Goal: Task Accomplishment & Management: Use online tool/utility

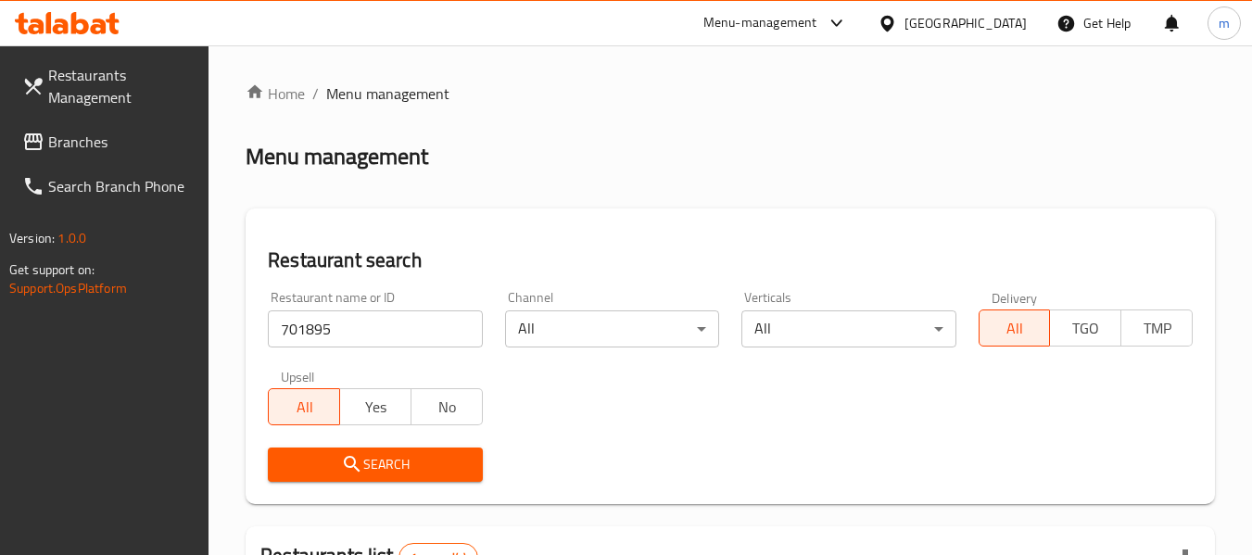
scroll to position [248, 0]
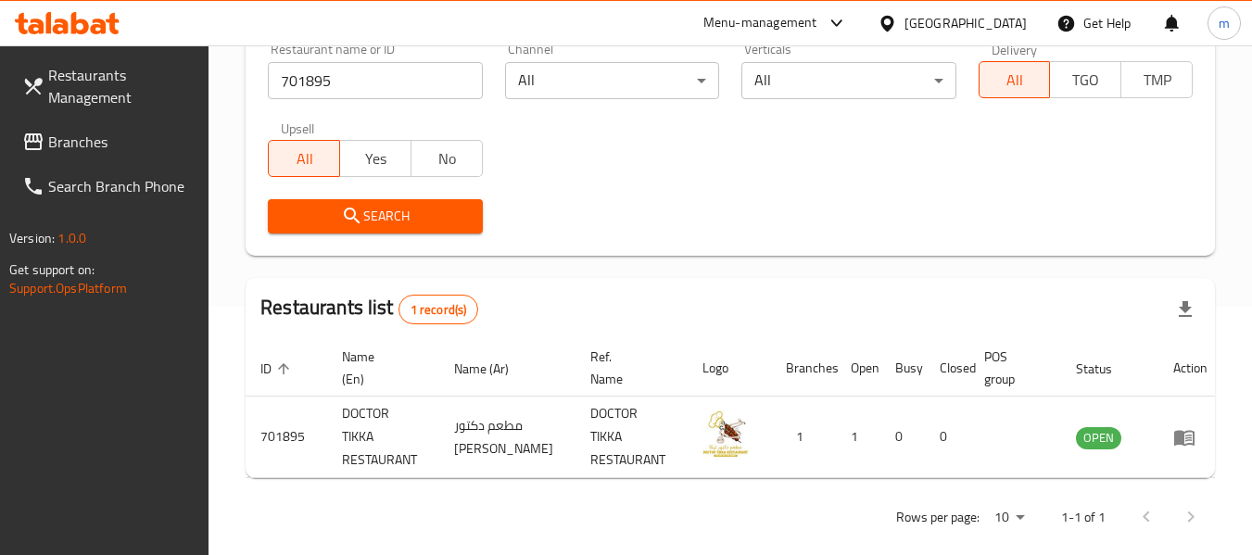
click at [966, 17] on div "Qatar" at bounding box center [952, 23] width 179 height 44
click at [995, 26] on div "Qatar" at bounding box center [966, 23] width 122 height 20
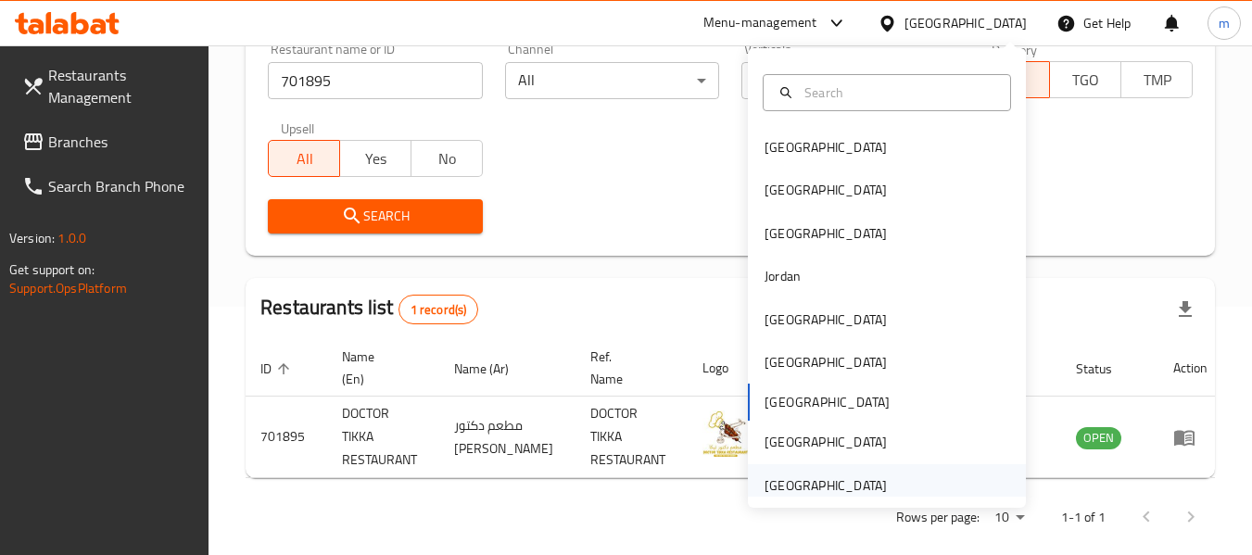
click at [849, 485] on div "[GEOGRAPHIC_DATA]" at bounding box center [826, 485] width 122 height 20
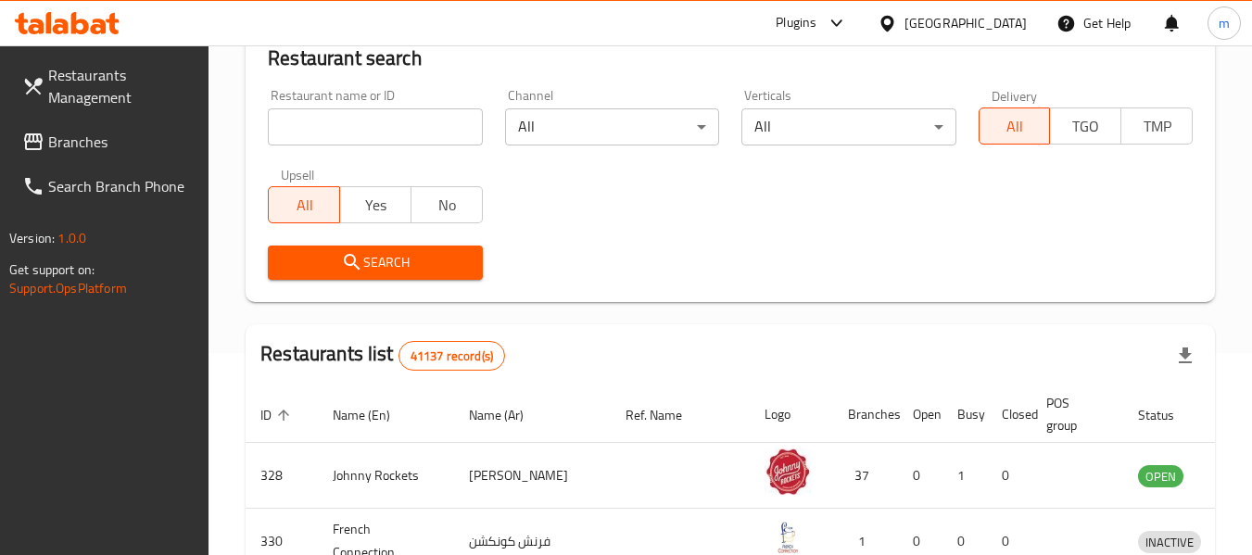
scroll to position [248, 0]
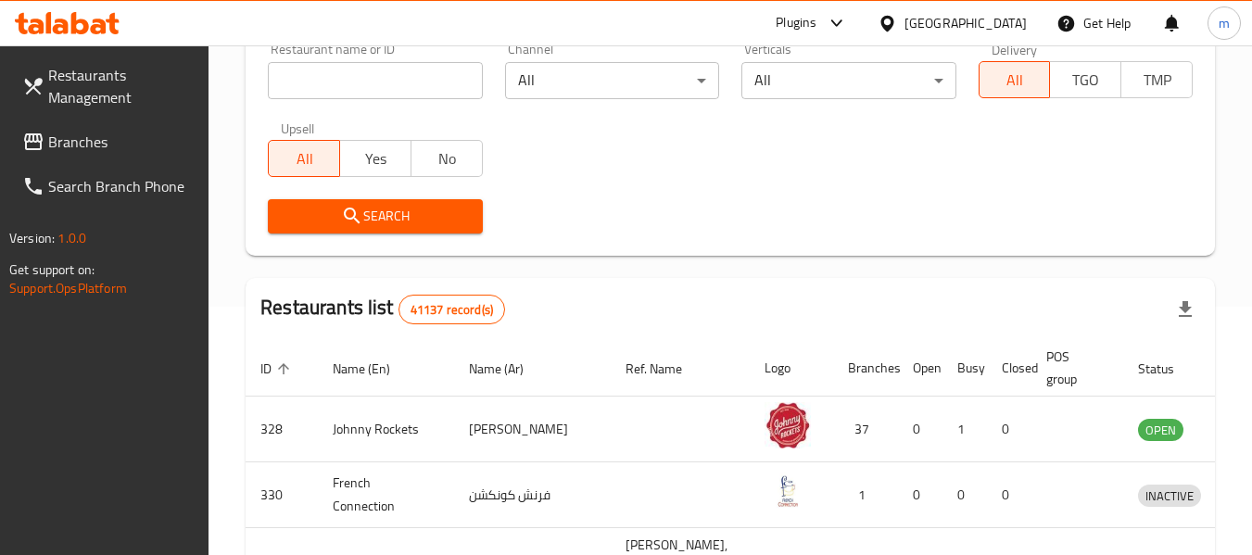
click at [66, 147] on span "Branches" at bounding box center [121, 142] width 146 height 22
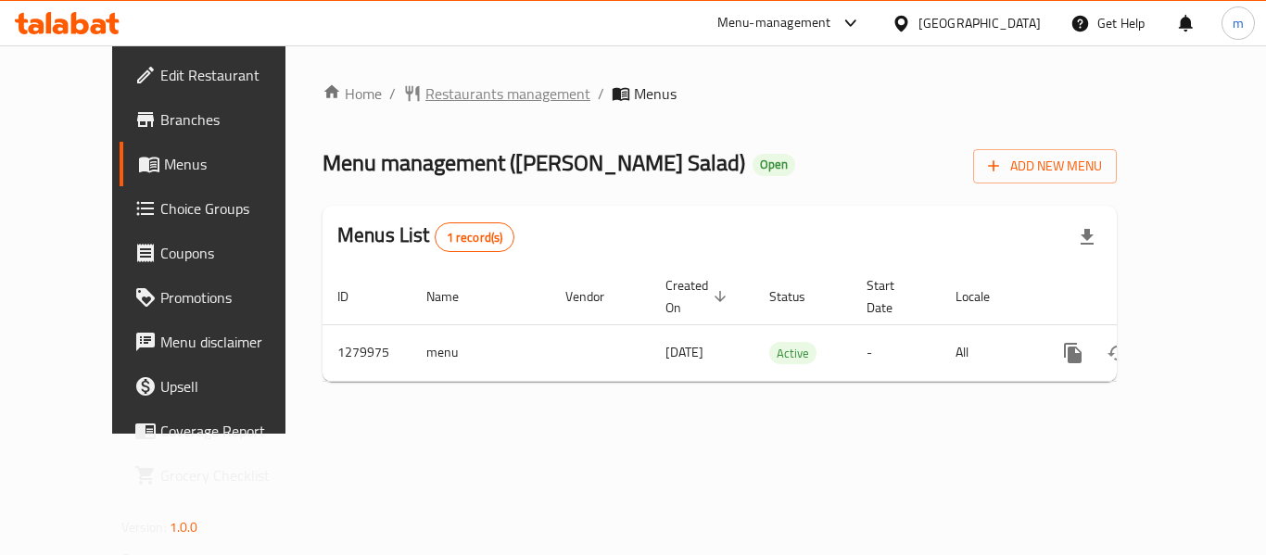
click at [463, 98] on span "Restaurants management" at bounding box center [507, 93] width 165 height 22
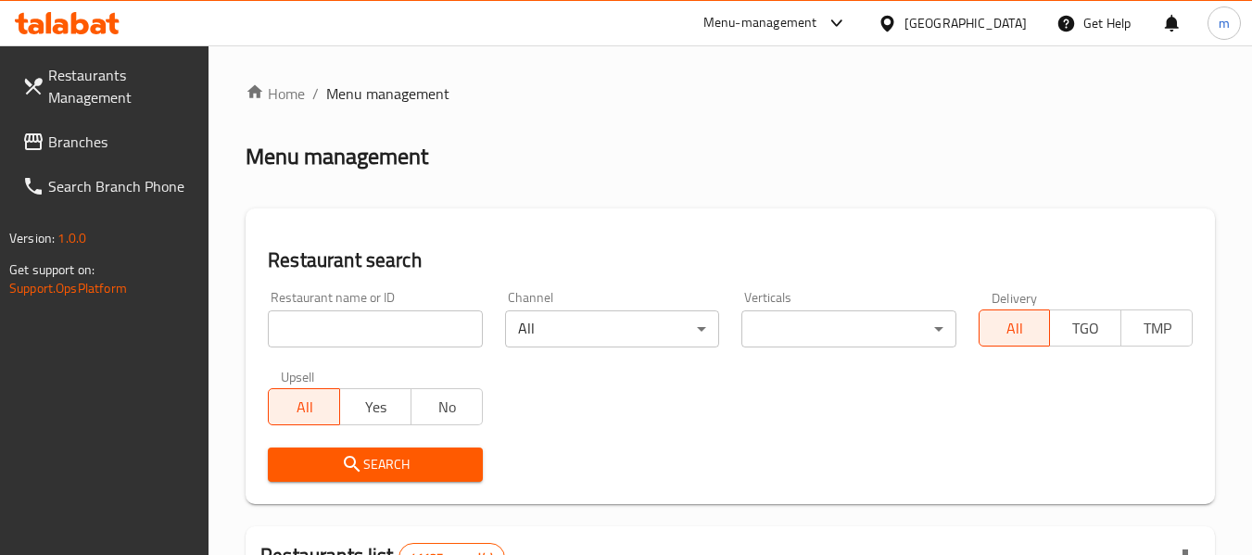
click at [419, 332] on input "search" at bounding box center [375, 329] width 214 height 37
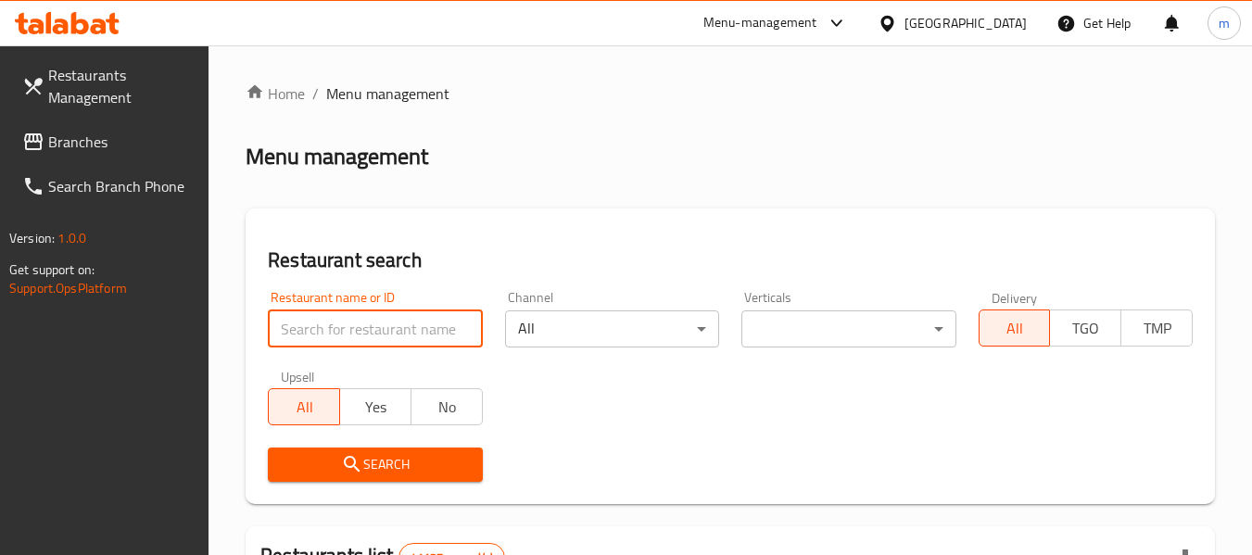
paste input "693541"
type input "693541"
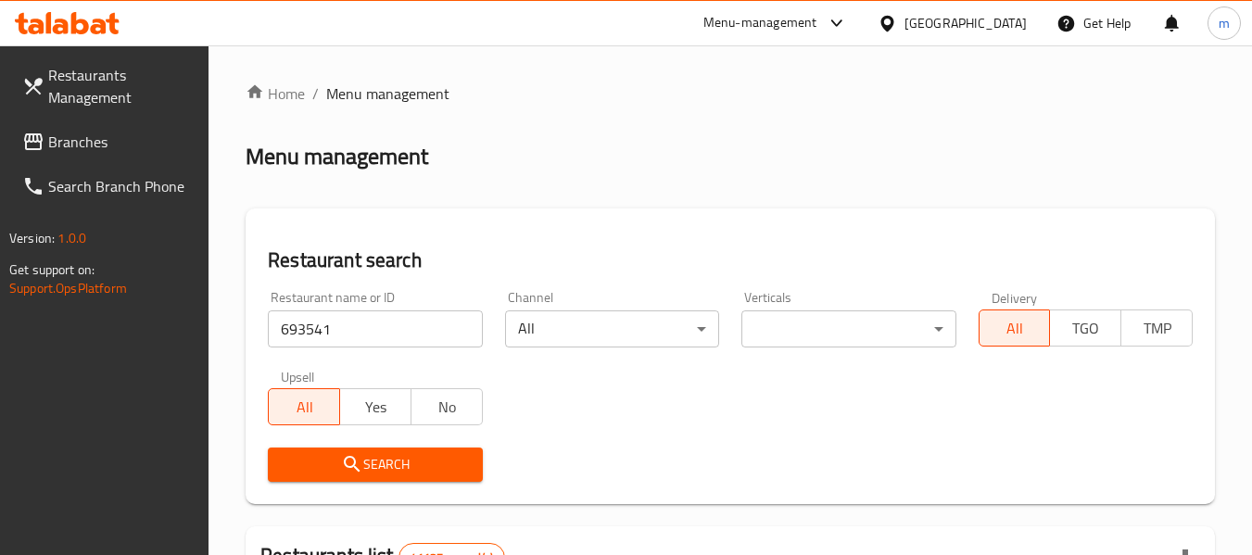
click at [402, 451] on button "Search" at bounding box center [375, 465] width 214 height 34
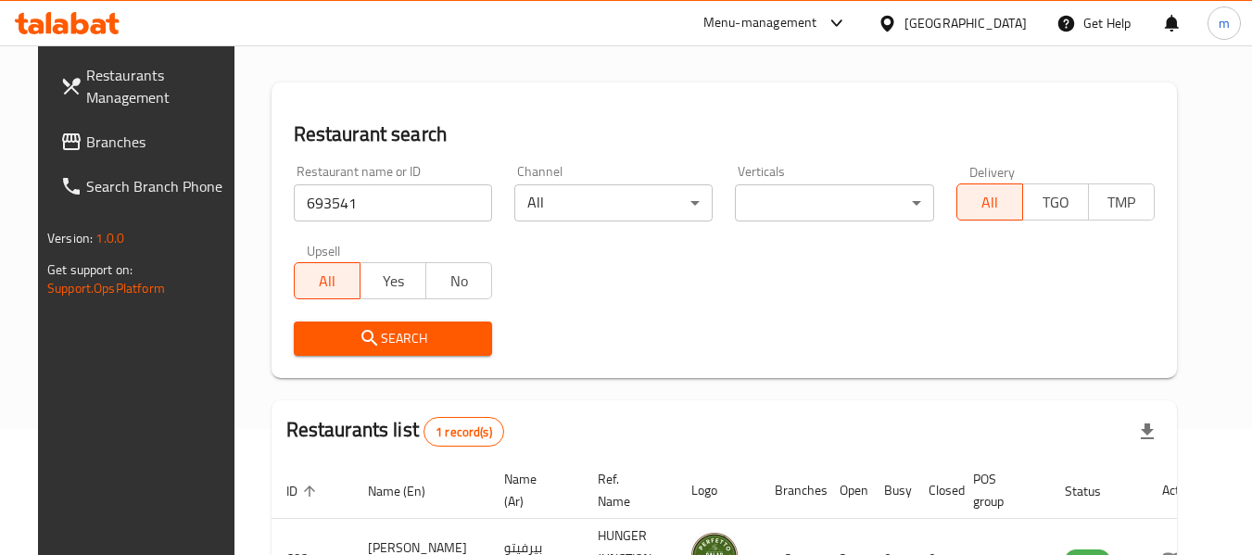
scroll to position [248, 0]
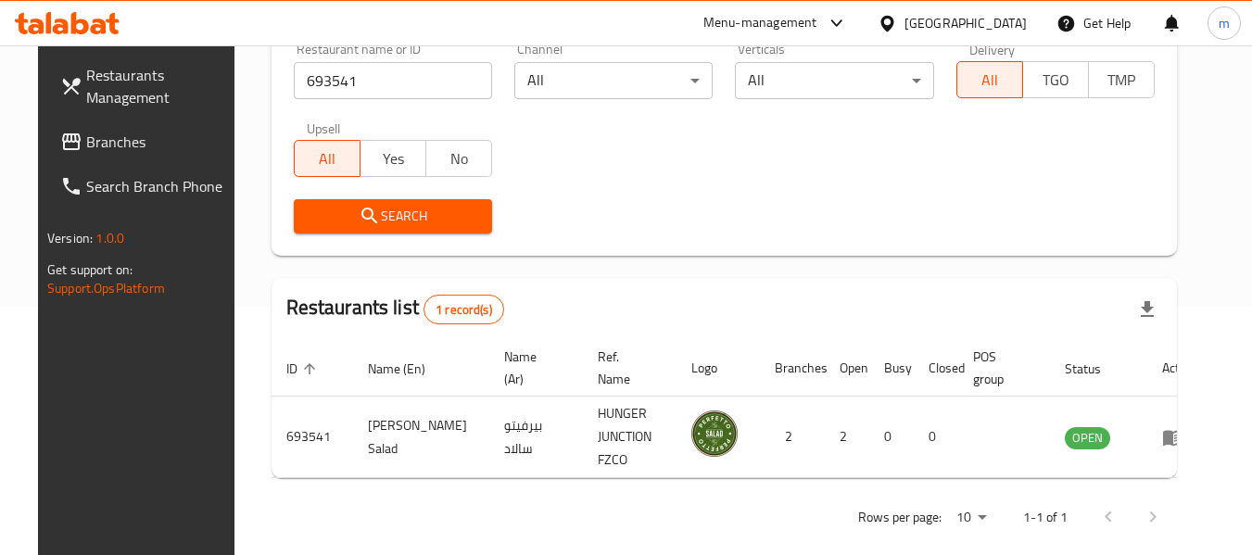
click at [86, 145] on span "Branches" at bounding box center [159, 142] width 146 height 22
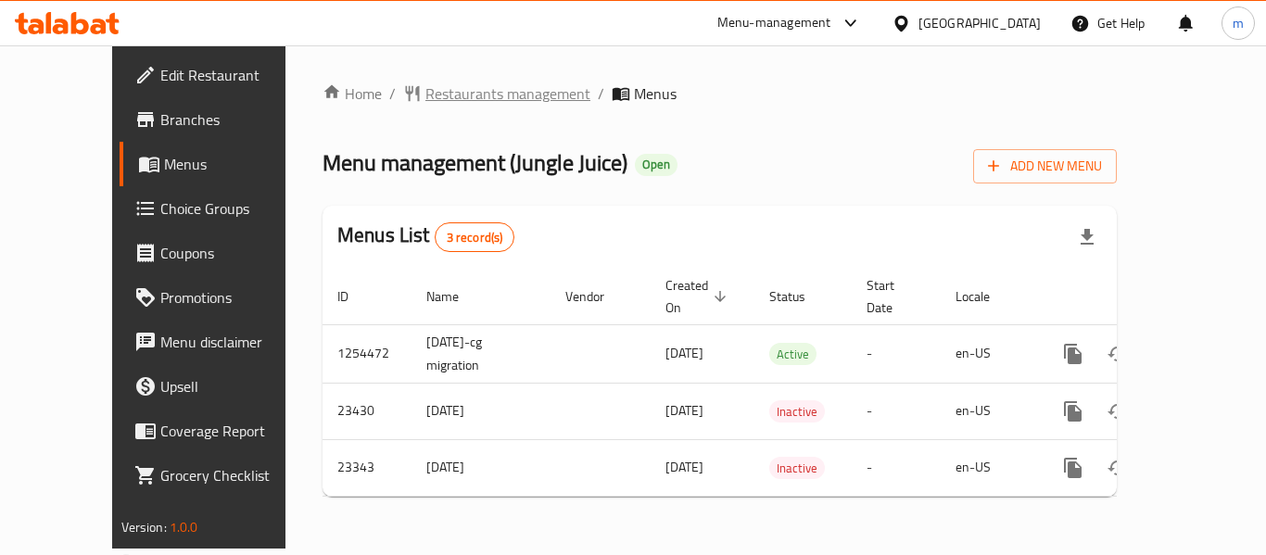
click at [470, 95] on span "Restaurants management" at bounding box center [507, 93] width 165 height 22
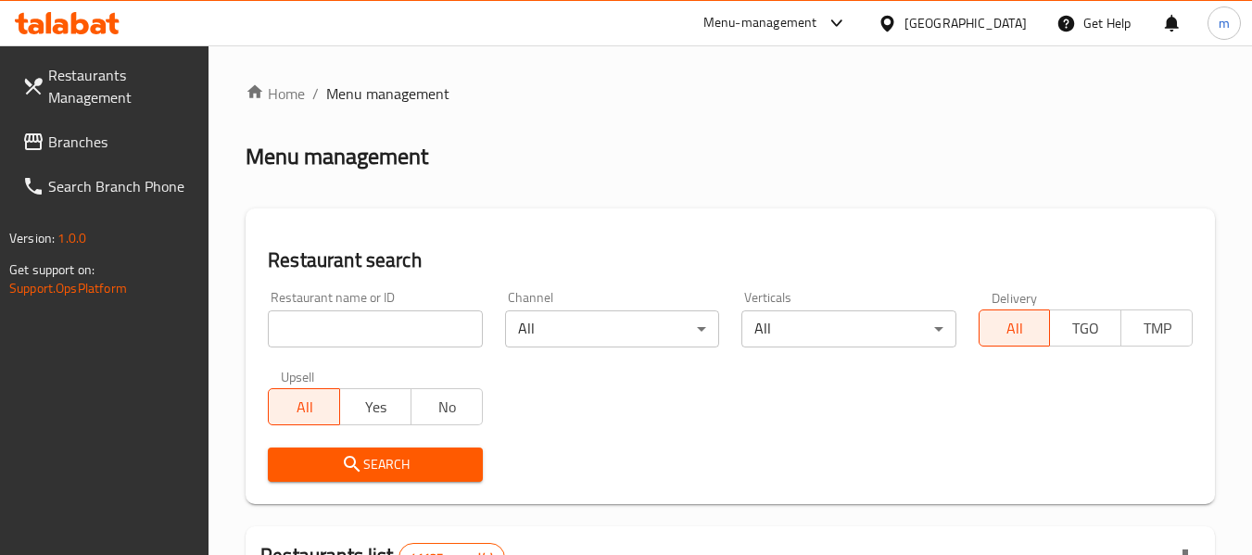
click at [384, 337] on input "search" at bounding box center [375, 329] width 214 height 37
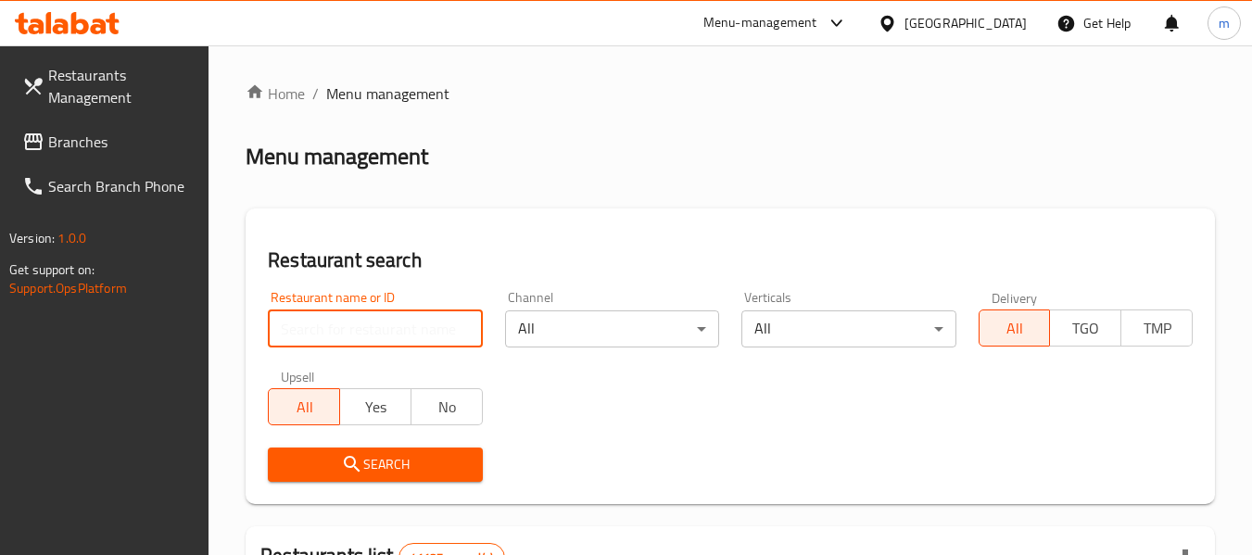
paste input "12313"
type input "12313"
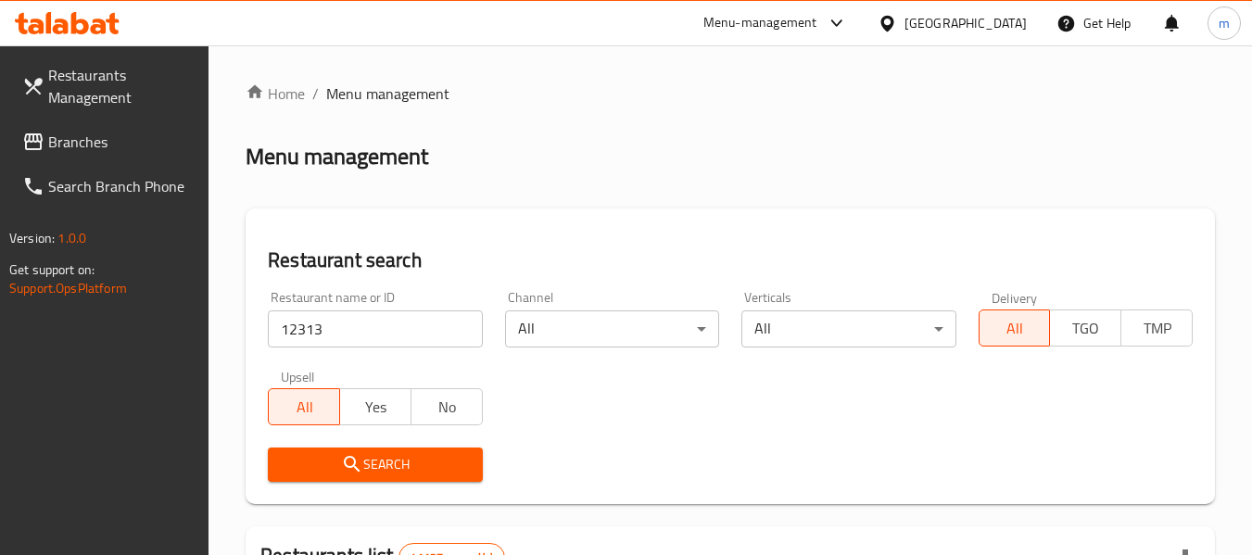
click at [379, 457] on span "Search" at bounding box center [375, 464] width 184 height 23
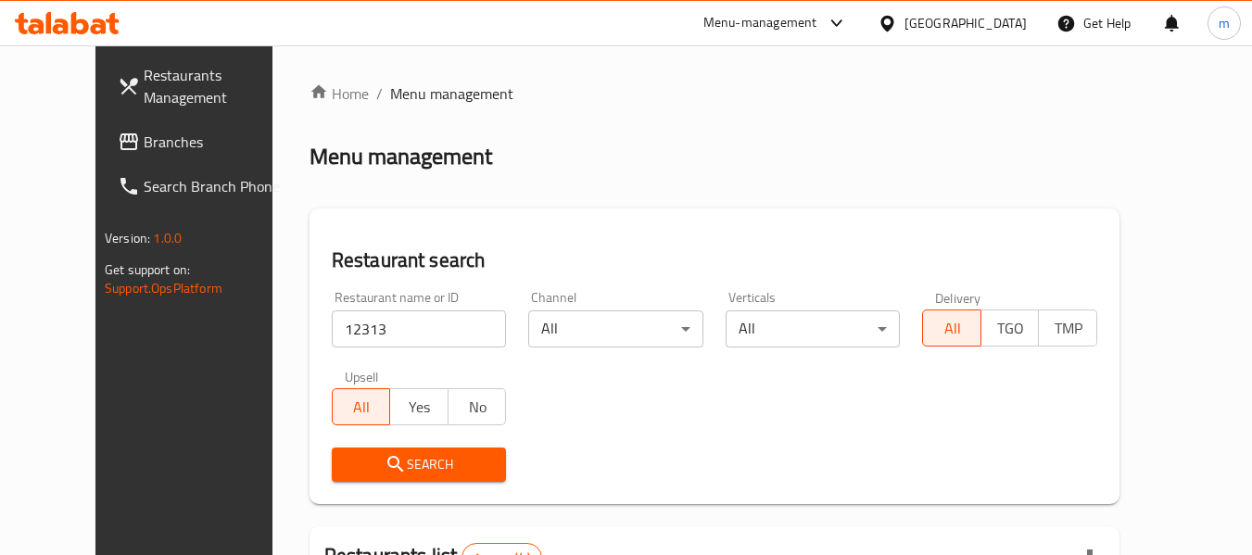
scroll to position [256, 0]
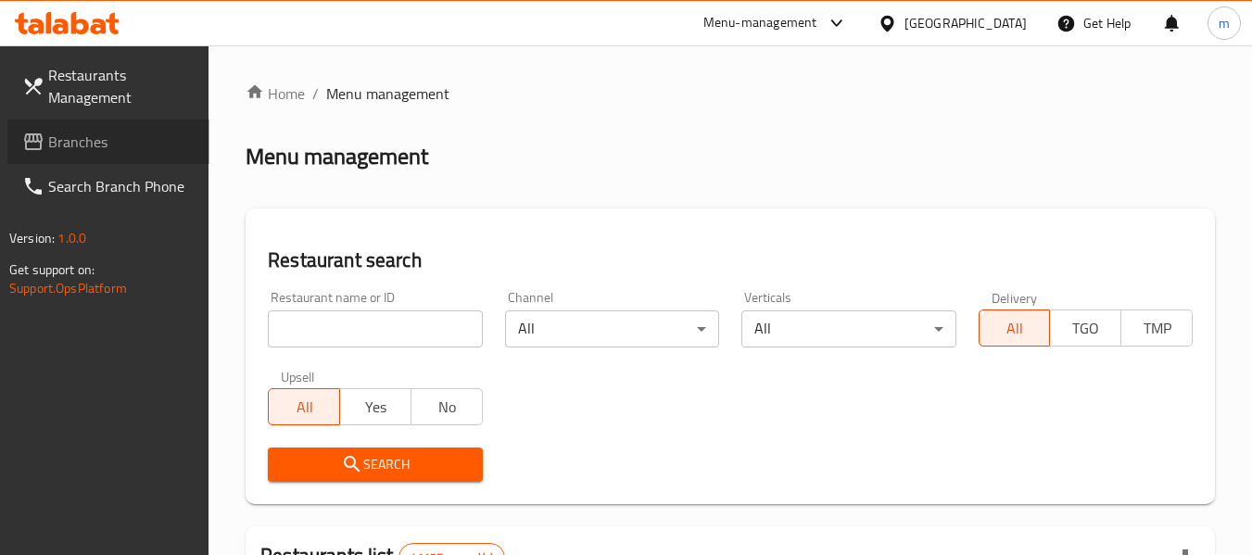
click at [99, 136] on span "Branches" at bounding box center [121, 142] width 146 height 22
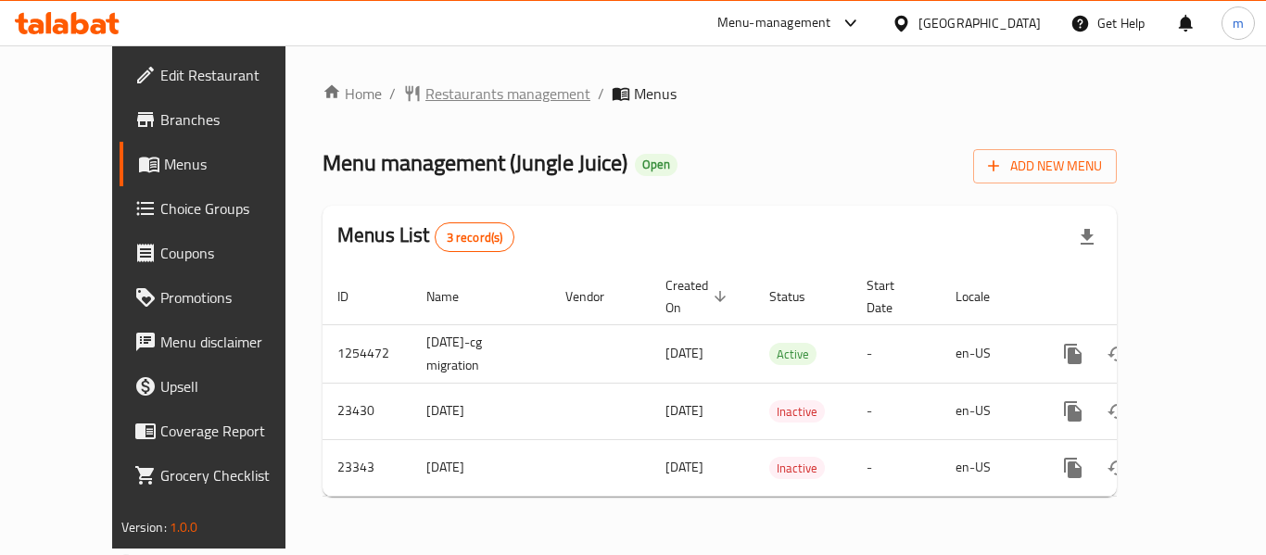
click at [442, 99] on span "Restaurants management" at bounding box center [507, 93] width 165 height 22
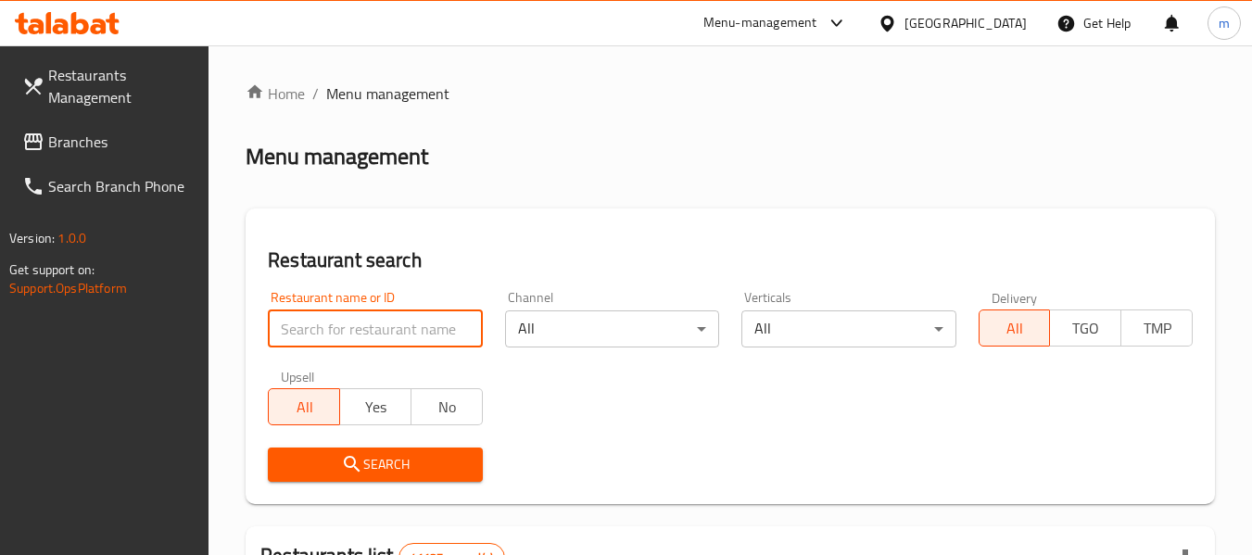
click at [384, 335] on input "search" at bounding box center [375, 329] width 214 height 37
paste input "12313"
type input "12313"
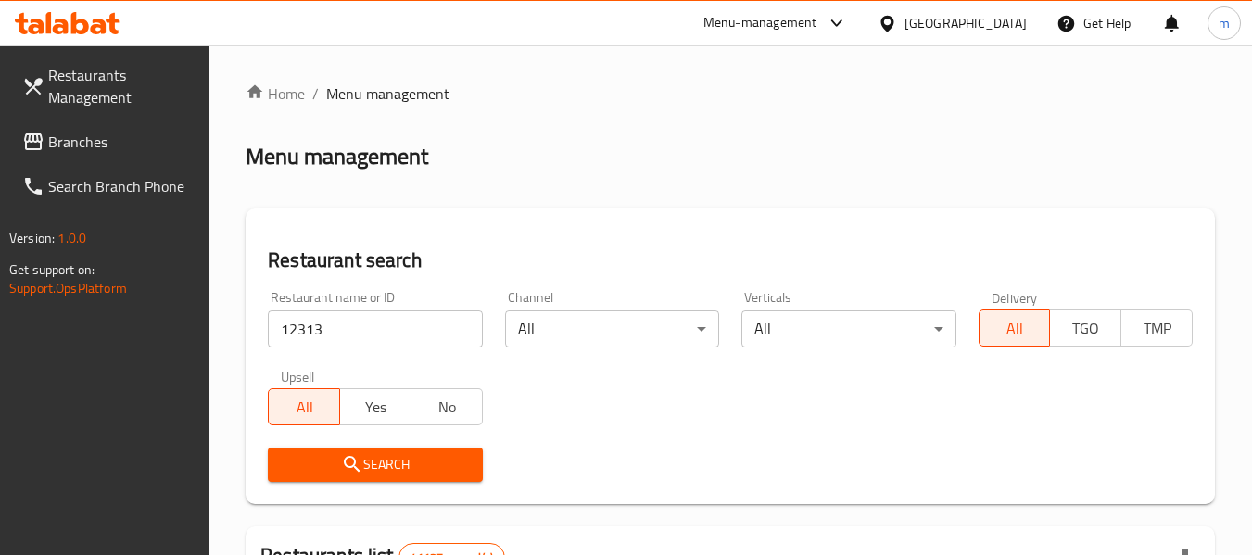
click at [372, 468] on span "Search" at bounding box center [375, 464] width 184 height 23
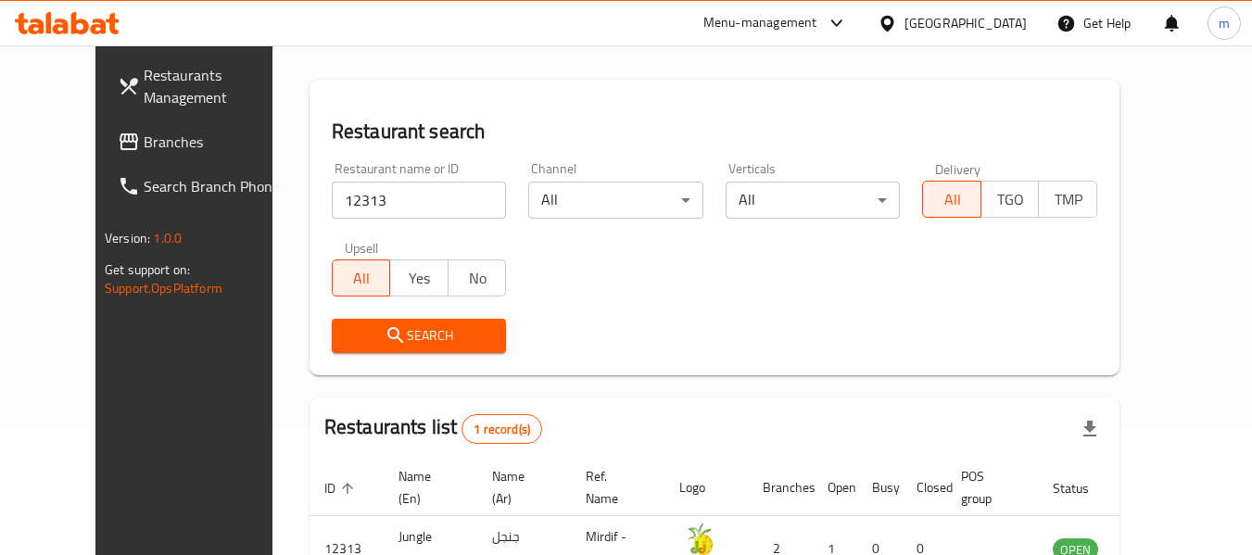
scroll to position [256, 0]
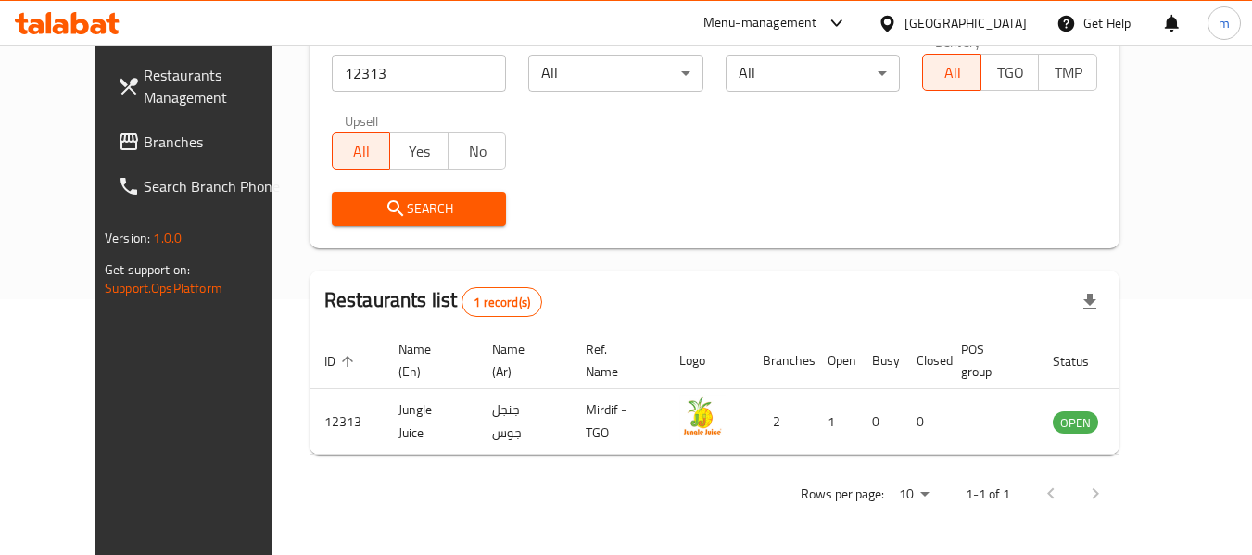
click at [944, 19] on div "[GEOGRAPHIC_DATA]" at bounding box center [966, 23] width 122 height 20
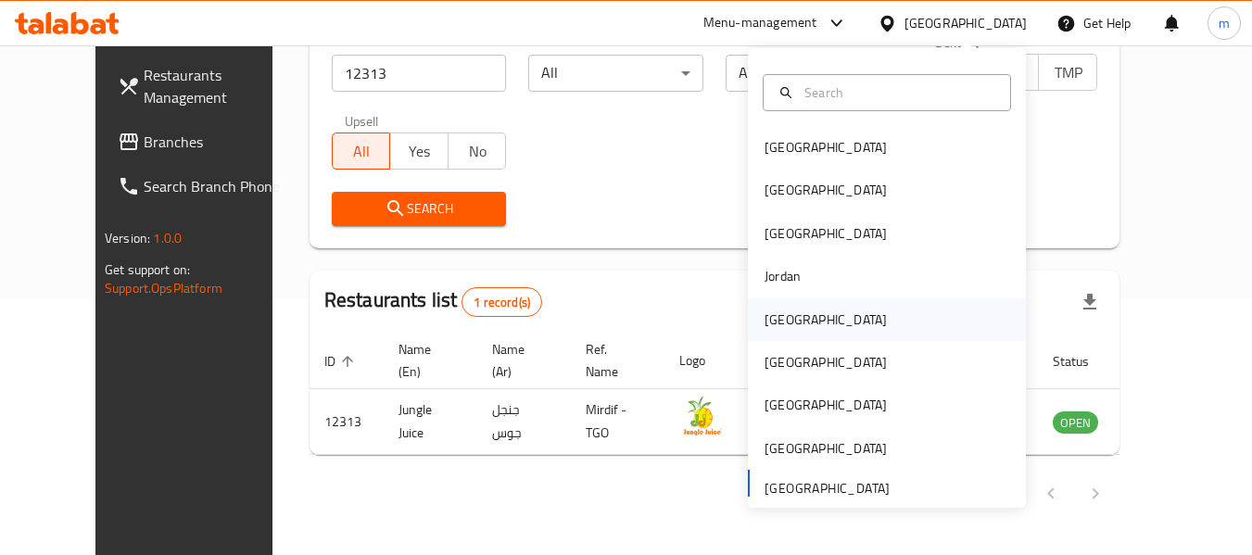
click at [805, 318] on div "[GEOGRAPHIC_DATA]" at bounding box center [887, 319] width 278 height 43
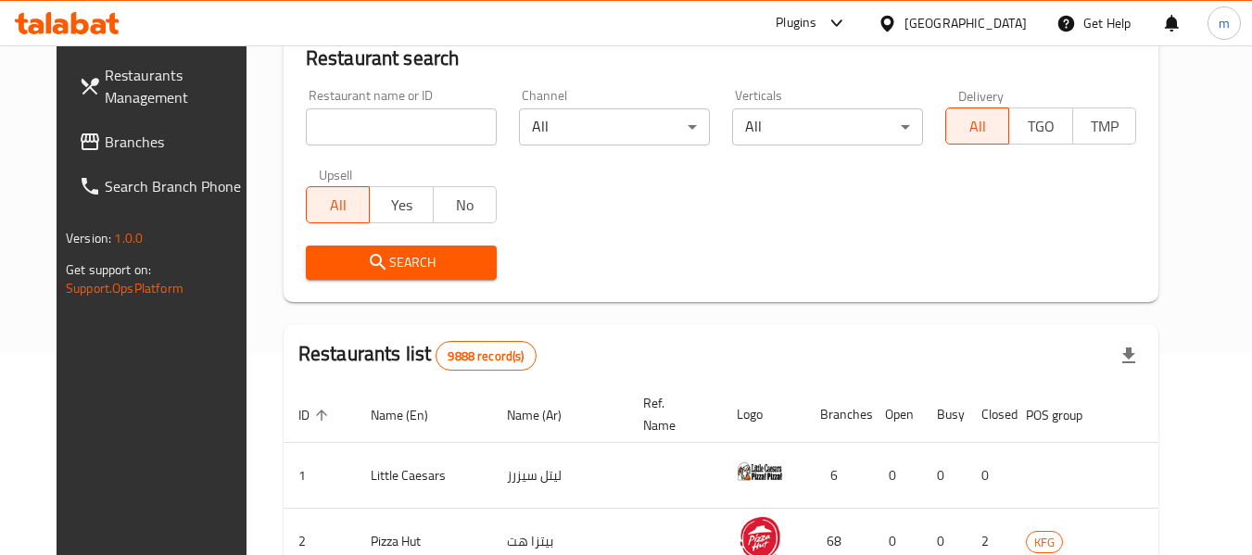
scroll to position [256, 0]
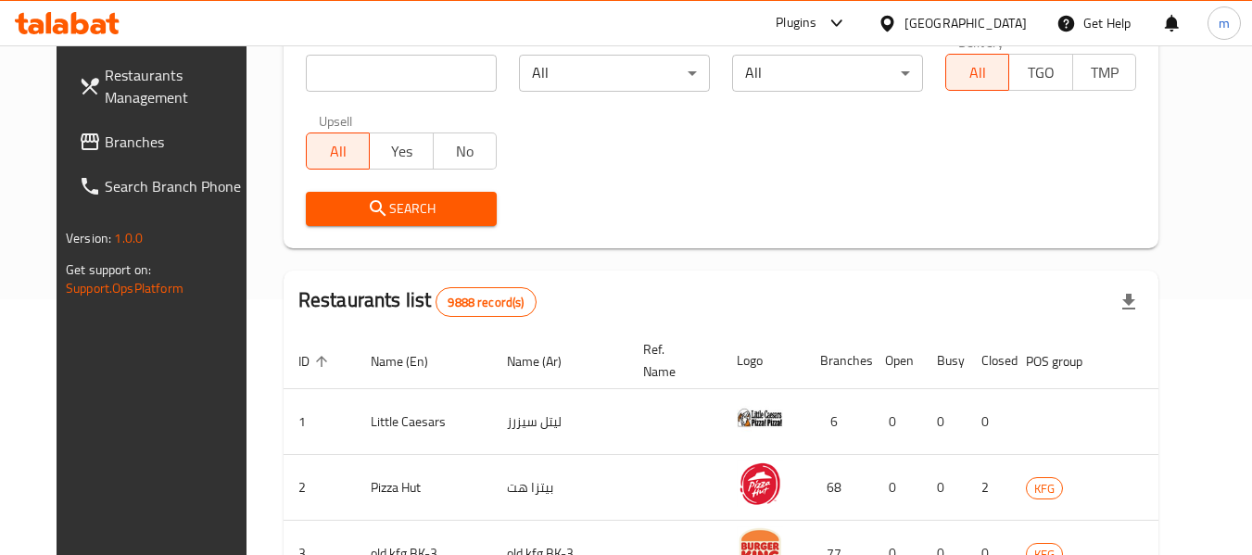
click at [91, 157] on link "Branches" at bounding box center [165, 142] width 202 height 44
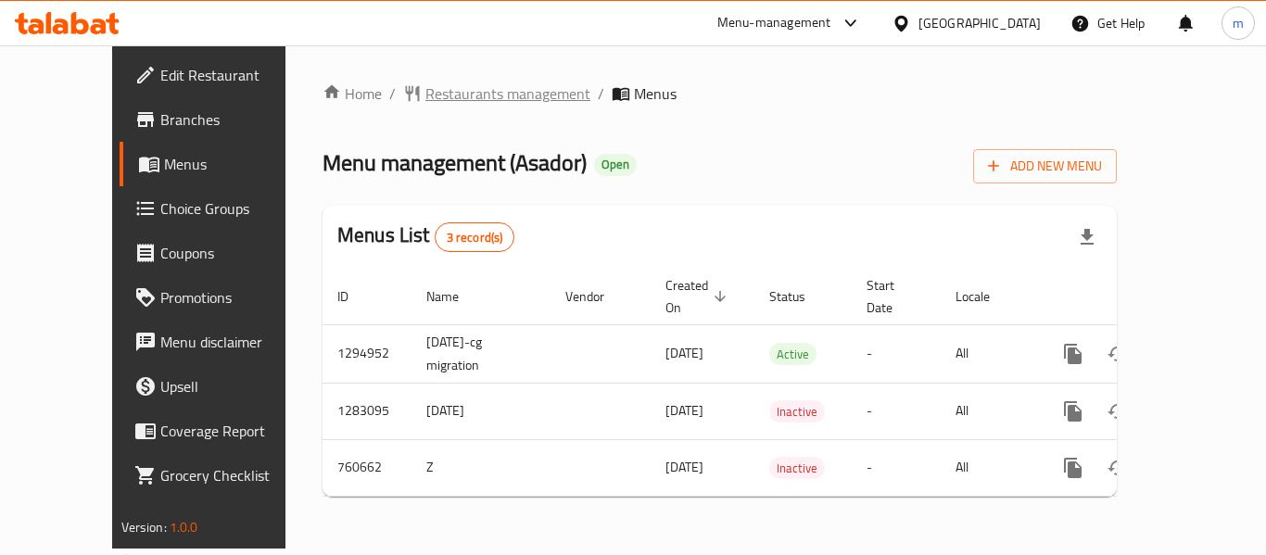
click at [444, 105] on span "Restaurants management" at bounding box center [507, 93] width 165 height 22
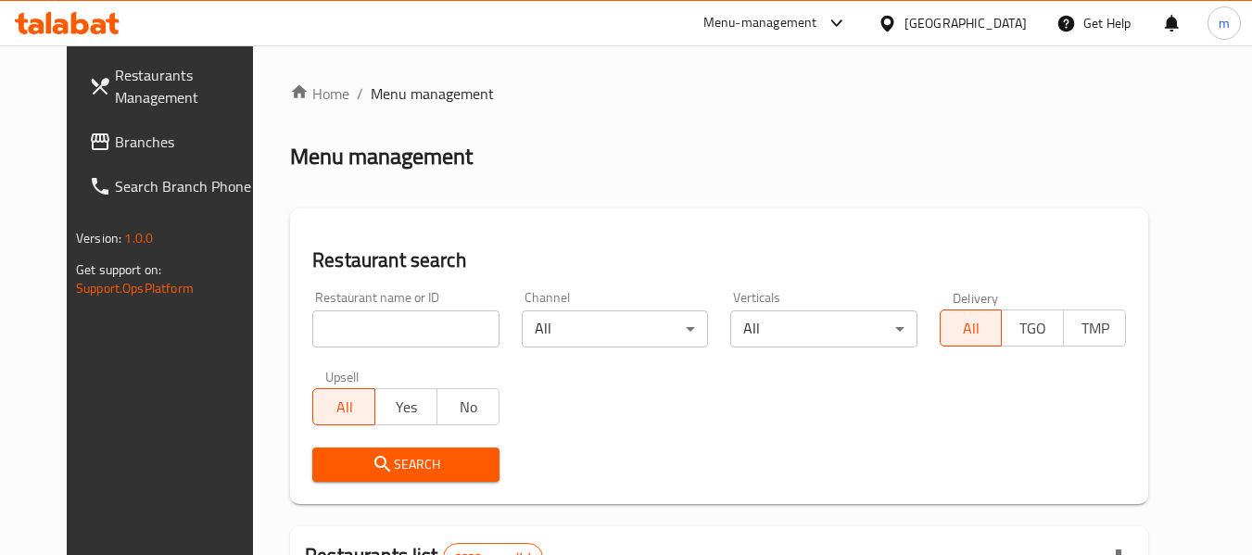
click at [376, 317] on input "search" at bounding box center [405, 329] width 186 height 37
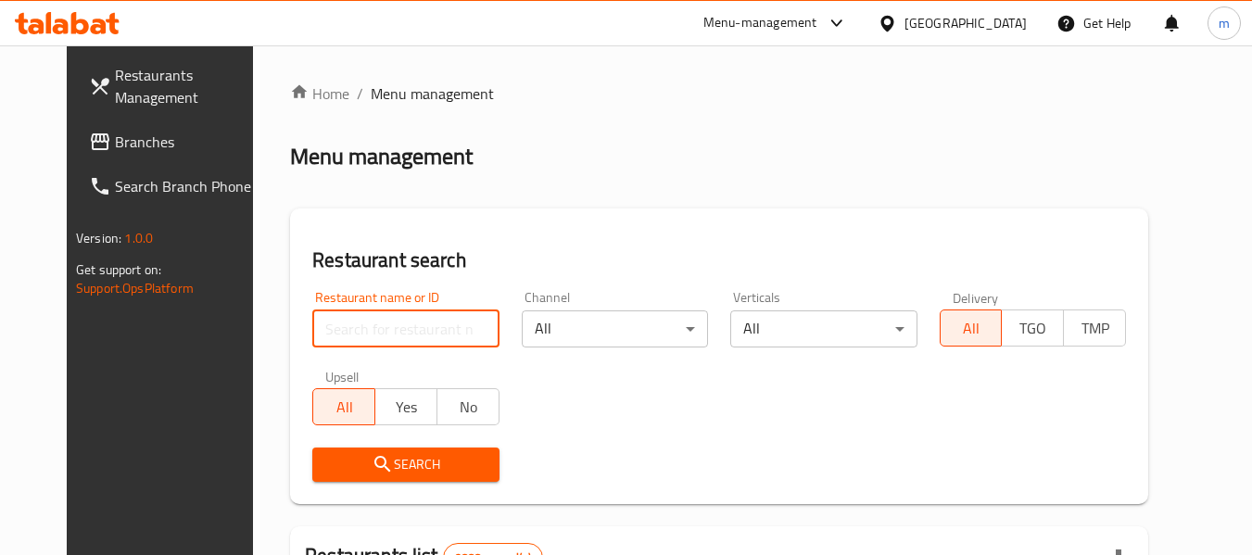
paste input "648295"
type input "648295"
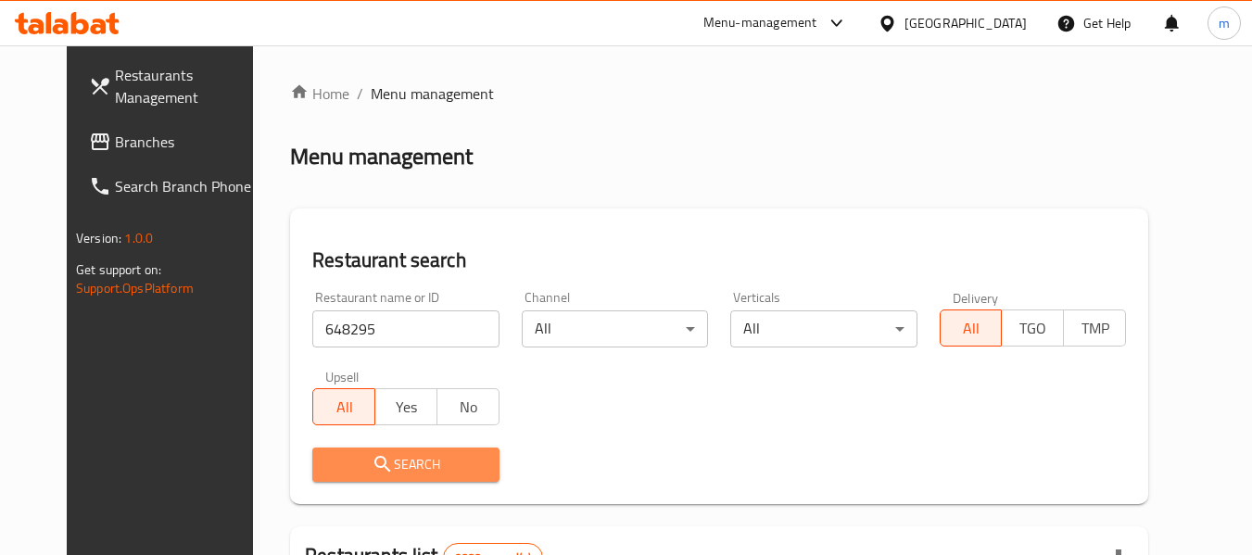
click at [374, 461] on span "Search" at bounding box center [405, 464] width 157 height 23
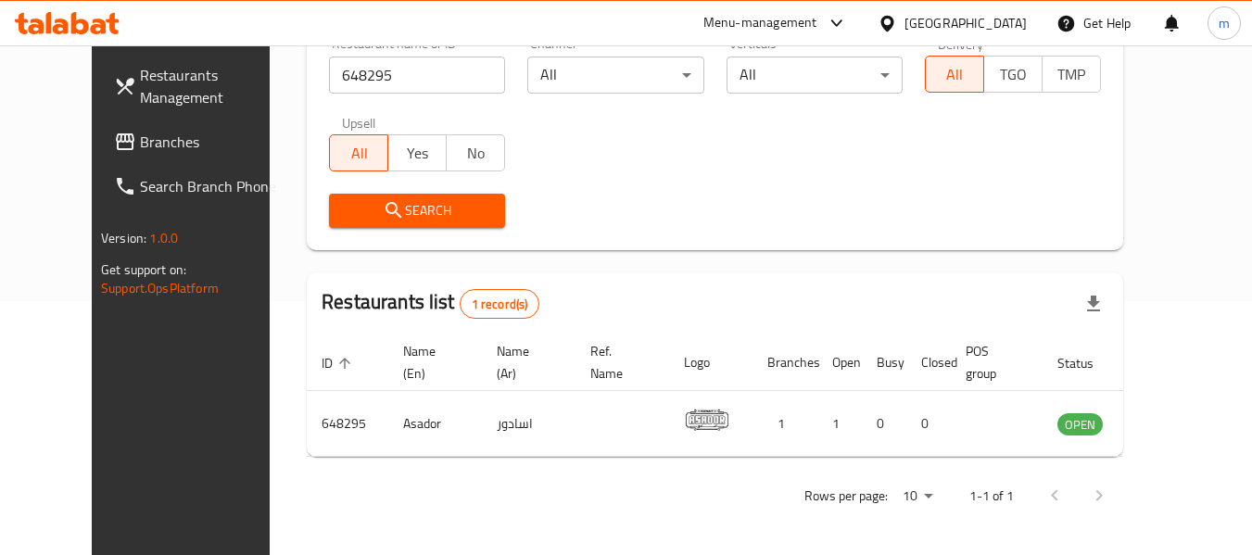
scroll to position [256, 0]
click at [140, 150] on span "Branches" at bounding box center [213, 142] width 146 height 22
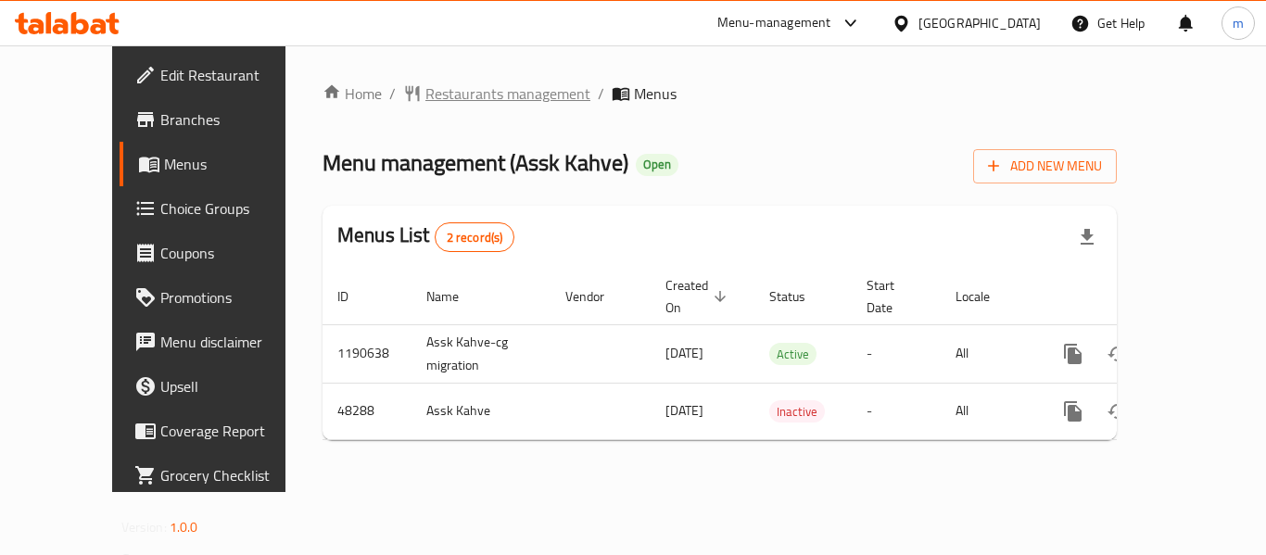
click at [484, 95] on span "Restaurants management" at bounding box center [507, 93] width 165 height 22
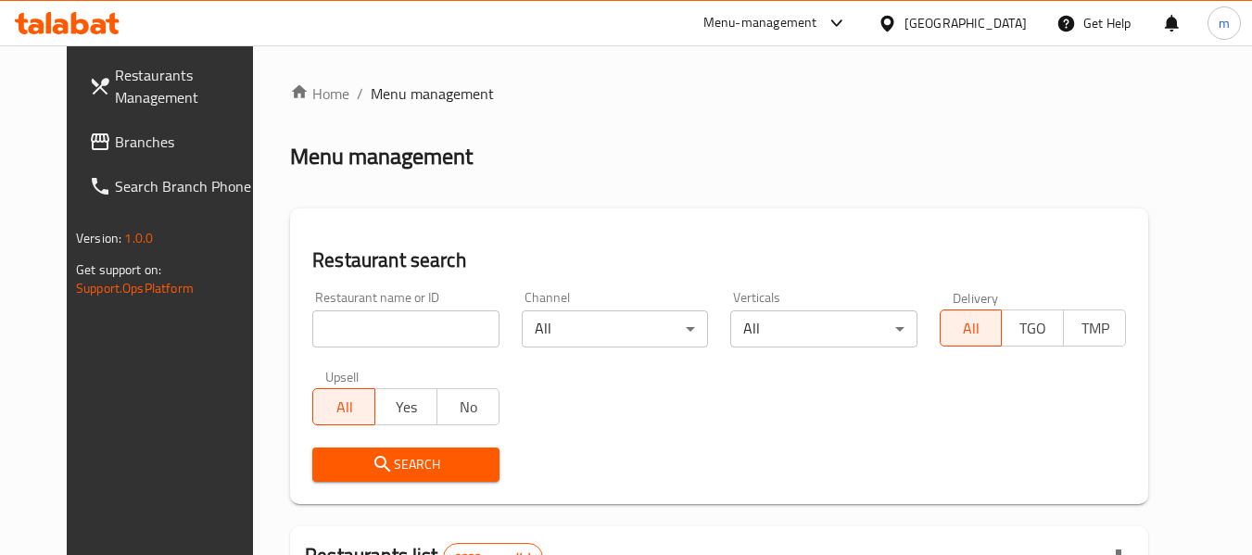
click at [354, 336] on input "search" at bounding box center [405, 329] width 186 height 37
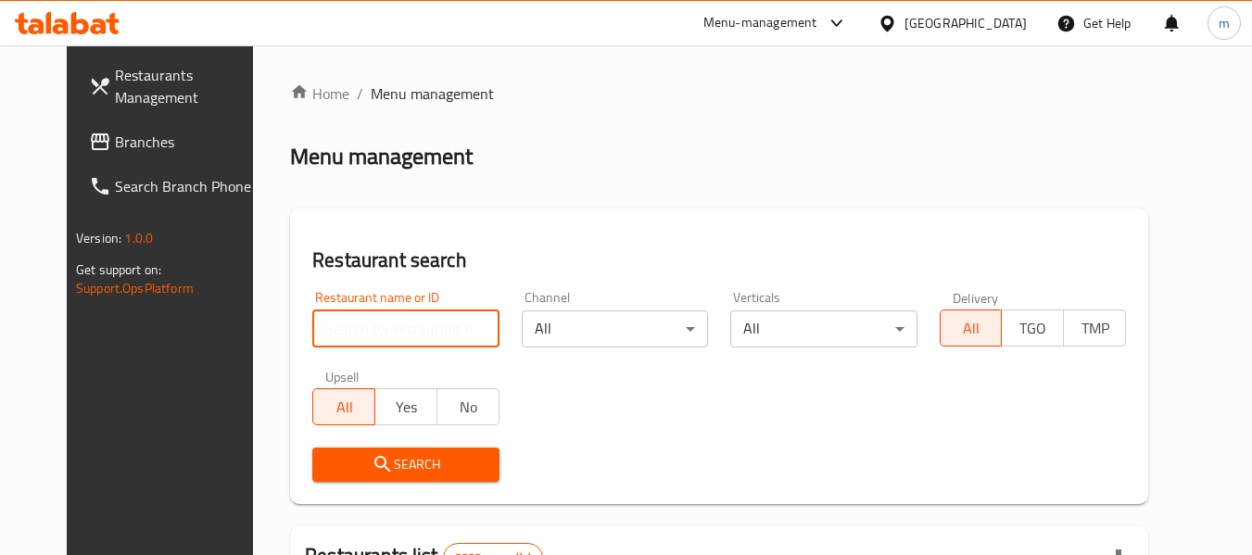
paste input "24362"
type input "24362"
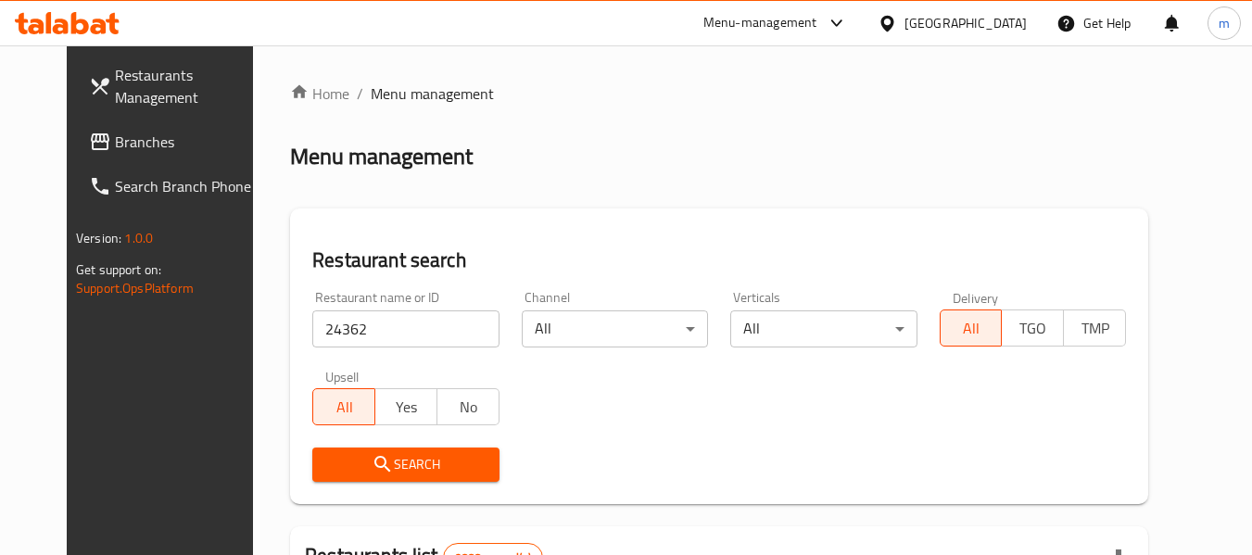
click at [329, 474] on span "Search" at bounding box center [405, 464] width 157 height 23
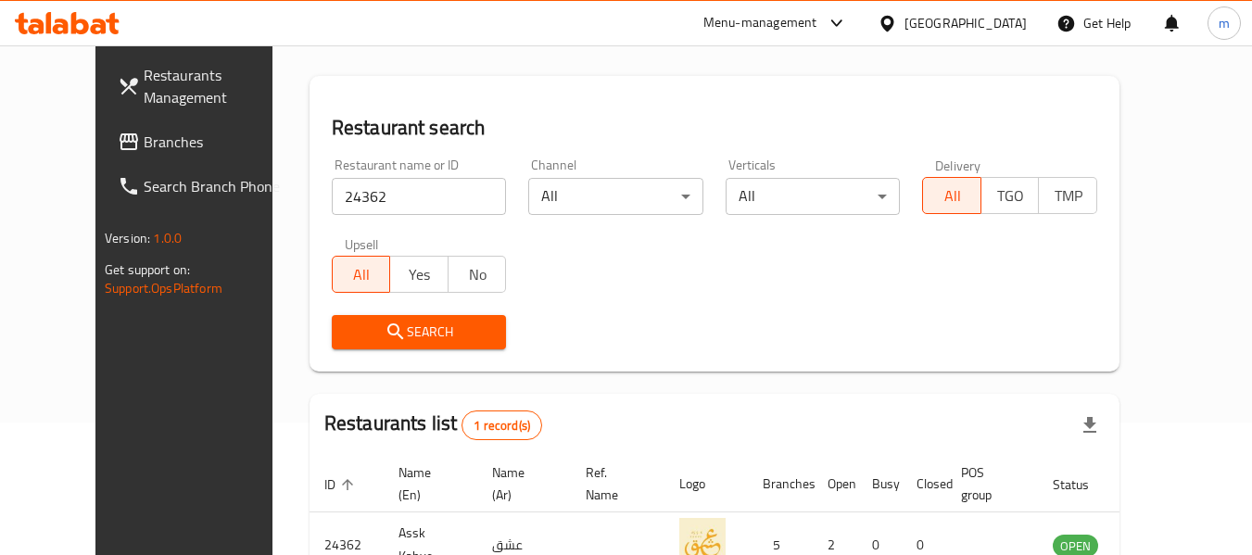
scroll to position [256, 0]
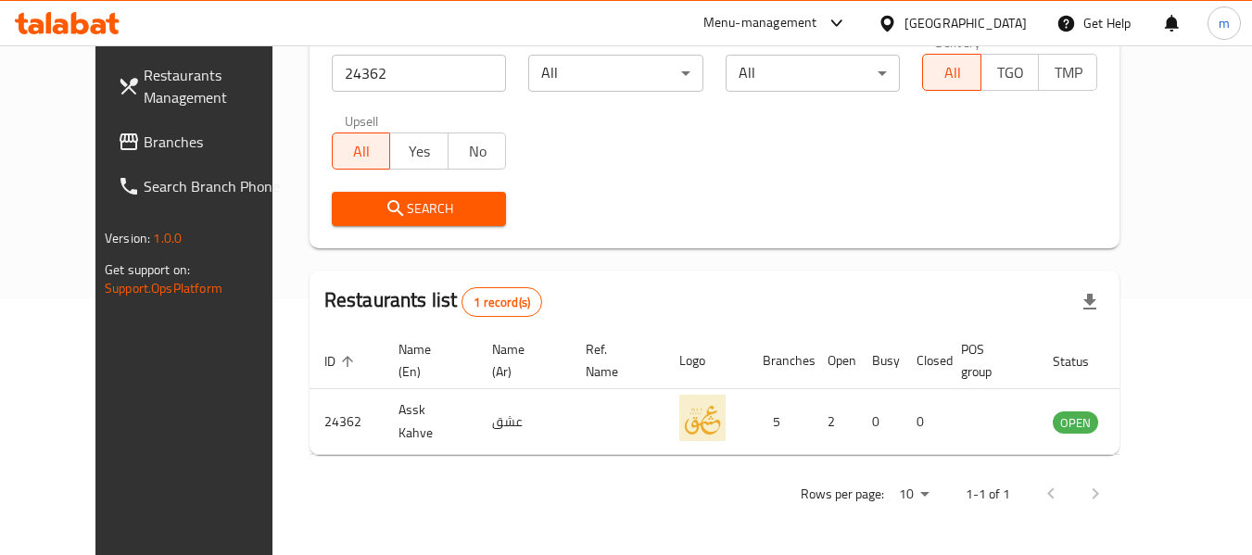
click at [1022, 19] on div "[GEOGRAPHIC_DATA]" at bounding box center [966, 23] width 122 height 20
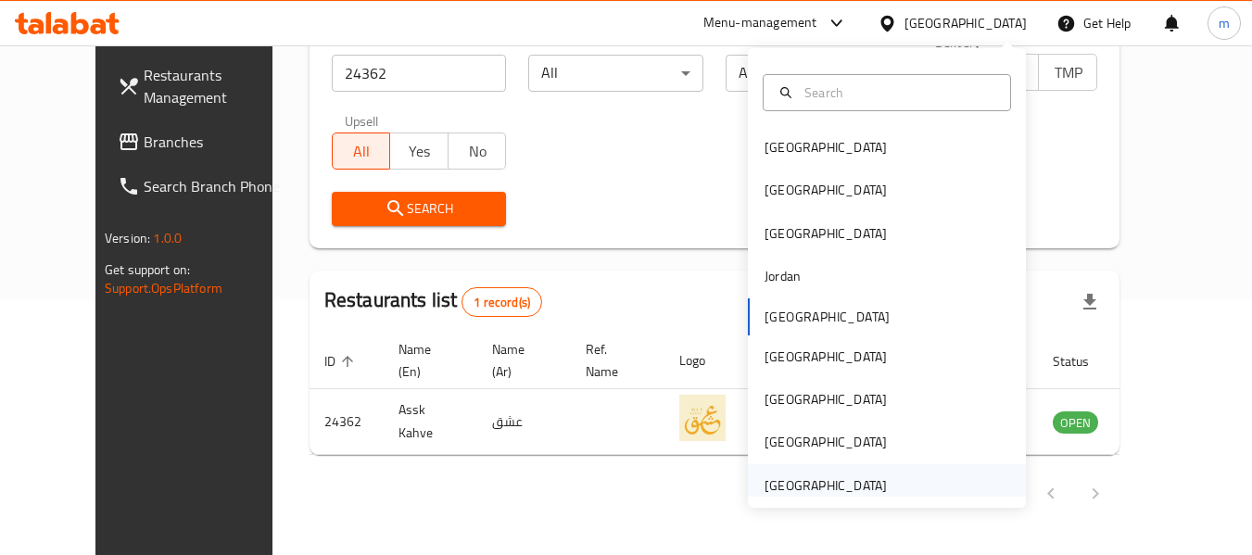
click at [848, 483] on div "[GEOGRAPHIC_DATA]" at bounding box center [826, 485] width 122 height 20
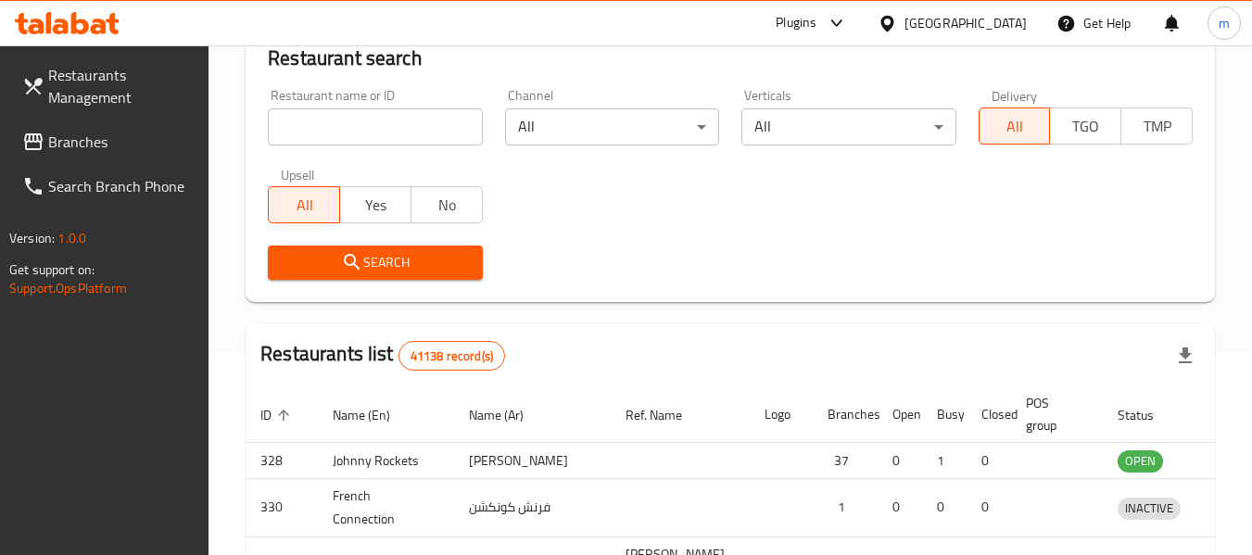
scroll to position [256, 0]
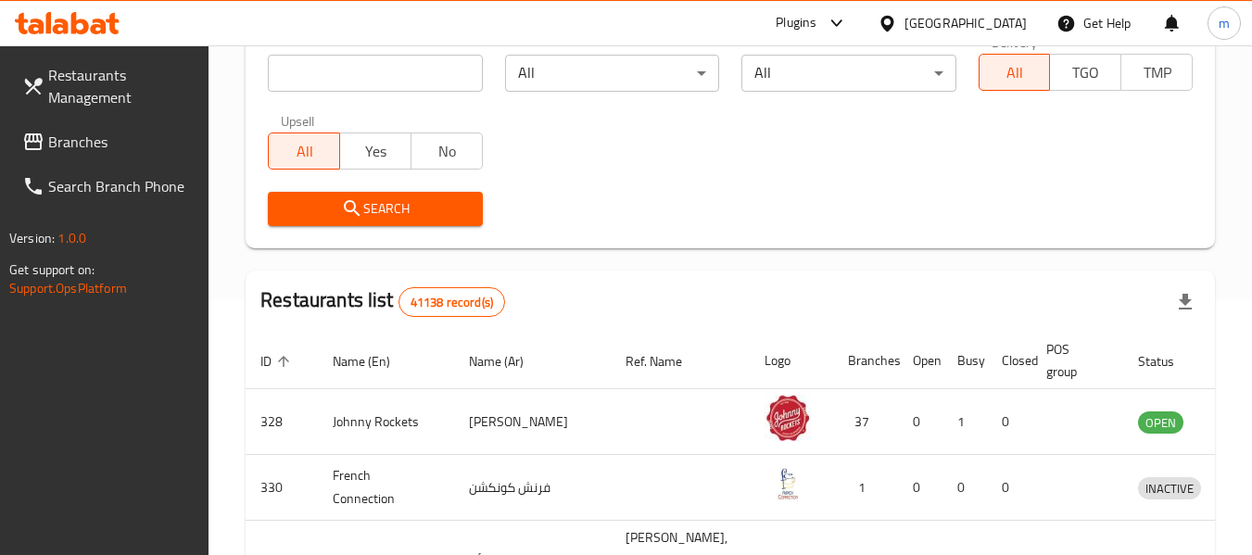
click at [106, 145] on span "Branches" at bounding box center [121, 142] width 146 height 22
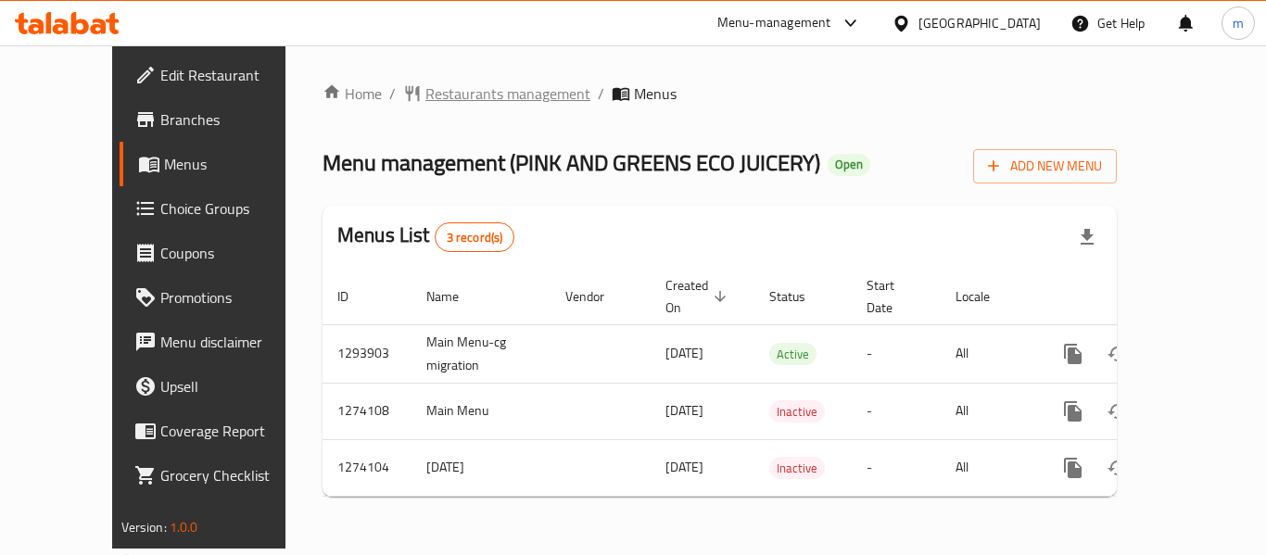
click at [475, 100] on span "Restaurants management" at bounding box center [507, 93] width 165 height 22
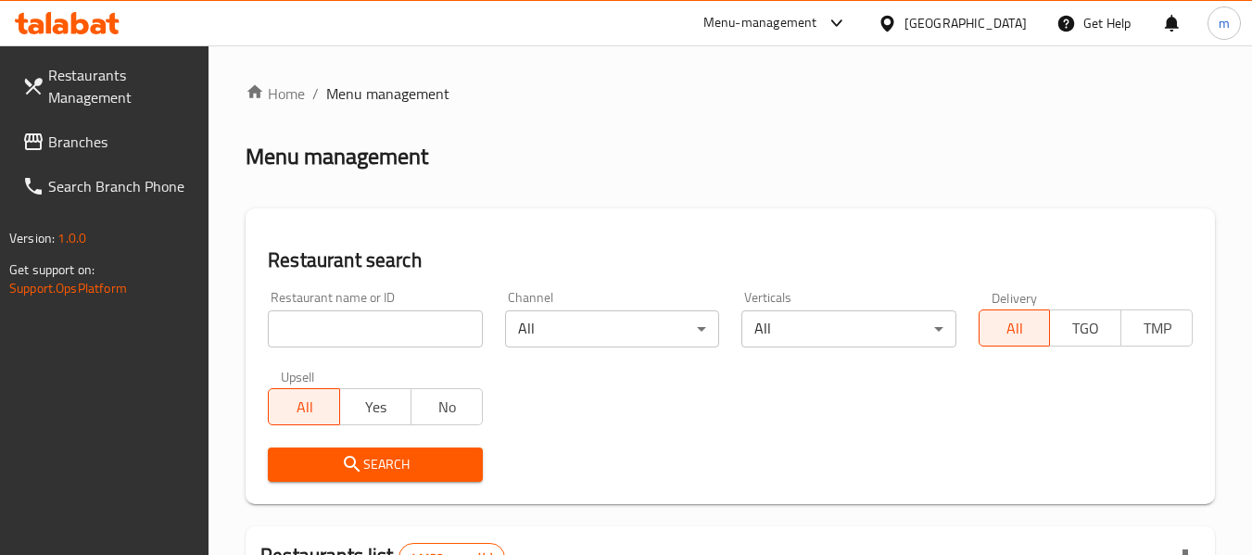
click at [399, 325] on input "search" at bounding box center [375, 329] width 214 height 37
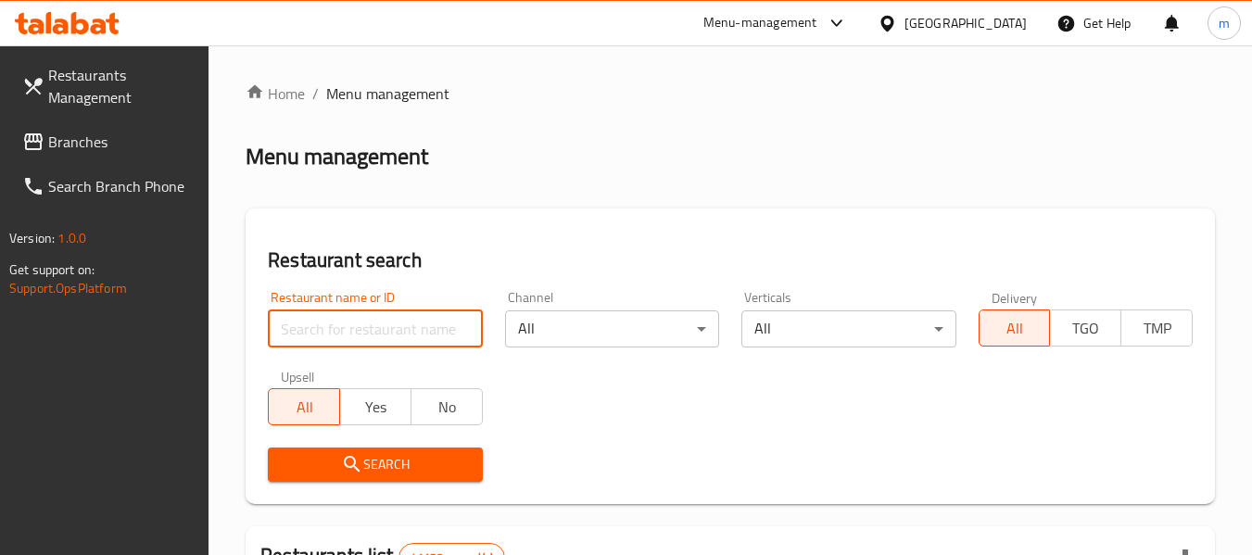
paste input "647413"
type input "647413"
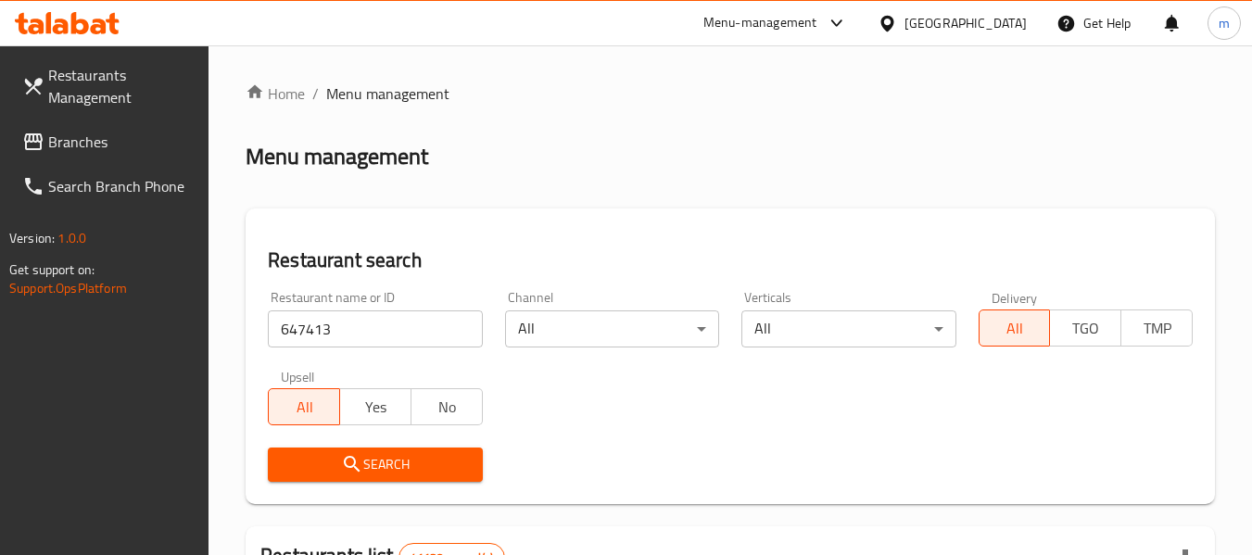
click at [396, 463] on span "Search" at bounding box center [375, 464] width 184 height 23
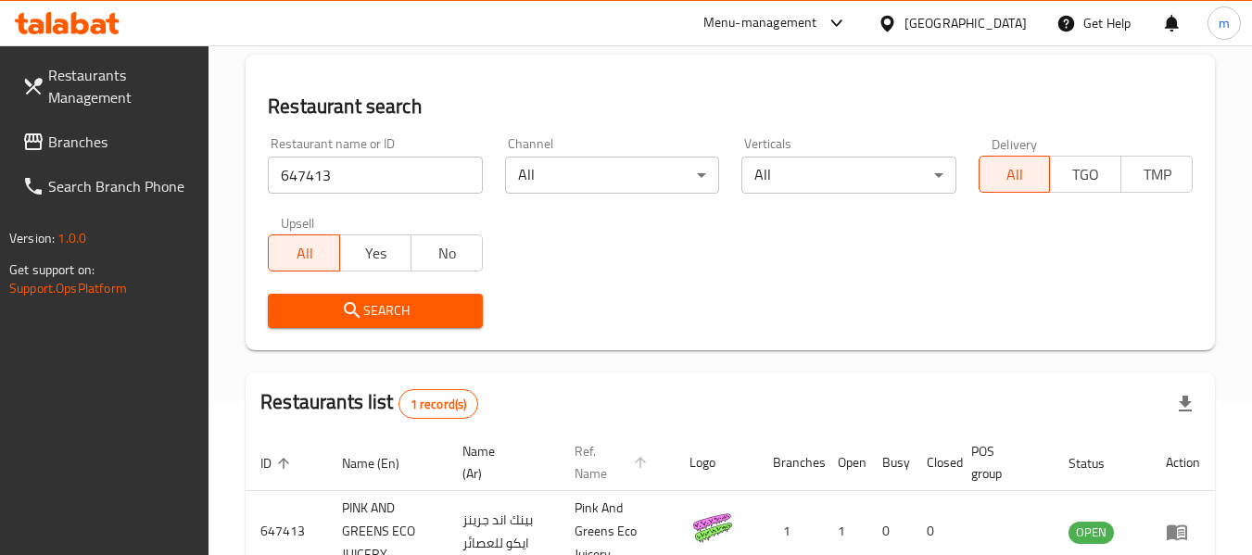
scroll to position [272, 0]
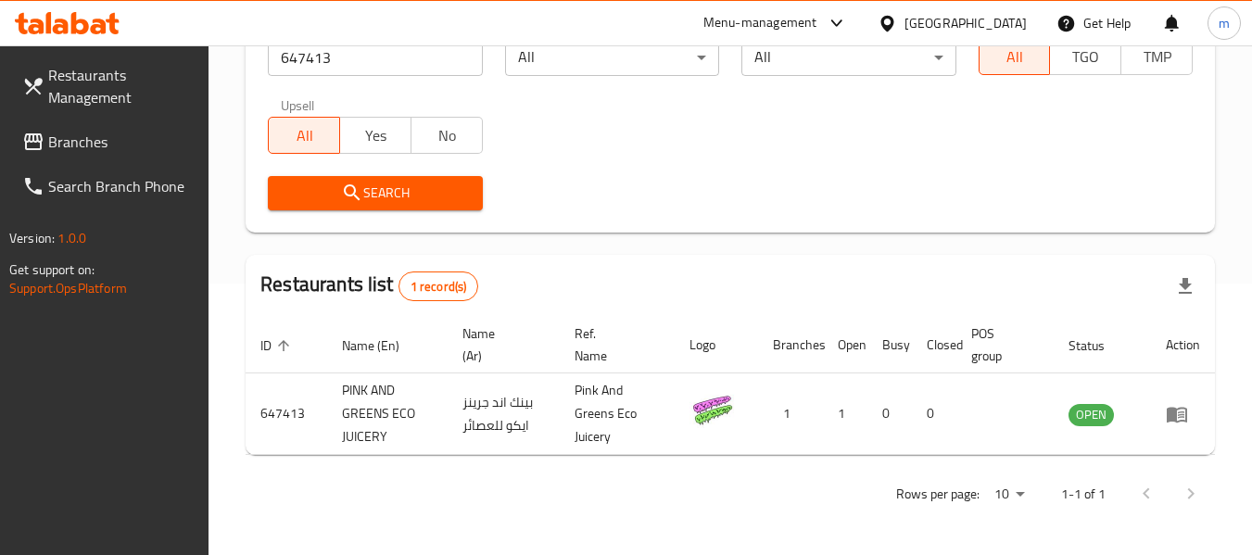
click at [83, 144] on span "Branches" at bounding box center [121, 142] width 146 height 22
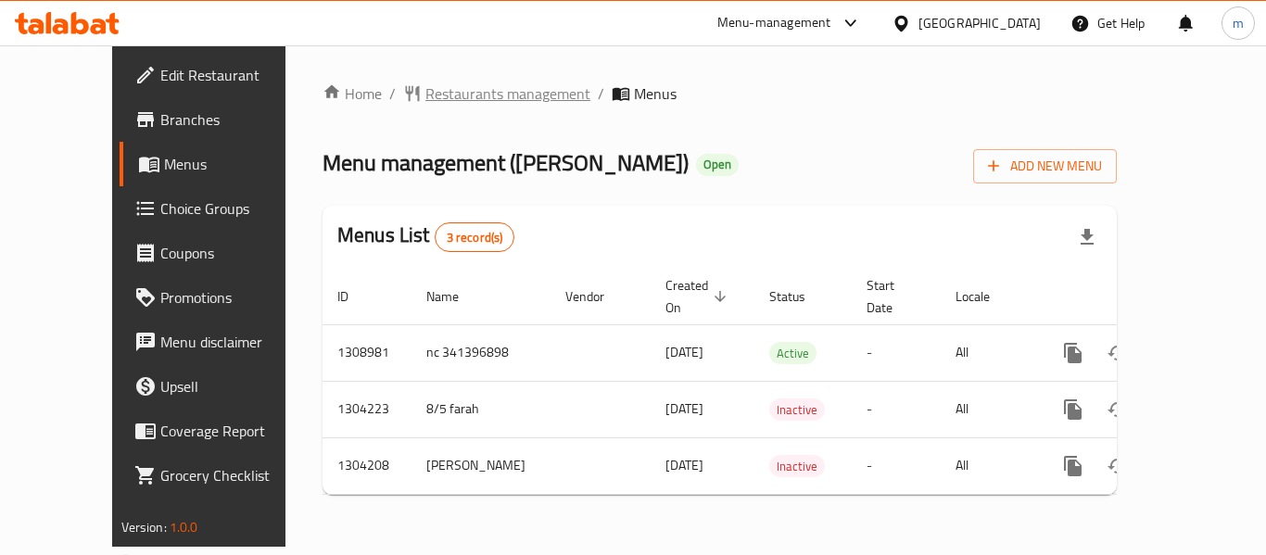
click at [444, 82] on span "Restaurants management" at bounding box center [507, 93] width 165 height 22
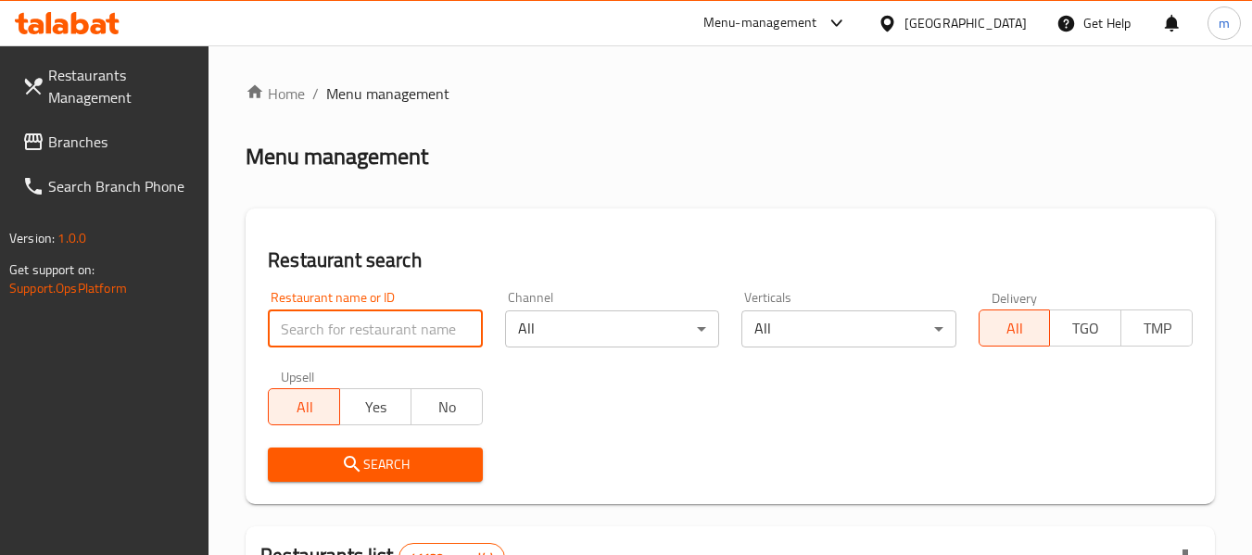
click at [405, 324] on input "search" at bounding box center [375, 329] width 214 height 37
paste input "703088"
type input "703088"
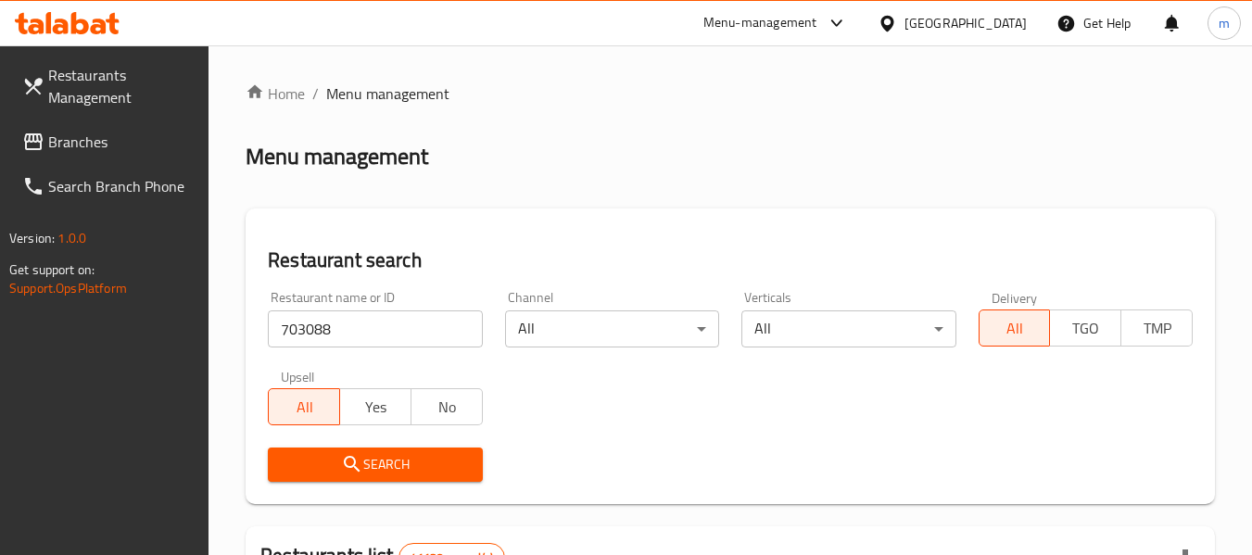
click at [399, 475] on span "Search" at bounding box center [375, 464] width 184 height 23
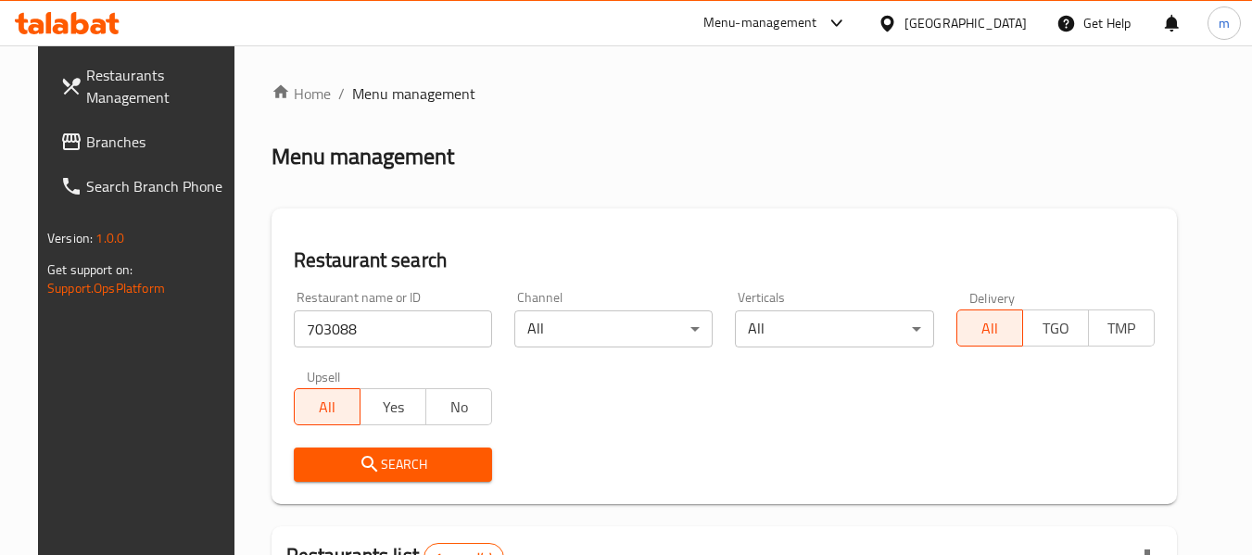
scroll to position [248, 0]
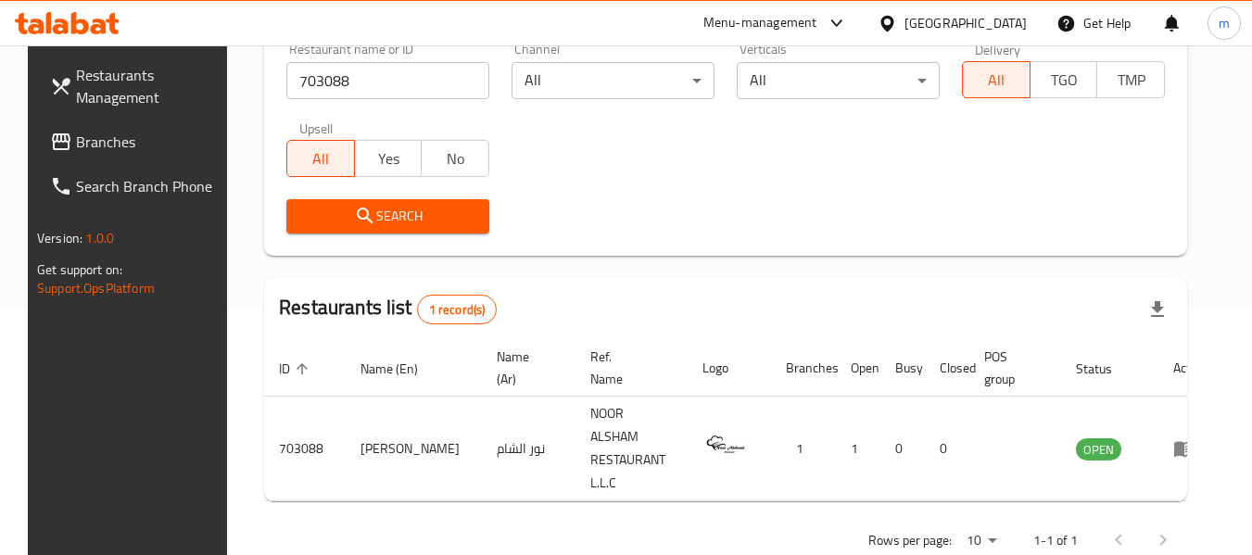
click at [985, 31] on div "United Arab Emirates" at bounding box center [966, 23] width 122 height 20
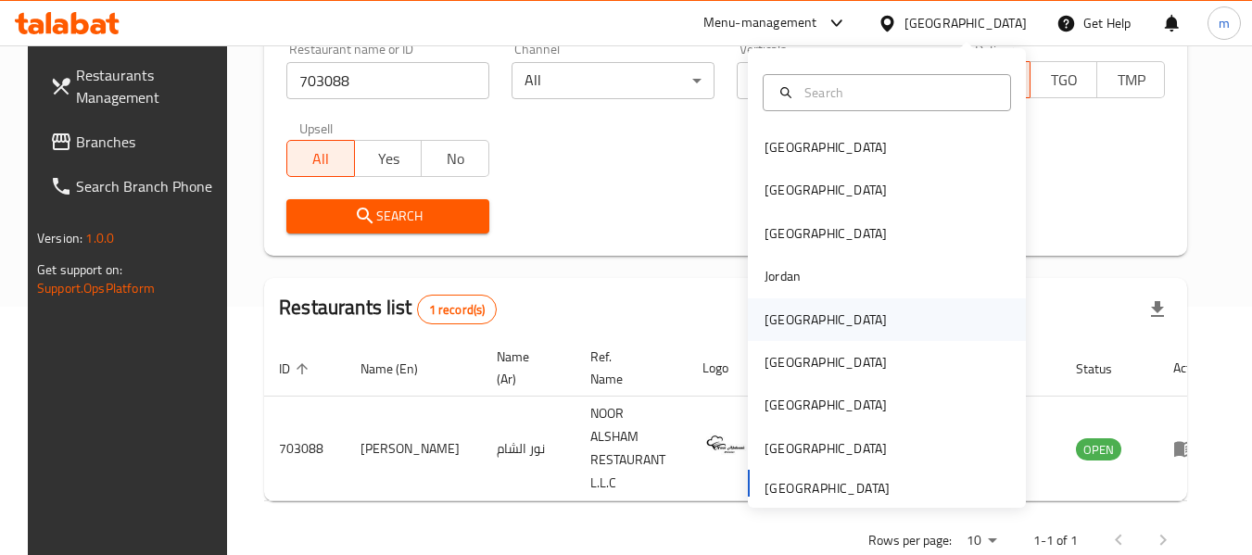
click at [783, 326] on div "[GEOGRAPHIC_DATA]" at bounding box center [826, 320] width 122 height 20
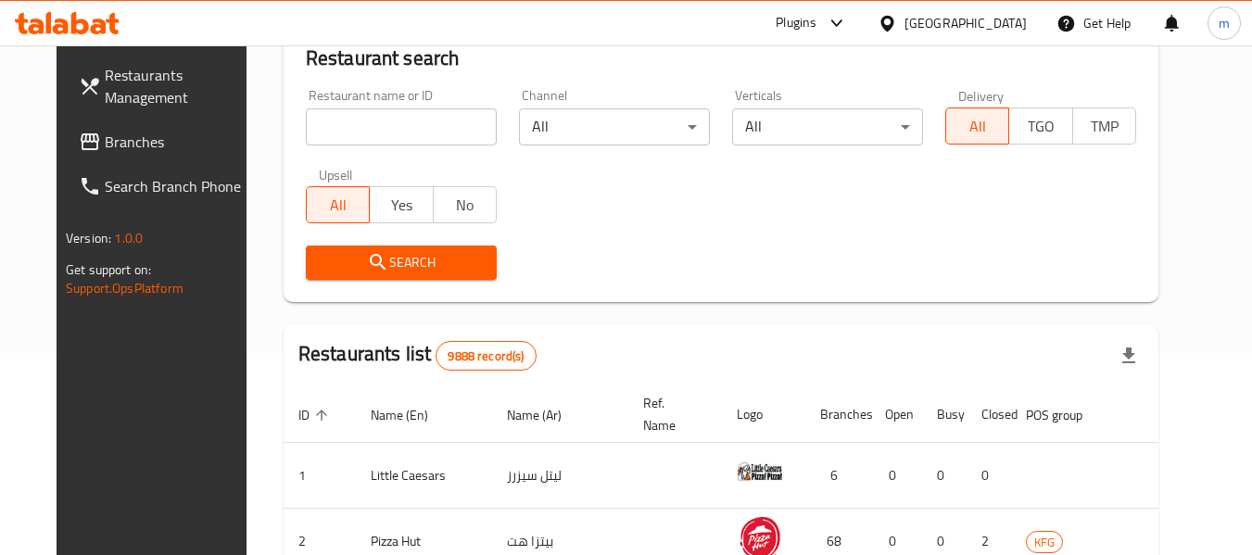
scroll to position [248, 0]
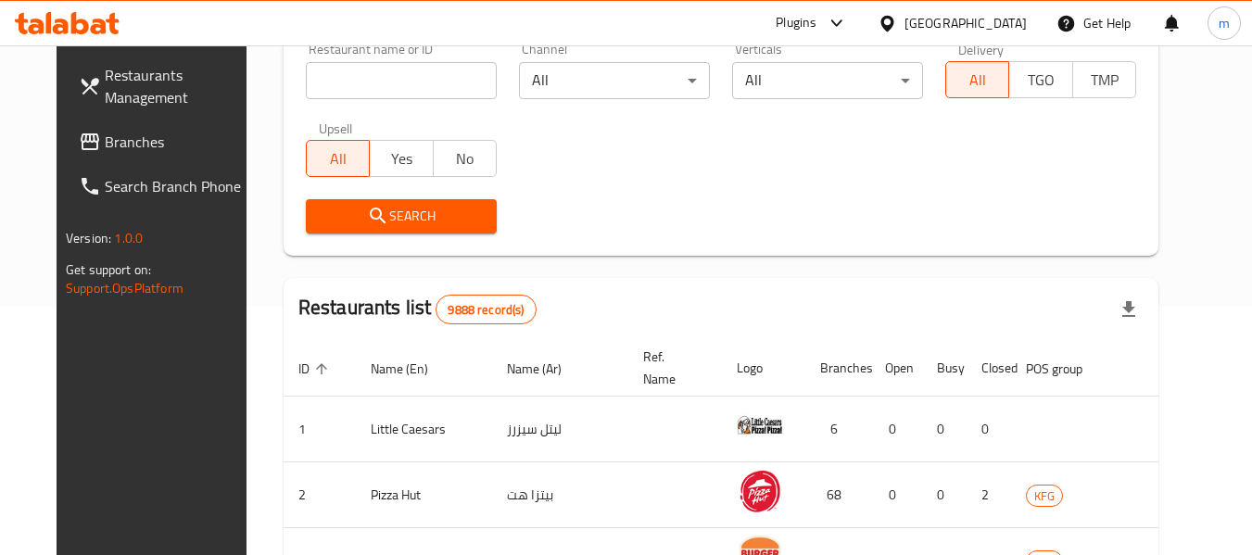
click at [105, 146] on span "Branches" at bounding box center [178, 142] width 146 height 22
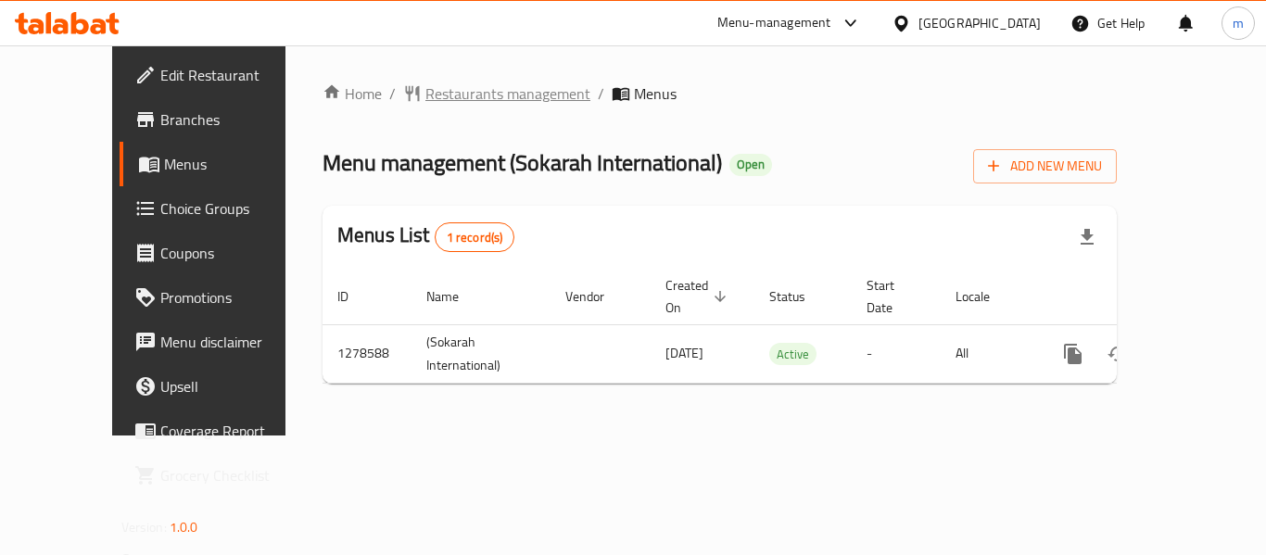
click at [446, 100] on span "Restaurants management" at bounding box center [507, 93] width 165 height 22
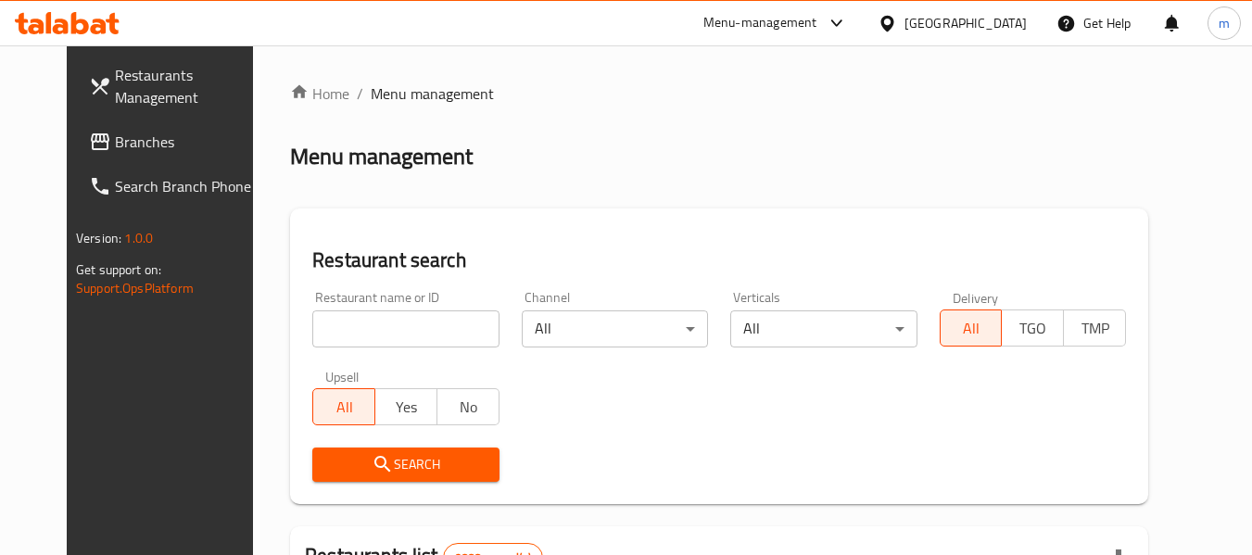
click at [402, 328] on input "search" at bounding box center [405, 329] width 186 height 37
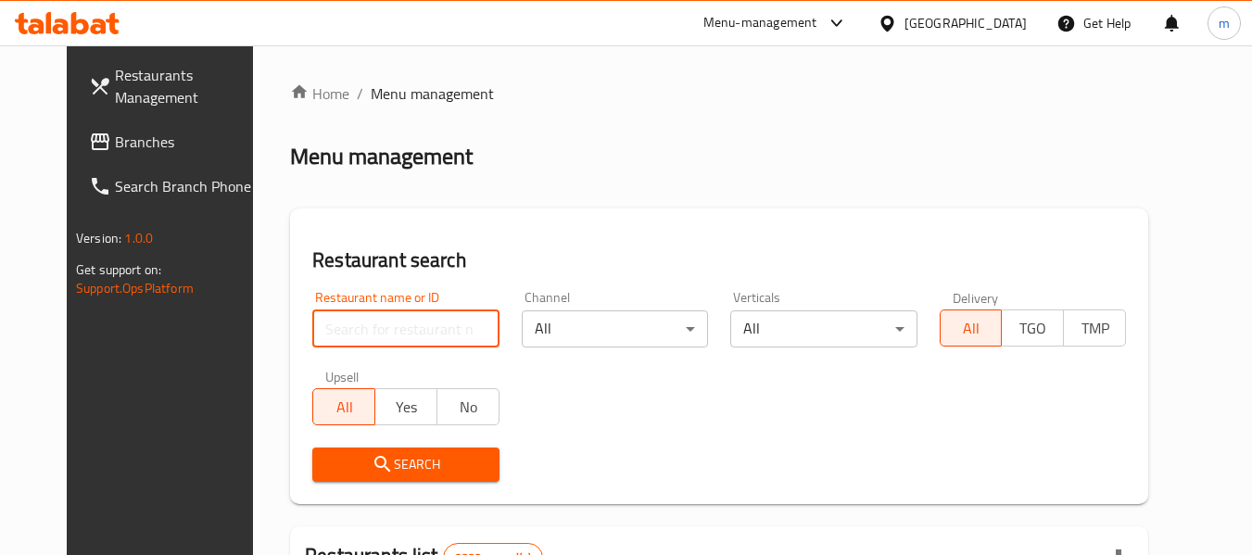
paste input "692953"
type input "692953"
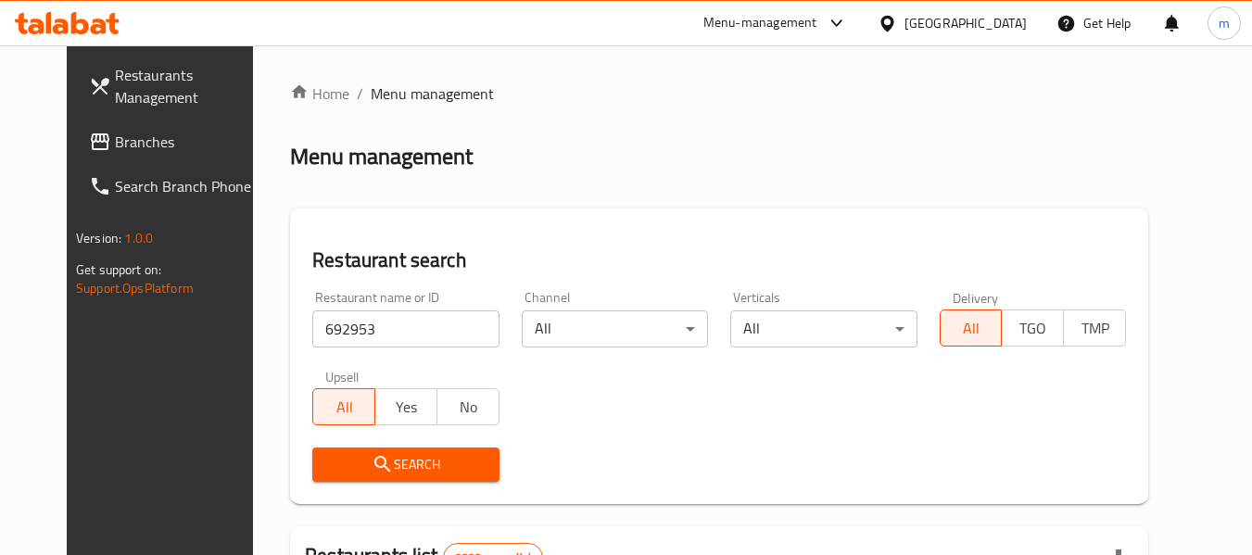
click at [410, 454] on span "Search" at bounding box center [405, 464] width 157 height 23
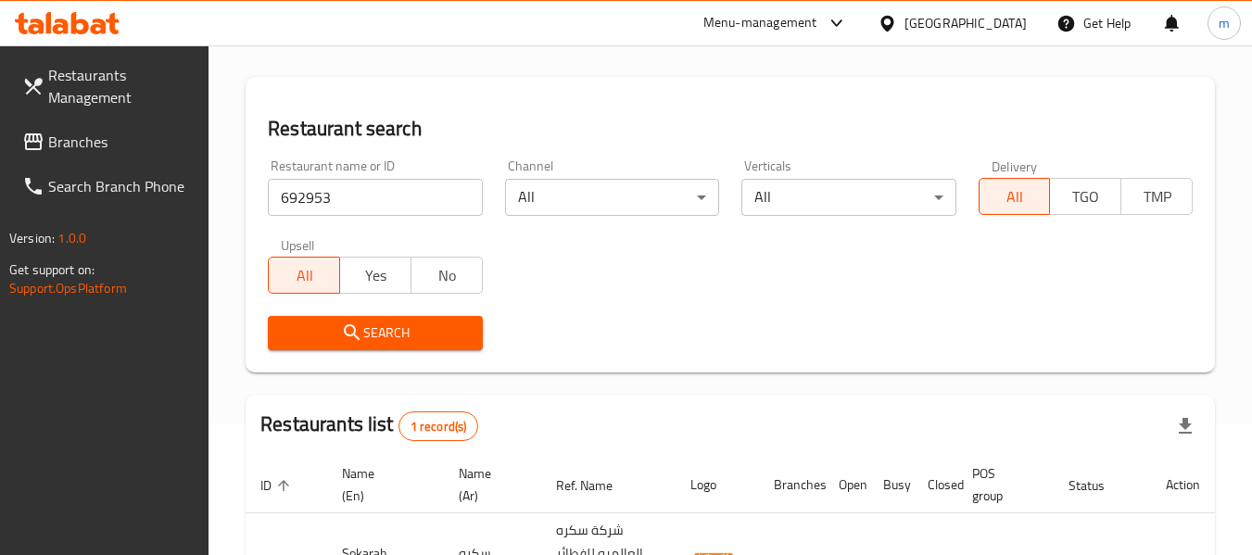
scroll to position [272, 0]
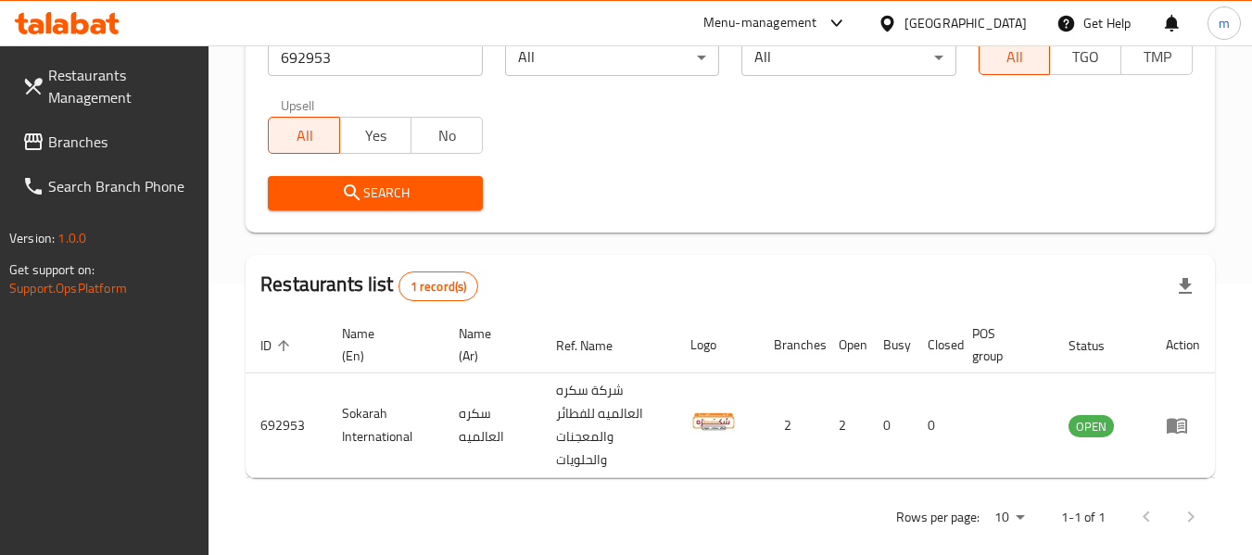
click at [100, 142] on span "Branches" at bounding box center [121, 142] width 146 height 22
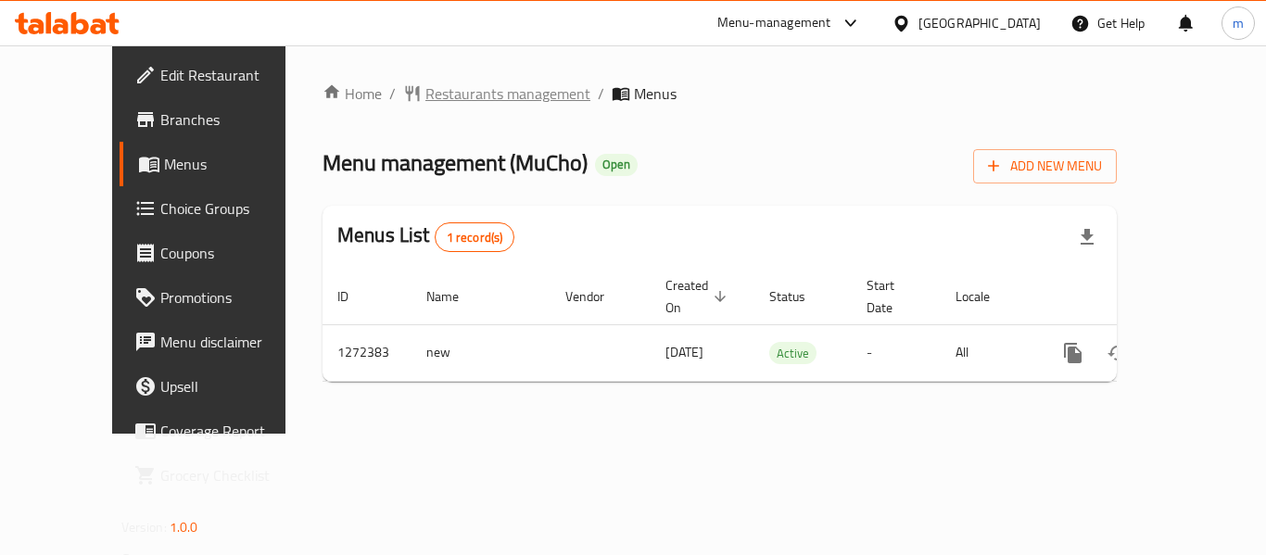
click at [453, 88] on span "Restaurants management" at bounding box center [507, 93] width 165 height 22
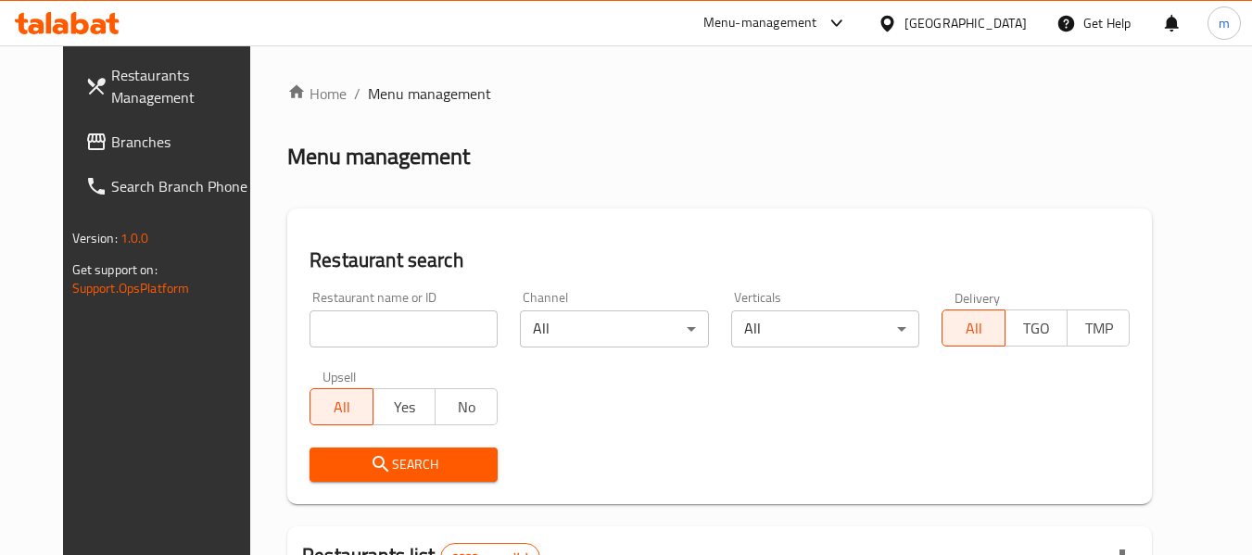
click at [378, 326] on input "search" at bounding box center [404, 329] width 188 height 37
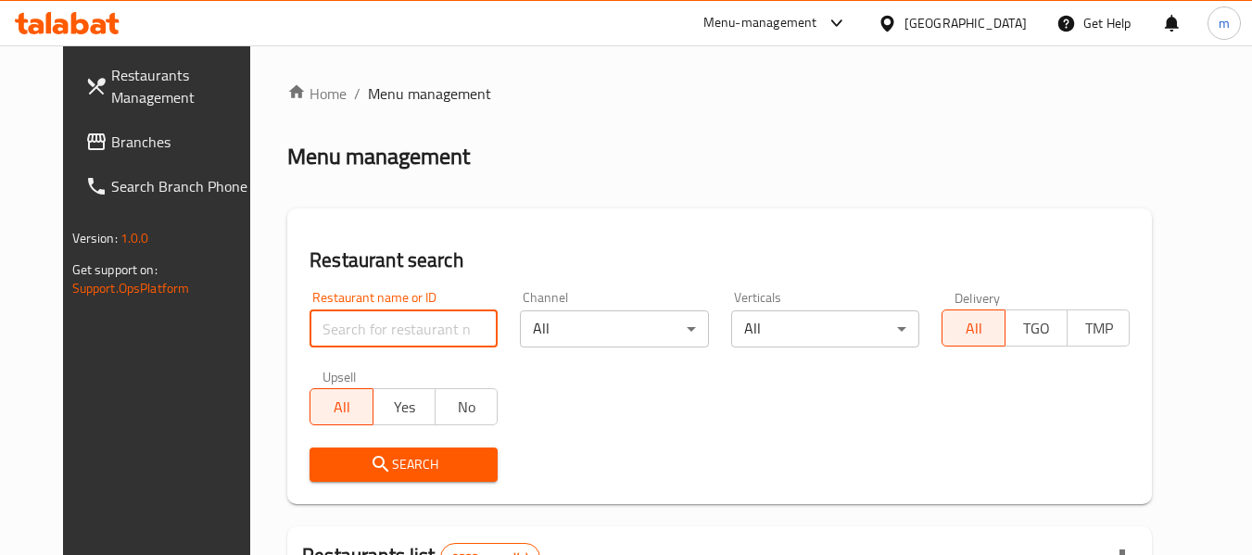
paste input "690239"
type input "690239"
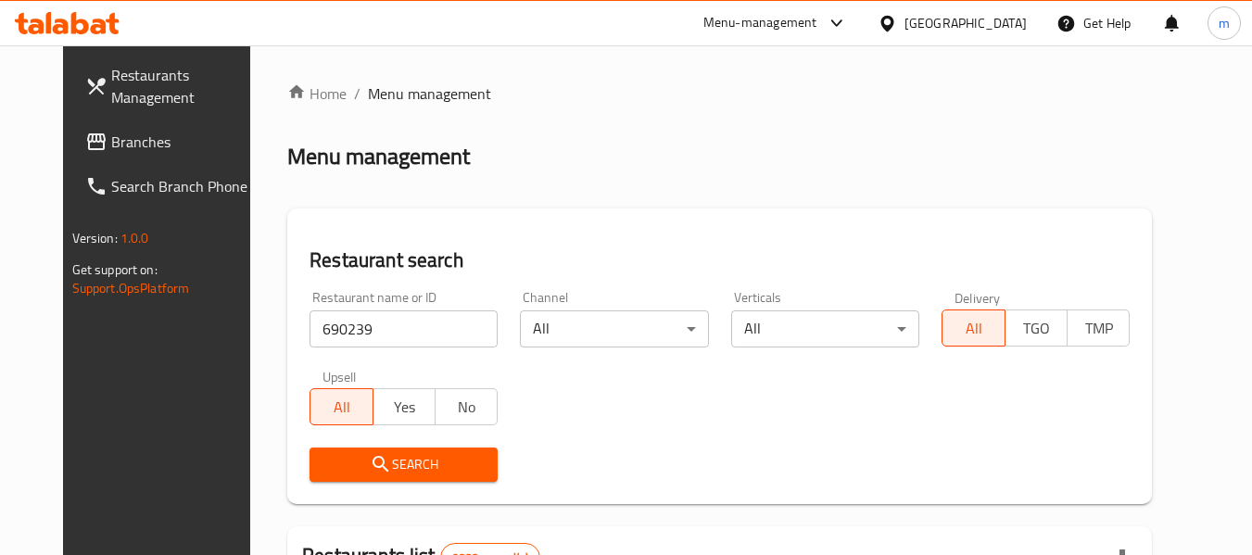
click at [379, 479] on button "Search" at bounding box center [404, 465] width 188 height 34
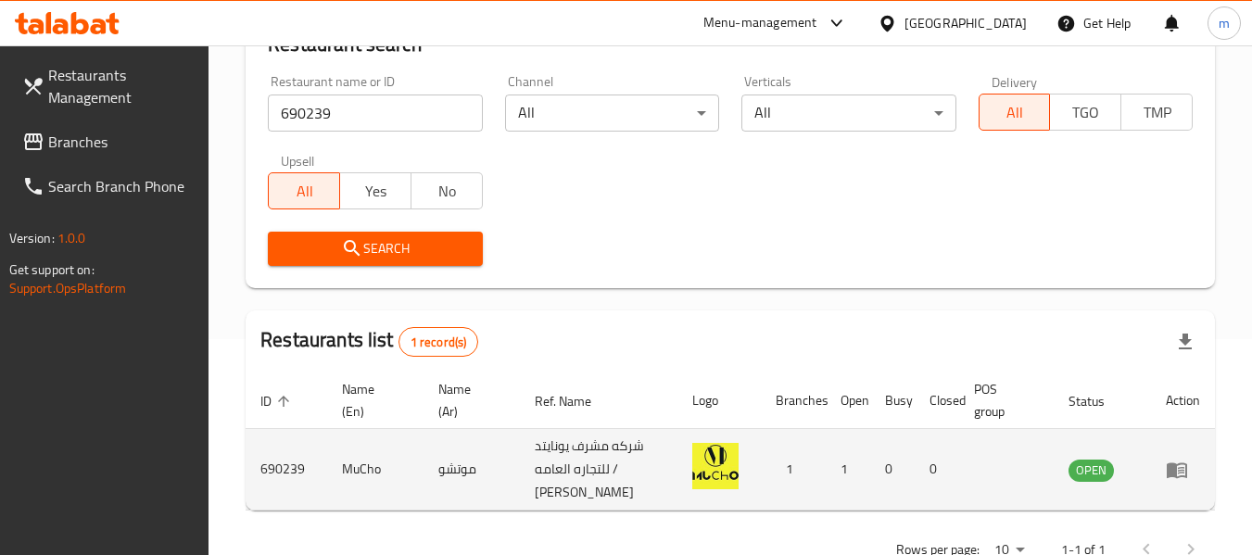
scroll to position [272, 0]
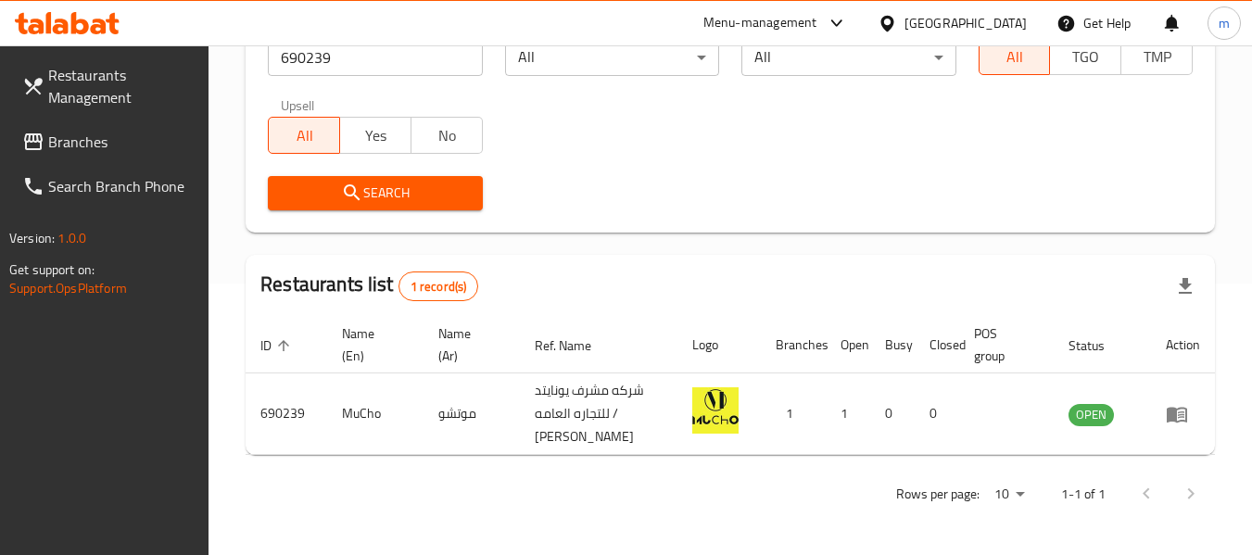
click at [994, 16] on div "[GEOGRAPHIC_DATA]" at bounding box center [966, 23] width 122 height 20
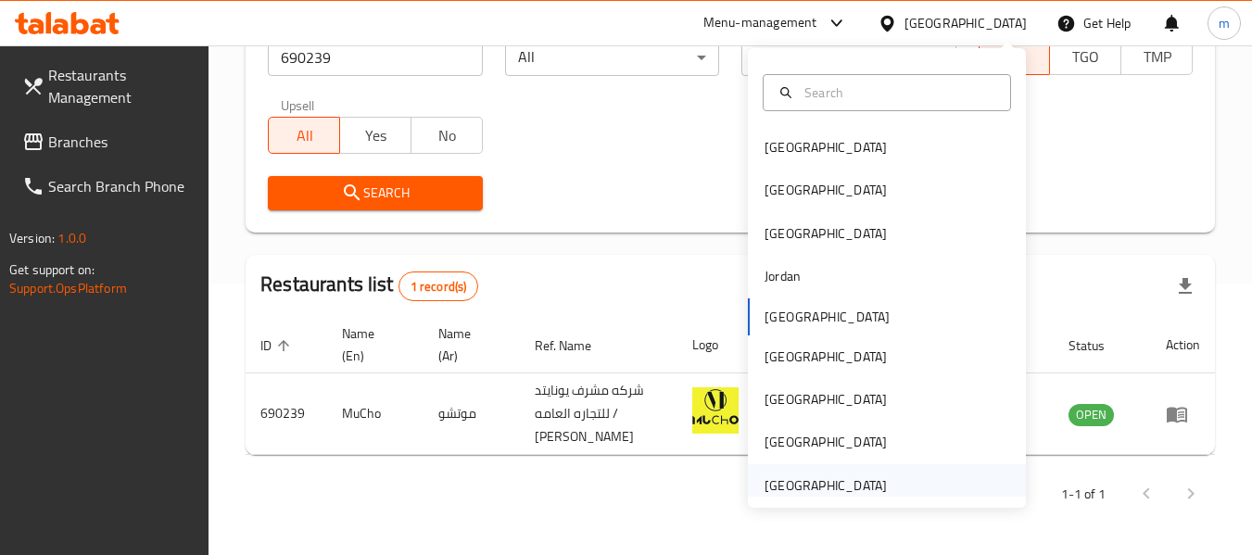
click at [855, 479] on div "United Arab Emirates" at bounding box center [826, 485] width 122 height 20
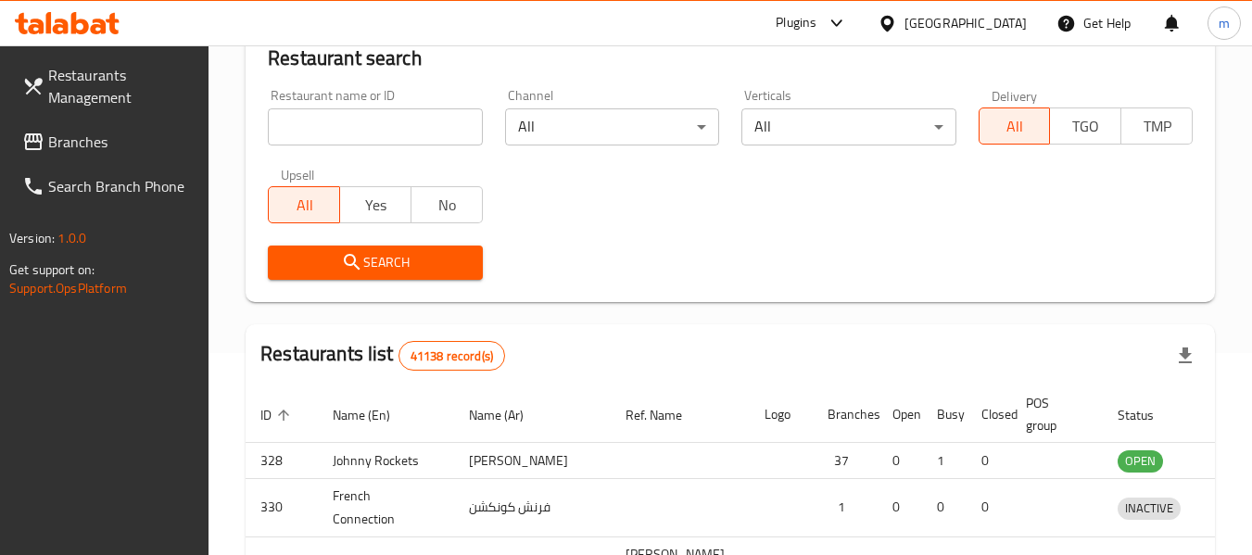
scroll to position [272, 0]
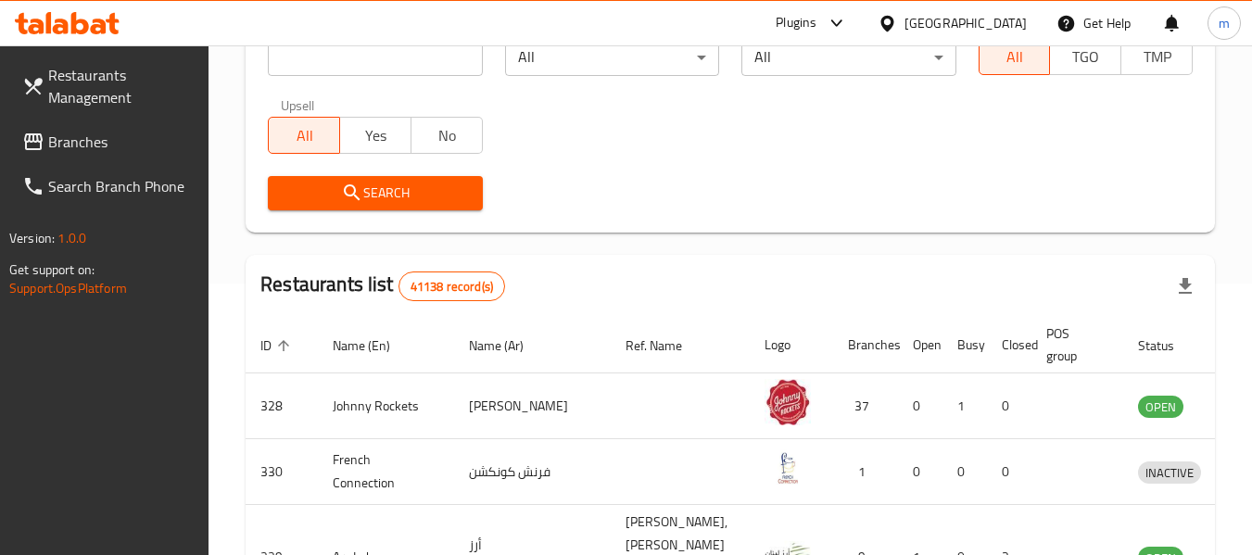
click at [94, 145] on span "Branches" at bounding box center [121, 142] width 146 height 22
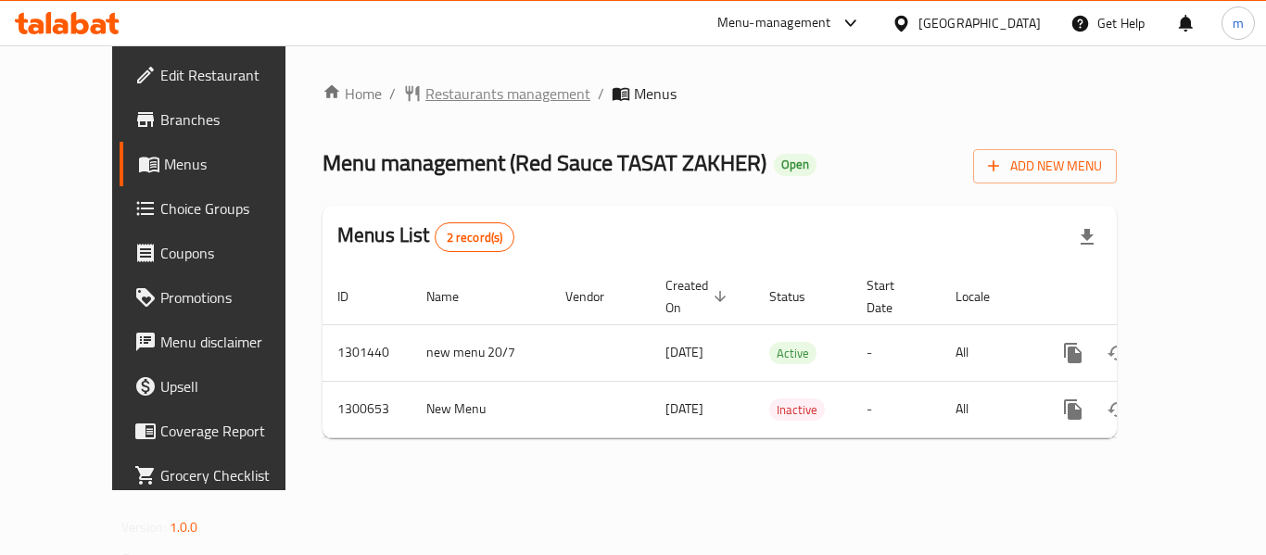
click at [447, 88] on span "Restaurants management" at bounding box center [507, 93] width 165 height 22
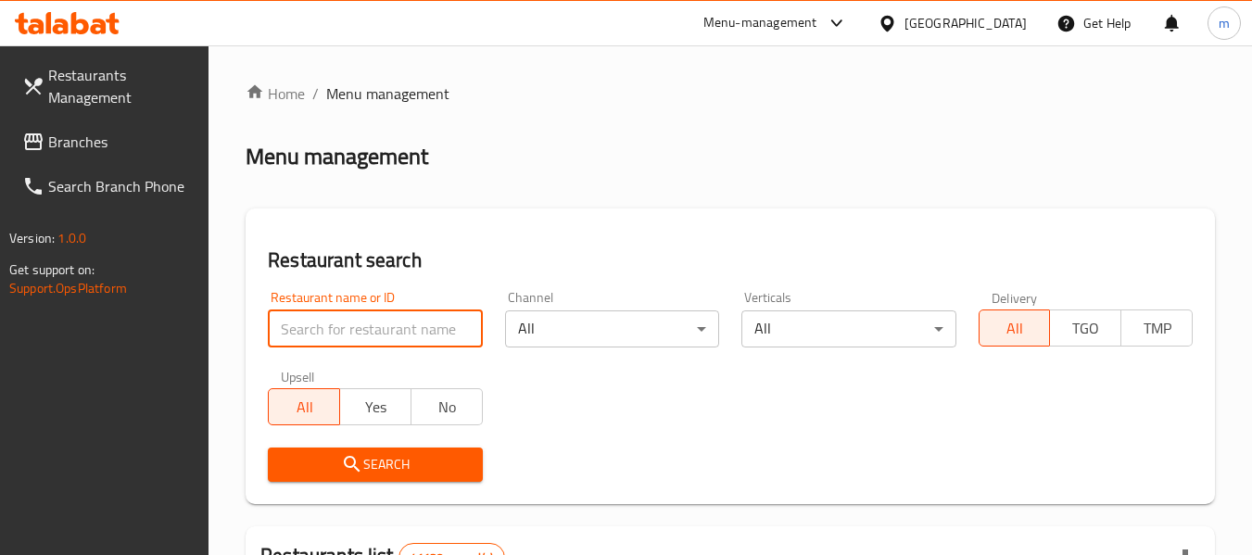
click at [361, 326] on input "search" at bounding box center [375, 329] width 214 height 37
paste input "701762"
type input "701762"
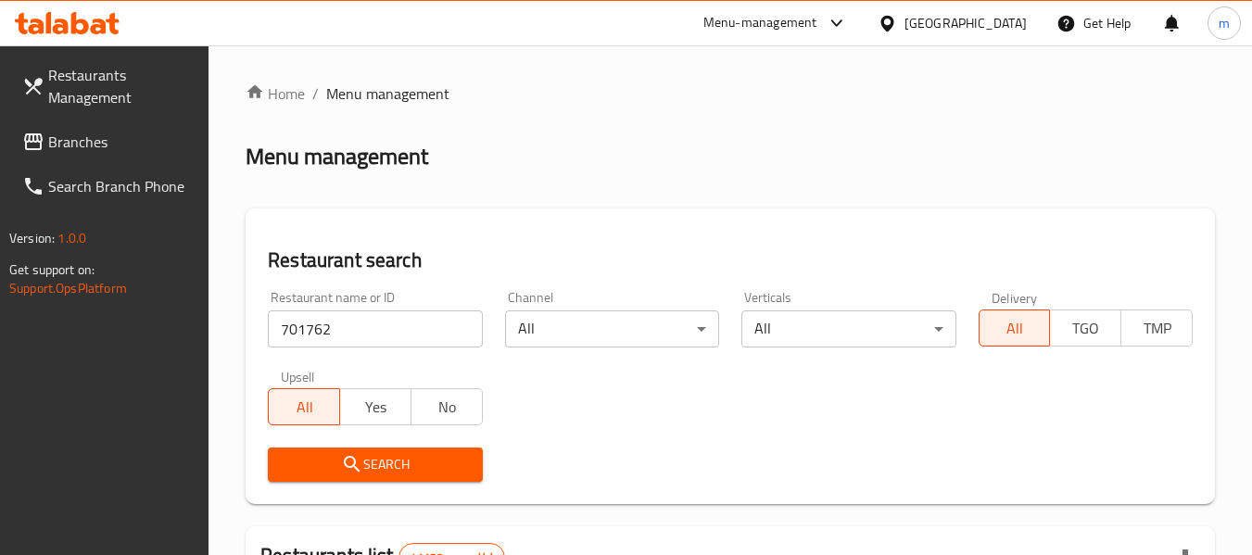
click at [387, 450] on button "Search" at bounding box center [375, 465] width 214 height 34
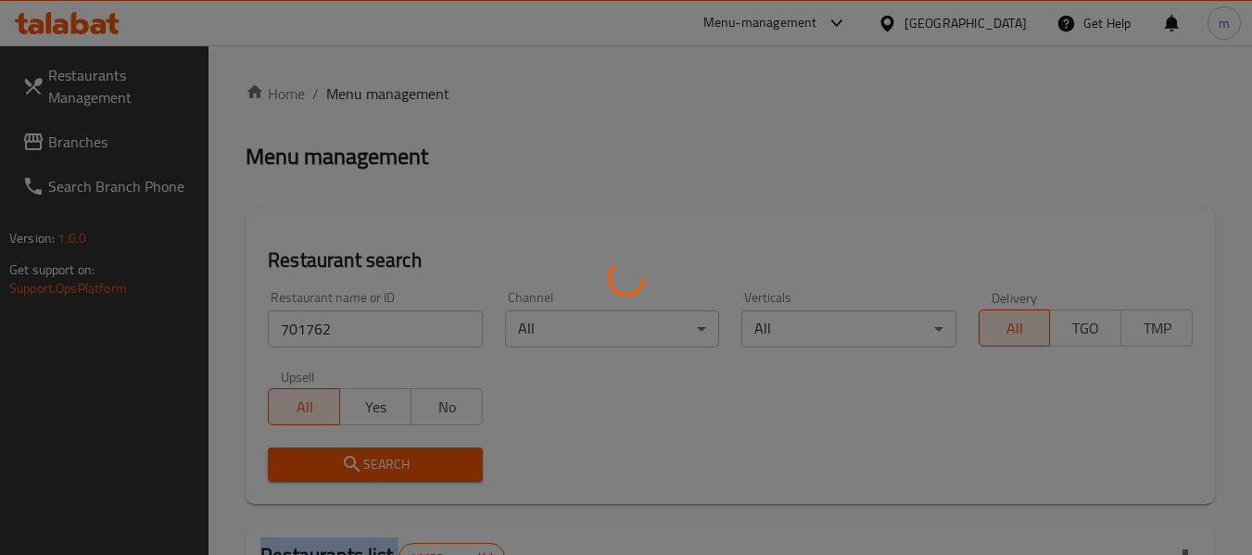
click at [387, 450] on div at bounding box center [626, 277] width 1252 height 555
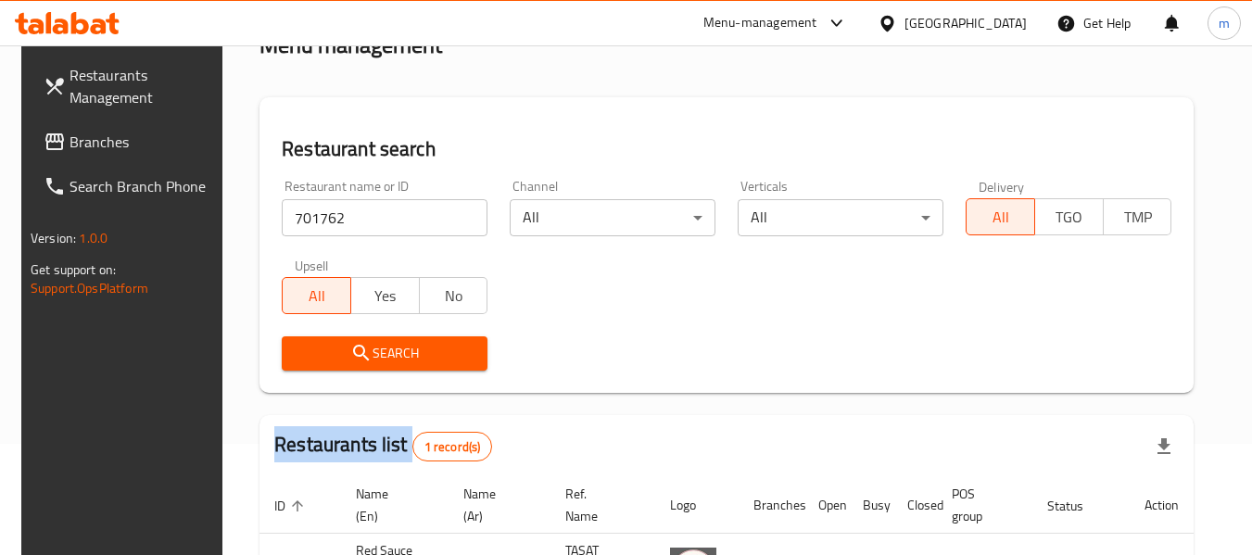
scroll to position [248, 0]
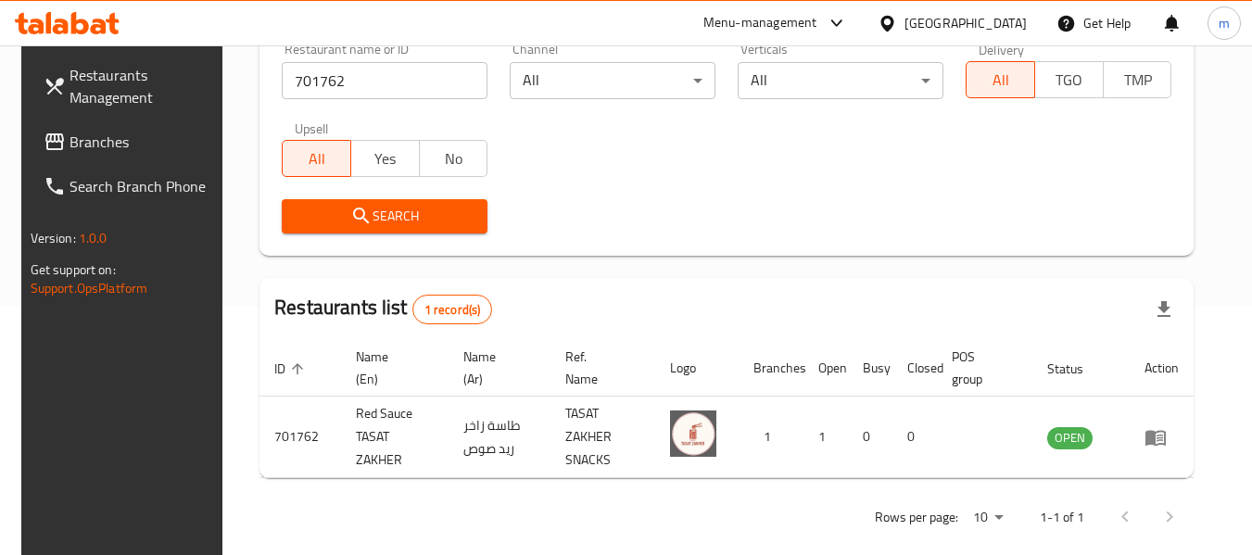
click at [971, 13] on div "United Arab Emirates" at bounding box center [966, 23] width 122 height 20
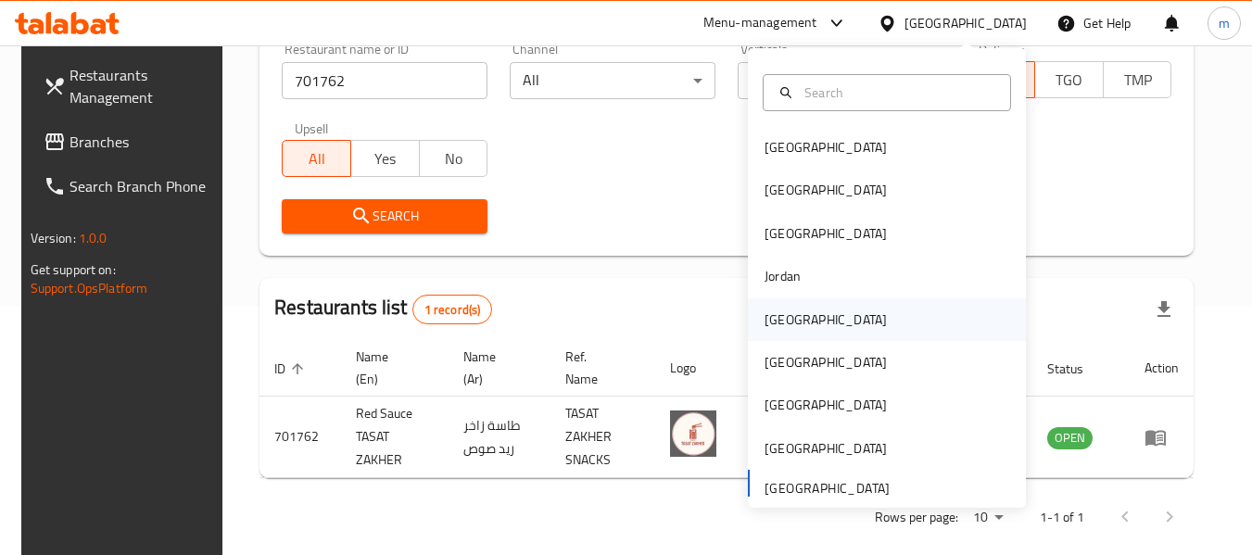
click at [765, 323] on div "[GEOGRAPHIC_DATA]" at bounding box center [826, 320] width 122 height 20
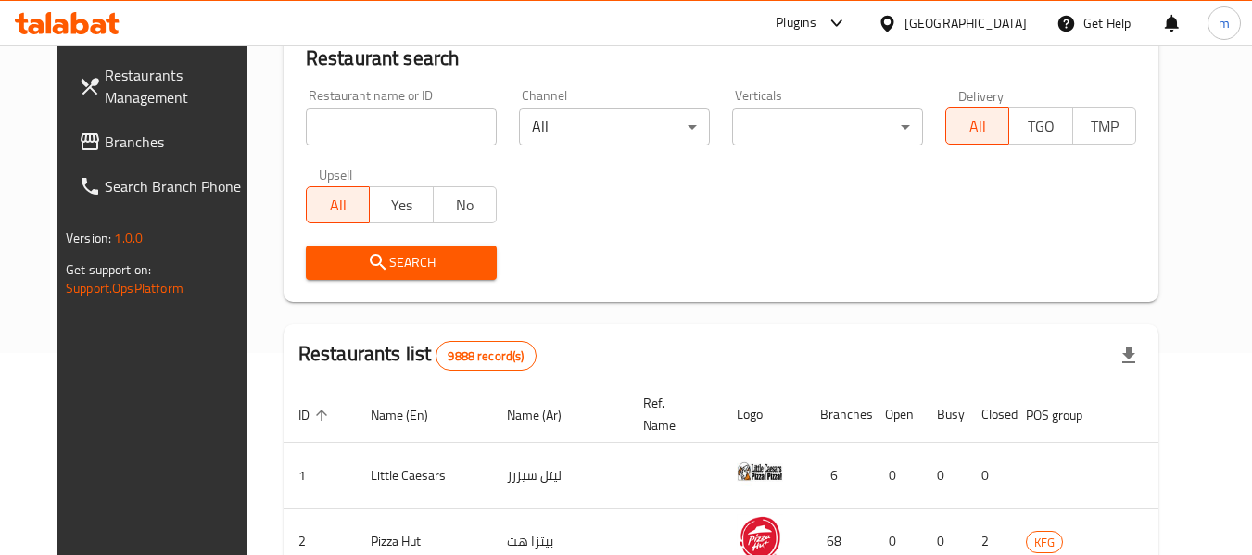
scroll to position [248, 0]
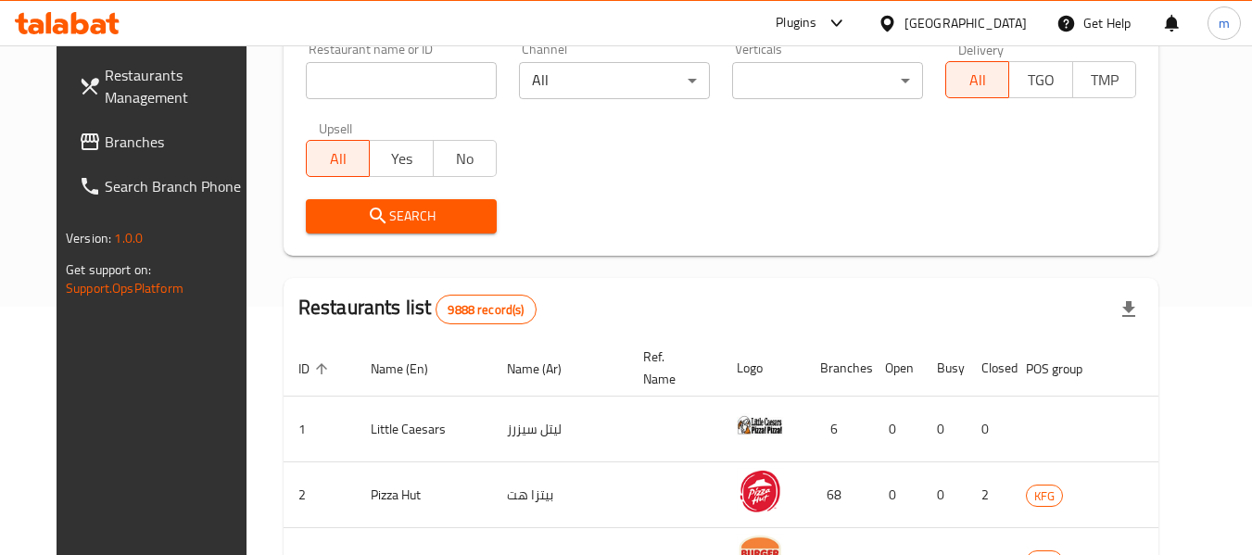
click at [105, 146] on span "Branches" at bounding box center [178, 142] width 146 height 22
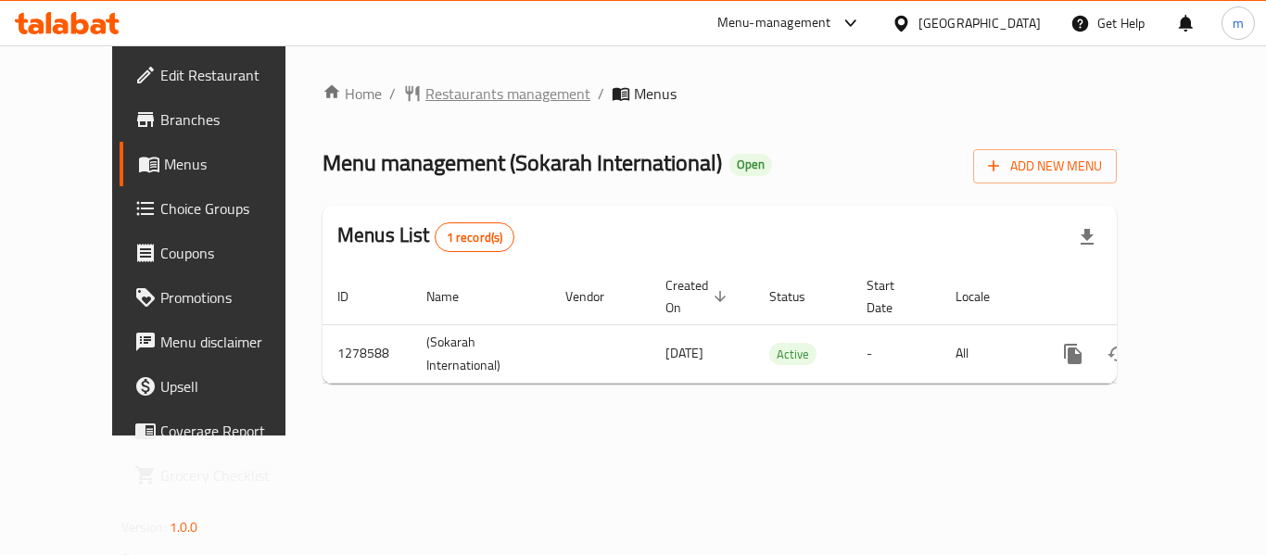
click at [450, 90] on span "Restaurants management" at bounding box center [507, 93] width 165 height 22
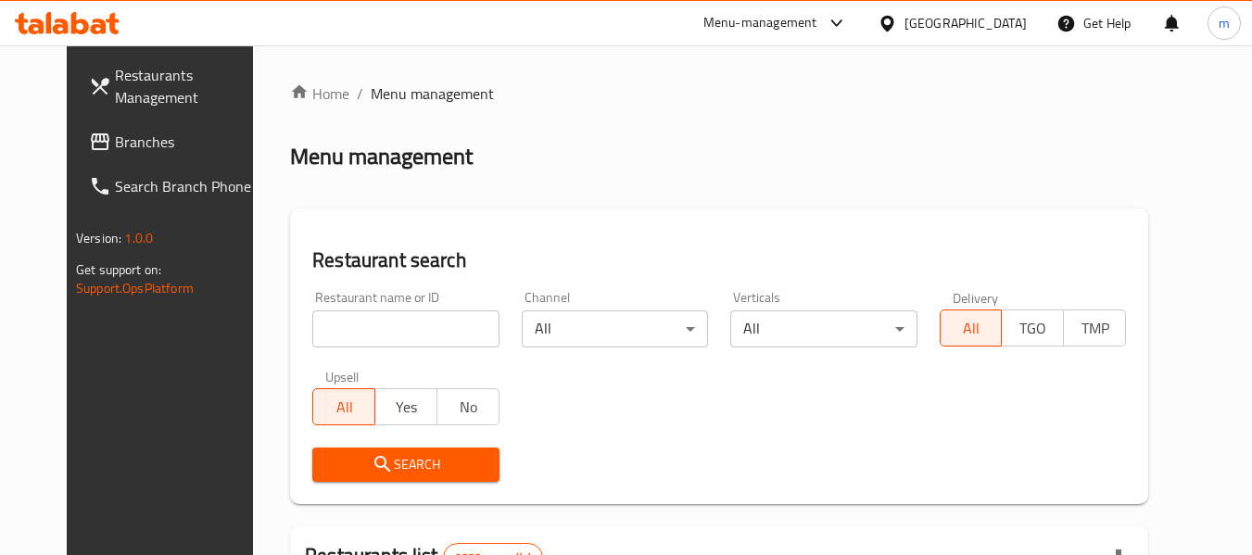
click at [380, 340] on input "search" at bounding box center [405, 329] width 186 height 37
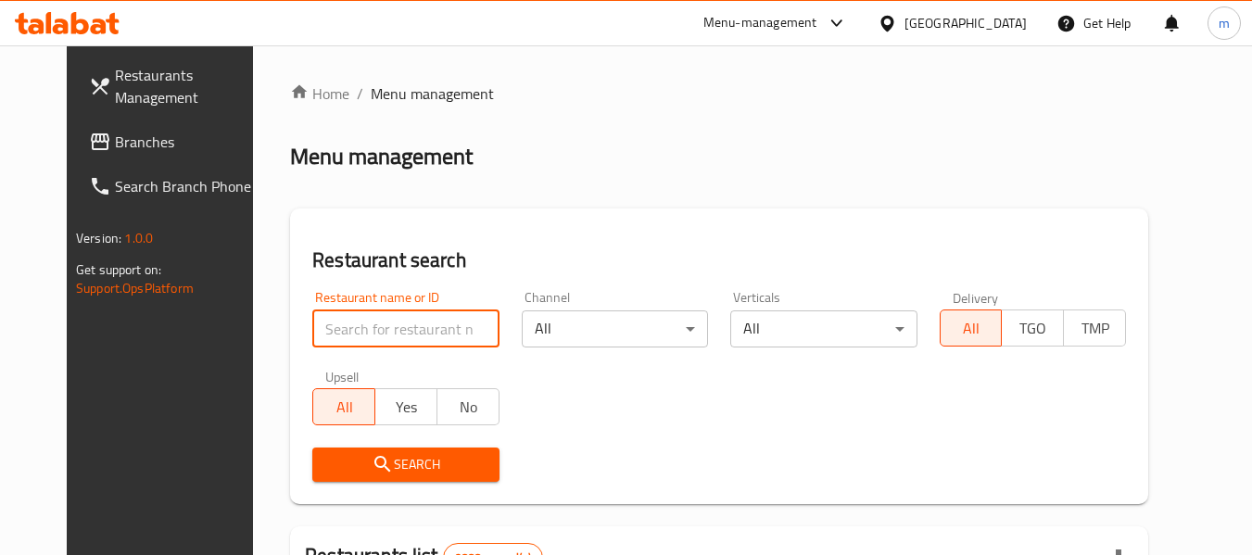
paste input "692953"
type input "692953"
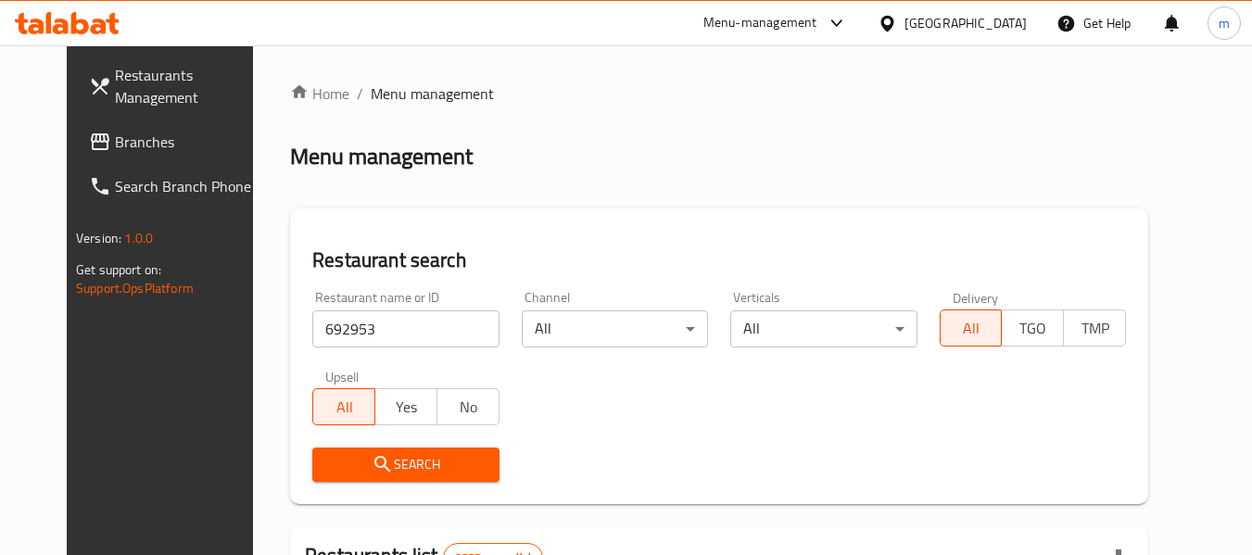
click at [394, 463] on span "Search" at bounding box center [405, 464] width 157 height 23
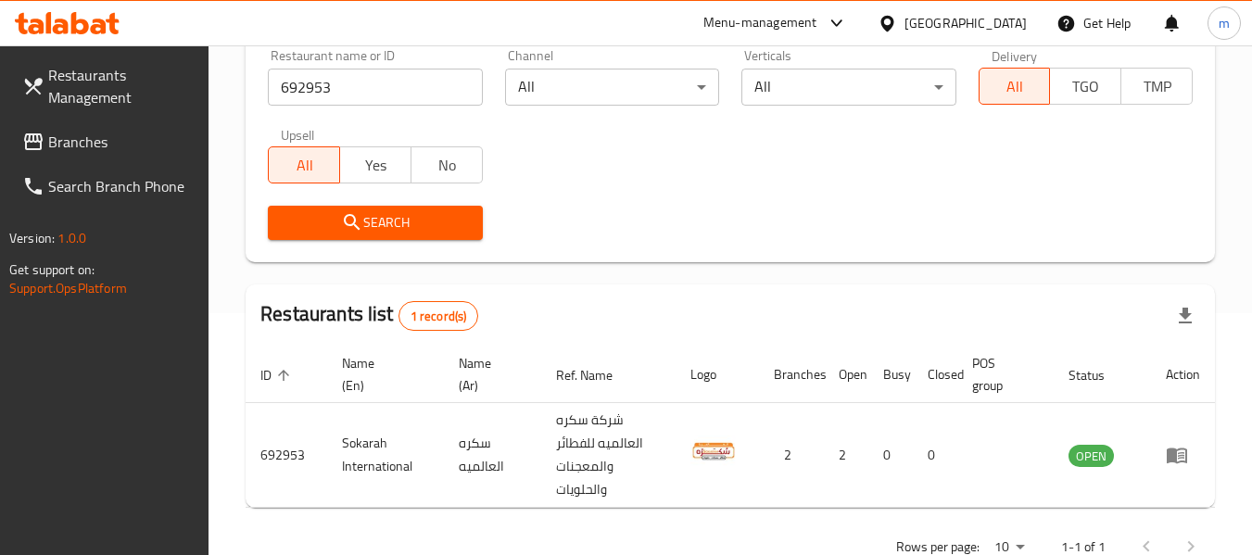
scroll to position [295, 0]
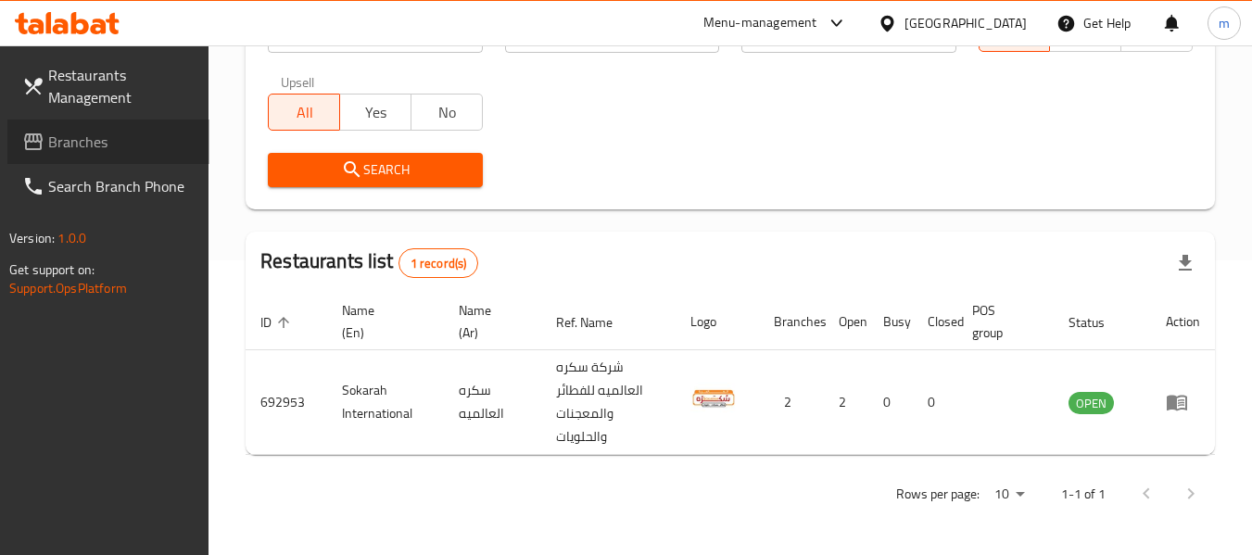
click at [105, 133] on span "Branches" at bounding box center [121, 142] width 146 height 22
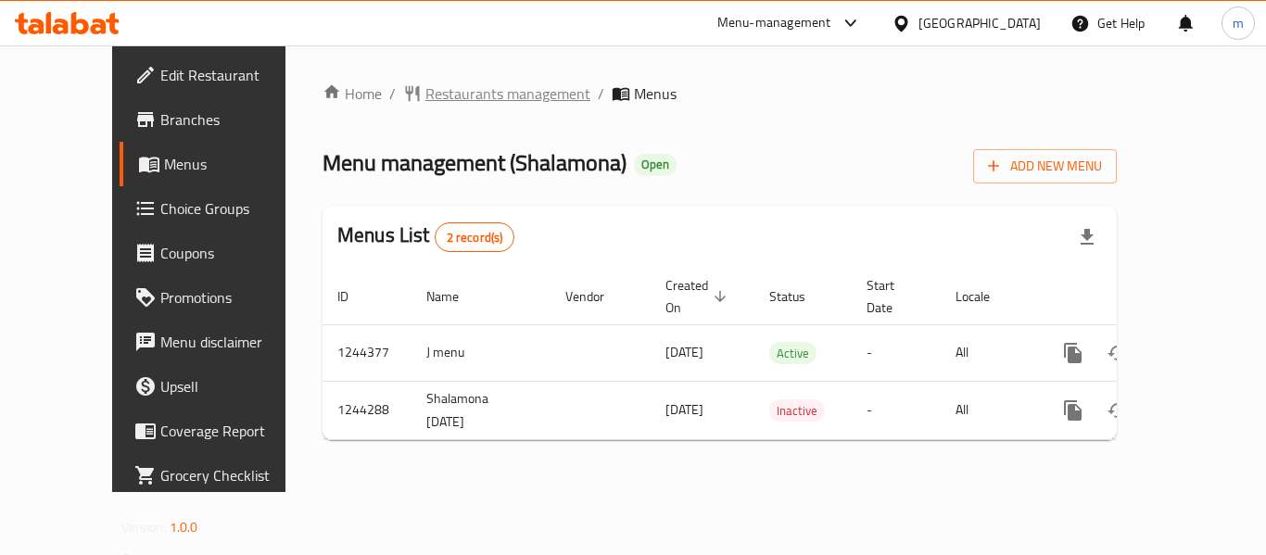
click at [433, 99] on span "Restaurants management" at bounding box center [507, 93] width 165 height 22
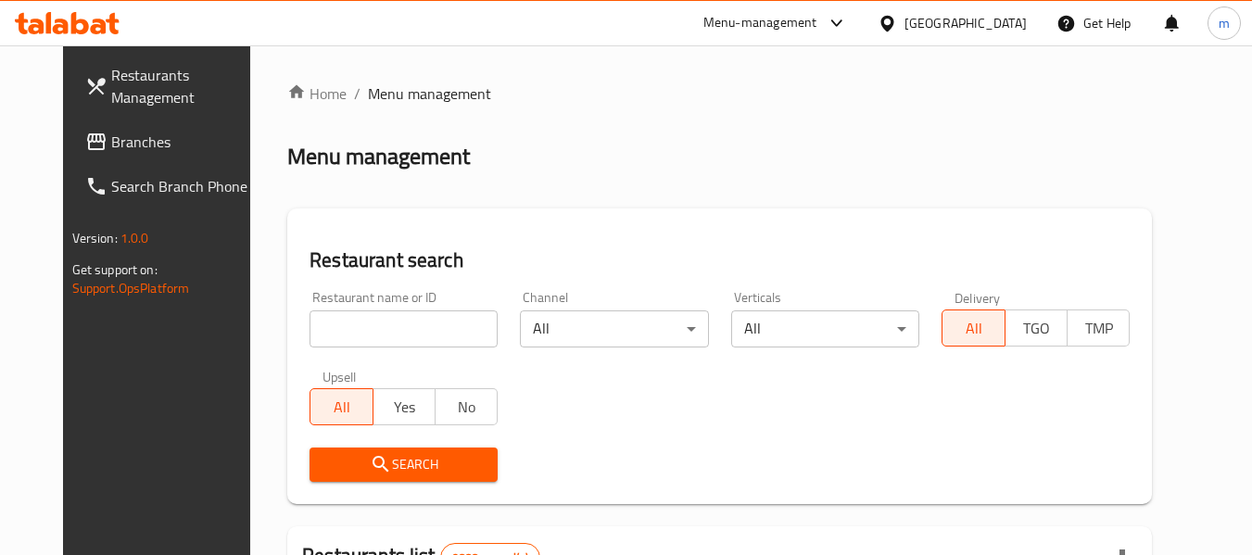
click at [367, 322] on input "search" at bounding box center [404, 329] width 188 height 37
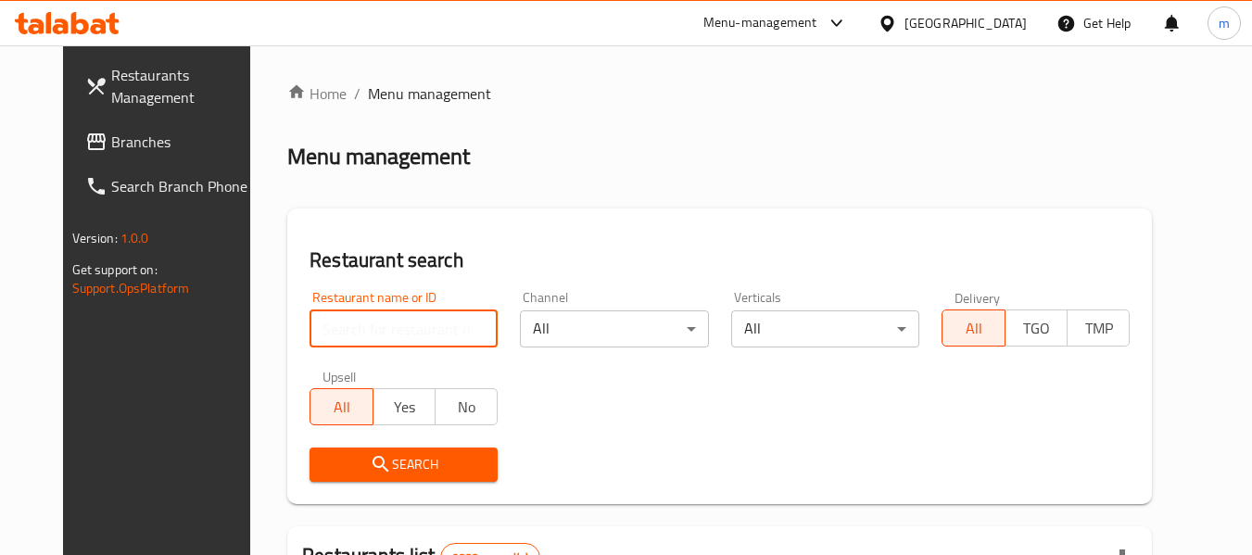
paste input "681966"
type input "681966"
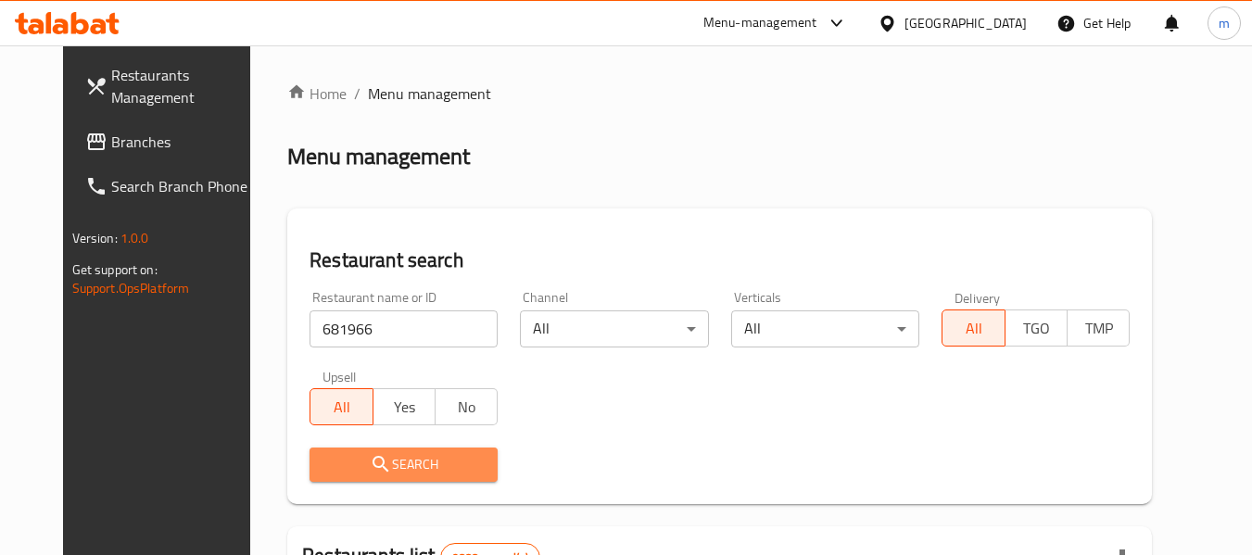
click at [368, 453] on span "Search" at bounding box center [403, 464] width 158 height 23
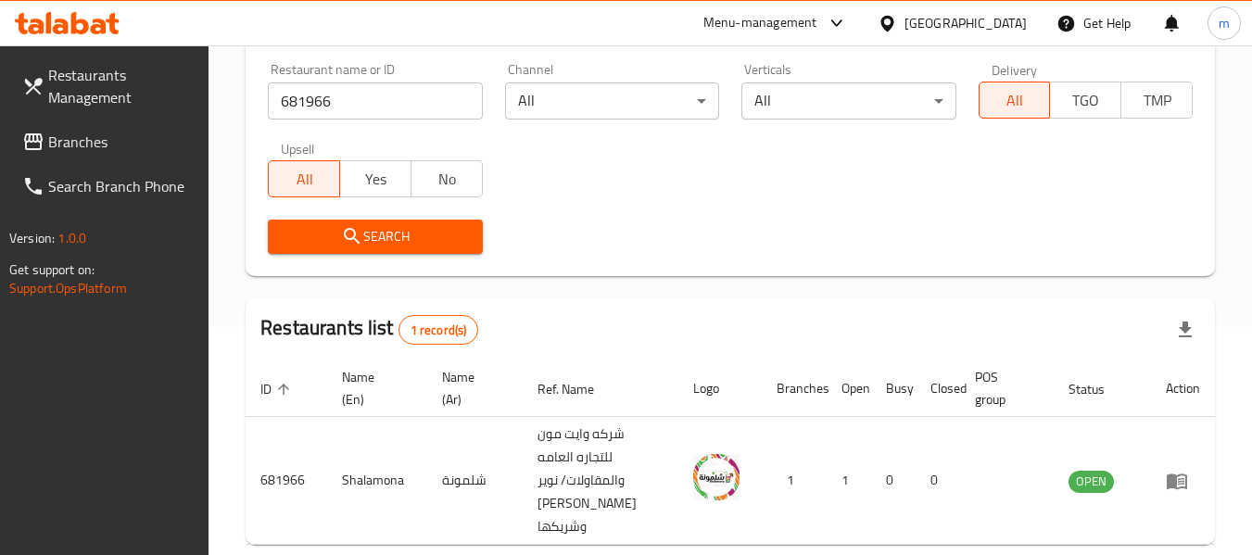
scroll to position [295, 0]
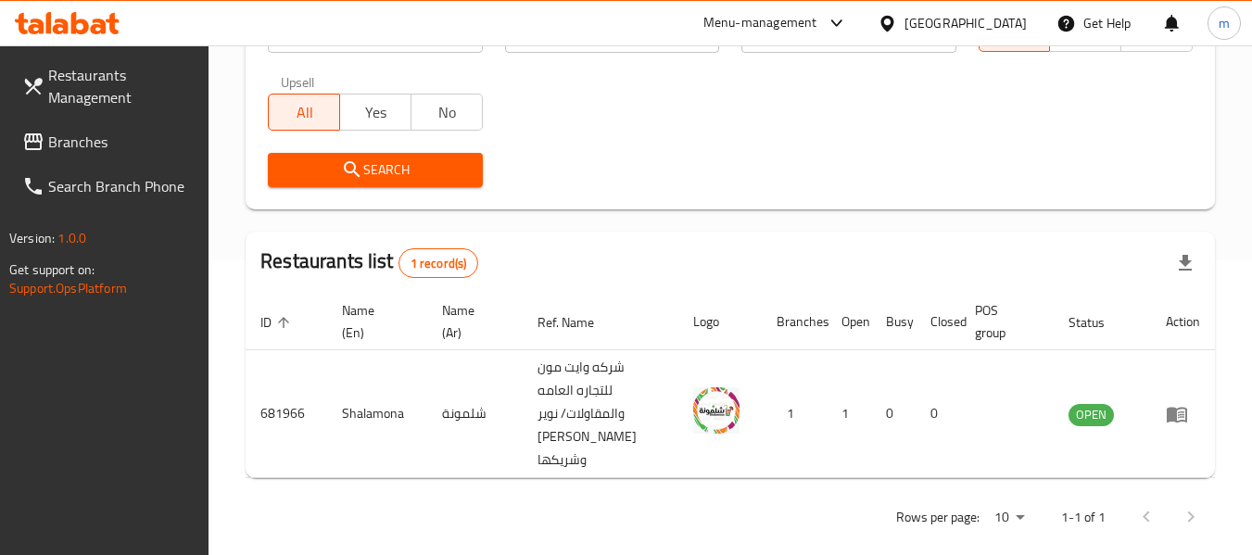
click at [963, 8] on div "[GEOGRAPHIC_DATA]" at bounding box center [952, 23] width 179 height 44
click at [995, 6] on div "[GEOGRAPHIC_DATA]" at bounding box center [952, 23] width 179 height 44
click at [1017, 16] on div "[GEOGRAPHIC_DATA]" at bounding box center [966, 23] width 122 height 20
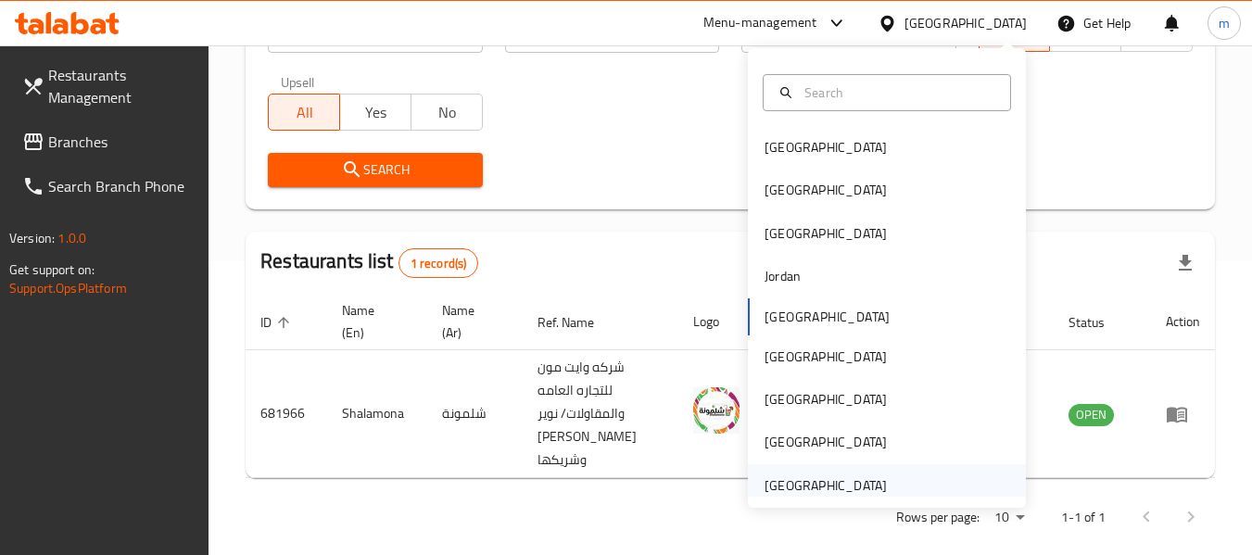
click at [879, 483] on div "United Arab Emirates" at bounding box center [826, 485] width 152 height 43
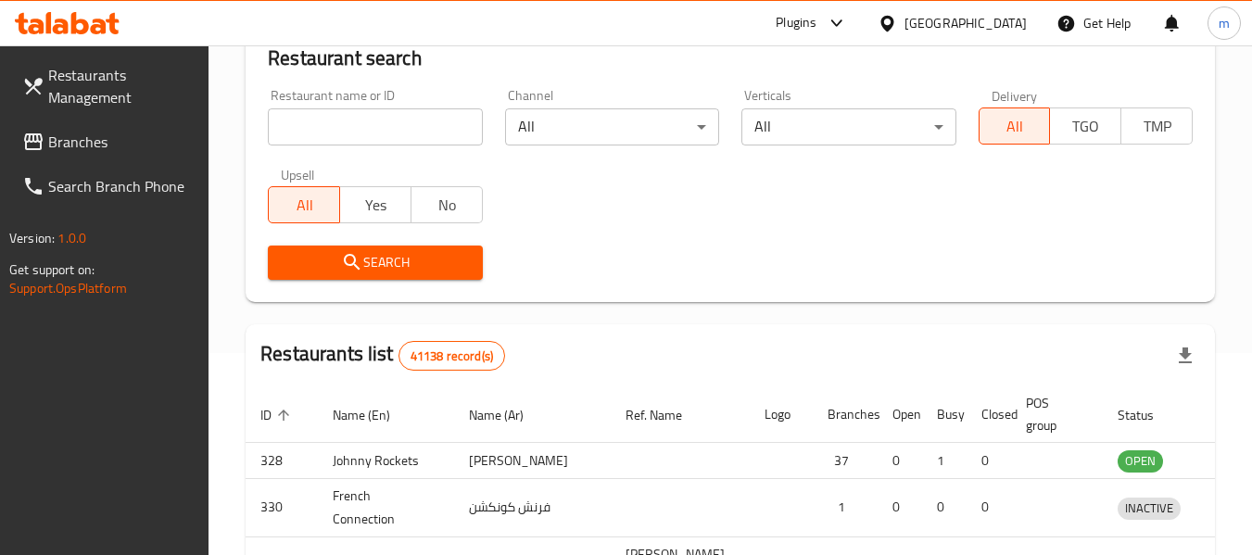
scroll to position [295, 0]
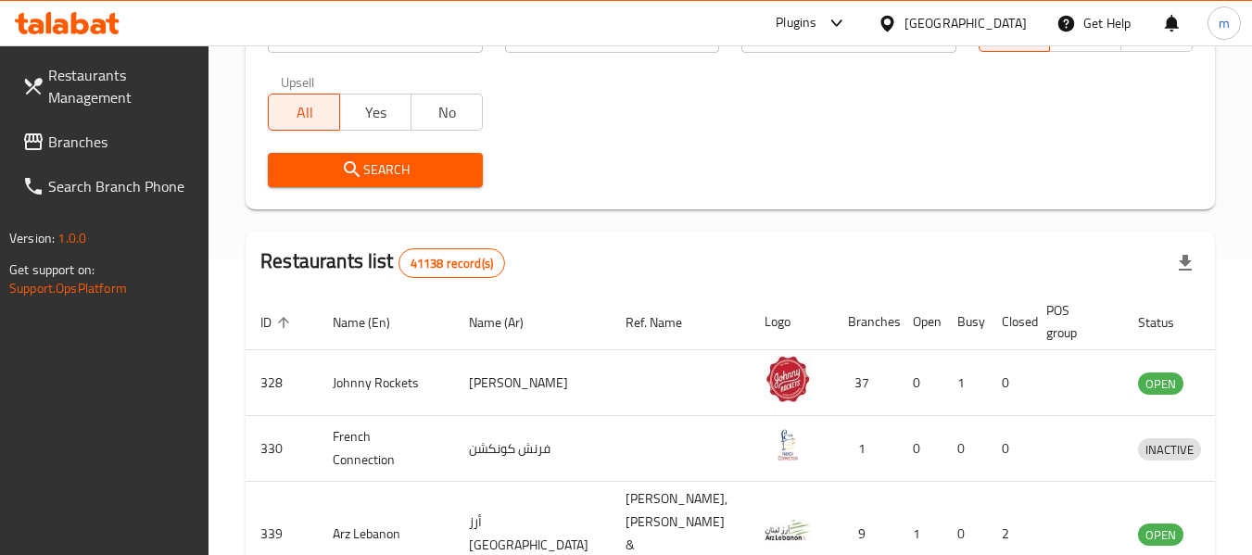
click at [79, 136] on span "Branches" at bounding box center [121, 142] width 146 height 22
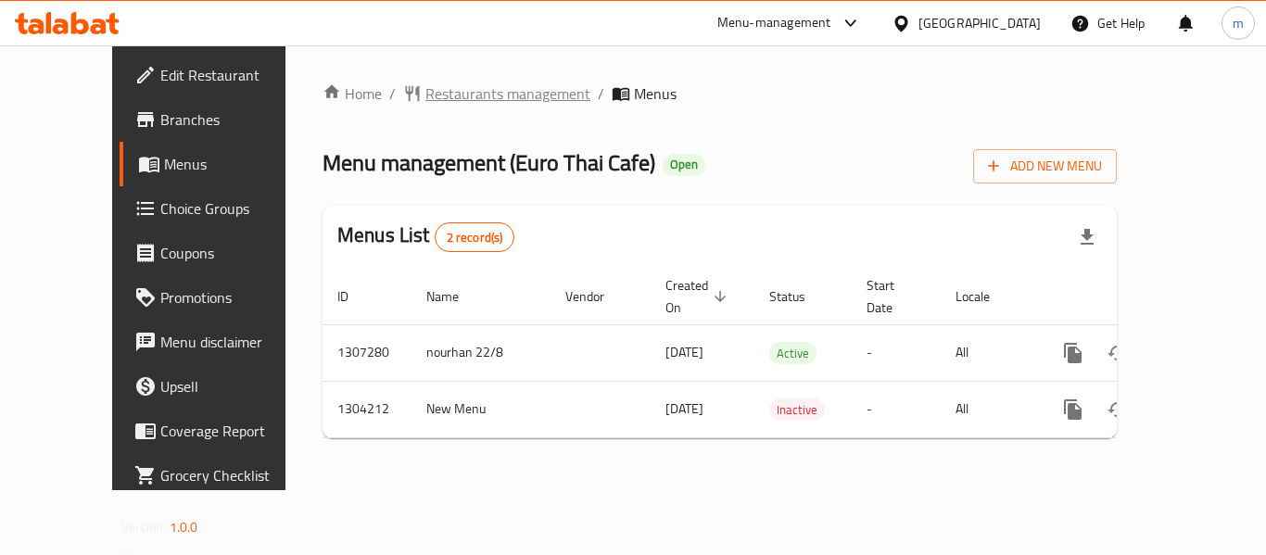
click at [449, 104] on span "Restaurants management" at bounding box center [507, 93] width 165 height 22
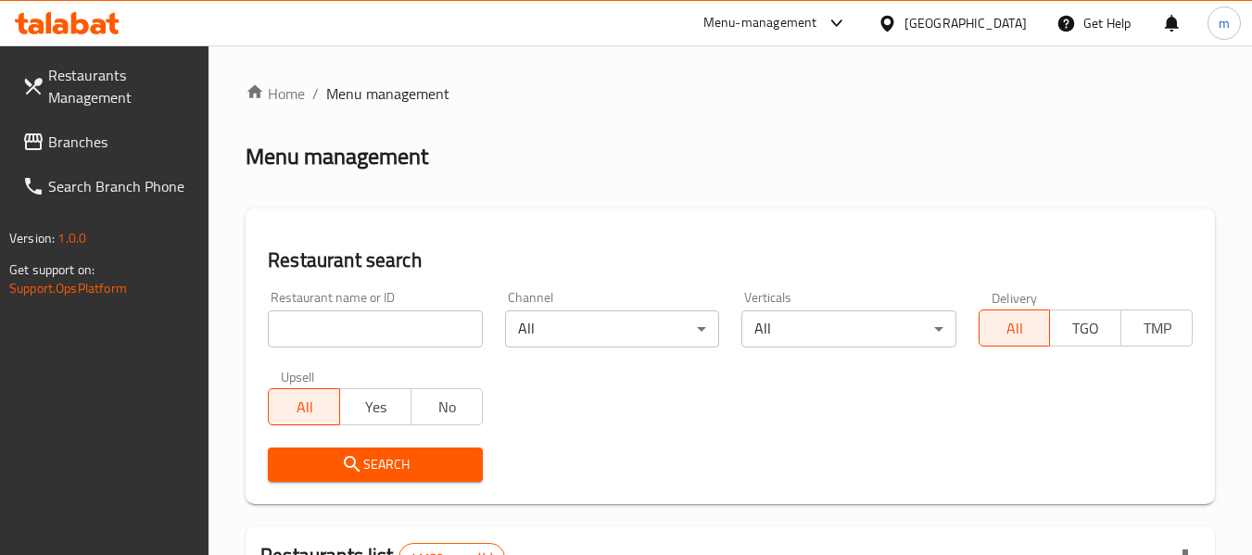
click at [387, 322] on input "search" at bounding box center [375, 329] width 214 height 37
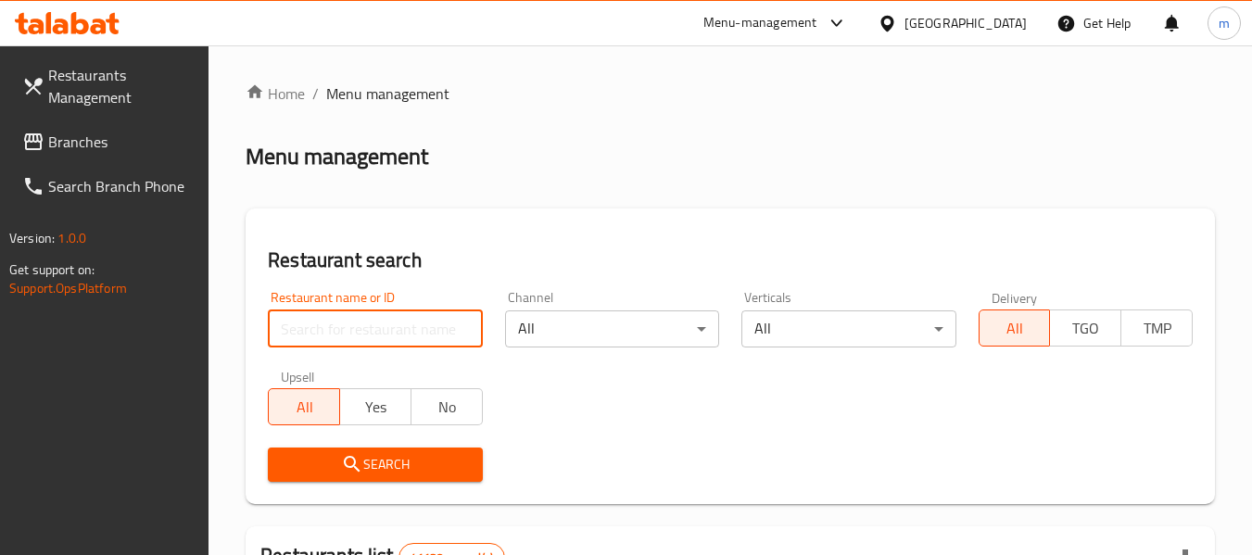
paste input "703056"
type input "703056"
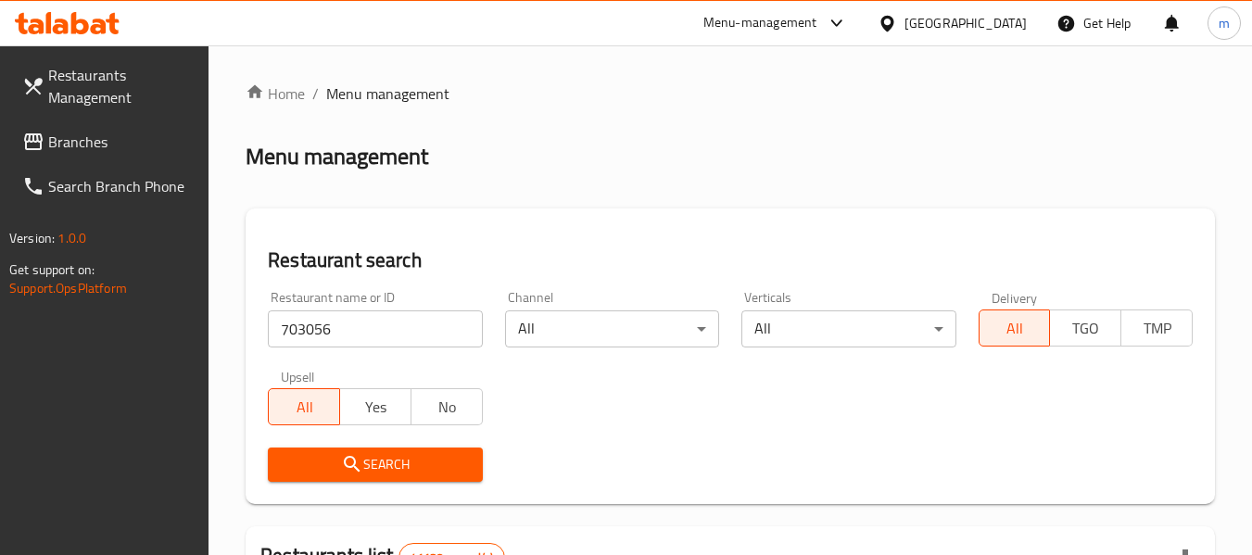
click at [391, 450] on button "Search" at bounding box center [375, 465] width 214 height 34
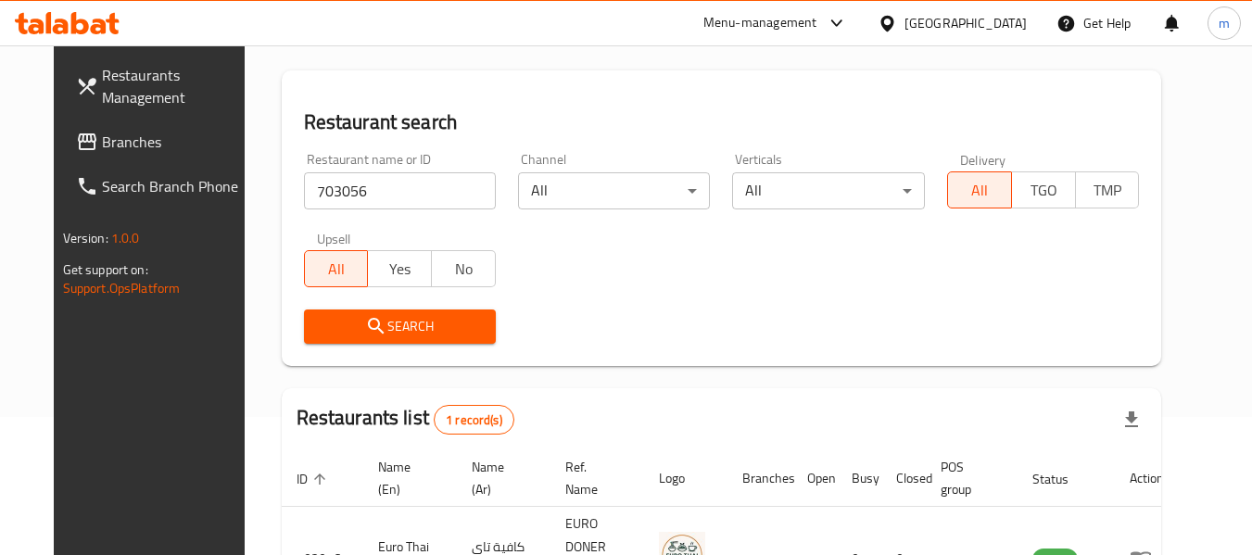
scroll to position [248, 0]
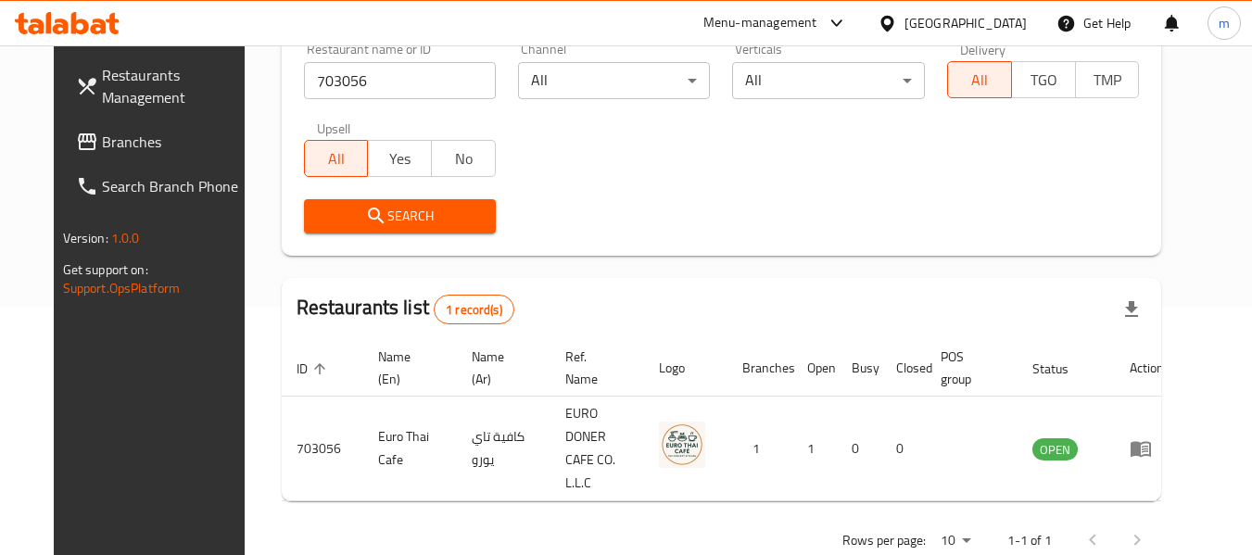
click at [940, 27] on div "United Arab Emirates" at bounding box center [966, 23] width 122 height 20
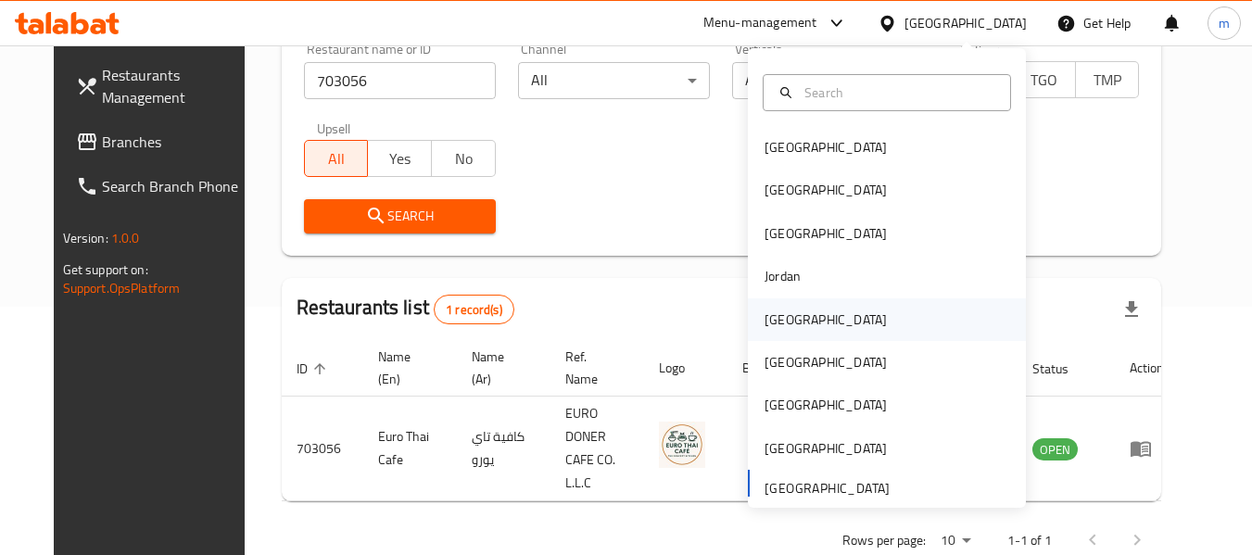
click at [794, 312] on div "[GEOGRAPHIC_DATA]" at bounding box center [826, 319] width 152 height 43
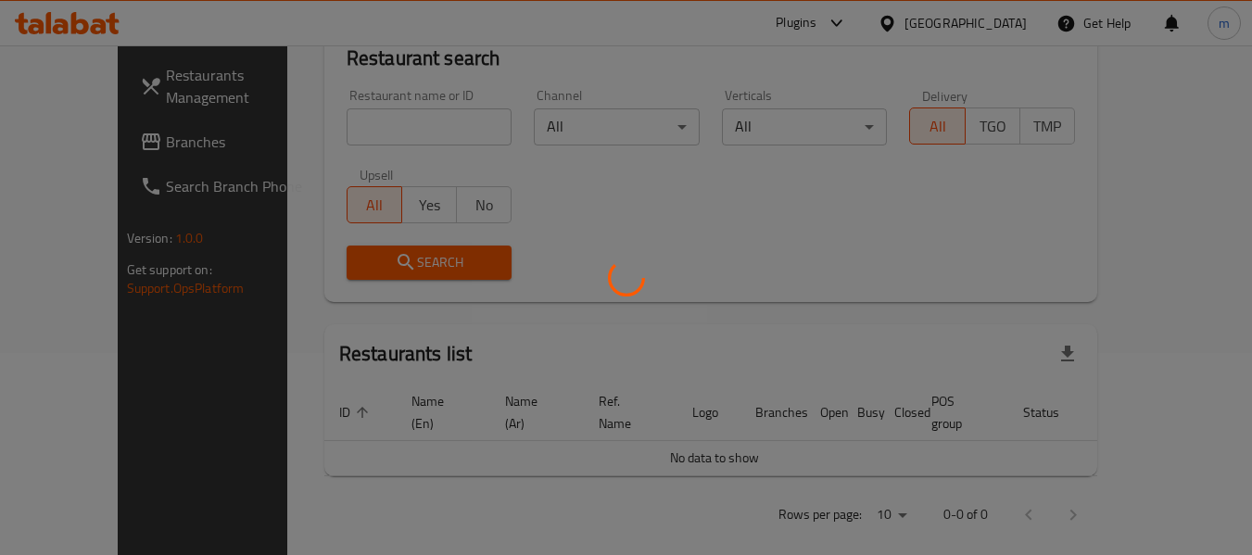
scroll to position [248, 0]
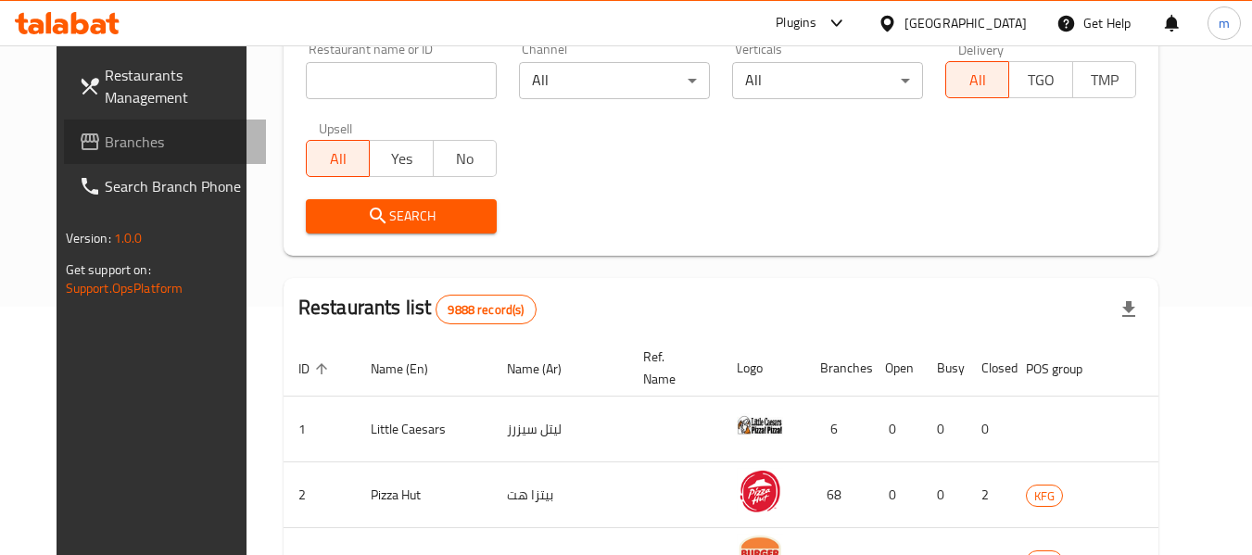
click at [112, 148] on span "Branches" at bounding box center [178, 142] width 146 height 22
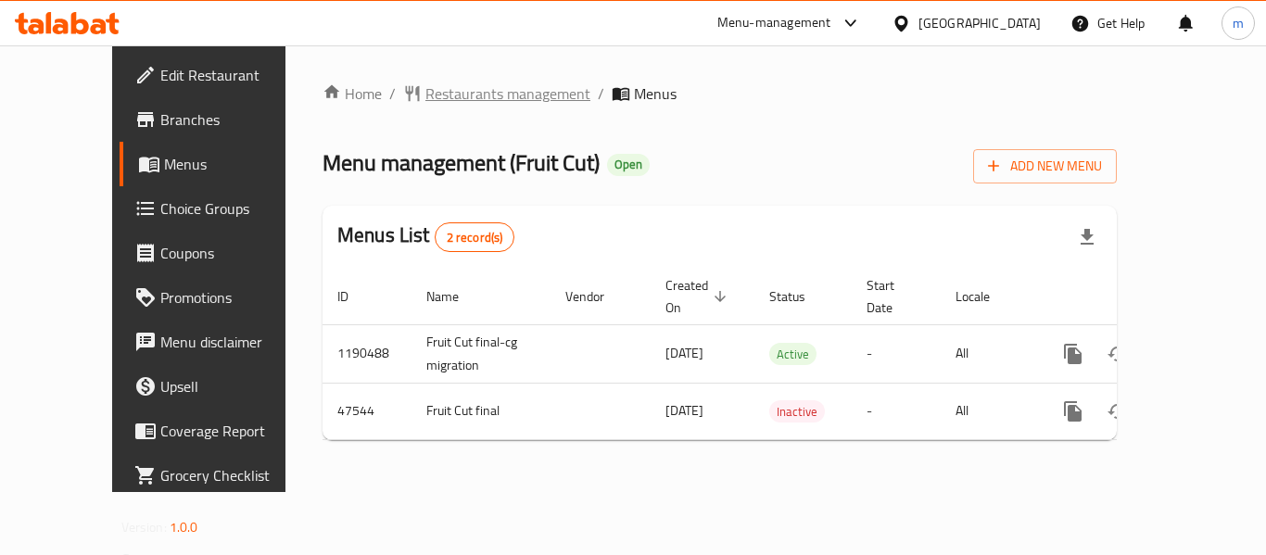
click at [444, 103] on span "Restaurants management" at bounding box center [507, 93] width 165 height 22
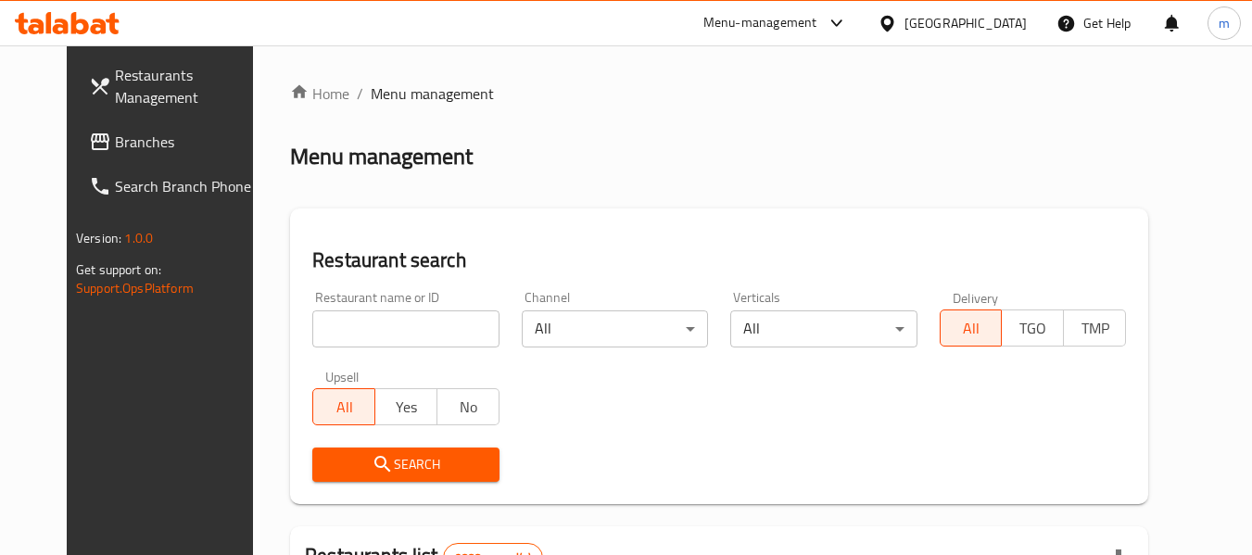
click at [372, 329] on input "search" at bounding box center [405, 329] width 186 height 37
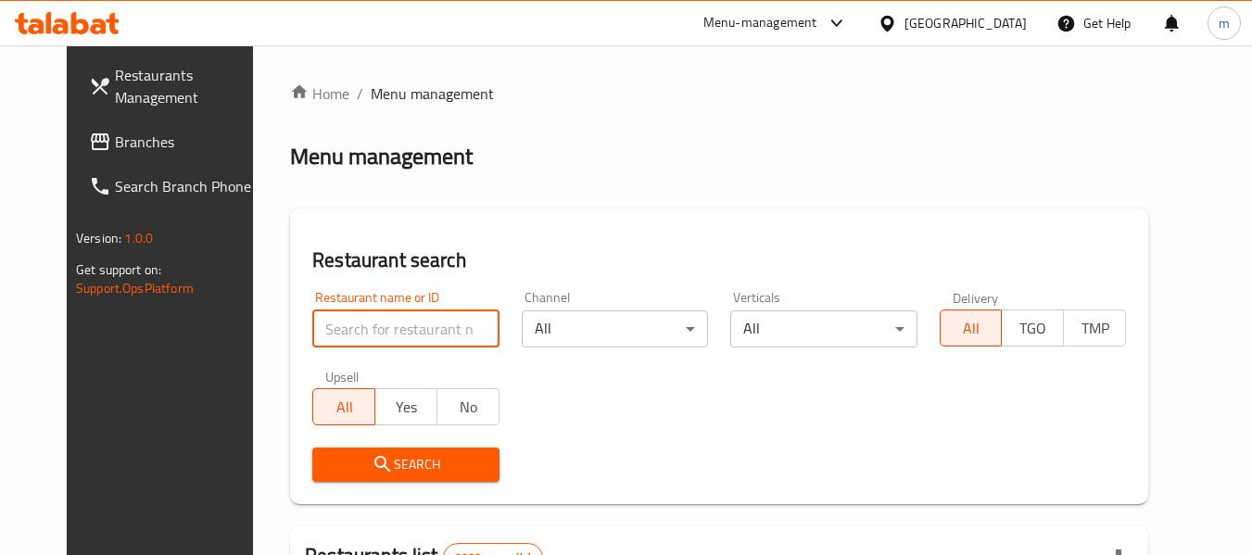
paste input "24156"
type input "24156"
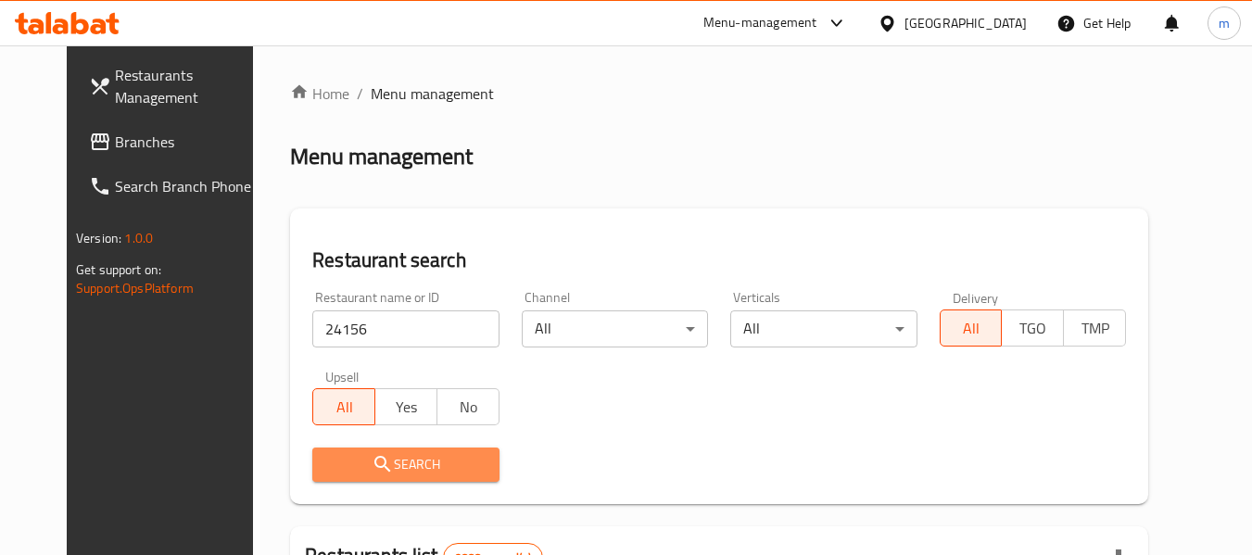
click at [393, 463] on span "Search" at bounding box center [405, 464] width 157 height 23
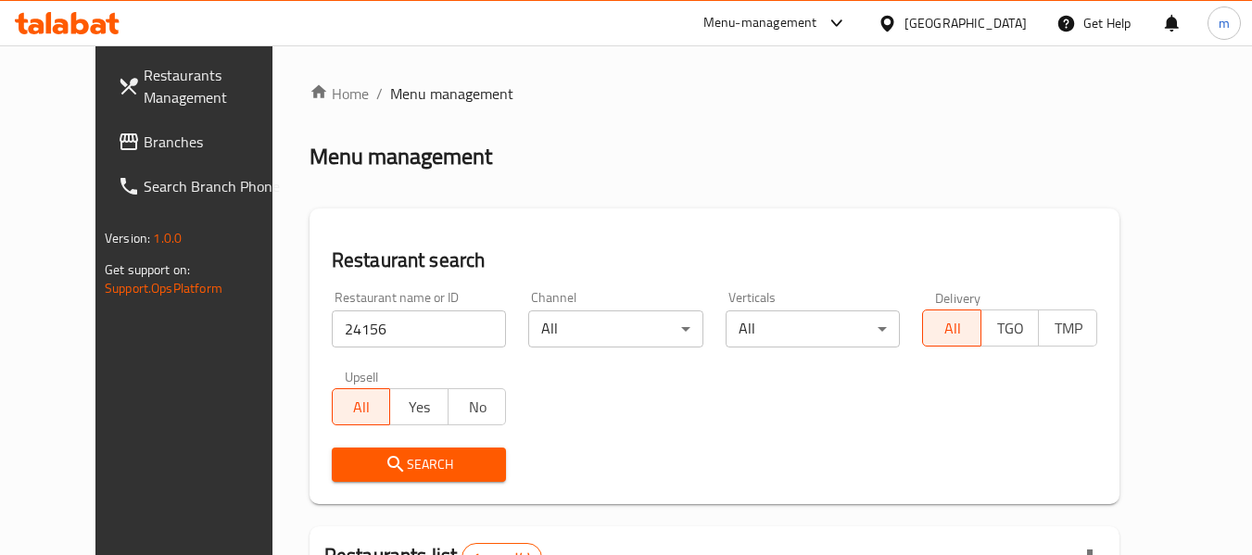
scroll to position [256, 0]
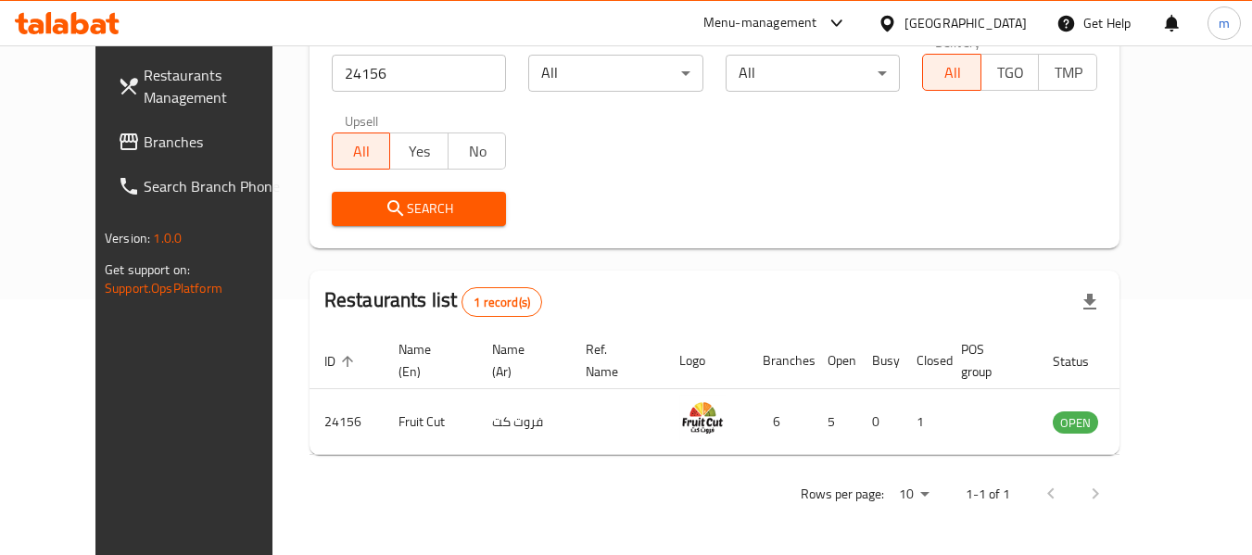
click at [144, 139] on span "Branches" at bounding box center [217, 142] width 146 height 22
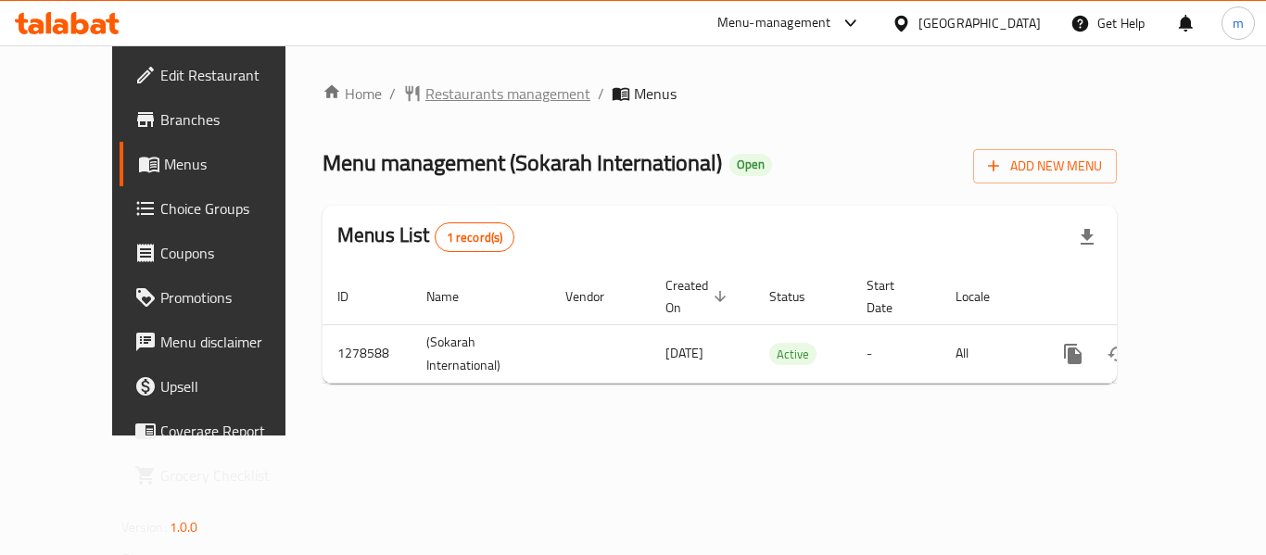
click at [426, 97] on span "Restaurants management" at bounding box center [507, 93] width 165 height 22
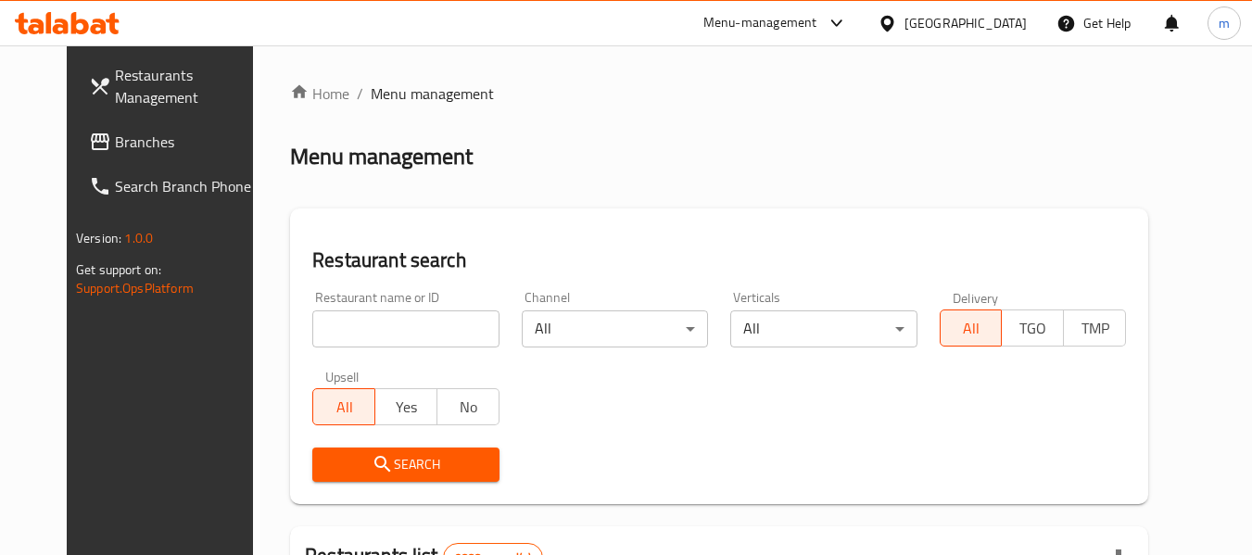
click at [379, 336] on input "search" at bounding box center [405, 329] width 186 height 37
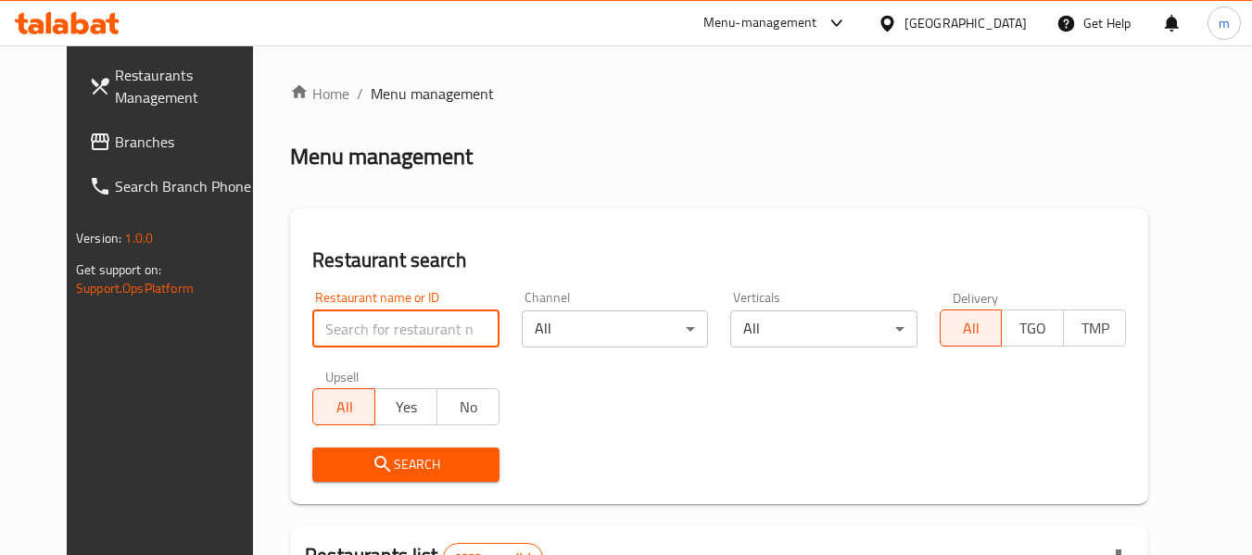
paste input "692953"
type input "692953"
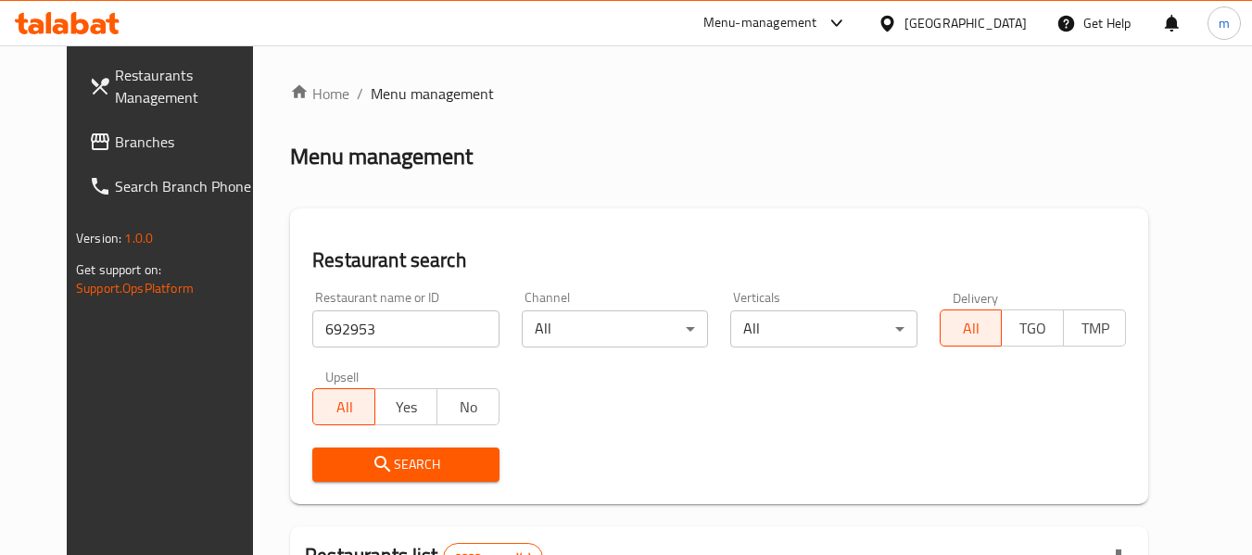
click at [405, 475] on span "Search" at bounding box center [405, 464] width 157 height 23
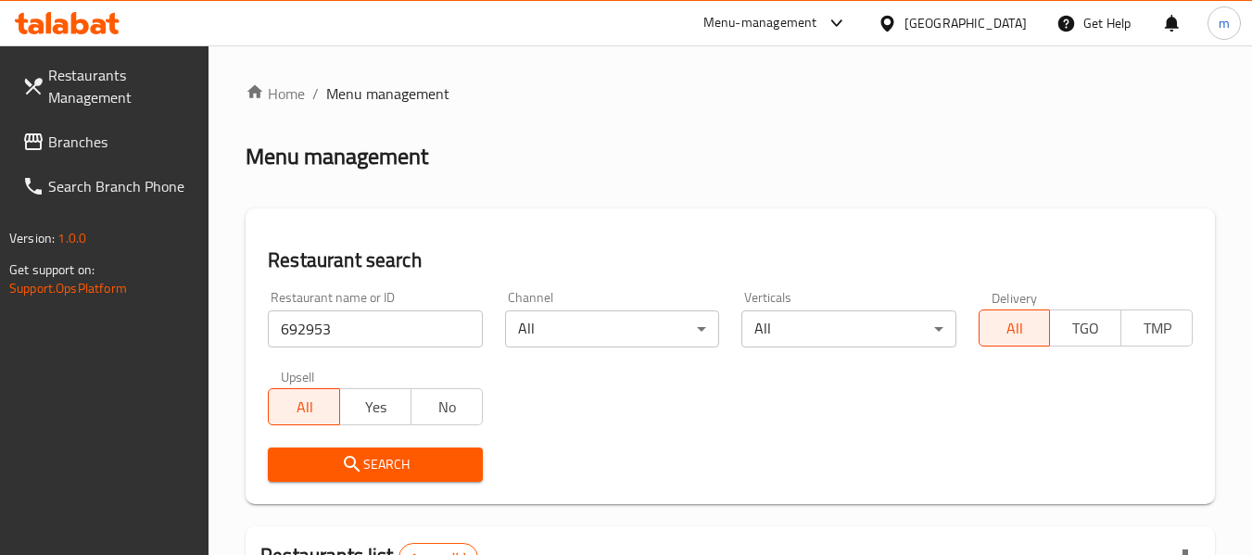
scroll to position [272, 0]
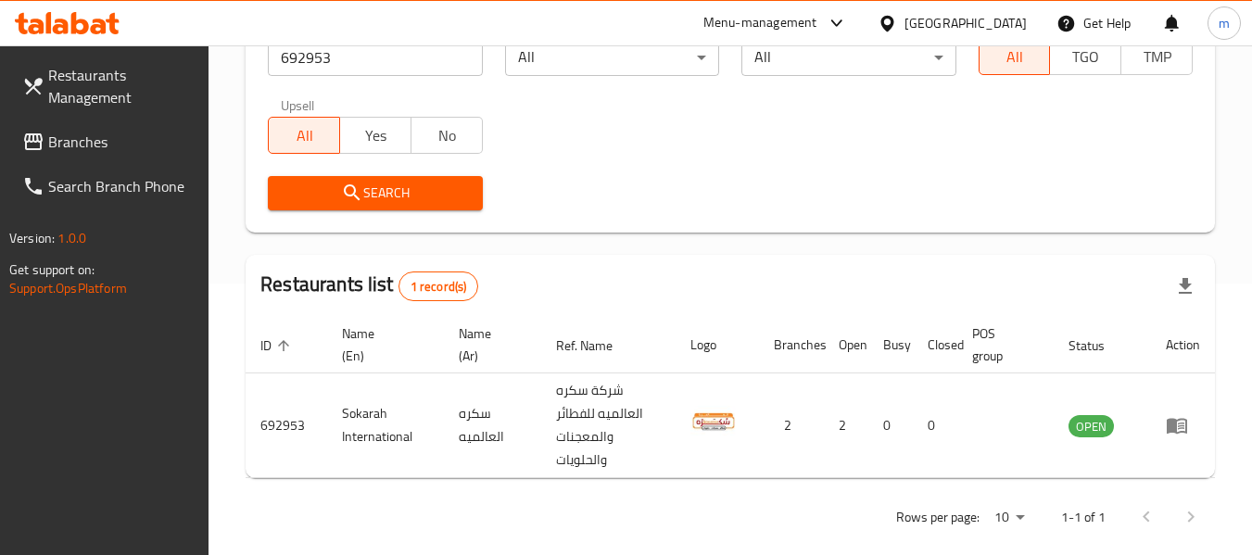
click at [96, 138] on span "Branches" at bounding box center [121, 142] width 146 height 22
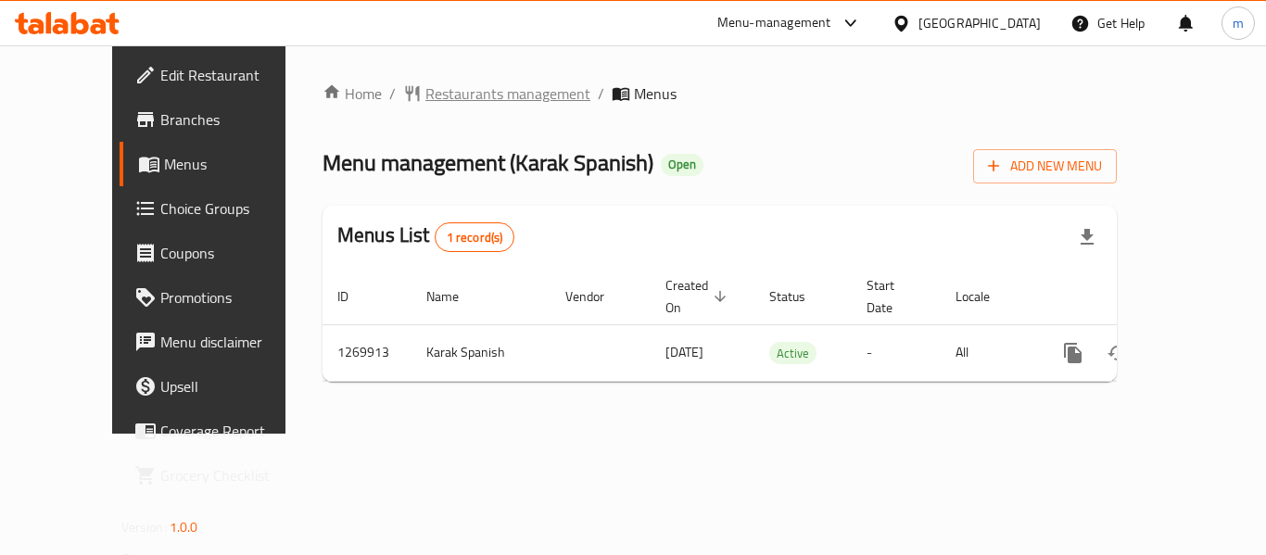
click at [456, 93] on span "Restaurants management" at bounding box center [507, 93] width 165 height 22
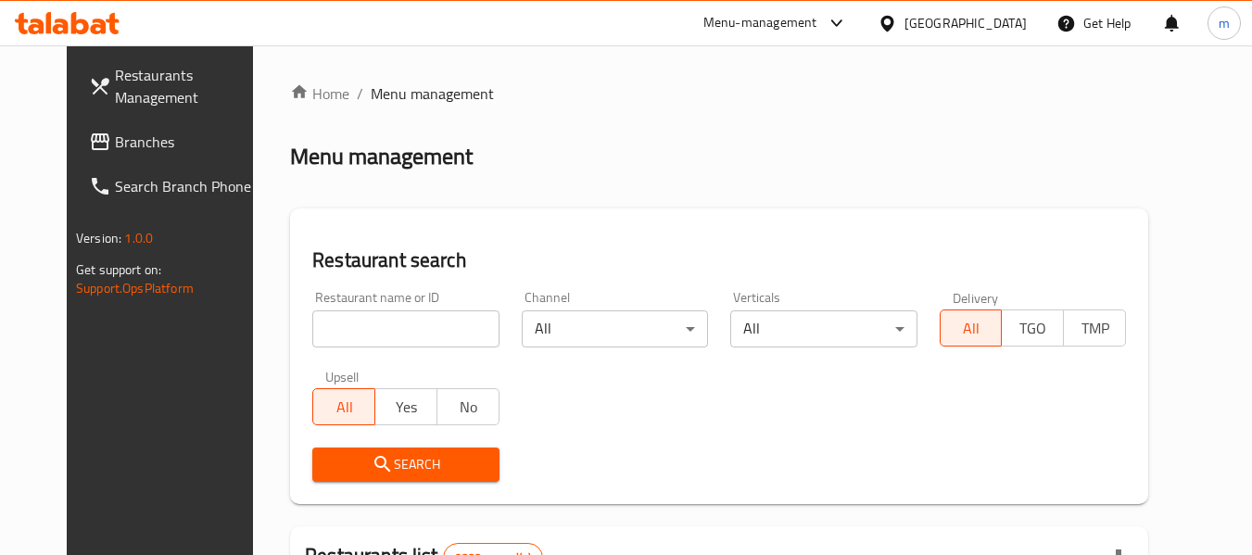
click at [394, 327] on input "search" at bounding box center [405, 329] width 186 height 37
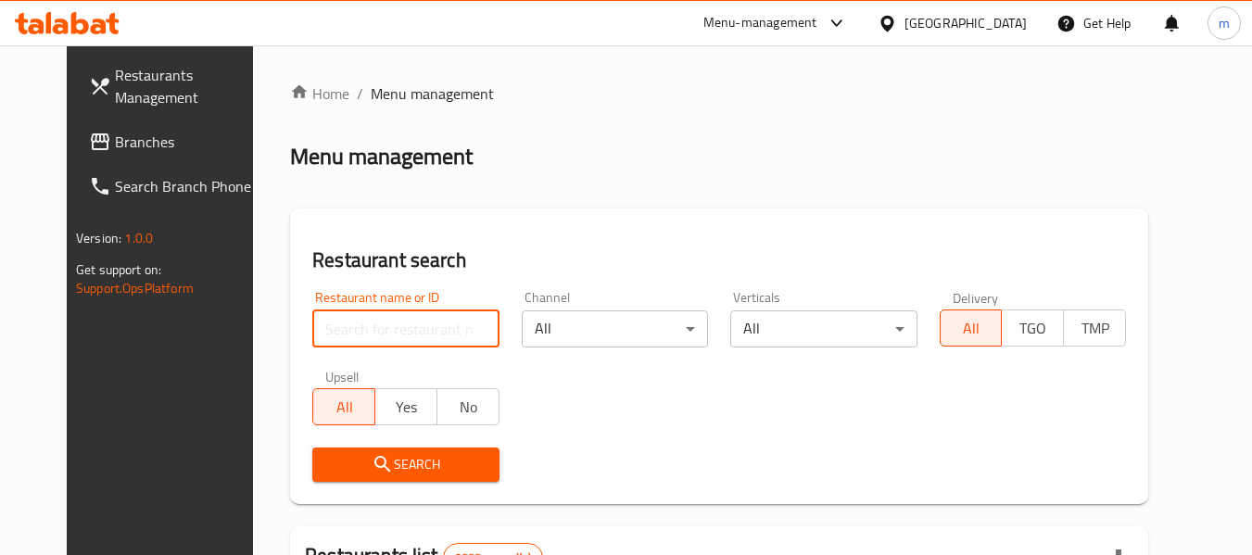
paste input "688901"
type input "688901"
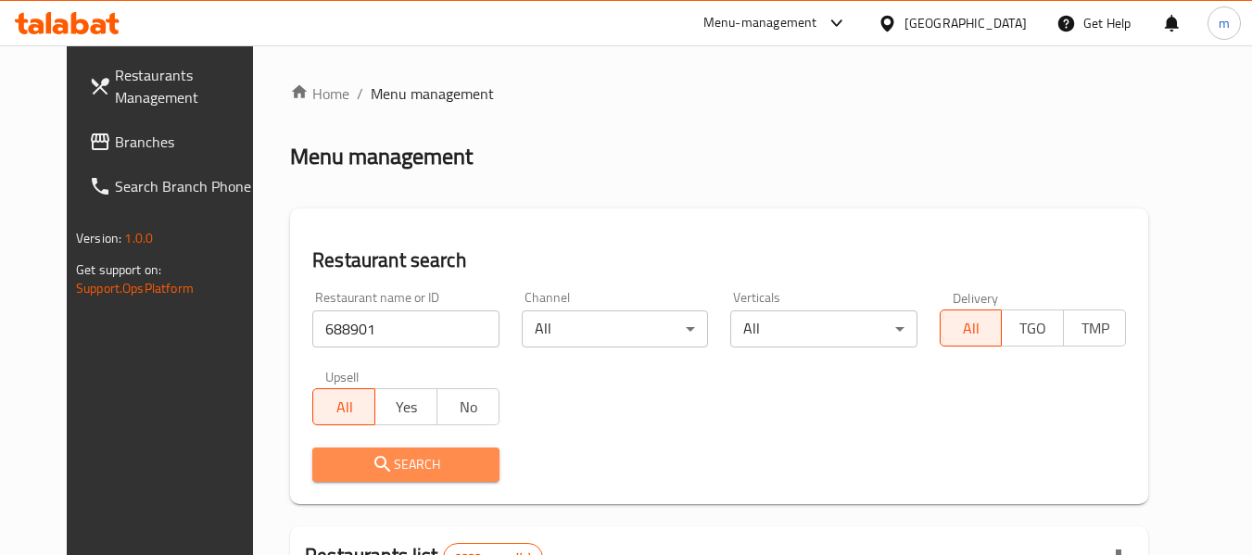
click at [374, 457] on span "Search" at bounding box center [405, 464] width 157 height 23
click at [374, 457] on div at bounding box center [626, 277] width 1252 height 555
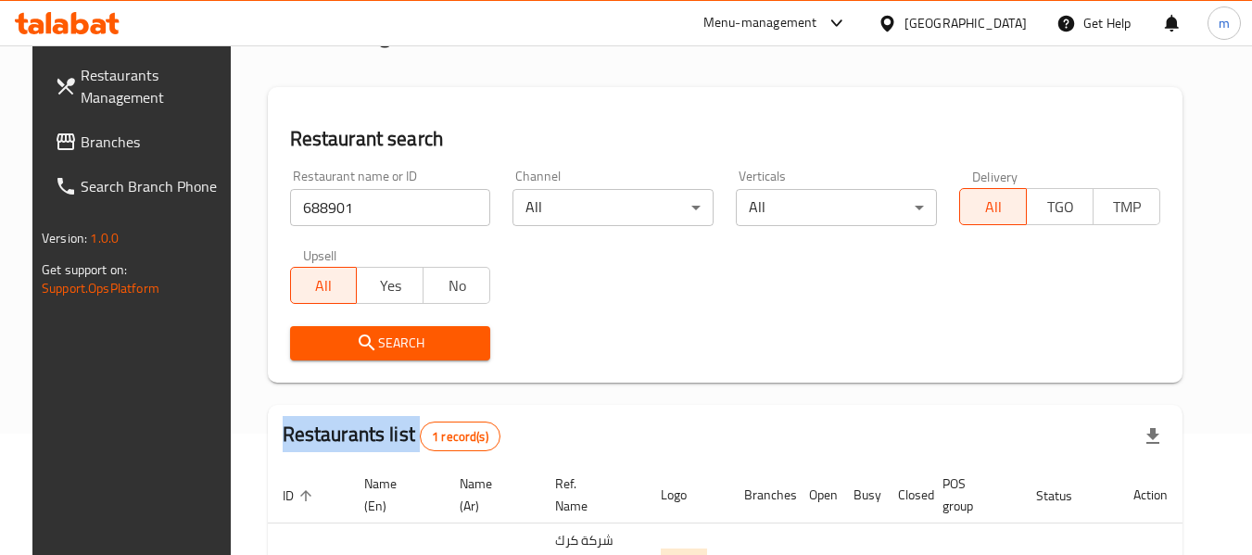
scroll to position [248, 0]
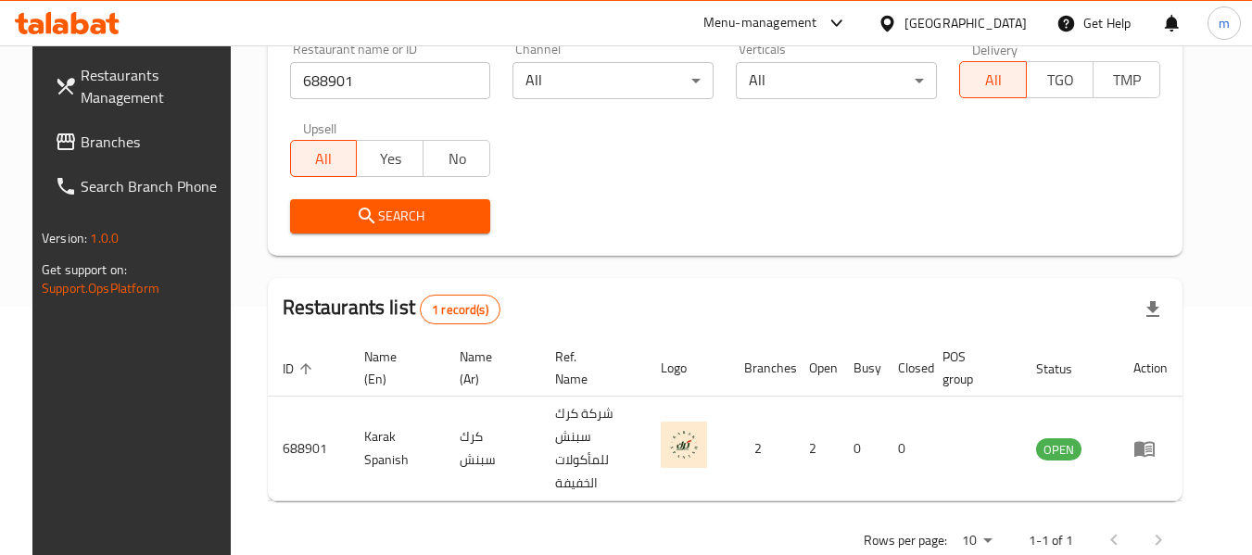
click at [1012, 22] on div "[GEOGRAPHIC_DATA]" at bounding box center [966, 23] width 122 height 20
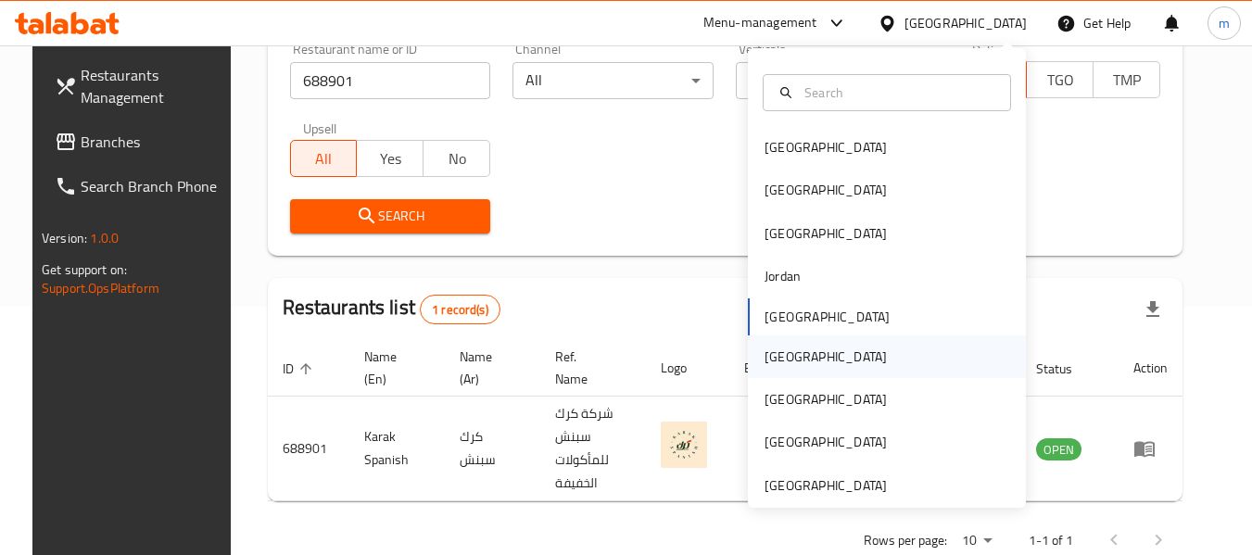
click at [788, 362] on div "[GEOGRAPHIC_DATA]" at bounding box center [826, 357] width 152 height 43
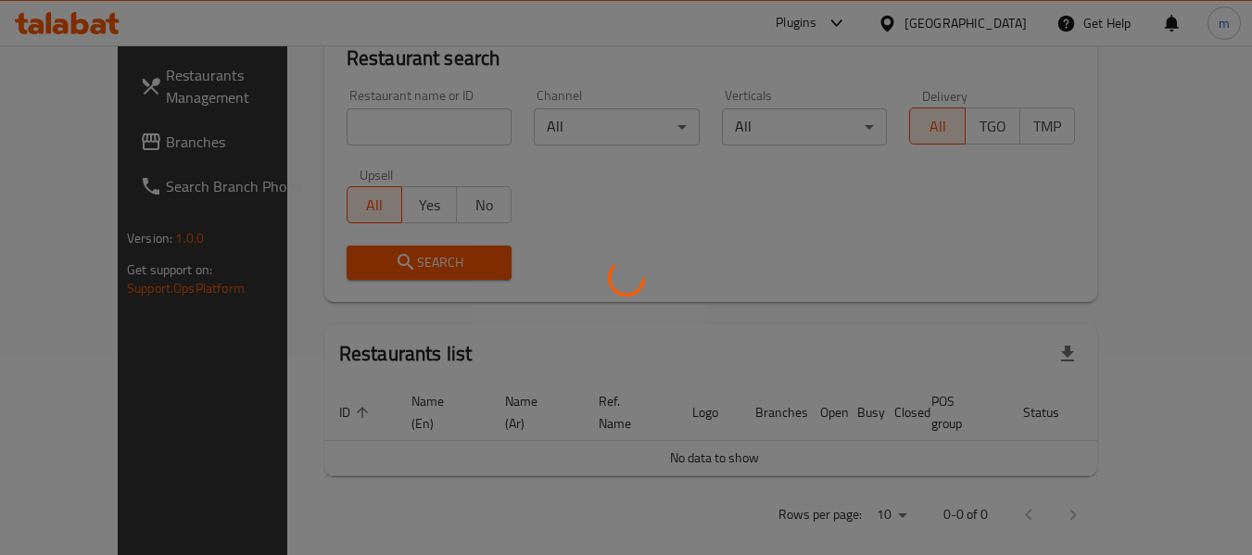
scroll to position [248, 0]
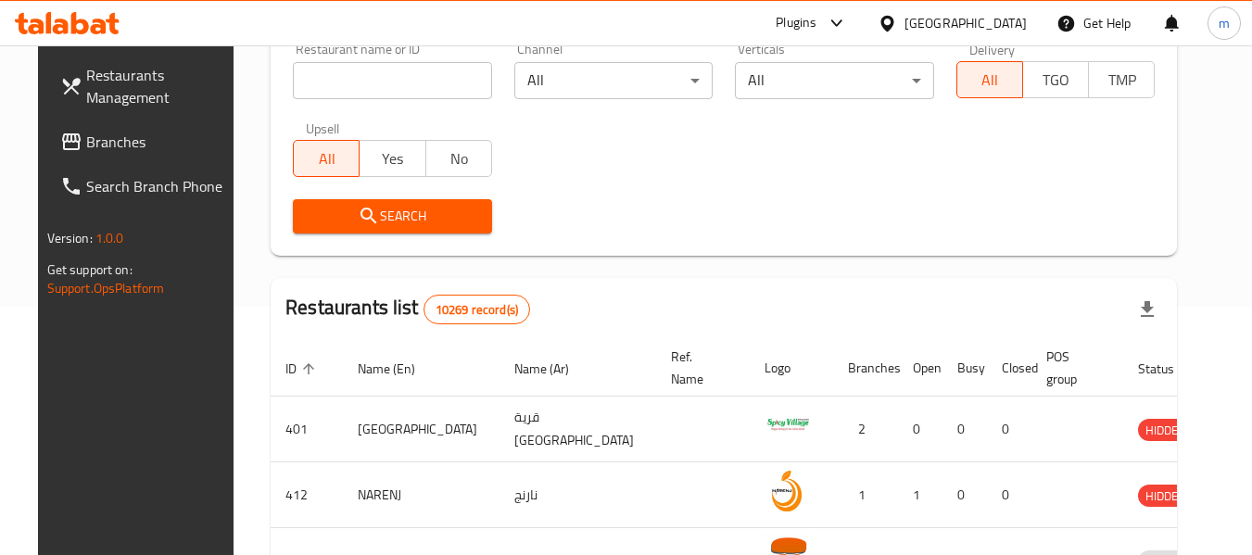
click at [86, 146] on span "Branches" at bounding box center [159, 142] width 146 height 22
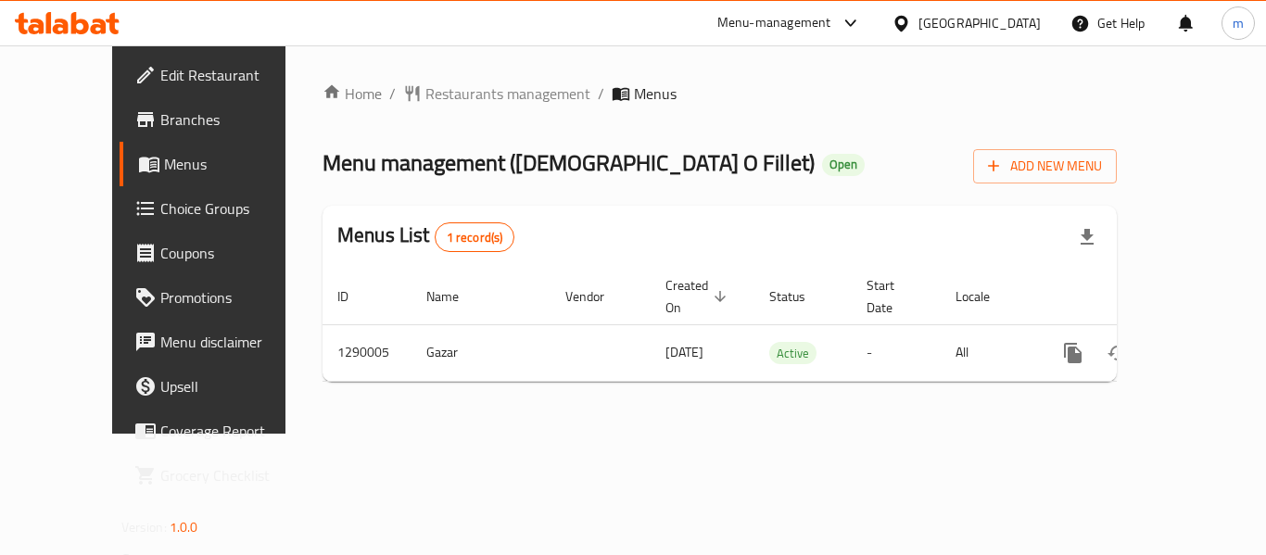
click at [456, 109] on div "Home / Restaurants management / Menus Menu management ( [DEMOGRAPHIC_DATA] O Fi…" at bounding box center [720, 239] width 794 height 314
click at [462, 98] on span "Restaurants management" at bounding box center [507, 93] width 165 height 22
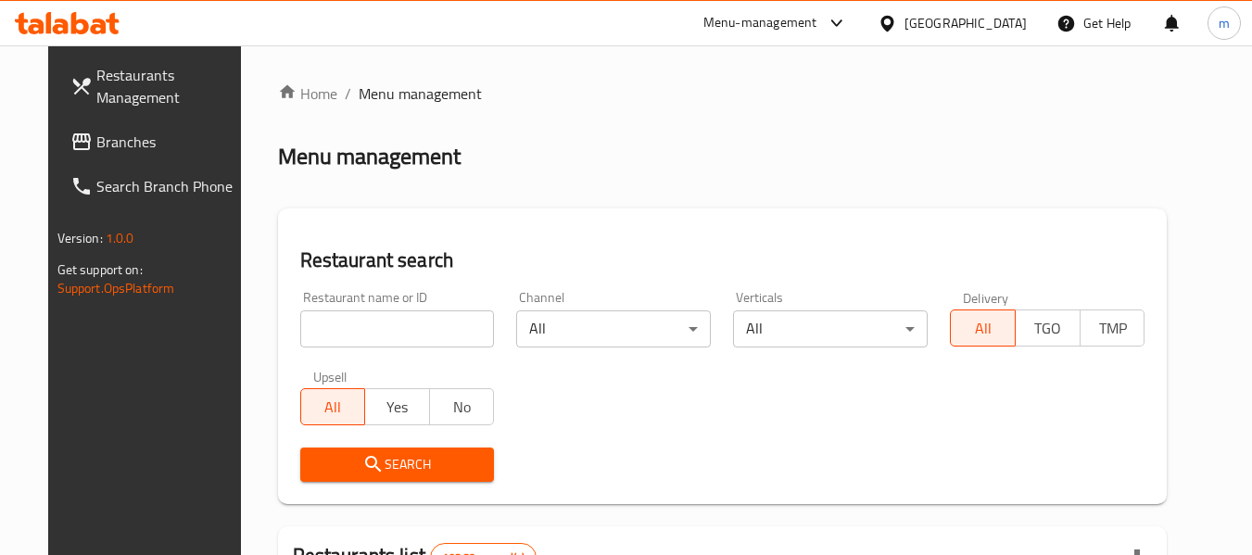
click at [387, 322] on input "search" at bounding box center [397, 329] width 195 height 37
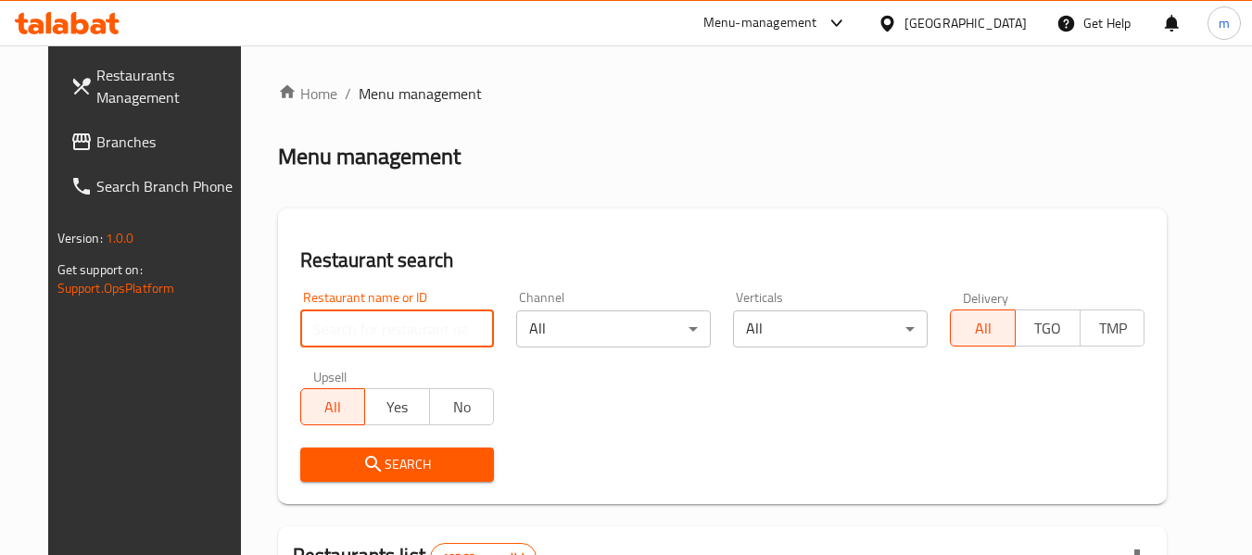
paste input "698002"
type input "698002"
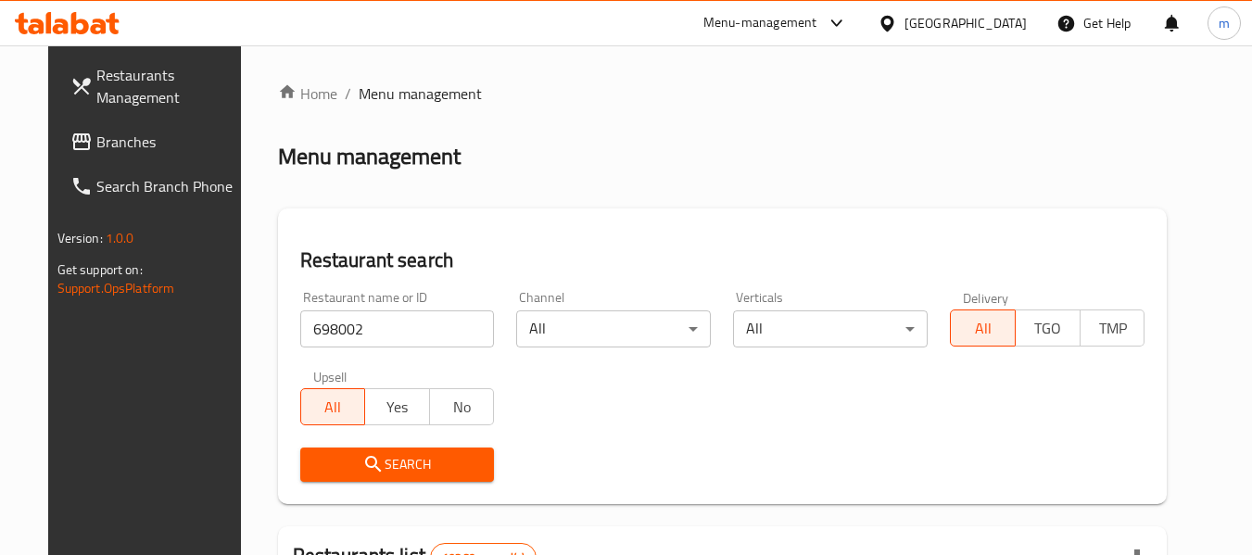
click at [425, 456] on span "Search" at bounding box center [397, 464] width 165 height 23
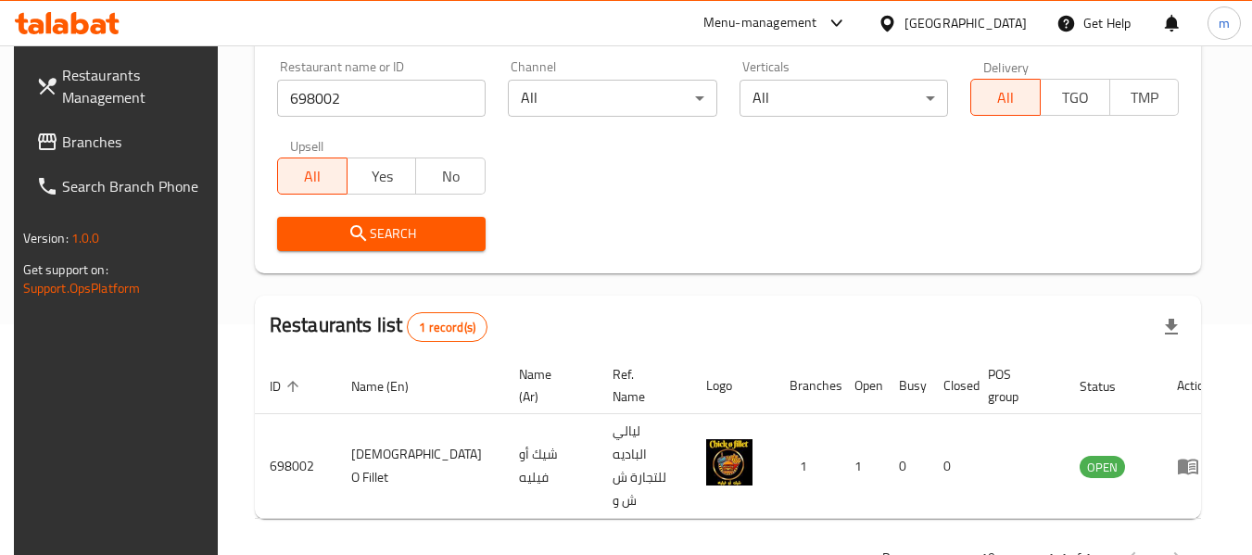
scroll to position [256, 0]
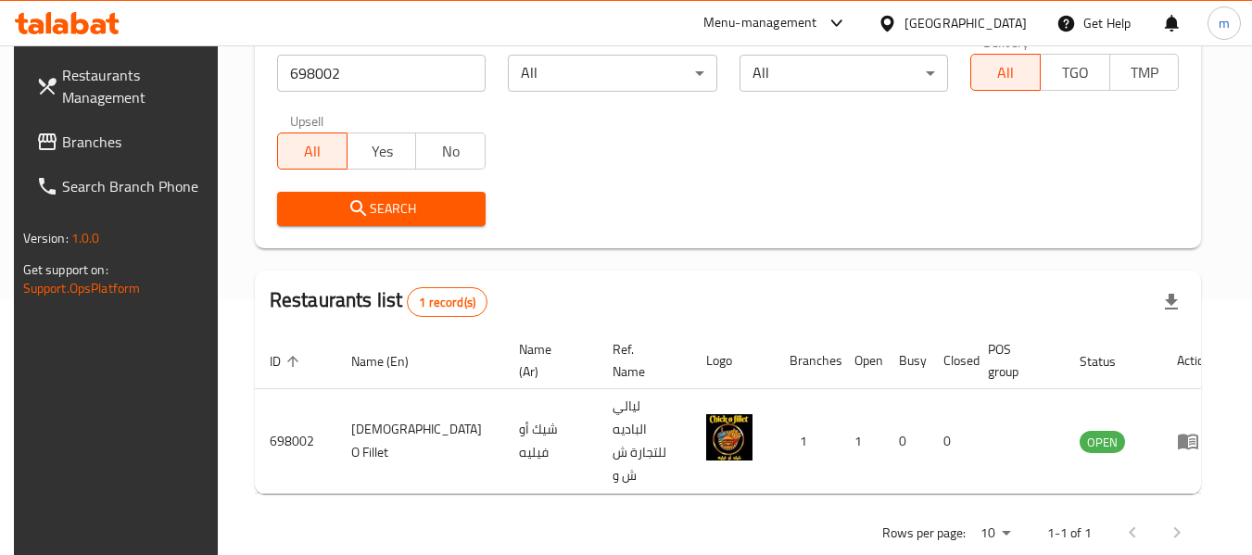
click at [89, 138] on span "Branches" at bounding box center [135, 142] width 146 height 22
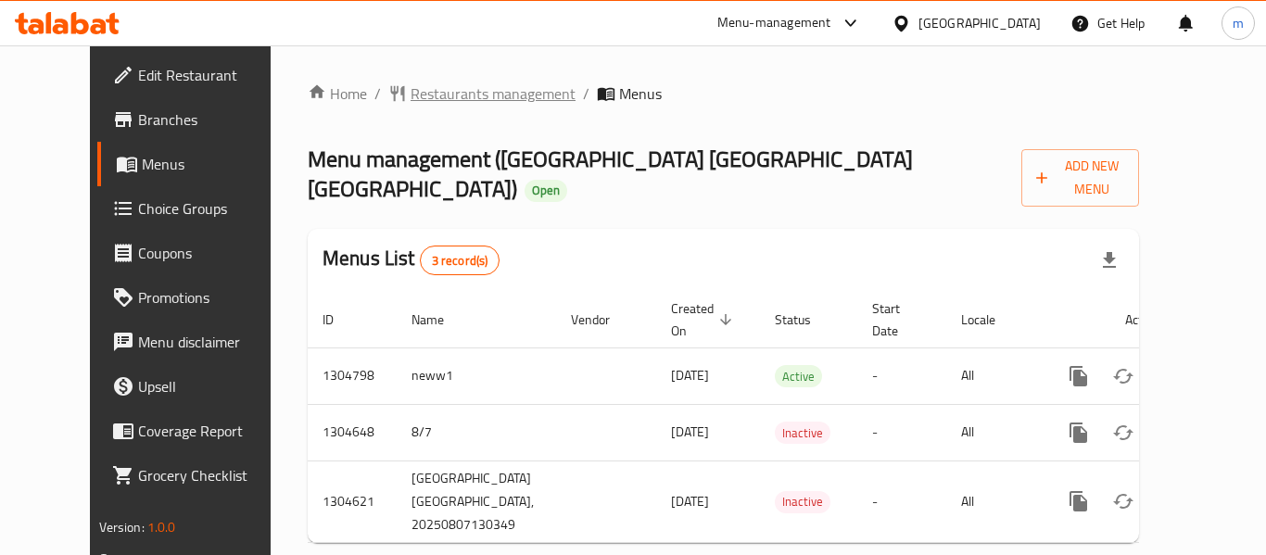
click at [457, 88] on span "Restaurants management" at bounding box center [493, 93] width 165 height 22
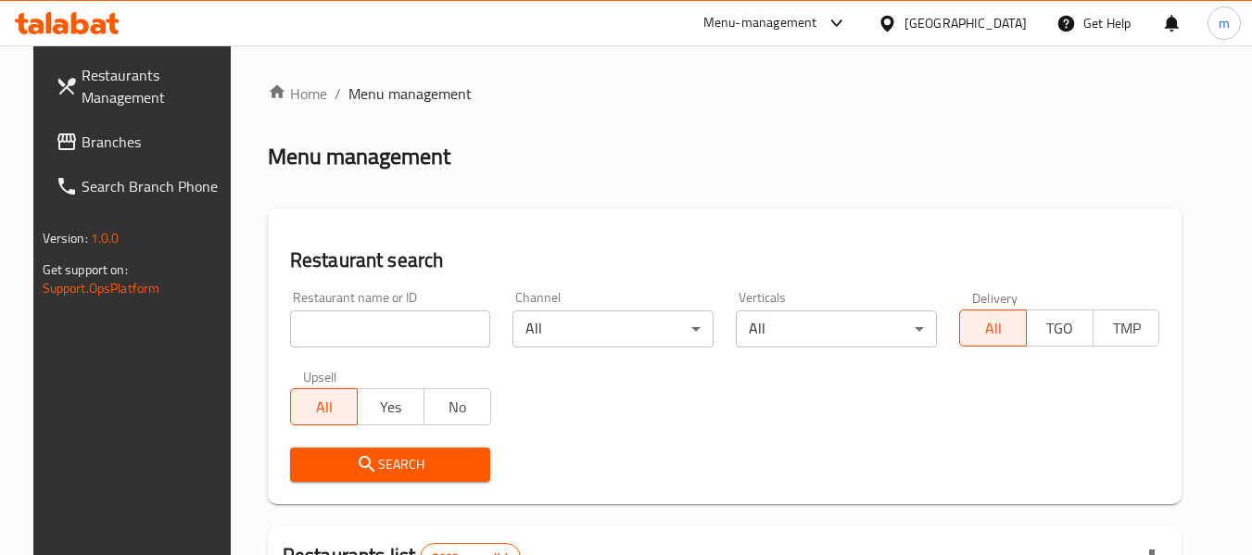
click at [357, 334] on input "search" at bounding box center [390, 329] width 201 height 37
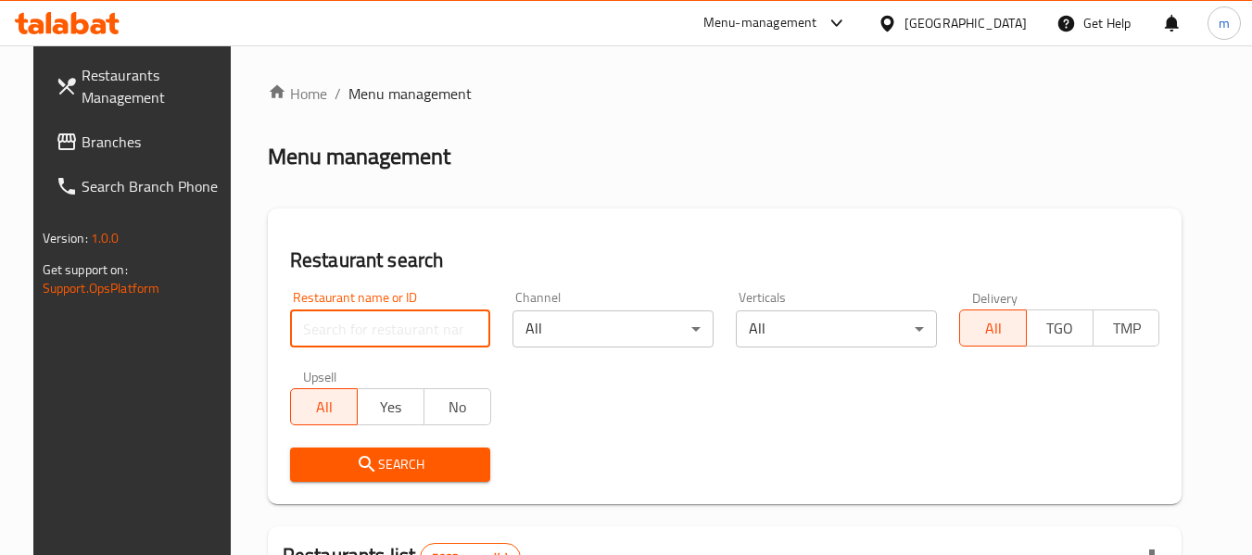
paste input "703348"
type input "703348"
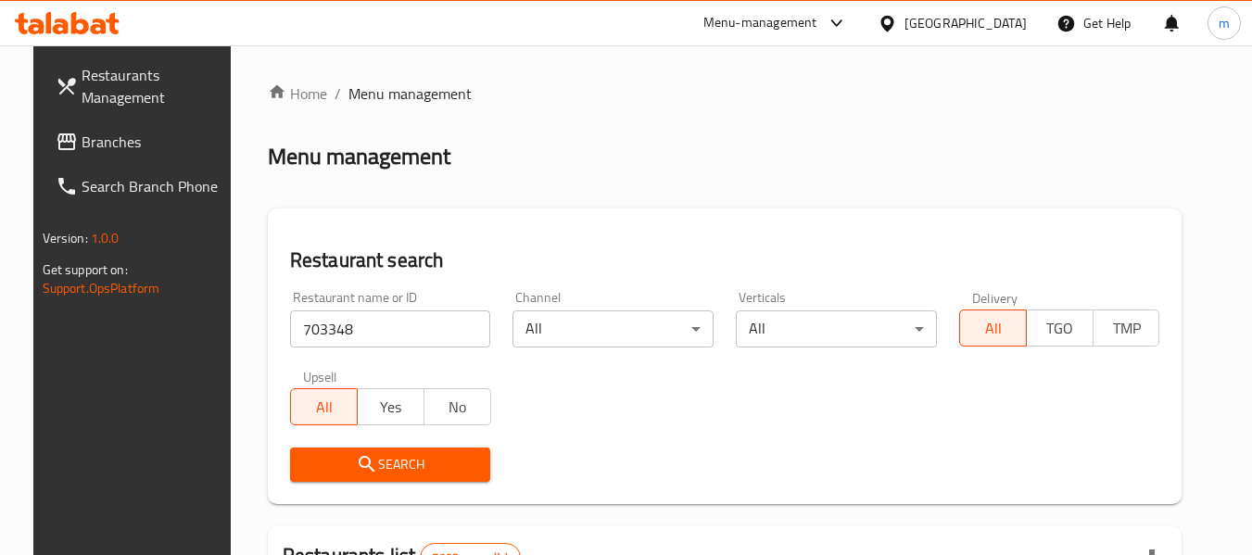
click at [391, 457] on span "Search" at bounding box center [390, 464] width 171 height 23
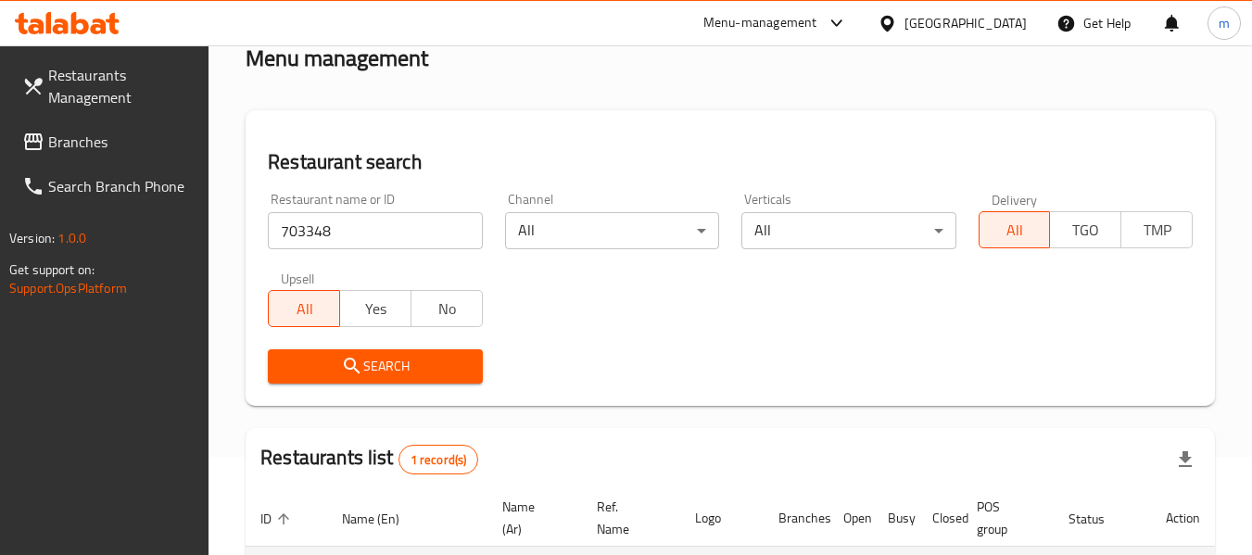
scroll to position [272, 0]
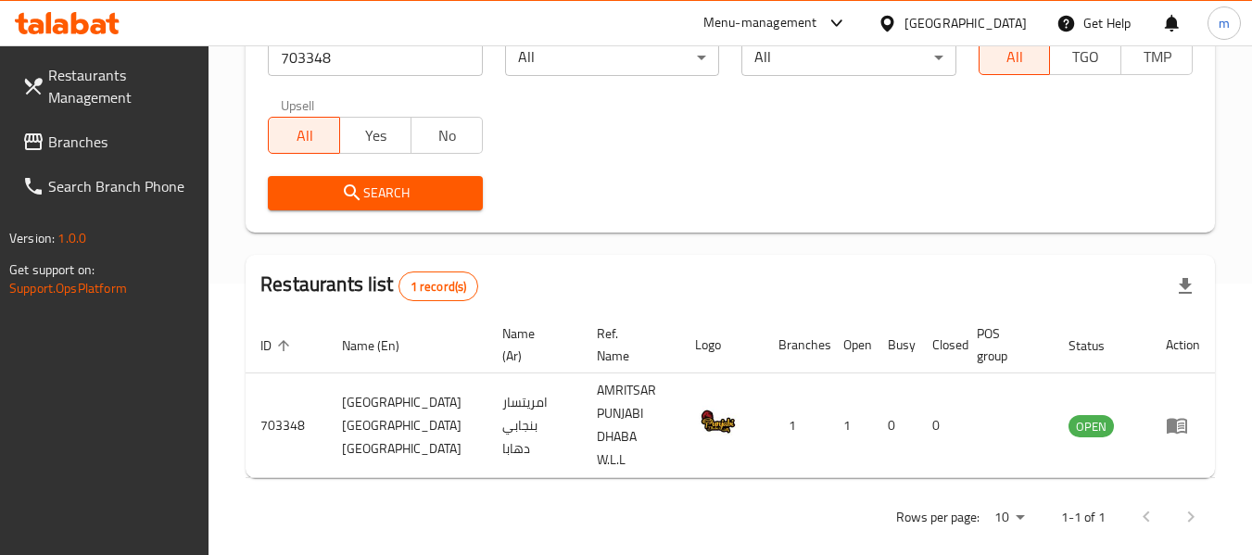
click at [993, 32] on div "[GEOGRAPHIC_DATA]" at bounding box center [966, 23] width 122 height 20
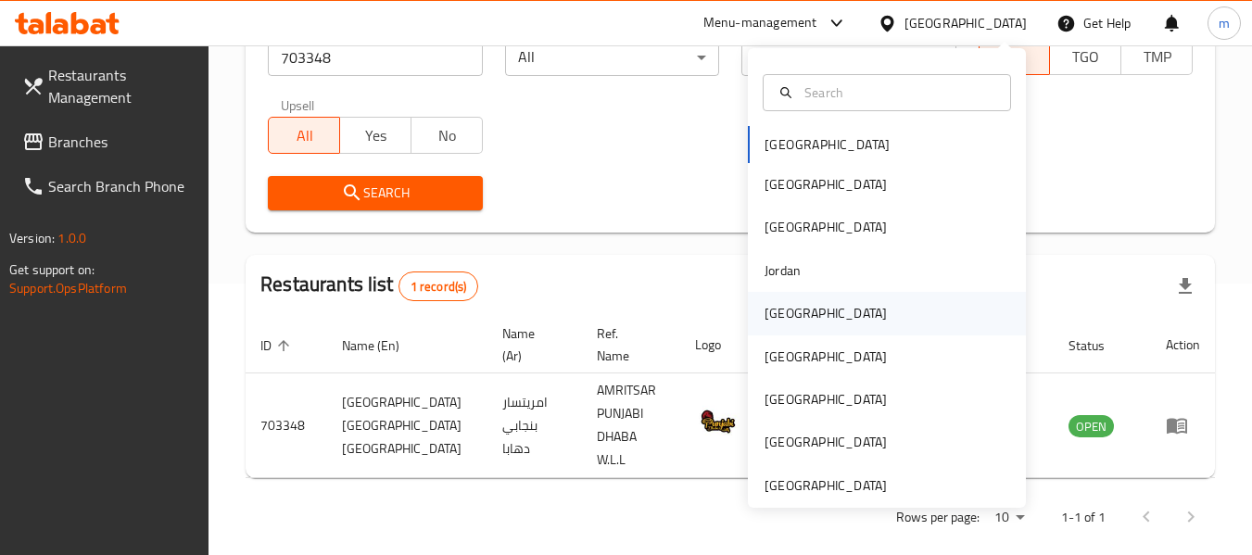
click at [789, 306] on div "[GEOGRAPHIC_DATA]" at bounding box center [826, 313] width 122 height 20
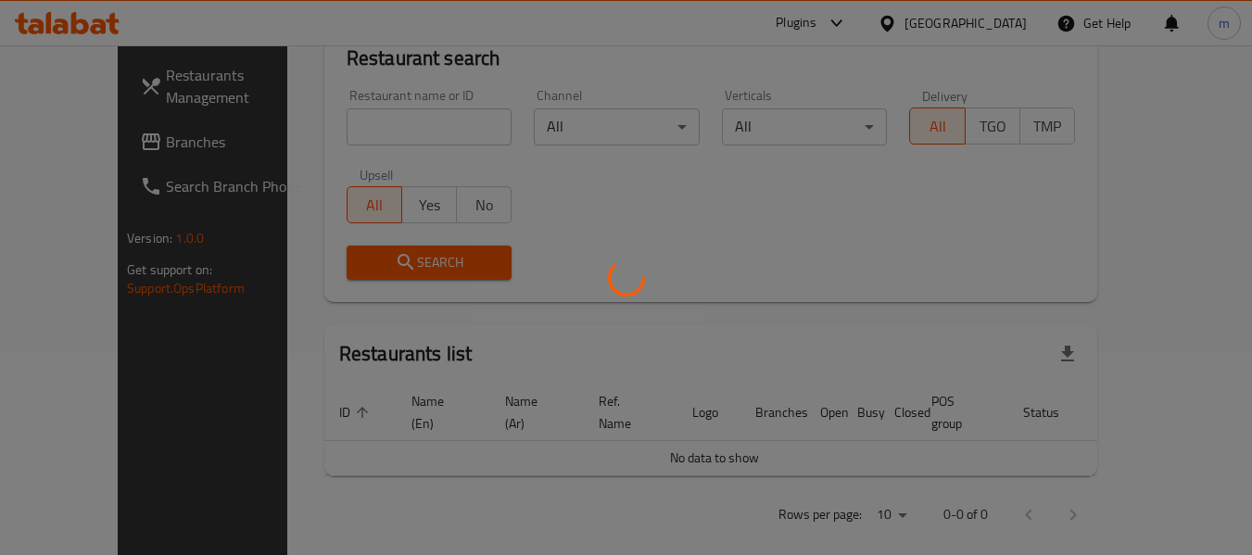
scroll to position [272, 0]
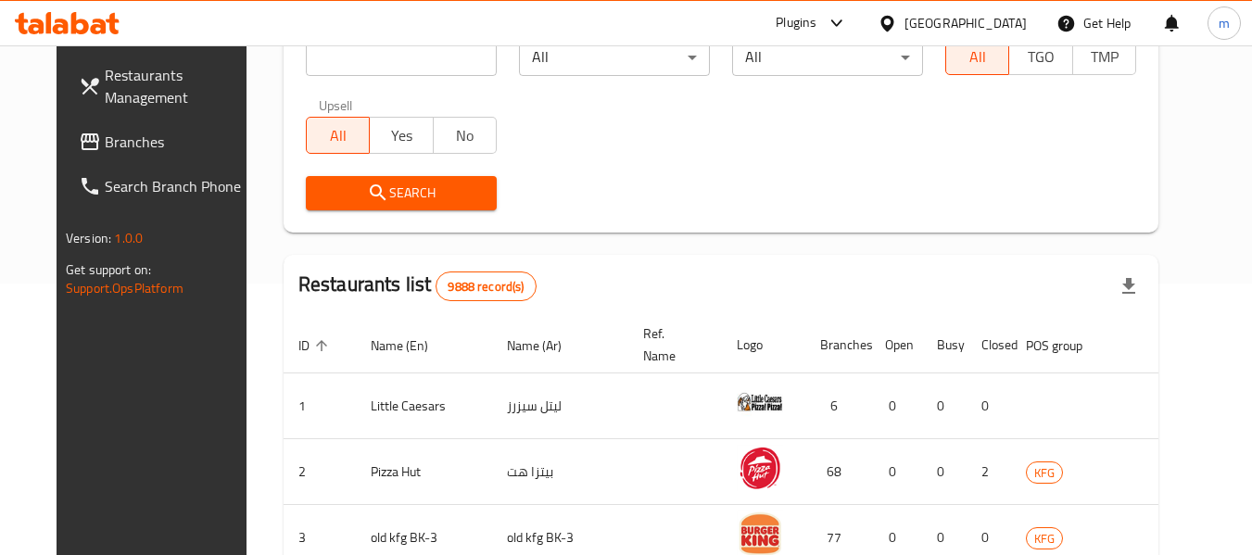
click at [105, 131] on span "Branches" at bounding box center [178, 142] width 146 height 22
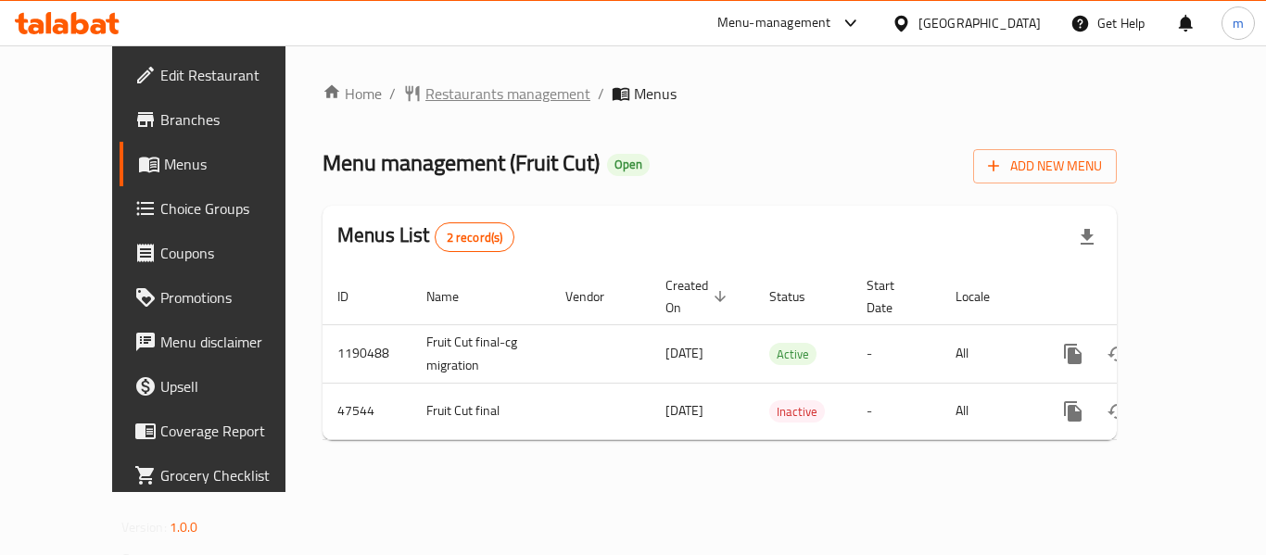
click at [440, 95] on span "Restaurants management" at bounding box center [507, 93] width 165 height 22
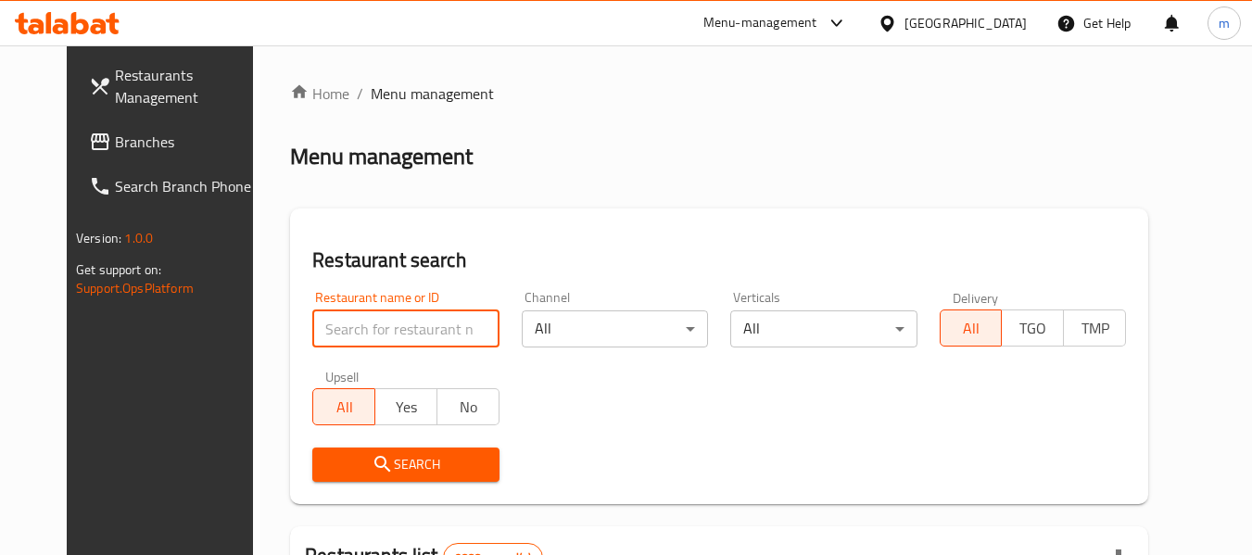
click at [398, 331] on input "search" at bounding box center [405, 329] width 186 height 37
paste input "24156"
type input "24156"
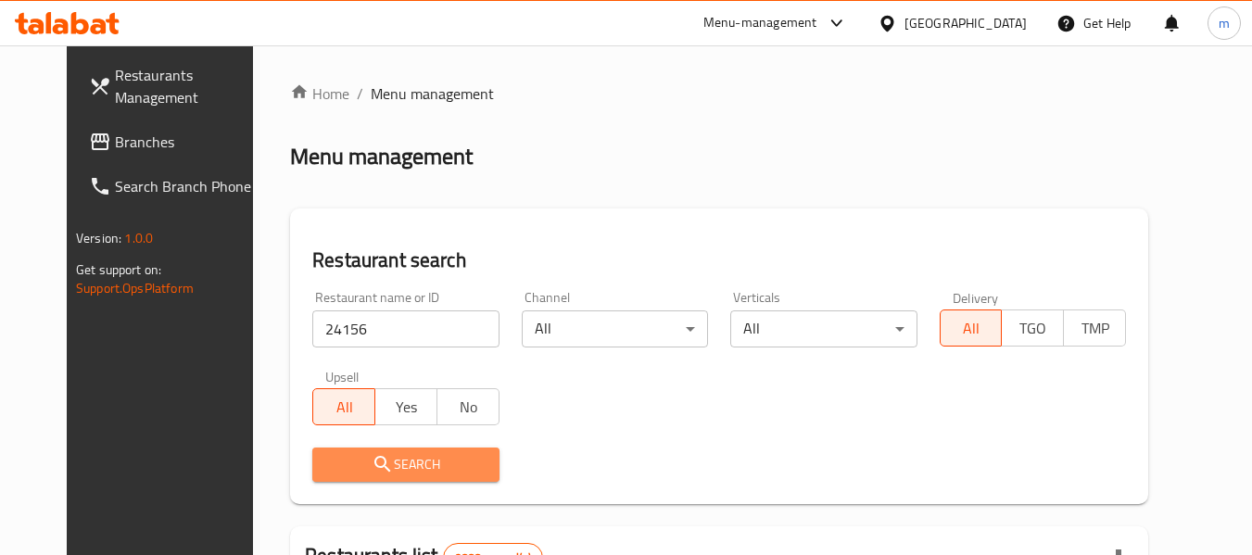
click at [383, 475] on span "Search" at bounding box center [405, 464] width 157 height 23
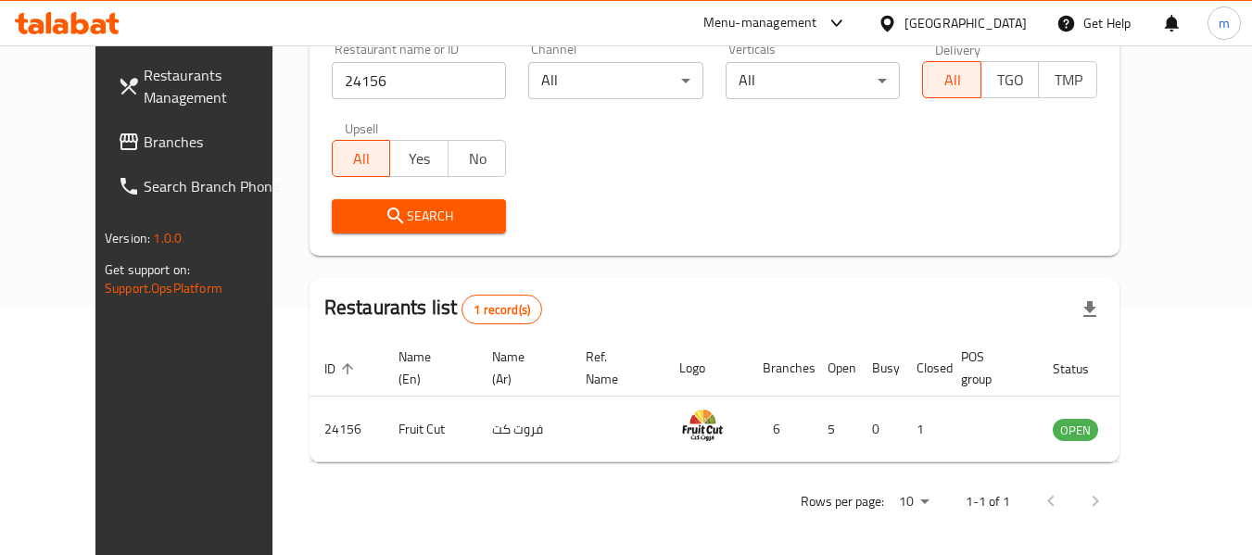
scroll to position [256, 0]
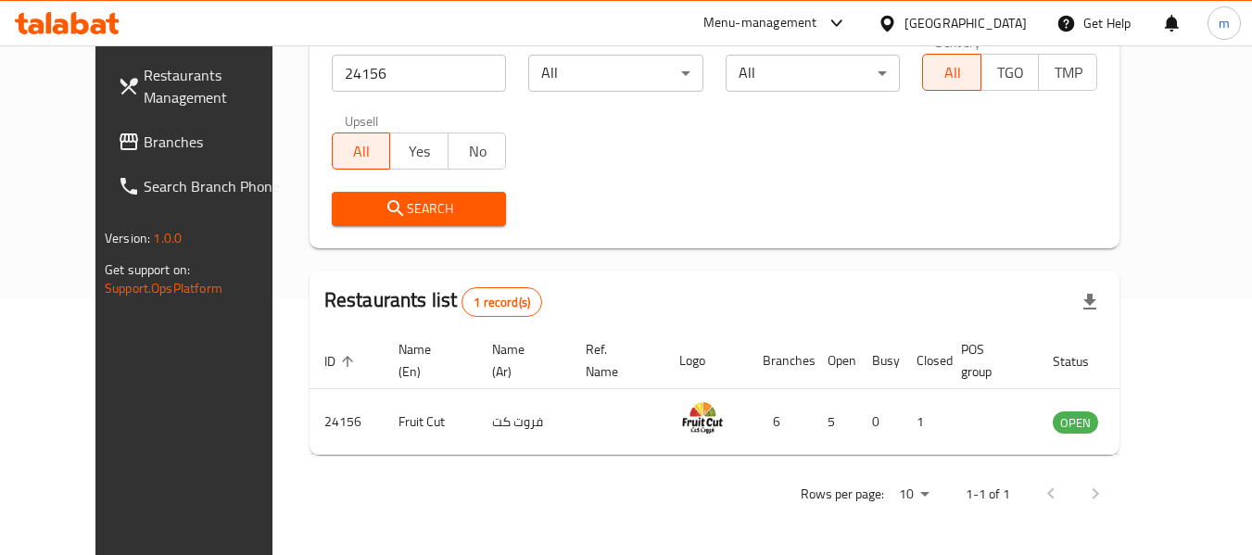
click at [144, 141] on span "Branches" at bounding box center [217, 142] width 146 height 22
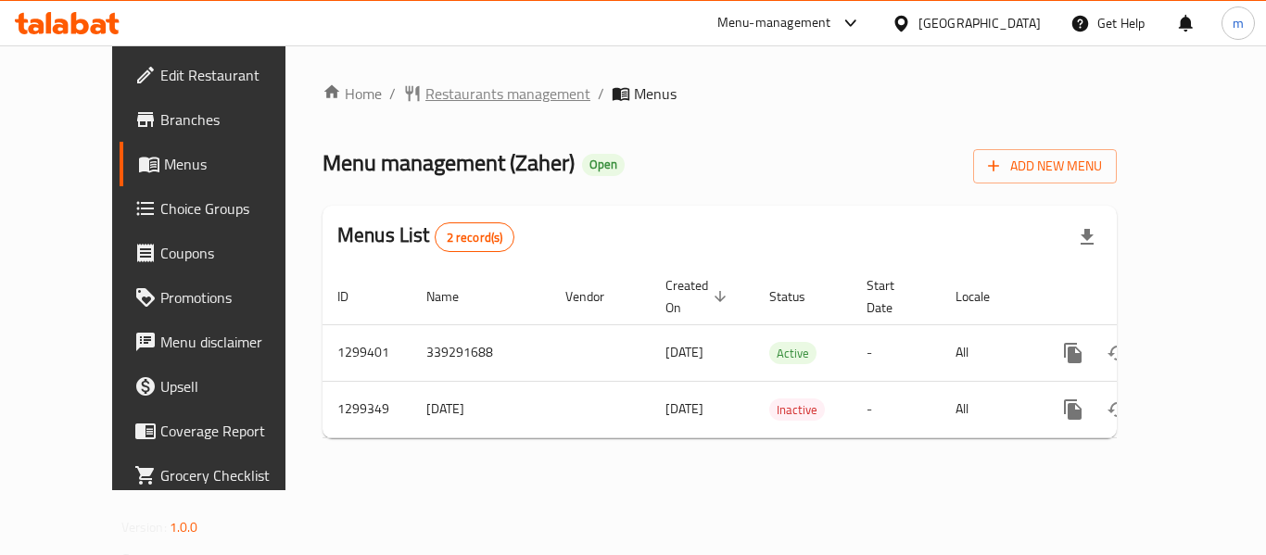
click at [446, 91] on span "Restaurants management" at bounding box center [507, 93] width 165 height 22
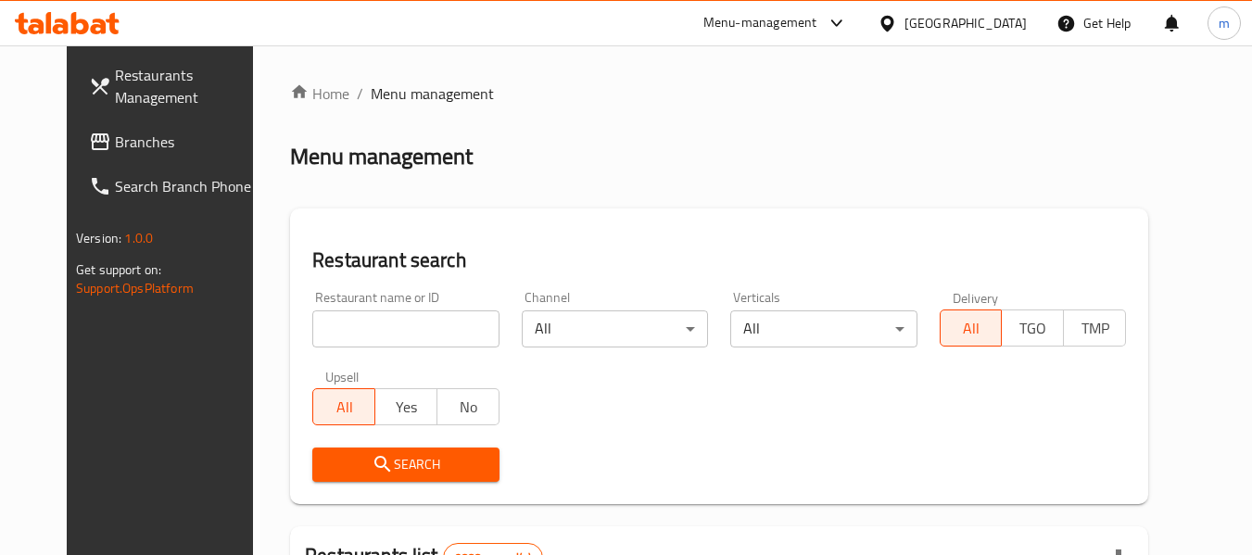
click at [373, 325] on input "search" at bounding box center [405, 329] width 186 height 37
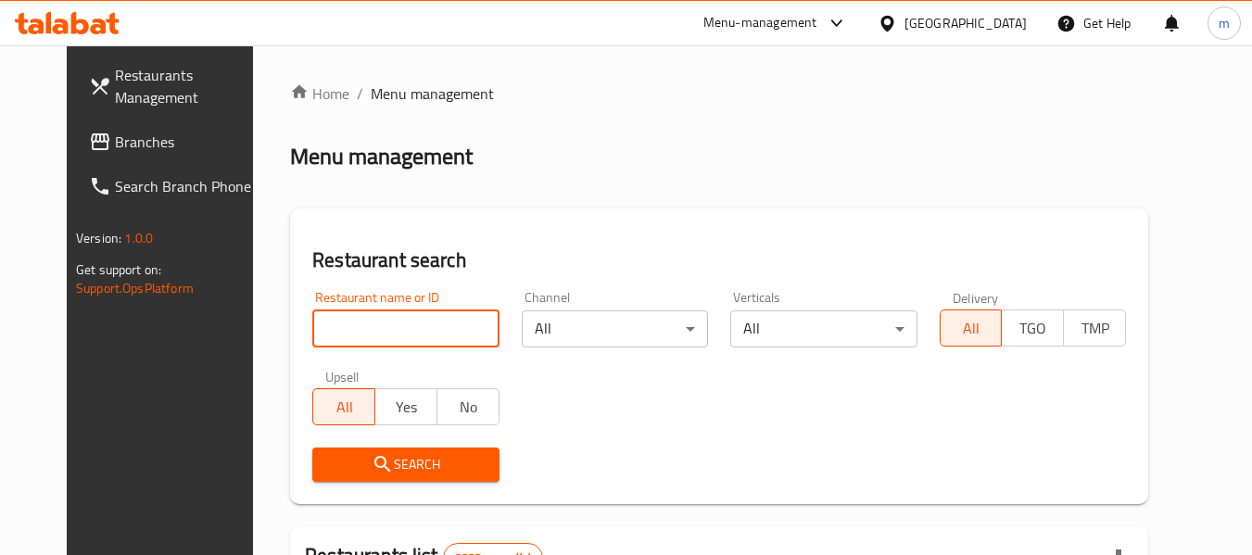
paste input "701311"
type input "701311"
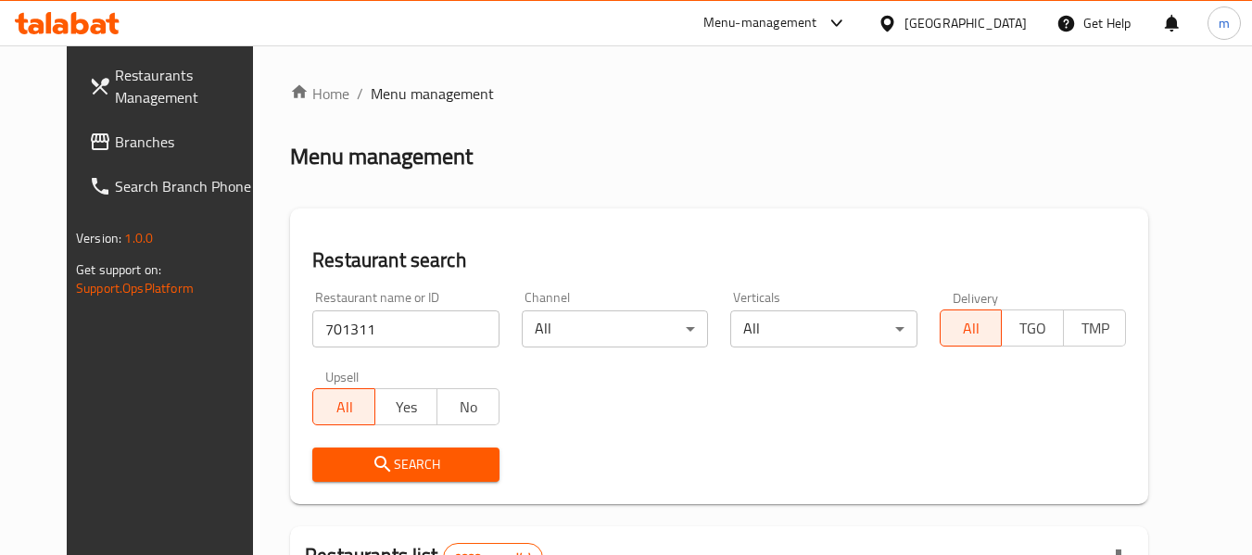
click at [399, 473] on span "Search" at bounding box center [405, 464] width 157 height 23
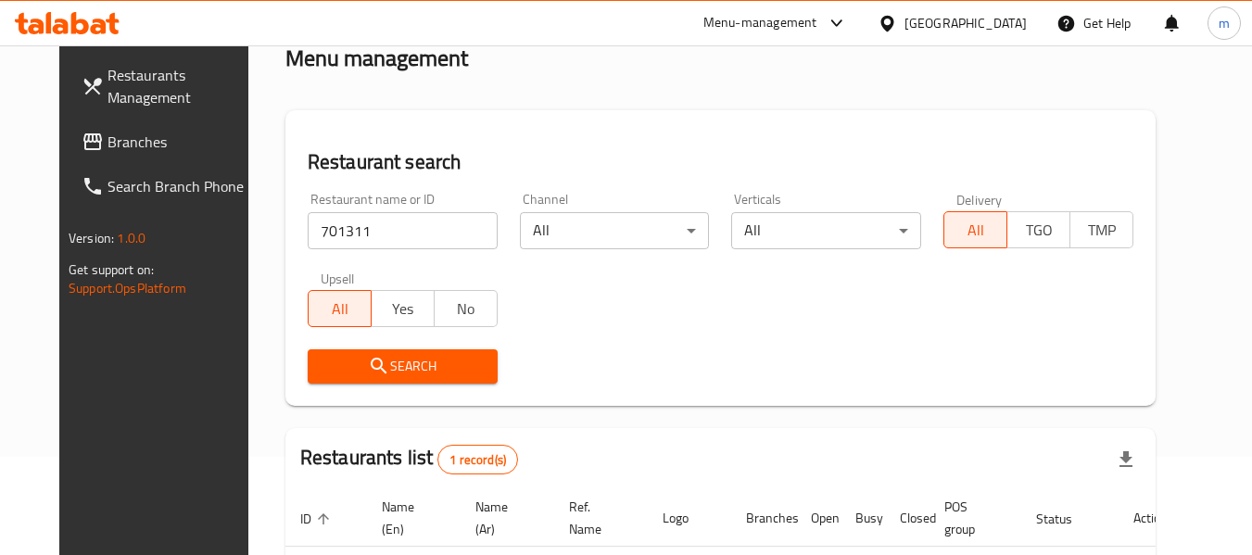
scroll to position [248, 0]
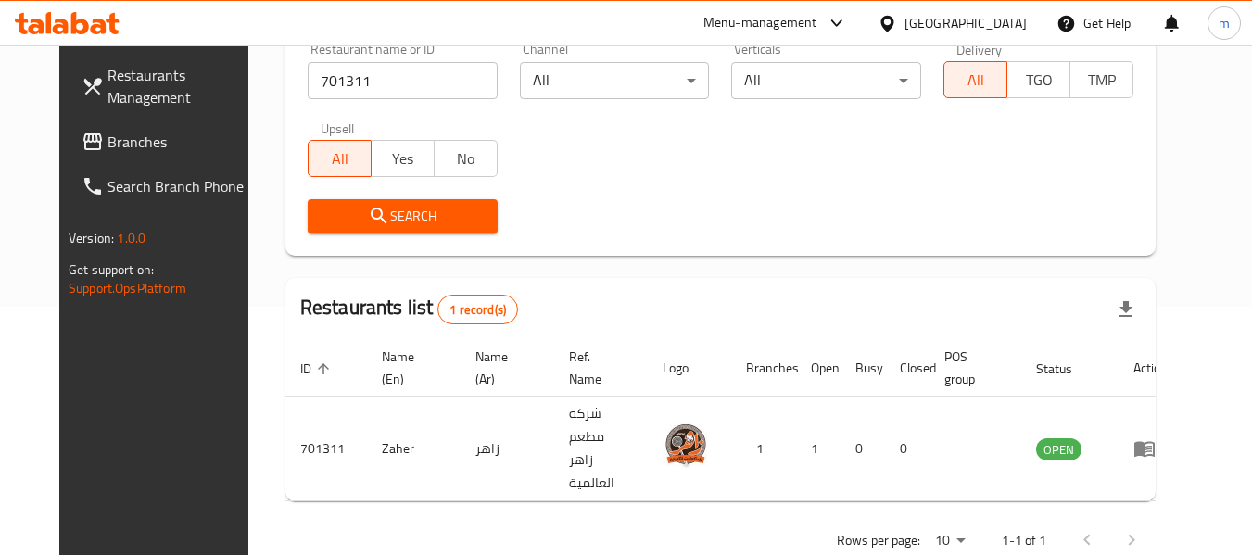
click at [1011, 18] on div "[GEOGRAPHIC_DATA]" at bounding box center [966, 23] width 122 height 20
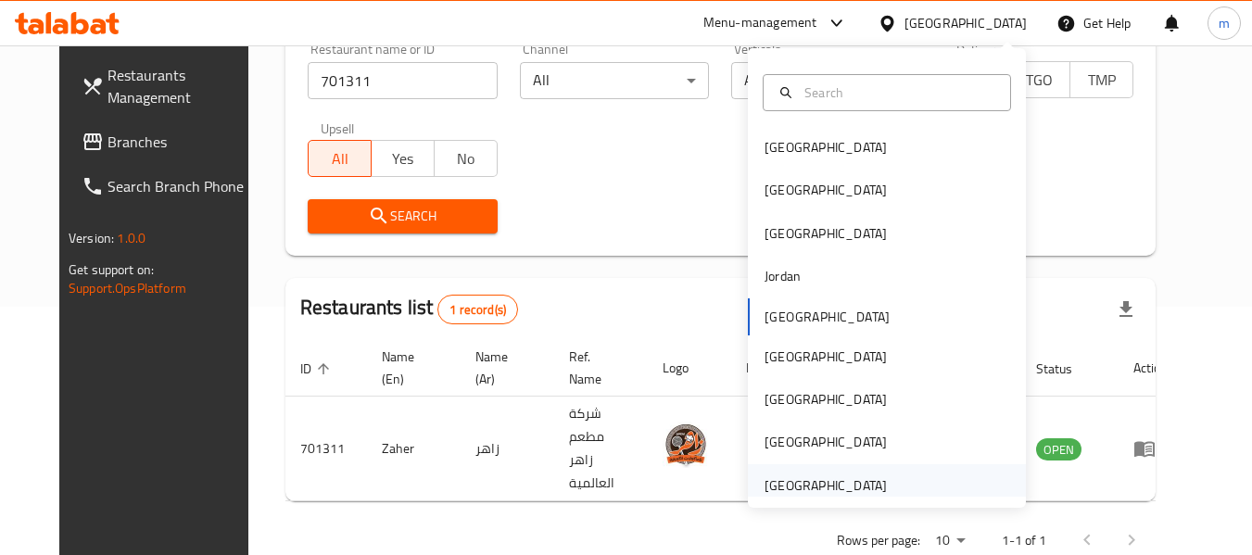
click at [797, 486] on div "[GEOGRAPHIC_DATA]" at bounding box center [826, 485] width 122 height 20
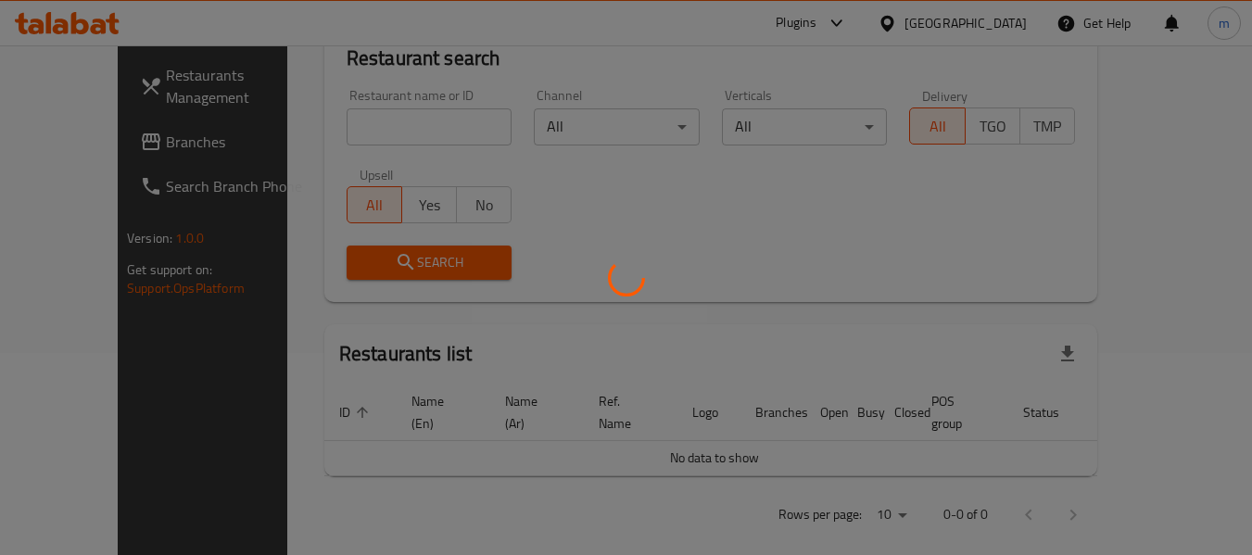
scroll to position [248, 0]
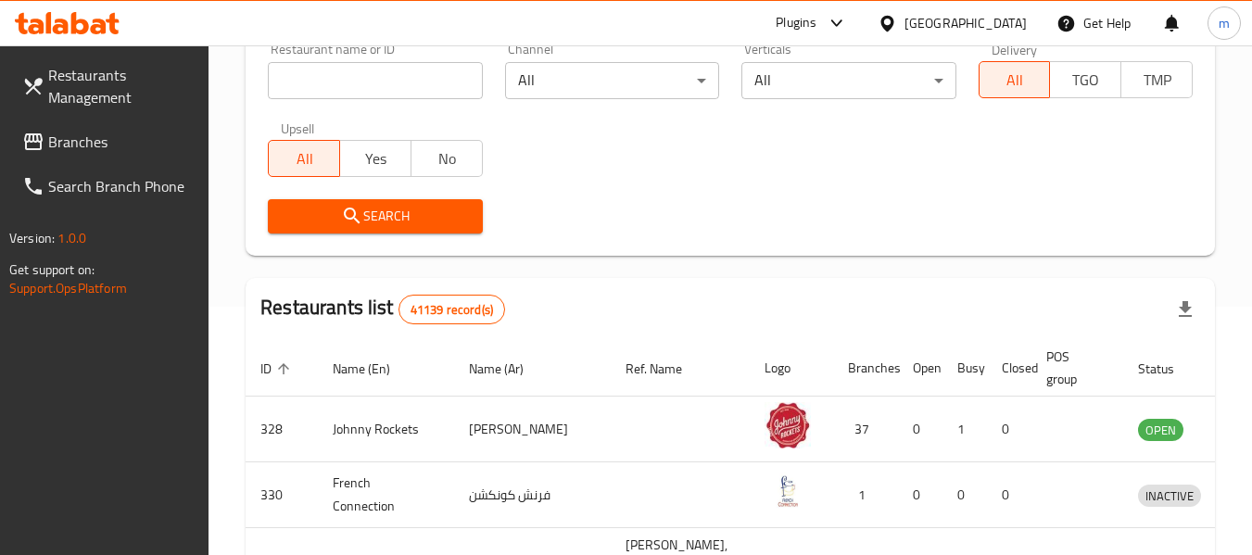
click at [113, 134] on span "Branches" at bounding box center [121, 142] width 146 height 22
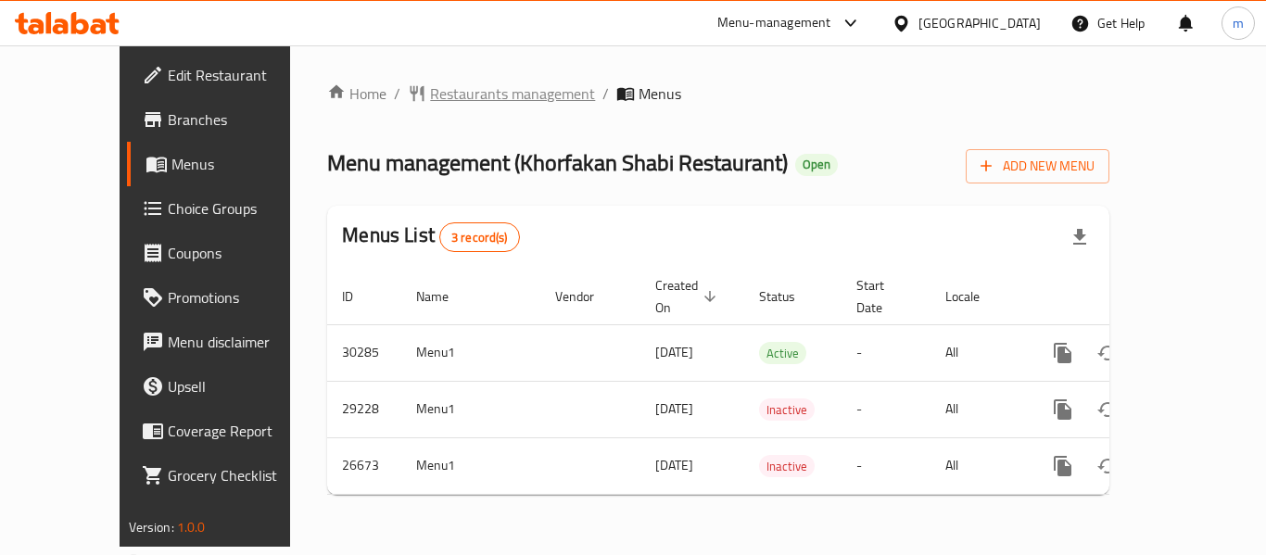
click at [436, 93] on span "Restaurants management" at bounding box center [512, 93] width 165 height 22
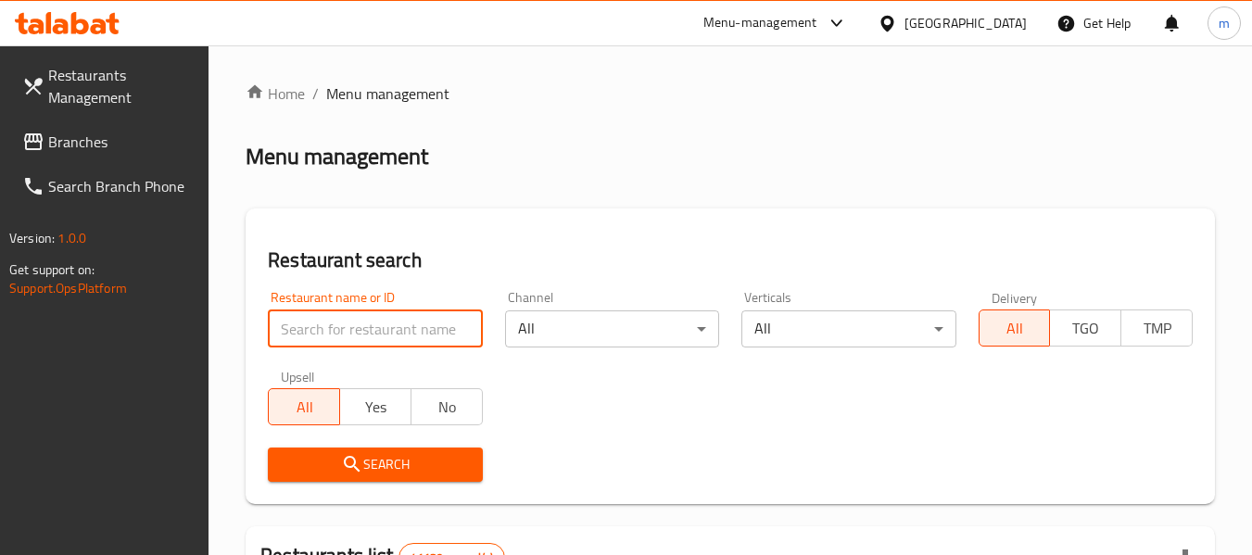
click at [393, 331] on input "search" at bounding box center [375, 329] width 214 height 37
paste input "13899"
type input "13899"
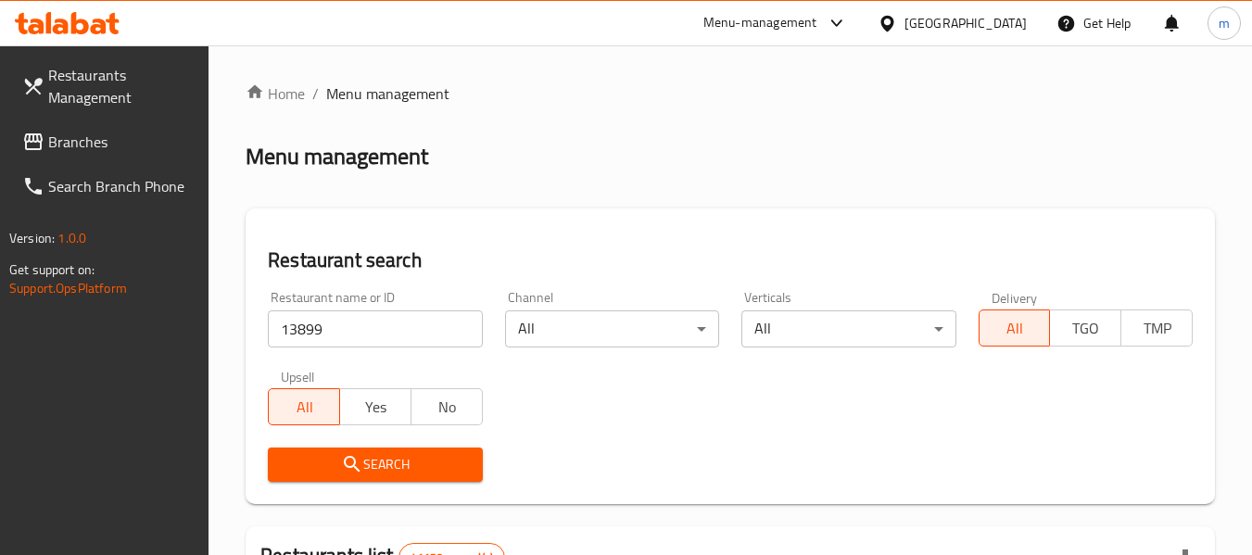
click at [408, 454] on span "Search" at bounding box center [375, 464] width 184 height 23
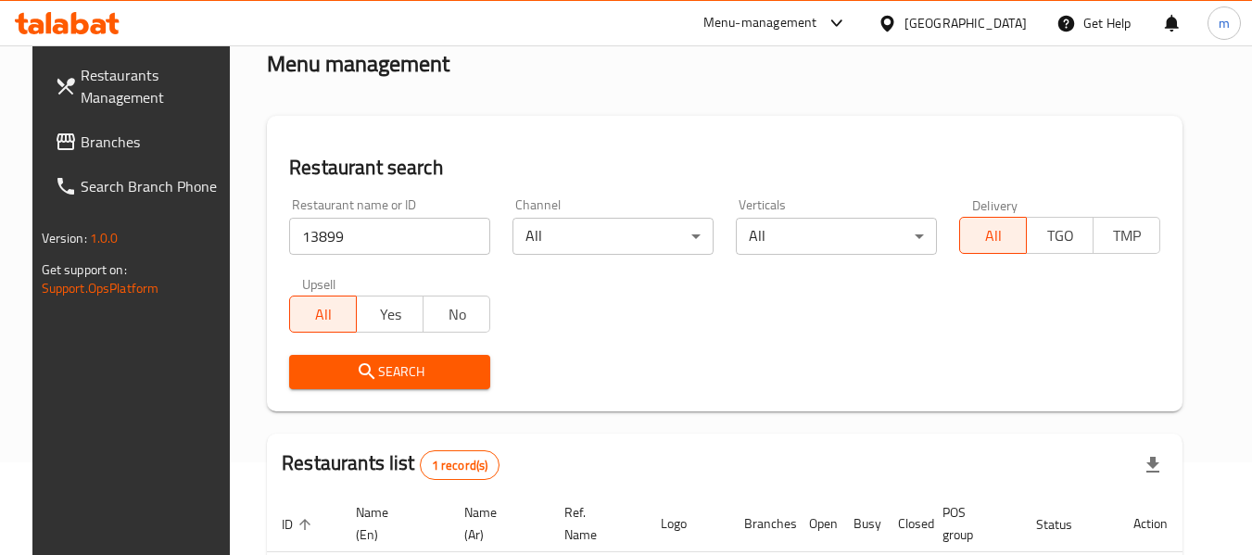
scroll to position [272, 0]
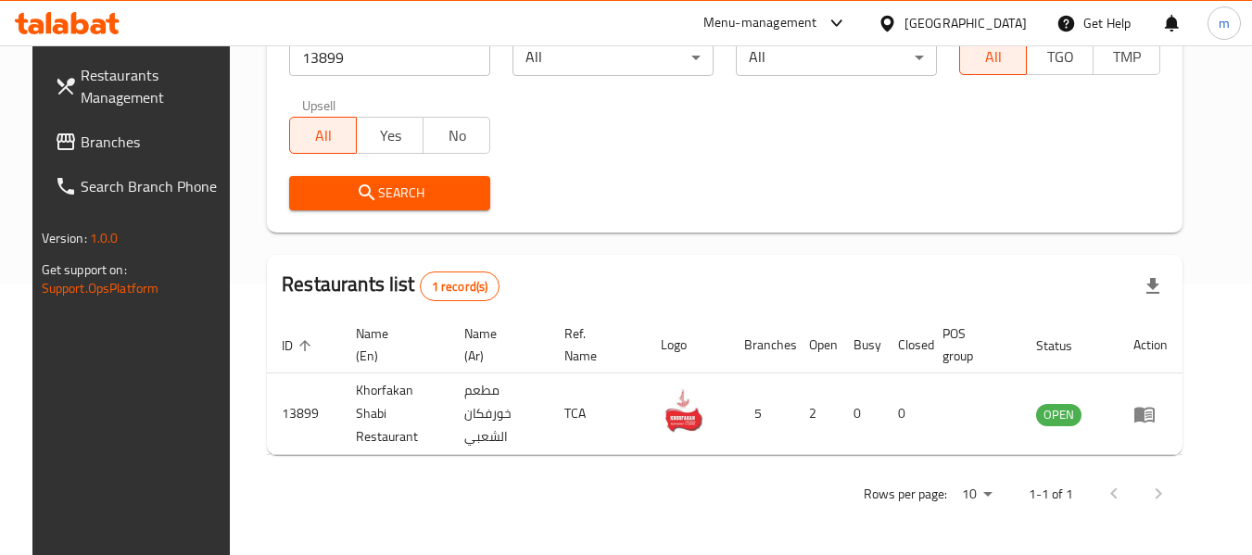
click at [103, 148] on span "Branches" at bounding box center [154, 142] width 146 height 22
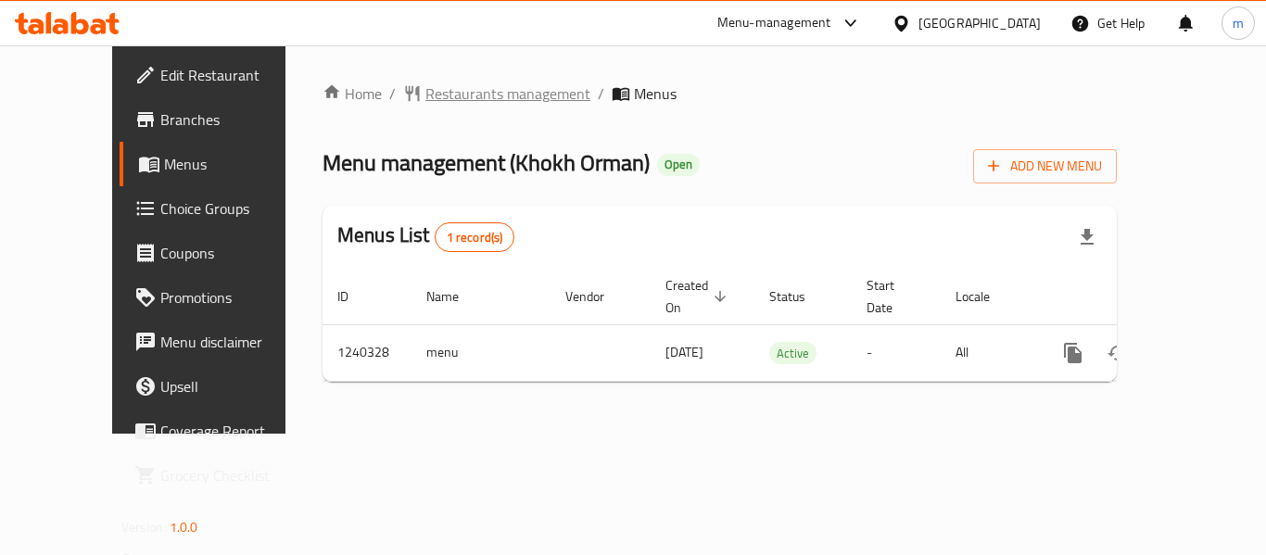
click at [425, 104] on span "Restaurants management" at bounding box center [507, 93] width 165 height 22
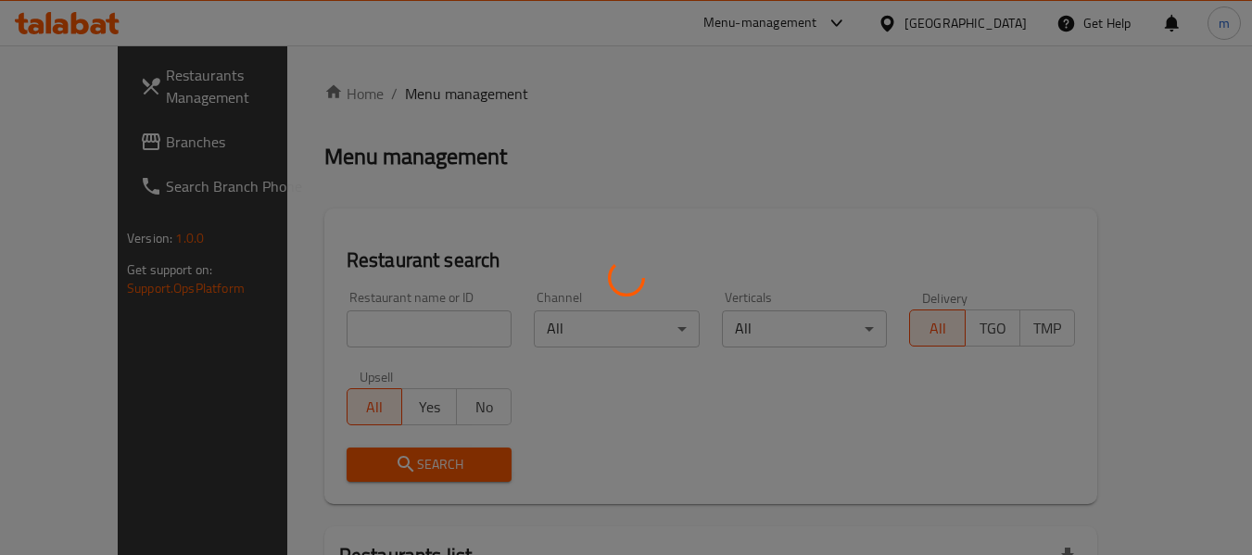
click at [406, 341] on div at bounding box center [626, 277] width 1252 height 555
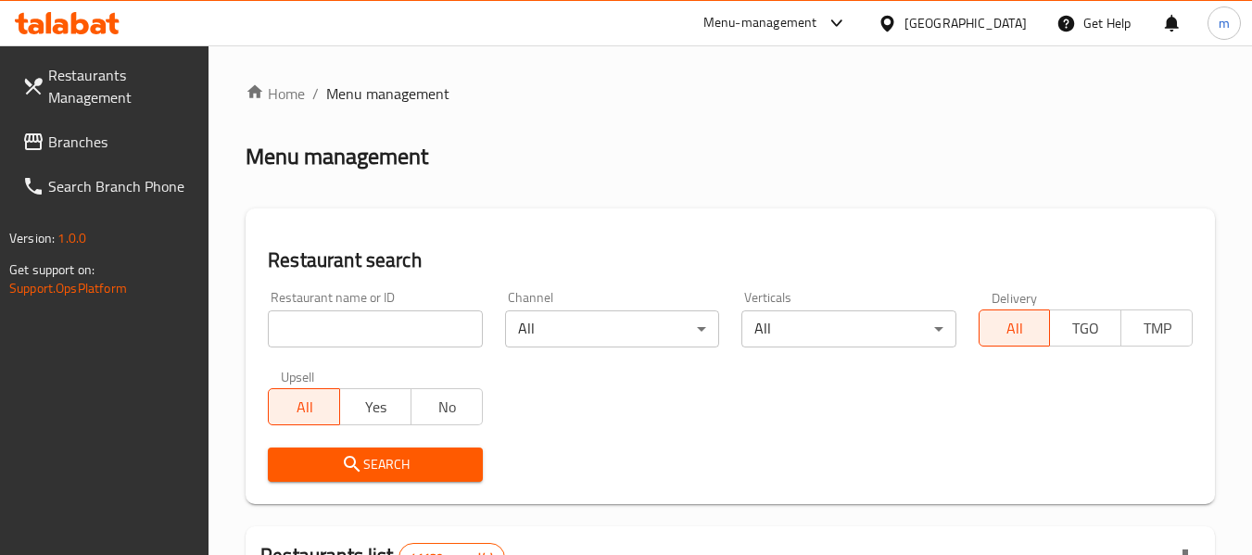
click at [403, 340] on input "search" at bounding box center [375, 329] width 214 height 37
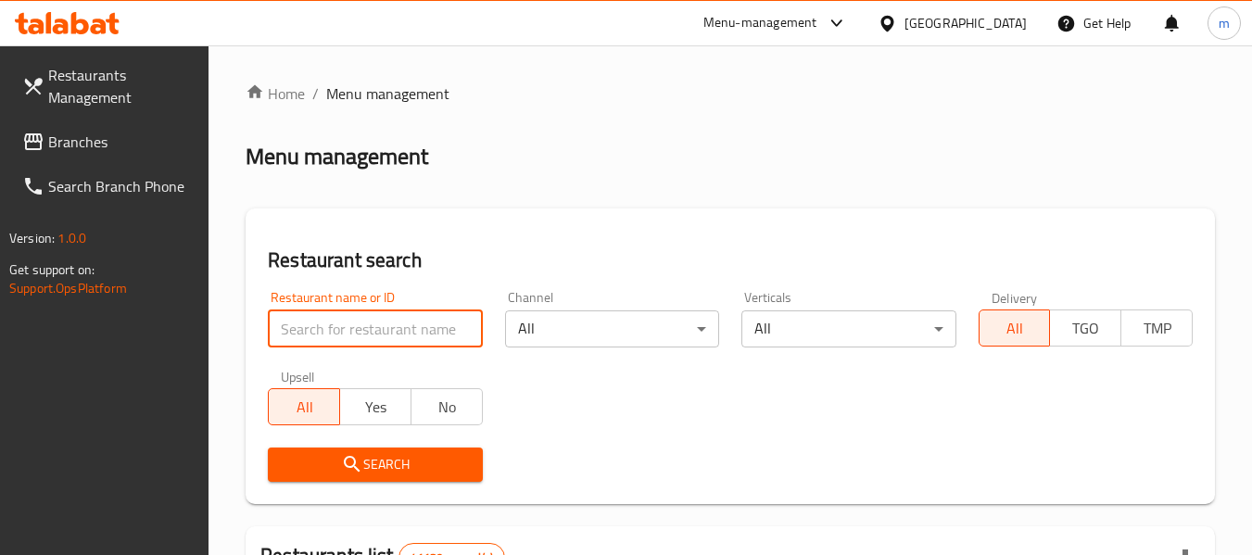
paste input "680308"
type input "680308"
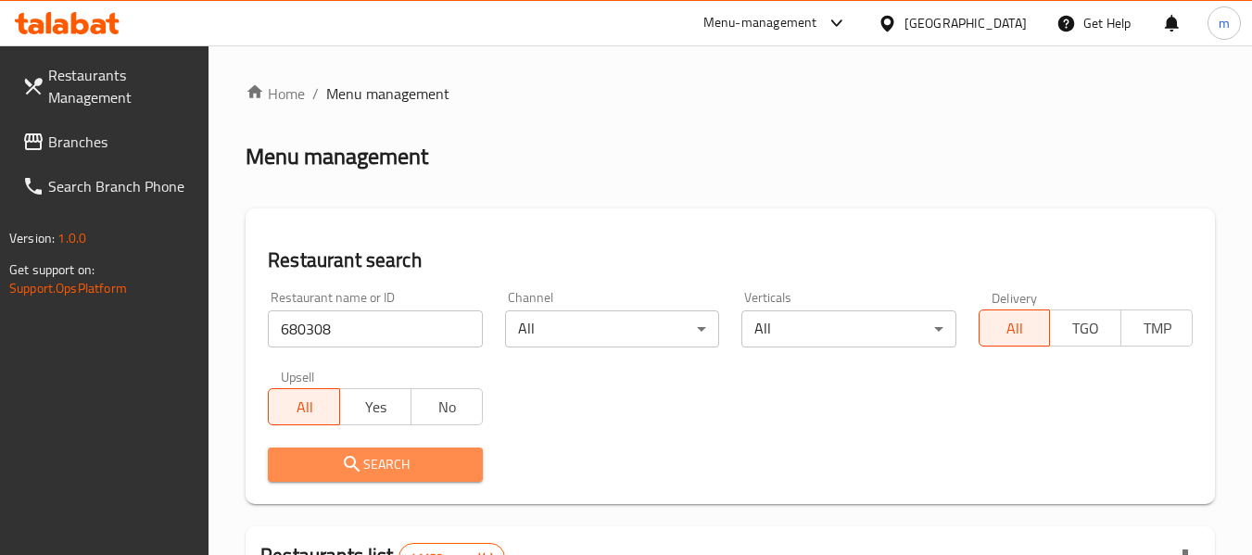
click at [412, 453] on span "Search" at bounding box center [375, 464] width 184 height 23
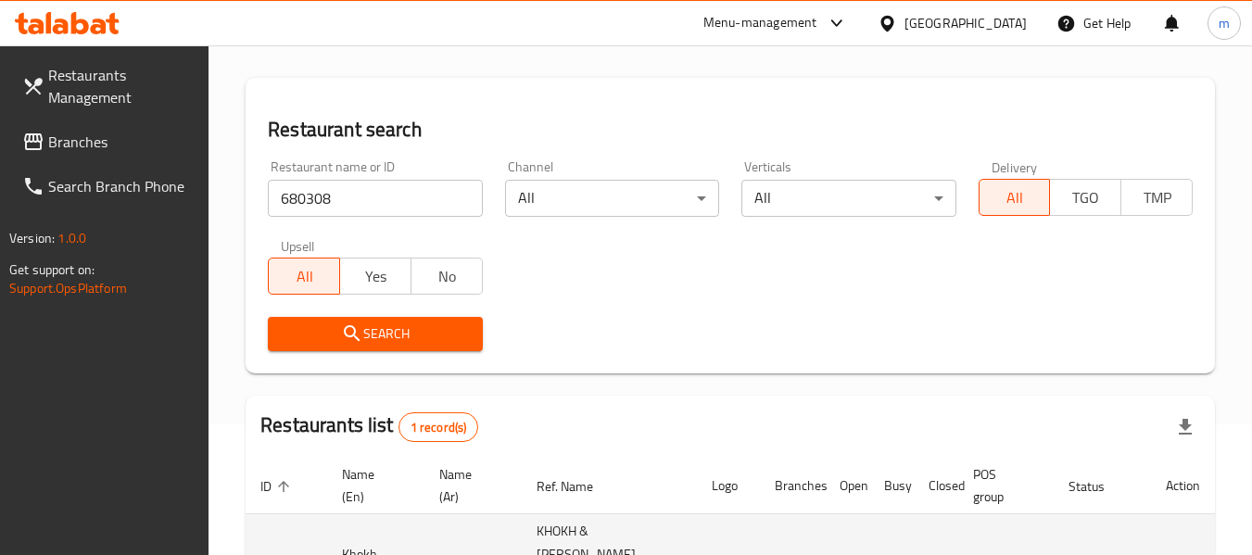
scroll to position [272, 0]
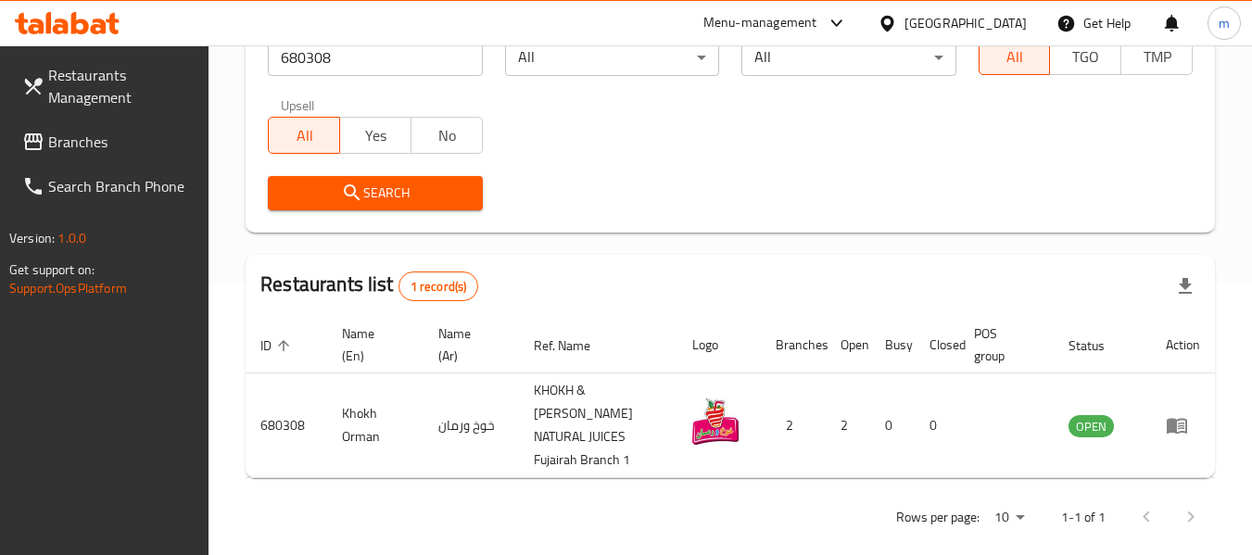
click at [55, 136] on span "Branches" at bounding box center [121, 142] width 146 height 22
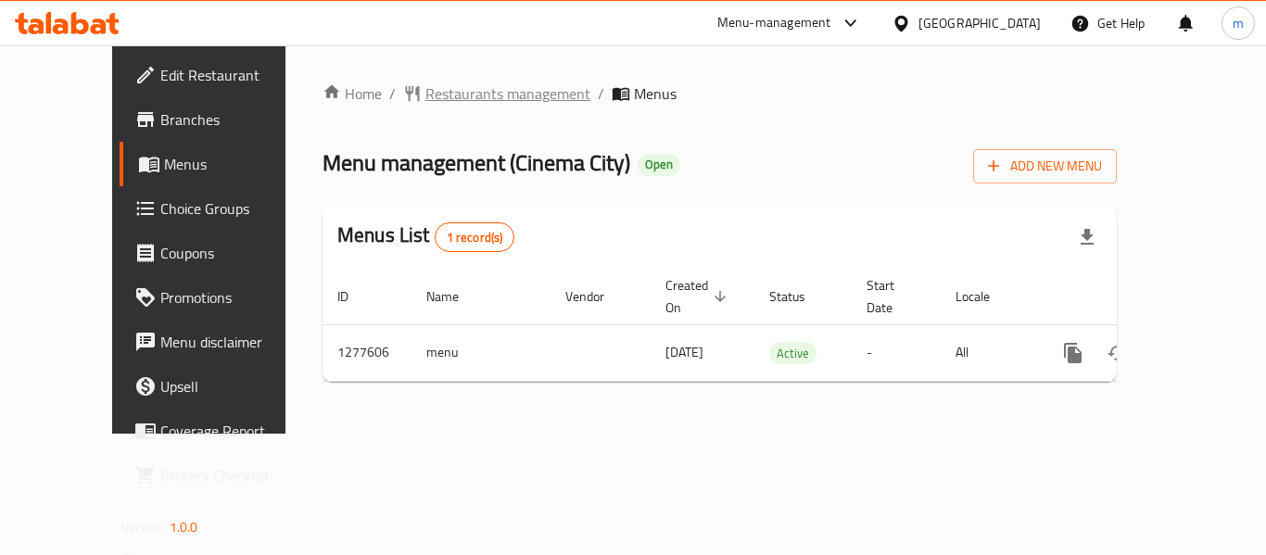
click at [441, 96] on span "Restaurants management" at bounding box center [507, 93] width 165 height 22
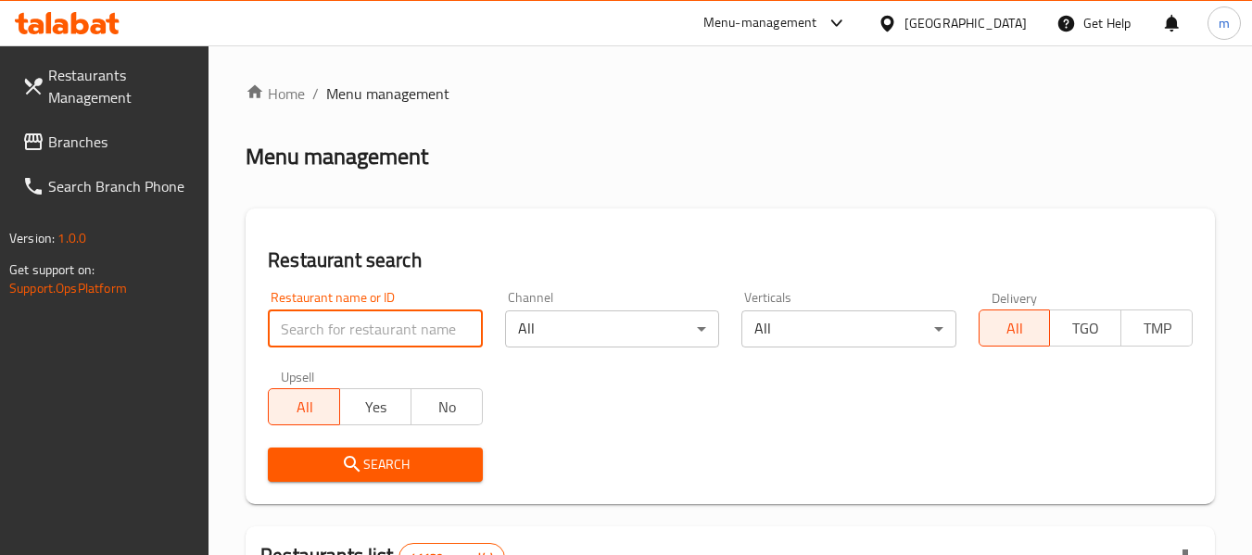
click at [386, 330] on input "search" at bounding box center [375, 329] width 214 height 37
paste input "692564"
type input "692564"
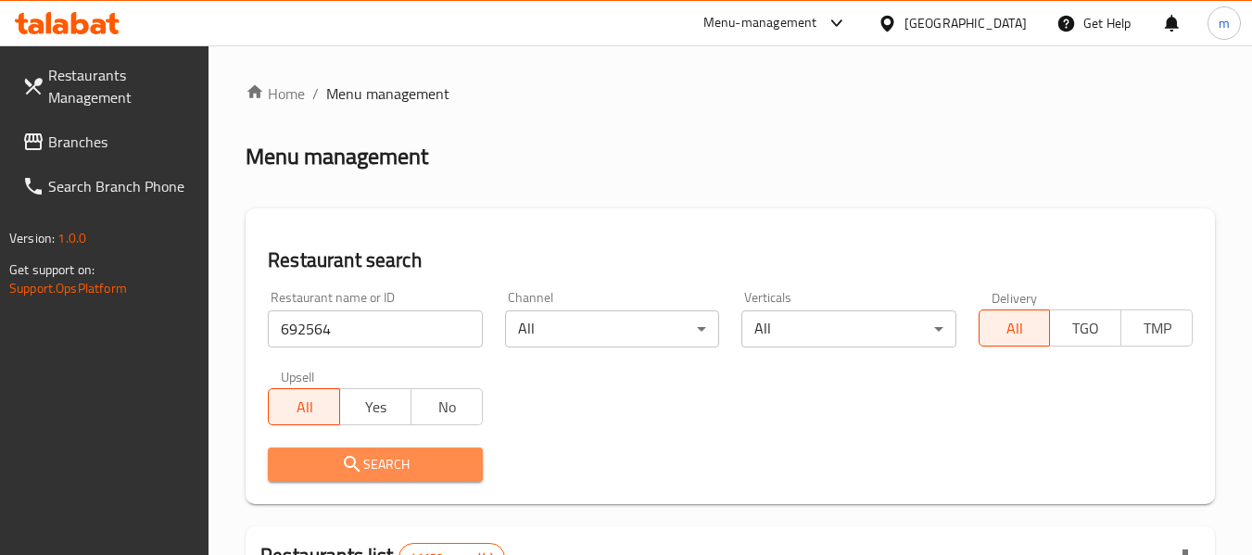
click at [363, 475] on span "Search" at bounding box center [375, 464] width 184 height 23
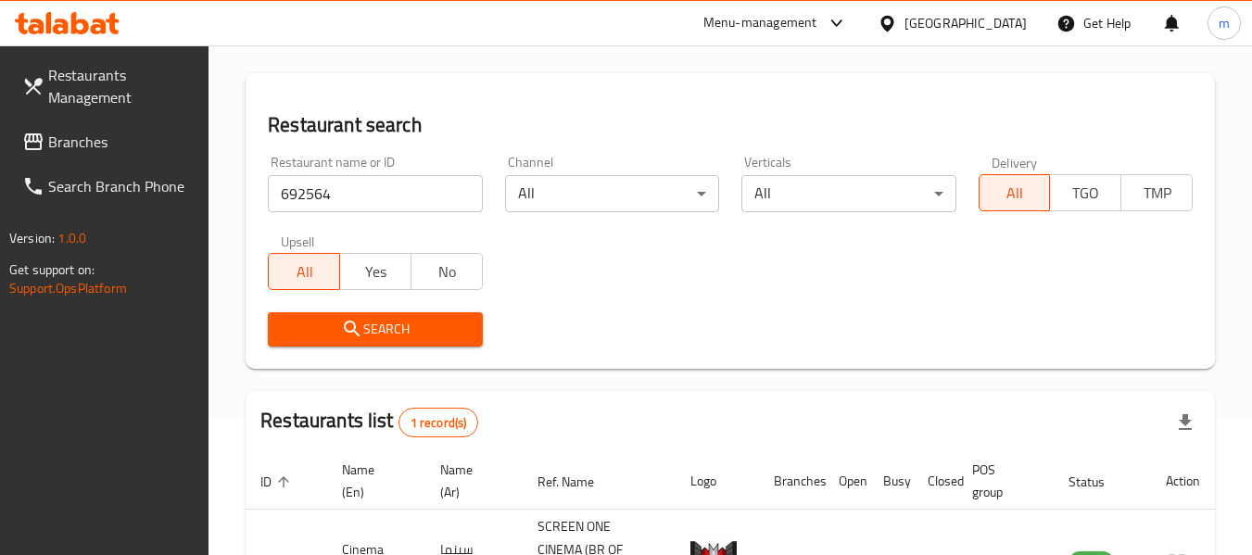
scroll to position [272, 0]
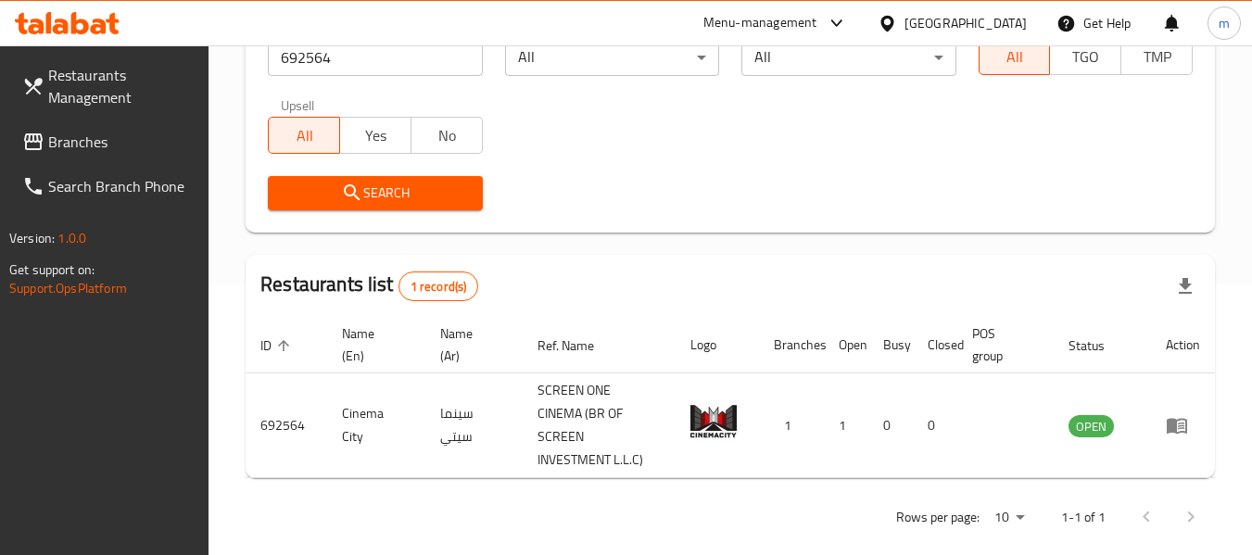
click at [66, 140] on span "Branches" at bounding box center [121, 142] width 146 height 22
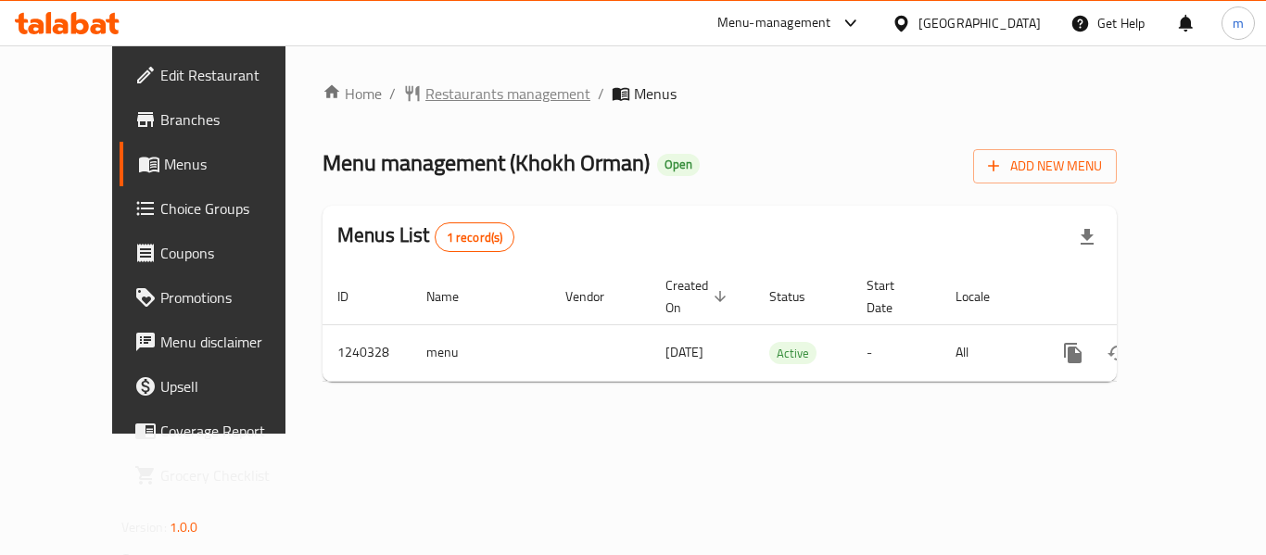
click at [434, 95] on span "Restaurants management" at bounding box center [507, 93] width 165 height 22
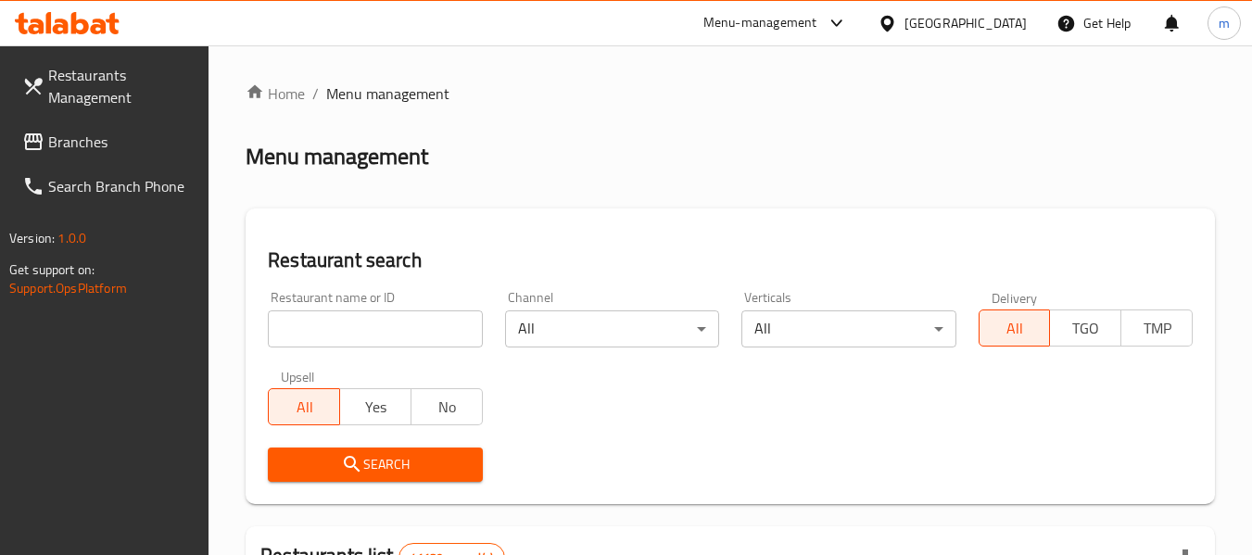
click at [380, 333] on input "search" at bounding box center [375, 329] width 214 height 37
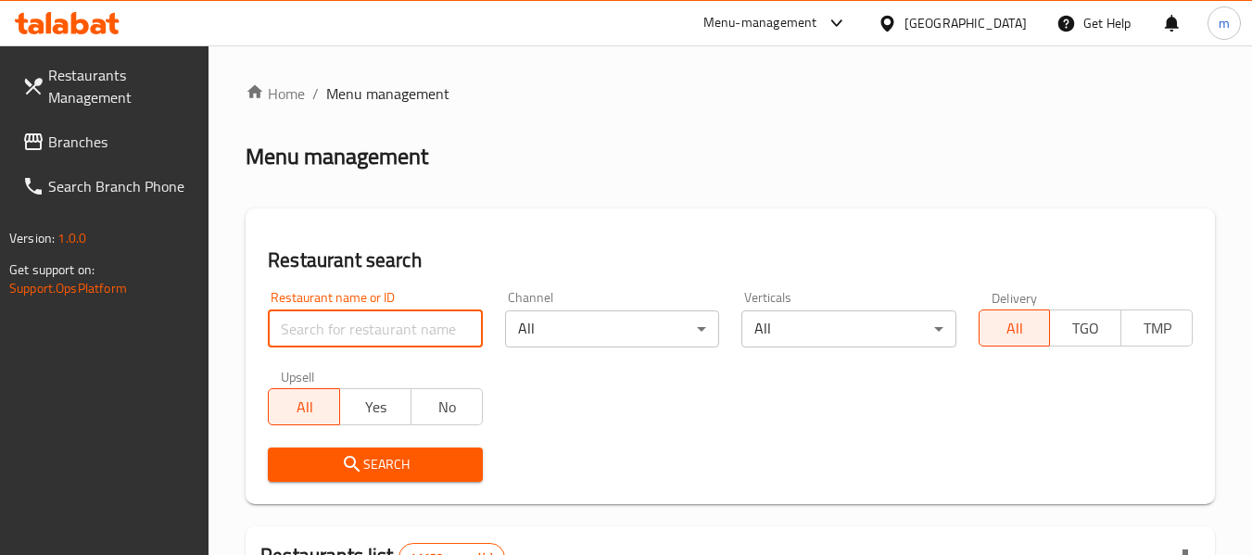
paste input "680308"
type input "680308"
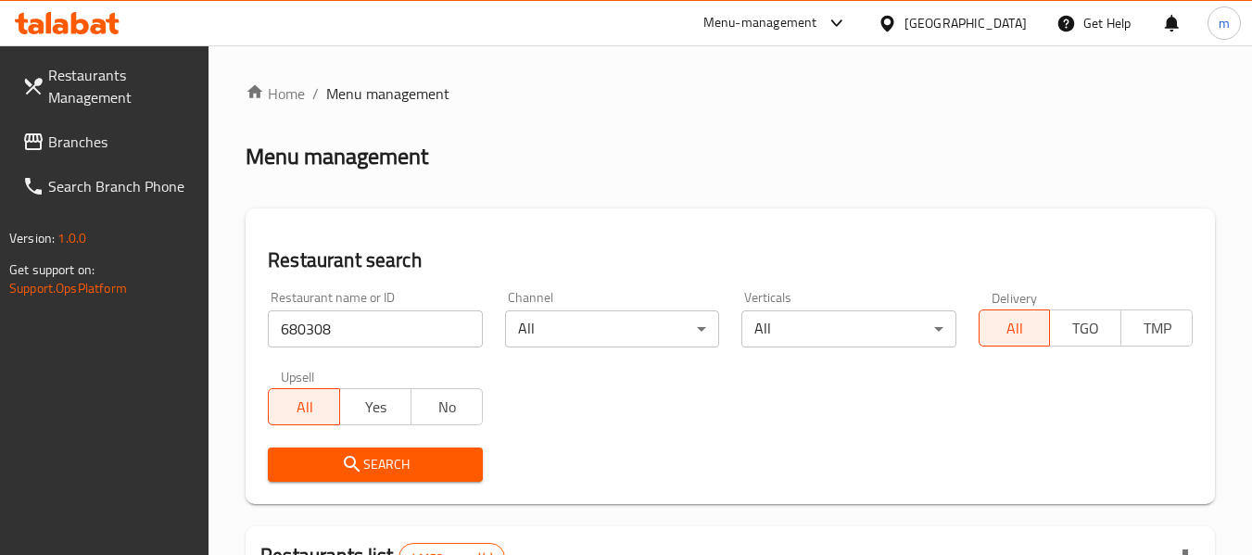
click at [389, 462] on span "Search" at bounding box center [375, 464] width 184 height 23
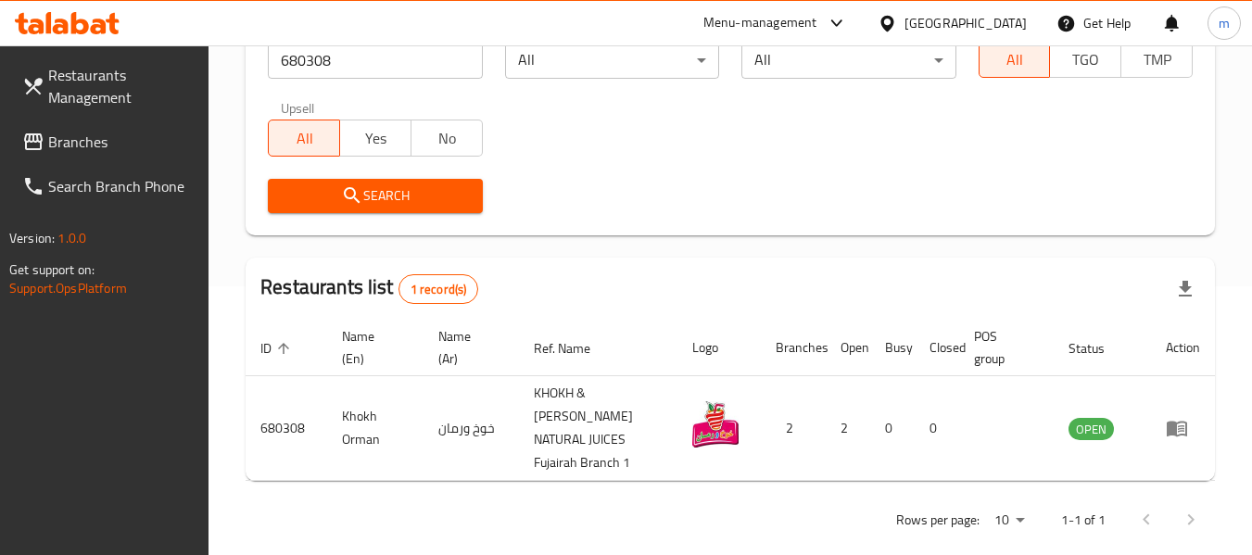
scroll to position [272, 0]
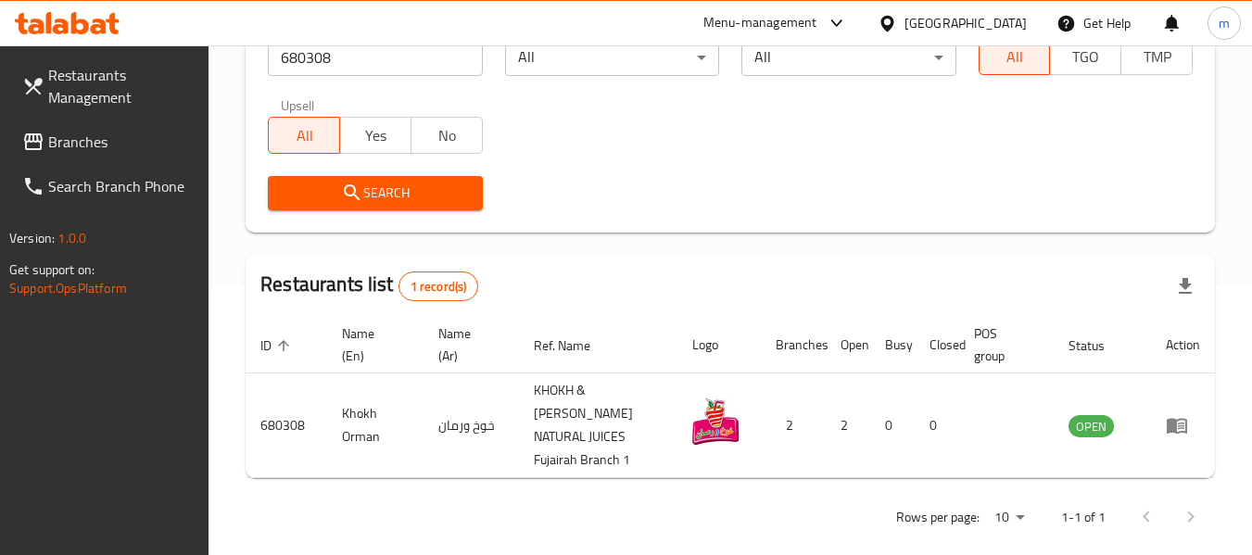
click at [971, 27] on div "United Arab Emirates" at bounding box center [966, 23] width 122 height 20
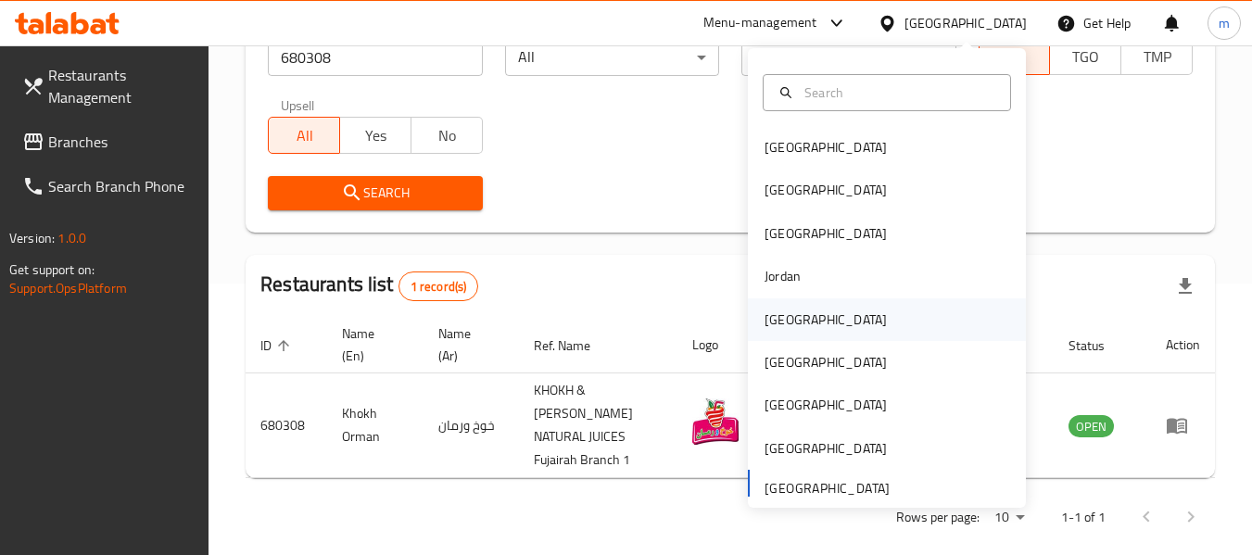
click at [782, 322] on div "[GEOGRAPHIC_DATA]" at bounding box center [826, 320] width 122 height 20
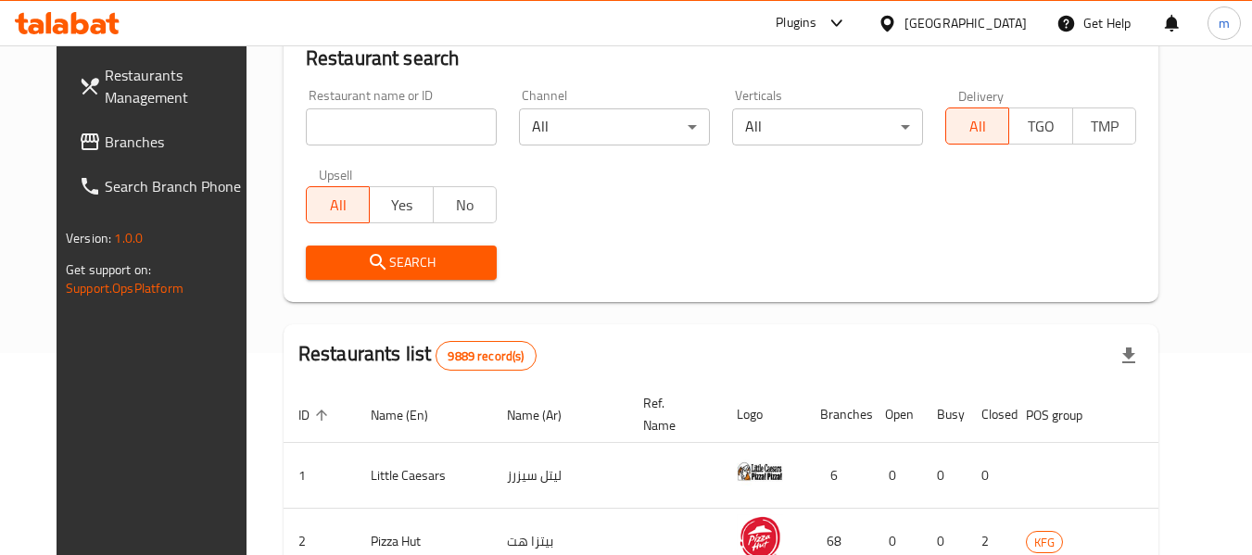
scroll to position [272, 0]
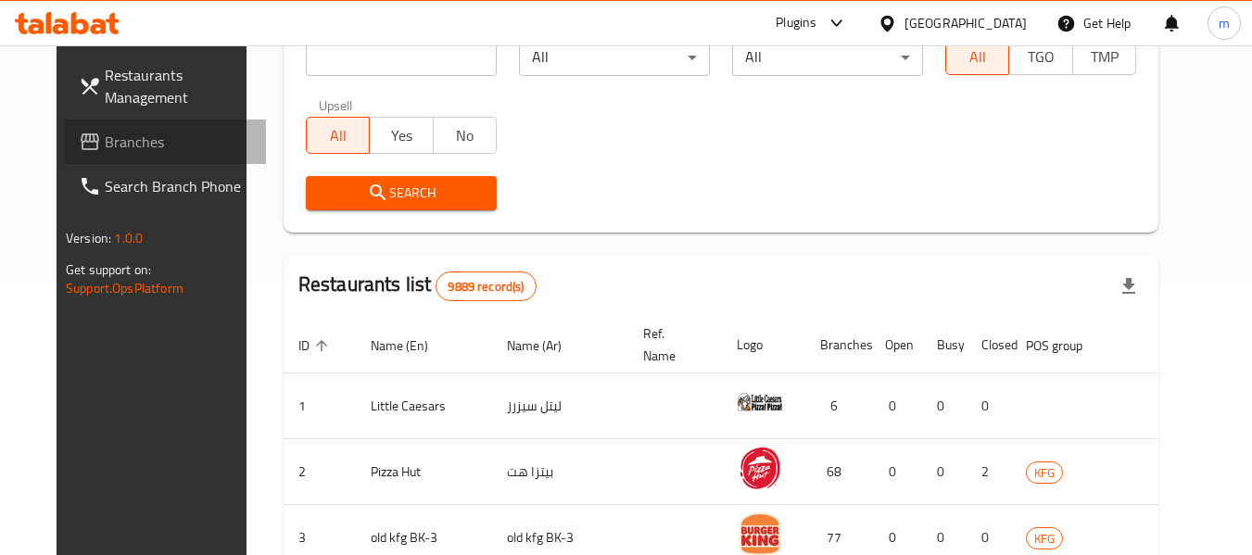
click at [105, 153] on span "Branches" at bounding box center [178, 142] width 146 height 22
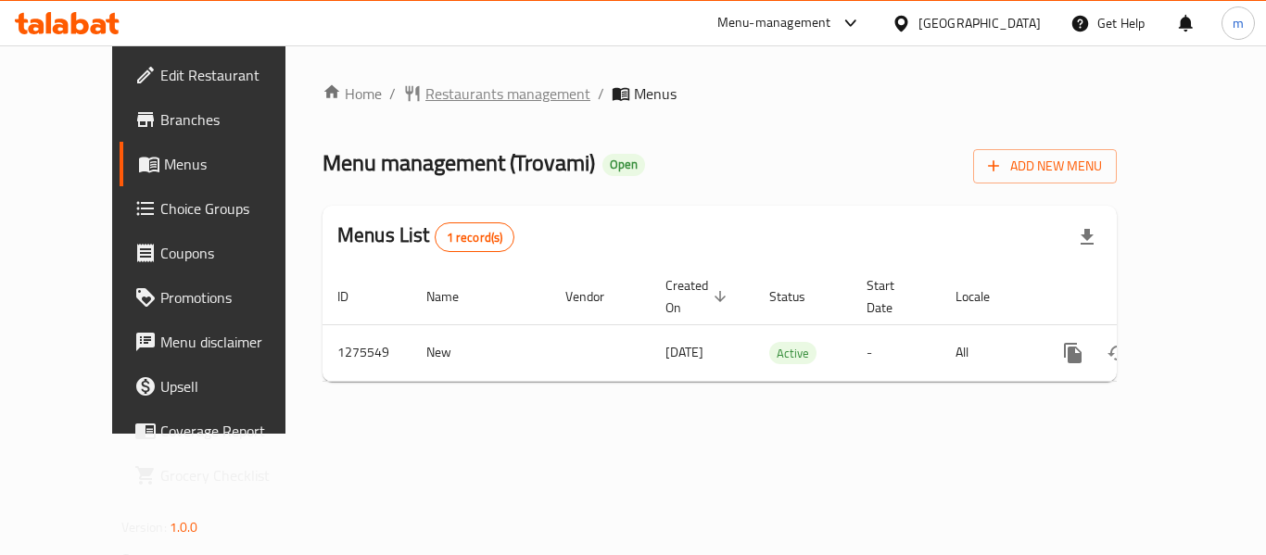
click at [427, 97] on span "Restaurants management" at bounding box center [507, 93] width 165 height 22
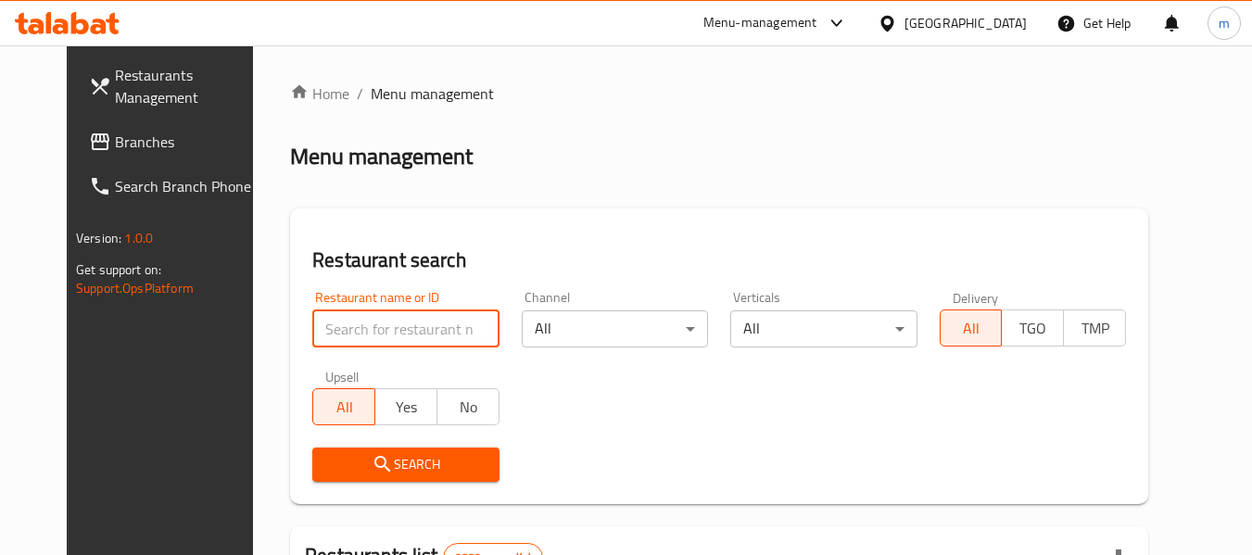
click at [404, 331] on input "search" at bounding box center [405, 329] width 186 height 37
paste input "691618"
type input "691618"
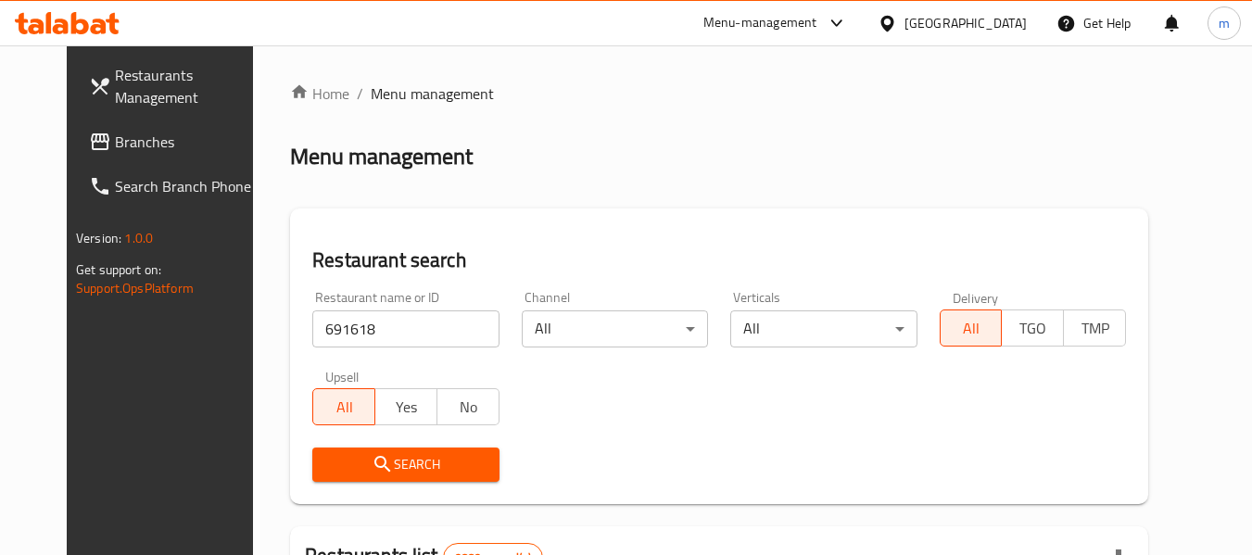
click at [398, 477] on button "Search" at bounding box center [405, 465] width 186 height 34
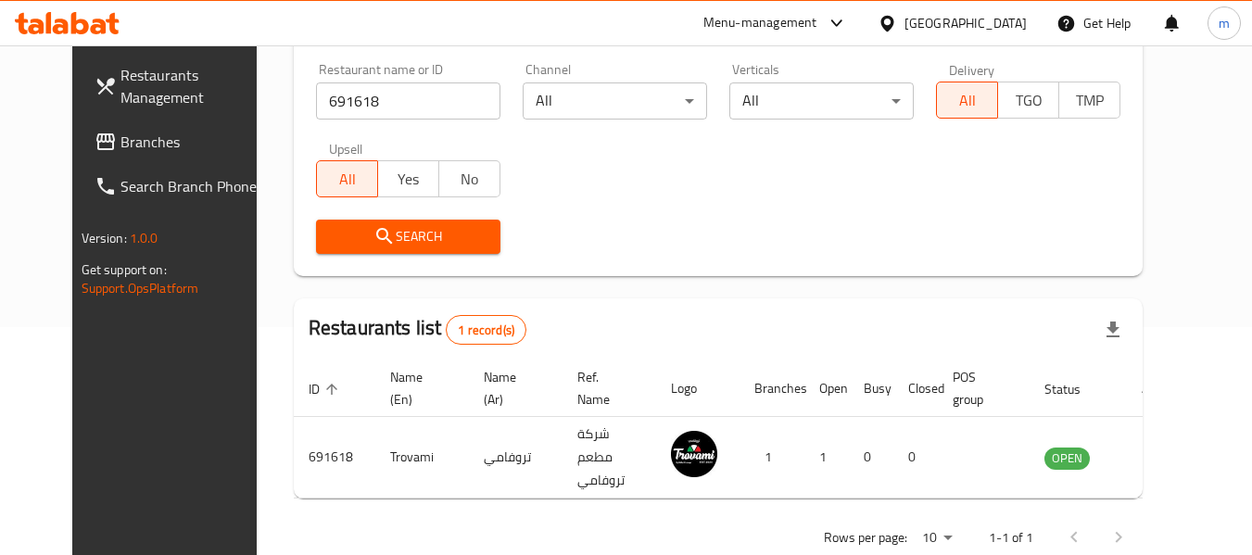
scroll to position [248, 0]
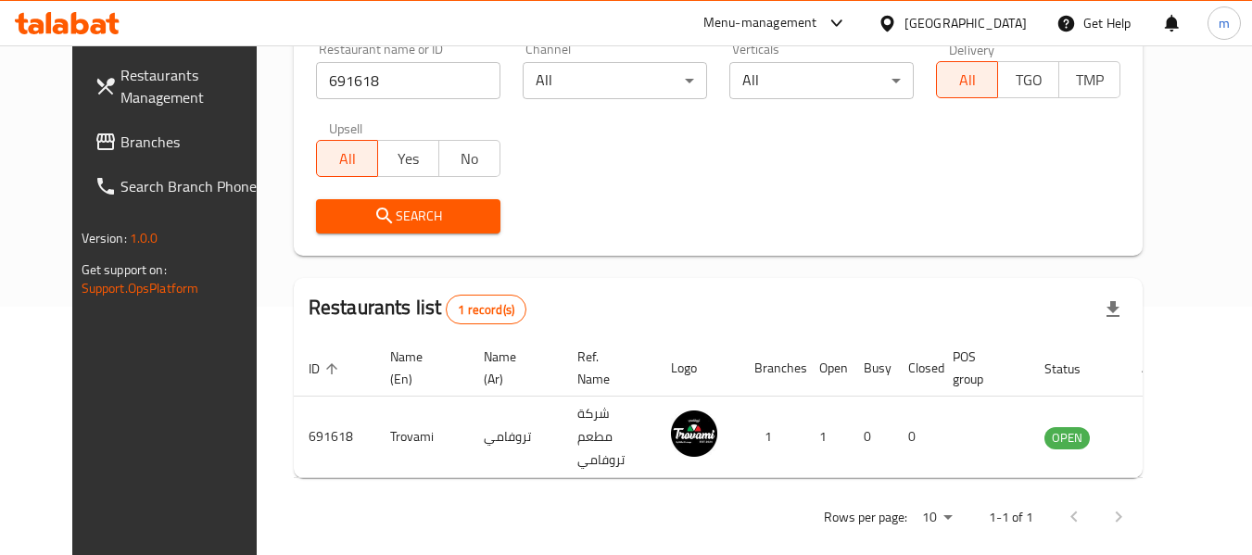
click at [120, 140] on span "Branches" at bounding box center [193, 142] width 146 height 22
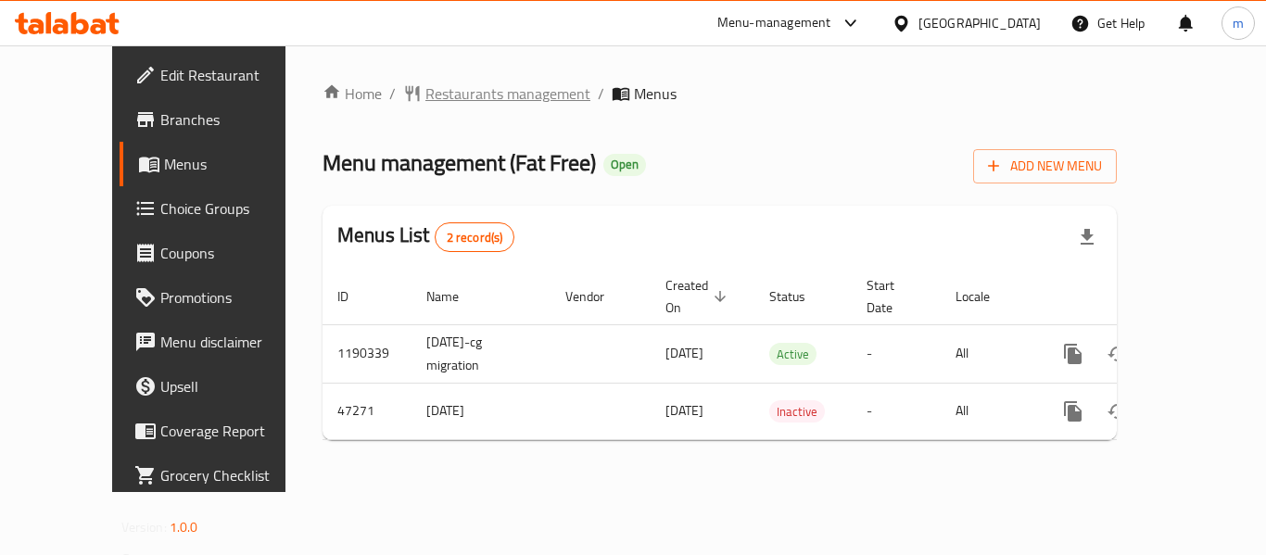
click at [425, 89] on span "Restaurants management" at bounding box center [507, 93] width 165 height 22
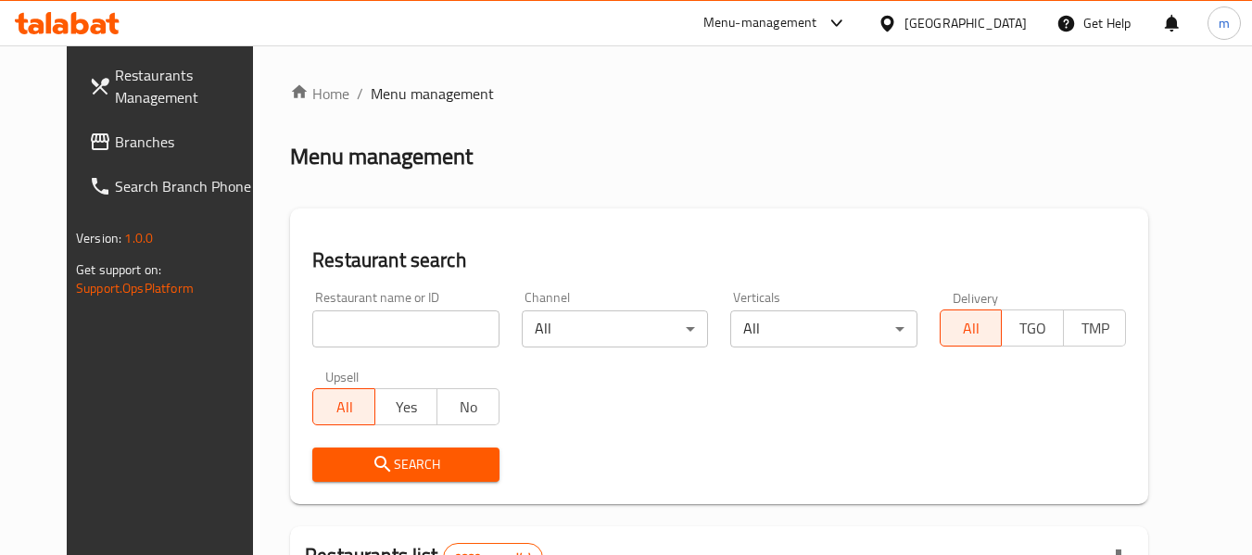
click at [382, 325] on input "search" at bounding box center [405, 329] width 186 height 37
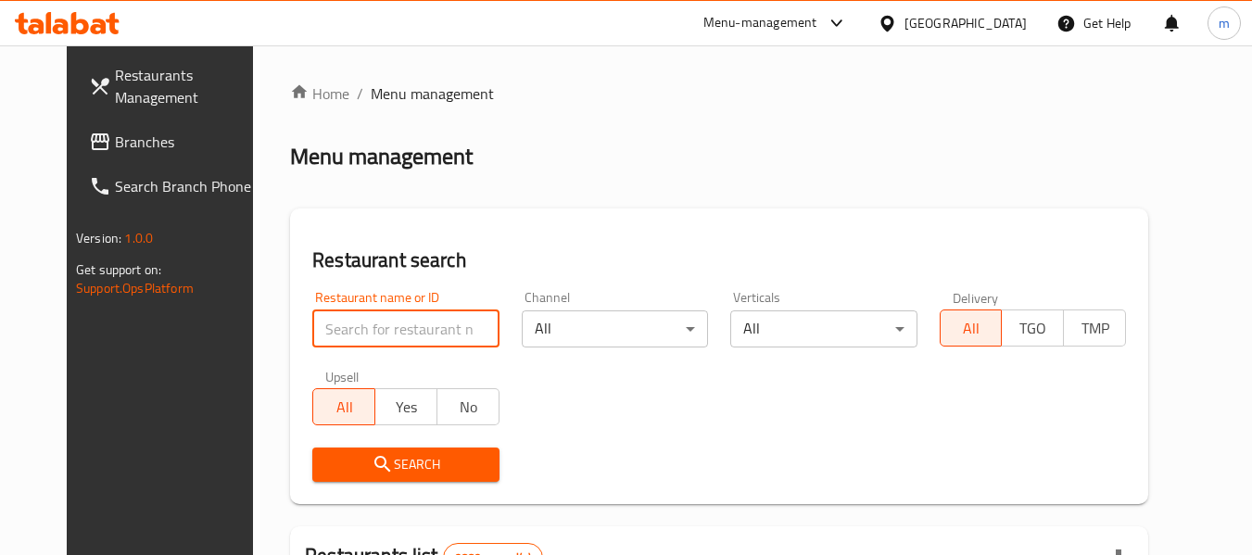
paste input "23886"
type input "23886"
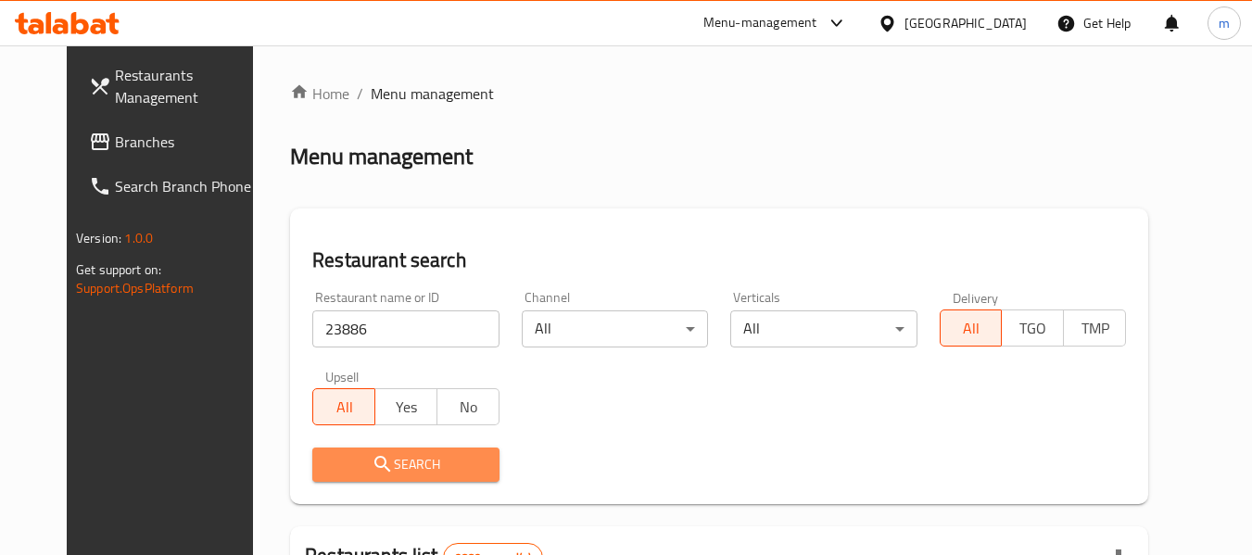
click at [412, 477] on button "Search" at bounding box center [405, 465] width 186 height 34
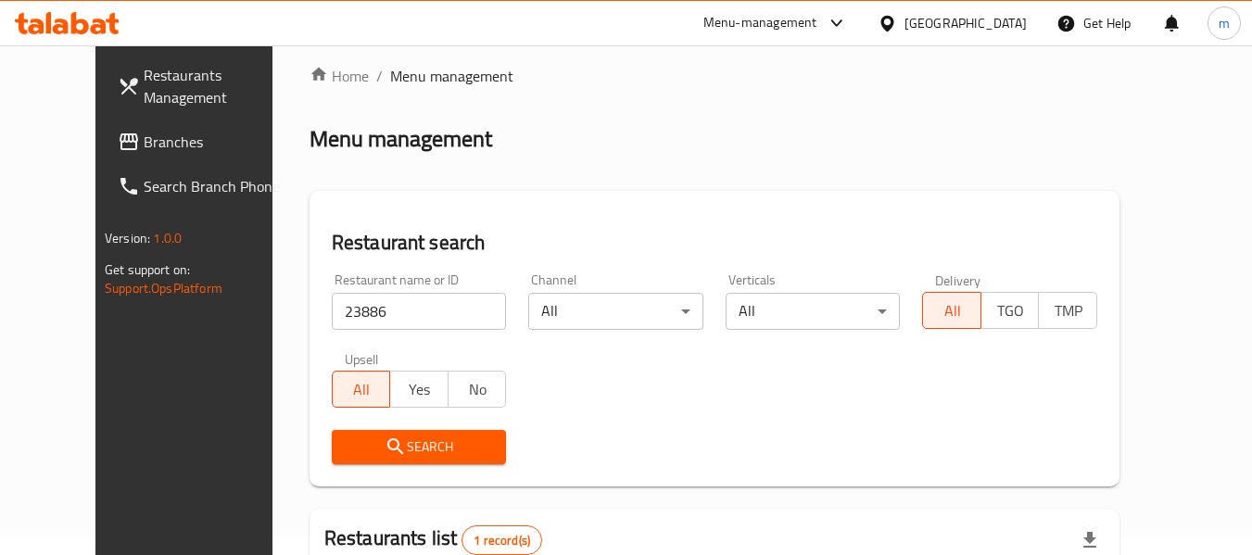
scroll to position [256, 0]
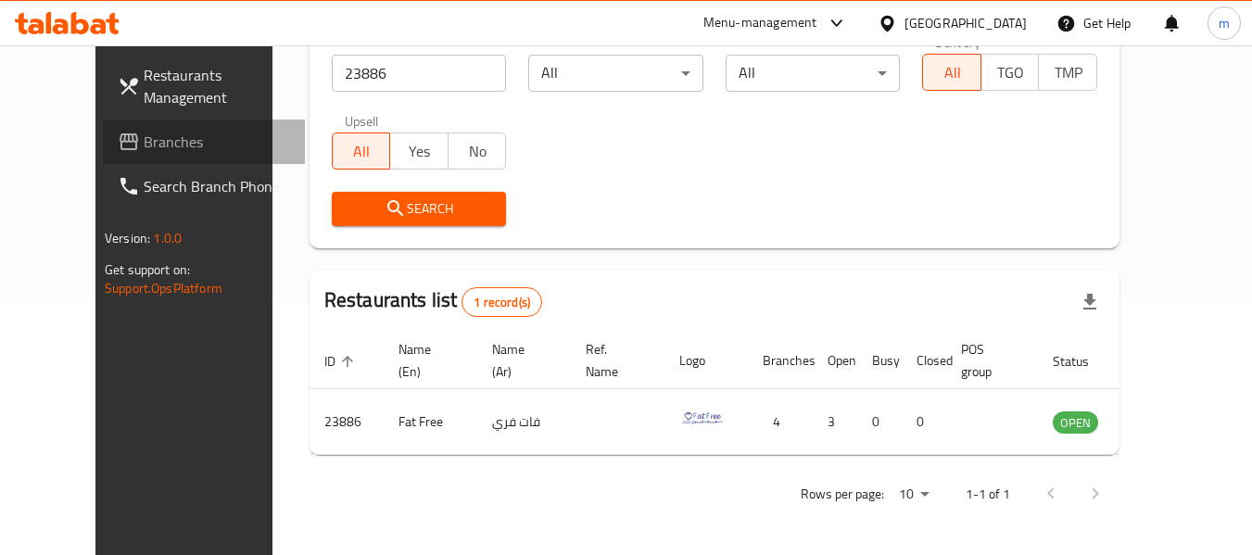
click at [144, 146] on span "Branches" at bounding box center [217, 142] width 146 height 22
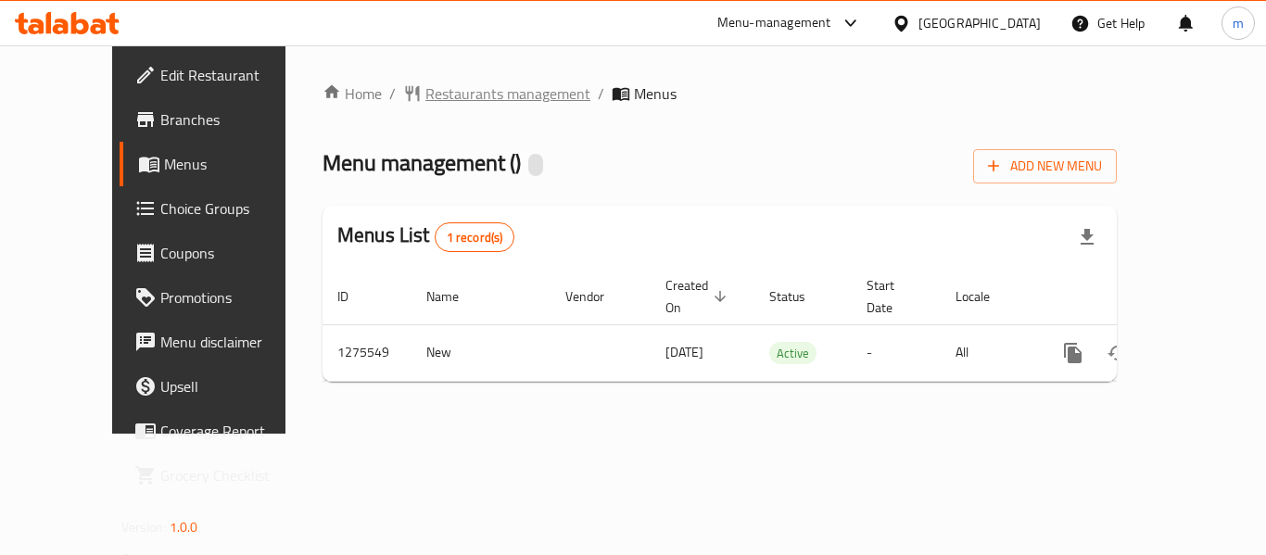
click at [439, 95] on span "Restaurants management" at bounding box center [507, 93] width 165 height 22
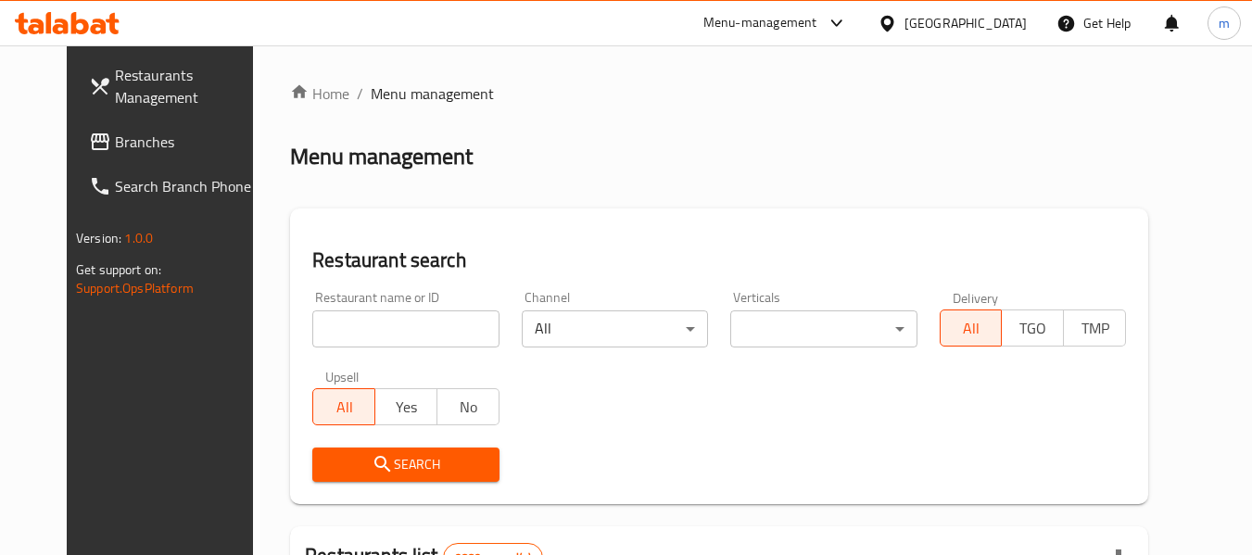
click at [398, 337] on input "search" at bounding box center [405, 329] width 186 height 37
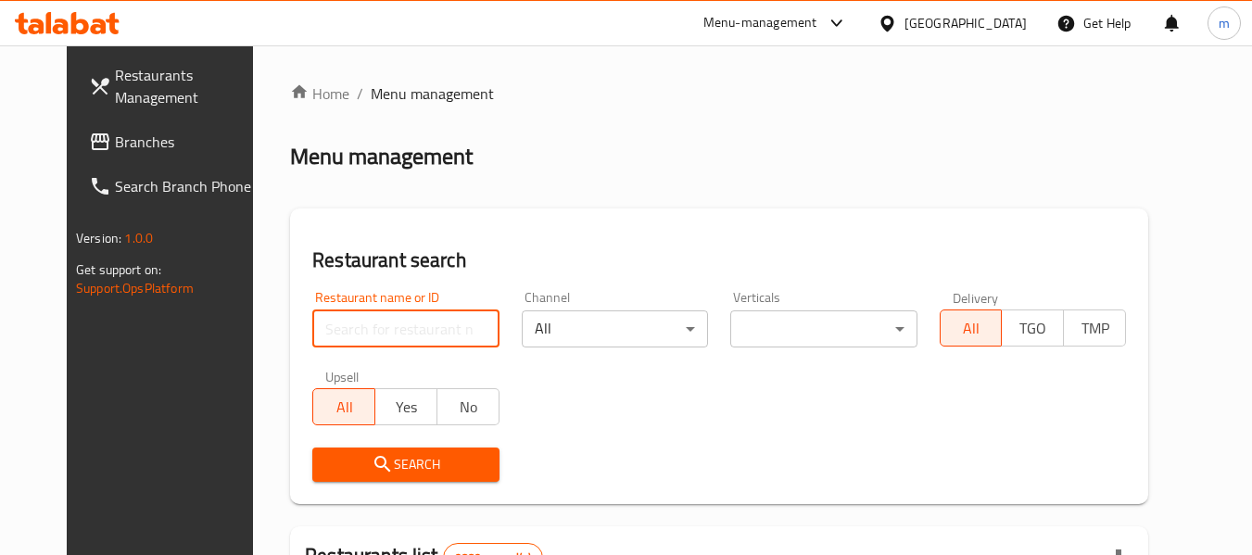
paste input "691618"
type input "691618"
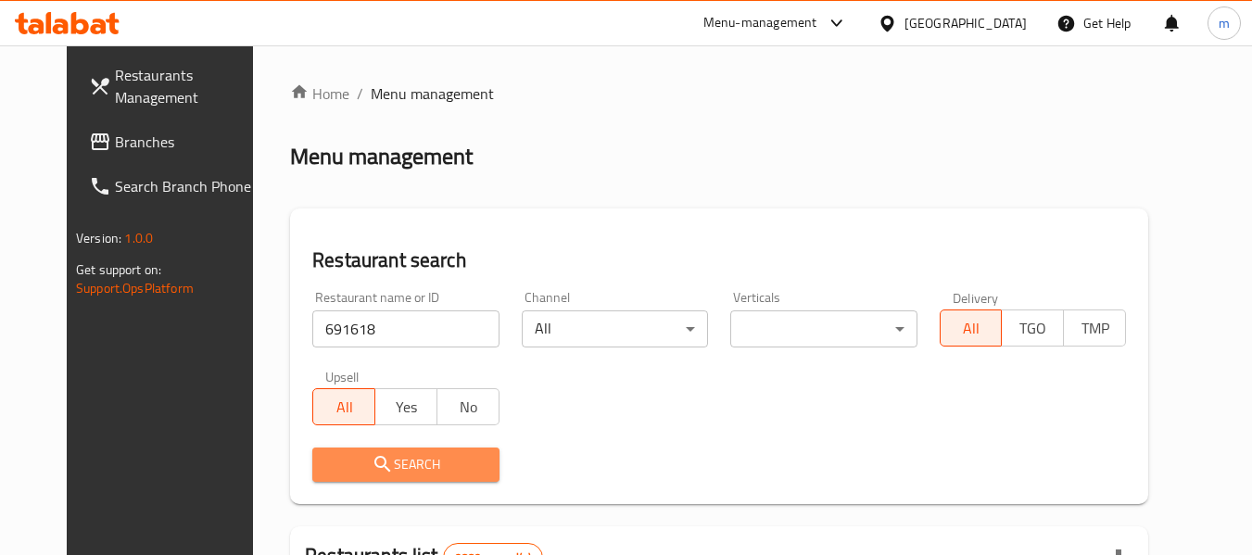
click at [398, 470] on span "Search" at bounding box center [405, 464] width 157 height 23
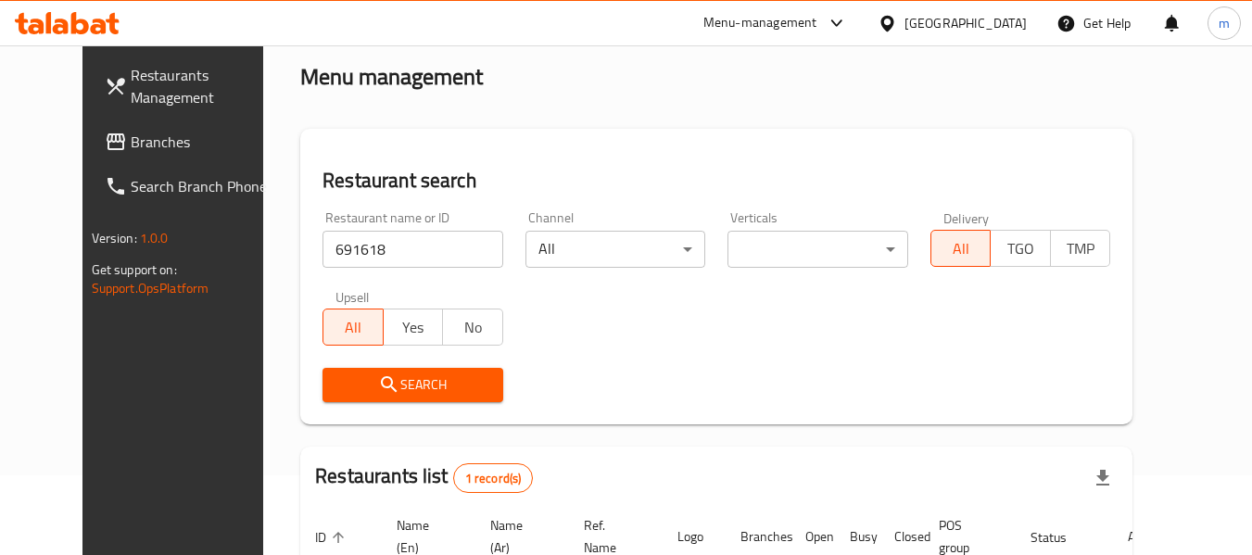
scroll to position [248, 0]
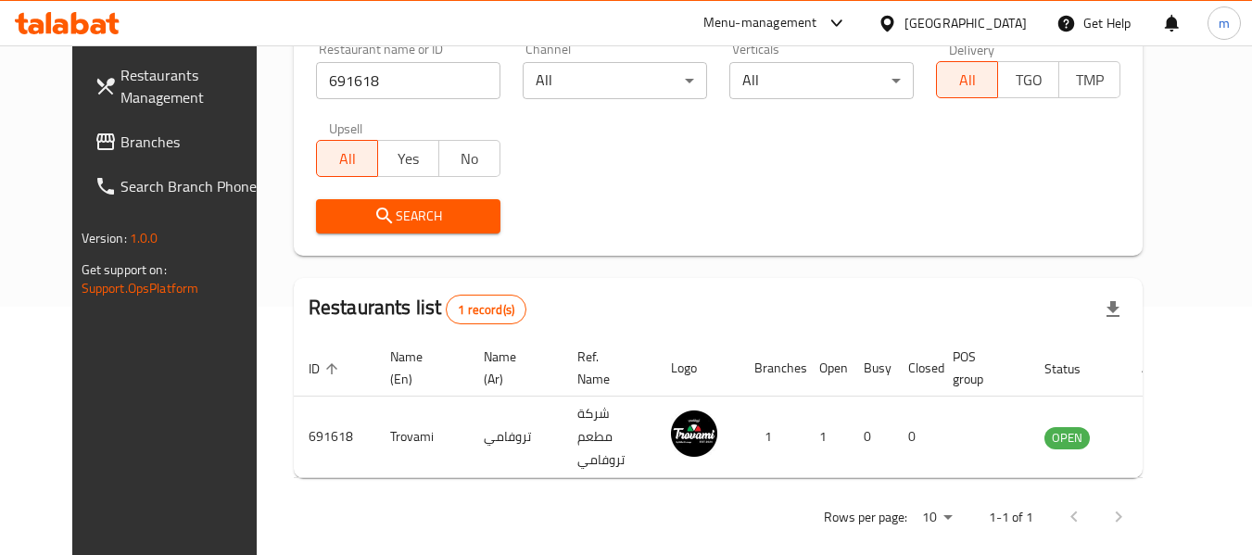
click at [1037, 38] on div "[GEOGRAPHIC_DATA]" at bounding box center [952, 23] width 179 height 44
click at [1010, 17] on div "[GEOGRAPHIC_DATA]" at bounding box center [966, 23] width 122 height 20
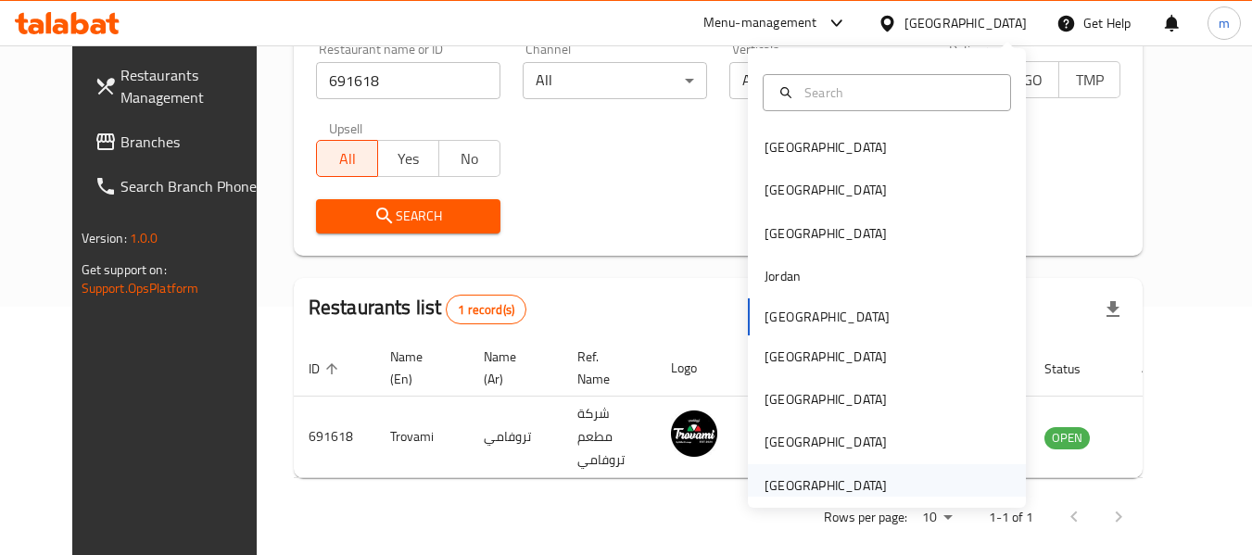
click at [785, 490] on div "[GEOGRAPHIC_DATA]" at bounding box center [826, 485] width 122 height 20
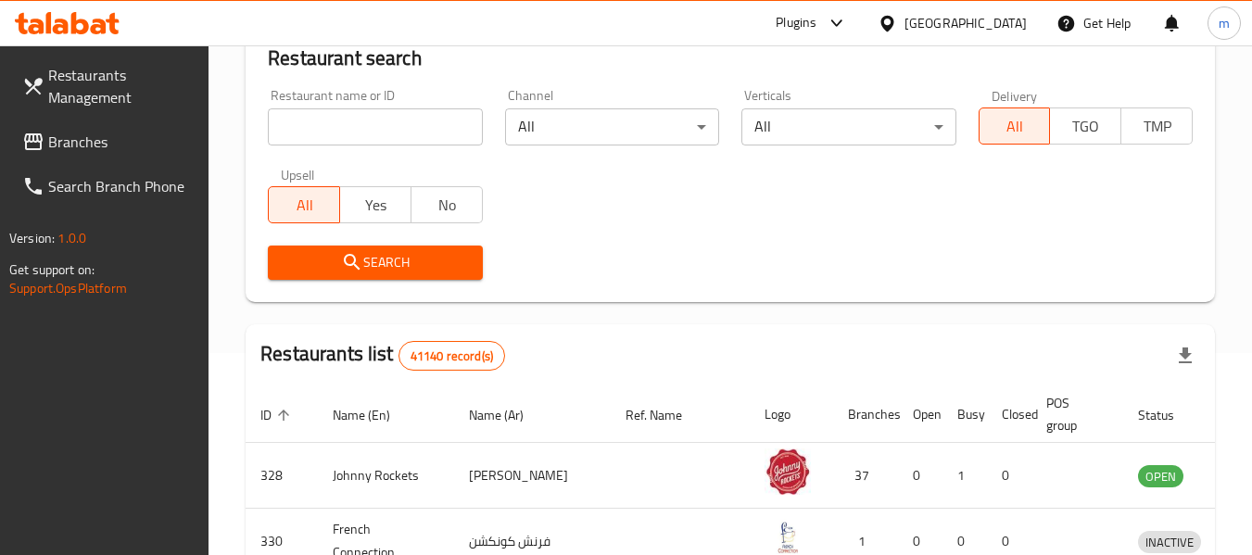
scroll to position [248, 0]
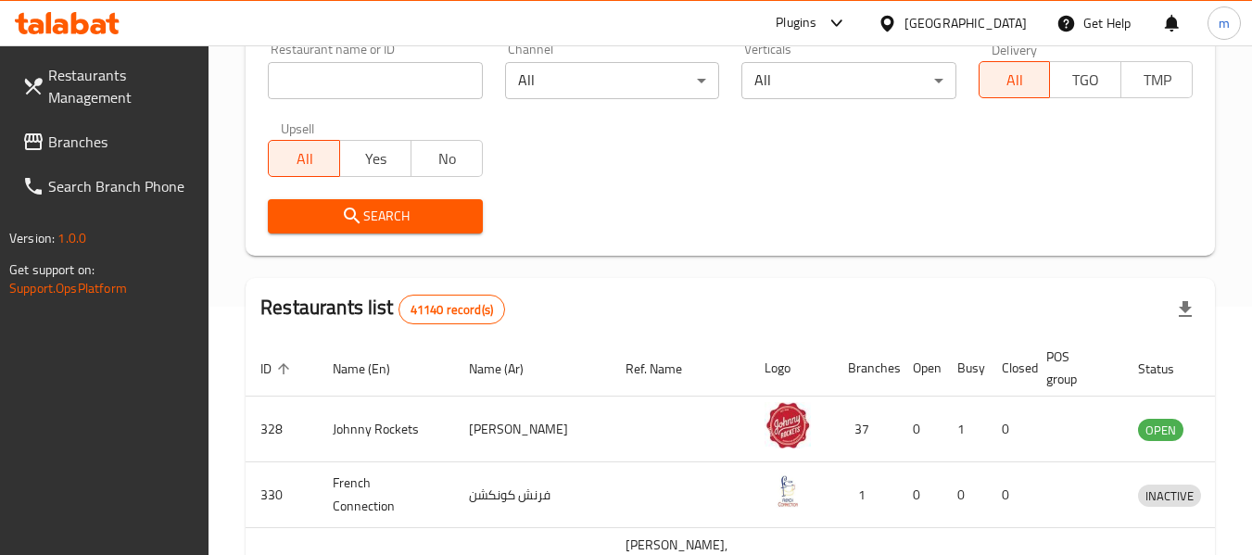
click at [103, 145] on span "Branches" at bounding box center [121, 142] width 146 height 22
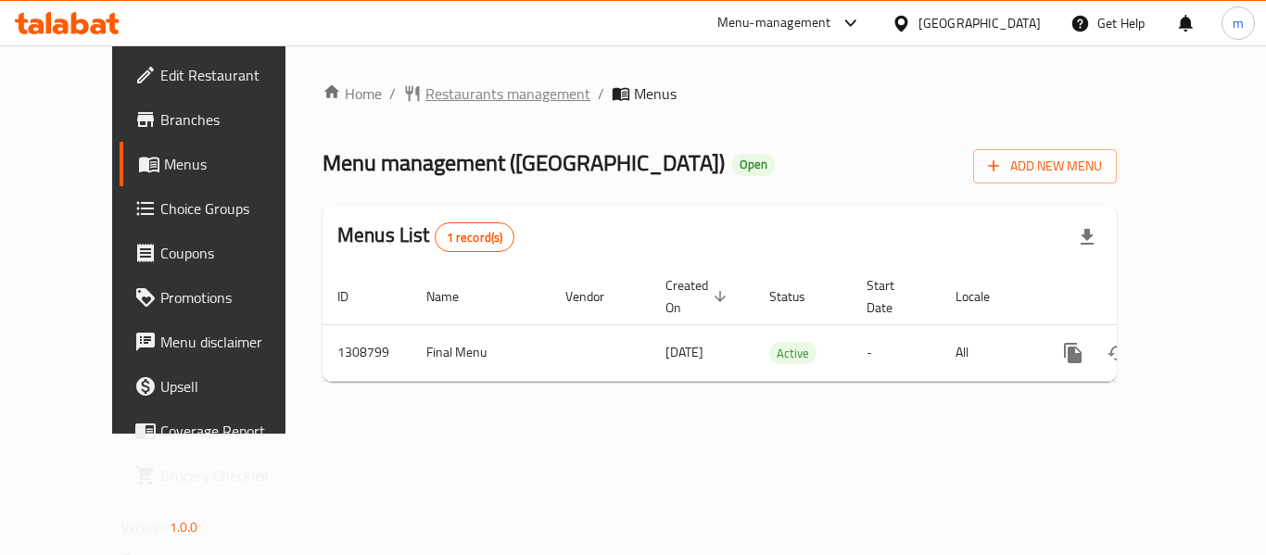
click at [484, 104] on span "Restaurants management" at bounding box center [507, 93] width 165 height 22
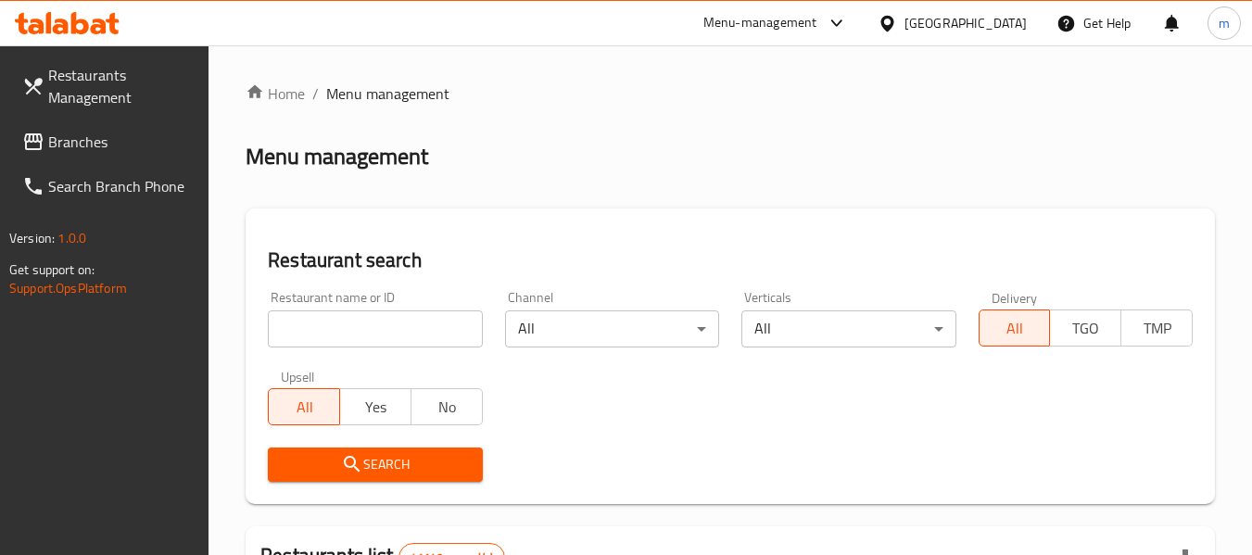
click at [384, 329] on input "search" at bounding box center [375, 329] width 214 height 37
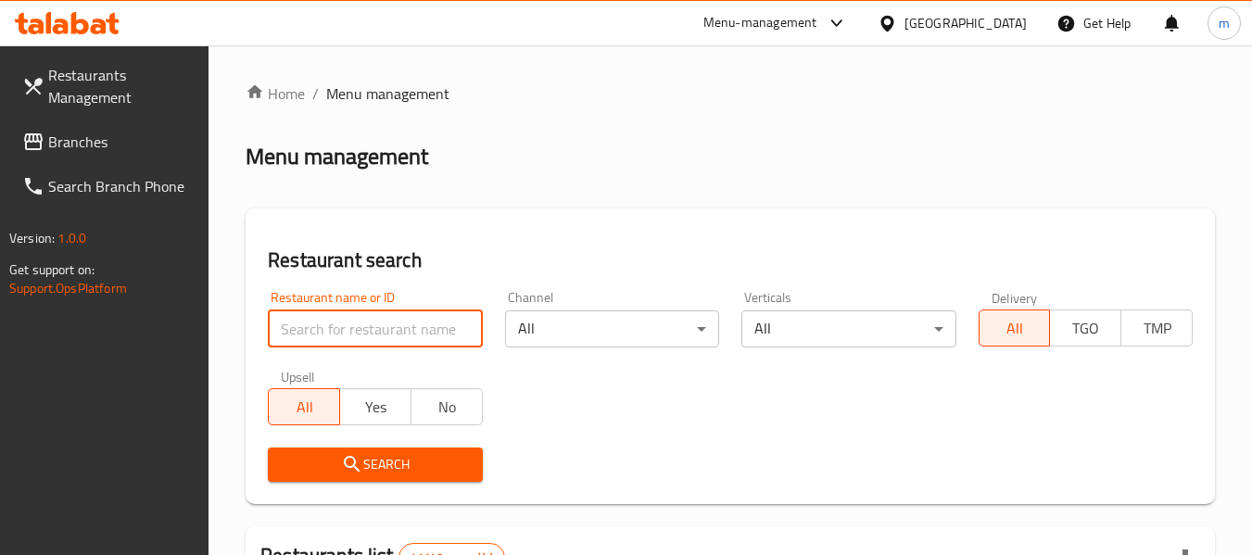
paste input "705048"
type input "705048"
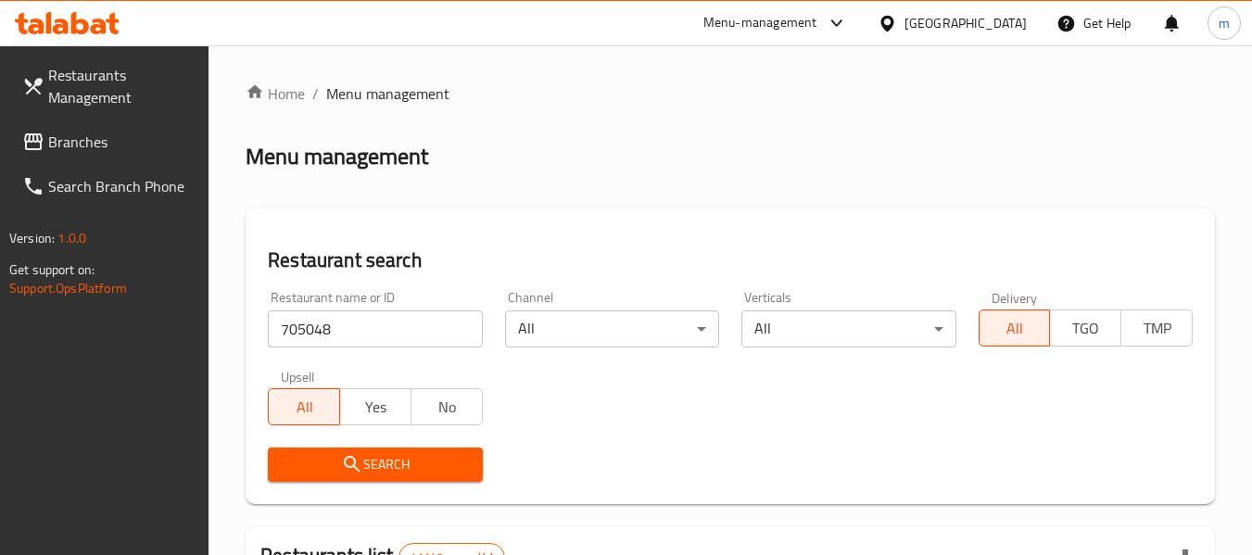
click at [383, 457] on span "Search" at bounding box center [375, 464] width 184 height 23
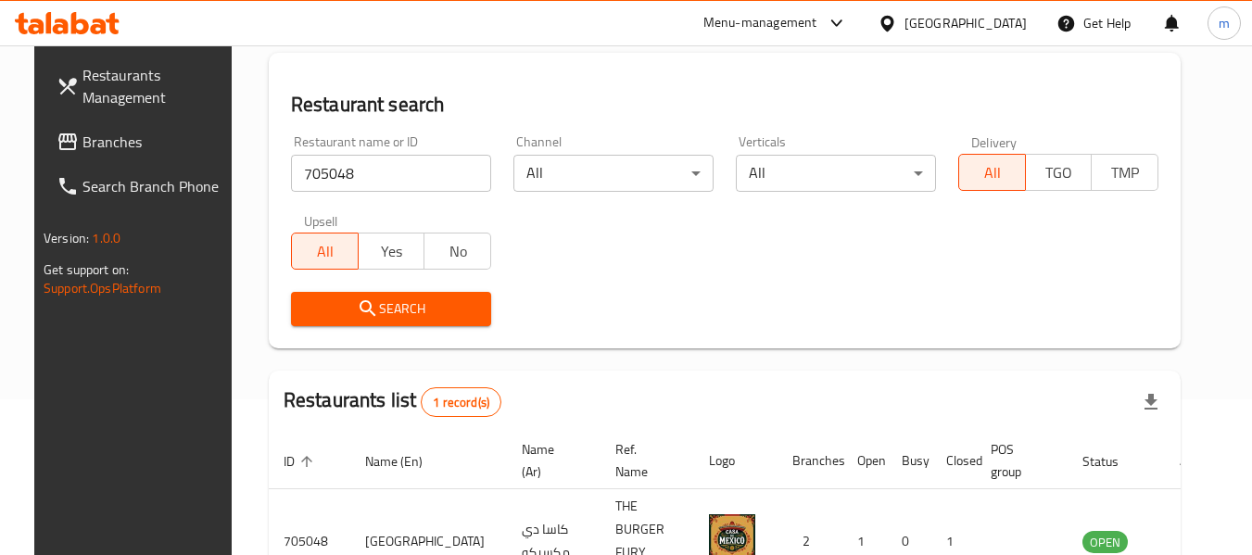
scroll to position [256, 0]
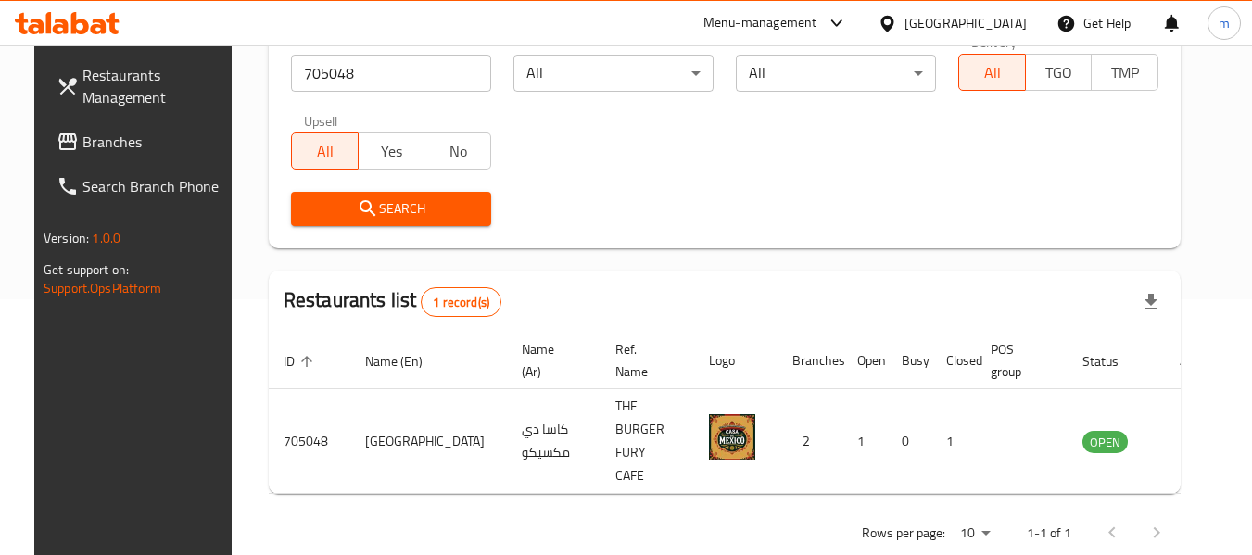
click at [970, 18] on div "[GEOGRAPHIC_DATA]" at bounding box center [966, 23] width 122 height 20
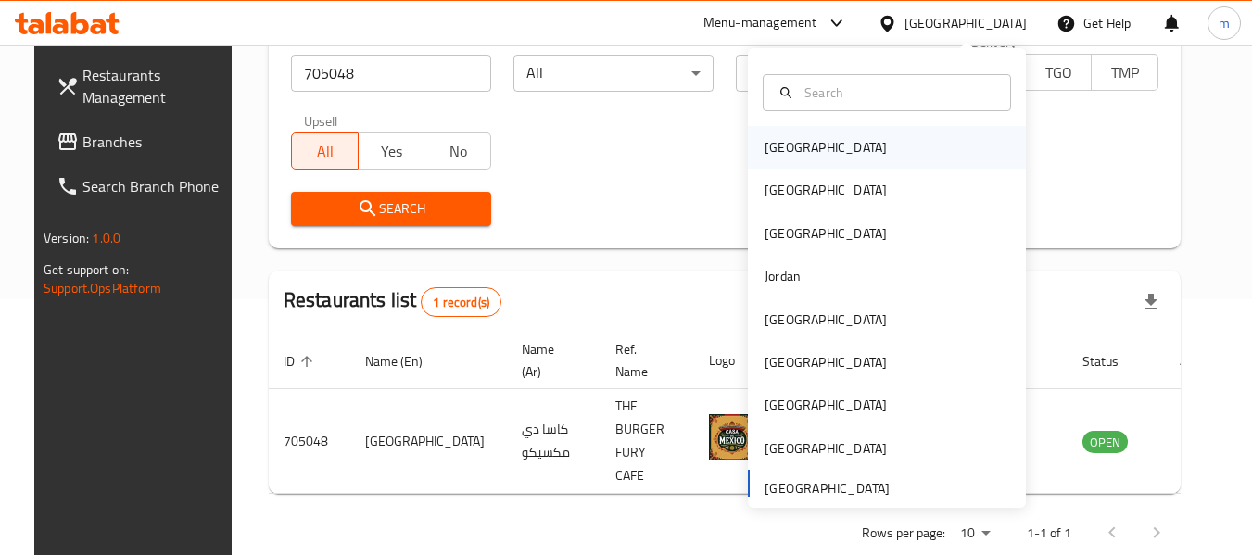
click at [767, 146] on div "[GEOGRAPHIC_DATA]" at bounding box center [826, 147] width 122 height 20
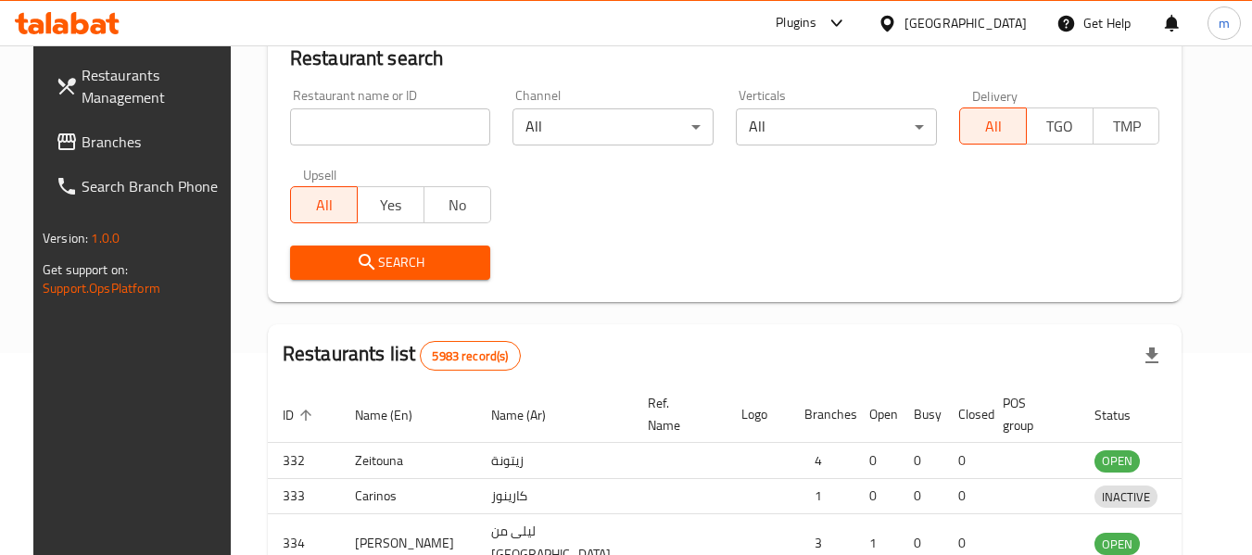
scroll to position [256, 0]
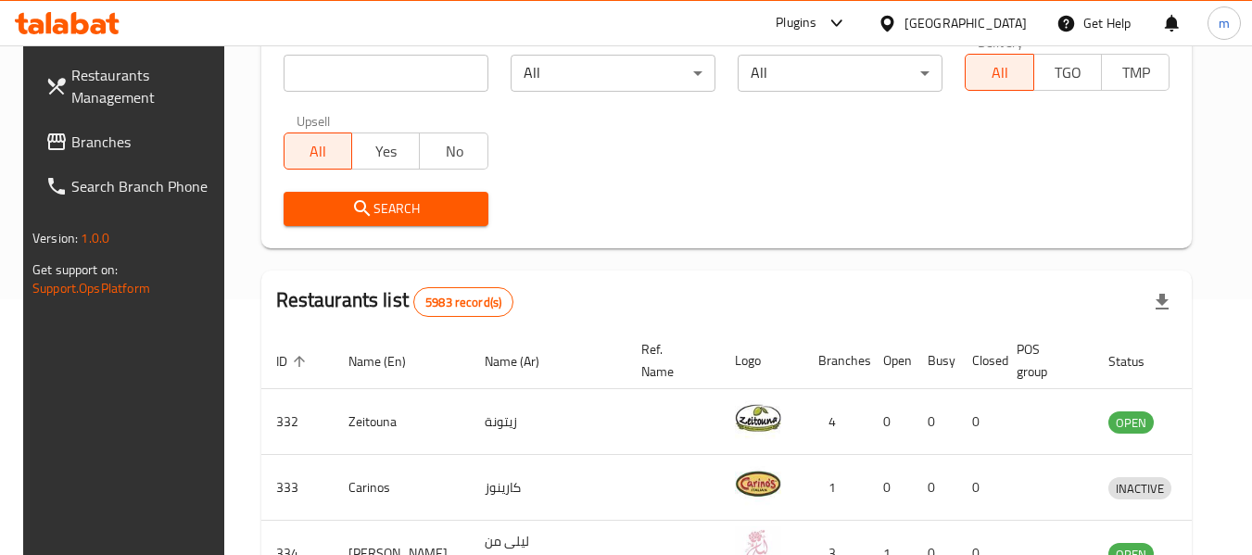
click at [77, 145] on span "Branches" at bounding box center [144, 142] width 146 height 22
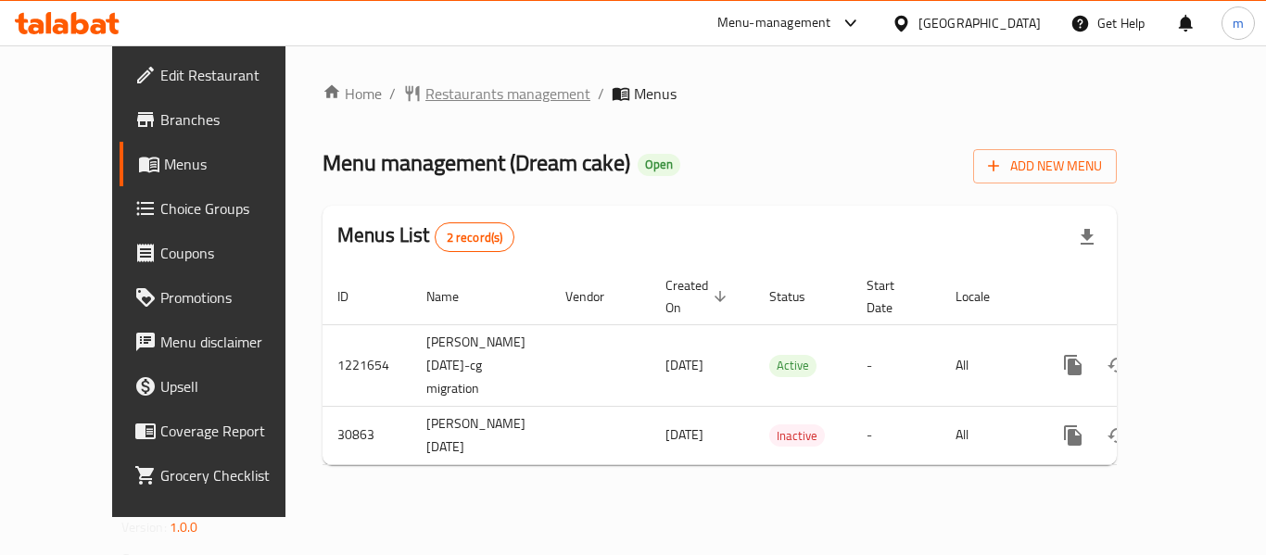
click at [432, 90] on span "Restaurants management" at bounding box center [507, 93] width 165 height 22
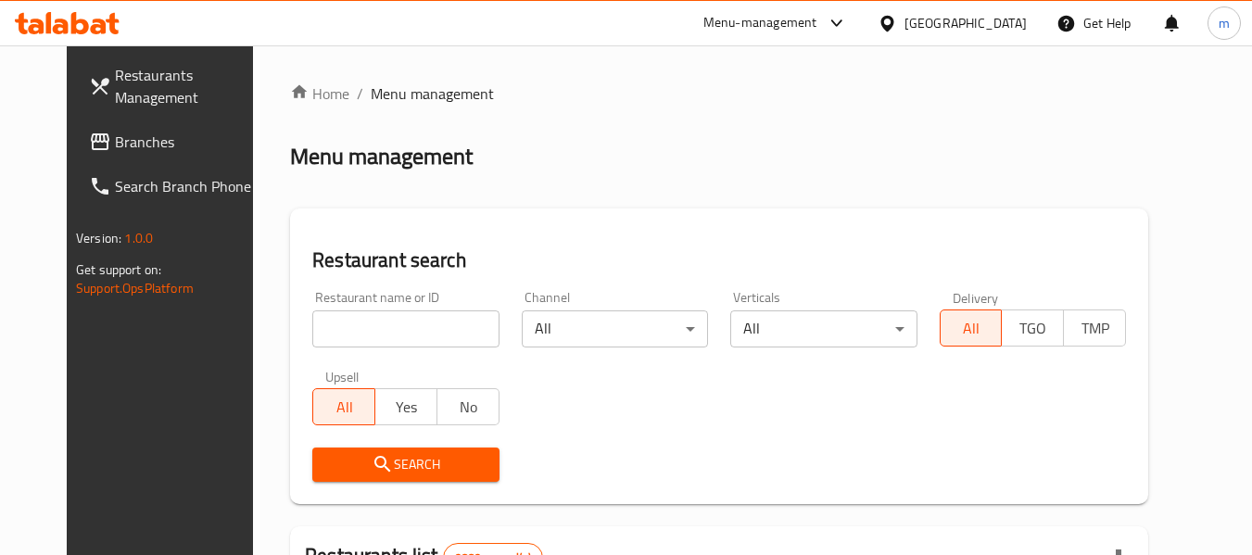
click at [389, 335] on input "search" at bounding box center [405, 329] width 186 height 37
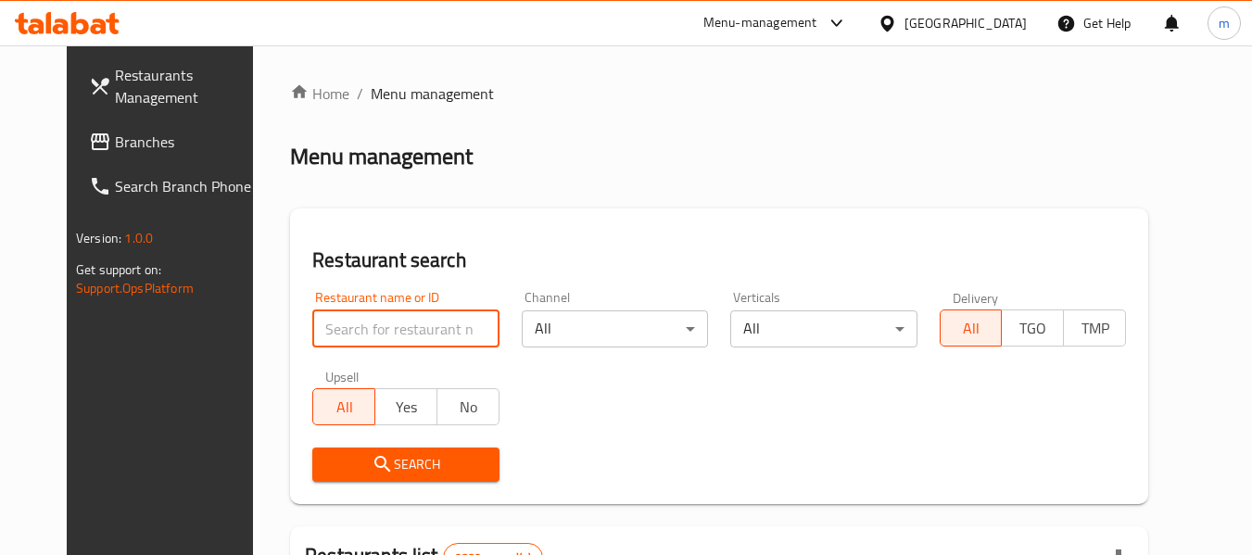
paste input "15835"
type input "15835"
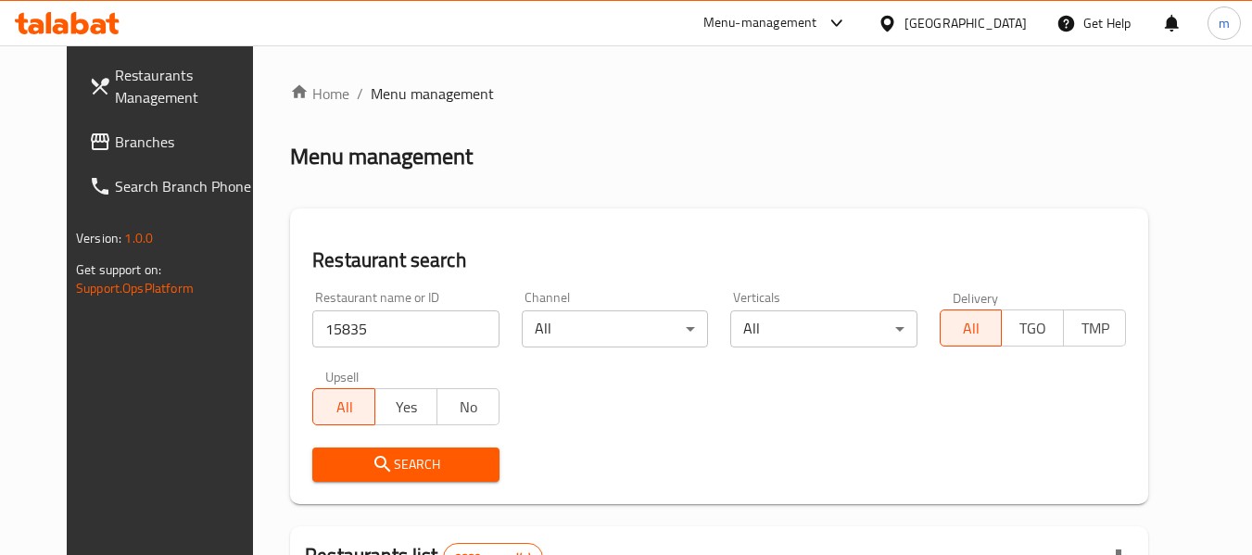
click at [382, 464] on span "Search" at bounding box center [405, 464] width 157 height 23
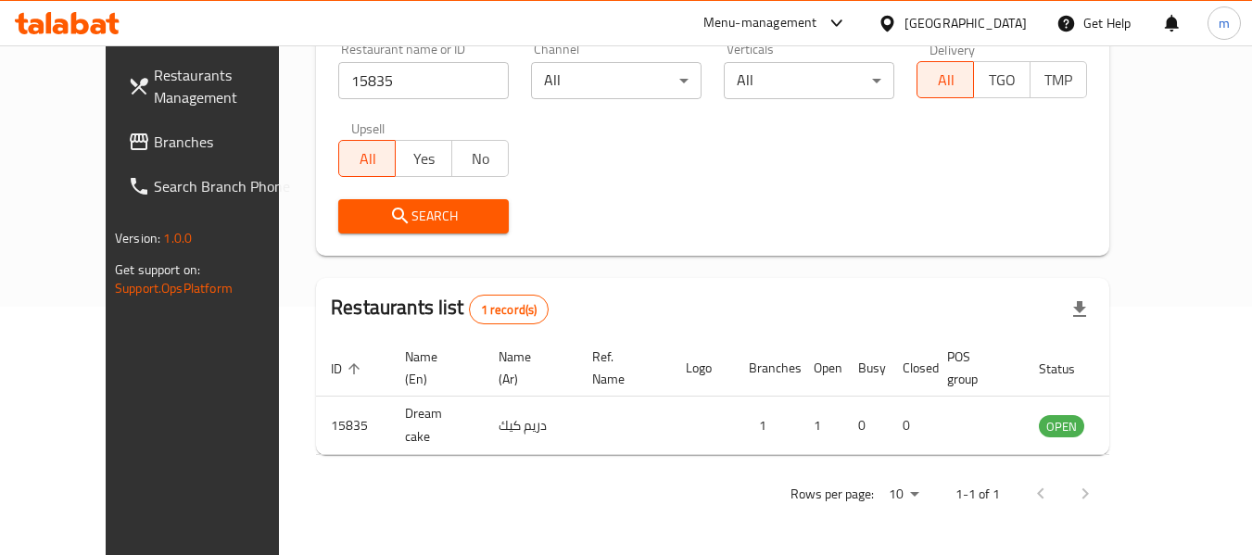
scroll to position [256, 0]
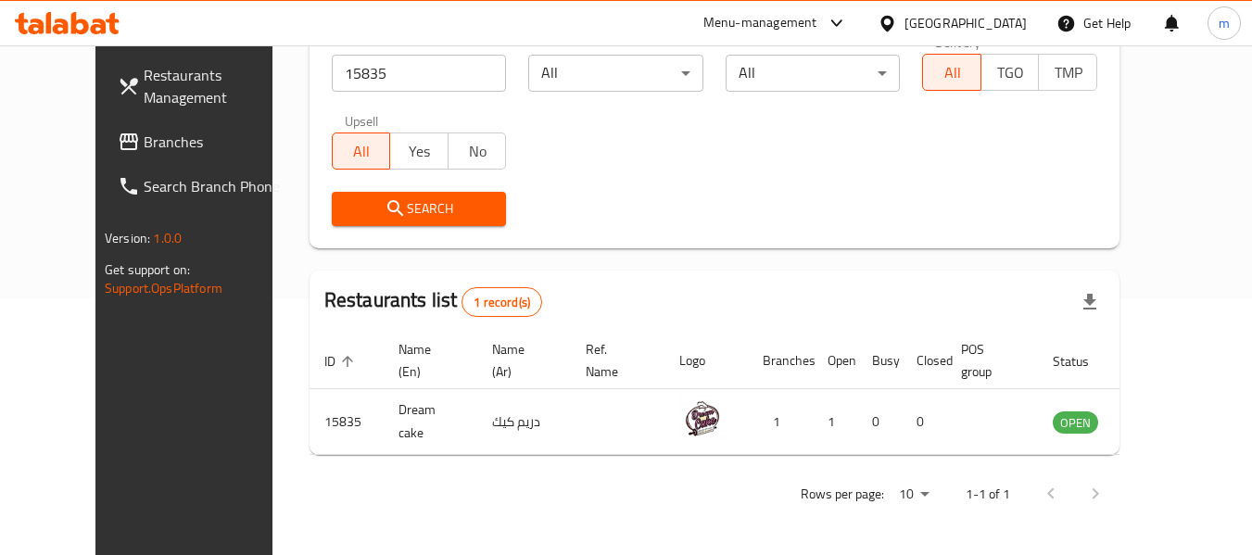
click at [988, 25] on div "[GEOGRAPHIC_DATA]" at bounding box center [966, 23] width 122 height 20
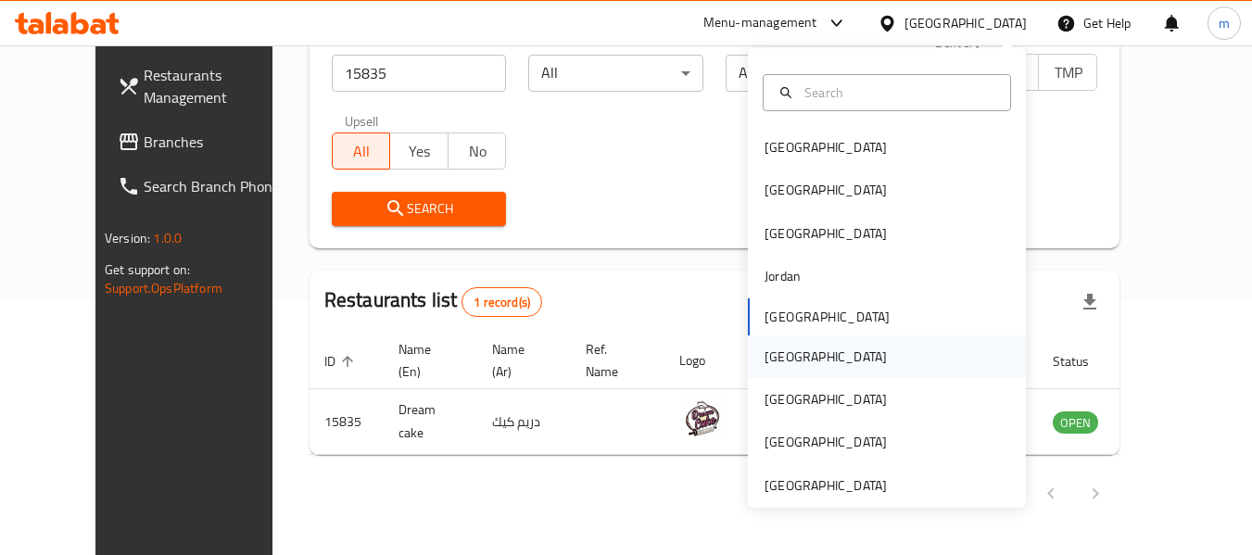
click at [786, 360] on div "[GEOGRAPHIC_DATA]" at bounding box center [826, 357] width 152 height 43
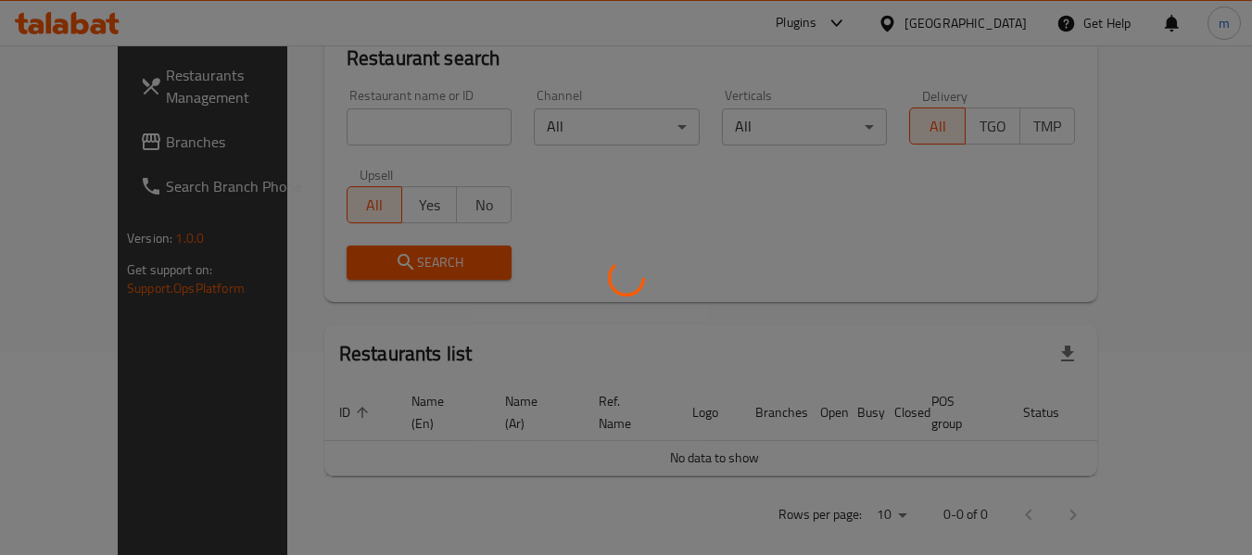
scroll to position [256, 0]
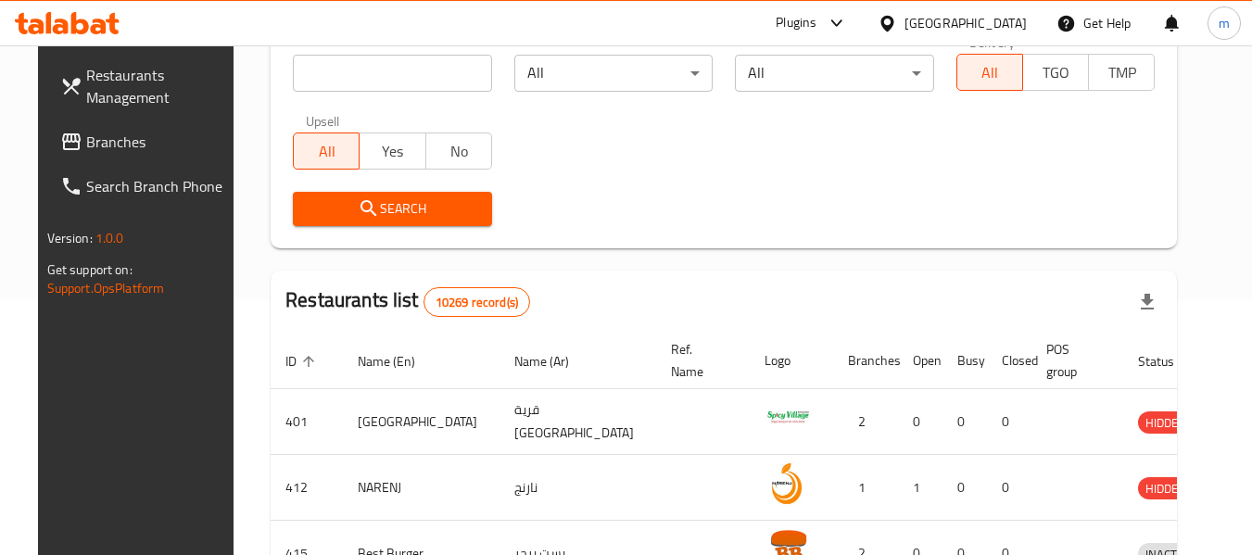
click at [107, 127] on link "Branches" at bounding box center [146, 142] width 202 height 44
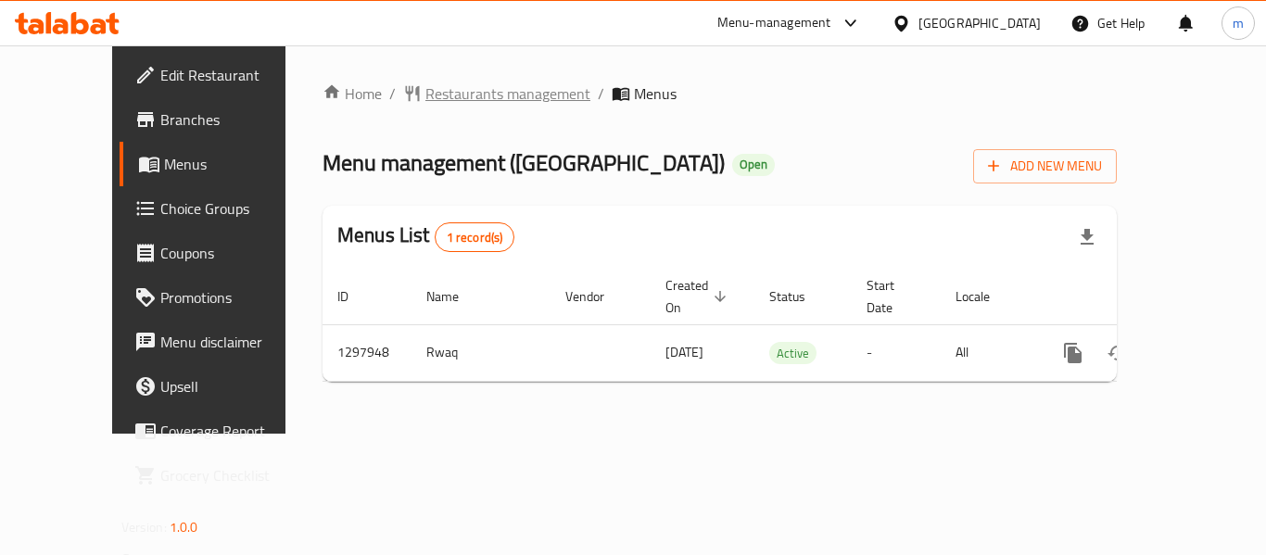
click at [463, 95] on span "Restaurants management" at bounding box center [507, 93] width 165 height 22
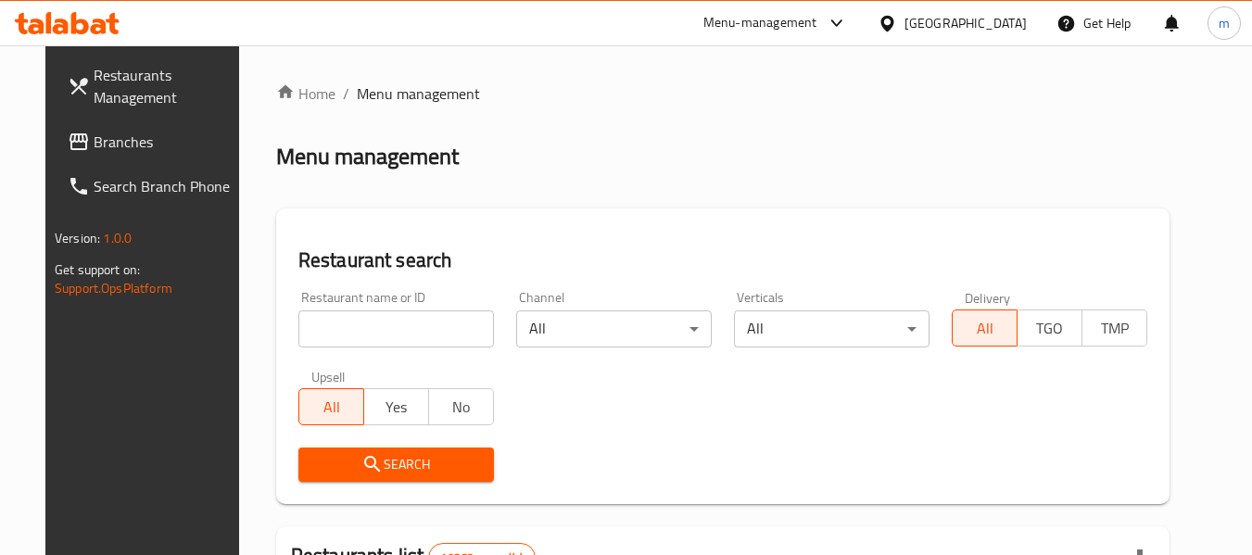
click at [377, 334] on input "search" at bounding box center [396, 329] width 196 height 37
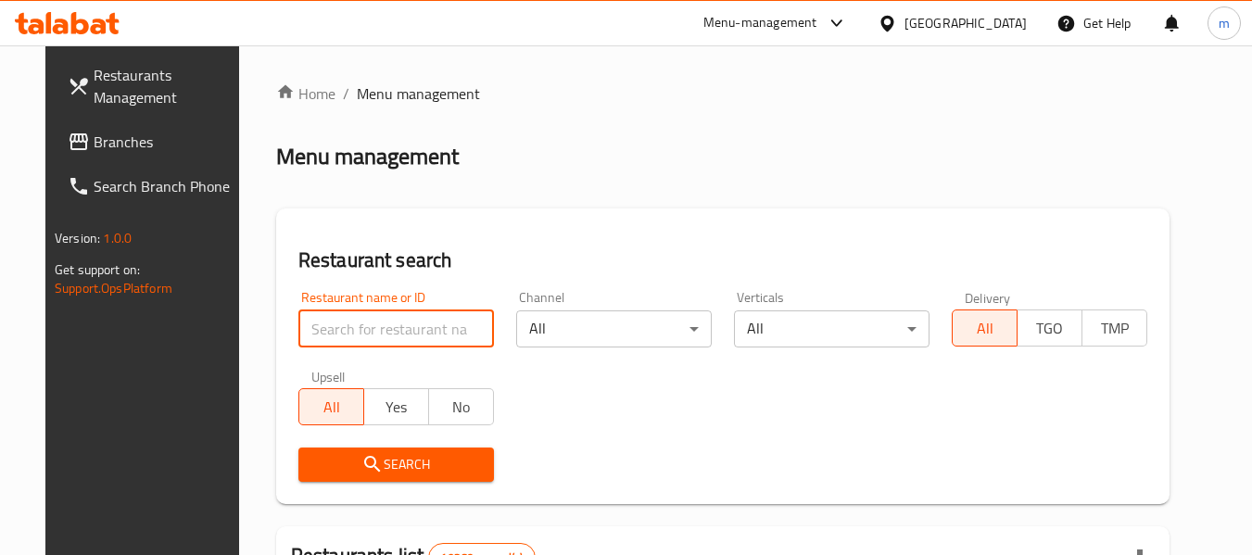
paste input "700580"
type input "700580"
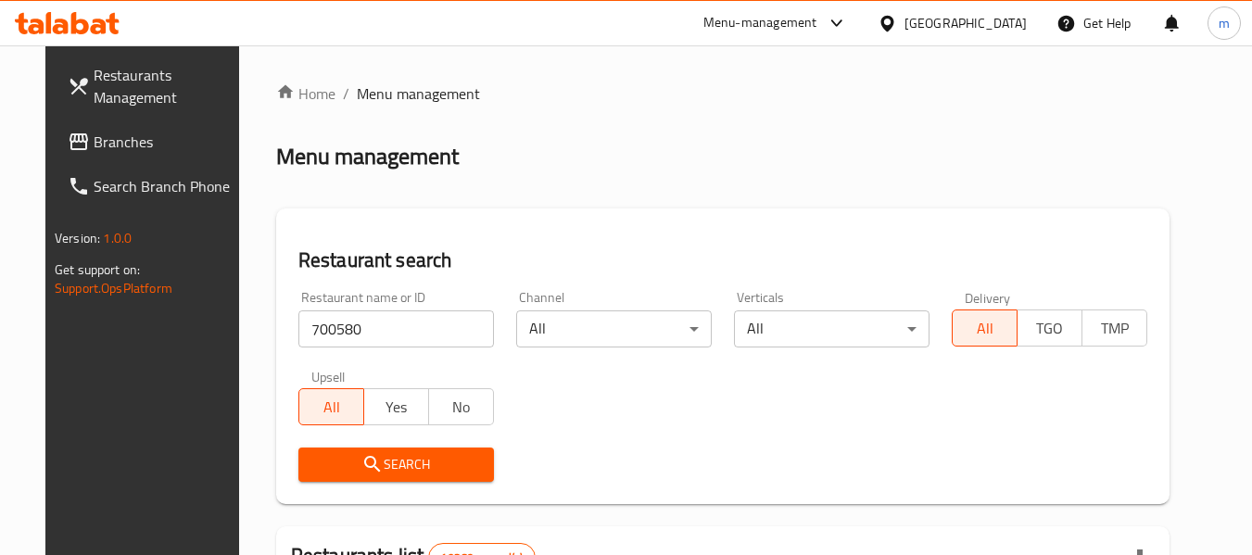
click at [403, 463] on span "Search" at bounding box center [396, 464] width 166 height 23
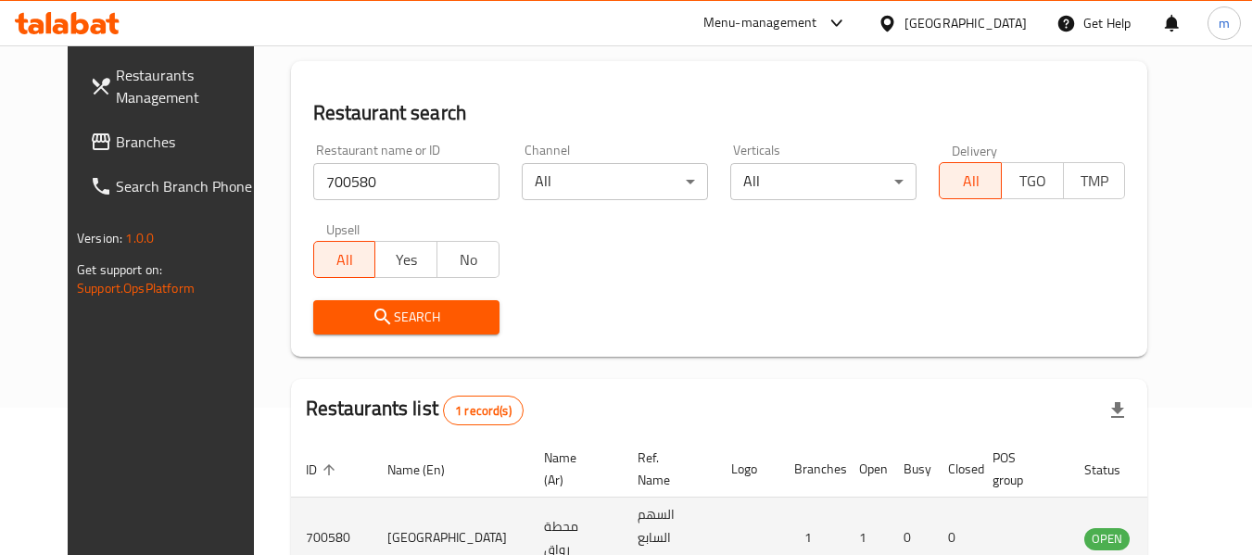
scroll to position [248, 0]
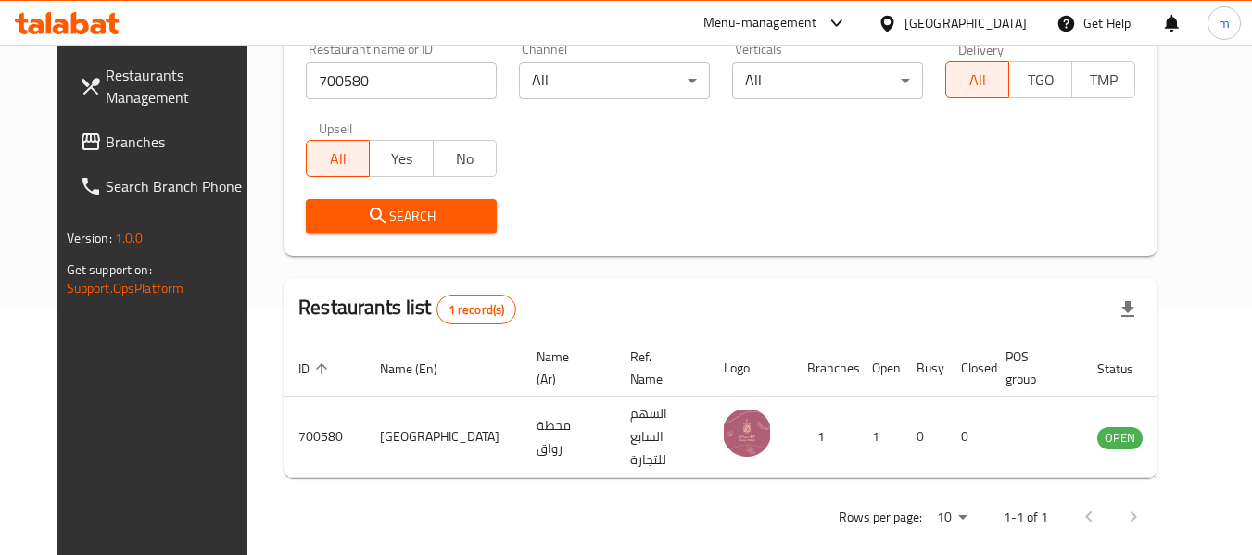
click at [1016, 23] on div "Oman" at bounding box center [966, 23] width 122 height 20
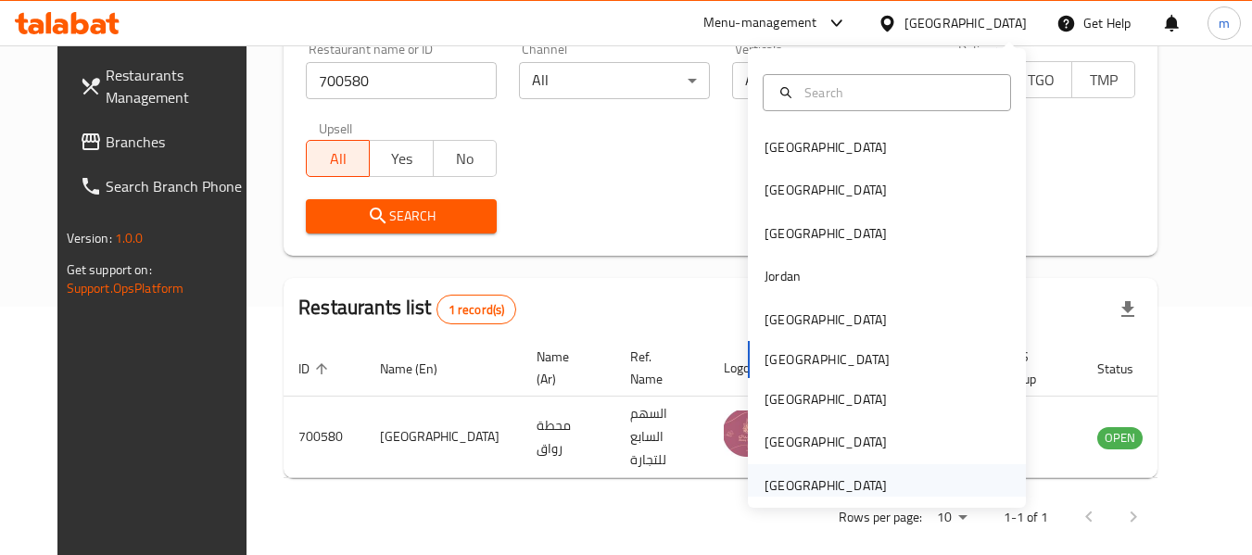
click at [844, 480] on div "[GEOGRAPHIC_DATA]" at bounding box center [826, 485] width 122 height 20
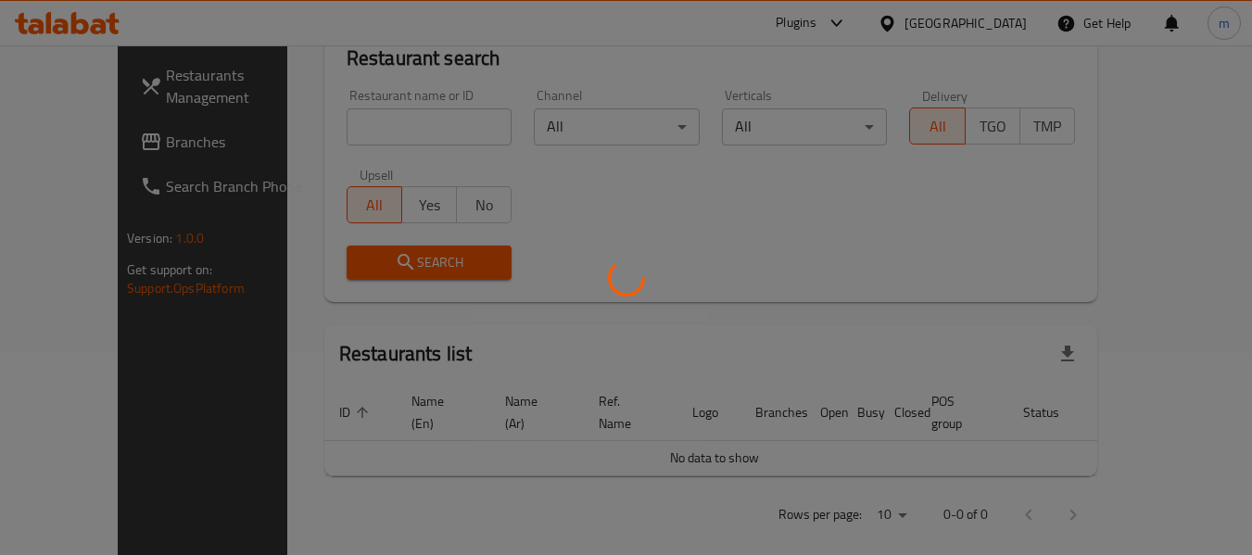
scroll to position [248, 0]
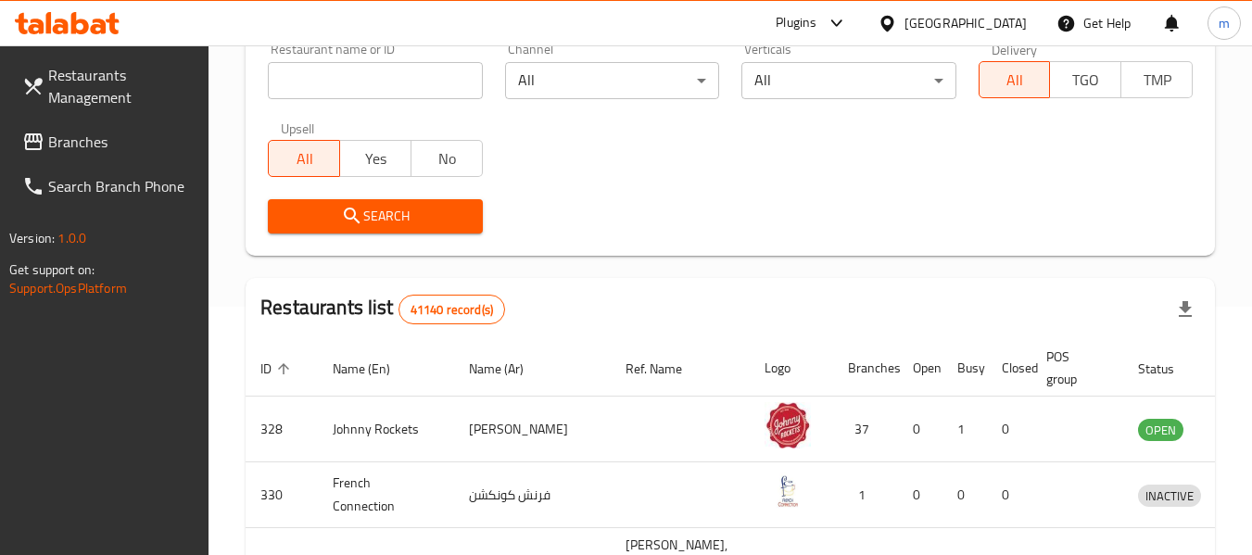
click at [70, 144] on span "Branches" at bounding box center [121, 142] width 146 height 22
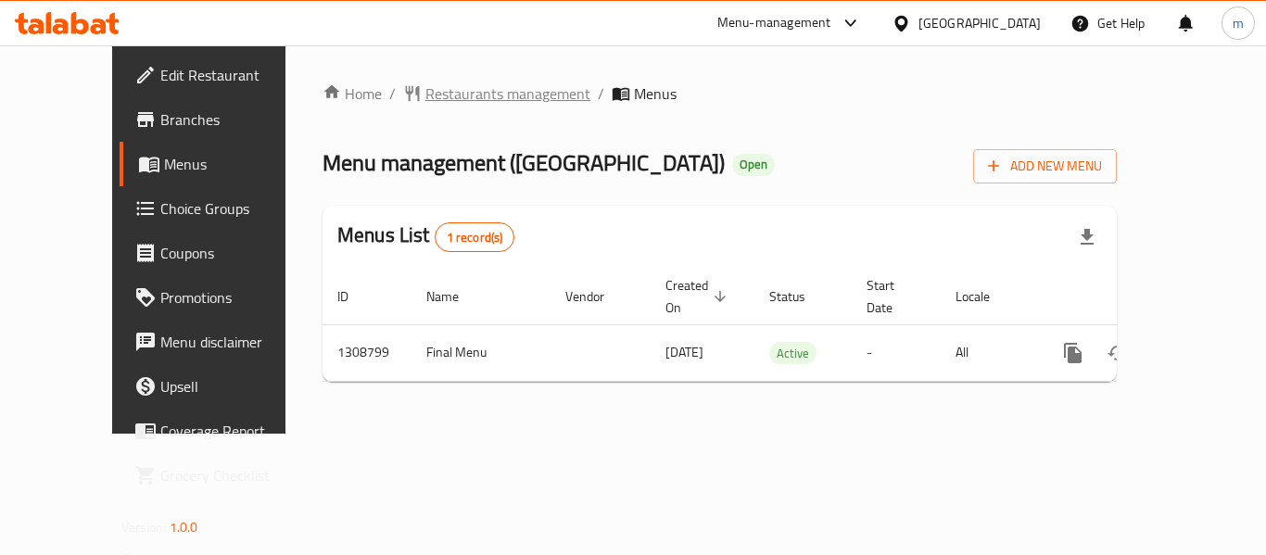
click at [461, 102] on span "Restaurants management" at bounding box center [507, 93] width 165 height 22
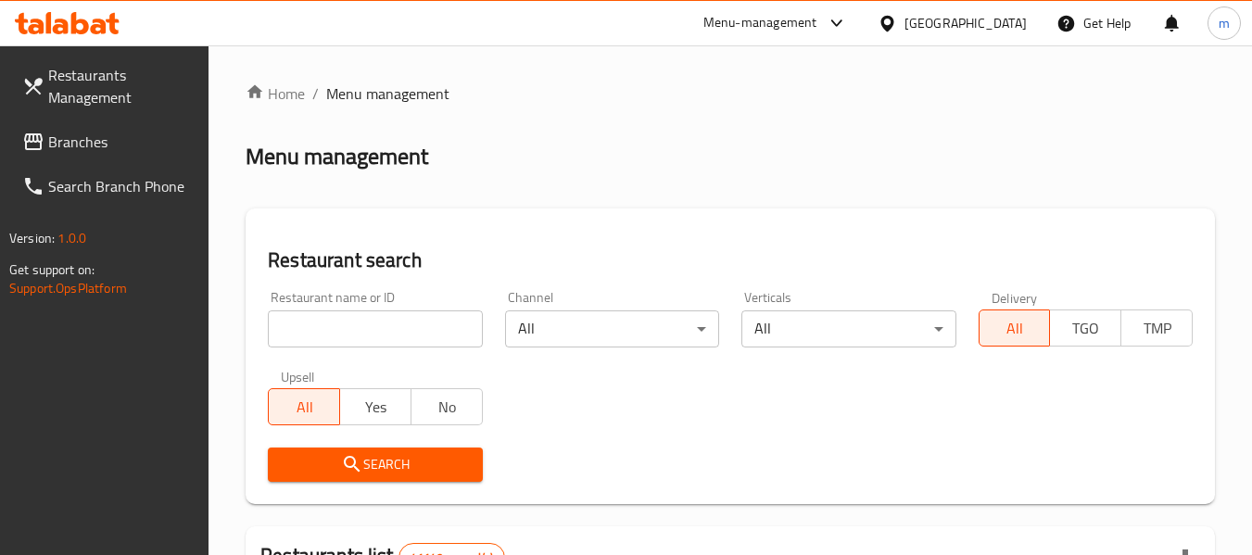
click at [391, 326] on input "search" at bounding box center [375, 329] width 214 height 37
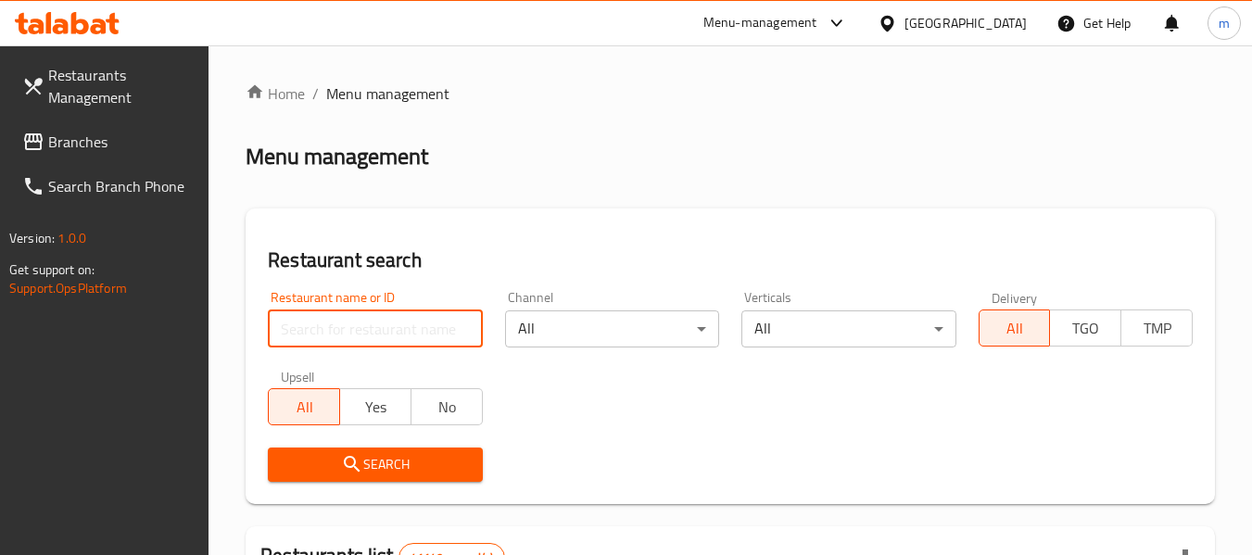
paste input "705048"
type input "705048"
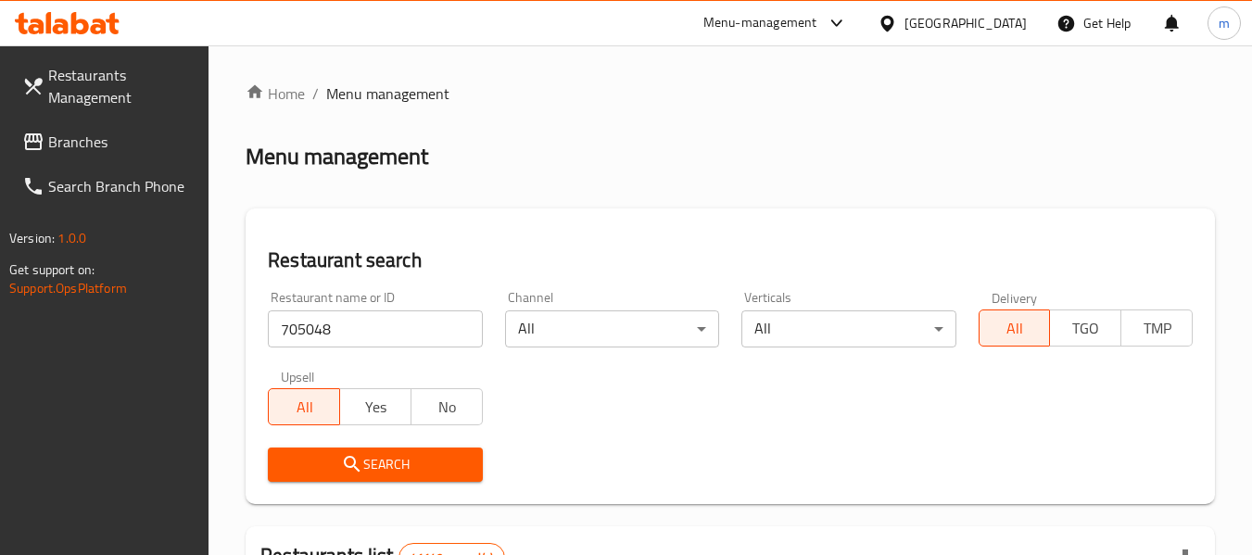
click at [381, 473] on span "Search" at bounding box center [375, 464] width 184 height 23
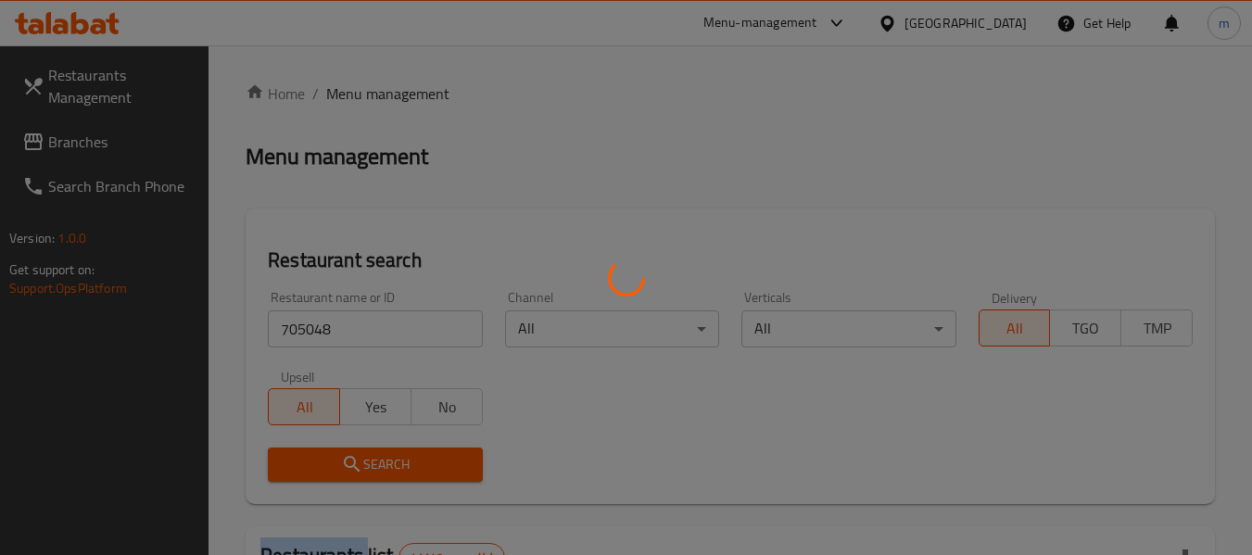
click at [381, 473] on div at bounding box center [626, 277] width 1252 height 555
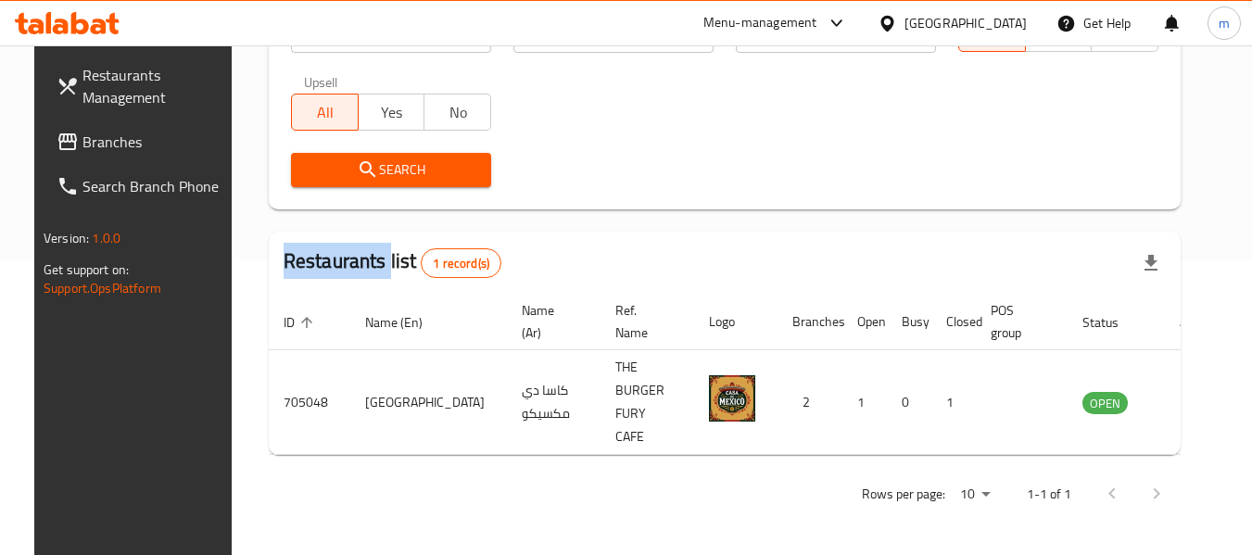
scroll to position [256, 0]
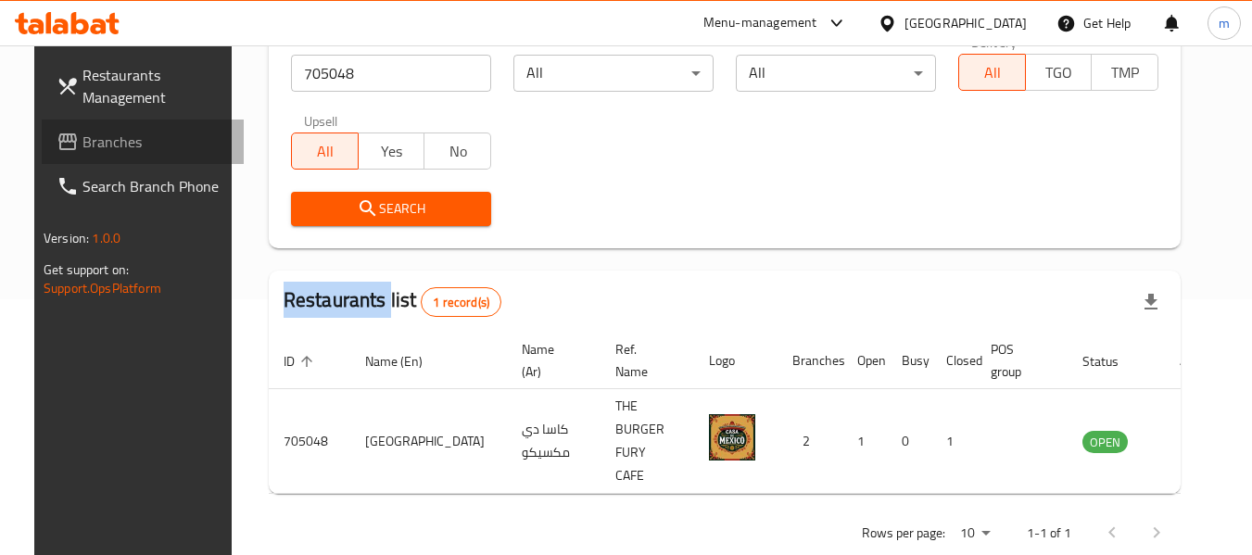
click at [102, 145] on span "Branches" at bounding box center [155, 142] width 146 height 22
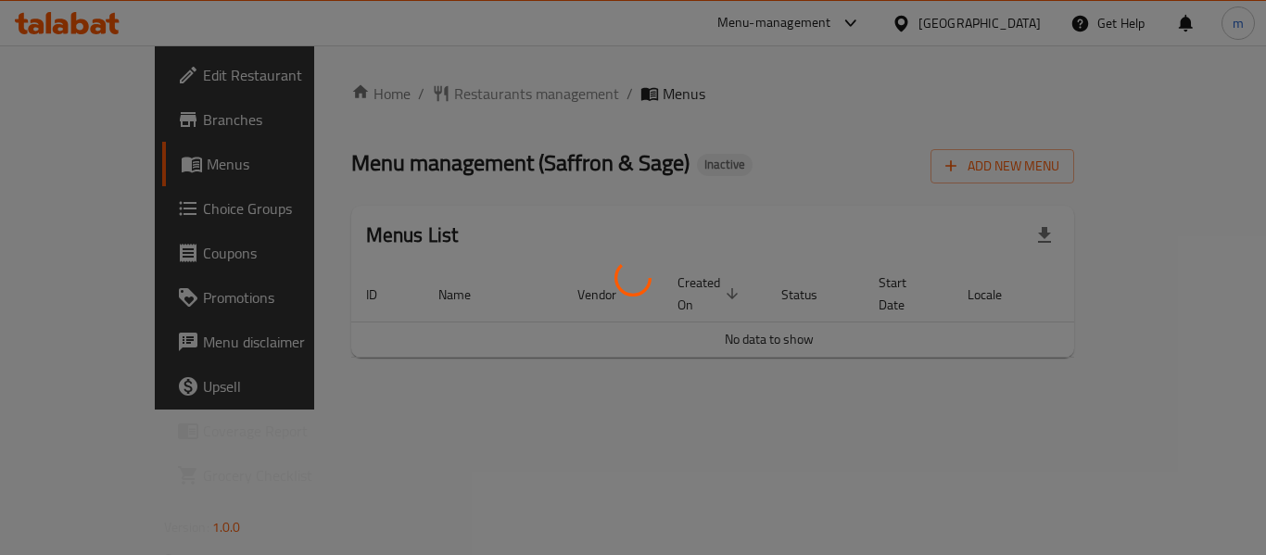
click at [428, 96] on div at bounding box center [633, 277] width 1266 height 555
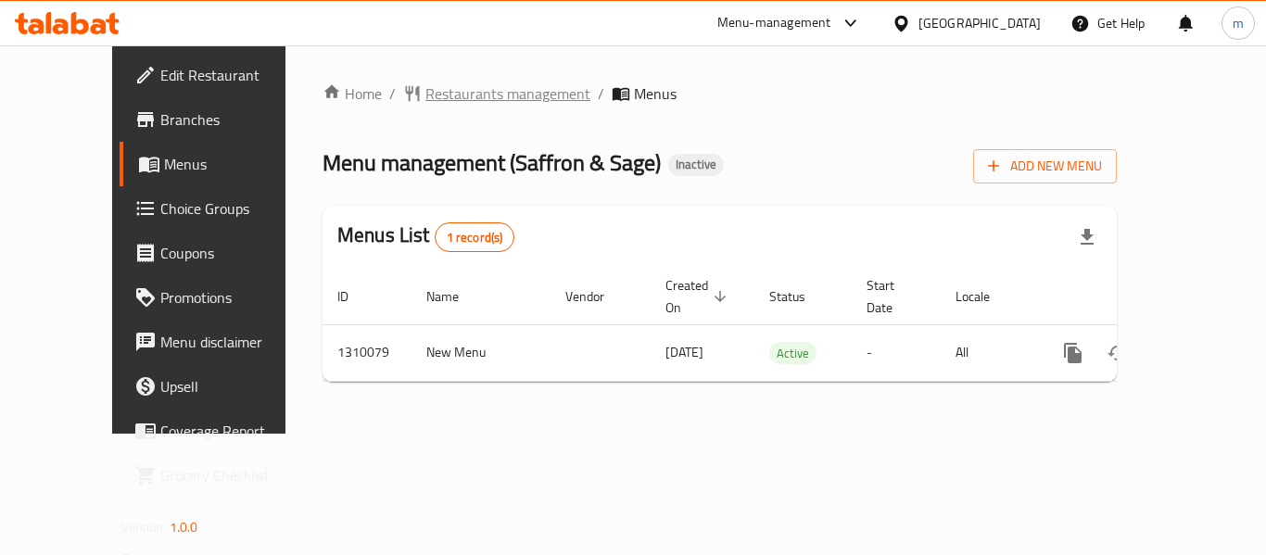
click at [455, 97] on span "Restaurants management" at bounding box center [507, 93] width 165 height 22
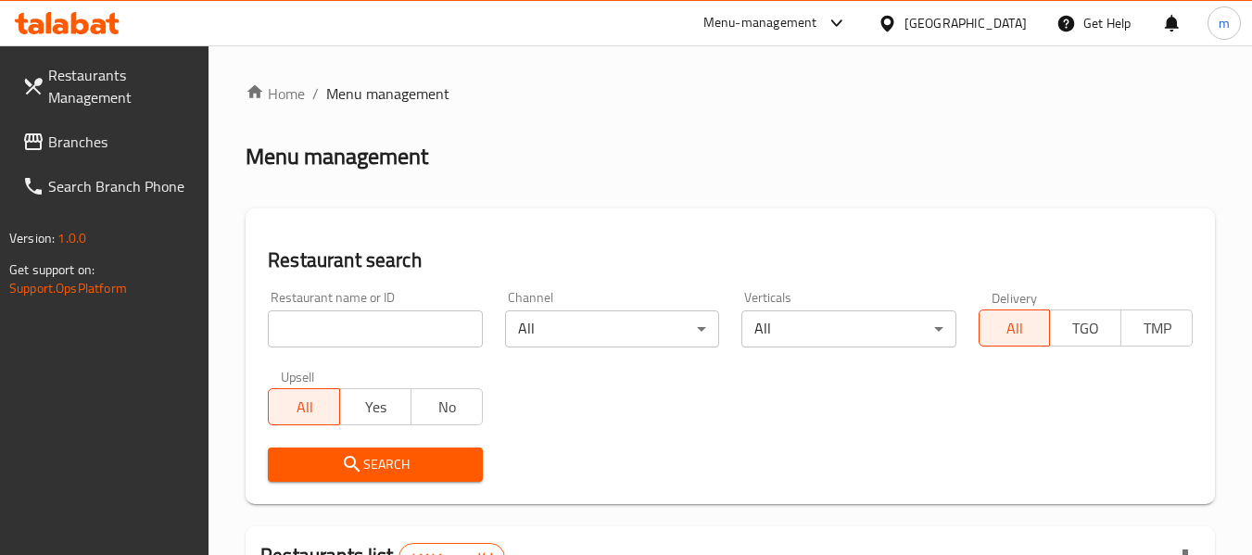
click at [393, 334] on input "search" at bounding box center [375, 329] width 214 height 37
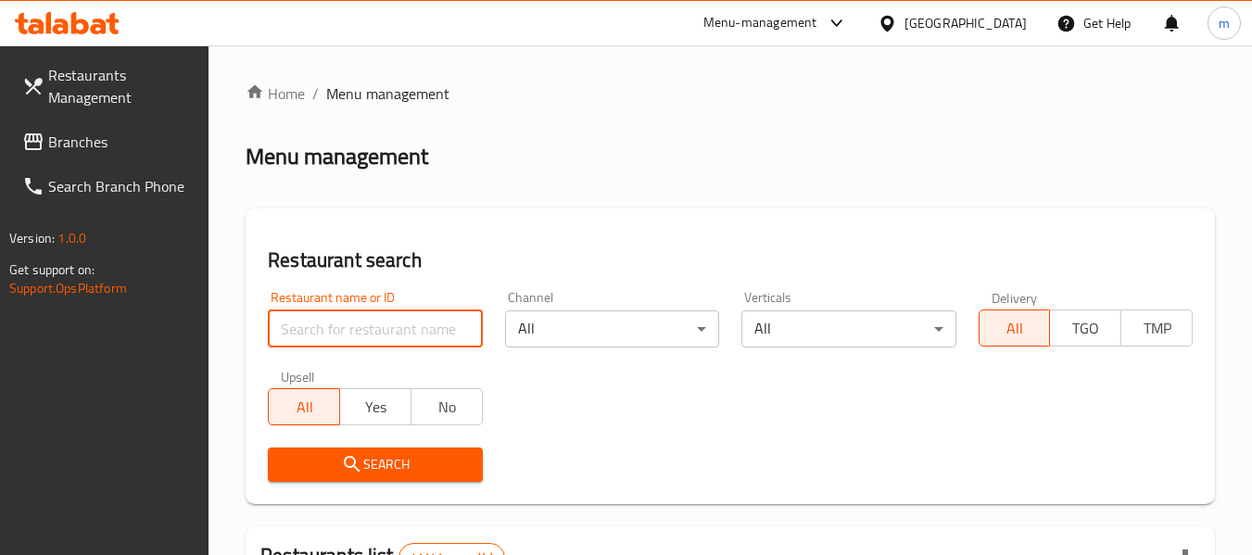
paste input "705343"
type input "705343"
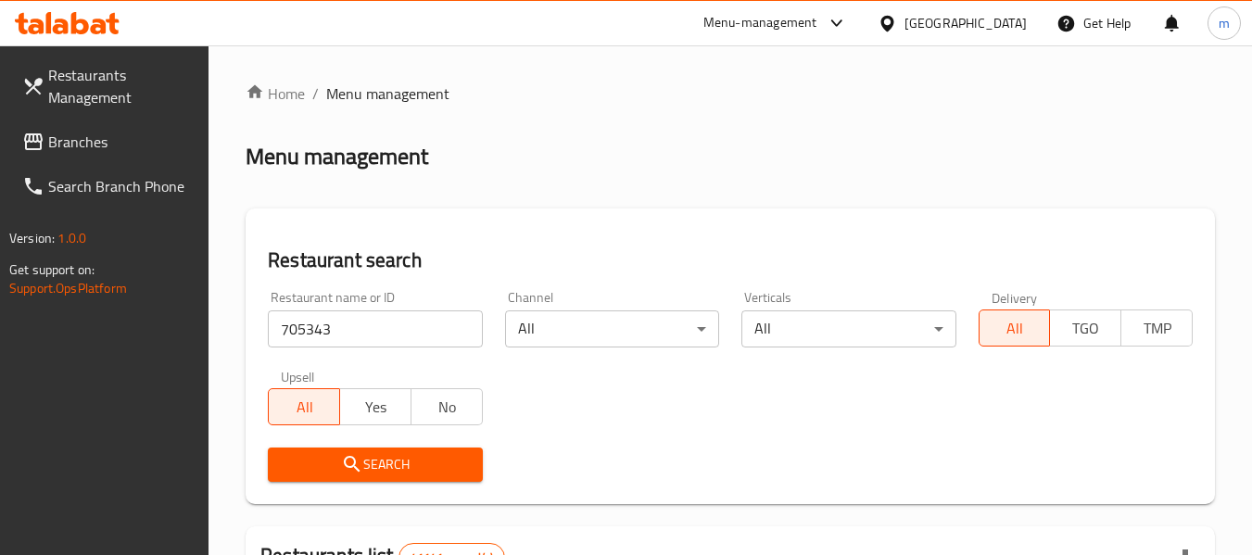
click at [370, 465] on span "Search" at bounding box center [375, 464] width 184 height 23
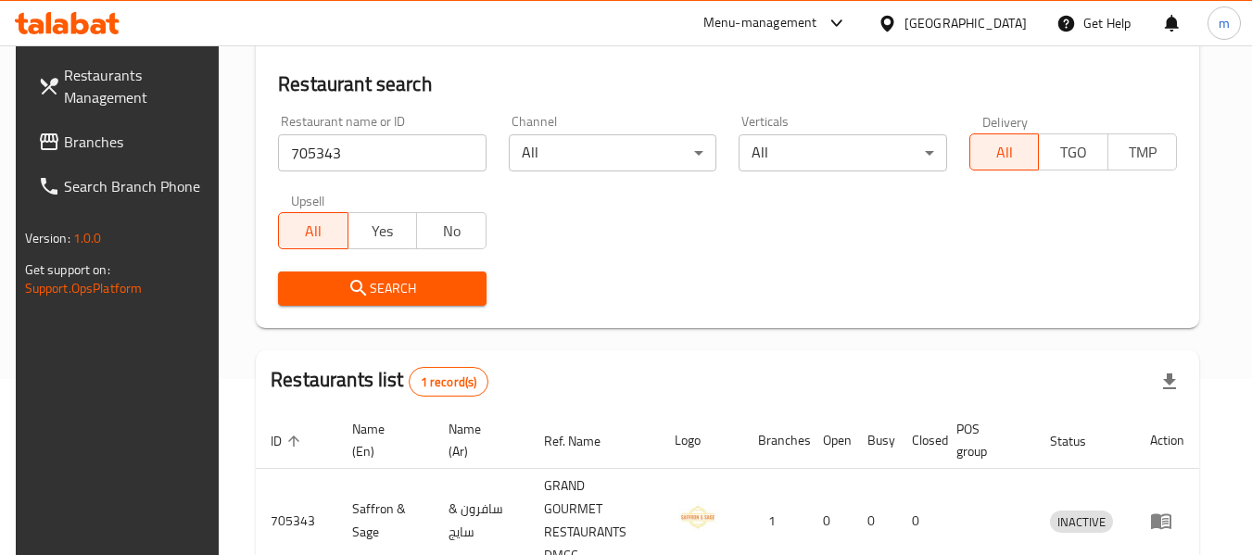
scroll to position [86, 0]
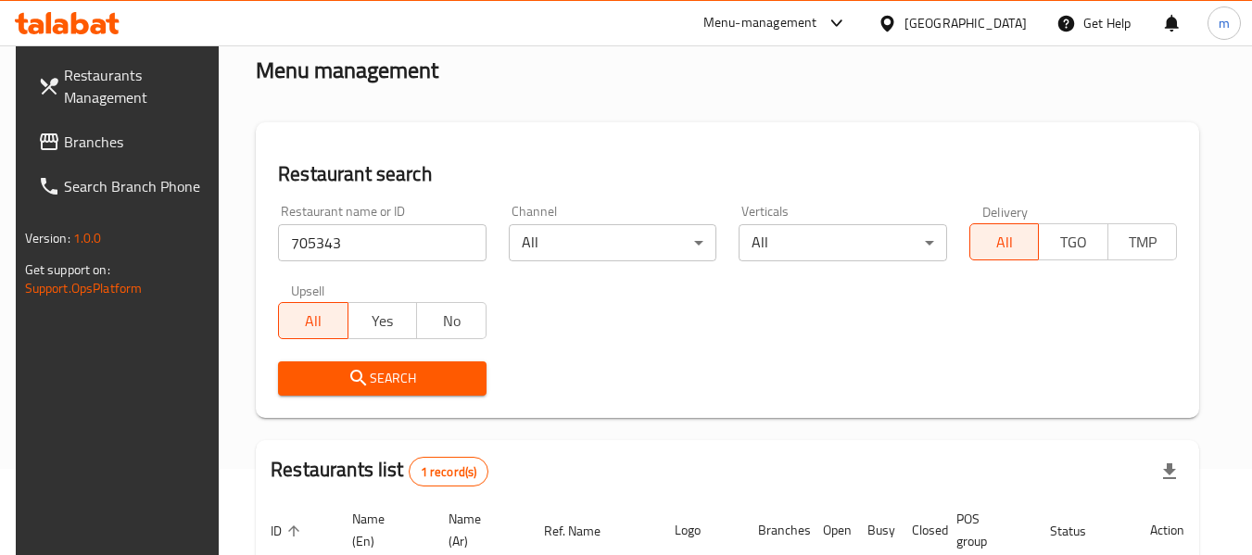
click at [69, 153] on span "Branches" at bounding box center [137, 142] width 146 height 22
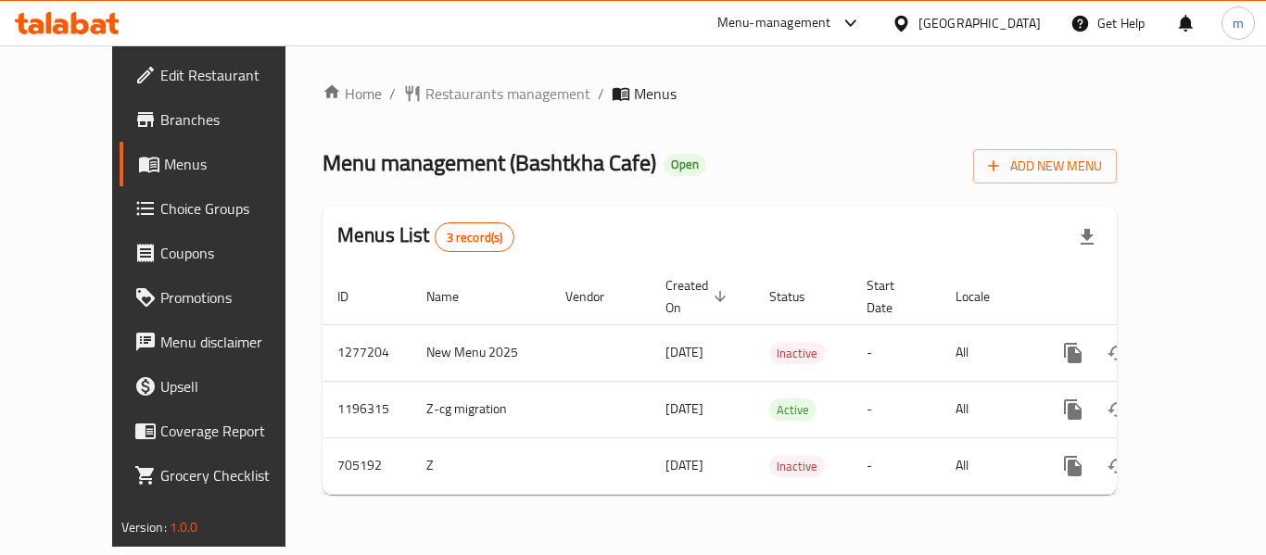
click at [433, 77] on div "Home / Restaurants management / Menus Menu management ( Bashtkha Cafe ) Open Ad…" at bounding box center [719, 295] width 868 height 501
click at [439, 93] on span "Restaurants management" at bounding box center [507, 93] width 165 height 22
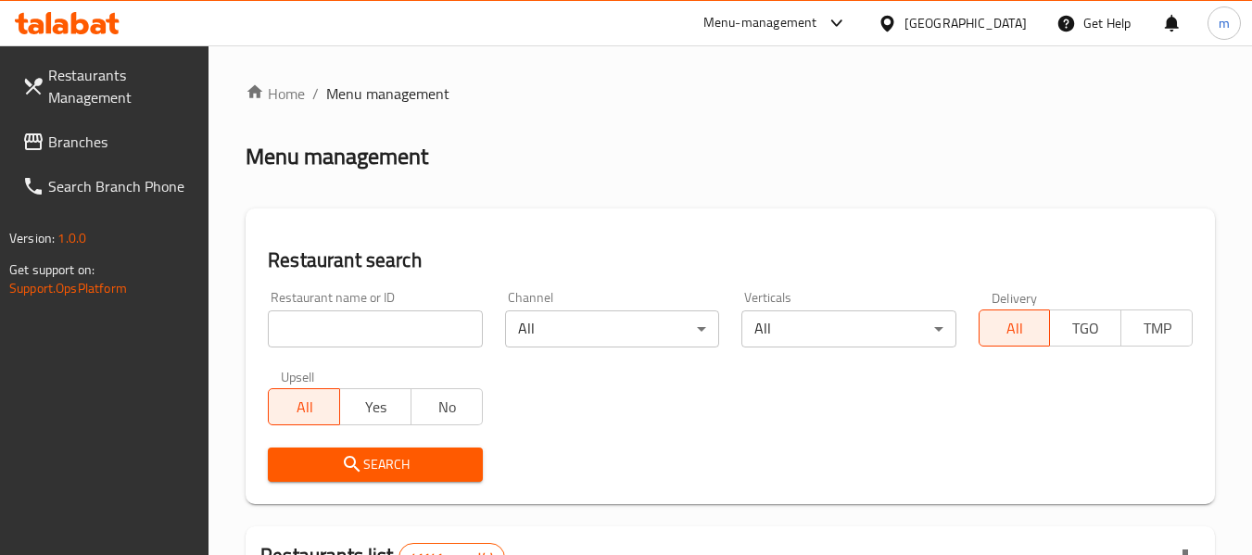
click at [355, 335] on input "search" at bounding box center [375, 329] width 214 height 37
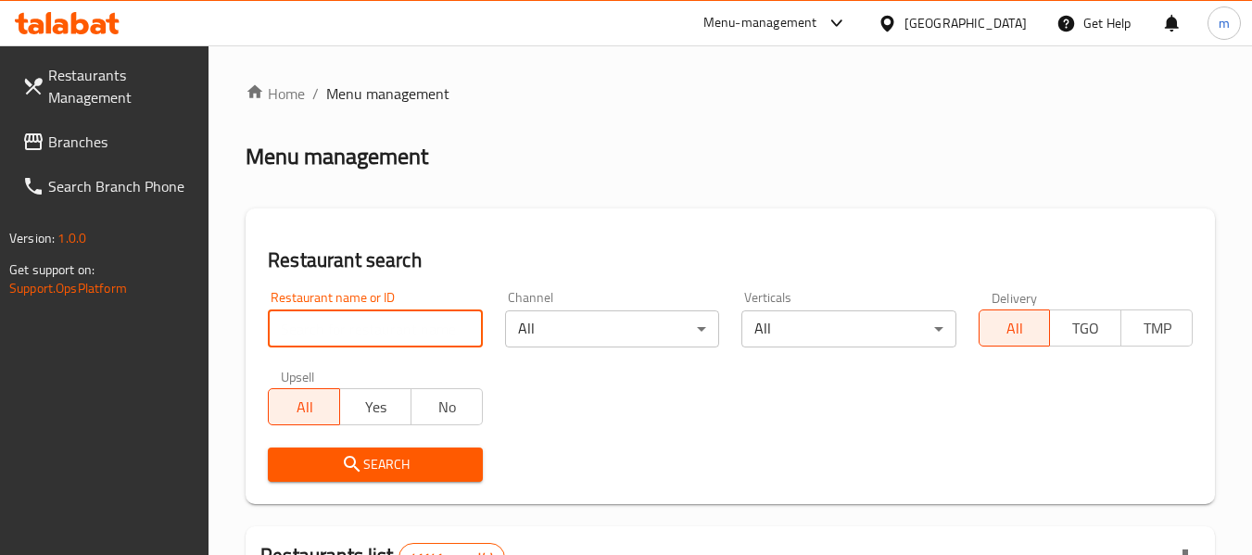
paste input "644624"
type input "644624"
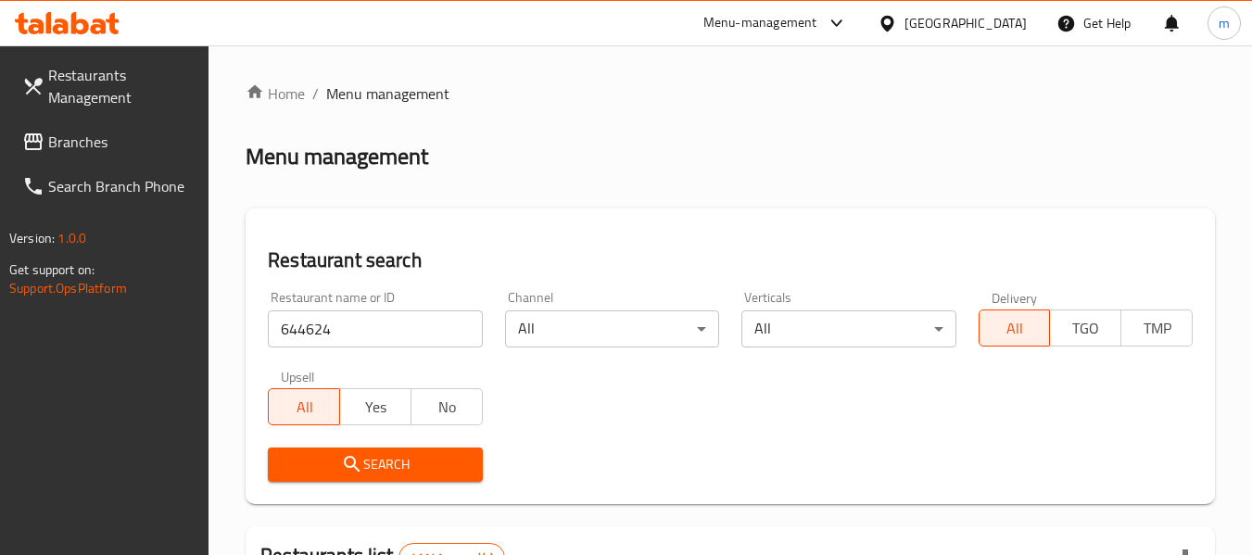
click at [396, 466] on span "Search" at bounding box center [375, 464] width 184 height 23
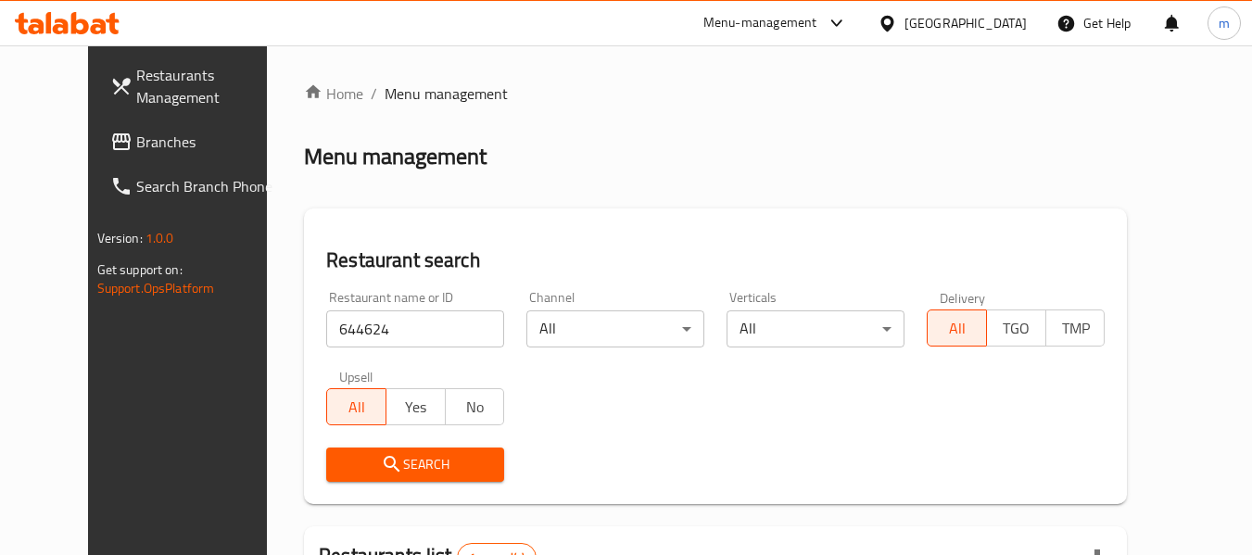
scroll to position [248, 0]
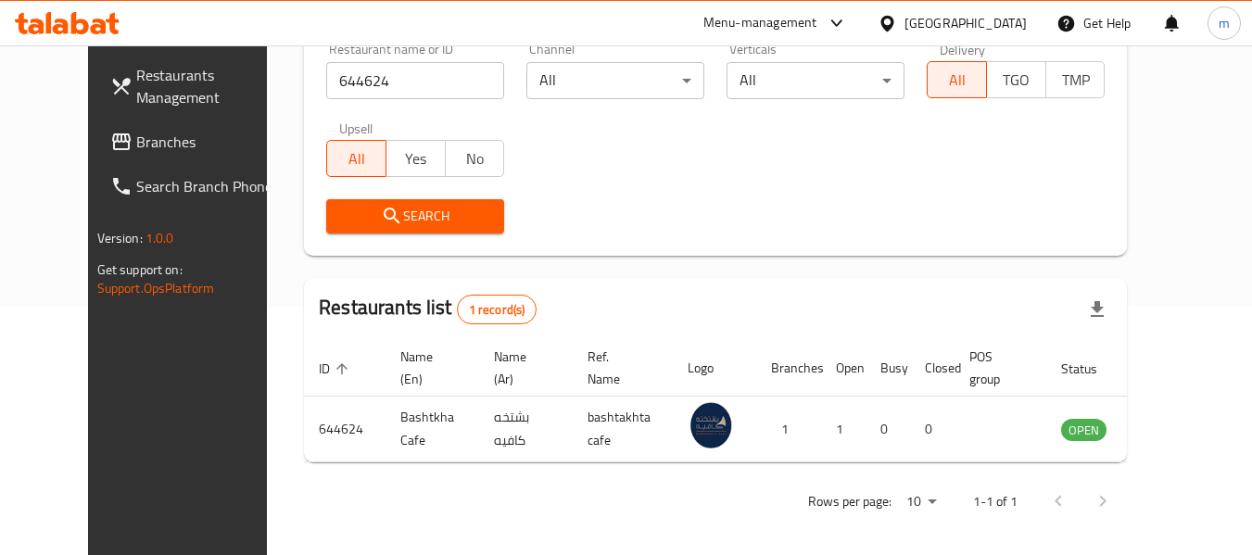
drag, startPoint x: 79, startPoint y: 135, endPoint x: 64, endPoint y: 136, distance: 14.9
click at [136, 135] on span "Branches" at bounding box center [209, 142] width 146 height 22
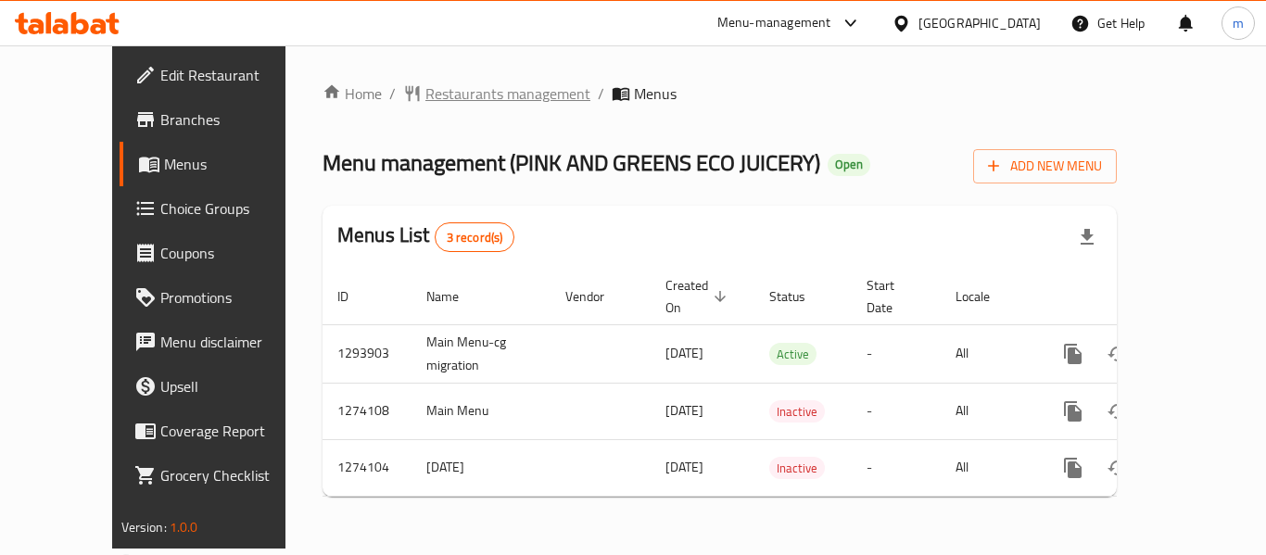
click at [441, 103] on span "Restaurants management" at bounding box center [507, 93] width 165 height 22
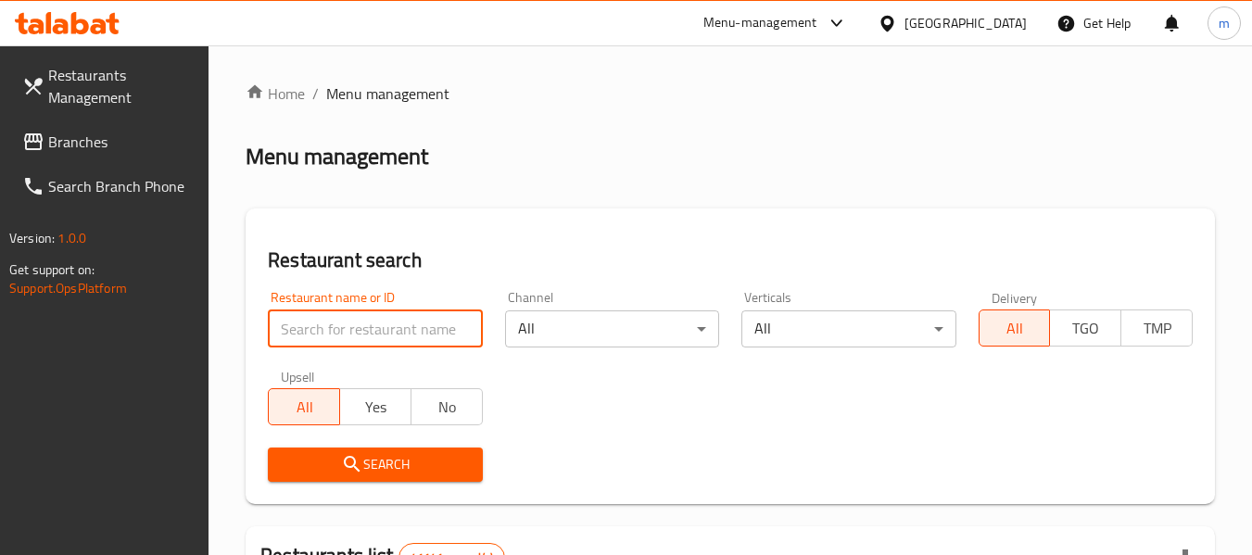
click at [387, 333] on input "search" at bounding box center [375, 329] width 214 height 37
paste input "647413"
type input "647413"
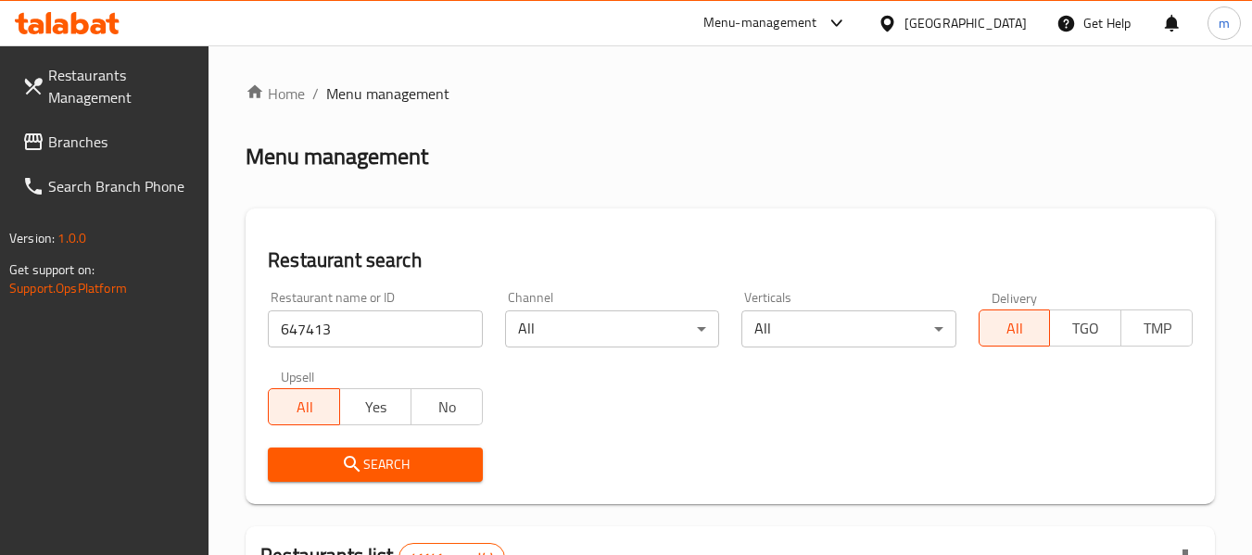
click at [364, 470] on span "Search" at bounding box center [375, 464] width 184 height 23
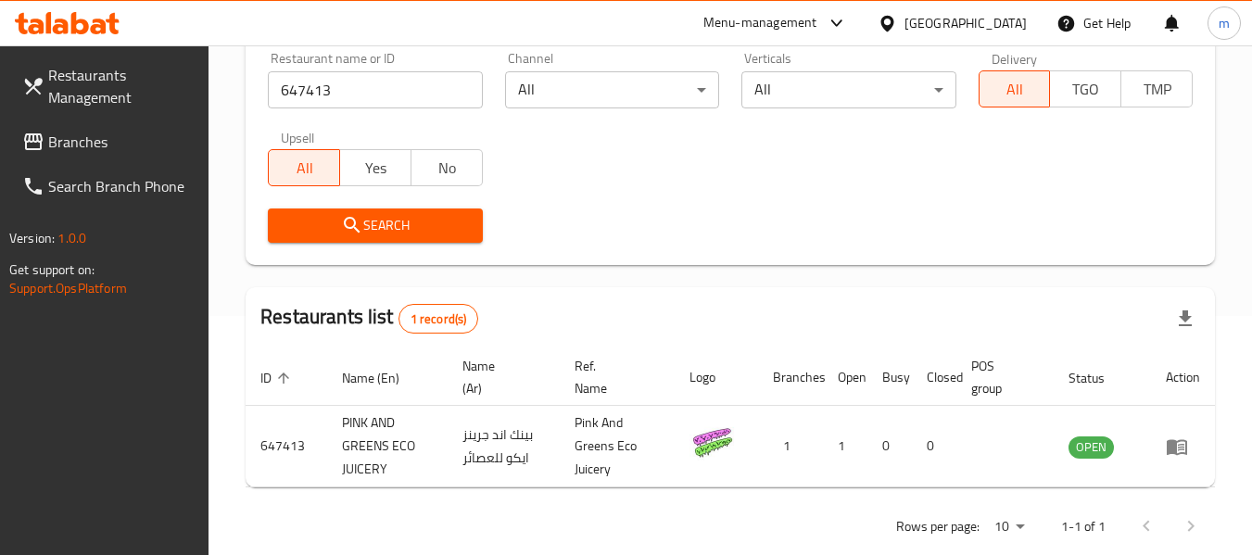
scroll to position [272, 0]
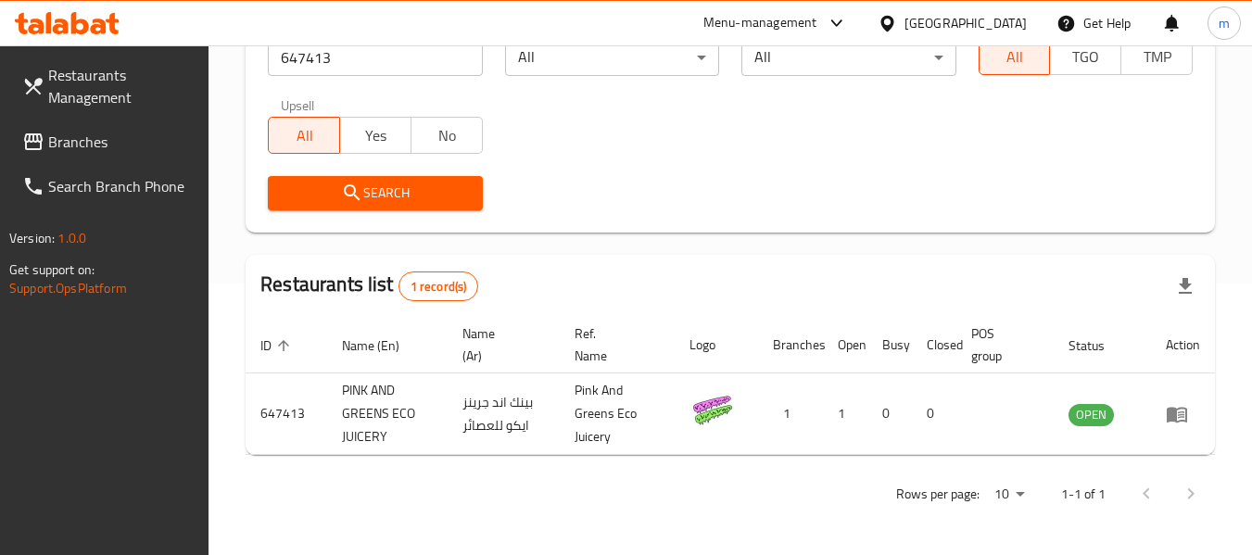
drag, startPoint x: 56, startPoint y: 150, endPoint x: 56, endPoint y: 137, distance: 13.0
click at [56, 150] on span "Branches" at bounding box center [121, 142] width 146 height 22
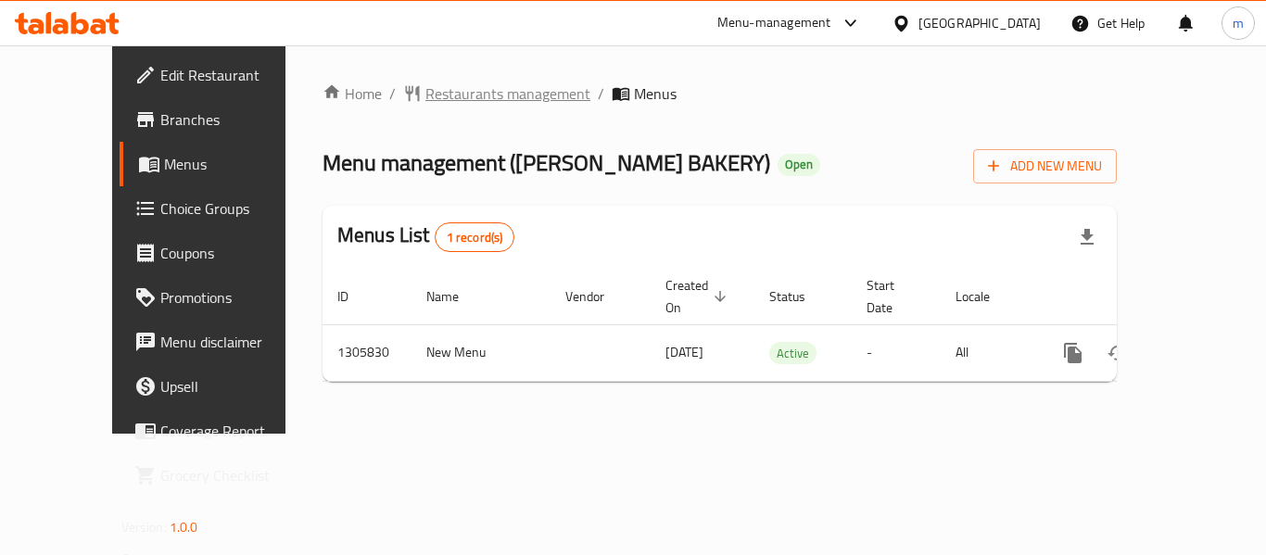
click at [484, 82] on span "Restaurants management" at bounding box center [507, 93] width 165 height 22
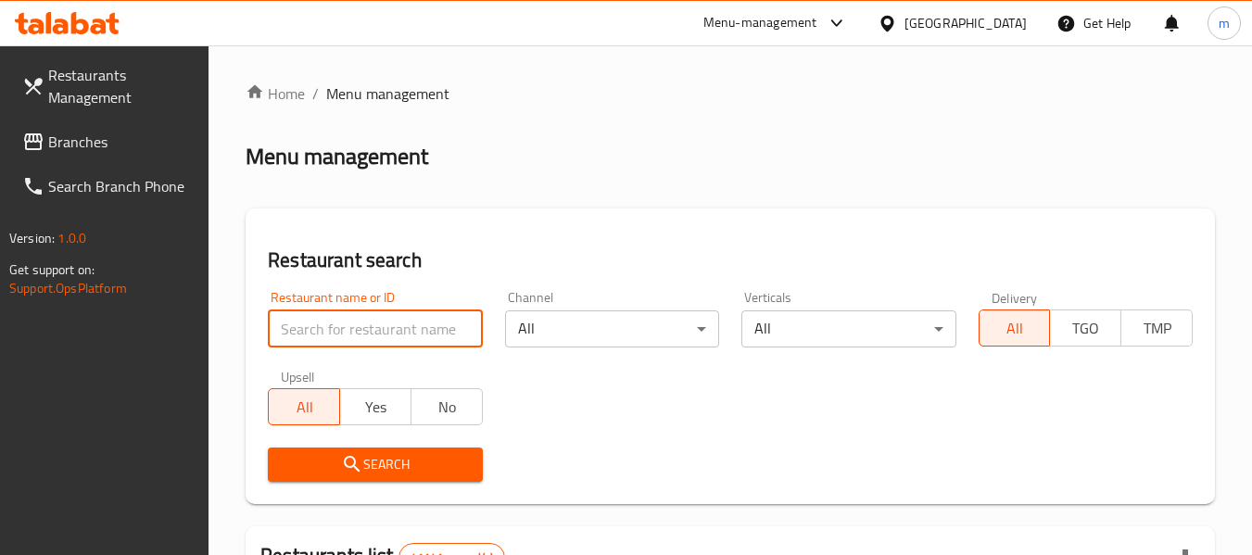
click at [412, 336] on input "search" at bounding box center [375, 329] width 214 height 37
paste input "703881"
type input "703881"
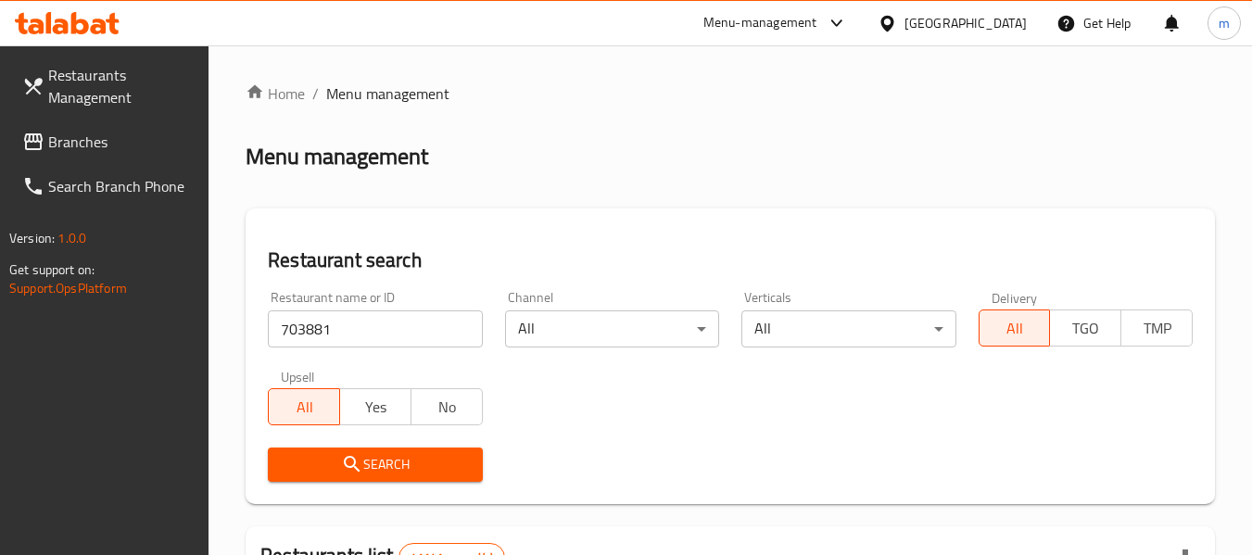
click at [344, 474] on icon "submit" at bounding box center [352, 464] width 22 height 22
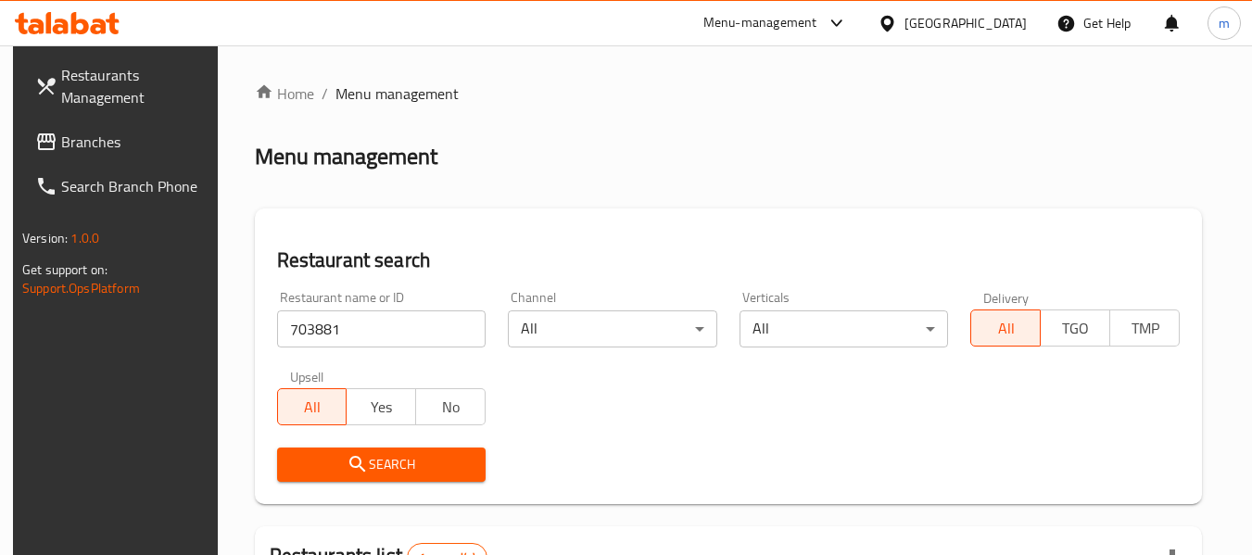
scroll to position [248, 0]
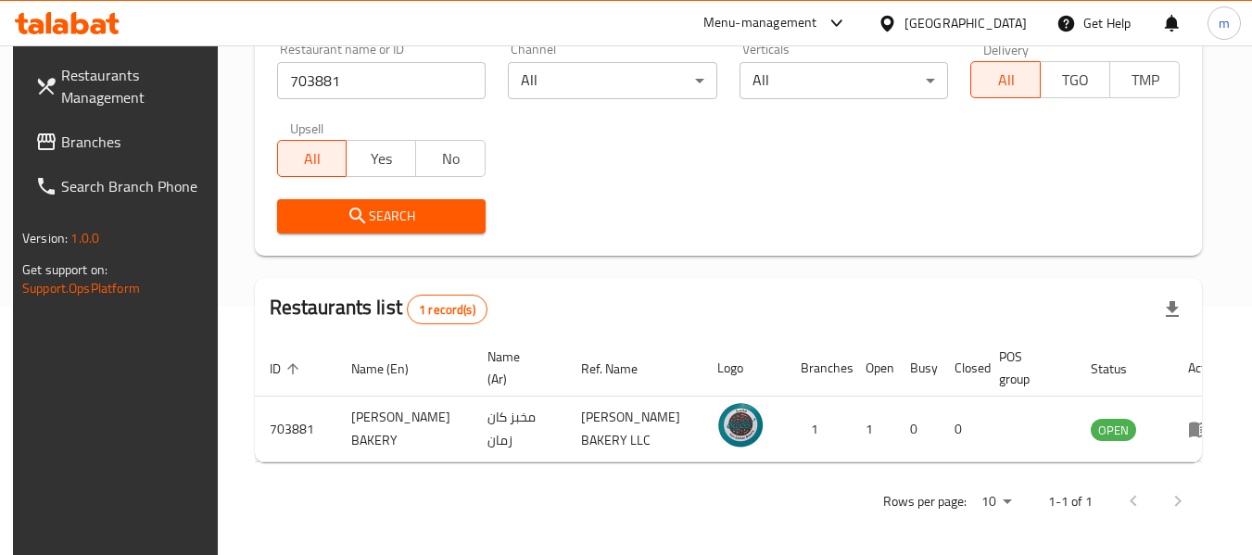
click at [957, 28] on div "[GEOGRAPHIC_DATA]" at bounding box center [966, 23] width 122 height 20
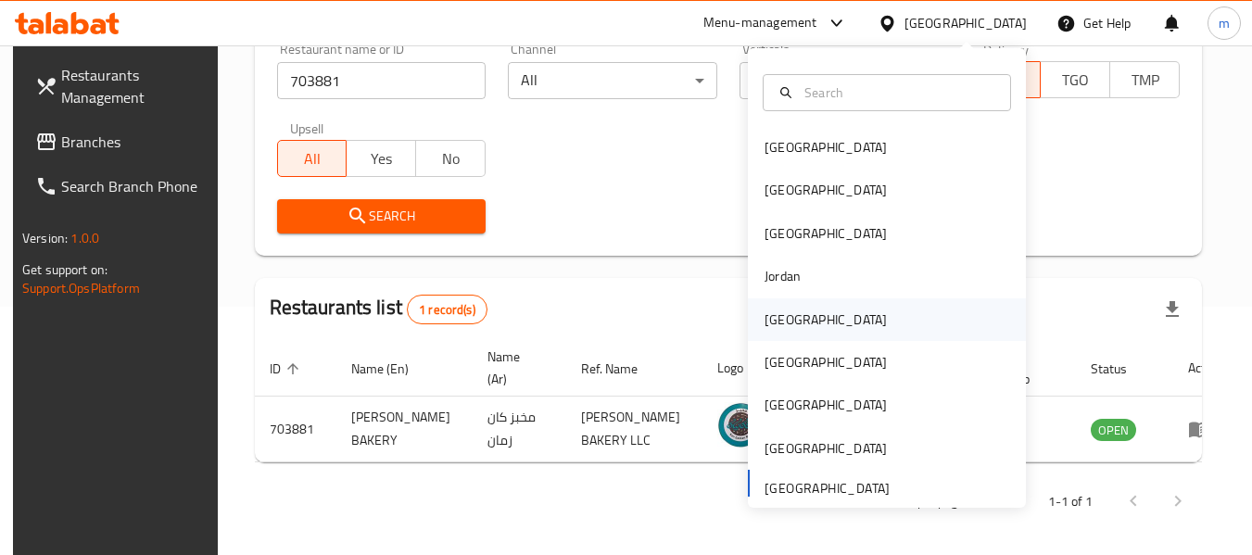
click at [790, 329] on div "Kuwait" at bounding box center [826, 319] width 152 height 43
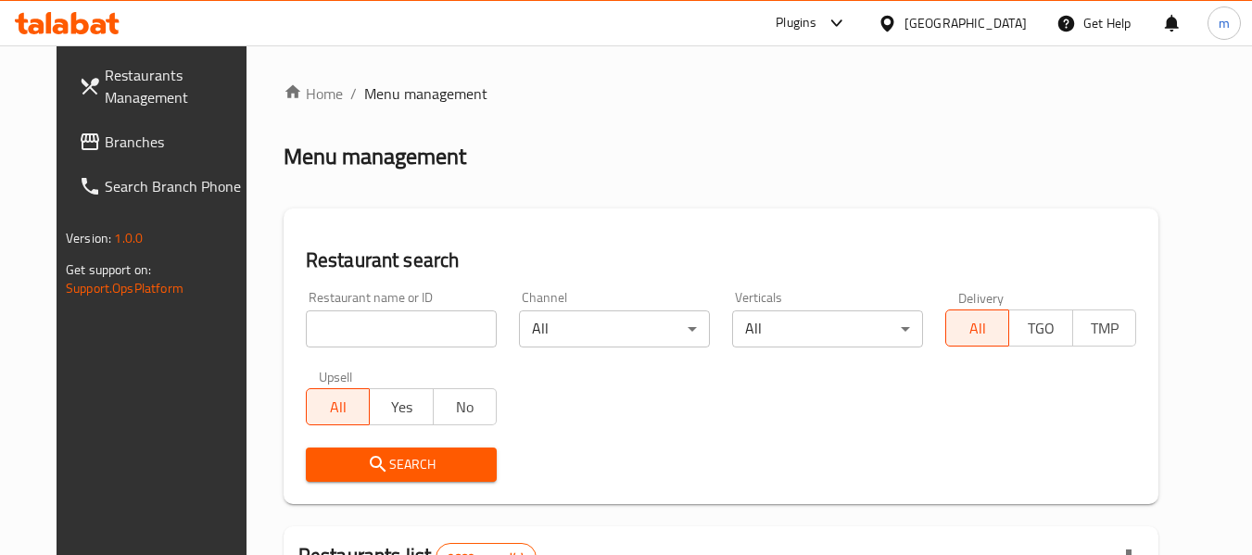
click at [105, 138] on span "Branches" at bounding box center [178, 142] width 146 height 22
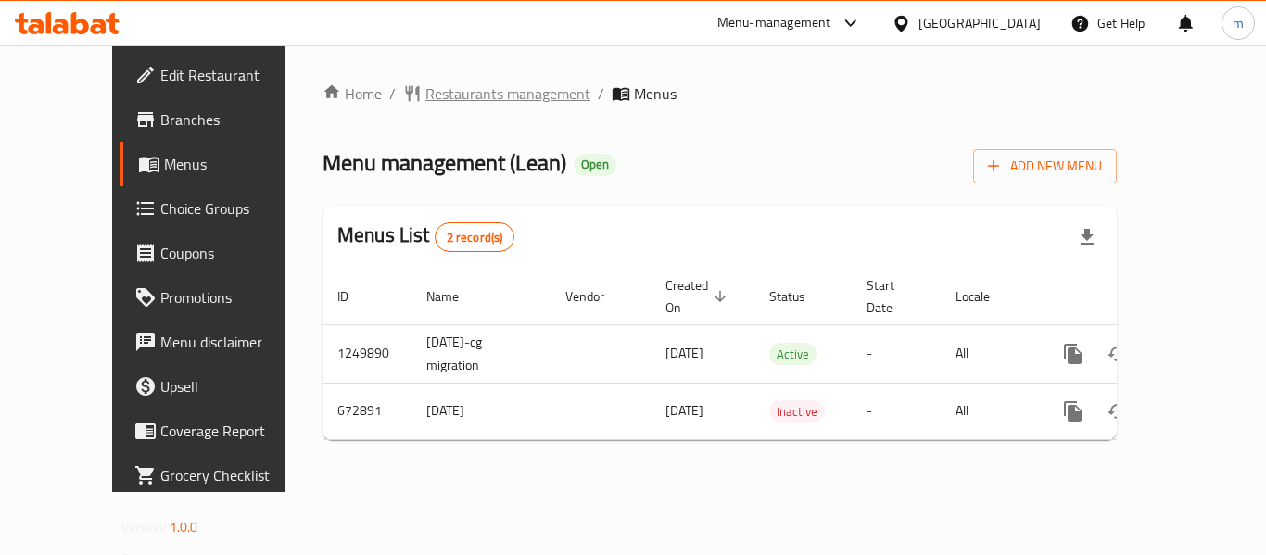
click at [471, 95] on span "Restaurants management" at bounding box center [507, 93] width 165 height 22
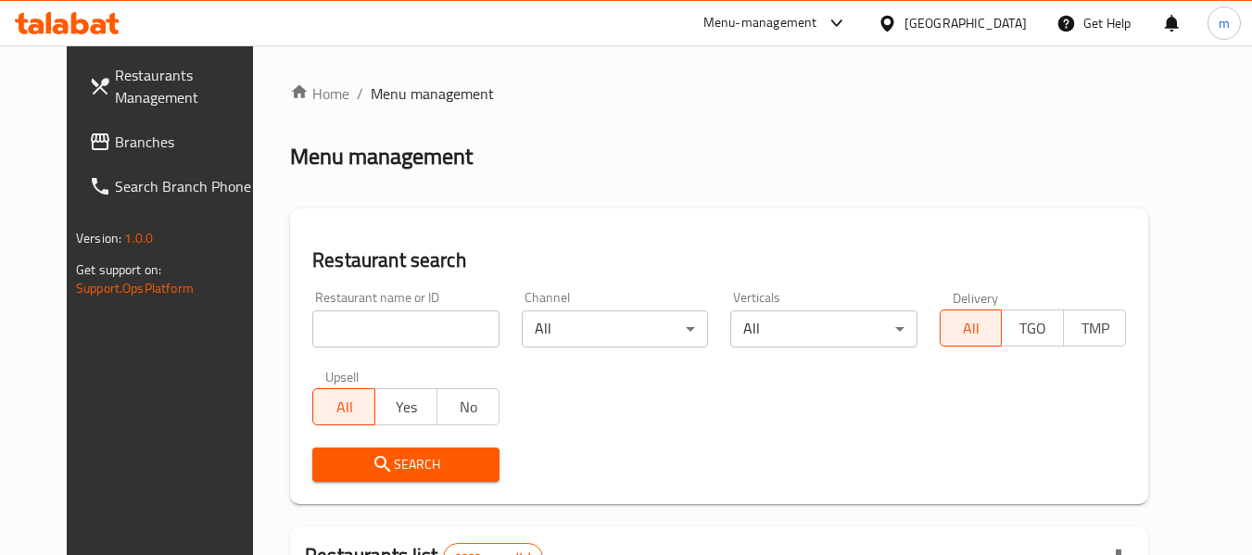
click at [411, 333] on input "search" at bounding box center [405, 329] width 186 height 37
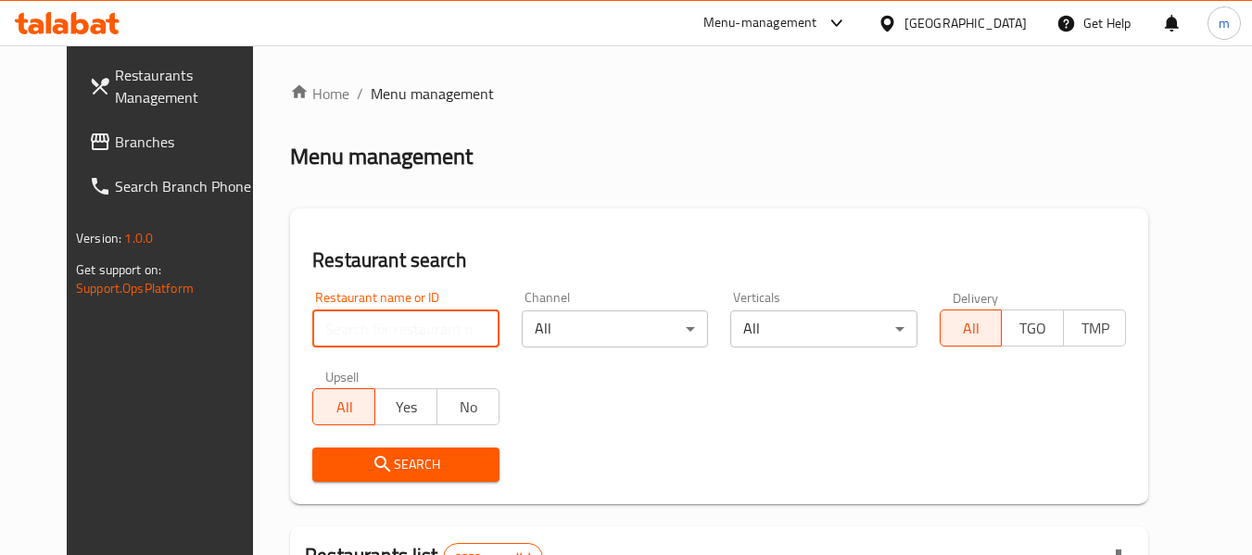
paste input "642305"
type input "642305"
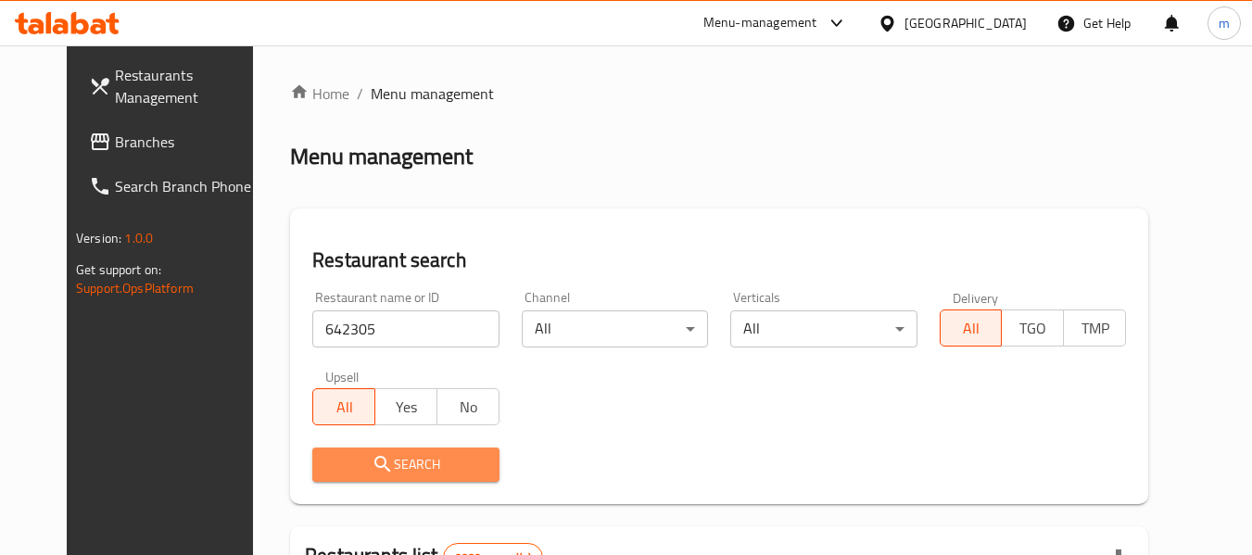
click at [398, 463] on span "Search" at bounding box center [405, 464] width 157 height 23
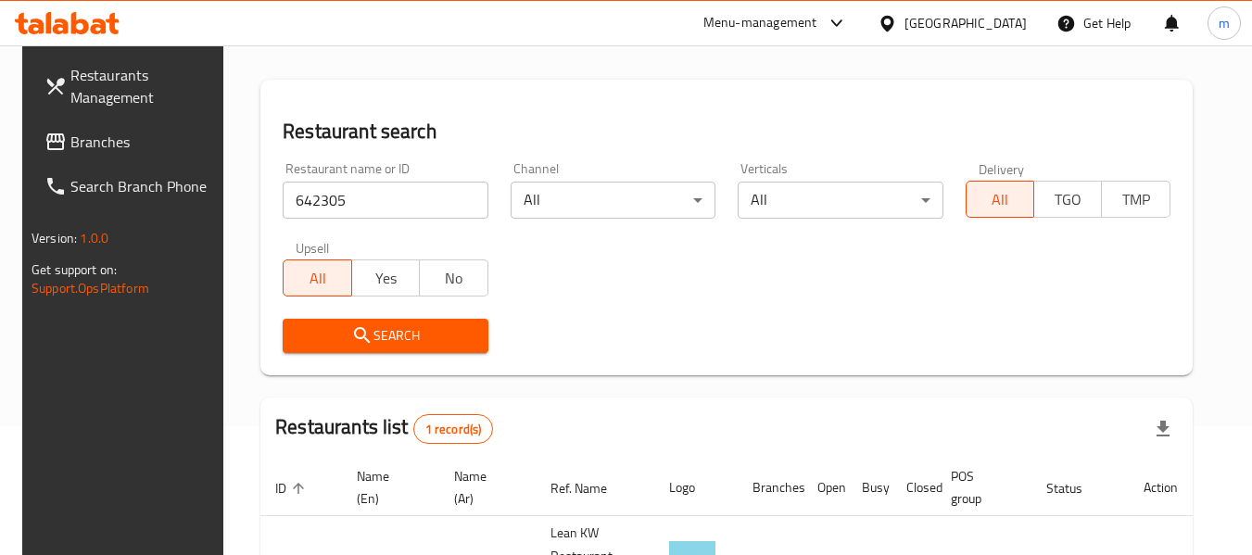
scroll to position [248, 0]
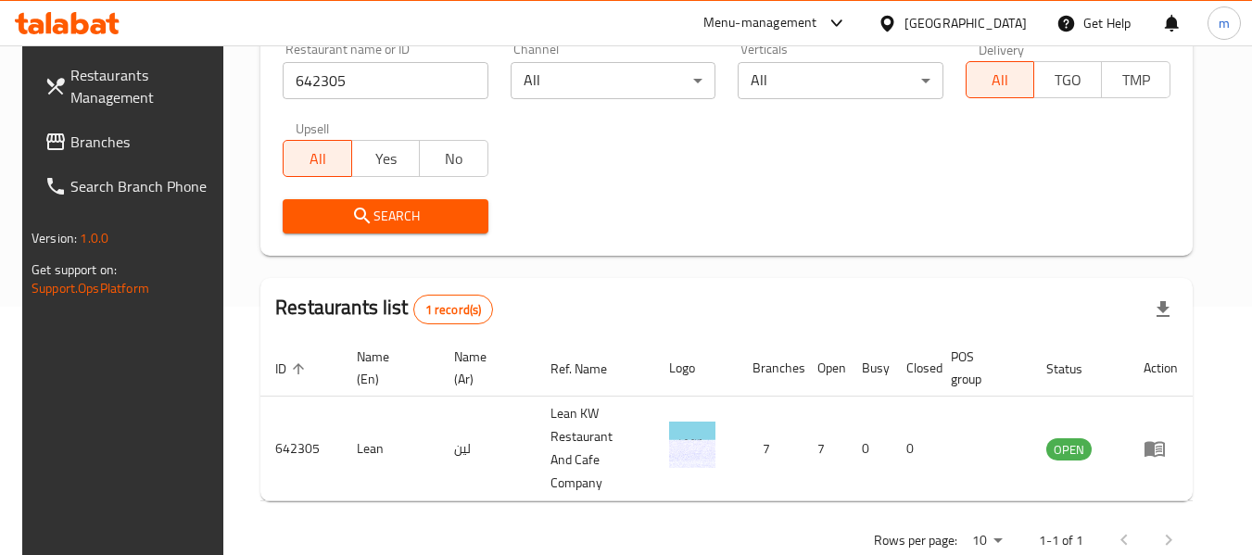
click at [897, 22] on icon at bounding box center [887, 23] width 19 height 19
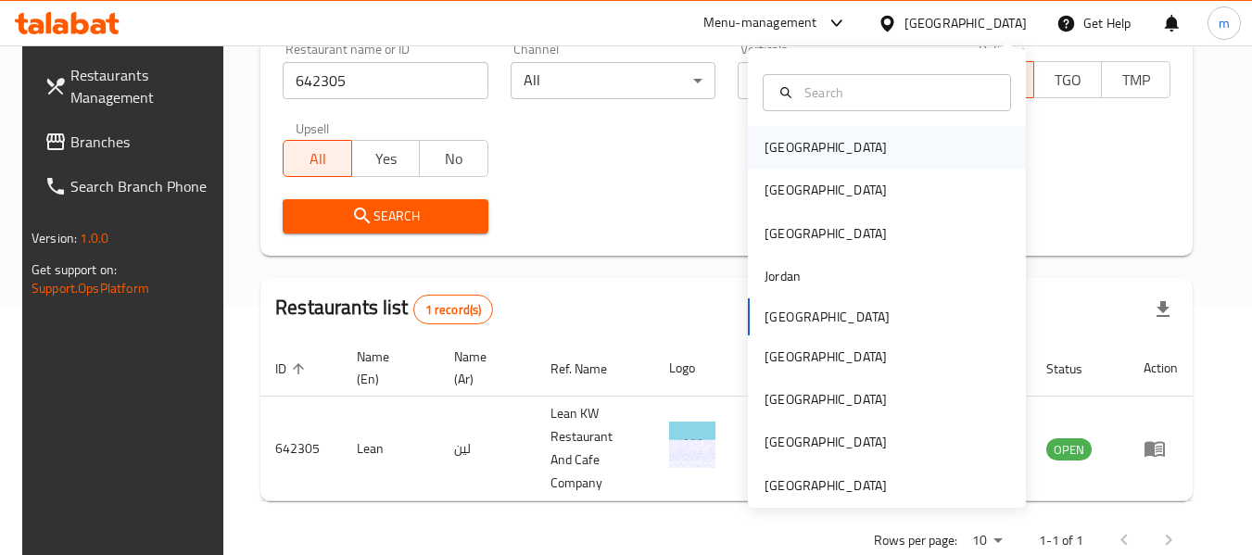
click at [847, 144] on div "Bahrain" at bounding box center [887, 147] width 278 height 43
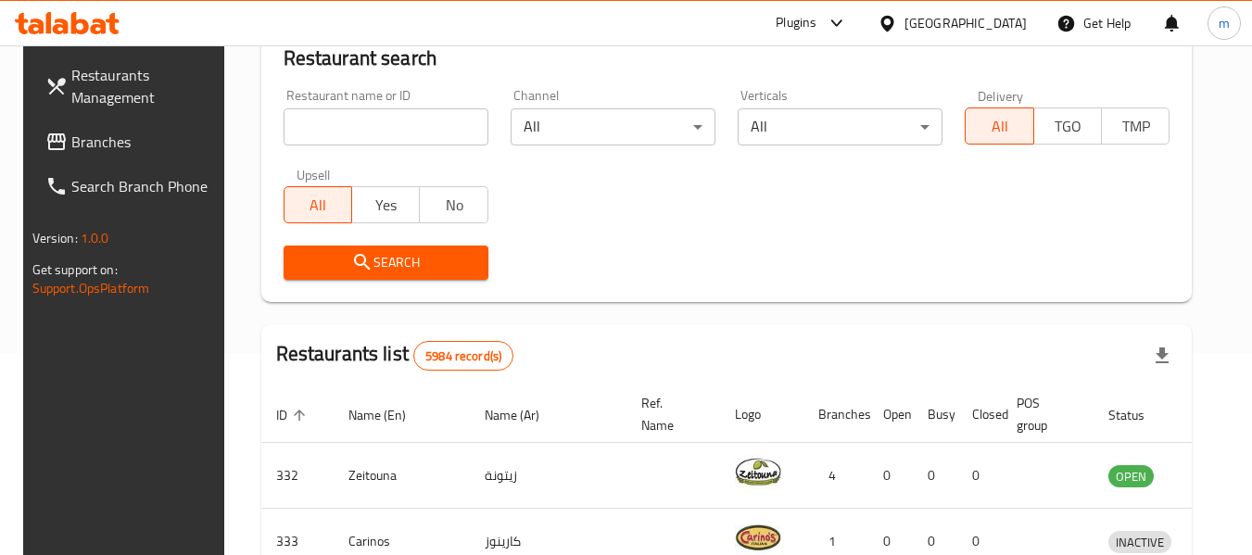
scroll to position [248, 0]
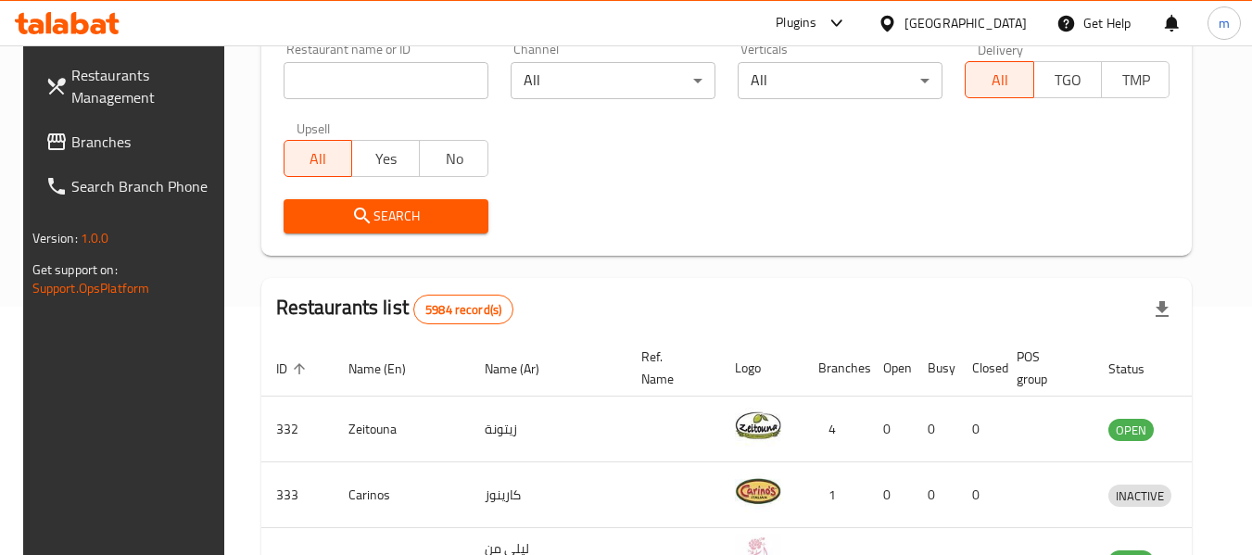
click at [85, 153] on span "Branches" at bounding box center [144, 142] width 146 height 22
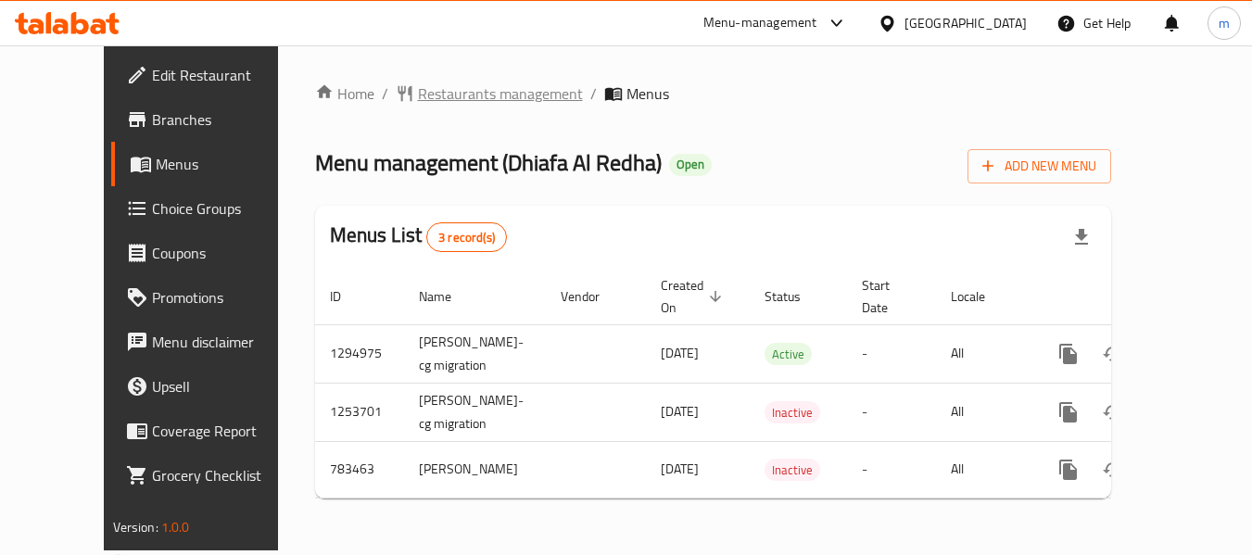
click at [473, 95] on span "Restaurants management" at bounding box center [500, 93] width 165 height 22
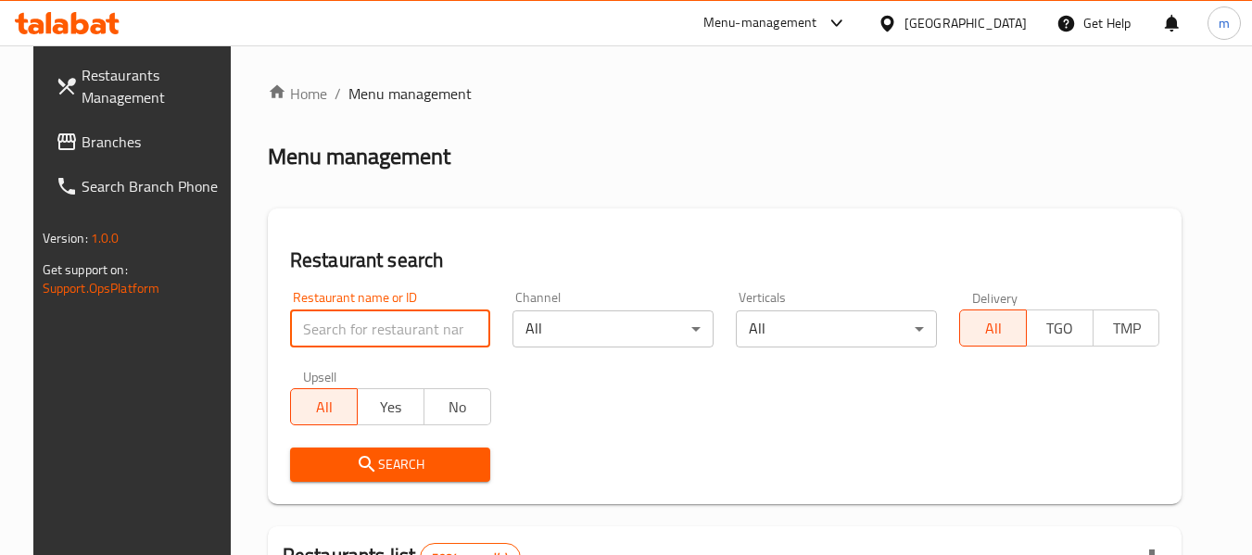
click at [422, 326] on input "search" at bounding box center [390, 329] width 201 height 37
paste input "652834"
type input "652834"
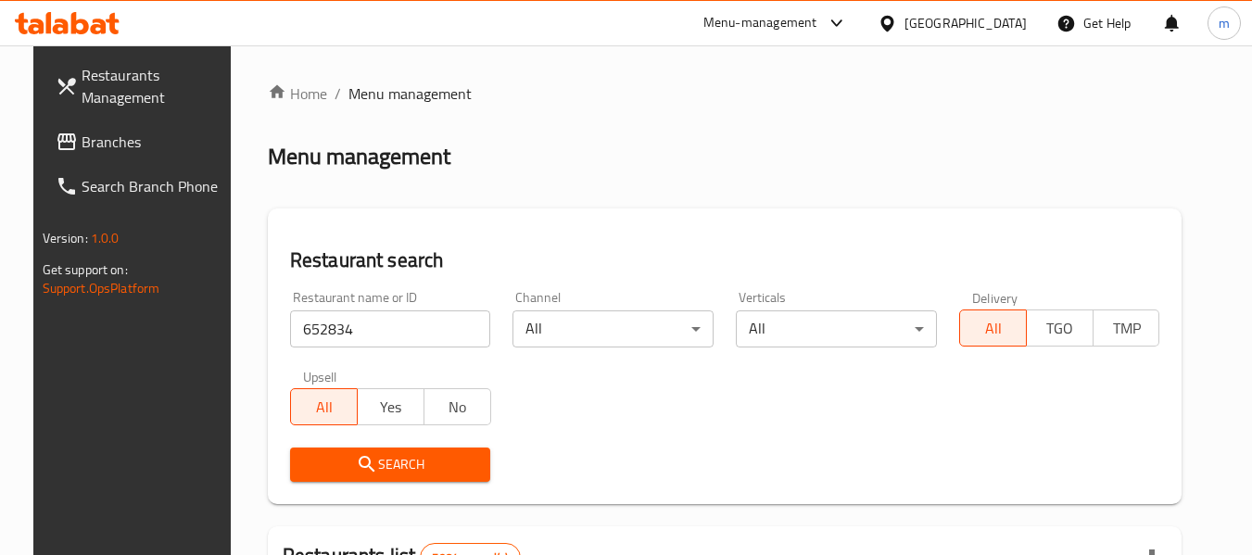
click at [393, 467] on span "Search" at bounding box center [390, 464] width 171 height 23
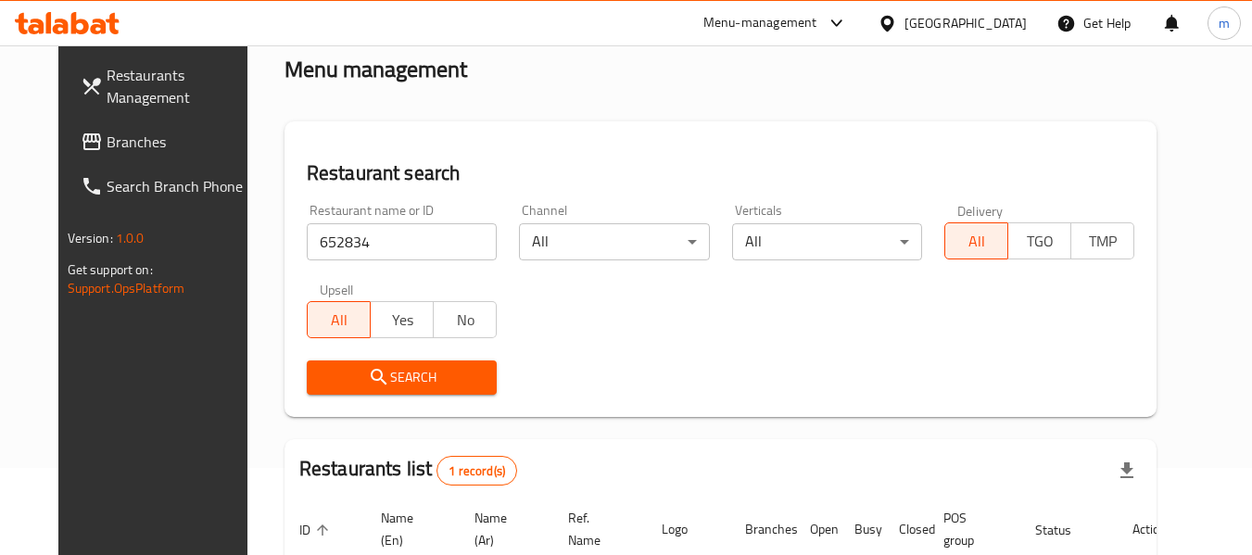
scroll to position [248, 0]
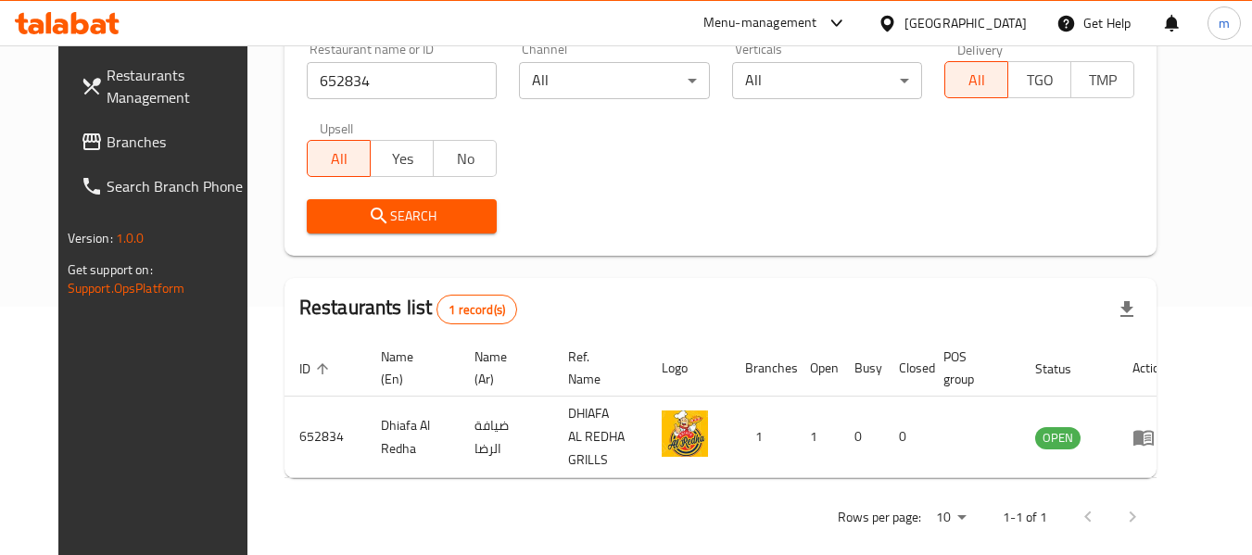
click at [999, 25] on div "Bahrain" at bounding box center [966, 23] width 122 height 20
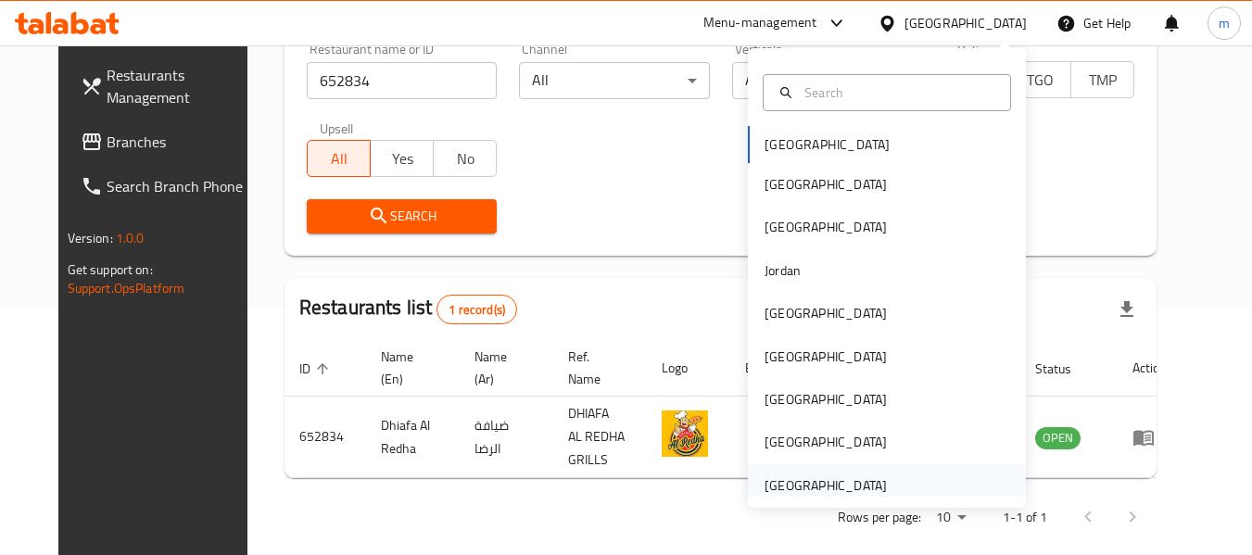
click at [801, 488] on div "[GEOGRAPHIC_DATA]" at bounding box center [826, 485] width 122 height 20
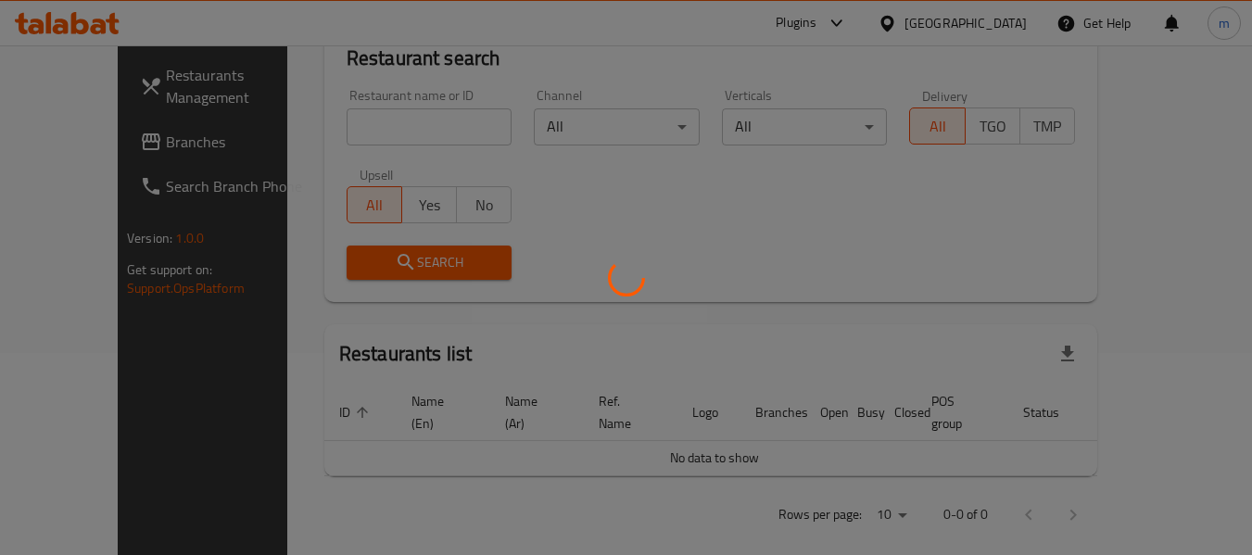
scroll to position [248, 0]
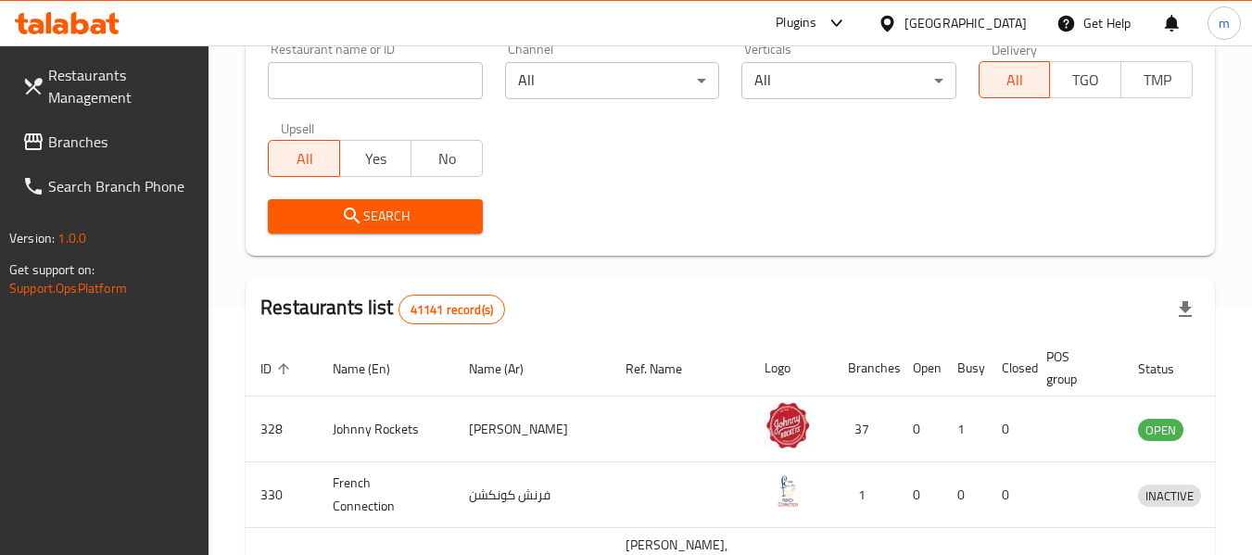
click at [70, 143] on span "Branches" at bounding box center [121, 142] width 146 height 22
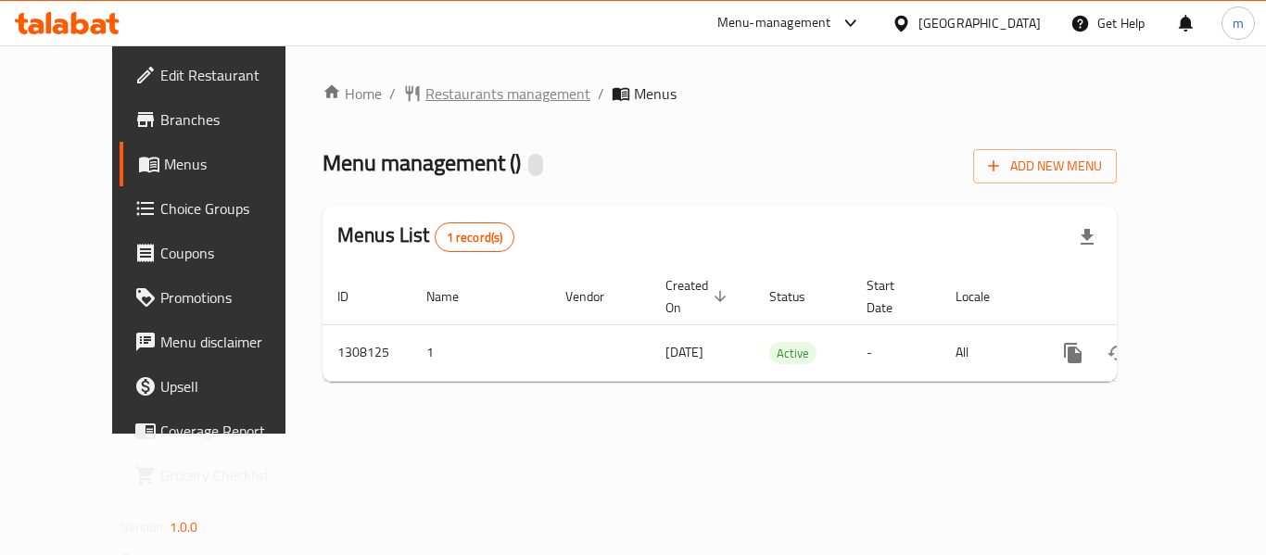
click at [439, 84] on span "Restaurants management" at bounding box center [507, 93] width 165 height 22
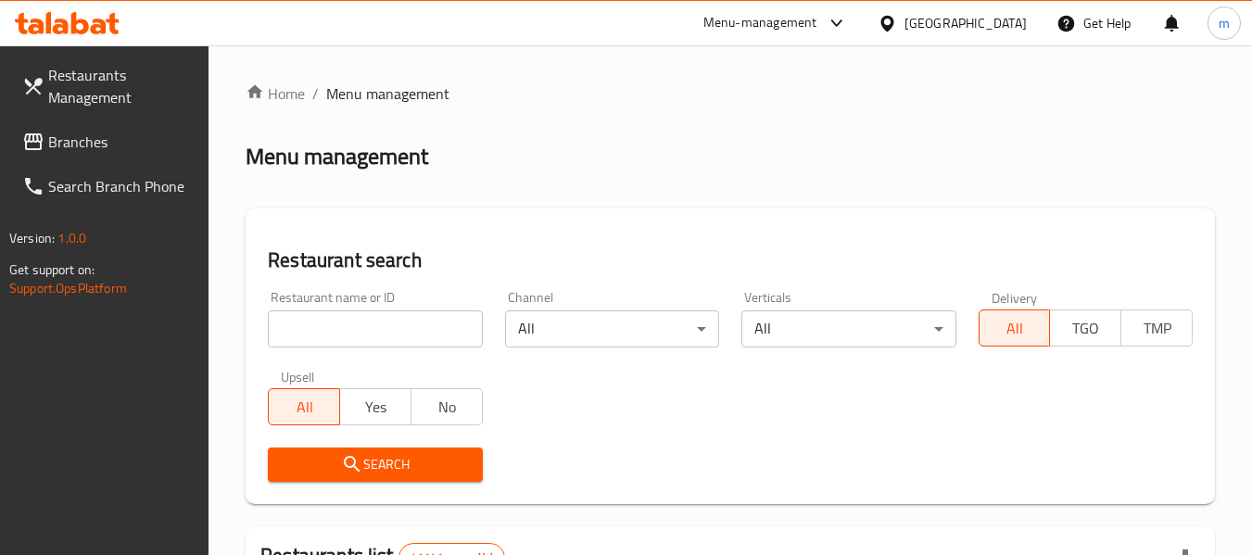
click at [383, 338] on input "search" at bounding box center [375, 329] width 214 height 37
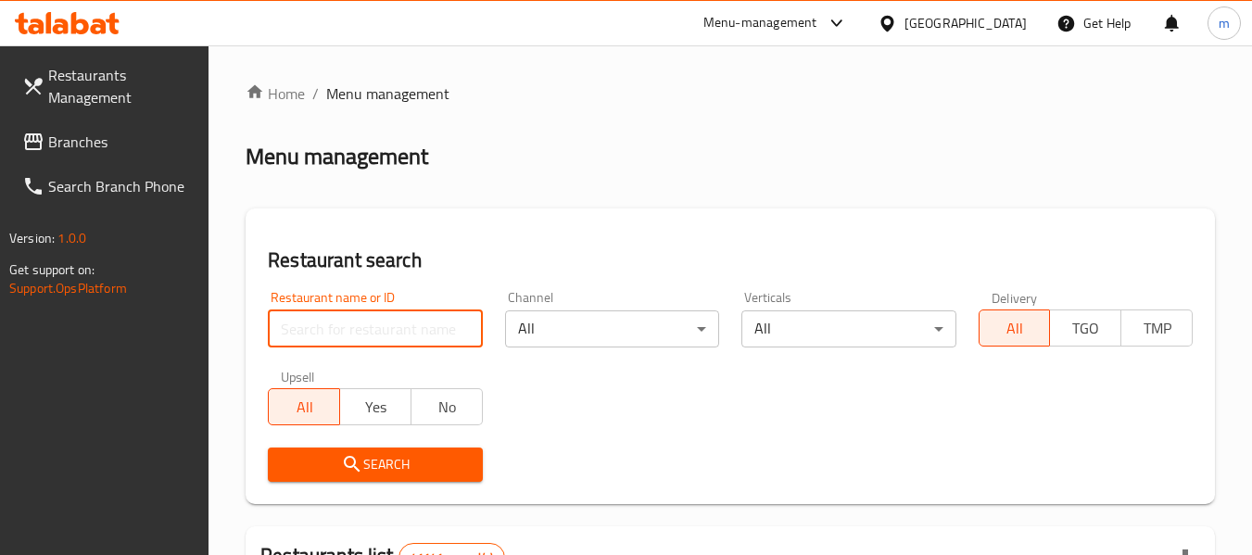
paste input "704479"
type input "704479"
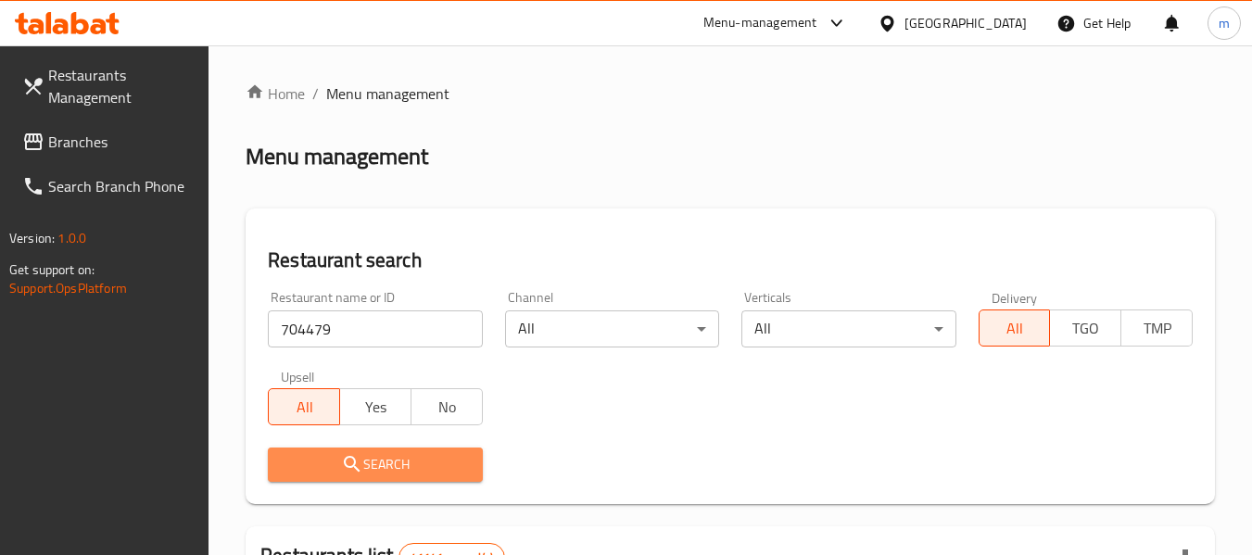
click at [377, 463] on span "Search" at bounding box center [375, 464] width 184 height 23
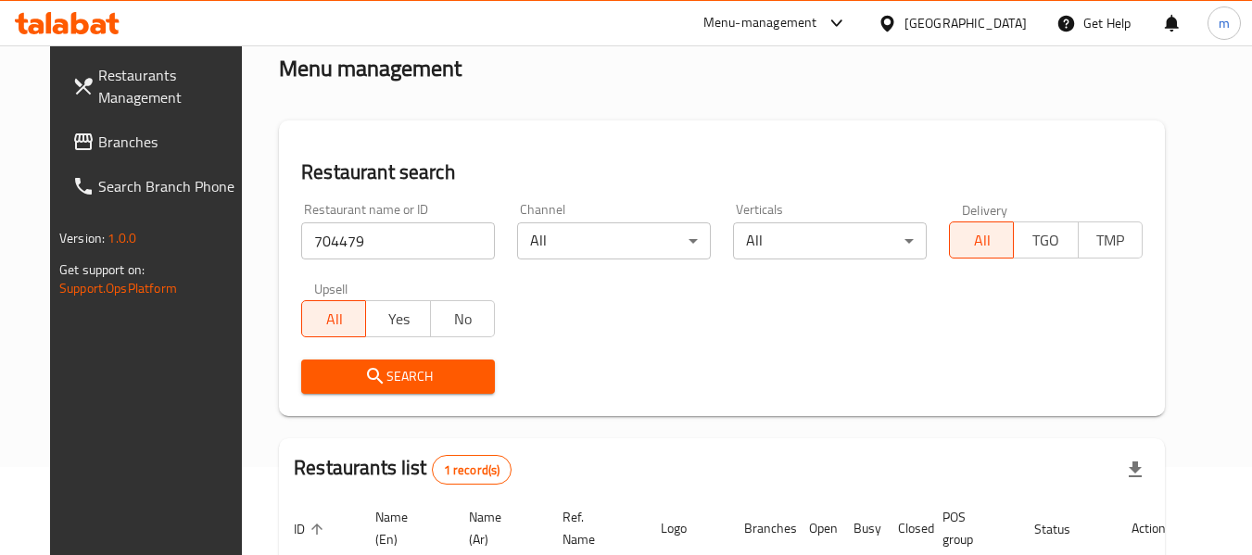
scroll to position [248, 0]
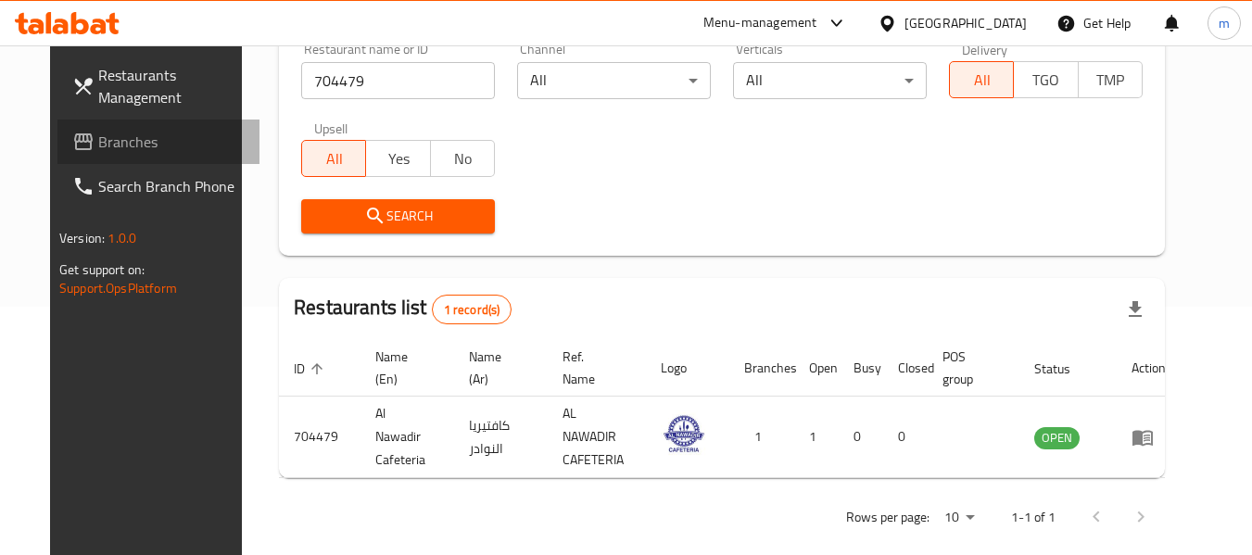
click at [98, 137] on span "Branches" at bounding box center [171, 142] width 146 height 22
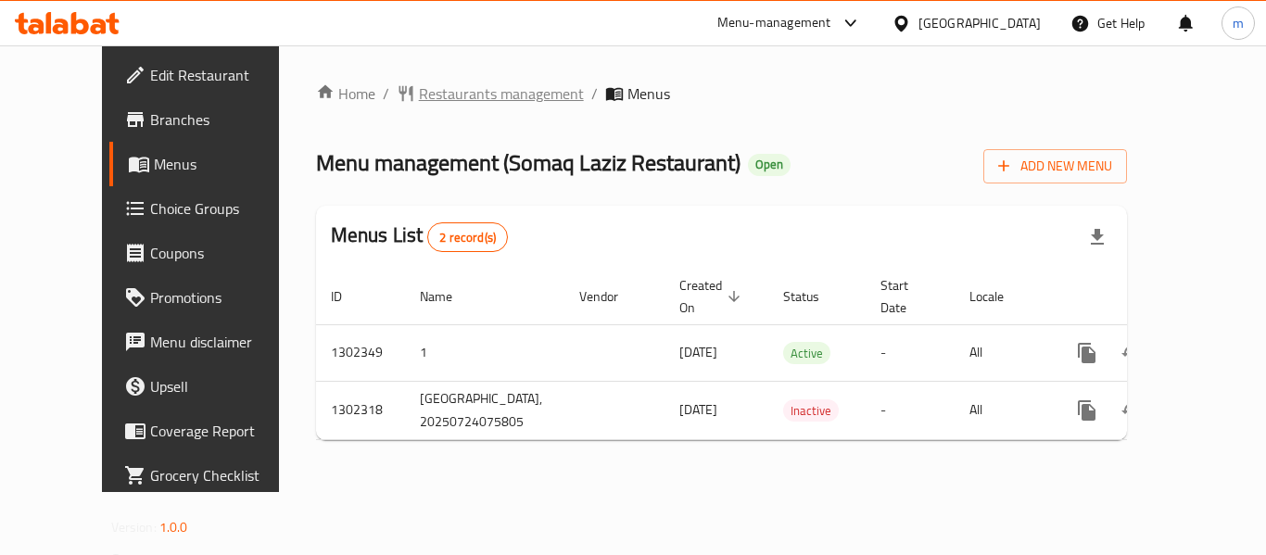
click at [470, 96] on span "Restaurants management" at bounding box center [501, 93] width 165 height 22
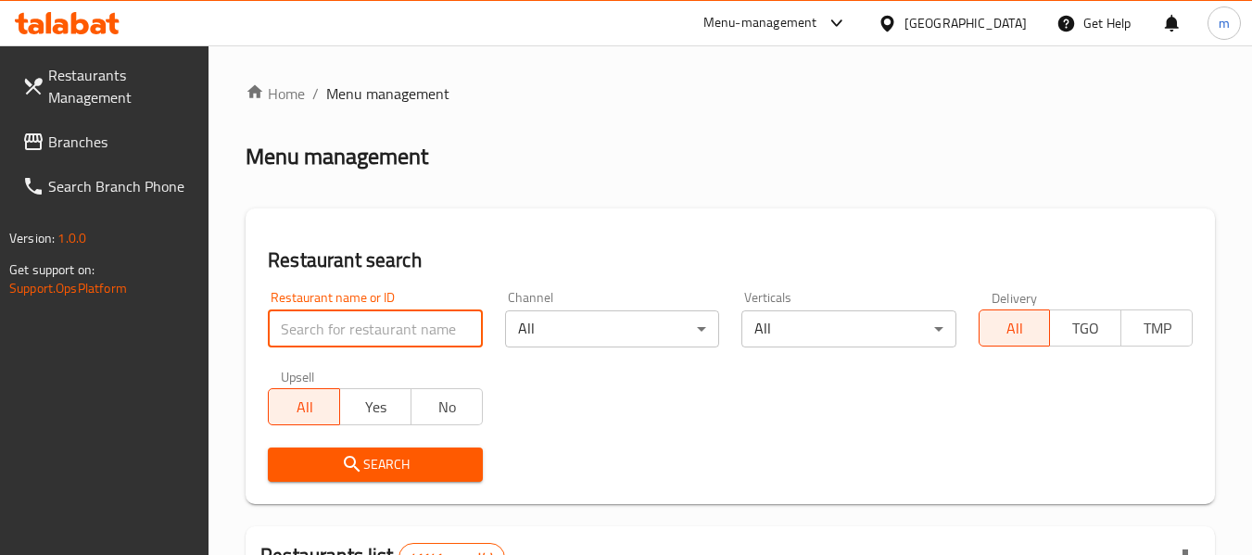
click at [394, 334] on input "search" at bounding box center [375, 329] width 214 height 37
paste input "702386"
type input "702386"
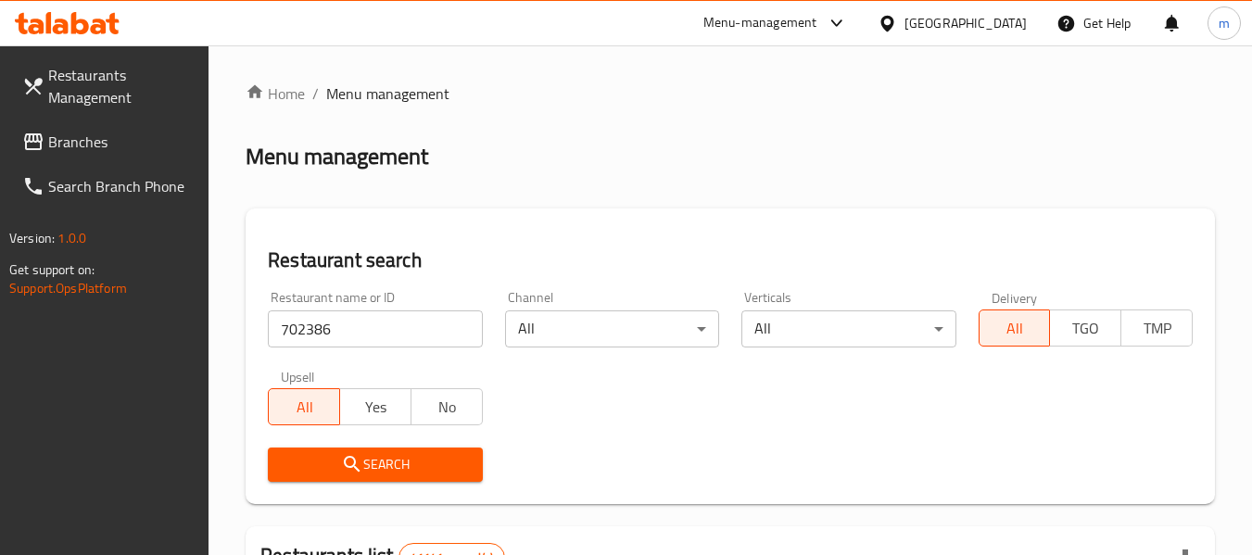
click at [399, 460] on span "Search" at bounding box center [375, 464] width 184 height 23
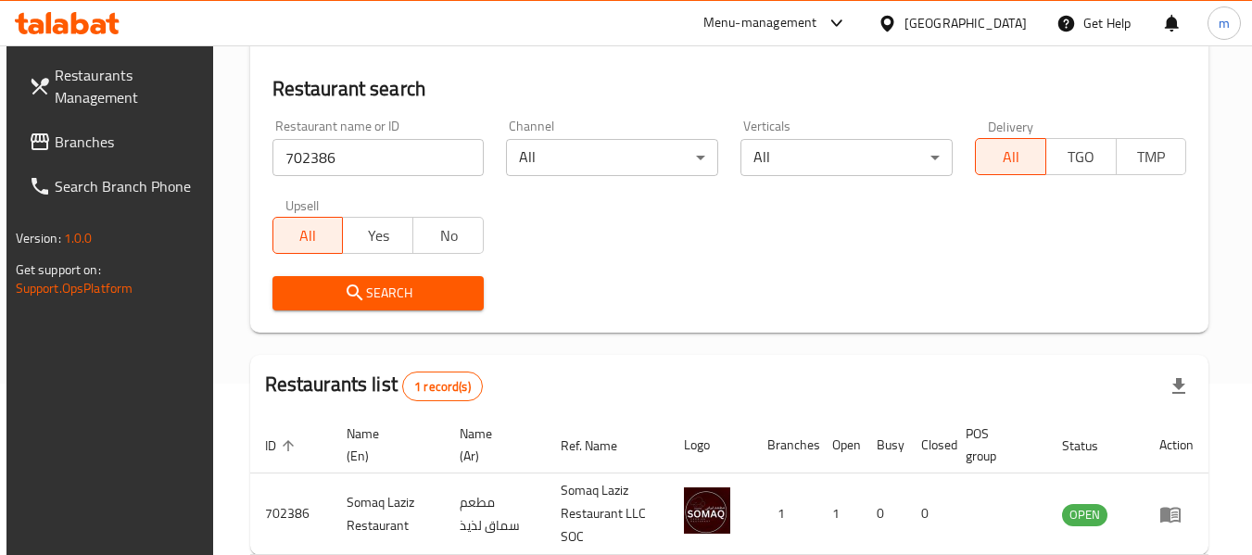
scroll to position [272, 0]
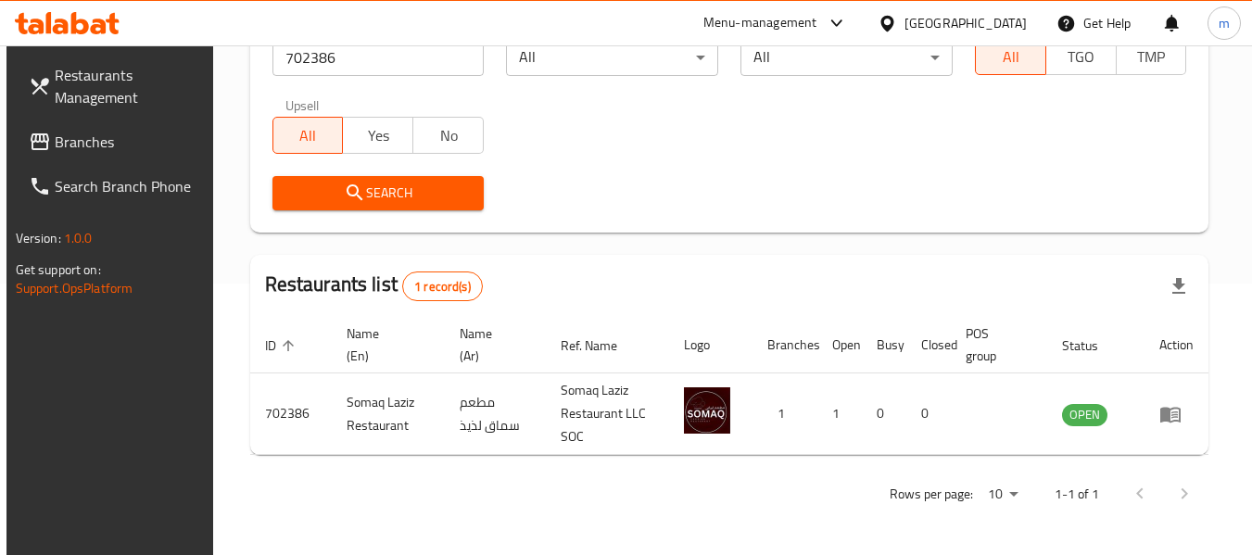
click at [90, 140] on span "Branches" at bounding box center [128, 142] width 146 height 22
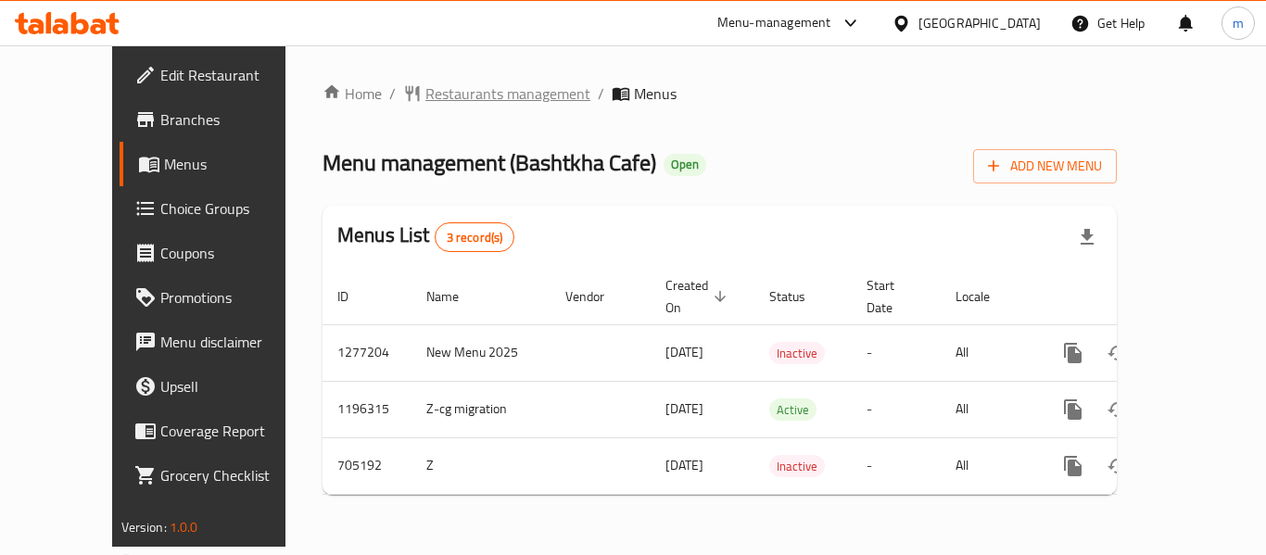
click at [453, 88] on span "Restaurants management" at bounding box center [507, 93] width 165 height 22
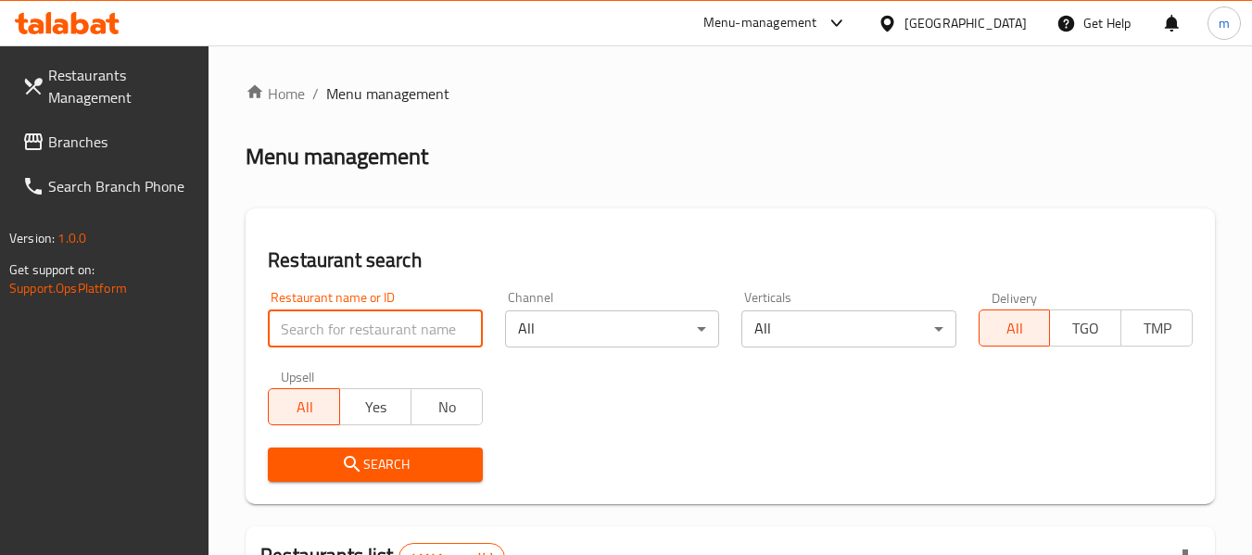
click at [370, 325] on input "search" at bounding box center [375, 329] width 214 height 37
paste input "644624"
type input "644624"
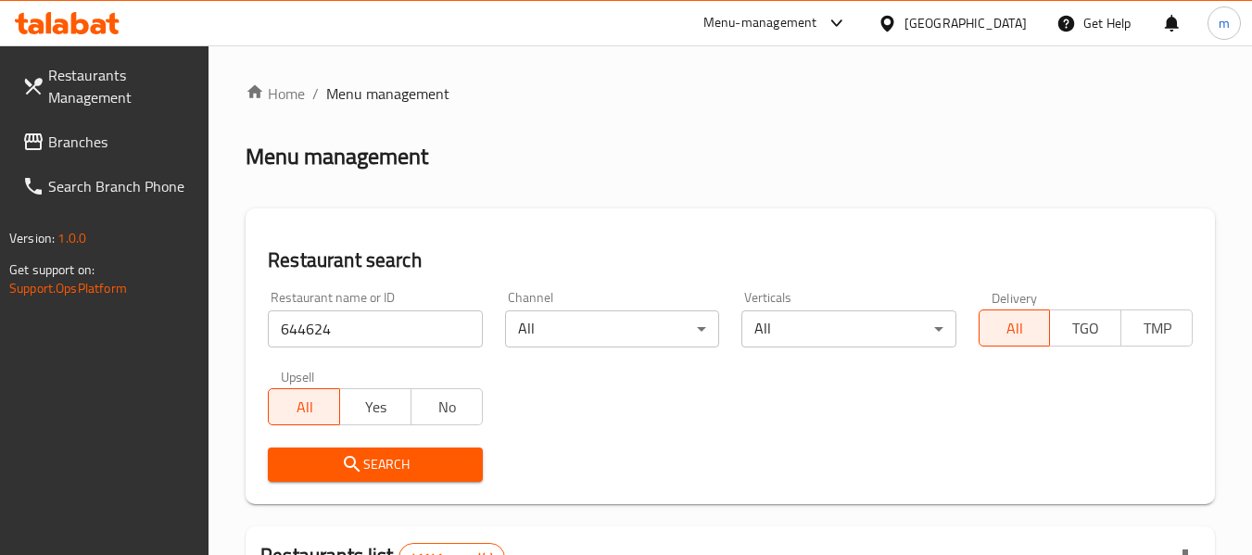
click at [386, 466] on span "Search" at bounding box center [375, 464] width 184 height 23
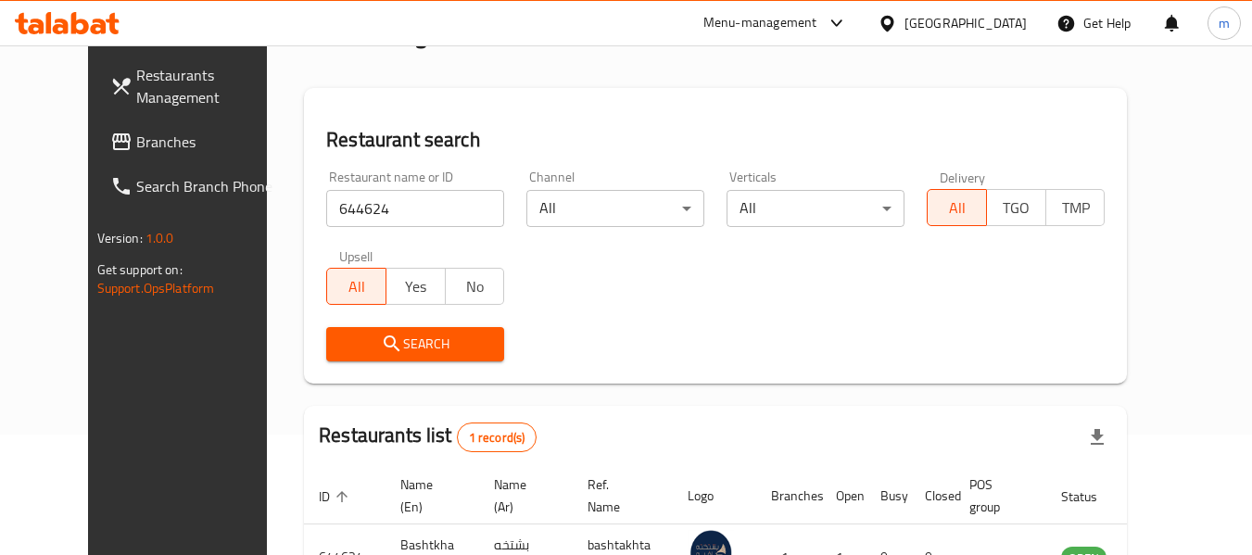
scroll to position [256, 0]
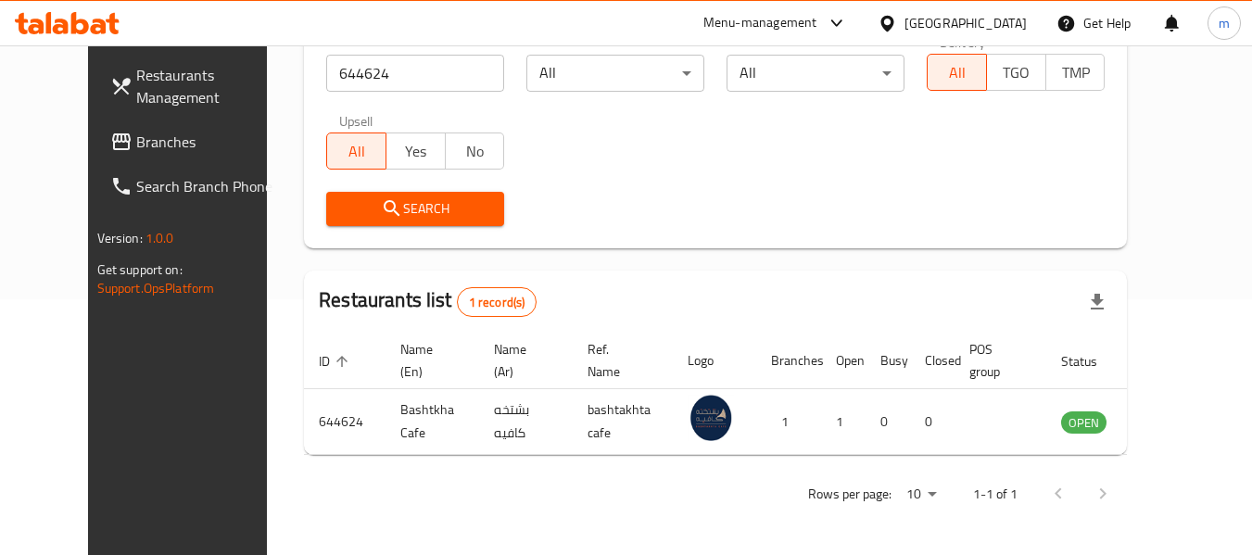
click at [956, 28] on div "[GEOGRAPHIC_DATA]" at bounding box center [966, 23] width 122 height 20
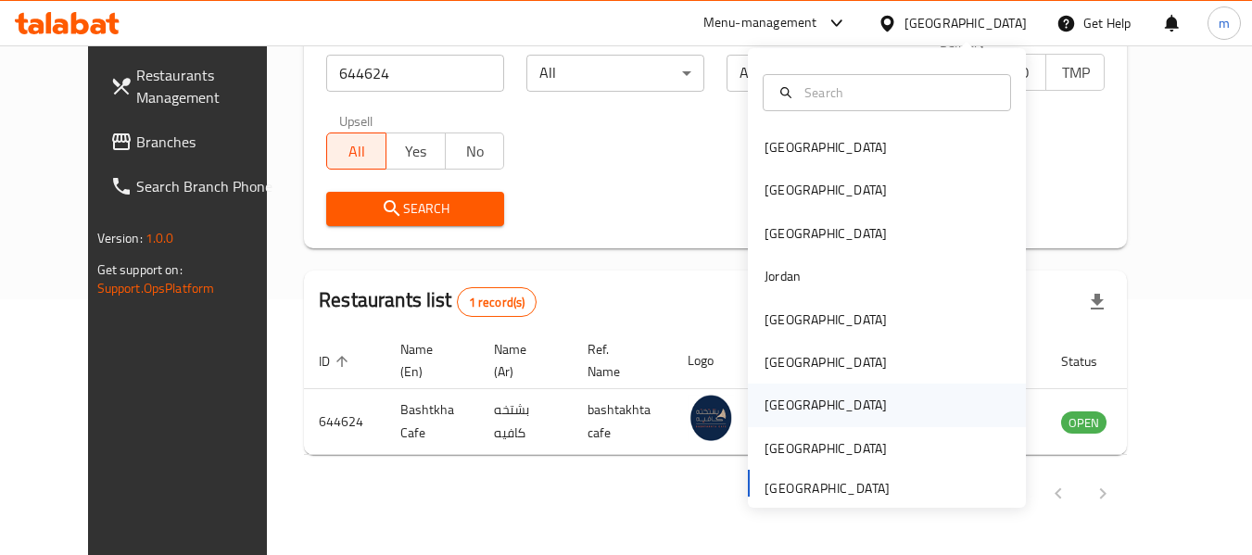
click at [781, 400] on div "[GEOGRAPHIC_DATA]" at bounding box center [826, 405] width 122 height 20
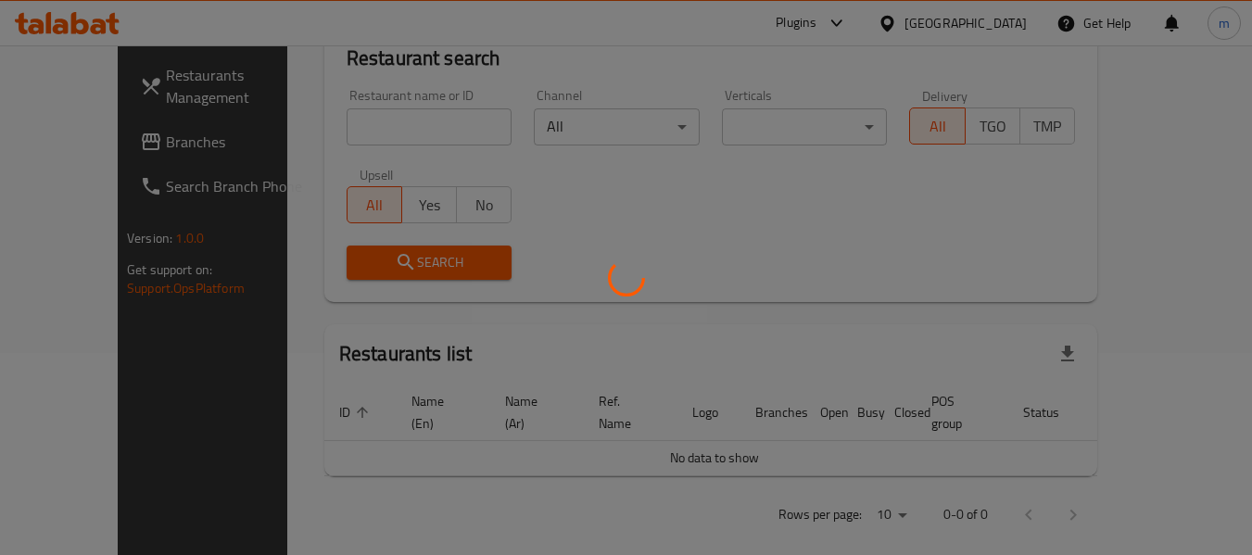
scroll to position [256, 0]
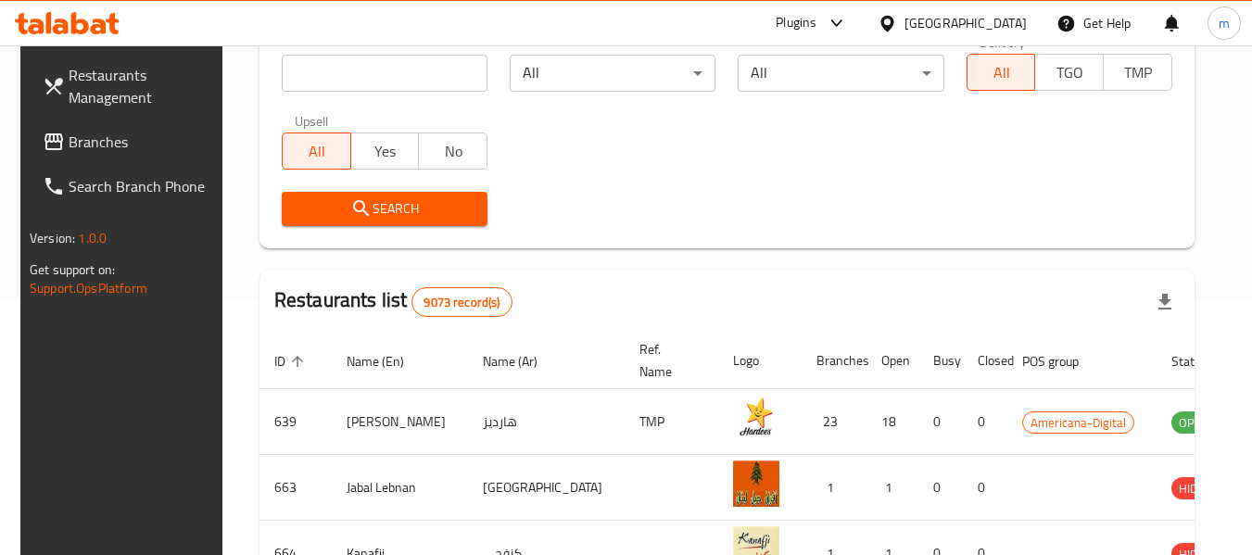
click at [95, 144] on span "Branches" at bounding box center [142, 142] width 146 height 22
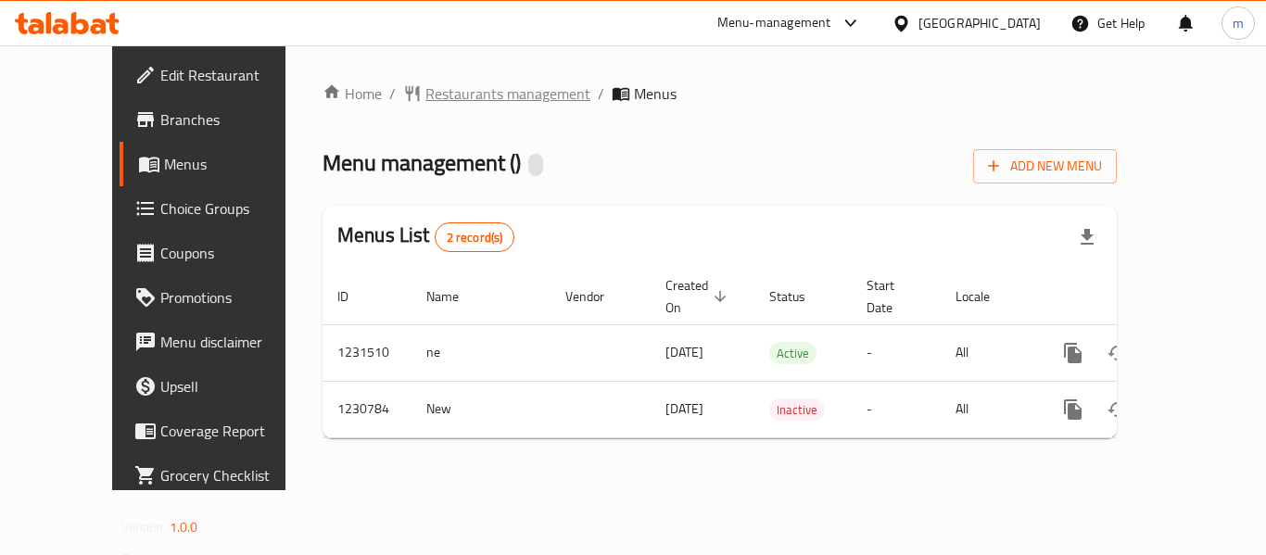
click at [435, 96] on span "Restaurants management" at bounding box center [507, 93] width 165 height 22
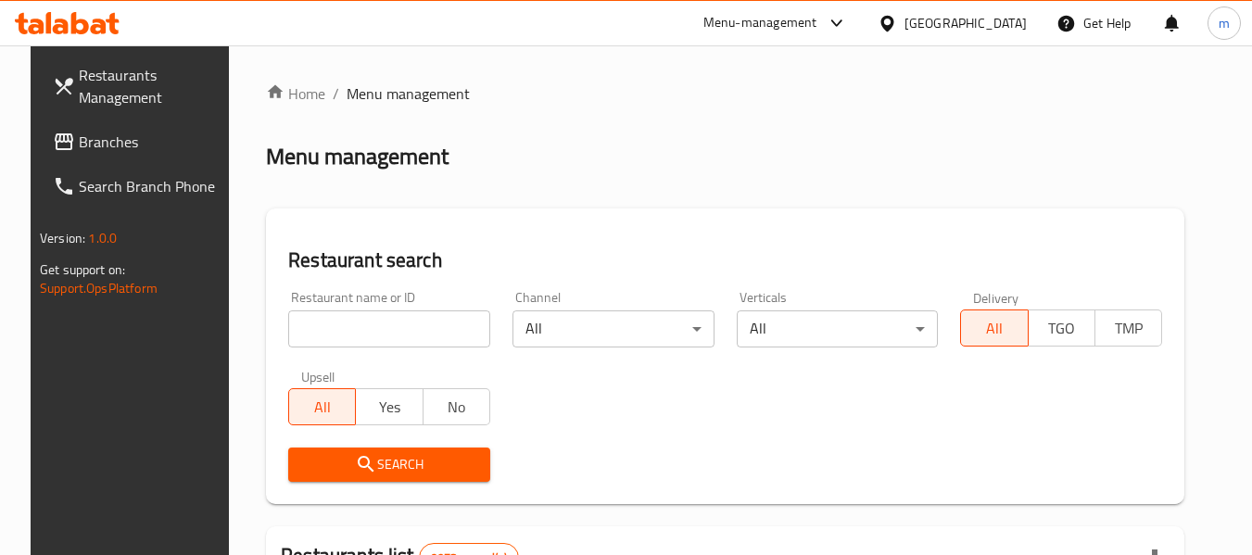
click at [364, 323] on input "search" at bounding box center [389, 329] width 202 height 37
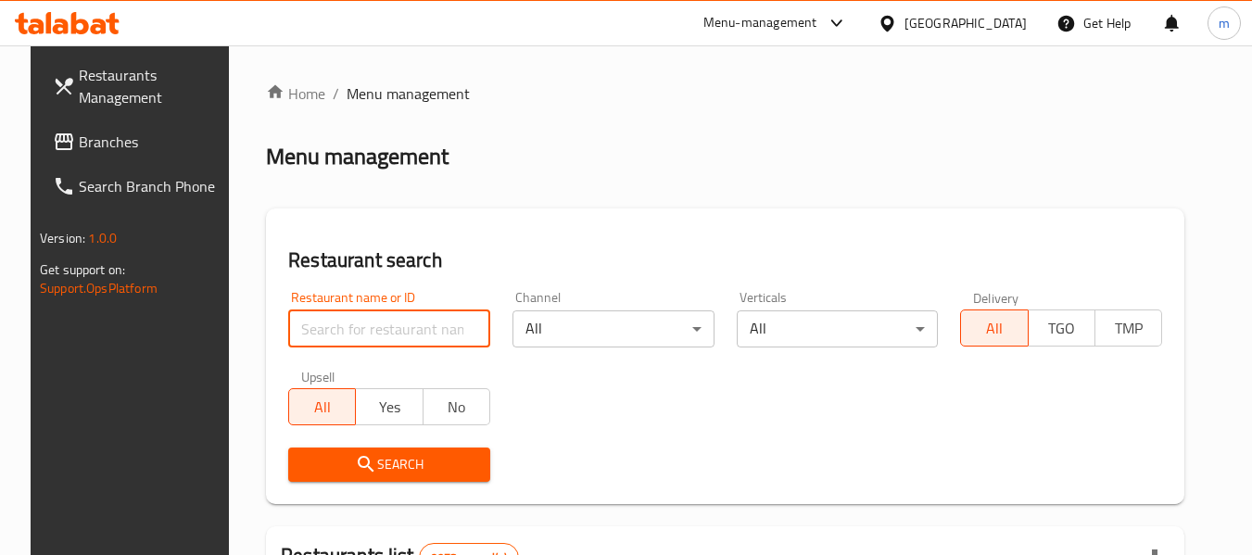
paste input "677246"
type input "677246"
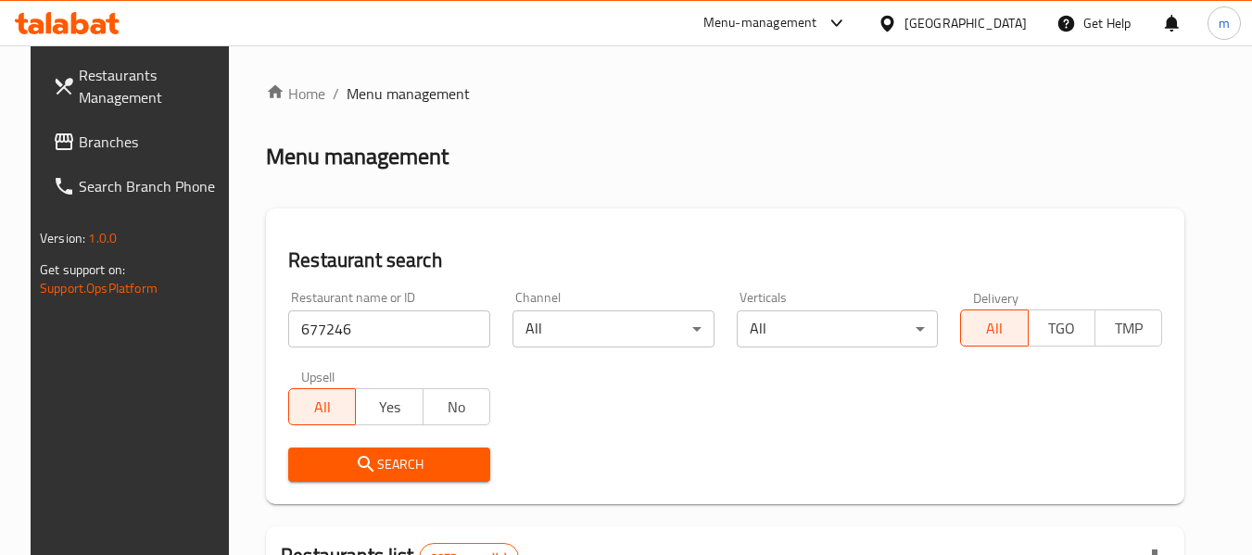
click at [388, 479] on button "Search" at bounding box center [389, 465] width 202 height 34
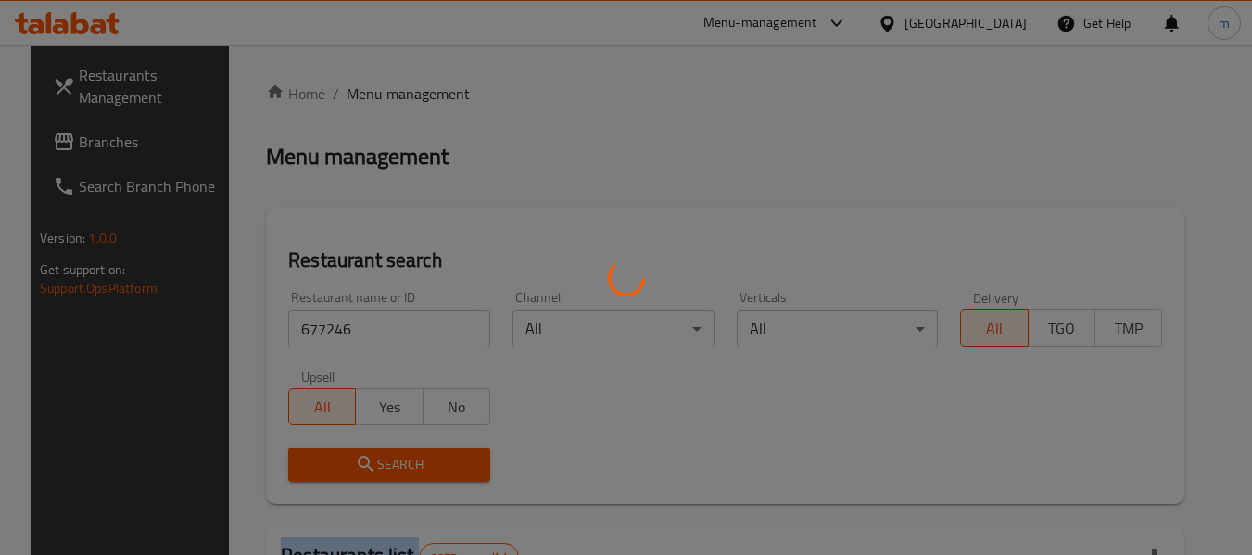
click at [388, 479] on div at bounding box center [626, 277] width 1252 height 555
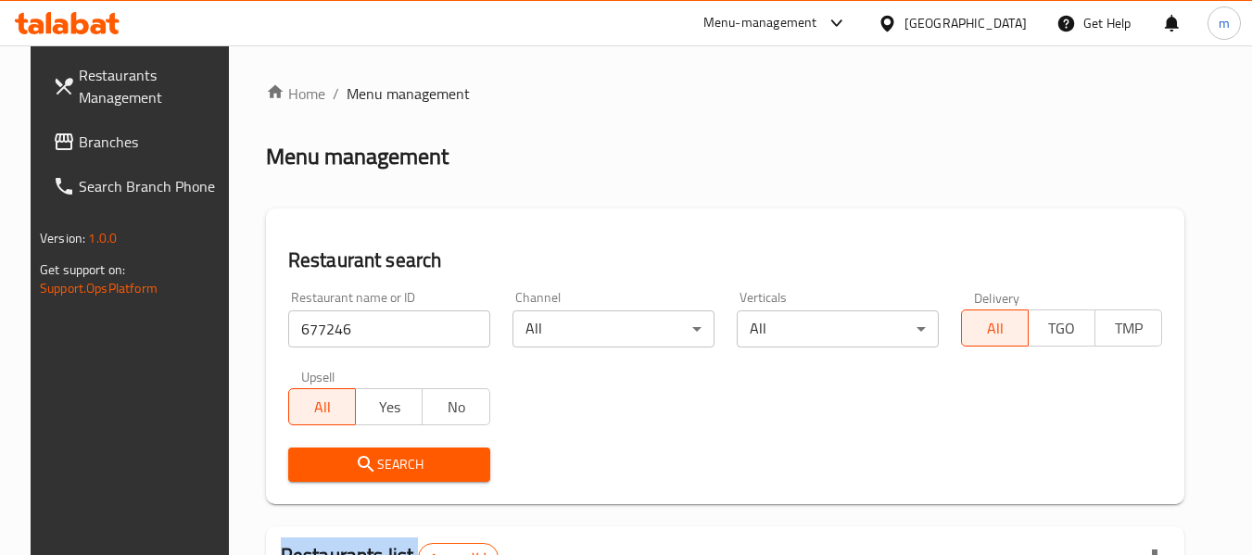
scroll to position [248, 0]
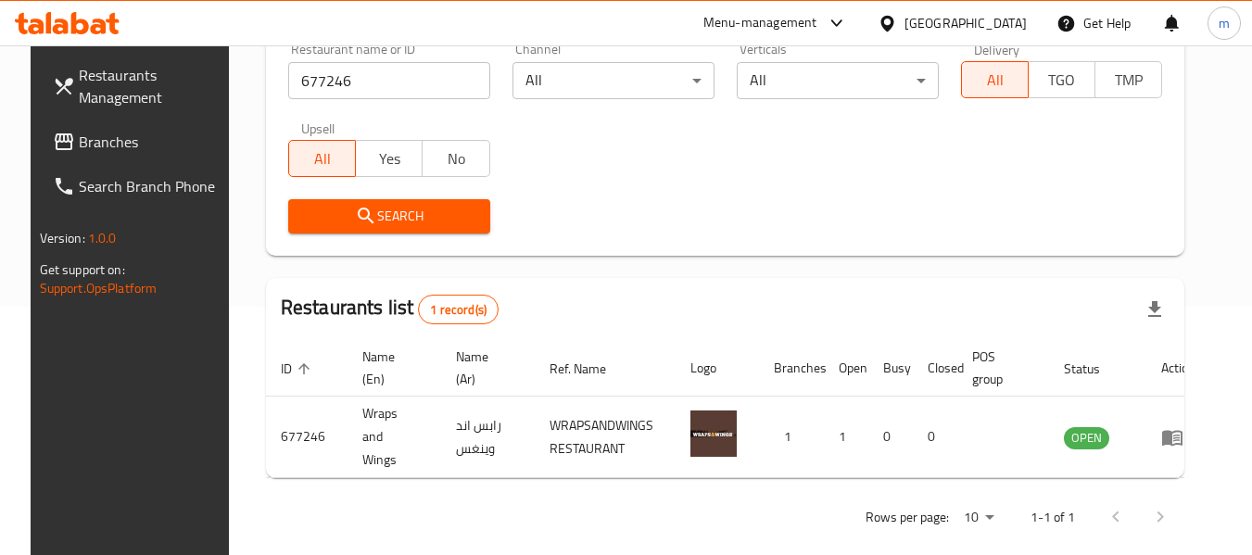
click at [905, 25] on div at bounding box center [891, 23] width 27 height 20
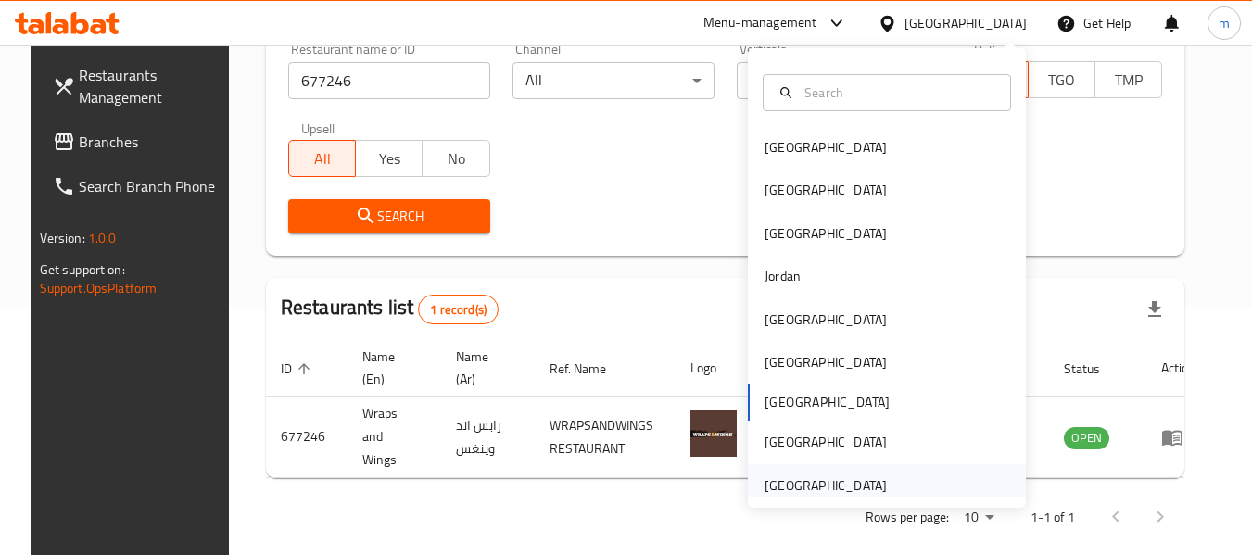
click at [813, 493] on div "[GEOGRAPHIC_DATA]" at bounding box center [826, 485] width 122 height 20
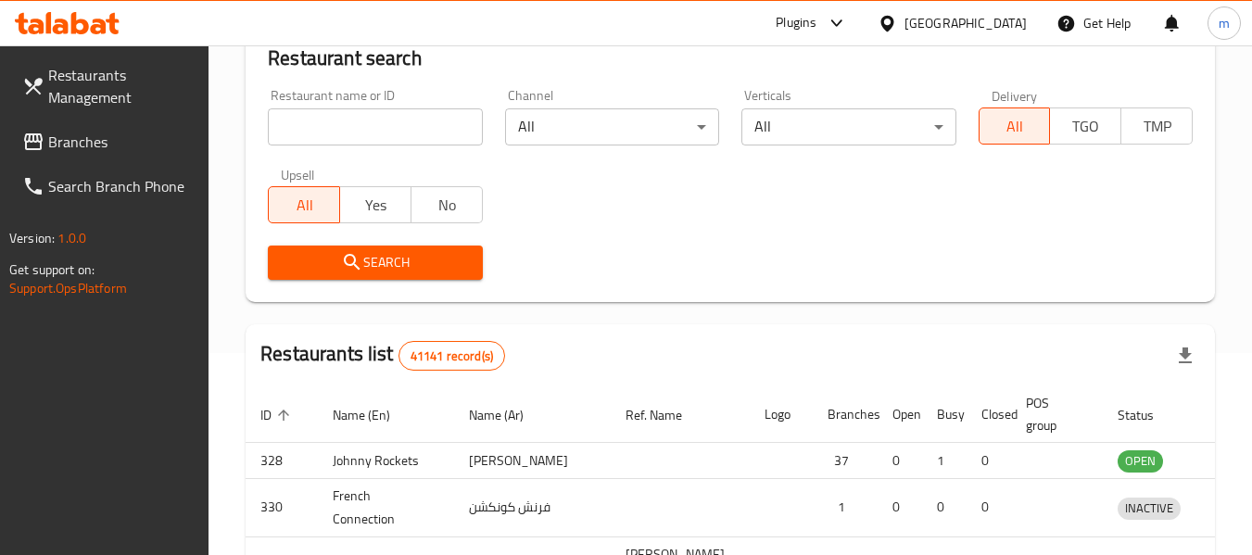
scroll to position [248, 0]
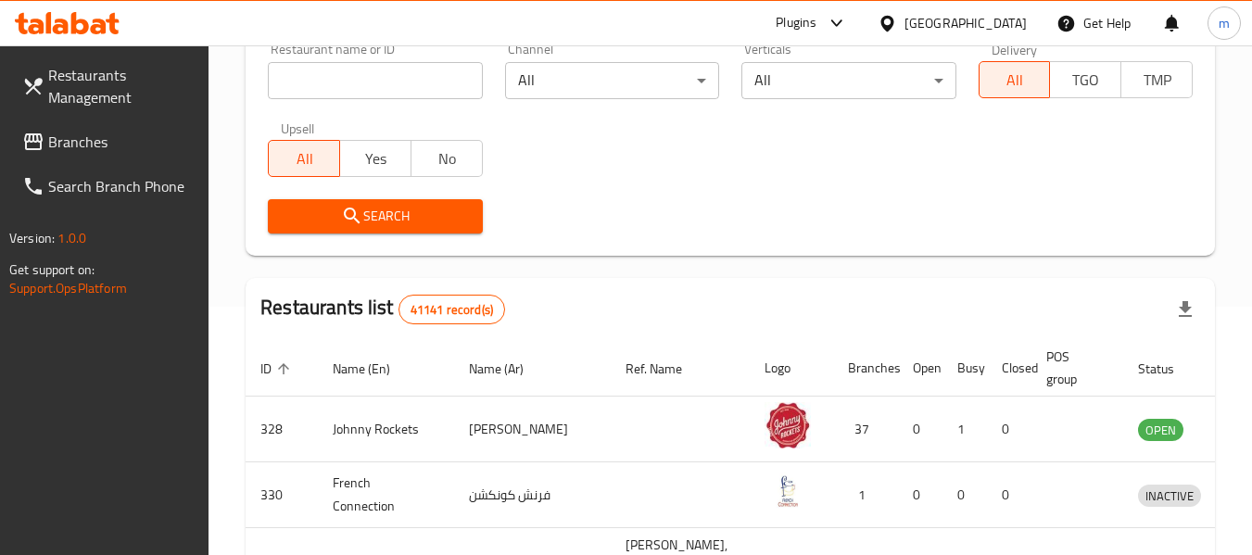
click at [79, 135] on span "Branches" at bounding box center [121, 142] width 146 height 22
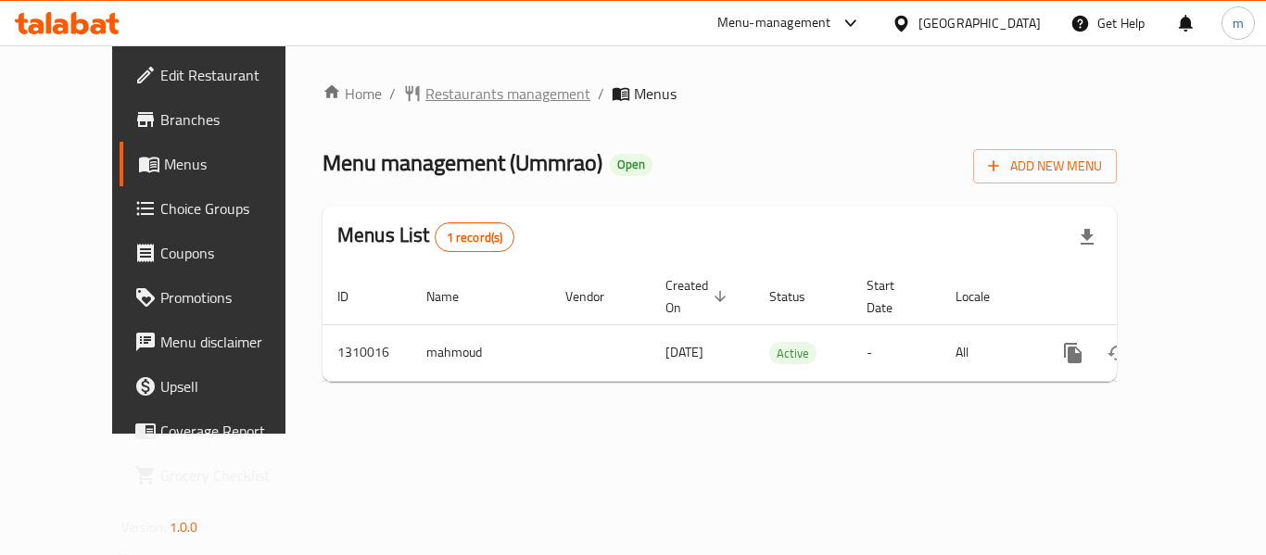
click at [458, 100] on span "Restaurants management" at bounding box center [507, 93] width 165 height 22
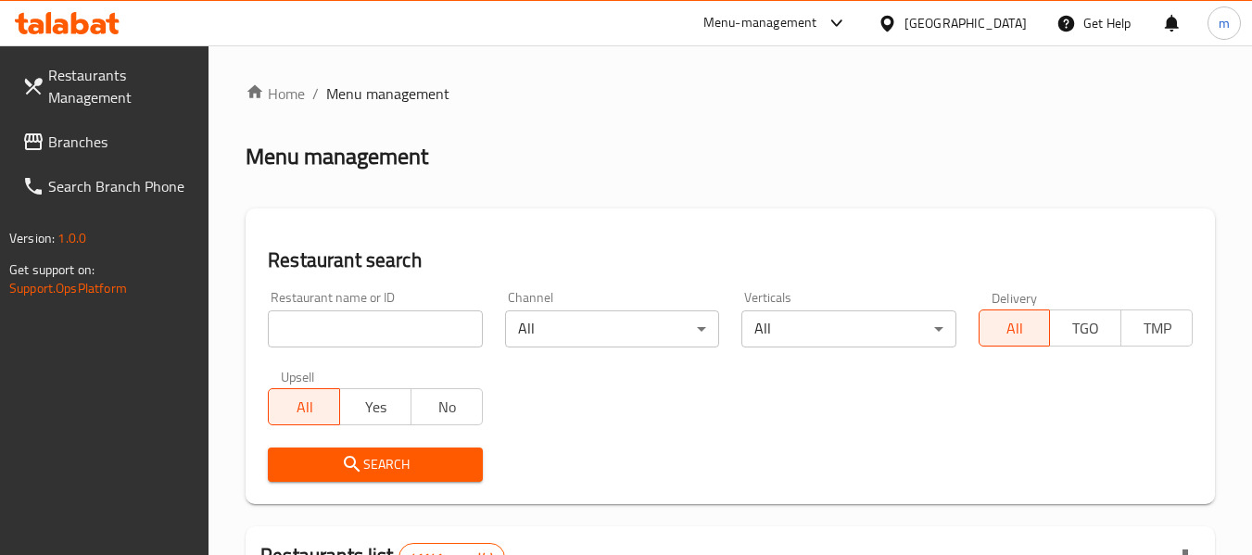
click at [404, 332] on input "search" at bounding box center [375, 329] width 214 height 37
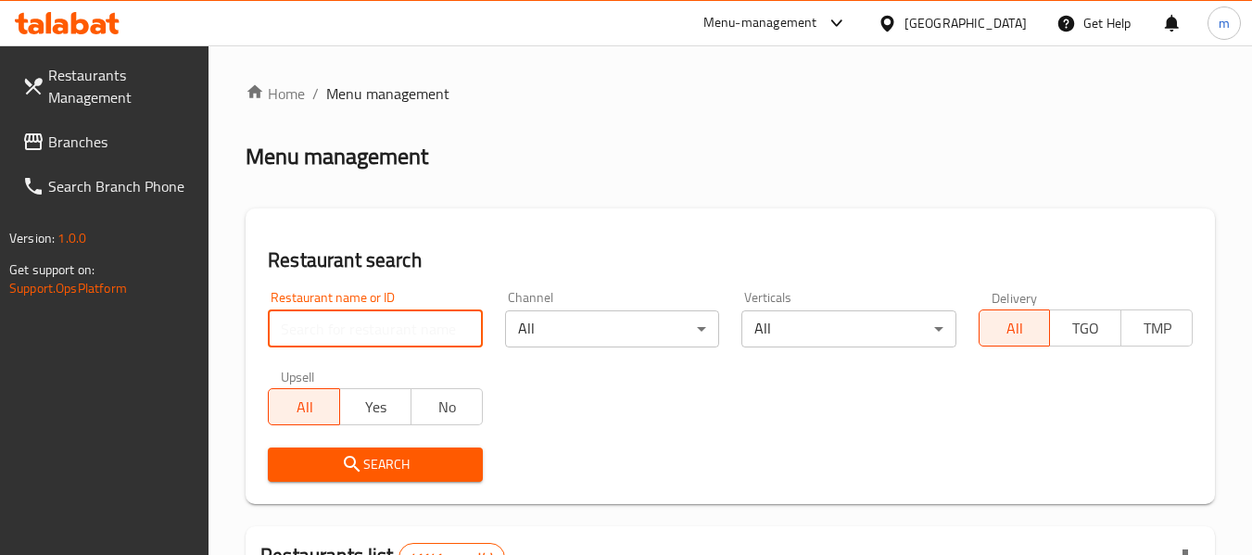
paste input "705298"
type input "705298"
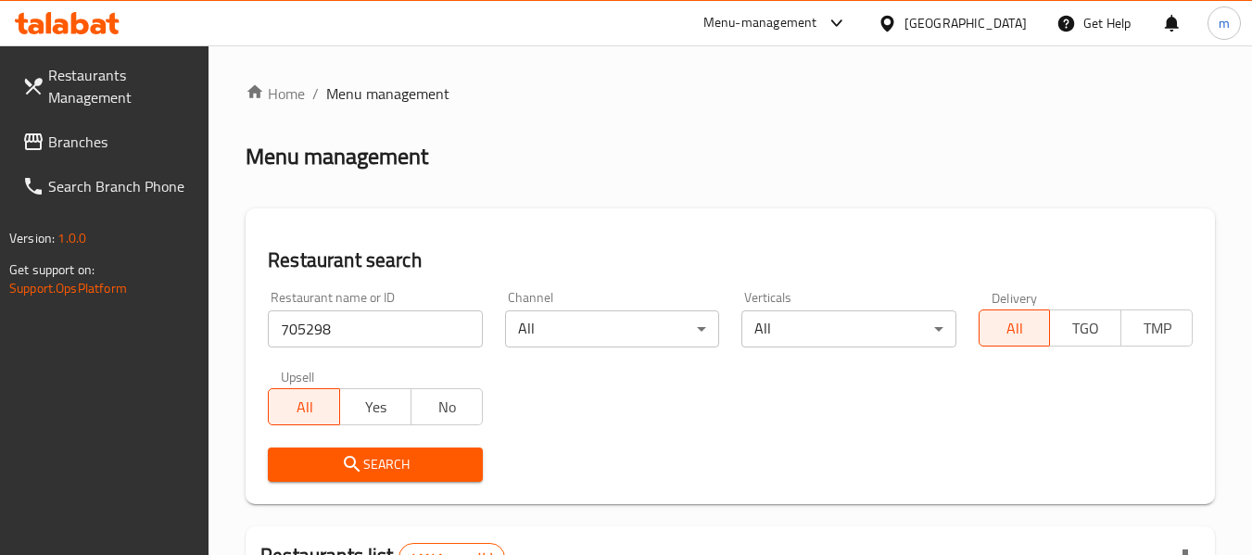
click at [386, 450] on button "Search" at bounding box center [375, 465] width 214 height 34
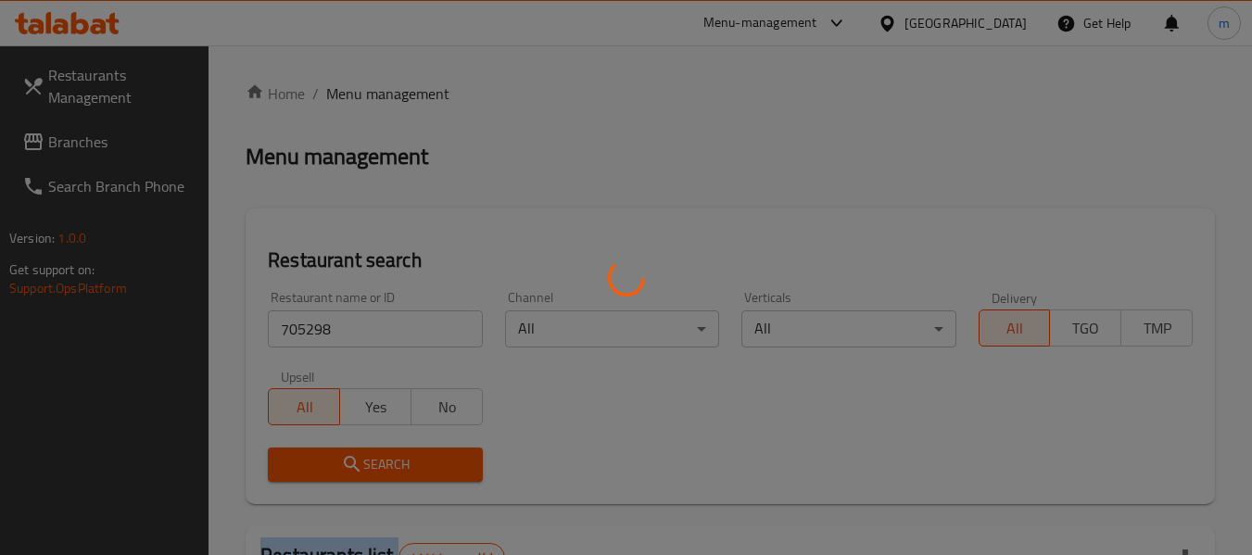
click at [386, 450] on div at bounding box center [626, 277] width 1252 height 555
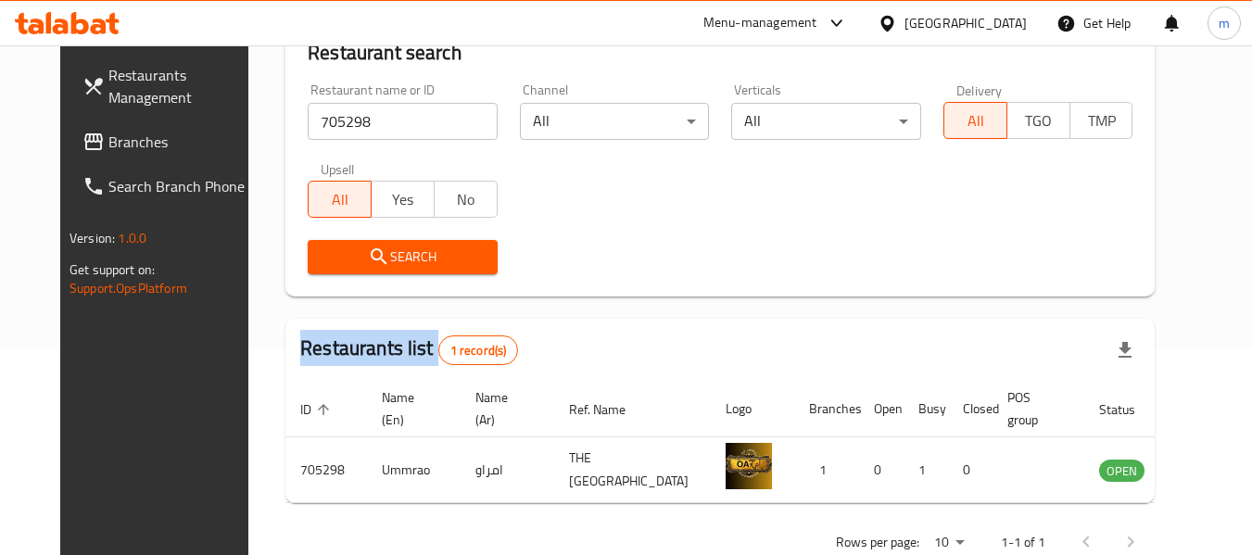
scroll to position [248, 0]
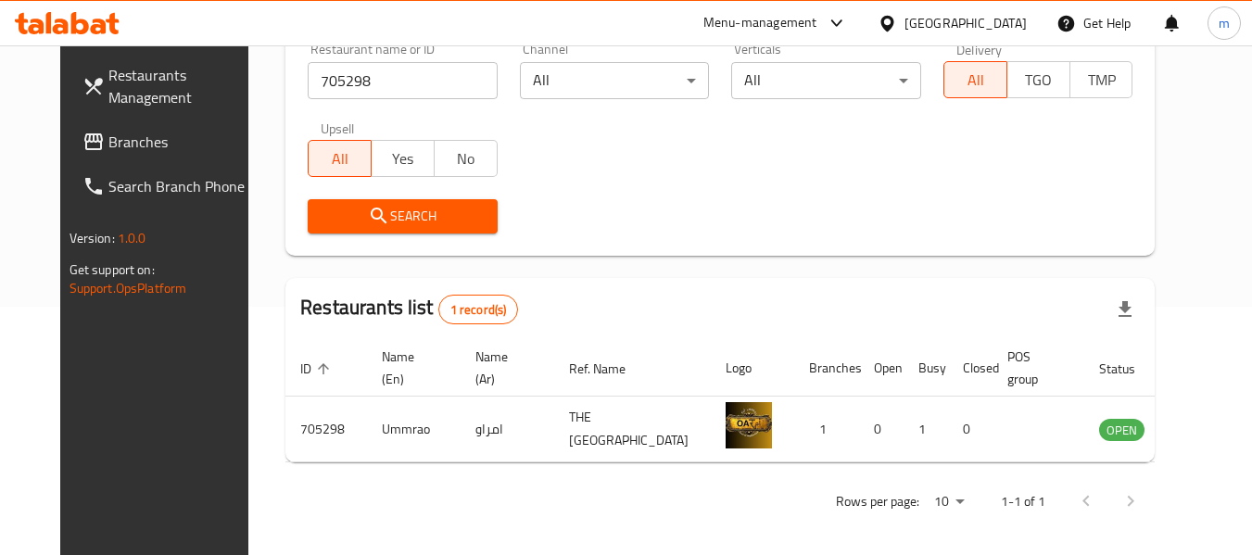
click at [946, 29] on div "[GEOGRAPHIC_DATA]" at bounding box center [966, 23] width 122 height 20
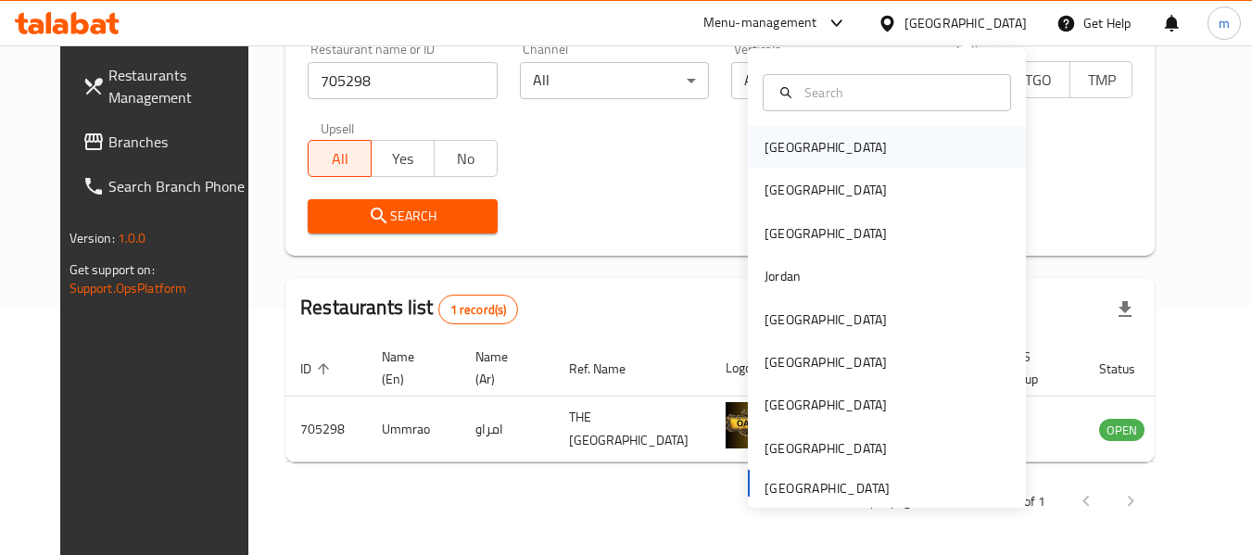
click at [791, 152] on div "[GEOGRAPHIC_DATA]" at bounding box center [826, 147] width 122 height 20
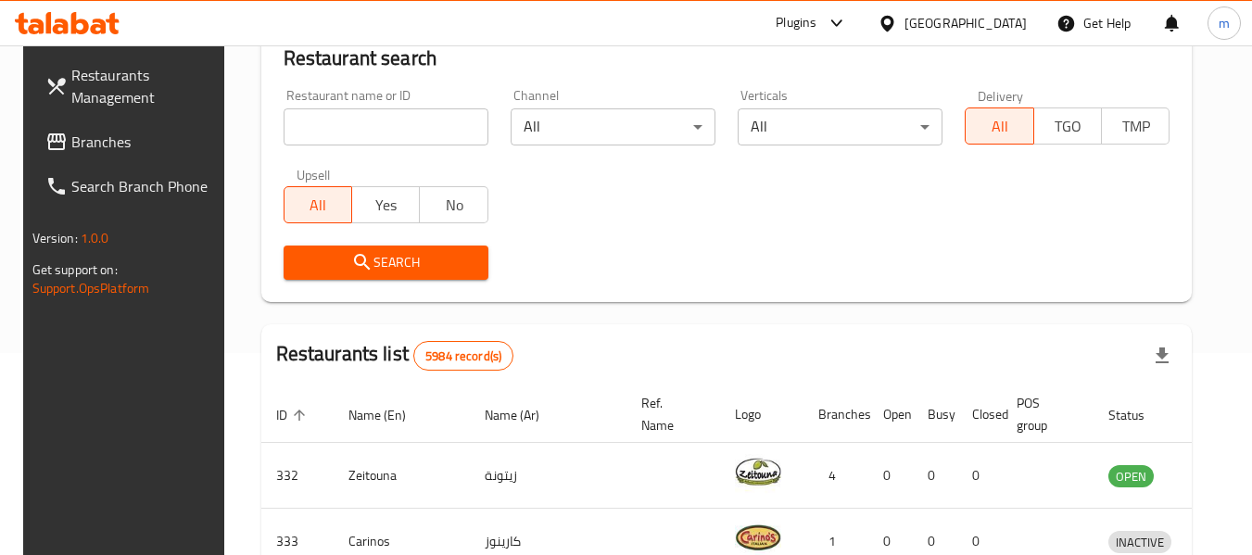
scroll to position [248, 0]
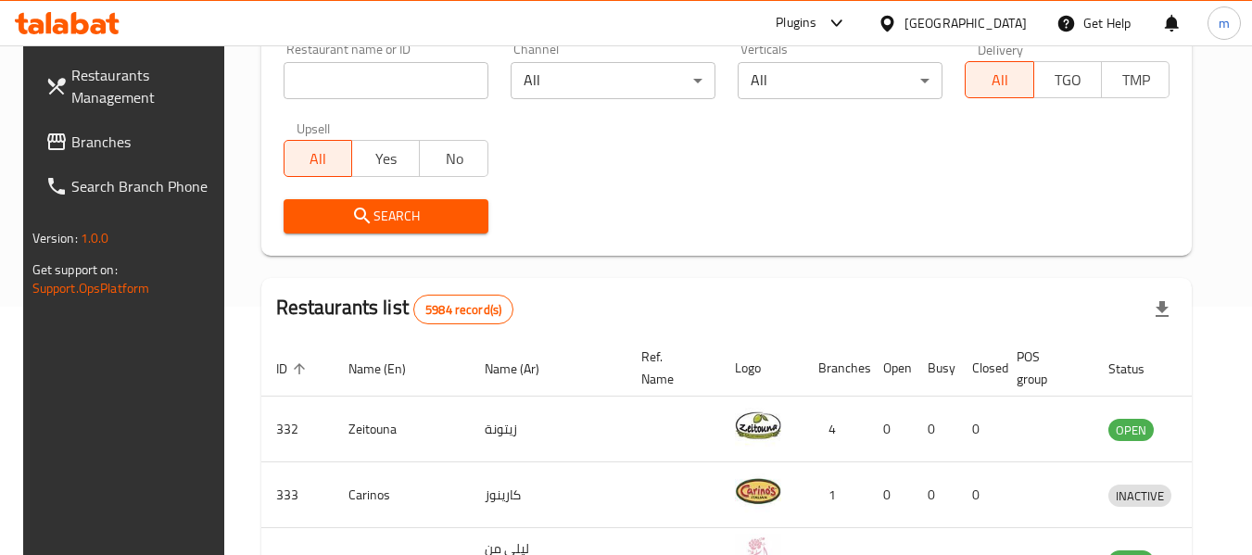
click at [71, 144] on span "Branches" at bounding box center [144, 142] width 146 height 22
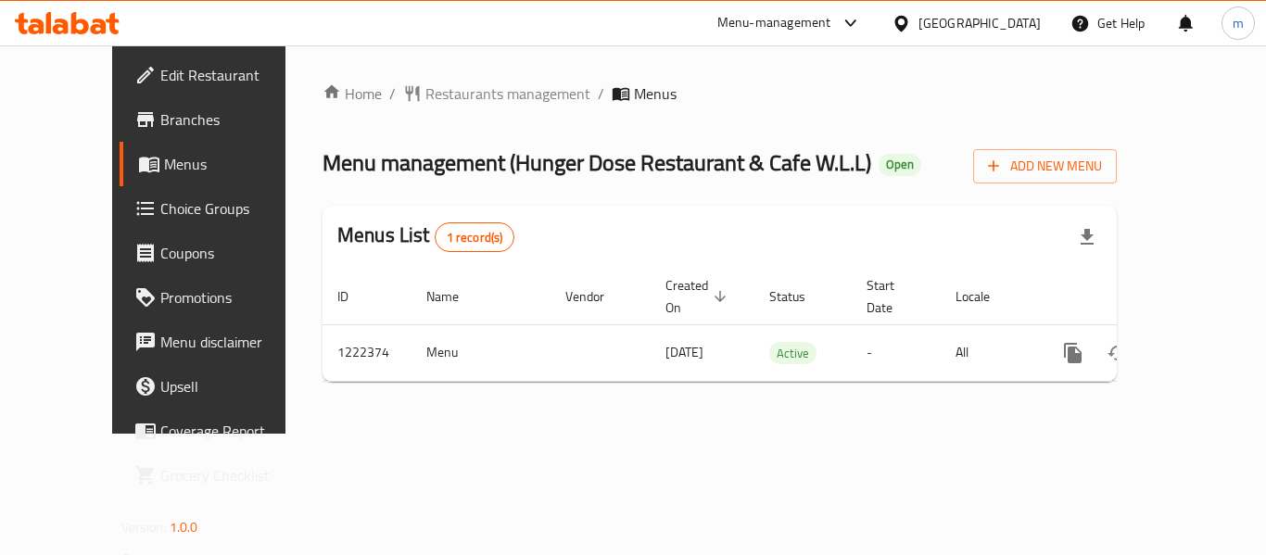
click at [425, 94] on span "Restaurants management" at bounding box center [507, 93] width 165 height 22
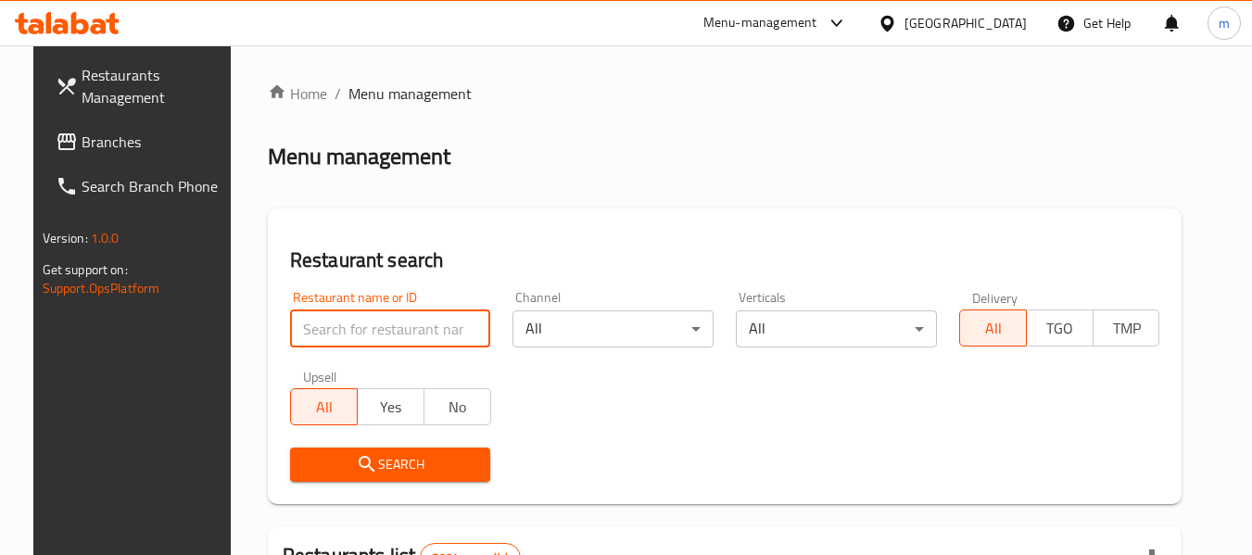
click at [351, 332] on input "search" at bounding box center [390, 329] width 201 height 37
paste input "674047"
type input "674047"
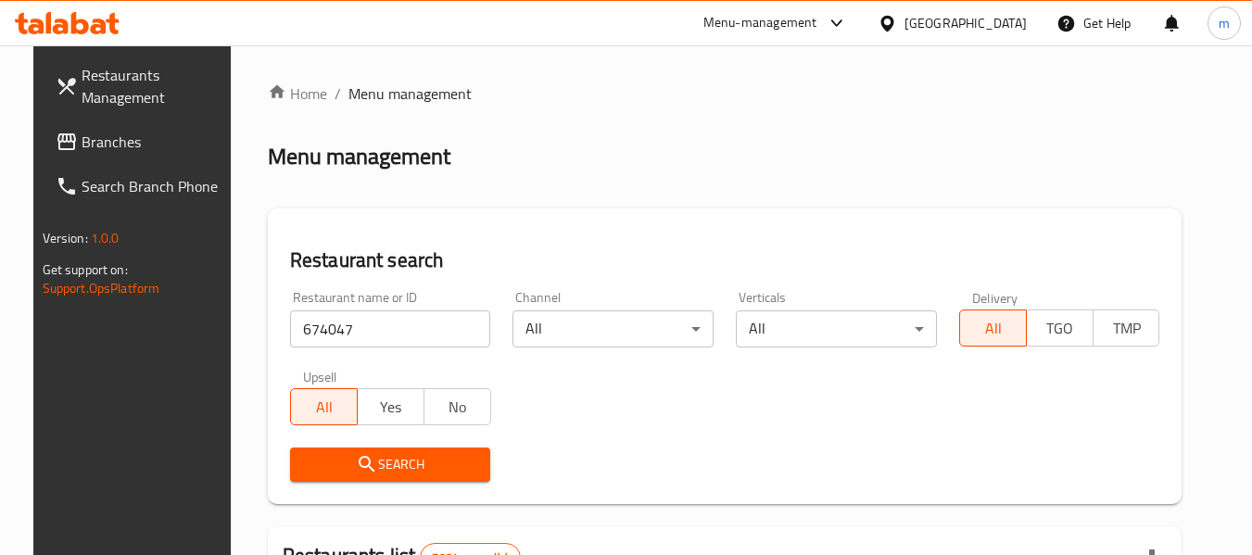
click at [375, 458] on span "Search" at bounding box center [390, 464] width 171 height 23
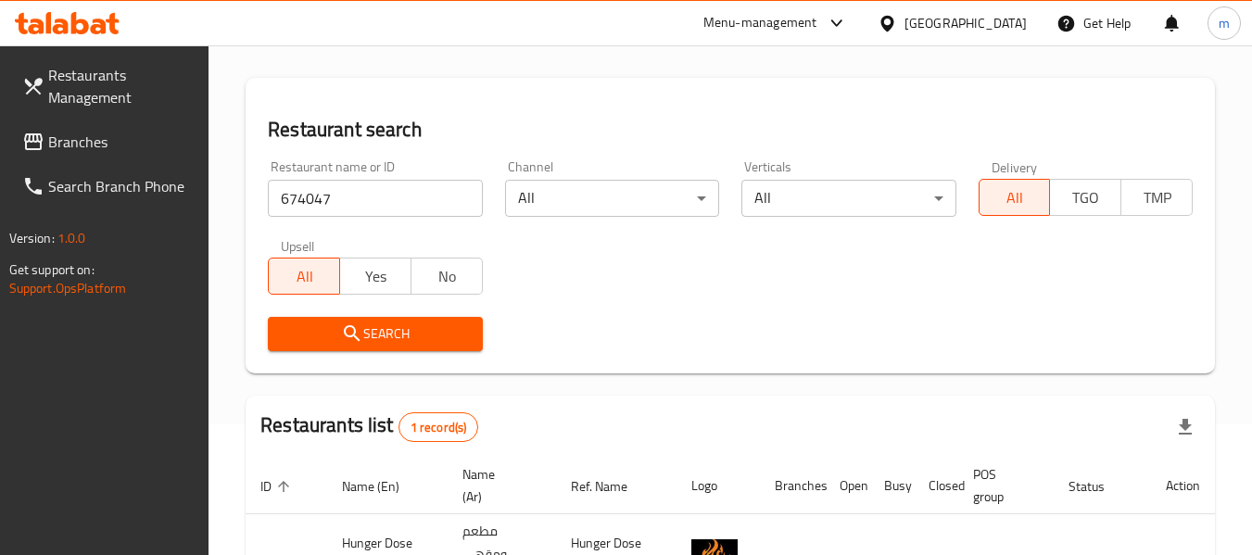
scroll to position [272, 0]
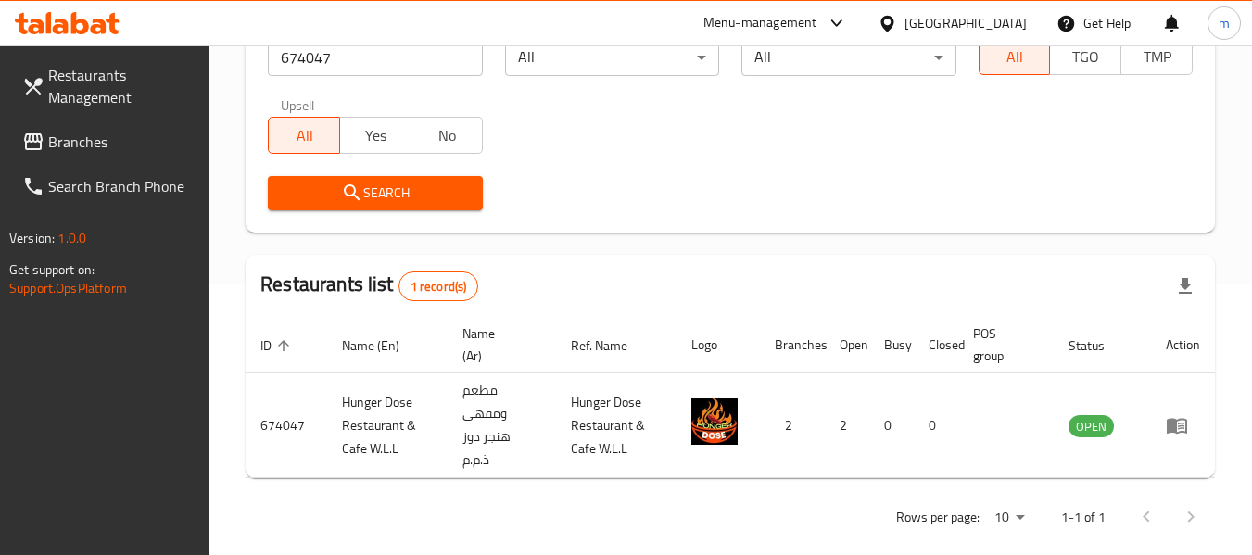
click at [893, 23] on icon at bounding box center [887, 23] width 13 height 16
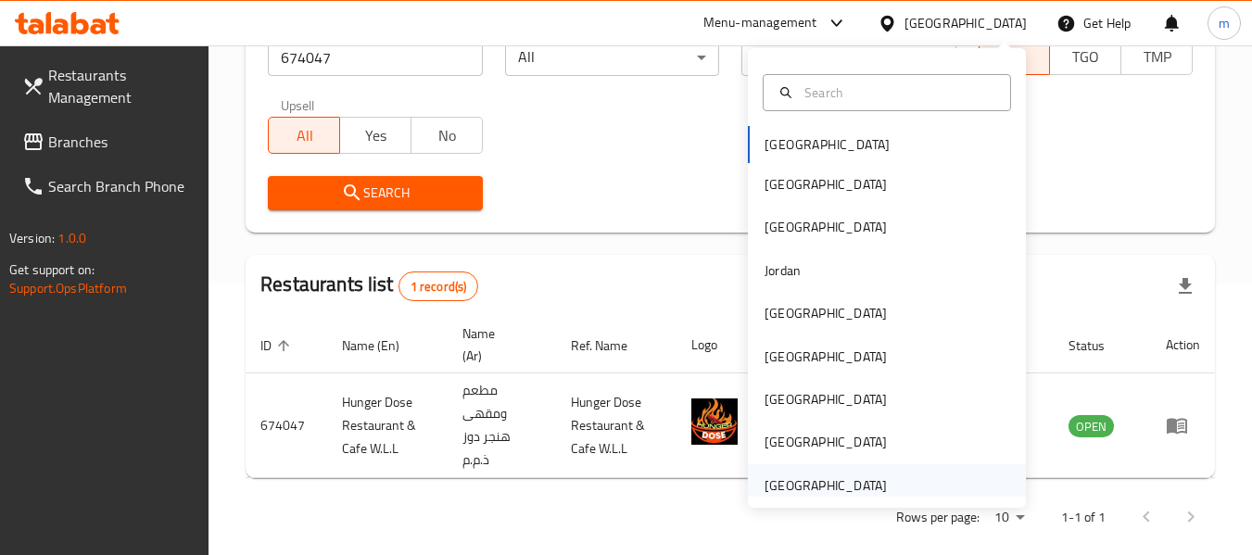
click at [794, 489] on div "[GEOGRAPHIC_DATA]" at bounding box center [826, 485] width 122 height 20
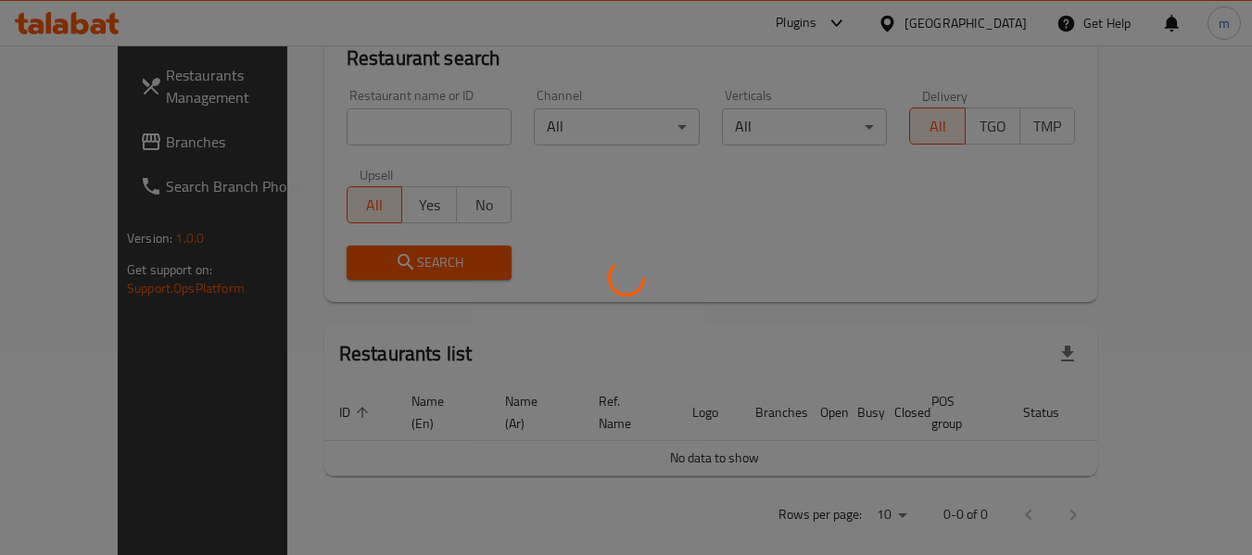
scroll to position [272, 0]
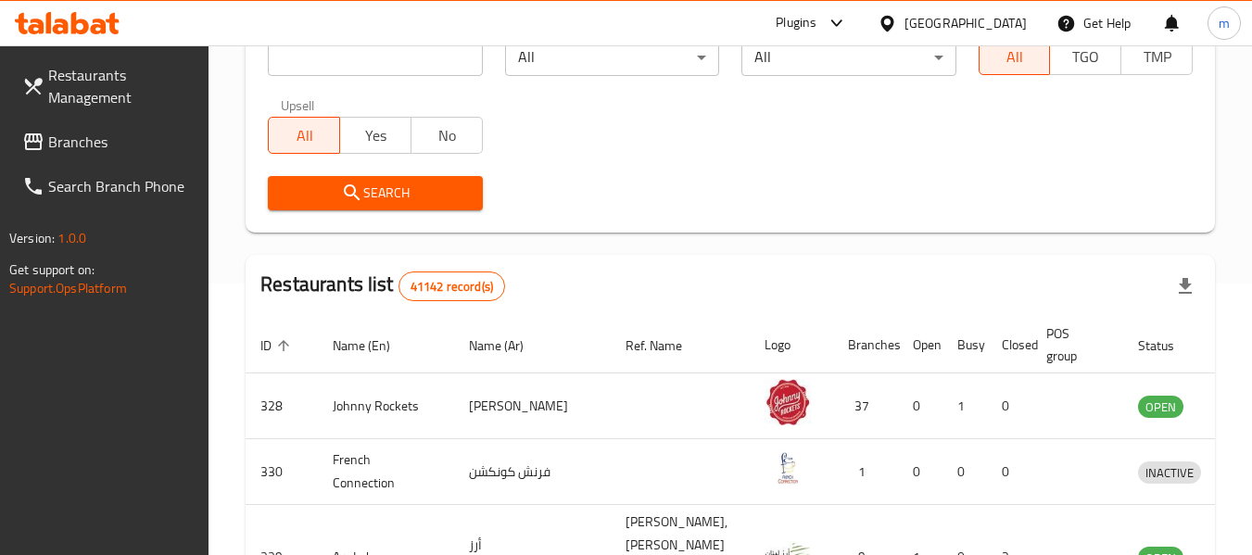
click at [84, 159] on link "Branches" at bounding box center [108, 142] width 202 height 44
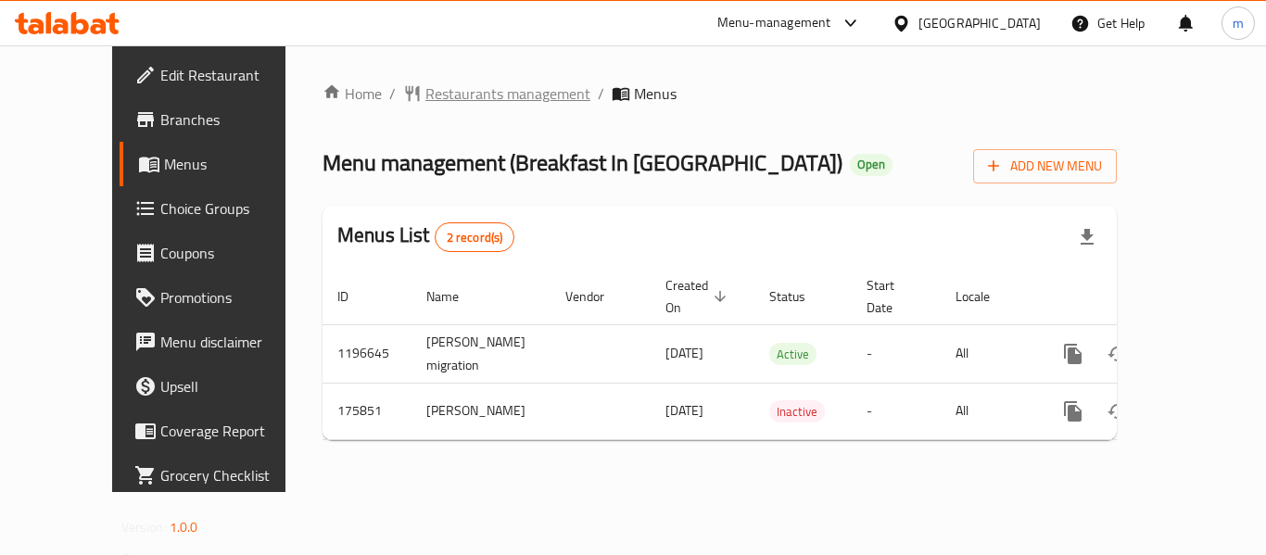
click at [456, 104] on span "Restaurants management" at bounding box center [507, 93] width 165 height 22
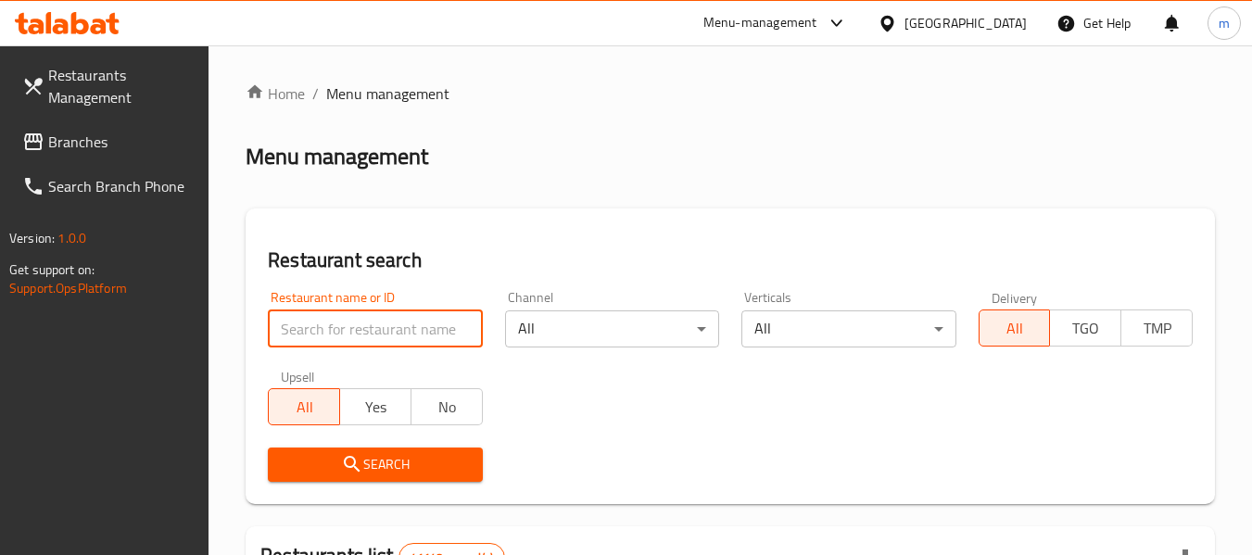
click at [374, 335] on input "search" at bounding box center [375, 329] width 214 height 37
paste input "617786"
type input "617786"
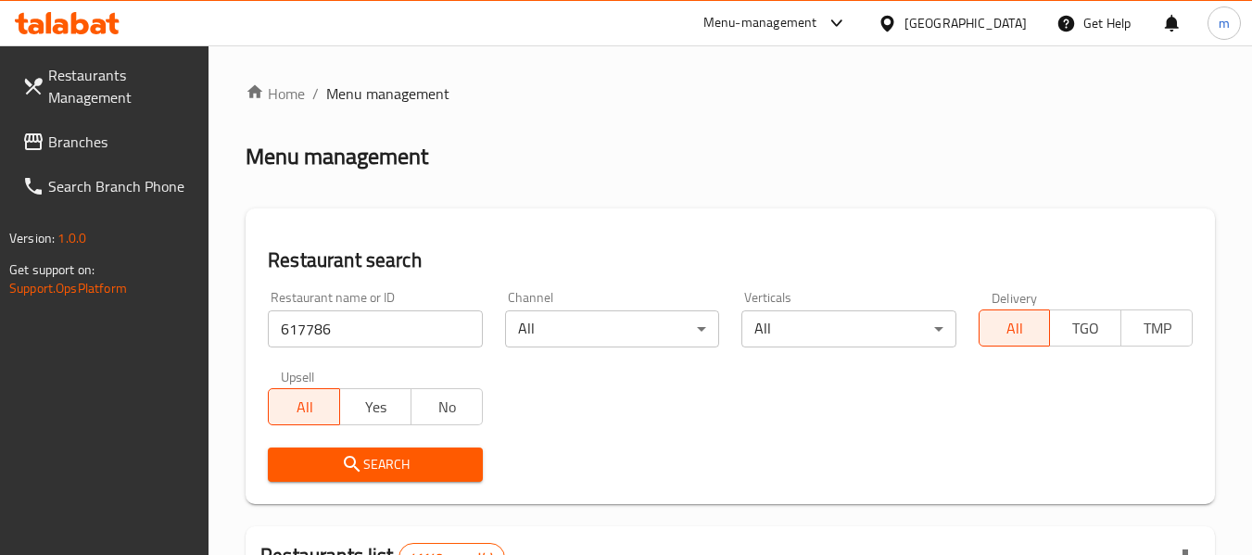
click at [370, 475] on span "Search" at bounding box center [375, 464] width 184 height 23
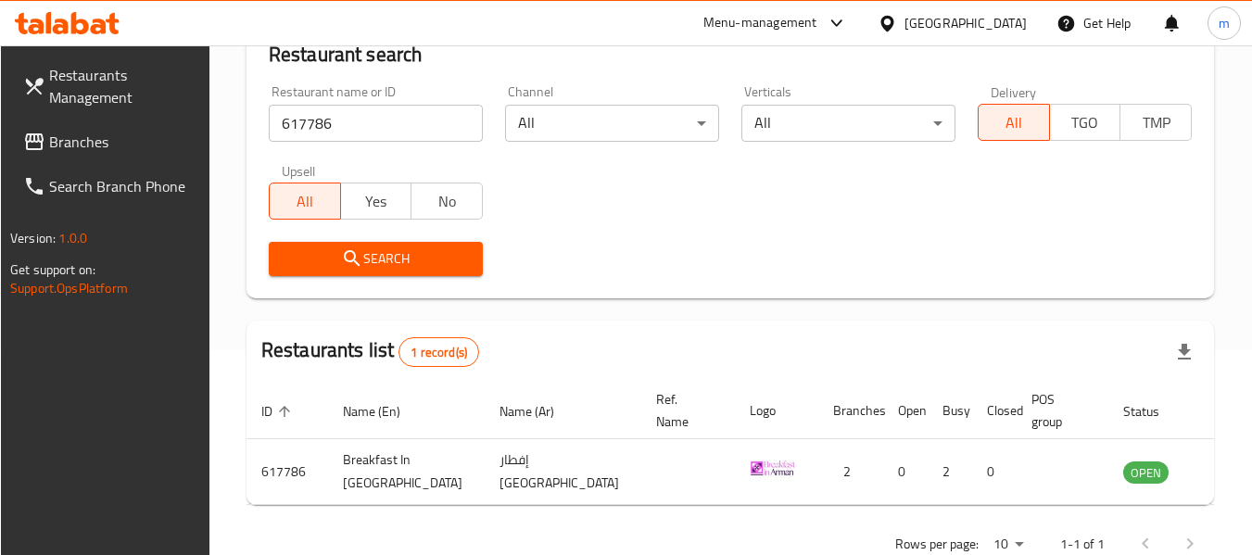
scroll to position [248, 0]
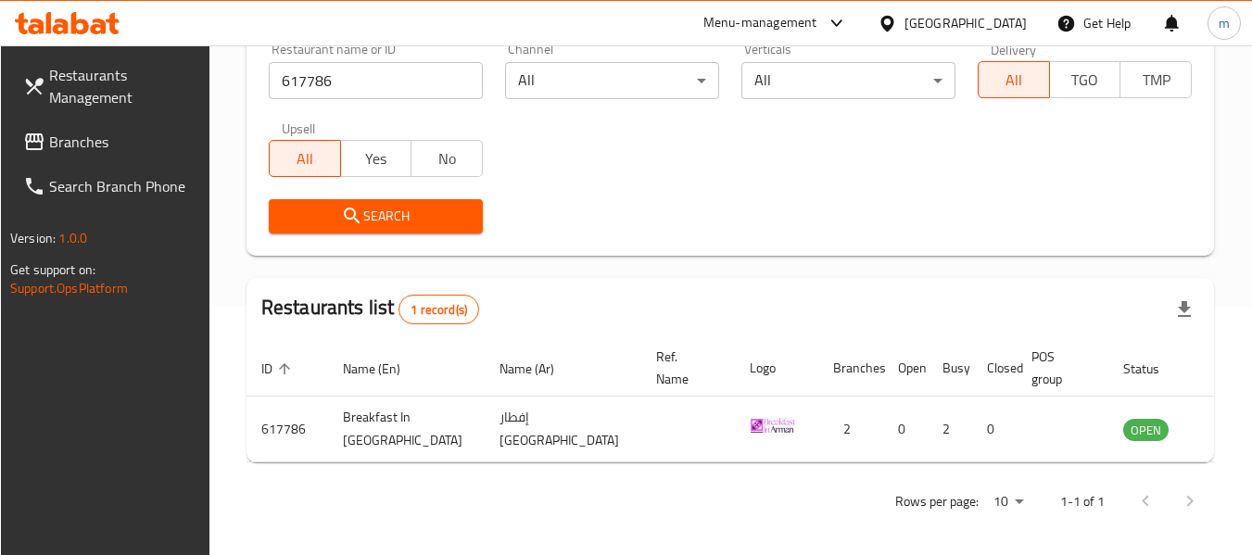
click at [995, 27] on div "[GEOGRAPHIC_DATA]" at bounding box center [966, 23] width 122 height 20
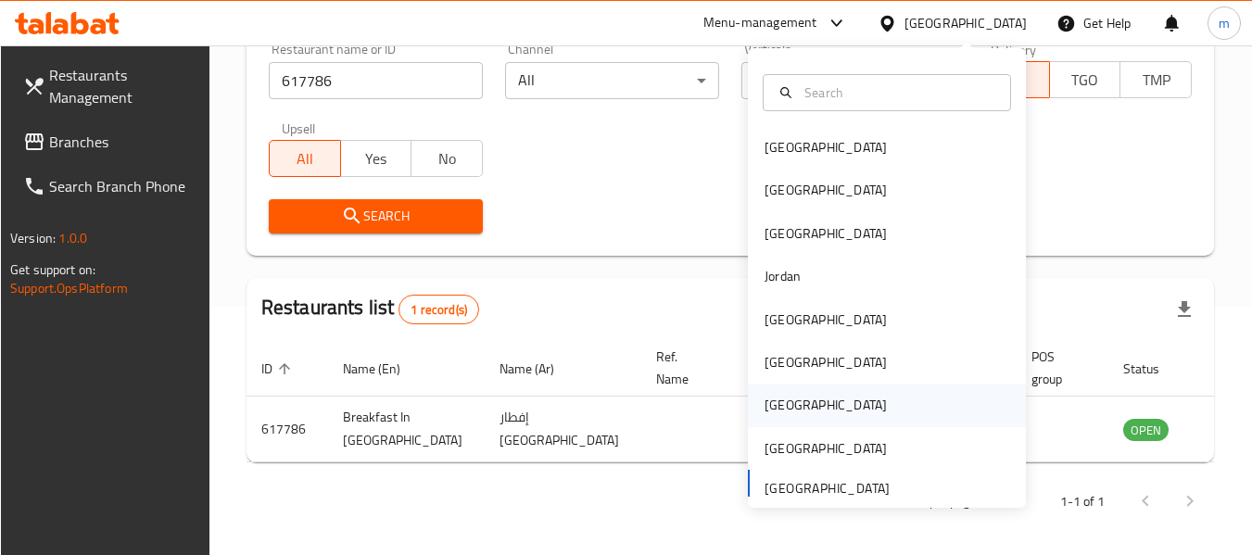
click at [775, 402] on div "[GEOGRAPHIC_DATA]" at bounding box center [826, 405] width 122 height 20
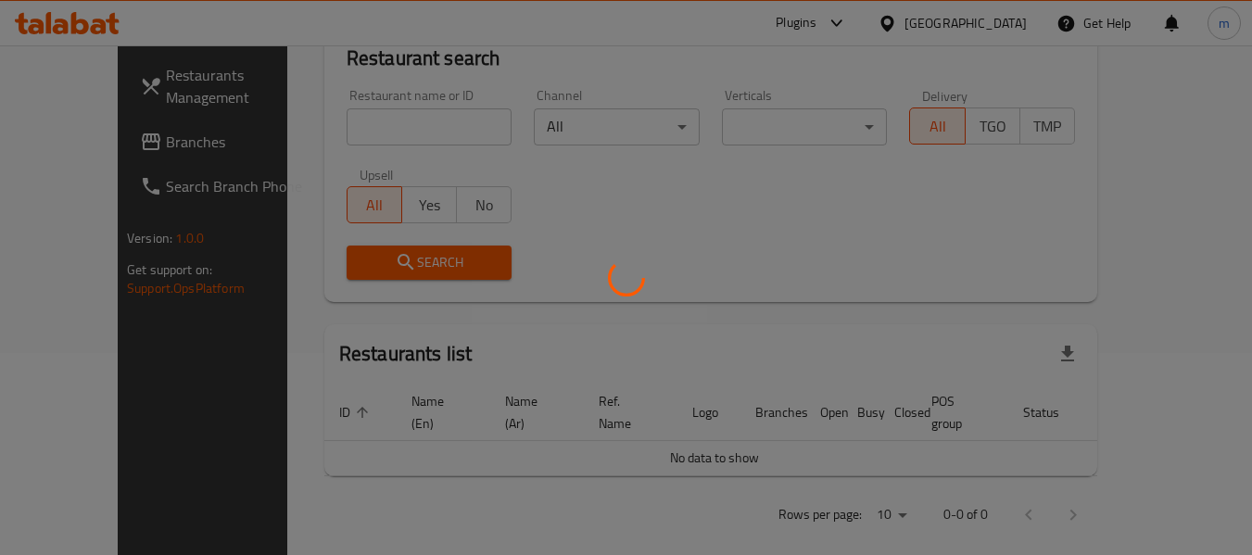
scroll to position [248, 0]
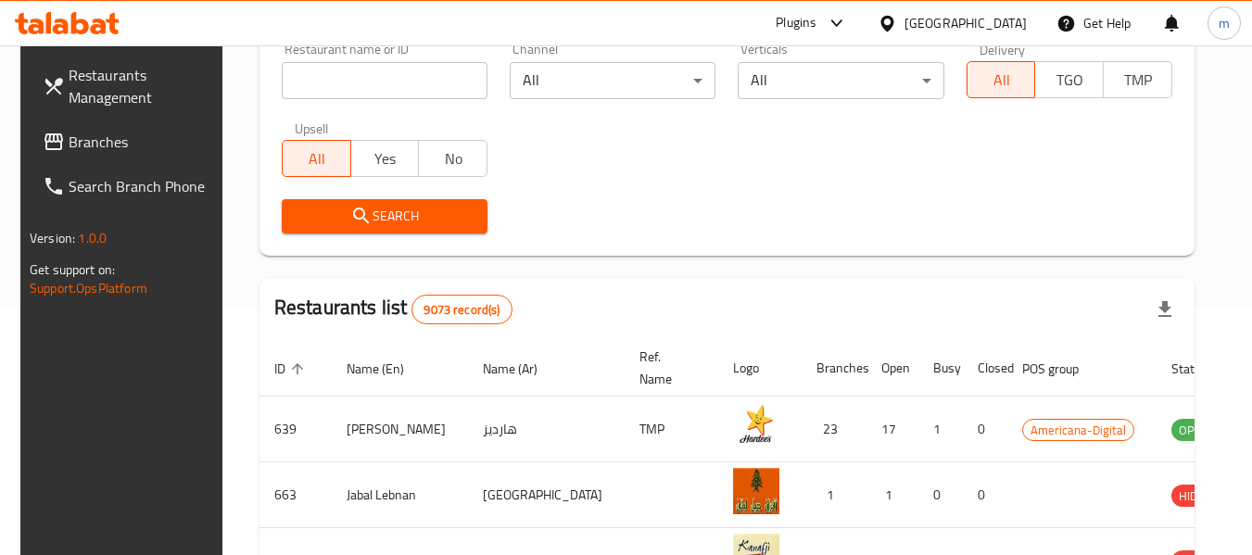
click at [91, 149] on span "Branches" at bounding box center [142, 142] width 146 height 22
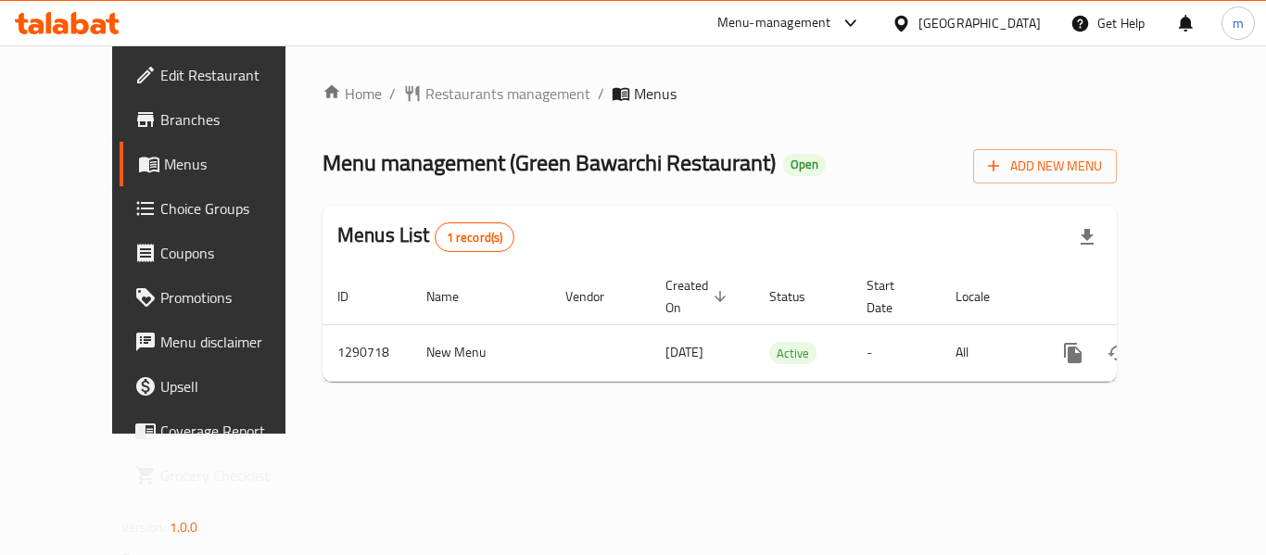
click at [447, 86] on span "Restaurants management" at bounding box center [507, 93] width 165 height 22
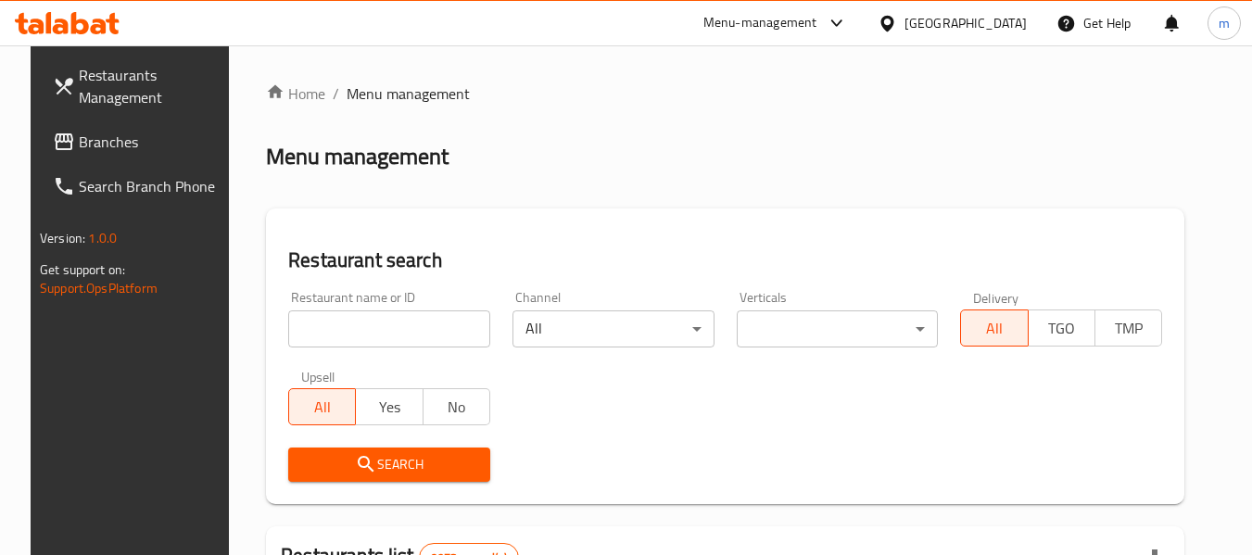
click at [394, 339] on input "search" at bounding box center [389, 329] width 202 height 37
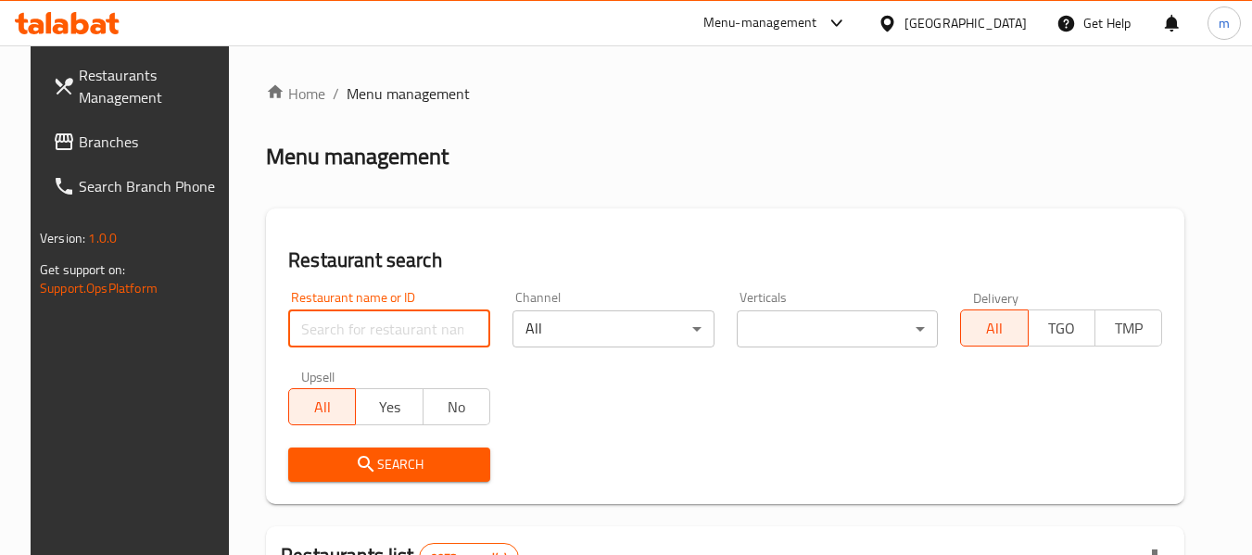
paste input "698354"
type input "698354"
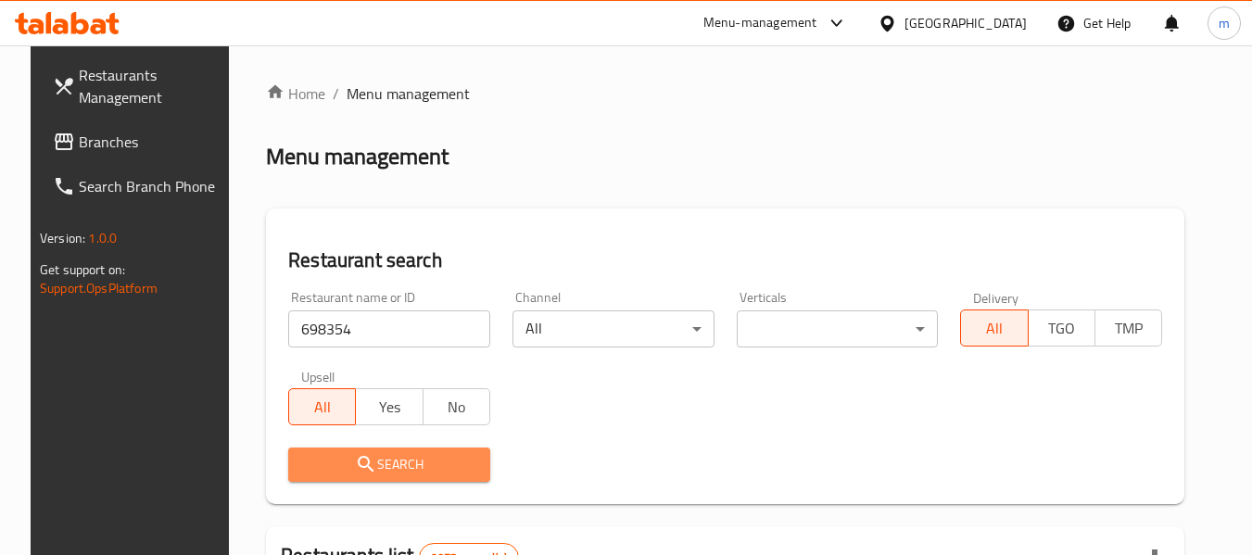
click at [387, 454] on span "Search" at bounding box center [389, 464] width 172 height 23
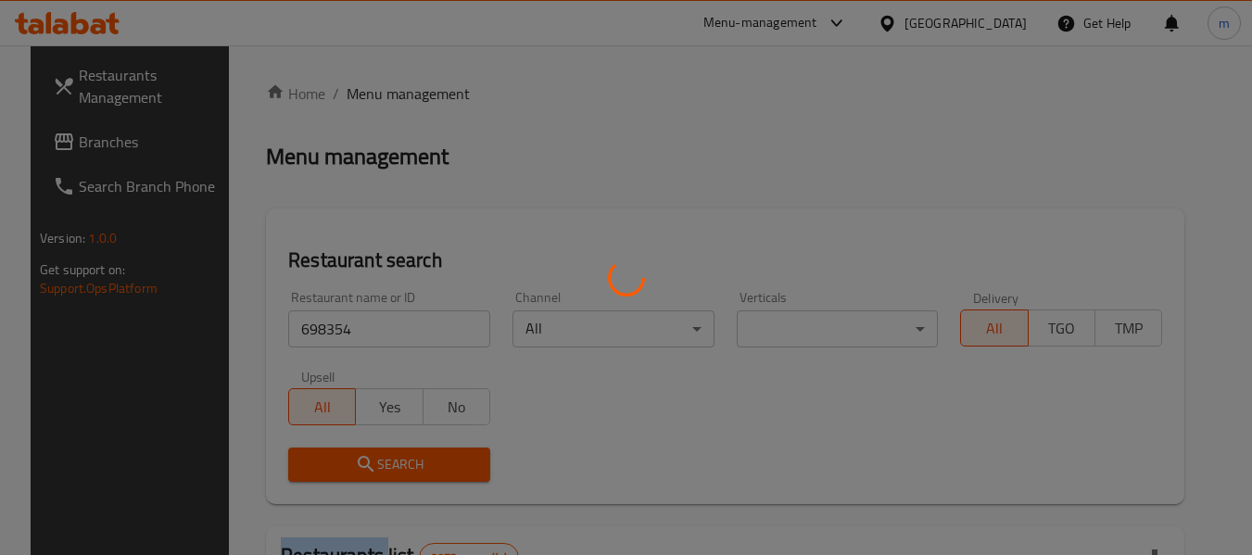
click at [387, 454] on div at bounding box center [626, 277] width 1252 height 555
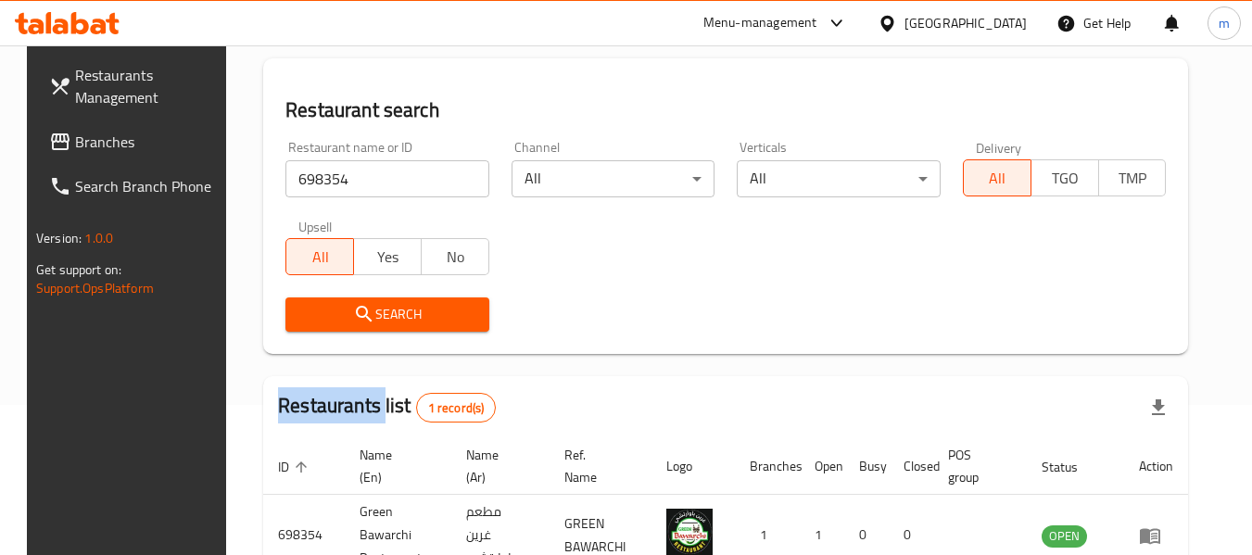
scroll to position [248, 0]
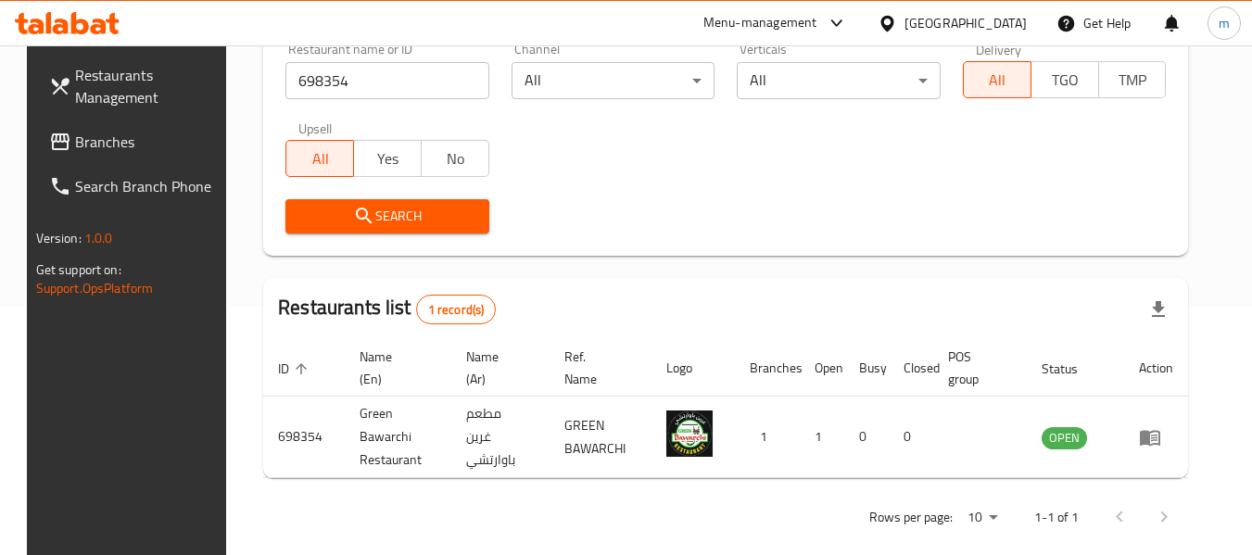
click at [1002, 34] on div "Qatar" at bounding box center [952, 23] width 179 height 44
click at [1014, 25] on div "[GEOGRAPHIC_DATA]" at bounding box center [966, 23] width 122 height 20
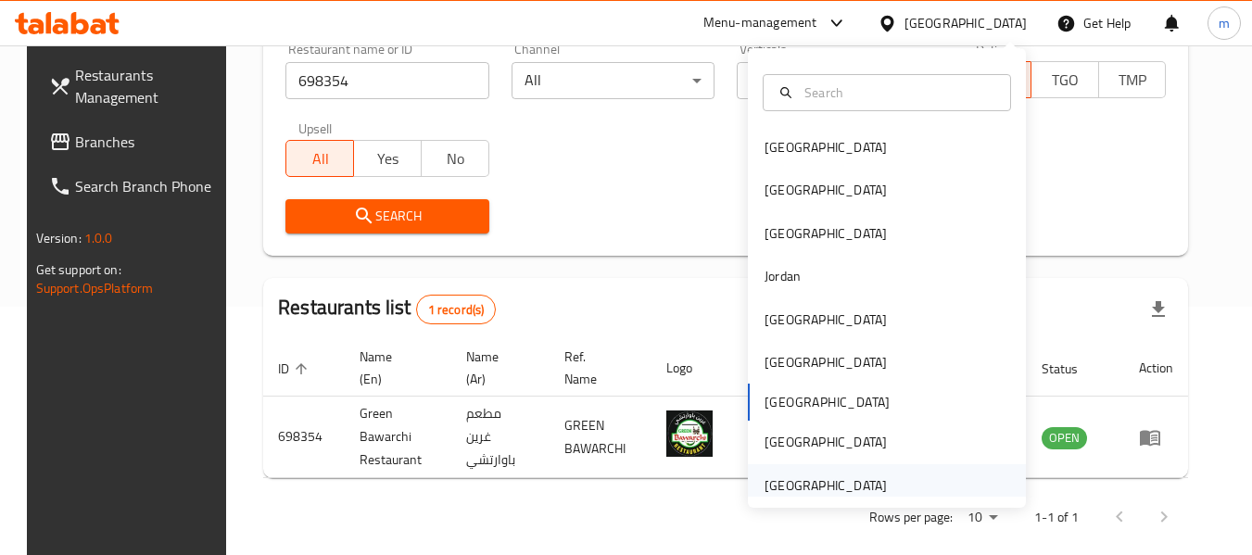
click at [855, 478] on div "[GEOGRAPHIC_DATA]" at bounding box center [826, 485] width 122 height 20
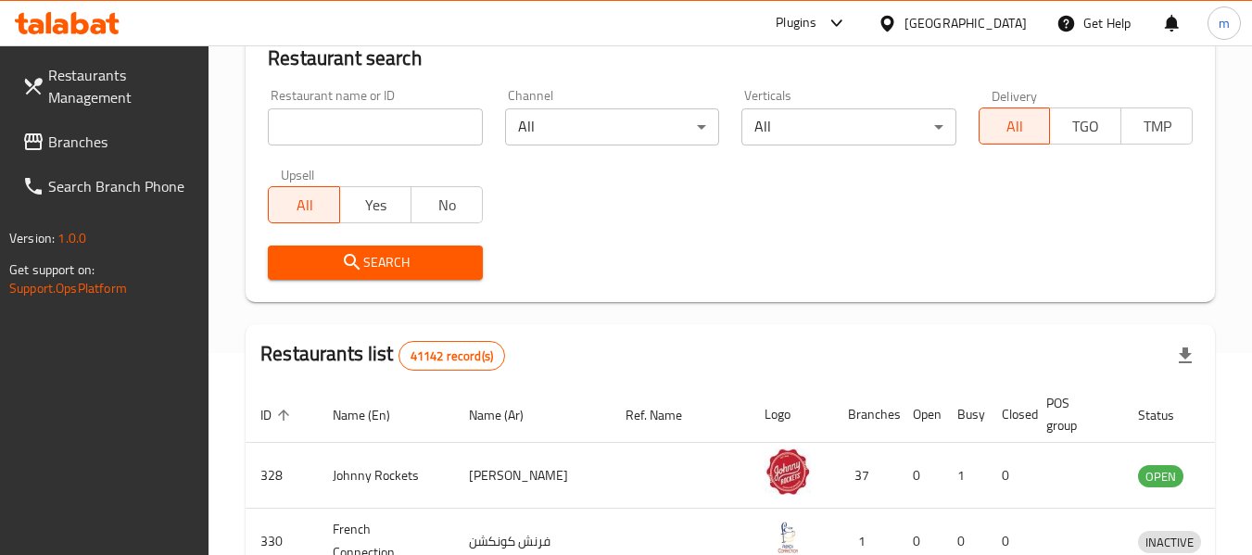
scroll to position [248, 0]
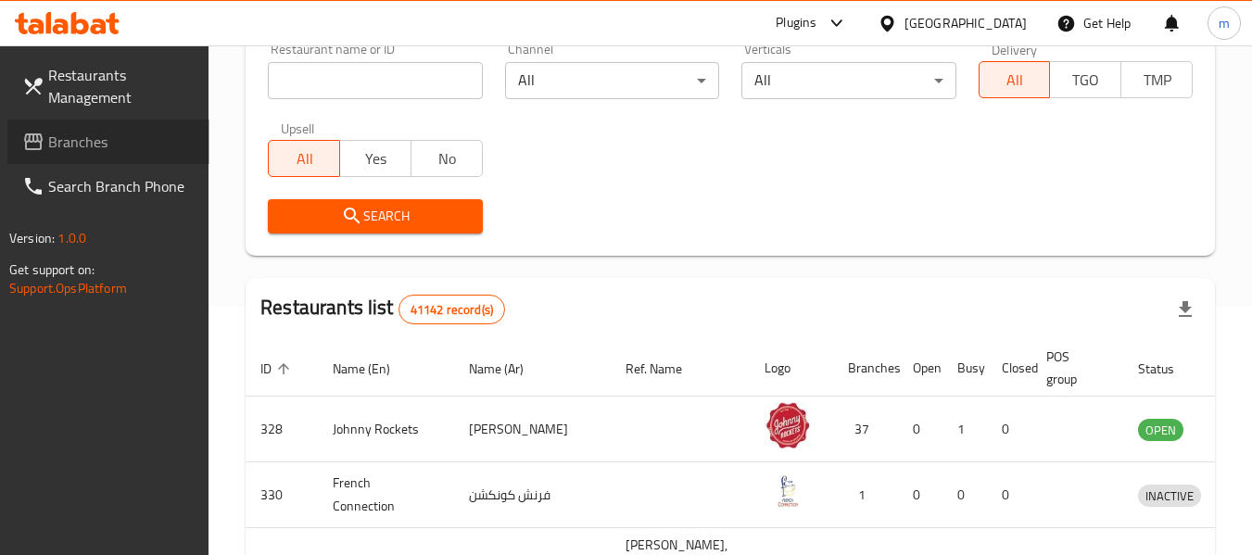
click at [72, 150] on span "Branches" at bounding box center [121, 142] width 146 height 22
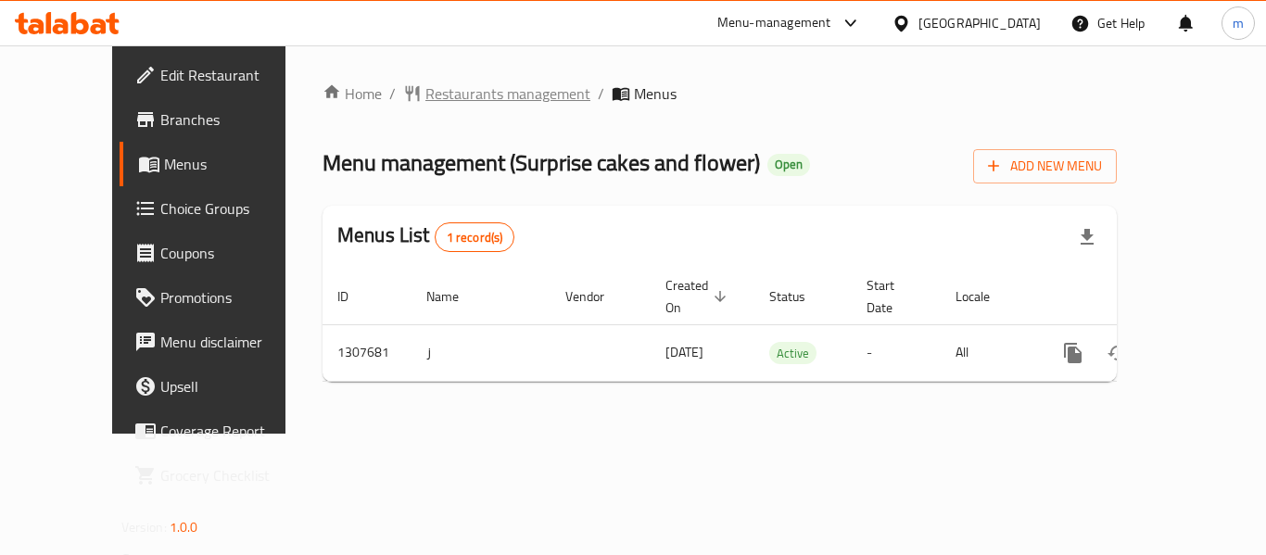
click at [425, 94] on span "Restaurants management" at bounding box center [507, 93] width 165 height 22
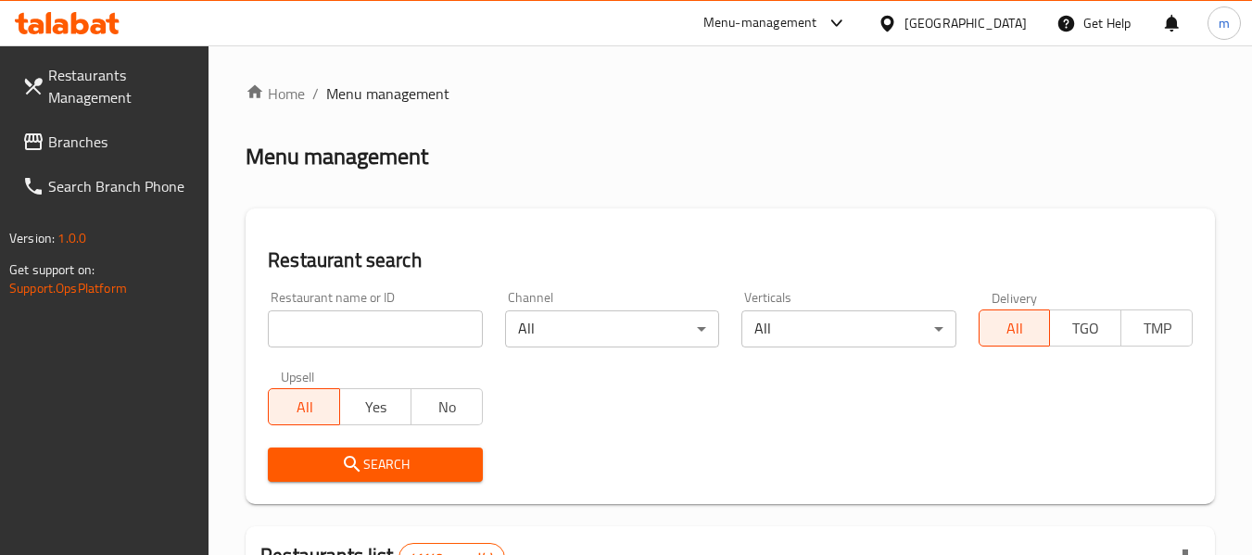
click at [391, 312] on input "search" at bounding box center [375, 329] width 214 height 37
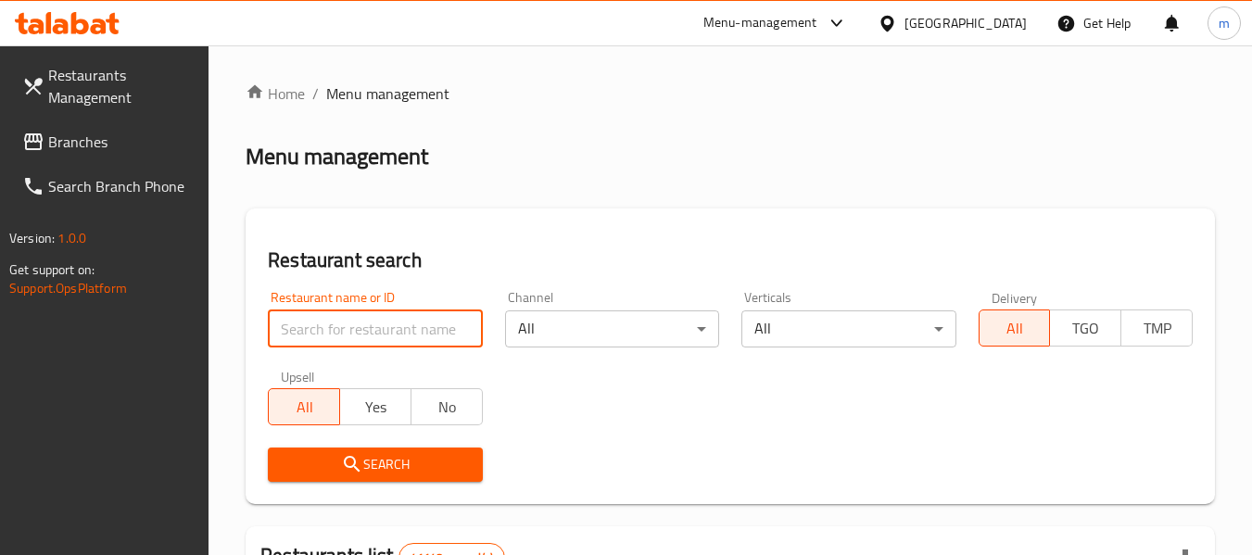
paste input "704412"
type input "704412"
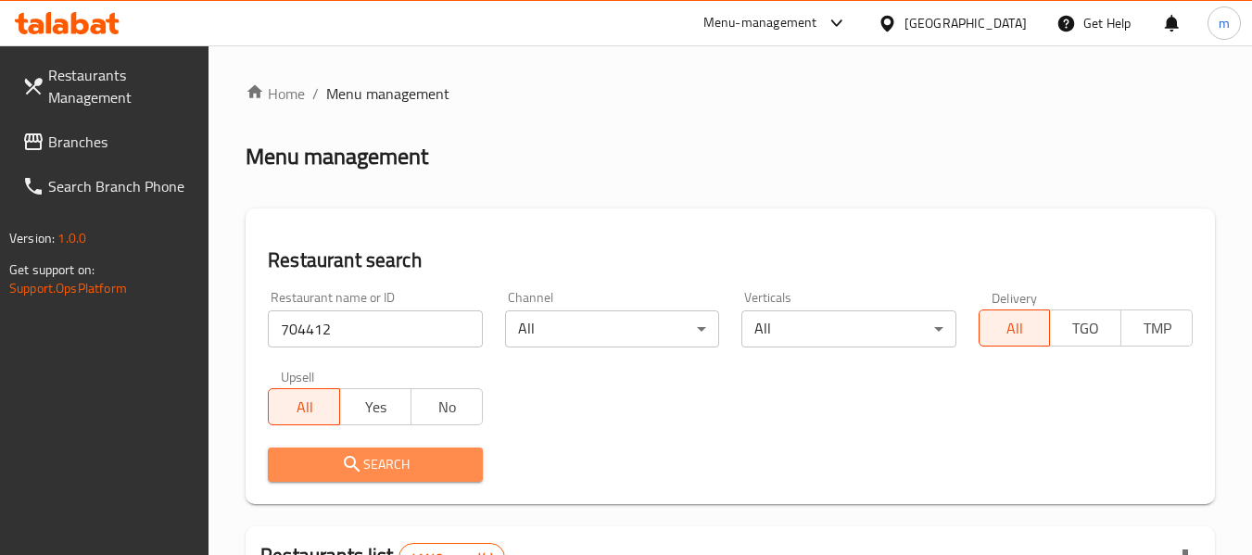
click at [395, 475] on span "Search" at bounding box center [375, 464] width 184 height 23
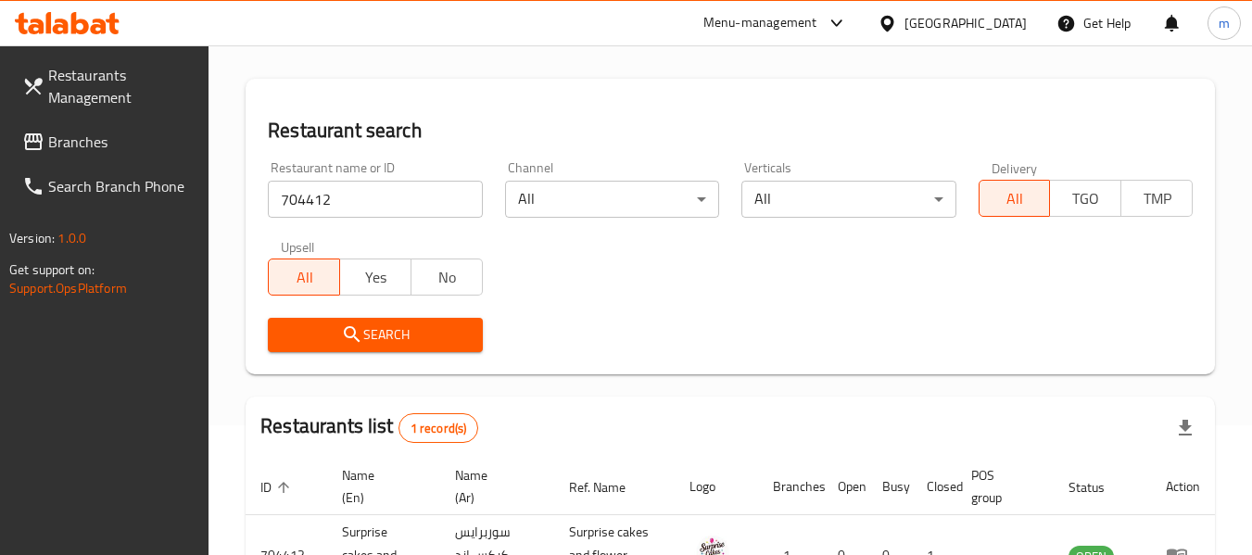
scroll to position [272, 0]
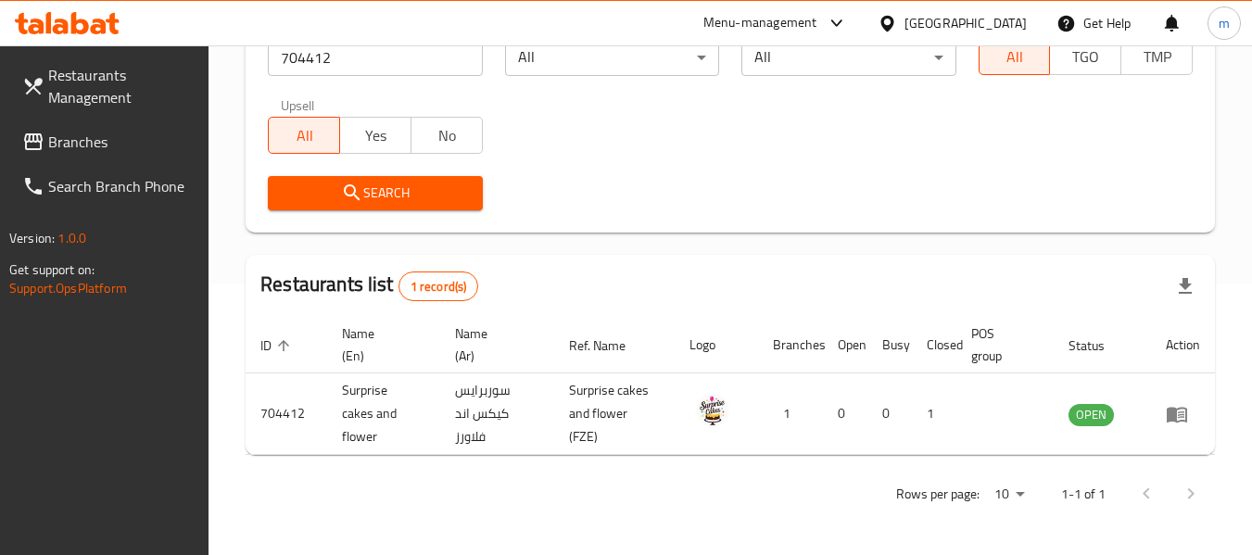
click at [993, 8] on div "[GEOGRAPHIC_DATA]" at bounding box center [952, 23] width 179 height 44
click at [947, 24] on div "[GEOGRAPHIC_DATA]" at bounding box center [966, 23] width 122 height 20
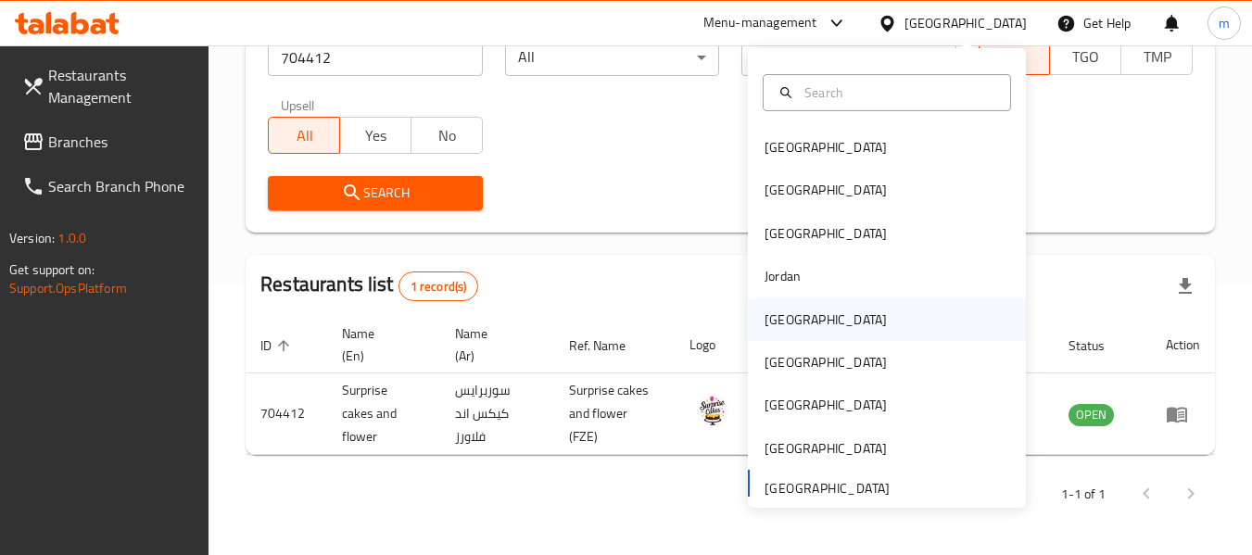
click at [773, 304] on div "[GEOGRAPHIC_DATA]" at bounding box center [826, 319] width 152 height 43
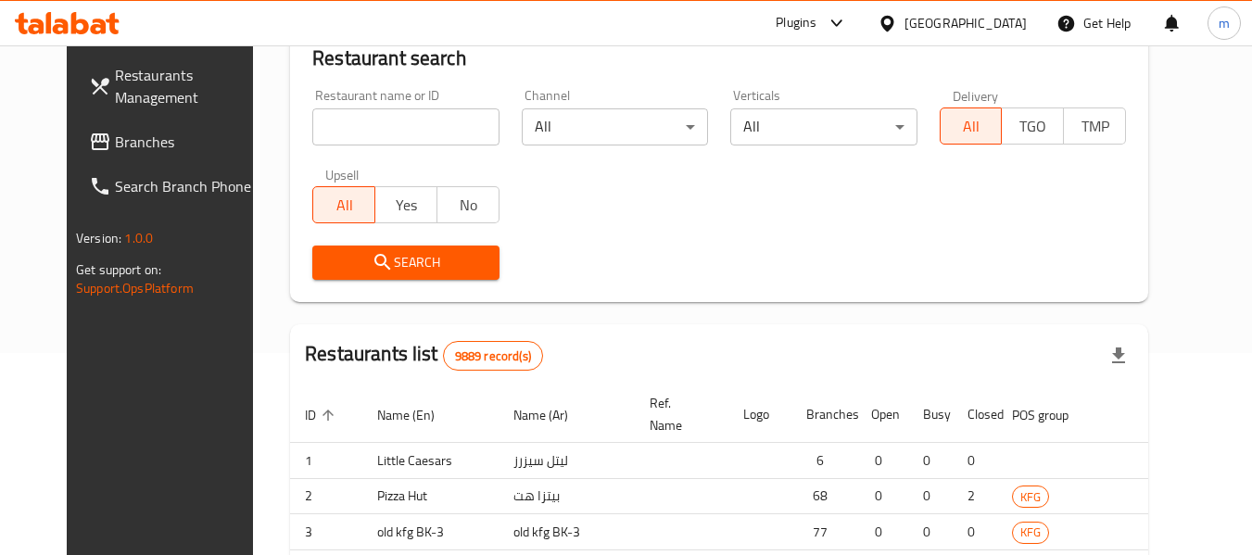
scroll to position [272, 0]
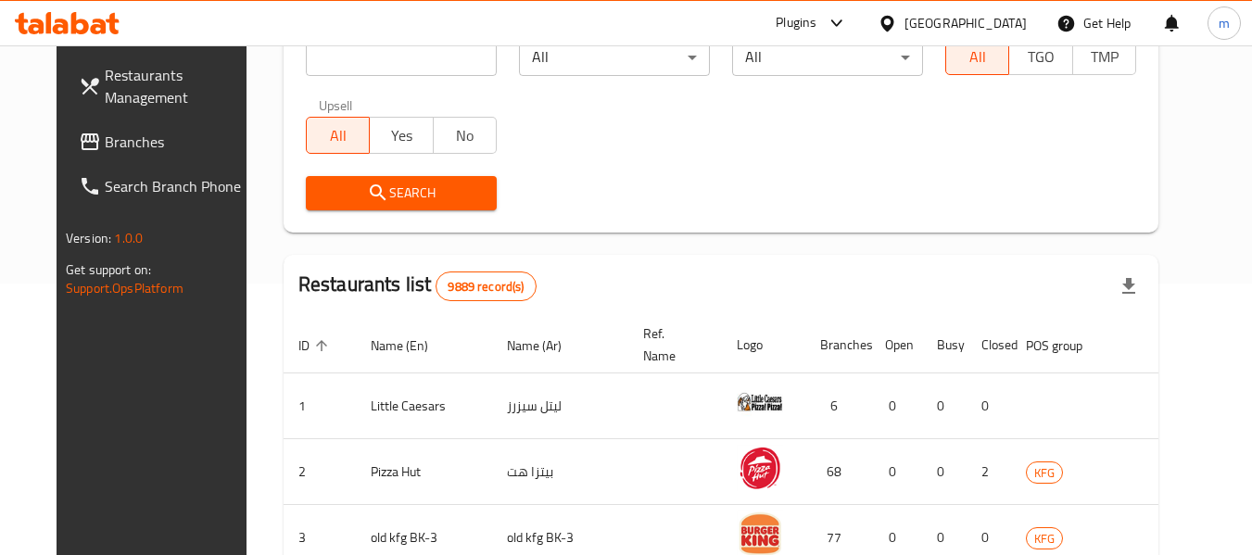
click at [105, 153] on span "Branches" at bounding box center [178, 142] width 146 height 22
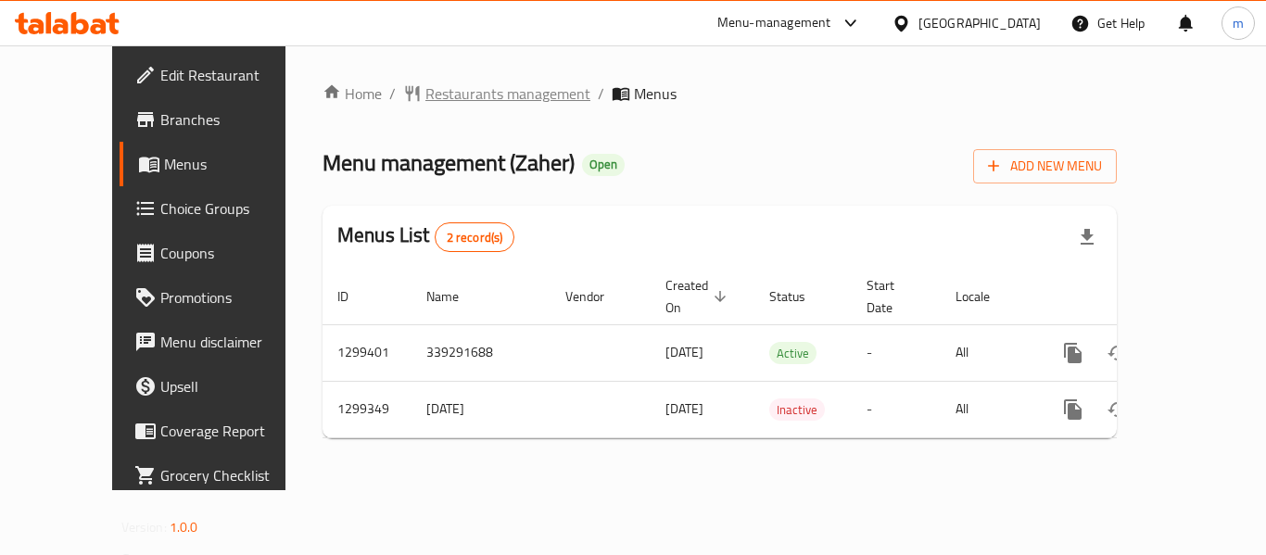
click at [425, 98] on span "Restaurants management" at bounding box center [507, 93] width 165 height 22
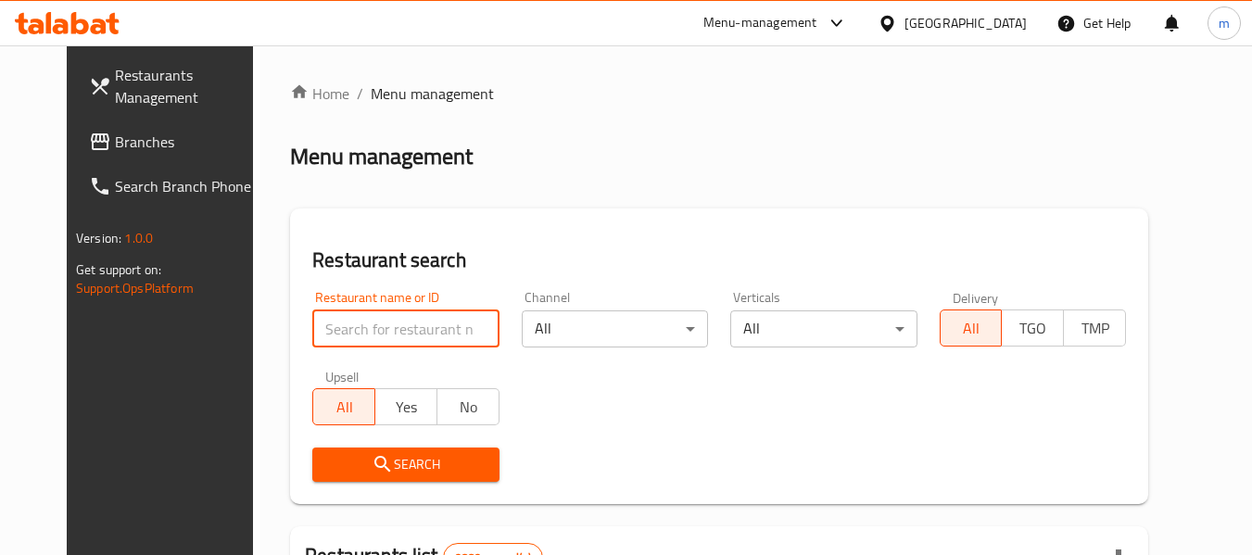
click at [399, 321] on input "search" at bounding box center [405, 329] width 186 height 37
paste input "701311"
type input "701311"
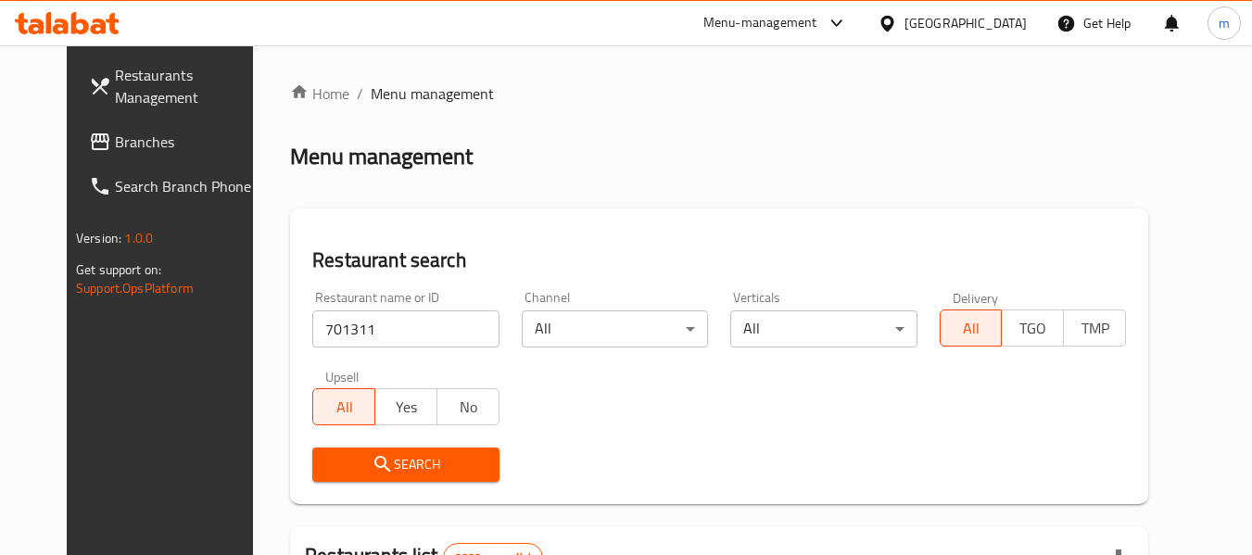
click at [375, 453] on span "Search" at bounding box center [405, 464] width 157 height 23
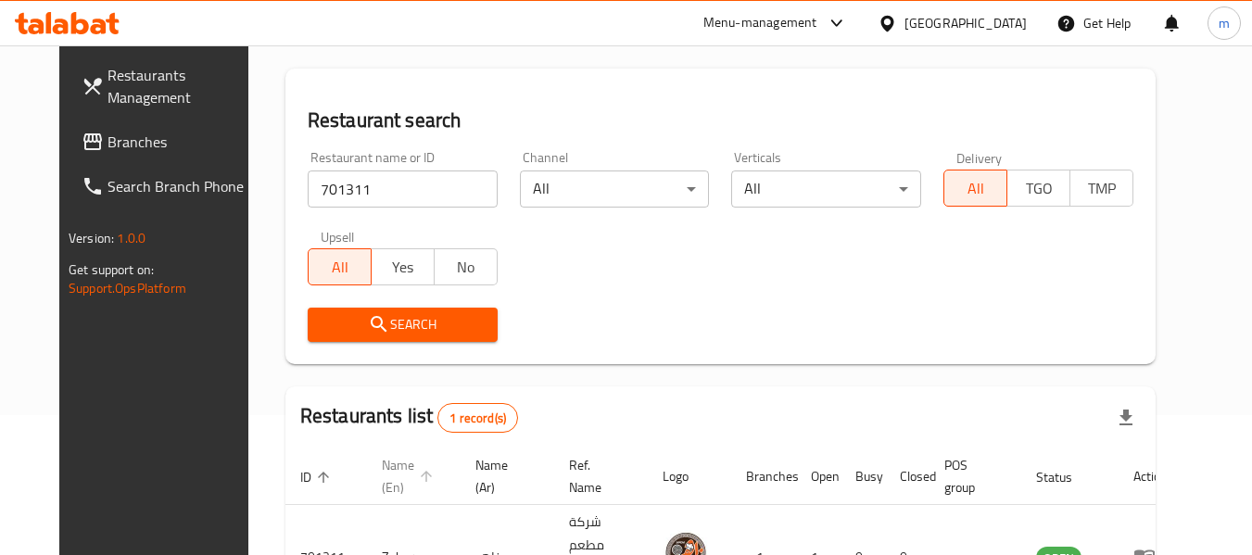
scroll to position [248, 0]
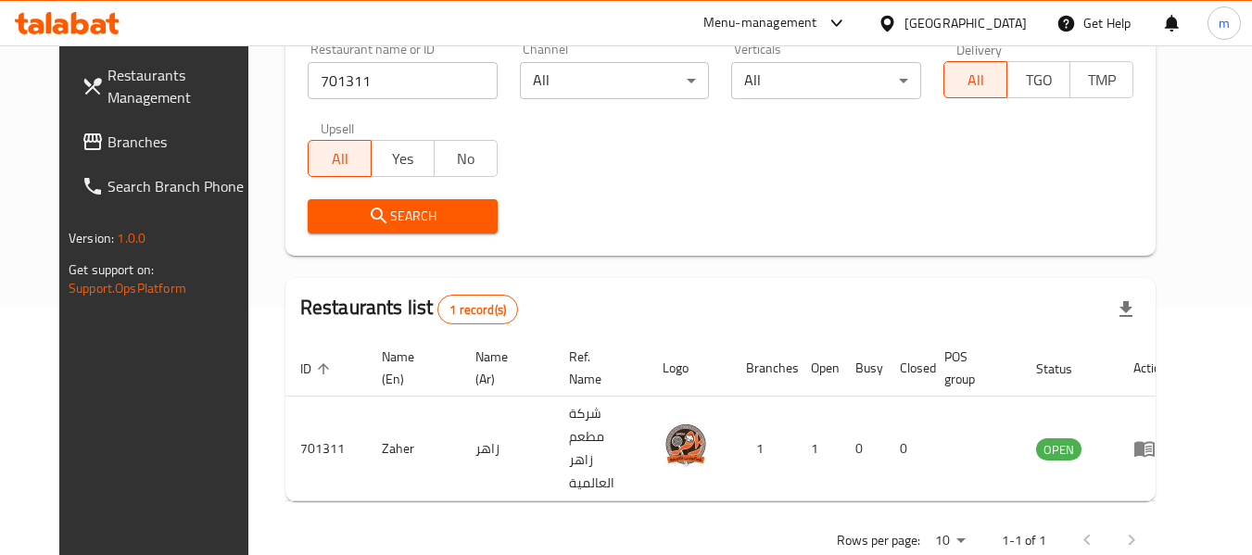
click at [1006, 22] on div "[GEOGRAPHIC_DATA]" at bounding box center [966, 23] width 122 height 20
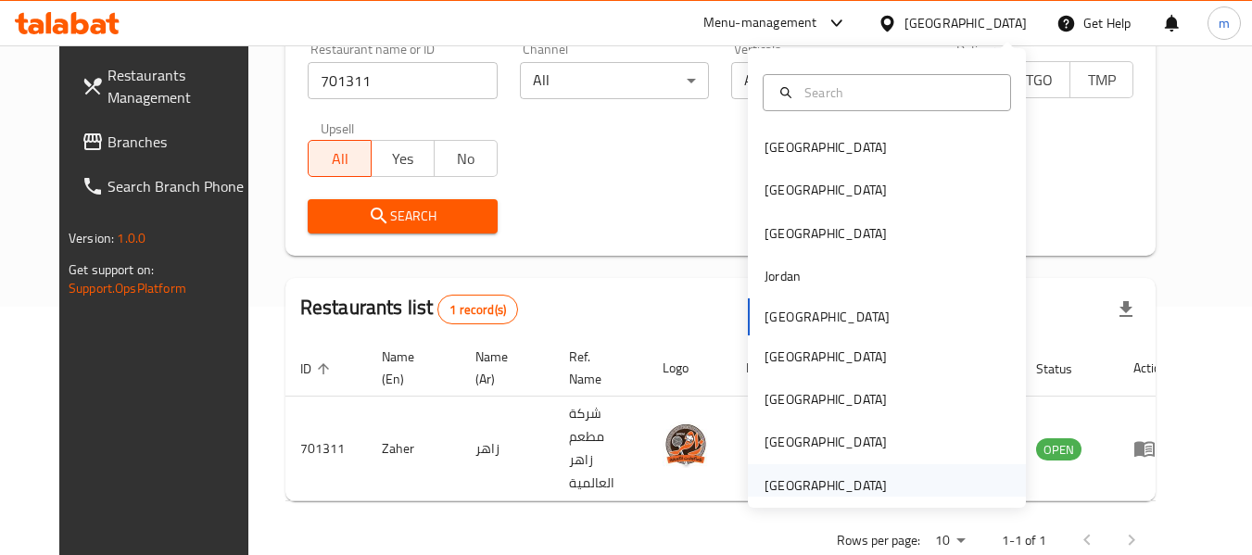
click at [765, 480] on div "[GEOGRAPHIC_DATA]" at bounding box center [826, 485] width 122 height 20
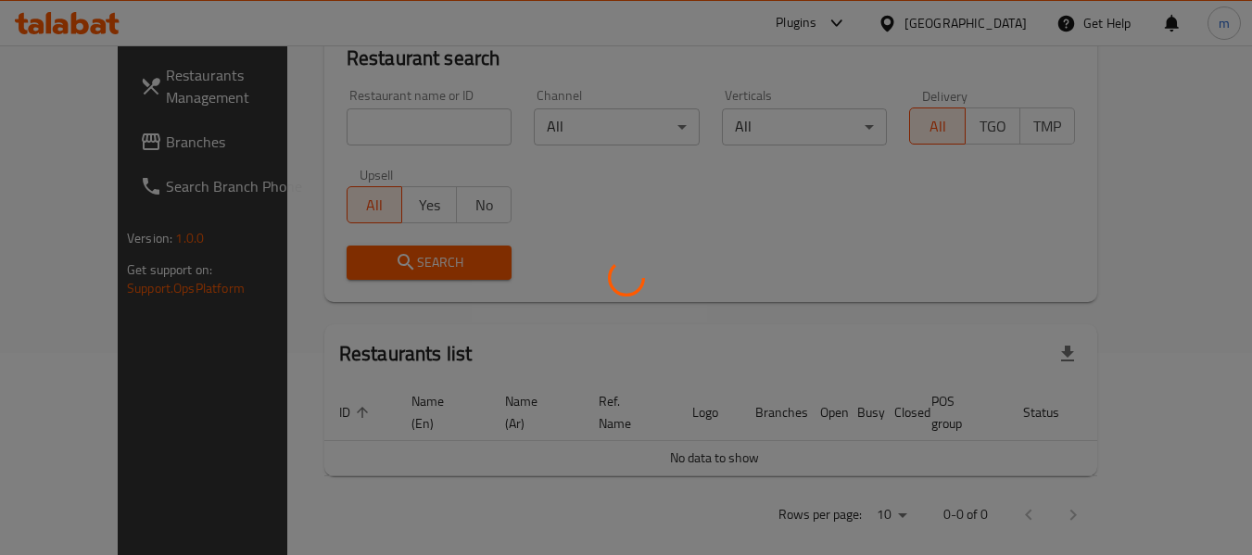
scroll to position [248, 0]
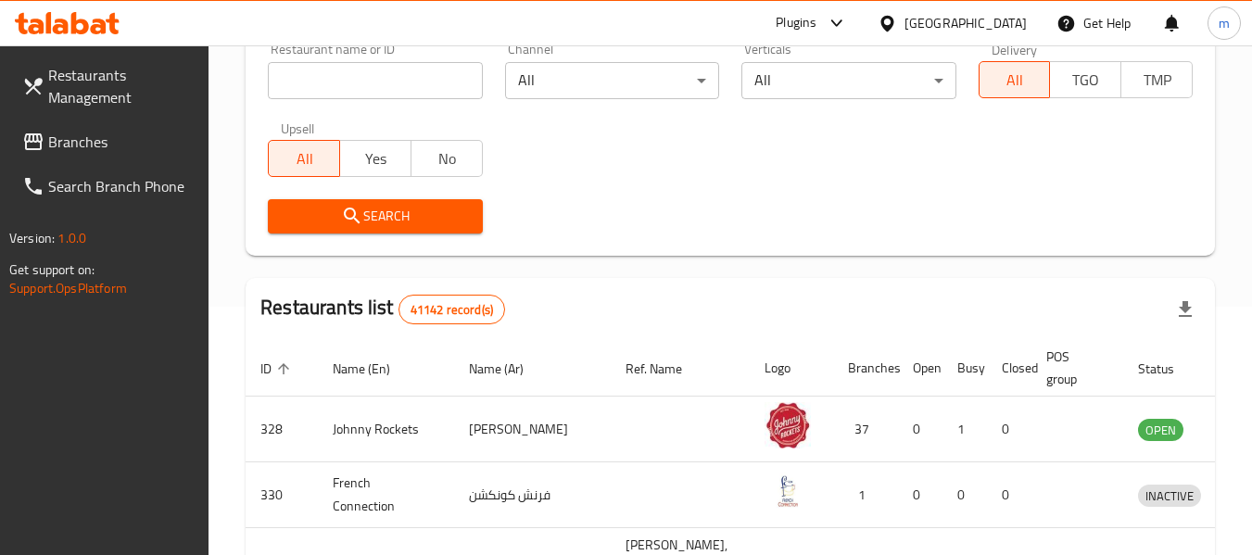
click at [66, 138] on span "Branches" at bounding box center [121, 142] width 146 height 22
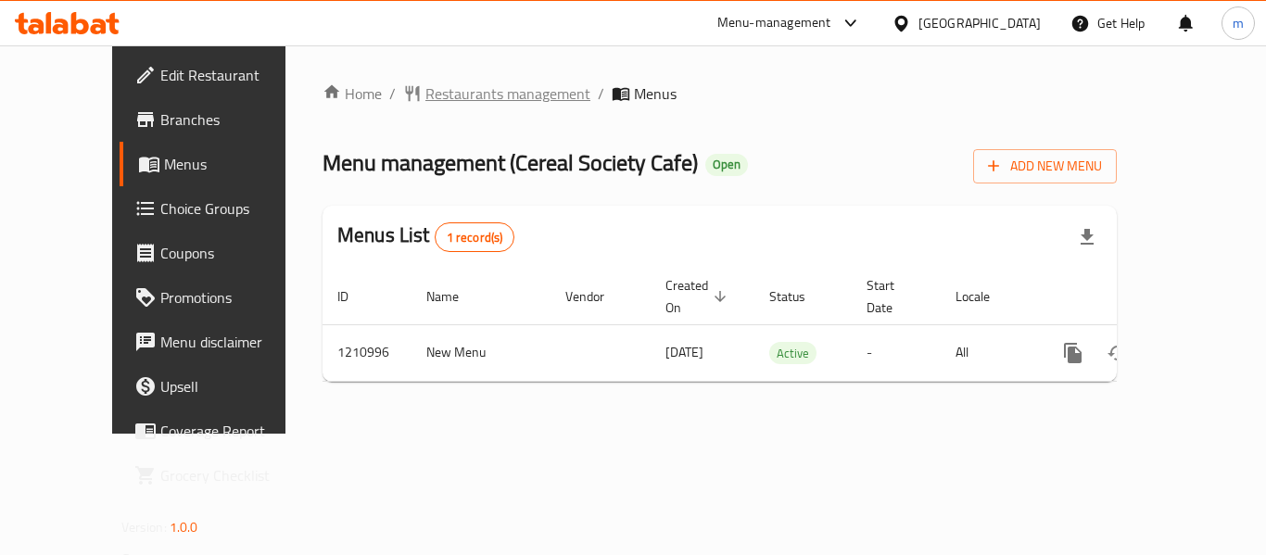
click at [447, 100] on span "Restaurants management" at bounding box center [507, 93] width 165 height 22
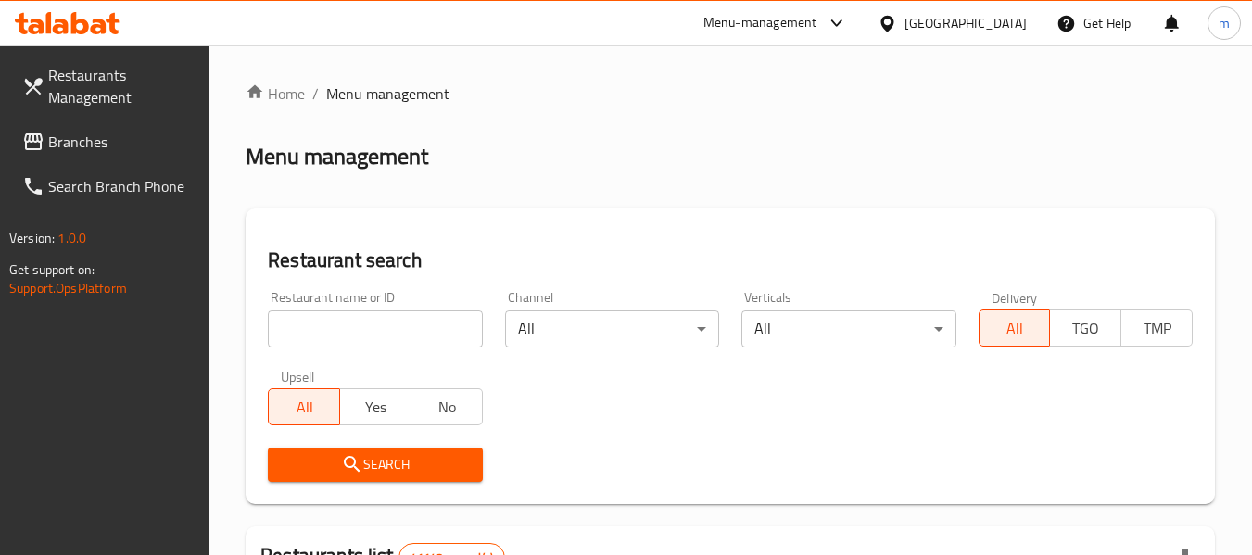
click at [402, 331] on input "search" at bounding box center [375, 329] width 214 height 37
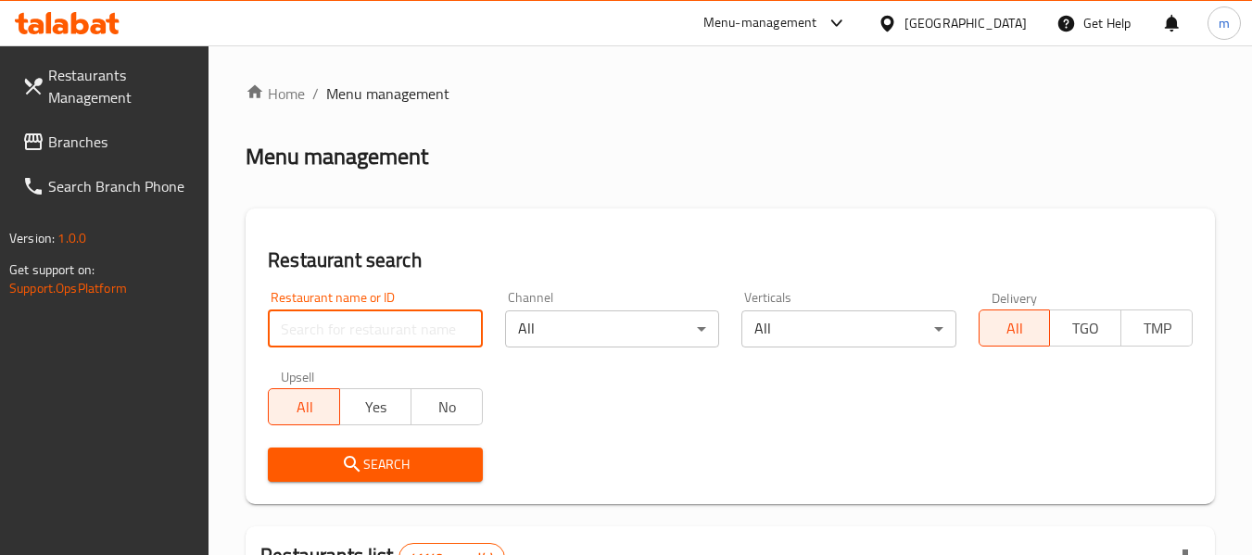
paste input "671146"
type input "671146"
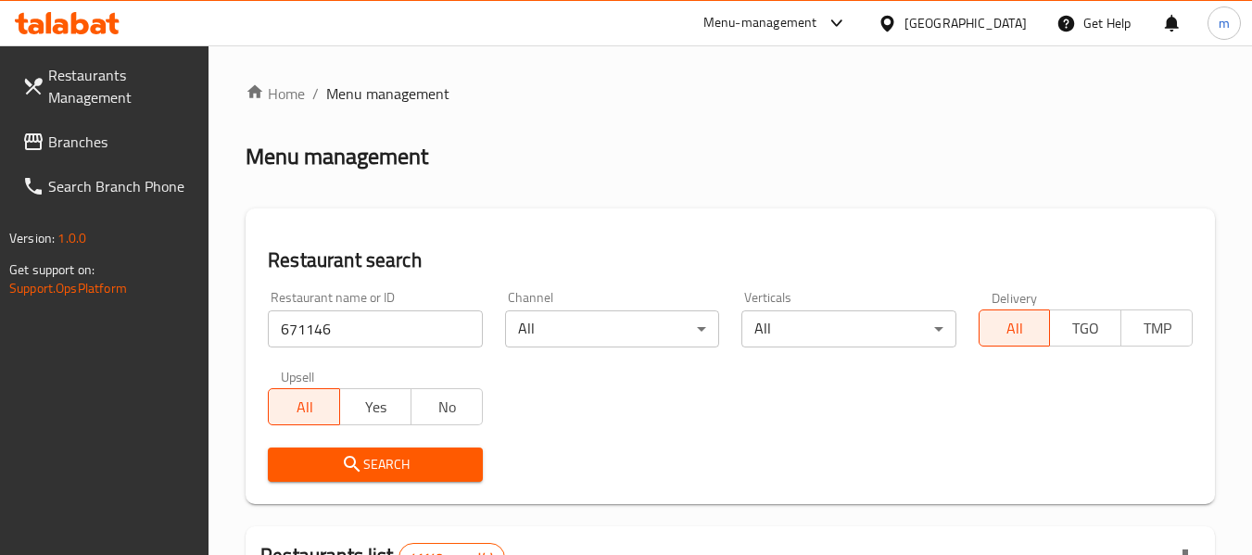
click at [402, 480] on button "Search" at bounding box center [375, 465] width 214 height 34
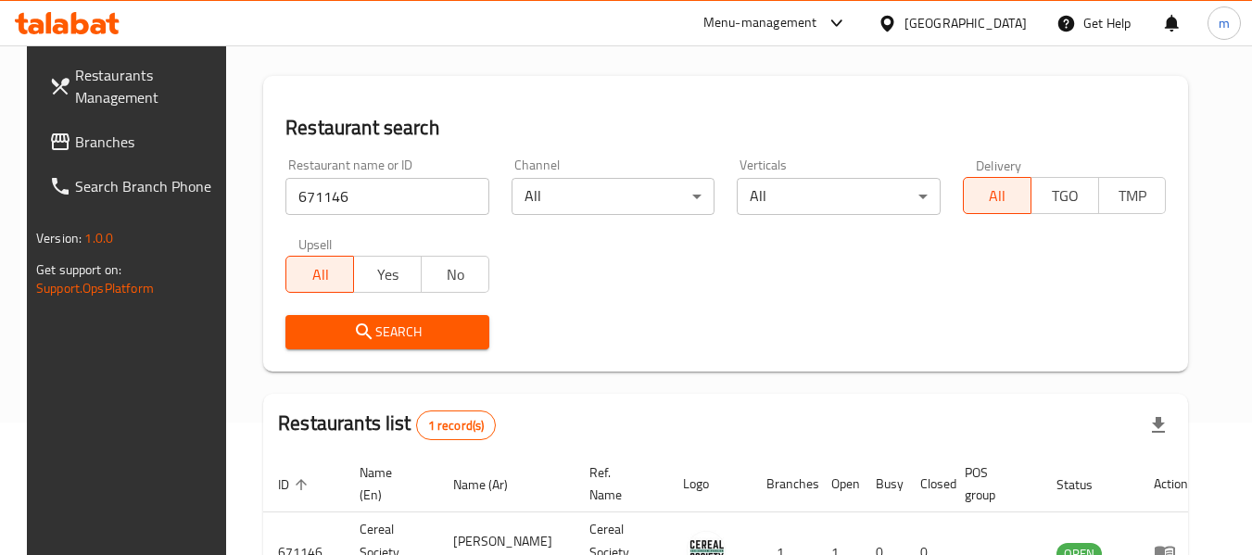
scroll to position [272, 0]
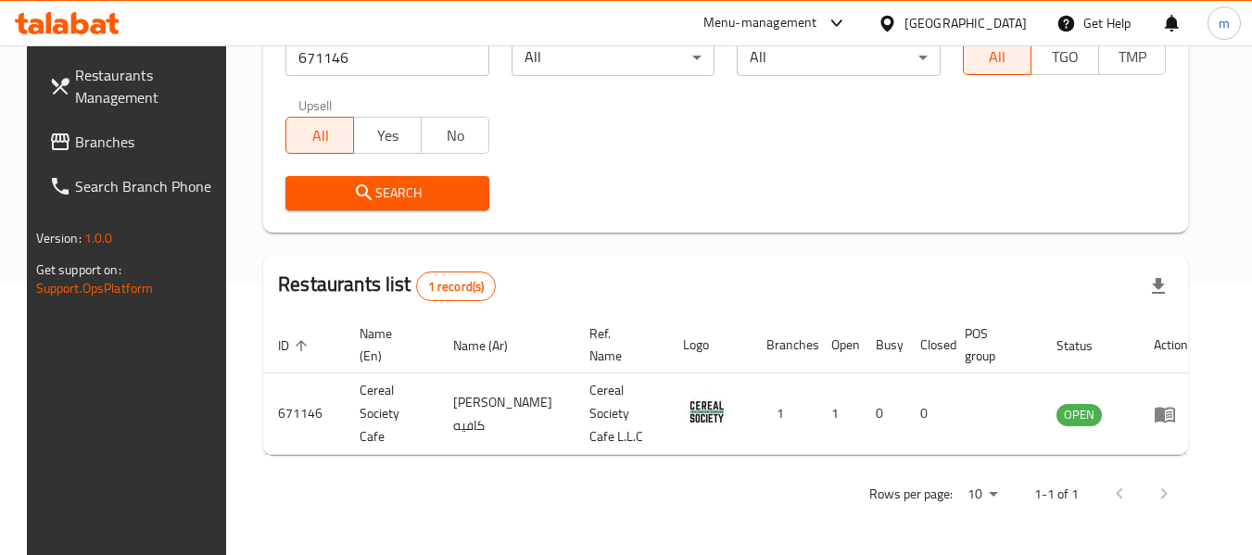
click at [917, 24] on div "[GEOGRAPHIC_DATA]" at bounding box center [966, 23] width 122 height 20
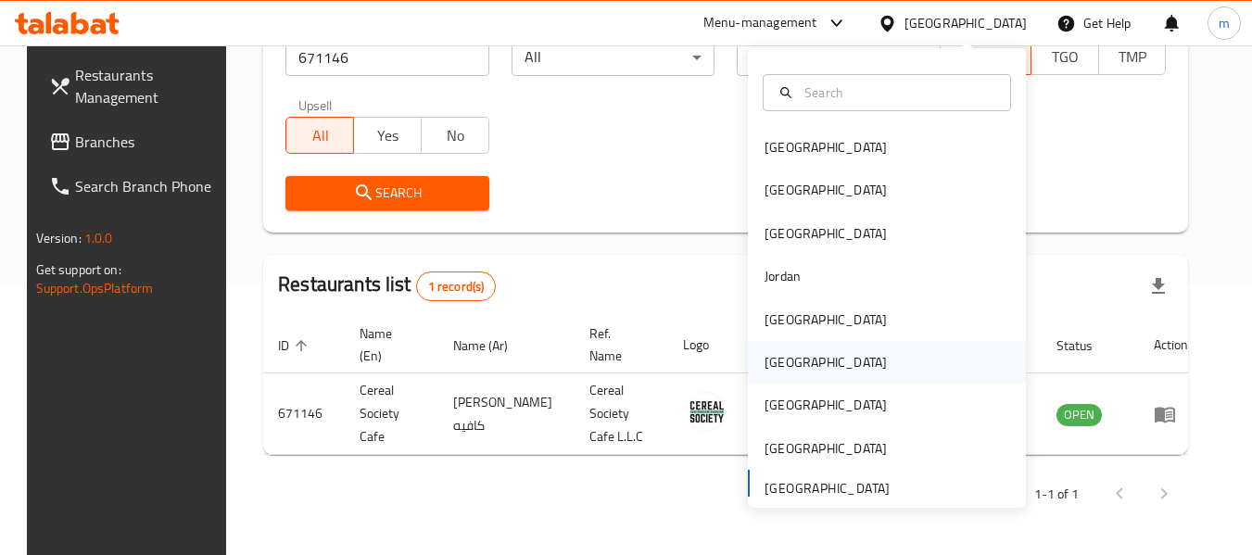
click at [773, 369] on div "[GEOGRAPHIC_DATA]" at bounding box center [826, 362] width 122 height 20
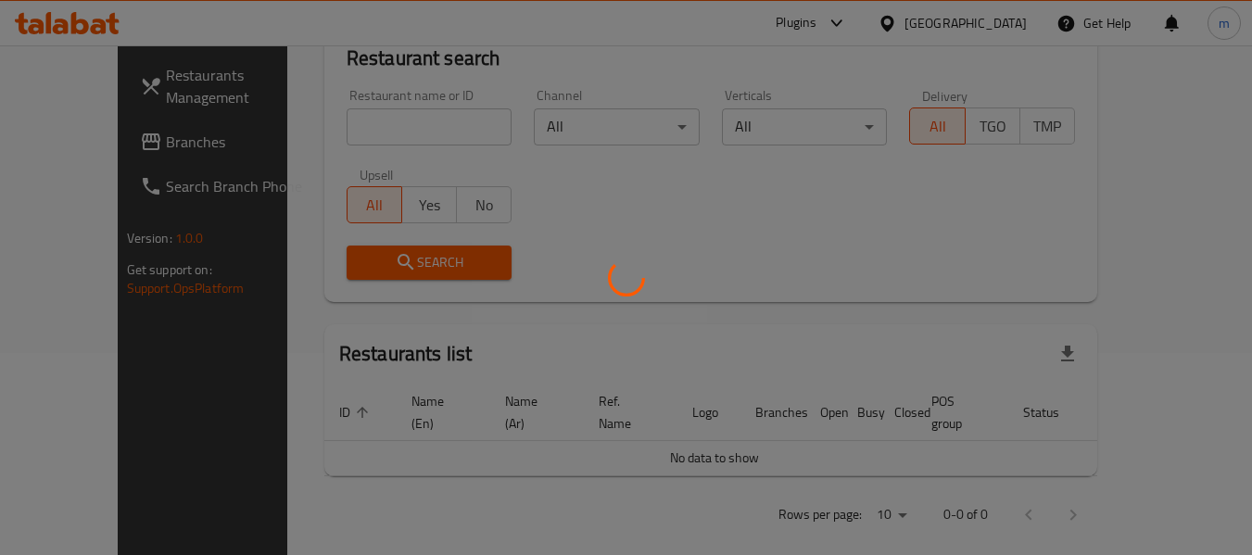
scroll to position [272, 0]
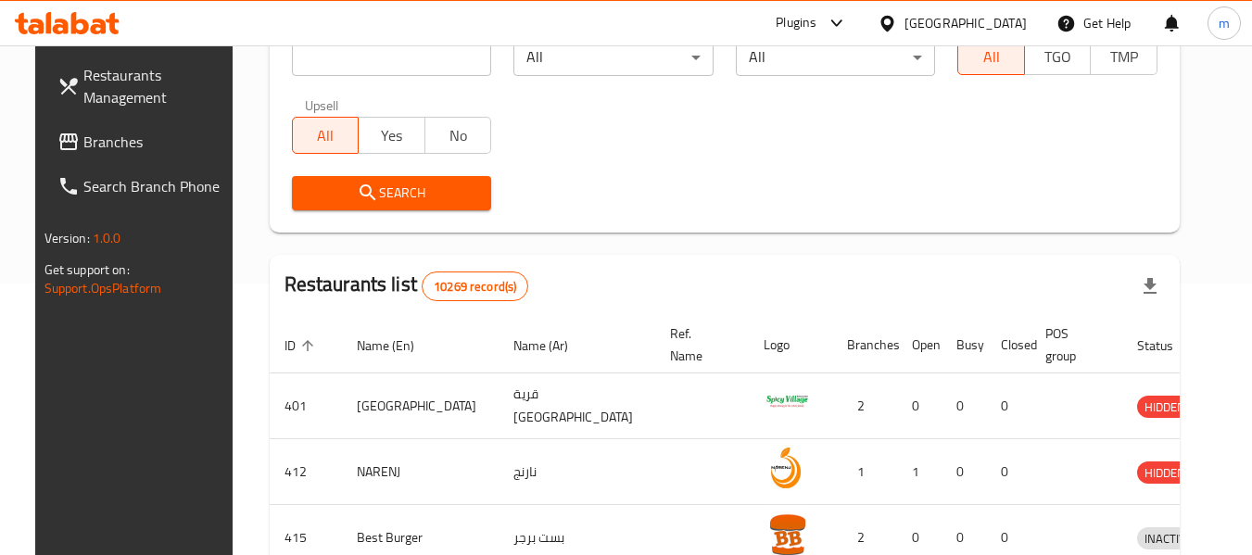
click at [83, 146] on span "Branches" at bounding box center [156, 142] width 146 height 22
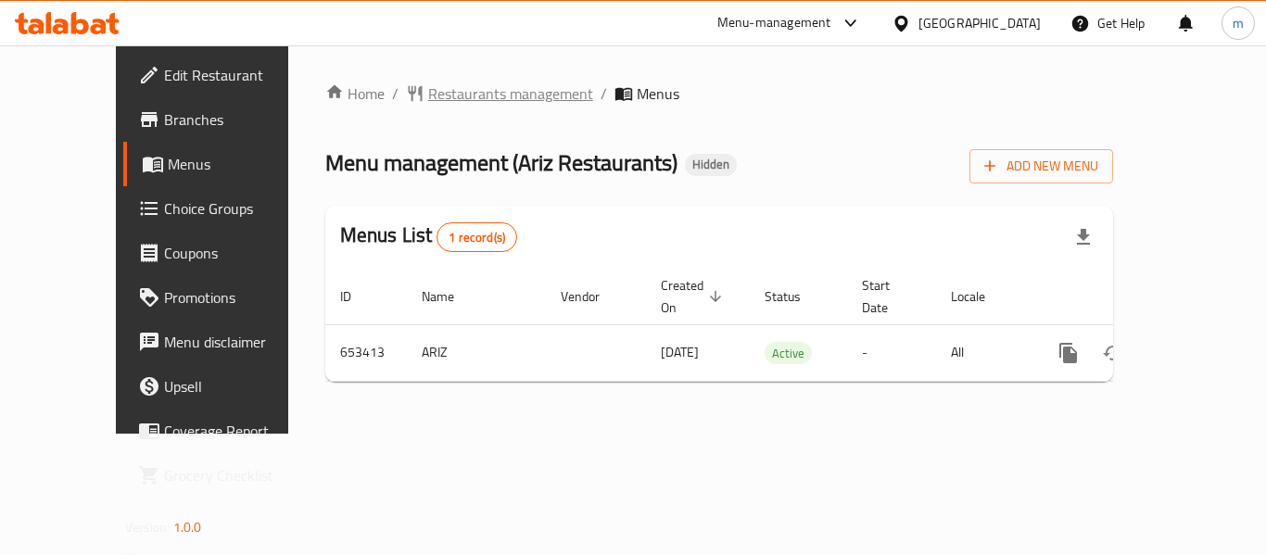
click at [442, 100] on span "Restaurants management" at bounding box center [510, 93] width 165 height 22
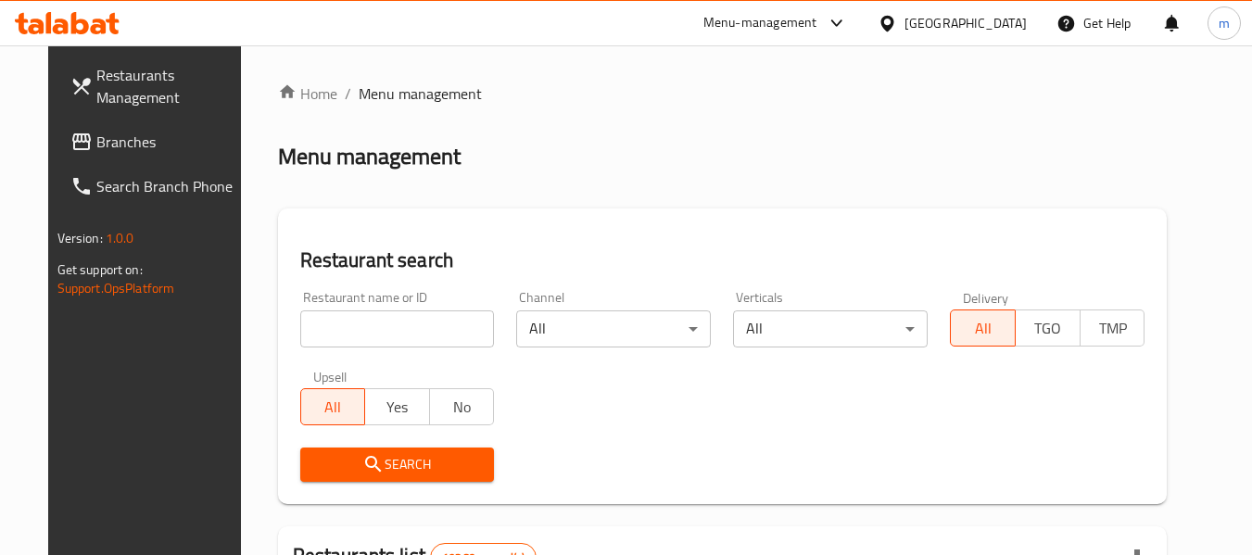
click at [391, 322] on input "search" at bounding box center [397, 329] width 195 height 37
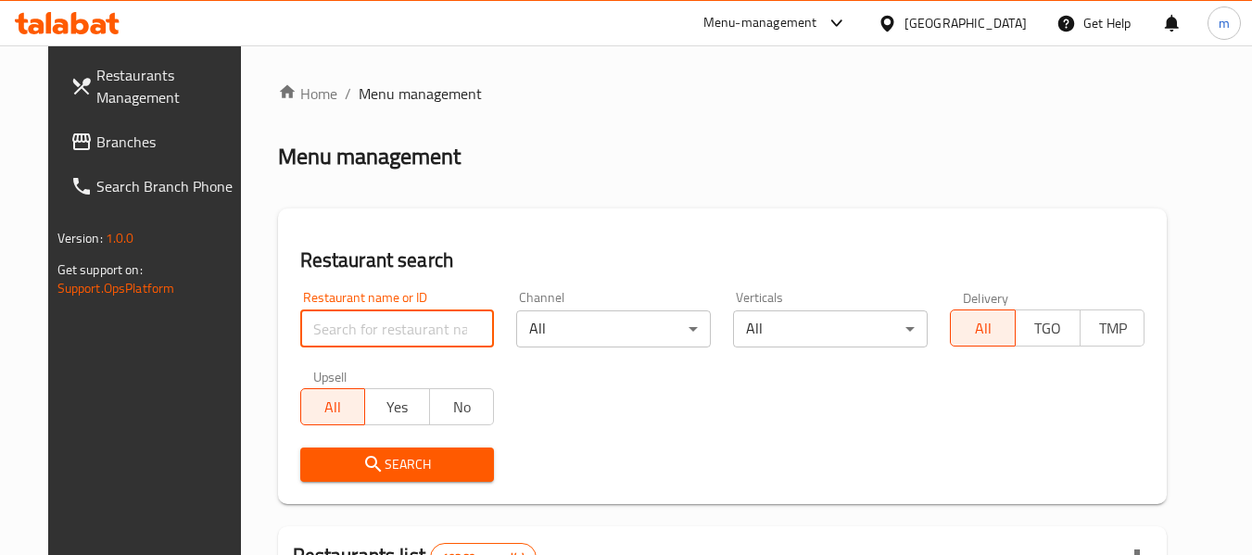
paste input "641400"
type input "641400"
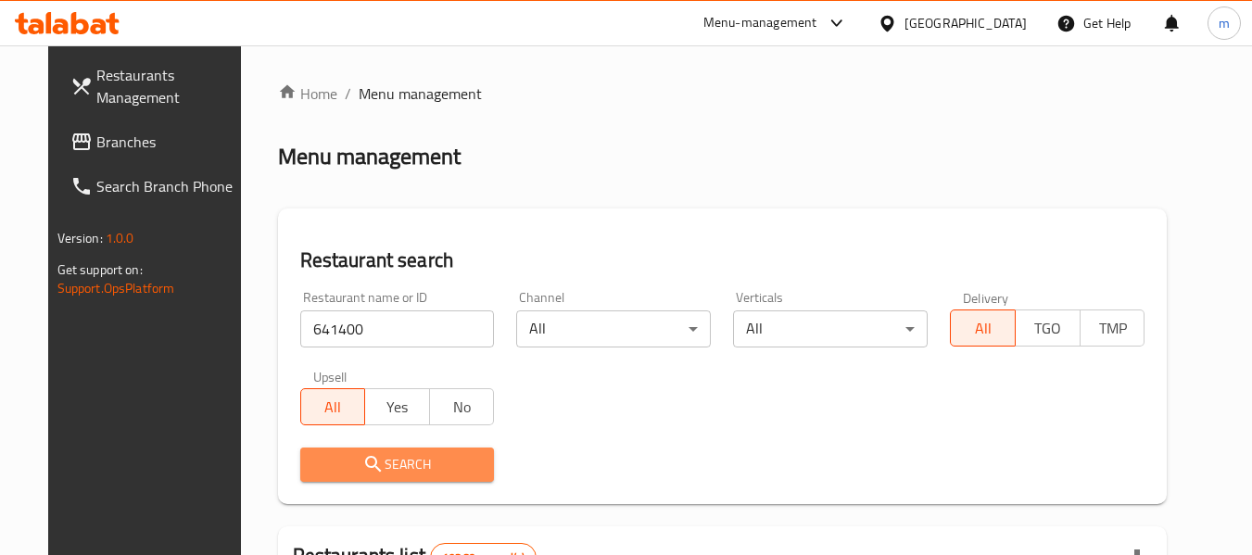
click at [365, 471] on span "Search" at bounding box center [397, 464] width 165 height 23
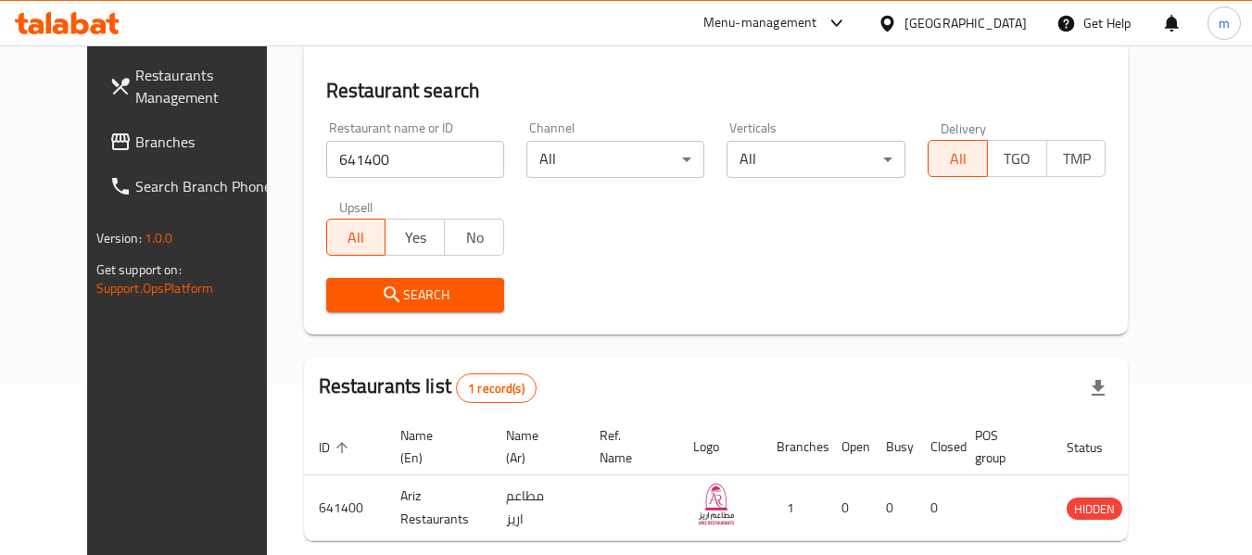
scroll to position [248, 0]
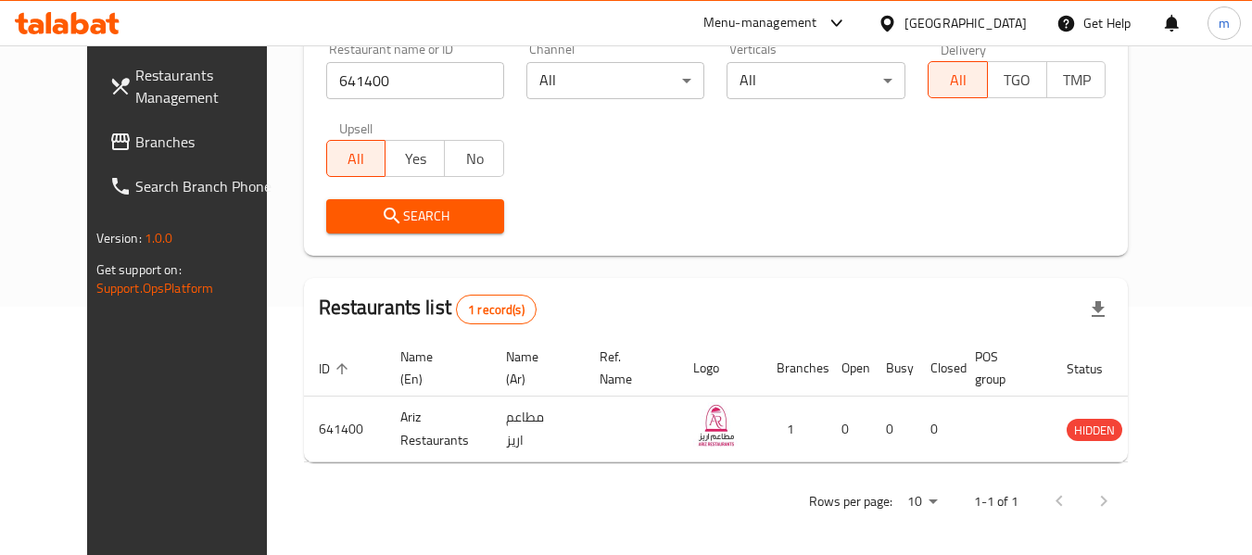
click at [989, 34] on div "[GEOGRAPHIC_DATA]" at bounding box center [952, 23] width 179 height 44
click at [1005, 19] on div "[GEOGRAPHIC_DATA]" at bounding box center [966, 23] width 122 height 20
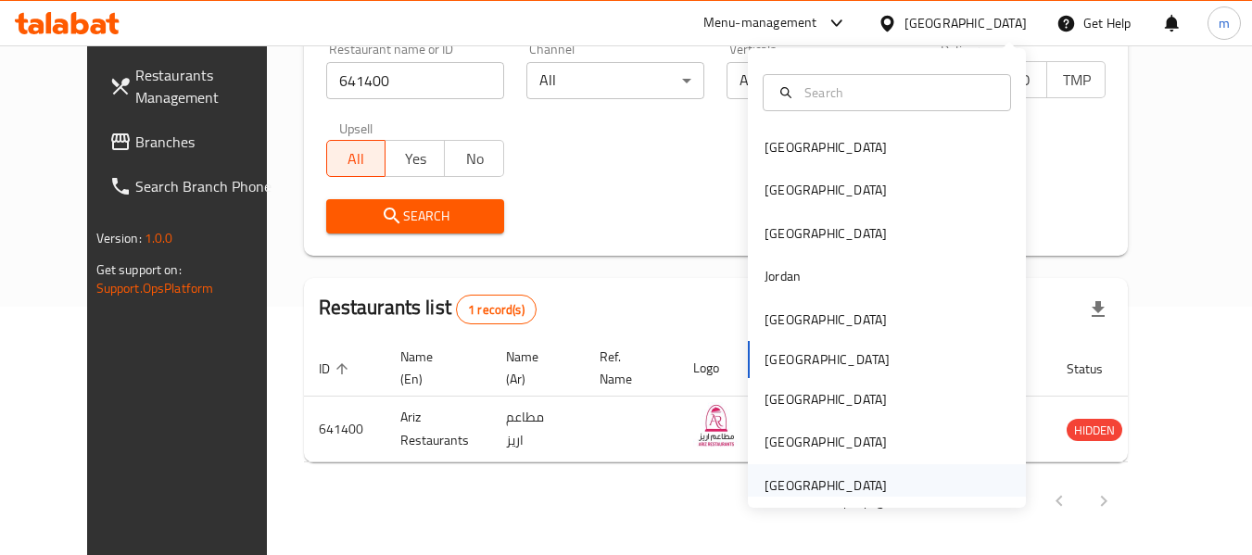
click at [871, 477] on div "[GEOGRAPHIC_DATA]" at bounding box center [826, 485] width 152 height 43
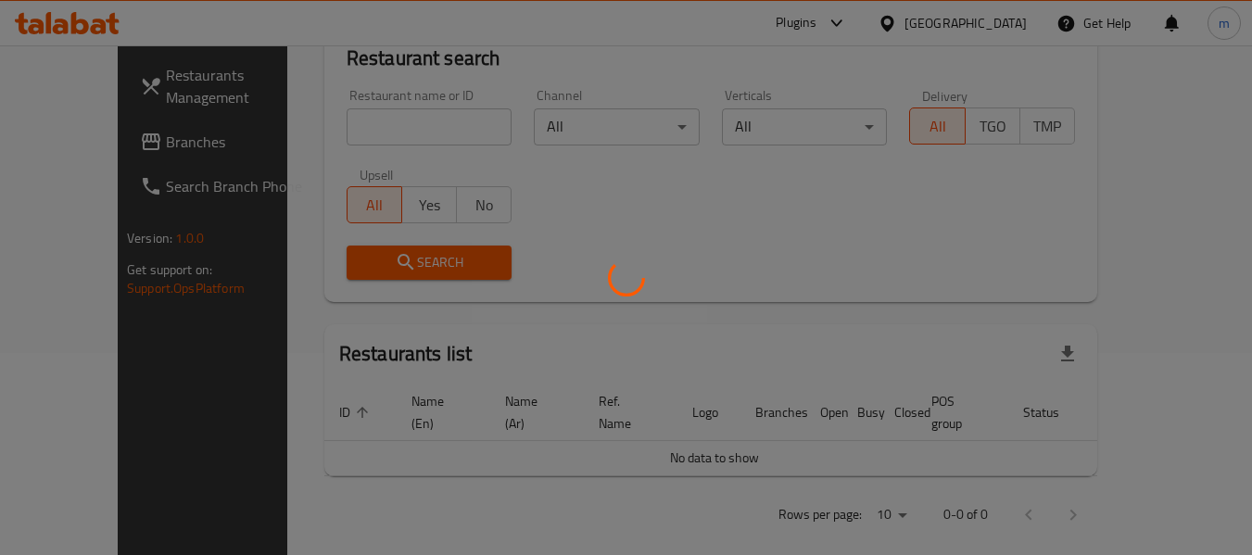
scroll to position [248, 0]
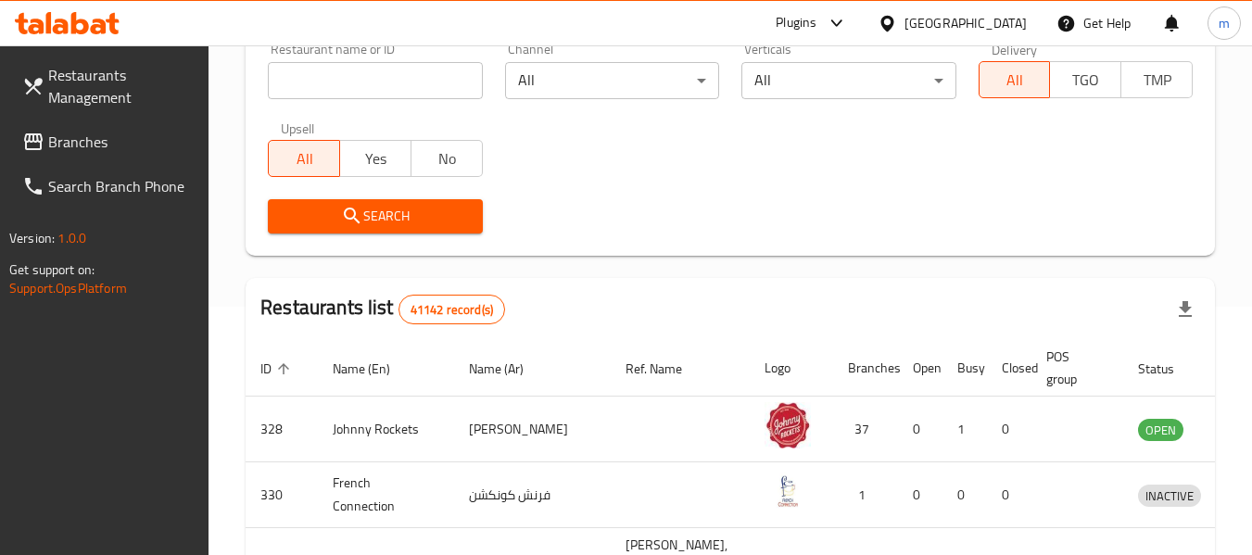
click at [89, 144] on span "Branches" at bounding box center [121, 142] width 146 height 22
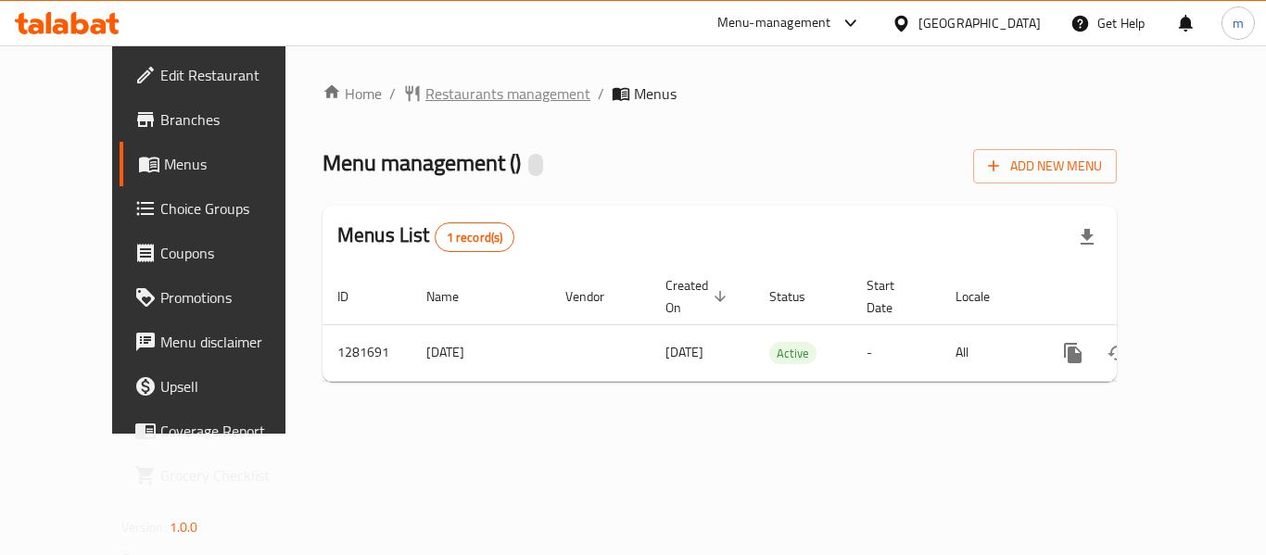
click at [425, 102] on span "Restaurants management" at bounding box center [507, 93] width 165 height 22
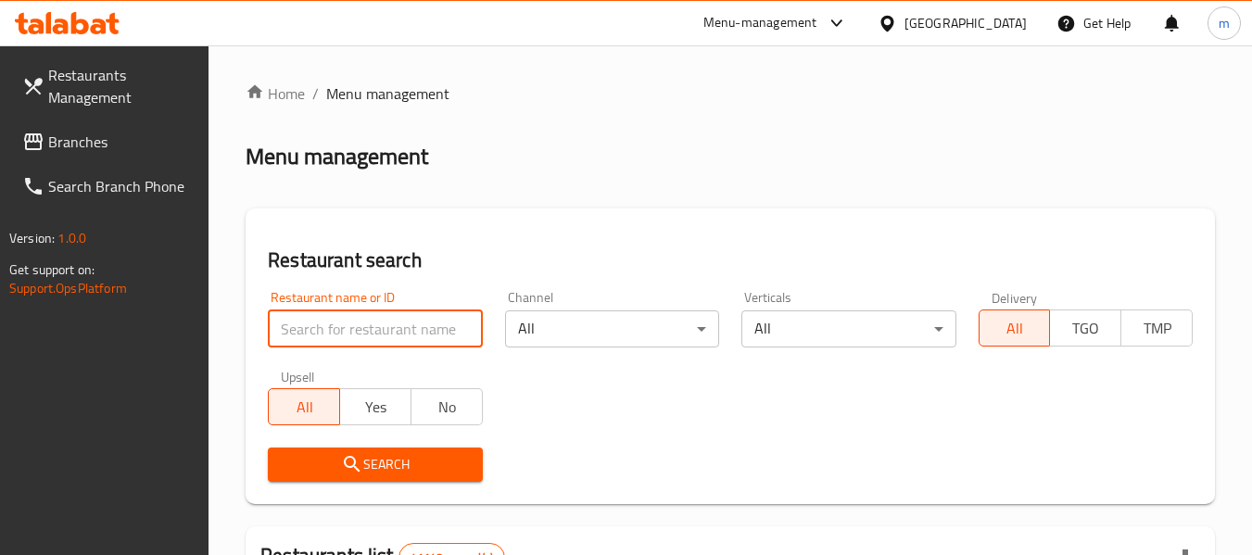
click at [378, 337] on input "search" at bounding box center [375, 329] width 214 height 37
paste input "694523"
type input "694523"
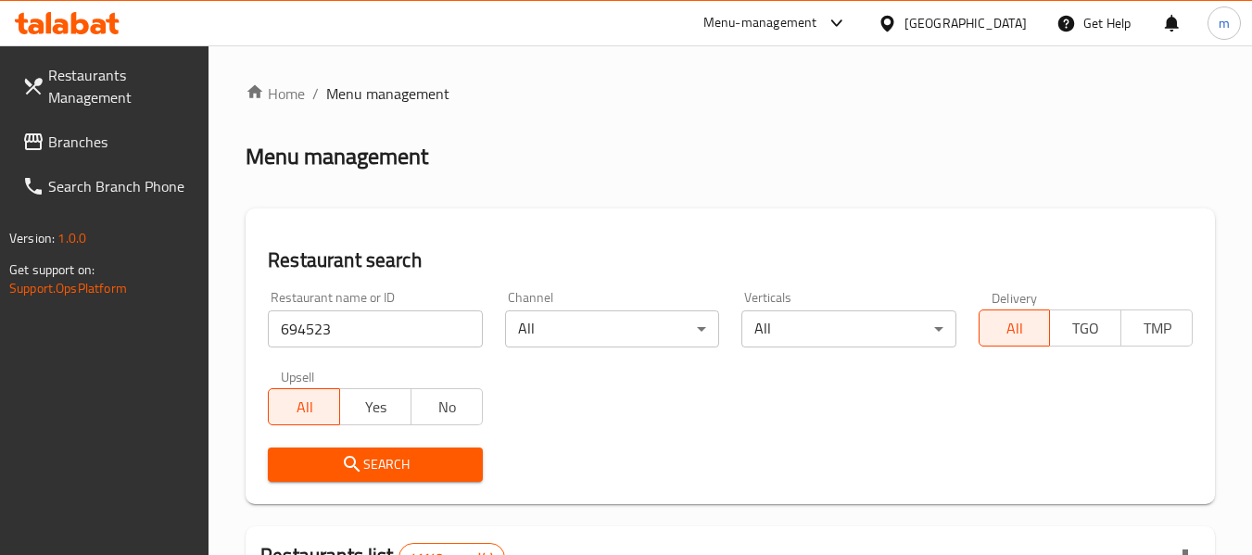
click at [365, 464] on span "Search" at bounding box center [375, 464] width 184 height 23
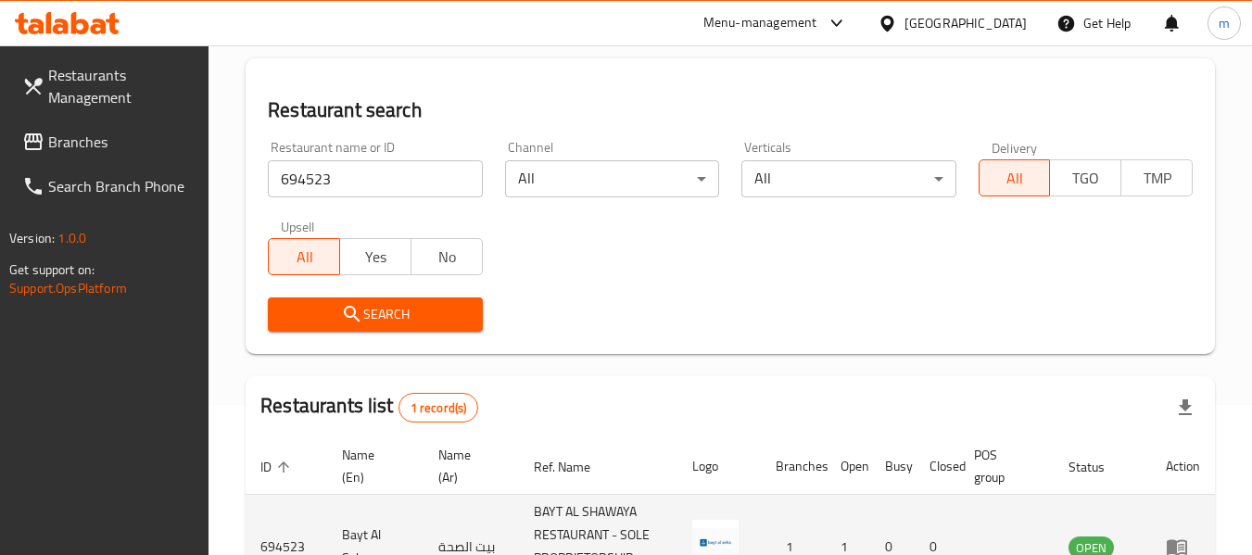
scroll to position [272, 0]
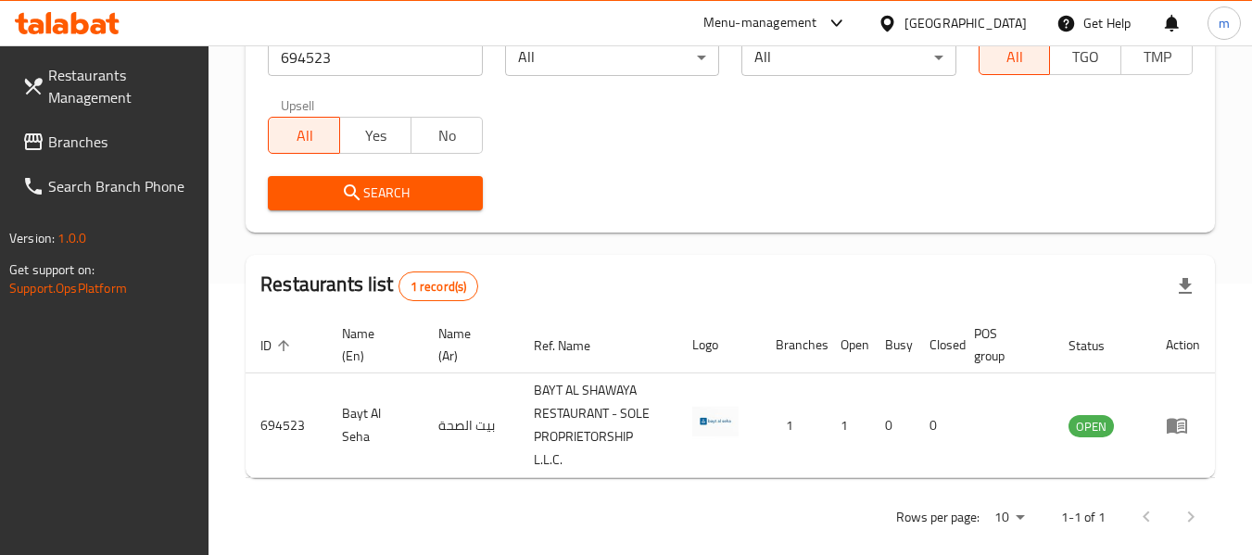
click at [49, 144] on span "Branches" at bounding box center [121, 142] width 146 height 22
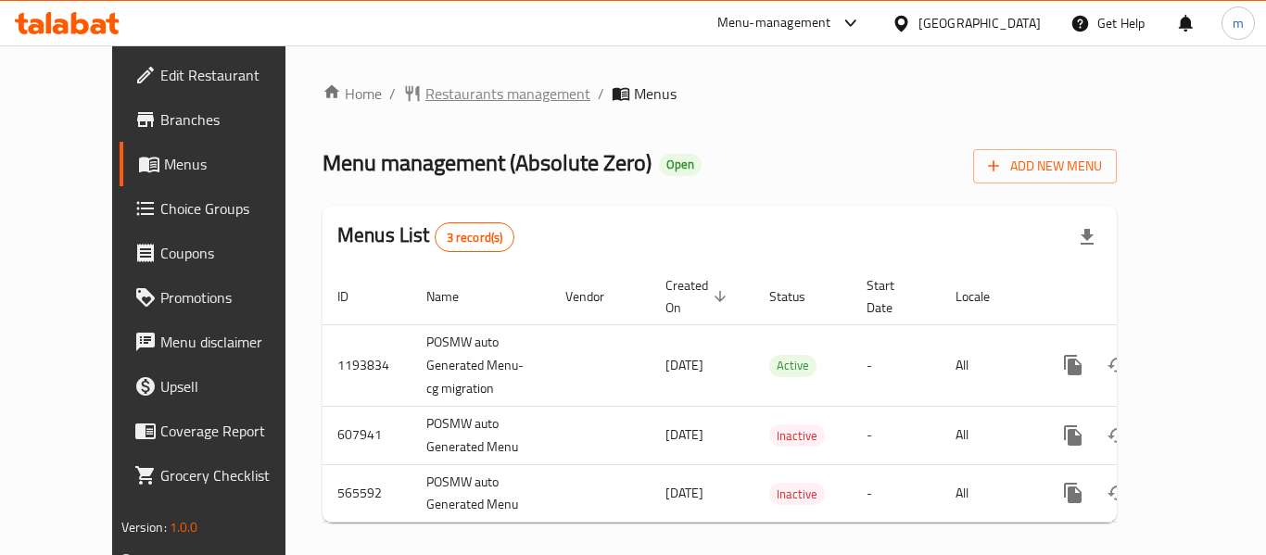
click at [468, 86] on span "Restaurants management" at bounding box center [507, 93] width 165 height 22
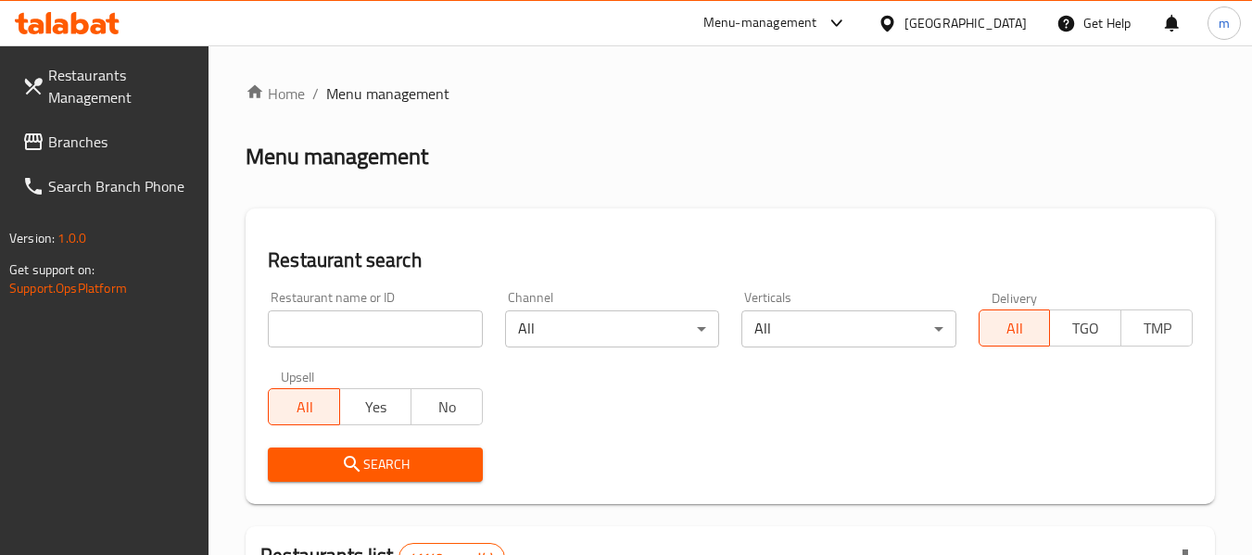
click at [362, 334] on input "search" at bounding box center [375, 329] width 214 height 37
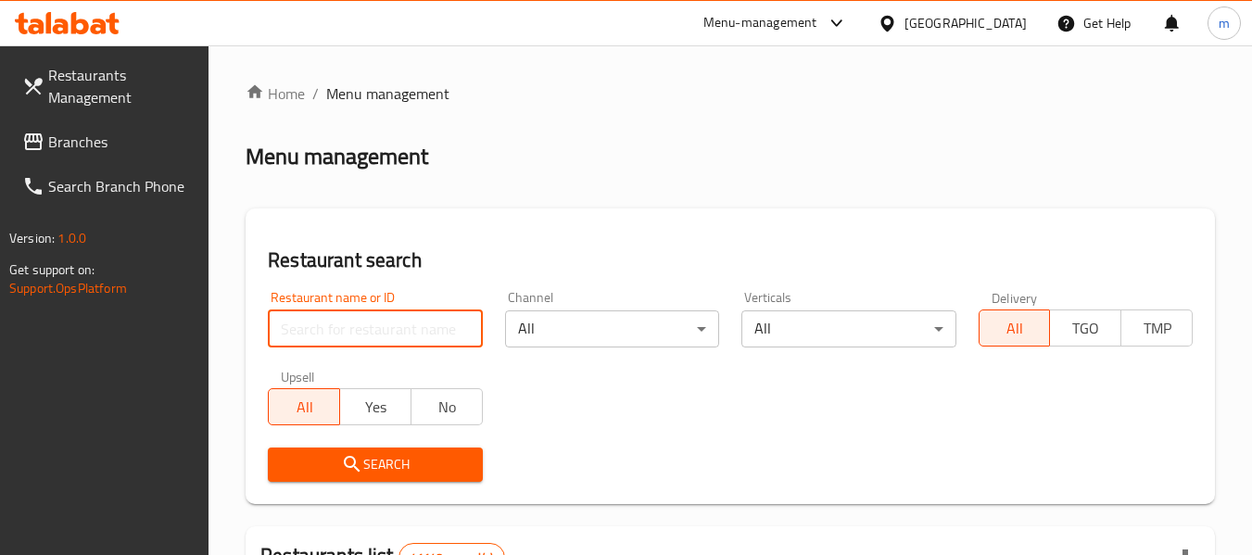
paste input "13865"
type input "13865"
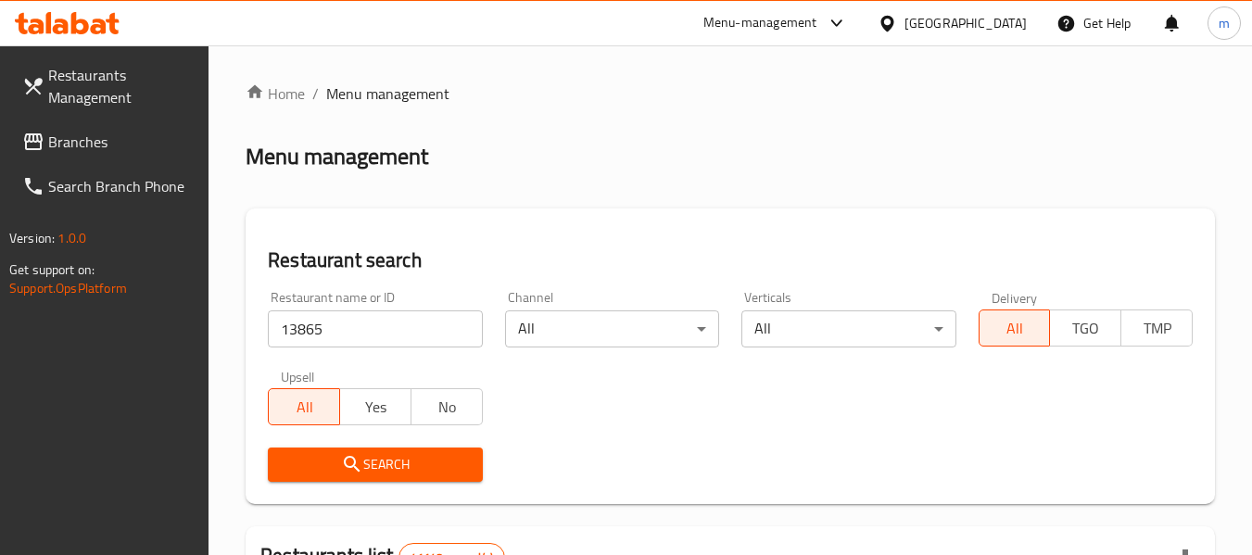
click at [349, 458] on icon "submit" at bounding box center [352, 464] width 16 height 16
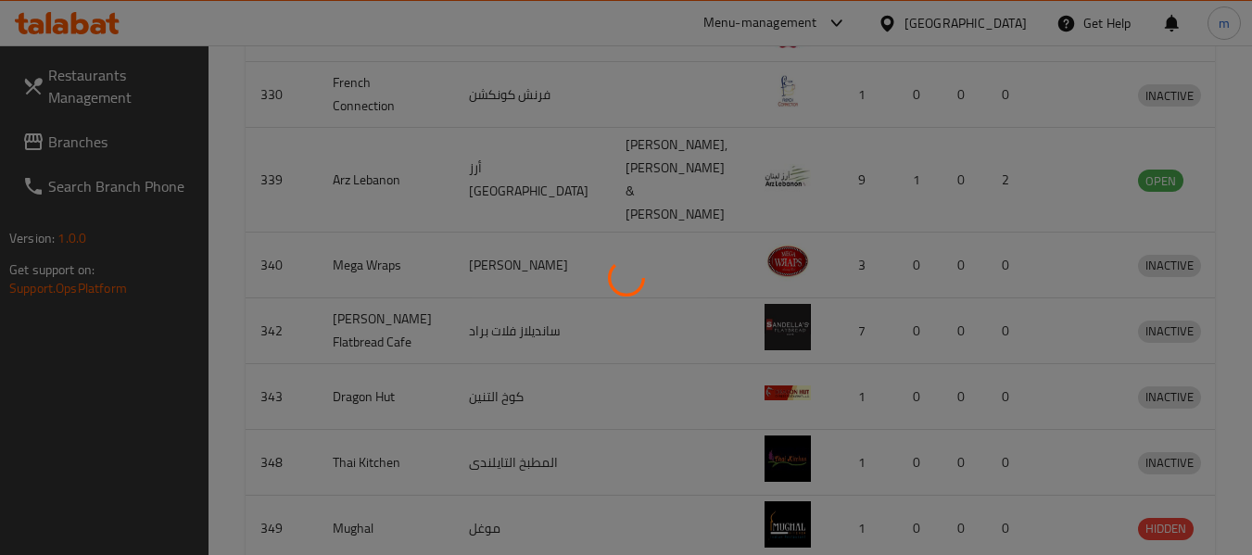
scroll to position [256, 0]
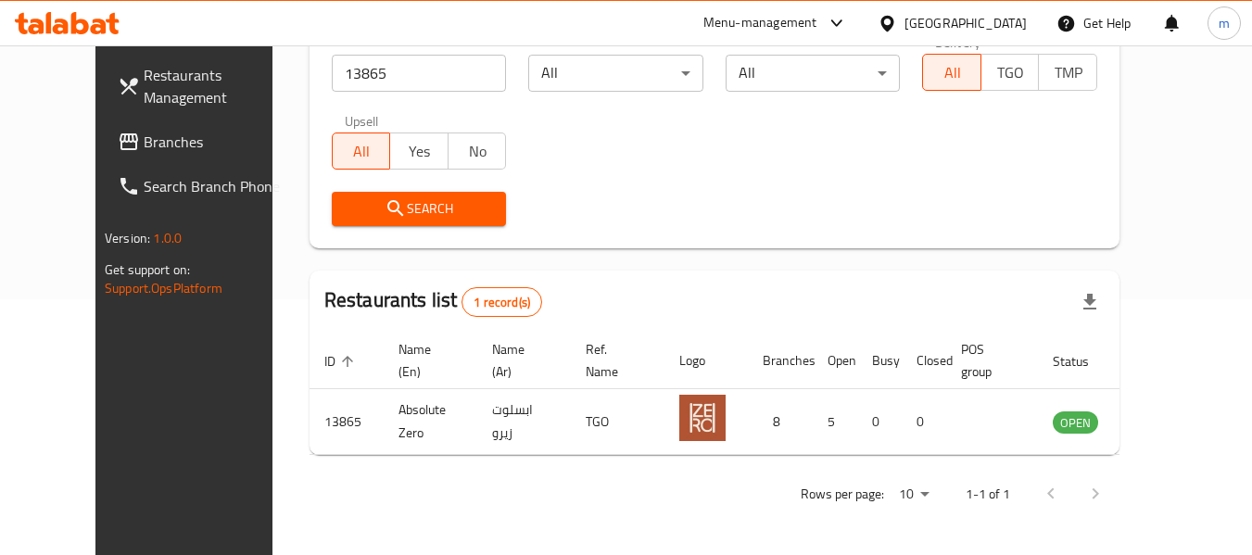
click at [144, 153] on span "Branches" at bounding box center [217, 142] width 146 height 22
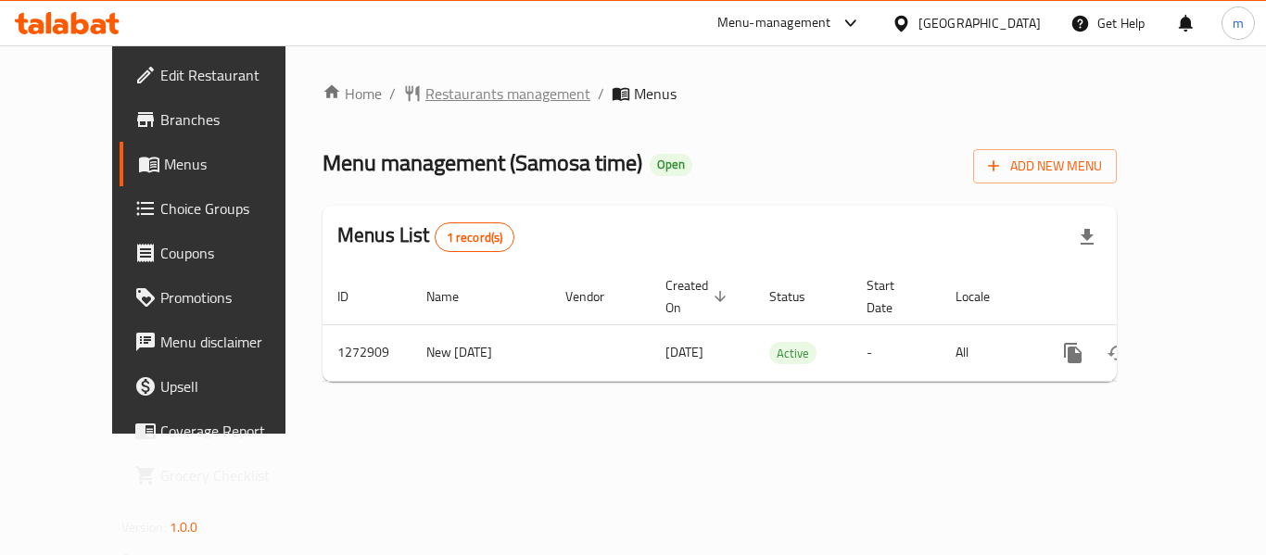
click at [437, 93] on span "Restaurants management" at bounding box center [507, 93] width 165 height 22
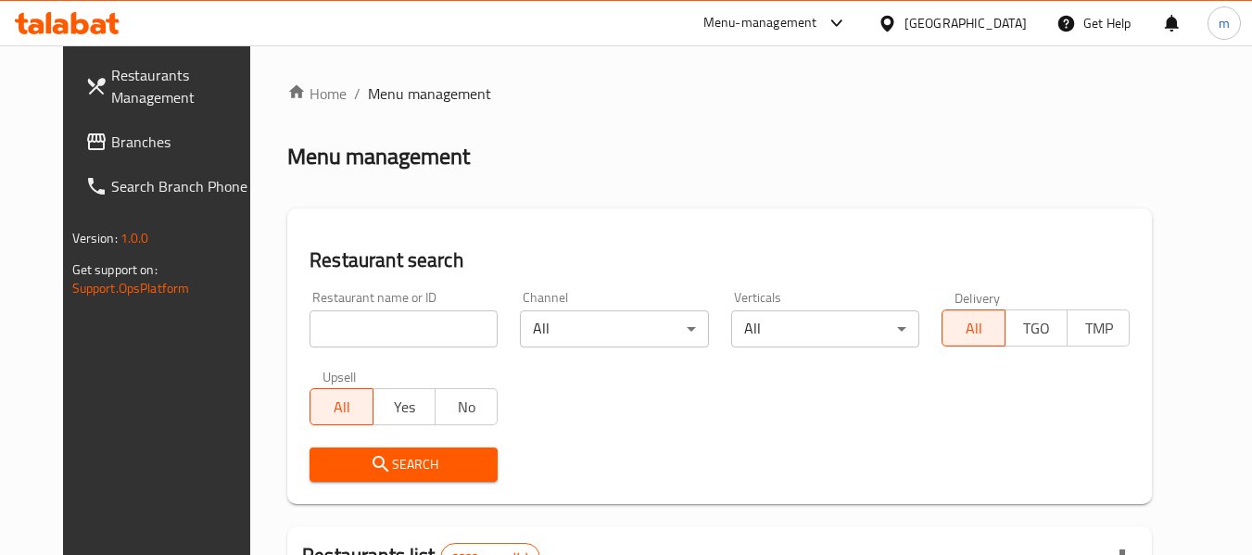
click at [369, 337] on input "search" at bounding box center [404, 329] width 188 height 37
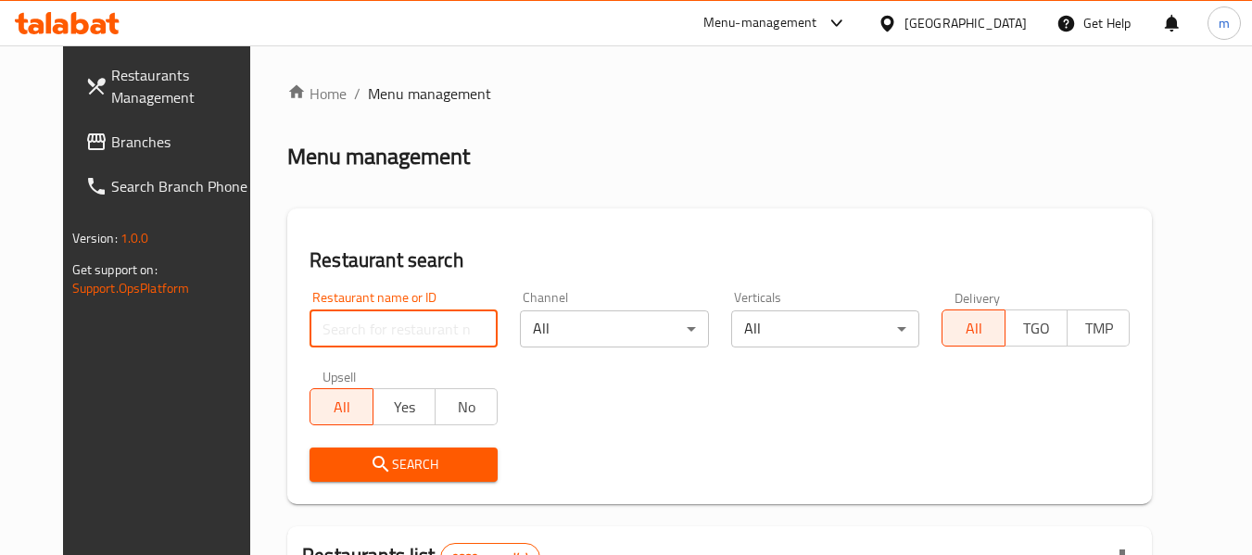
paste input "690507"
type input "690507"
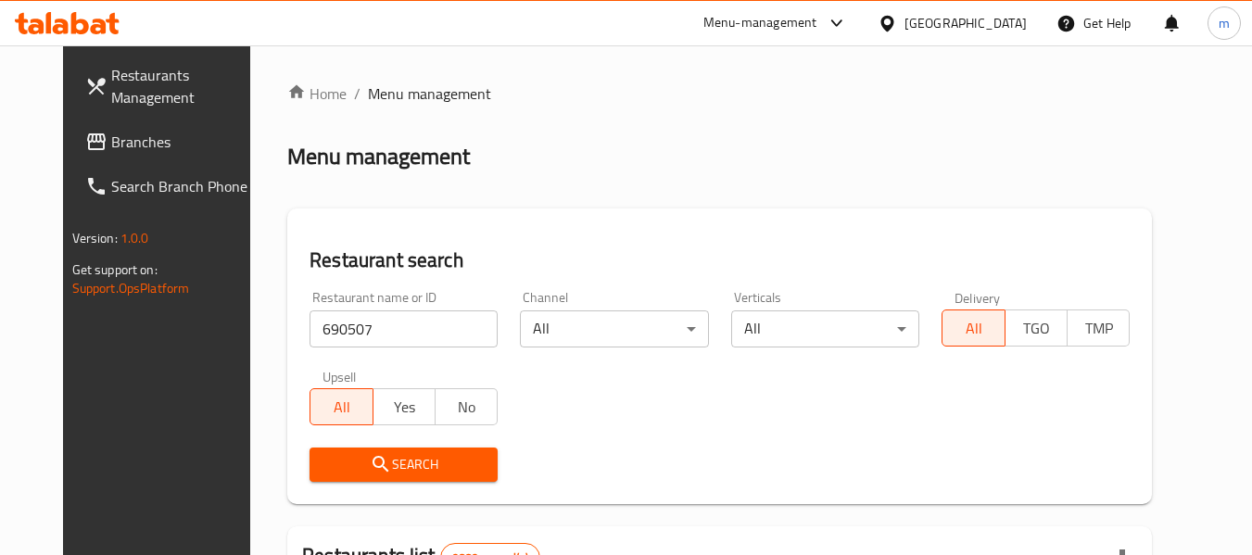
click at [395, 468] on span "Search" at bounding box center [403, 464] width 158 height 23
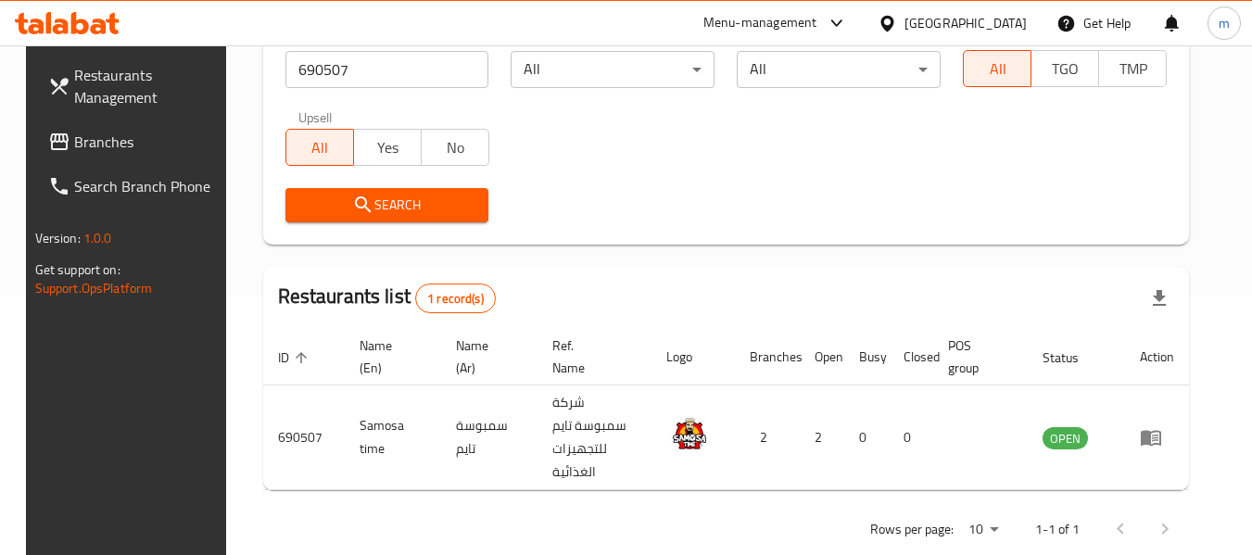
scroll to position [272, 0]
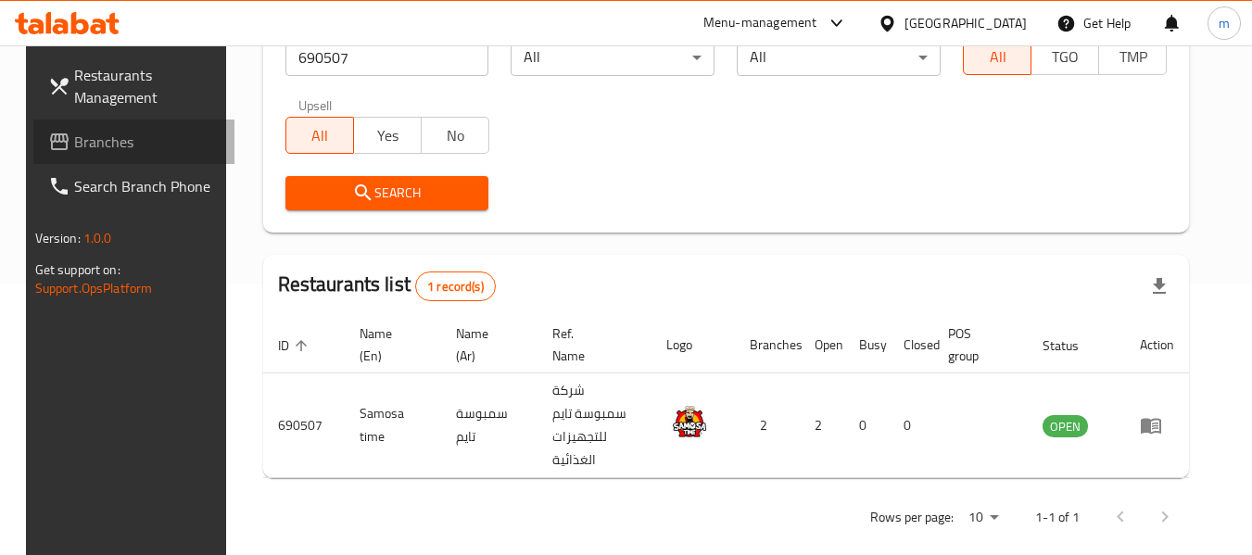
click at [78, 153] on span "Branches" at bounding box center [147, 142] width 146 height 22
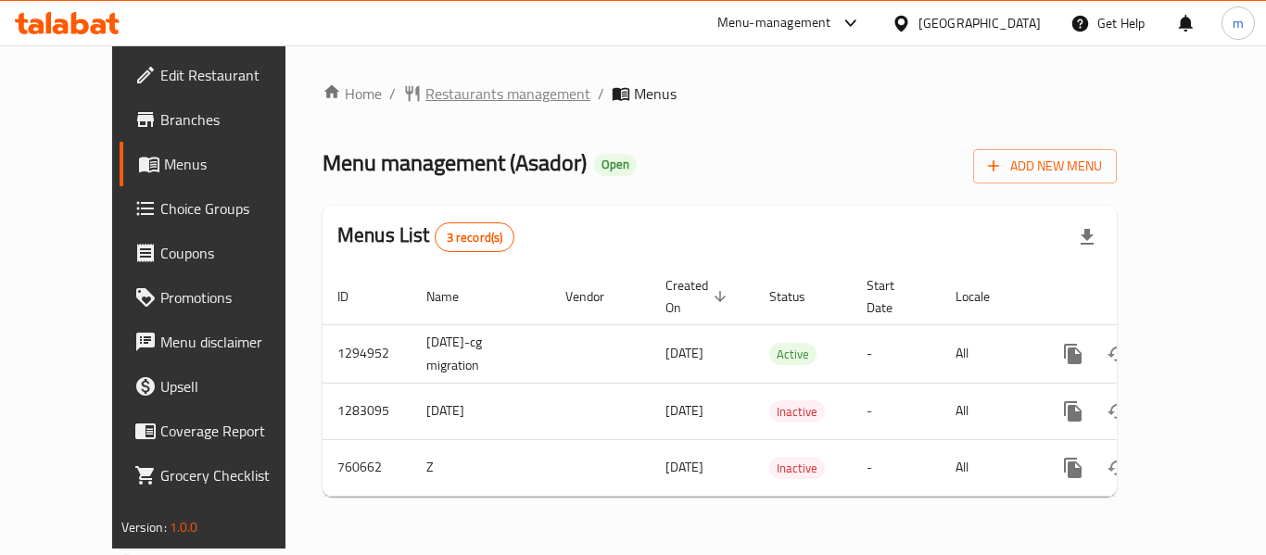
click at [475, 101] on span "Restaurants management" at bounding box center [507, 93] width 165 height 22
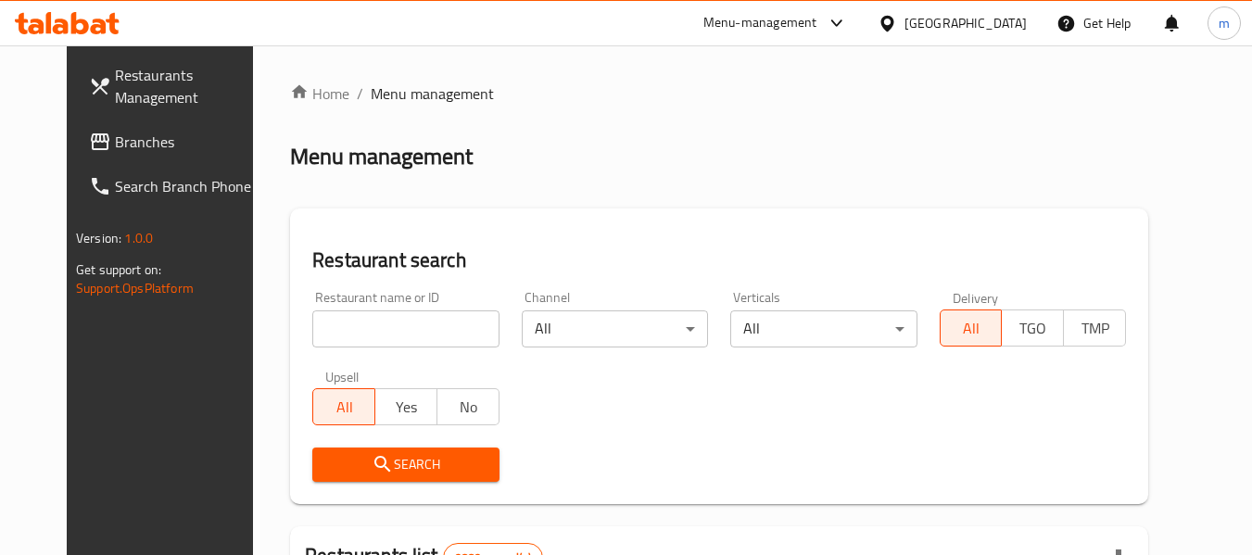
click at [372, 317] on input "search" at bounding box center [405, 329] width 186 height 37
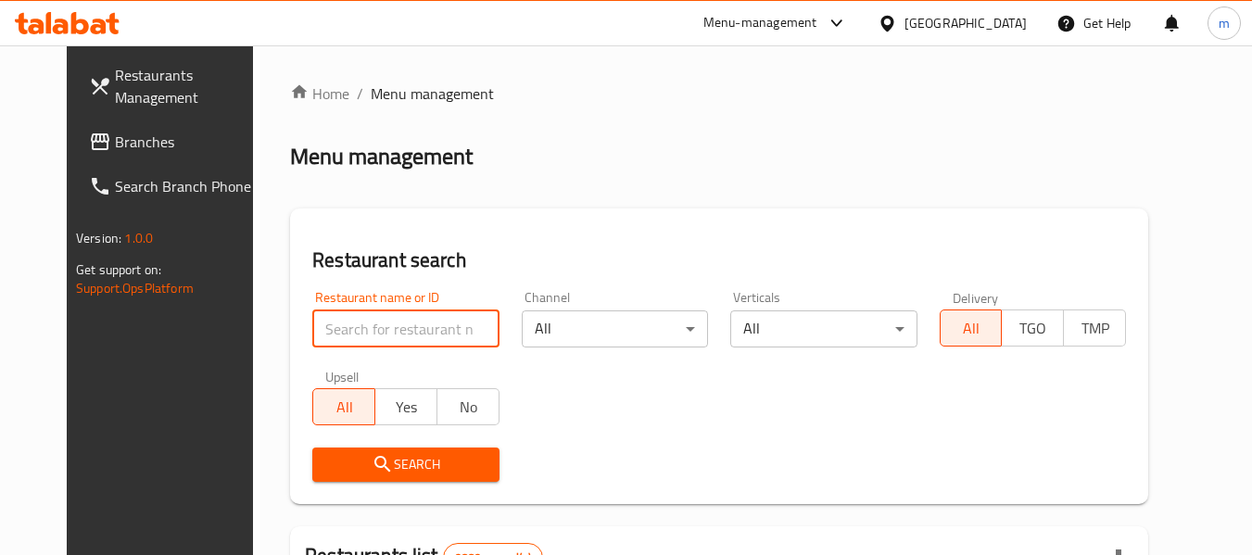
paste input "648295"
type input "648295"
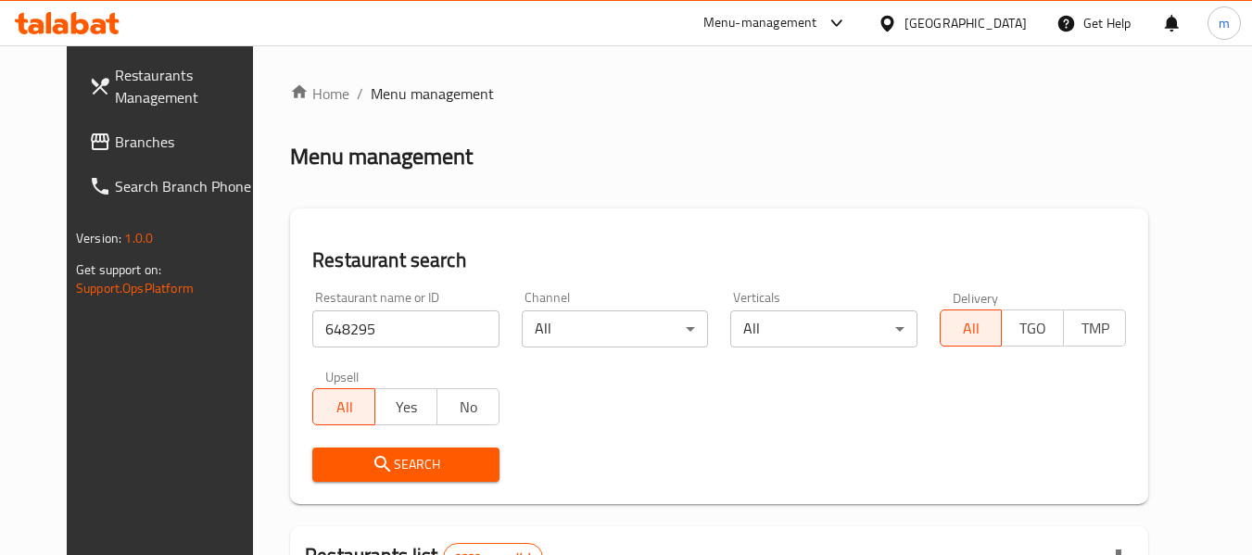
click at [388, 478] on button "Search" at bounding box center [405, 465] width 186 height 34
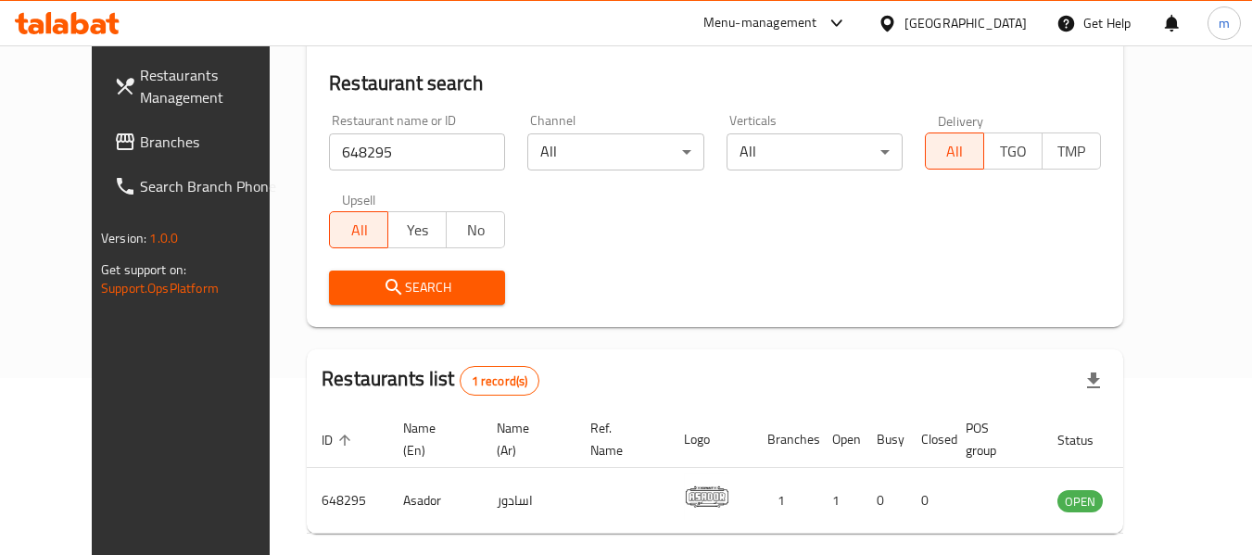
scroll to position [256, 0]
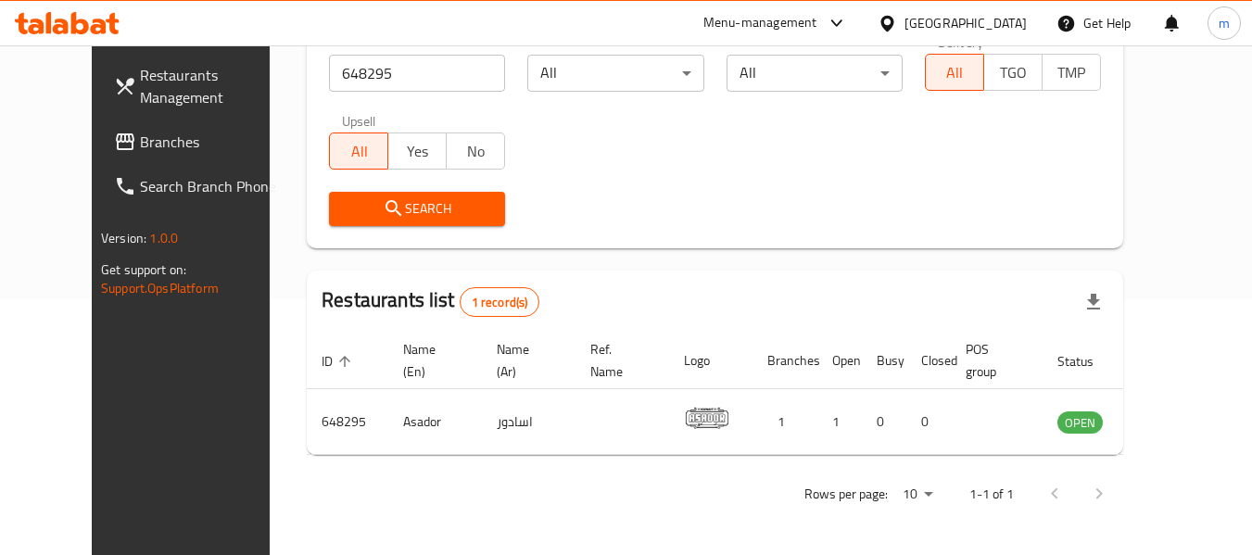
click at [990, 19] on div "[GEOGRAPHIC_DATA]" at bounding box center [966, 23] width 122 height 20
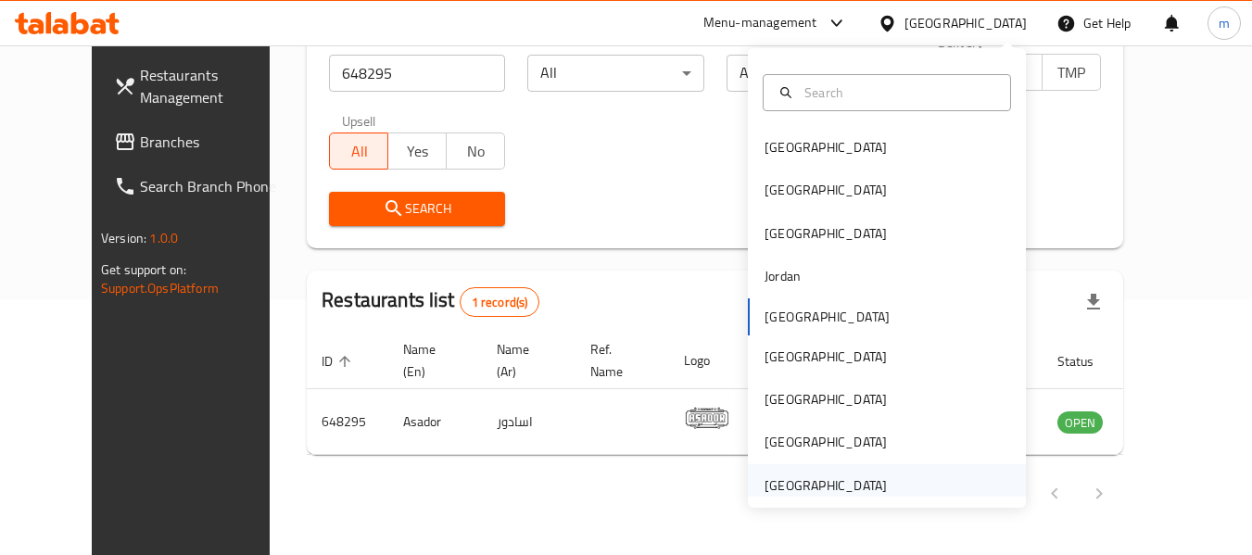
click at [810, 481] on div "[GEOGRAPHIC_DATA]" at bounding box center [826, 485] width 122 height 20
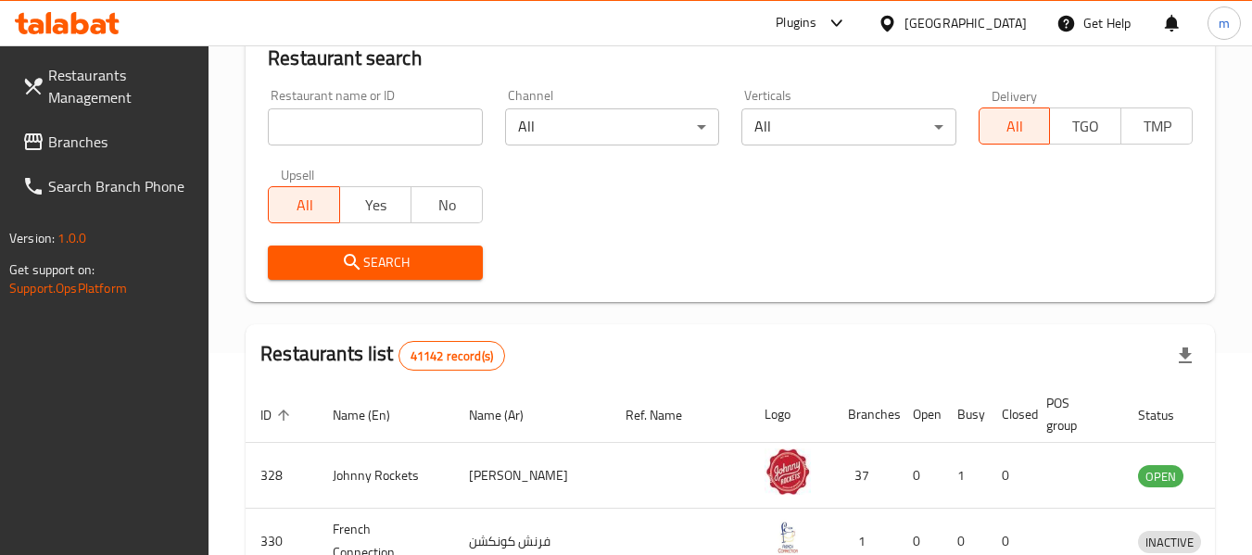
scroll to position [256, 0]
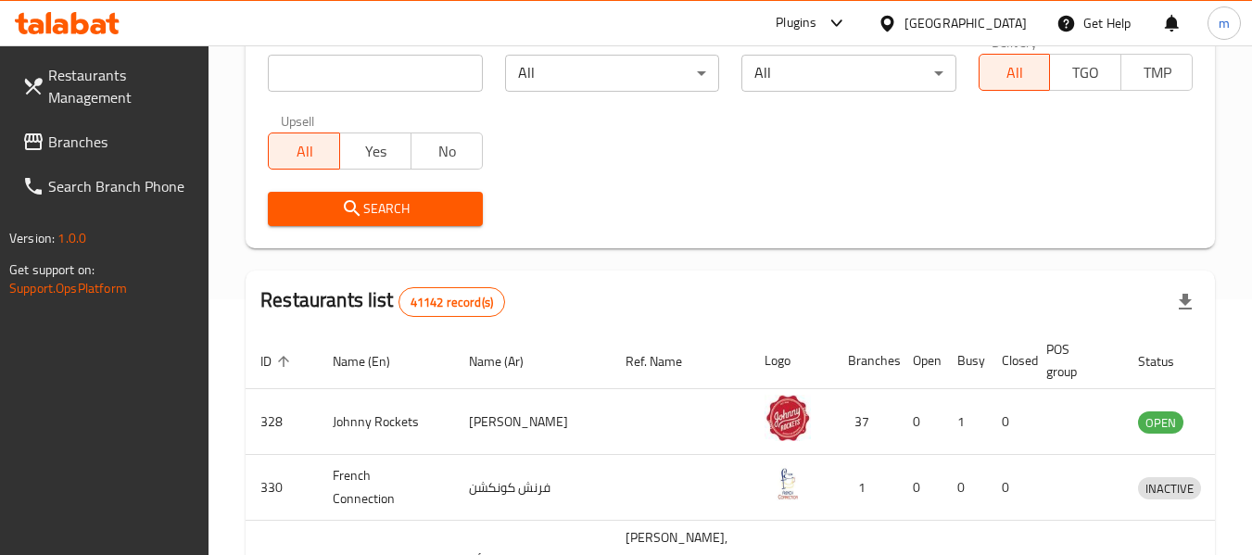
click at [64, 140] on span "Branches" at bounding box center [121, 142] width 146 height 22
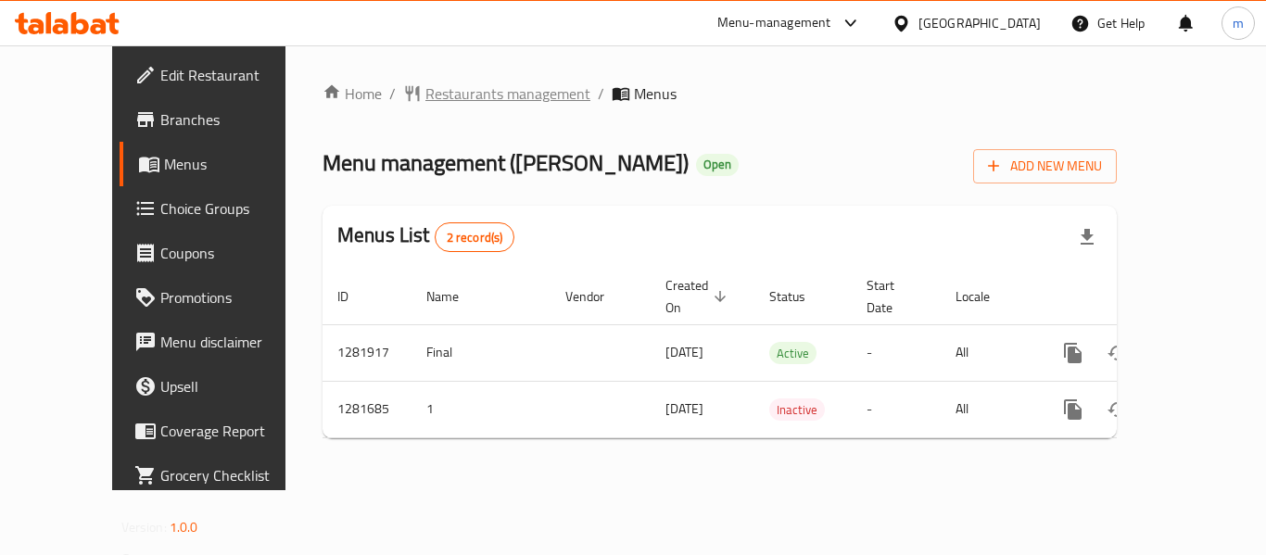
click at [426, 82] on span "Restaurants management" at bounding box center [507, 93] width 165 height 22
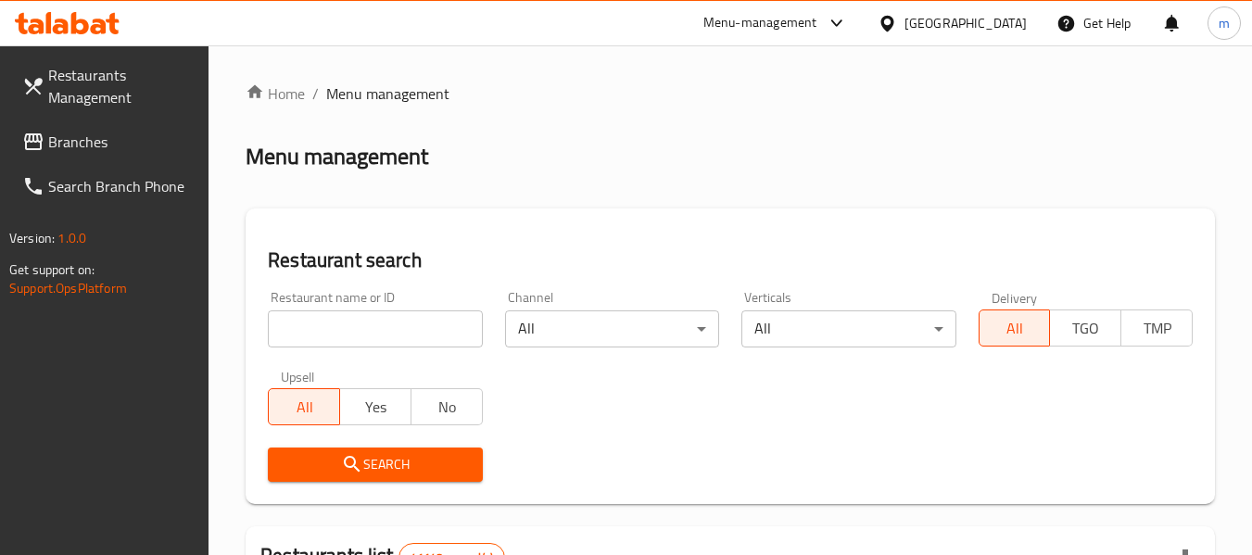
click at [349, 329] on input "search" at bounding box center [375, 329] width 214 height 37
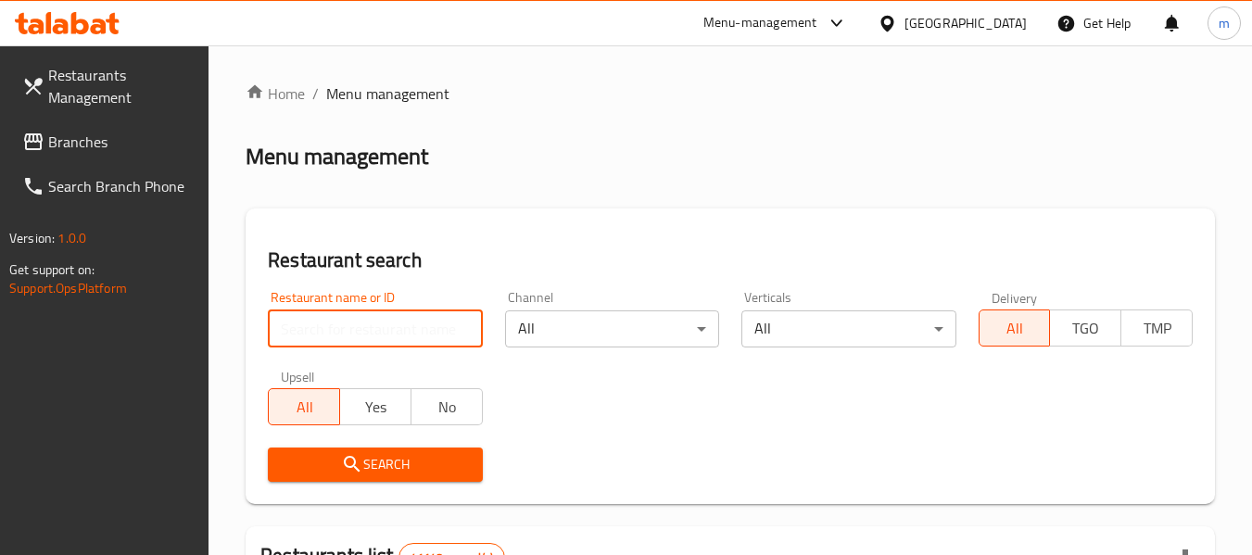
paste input "694514"
type input "694514"
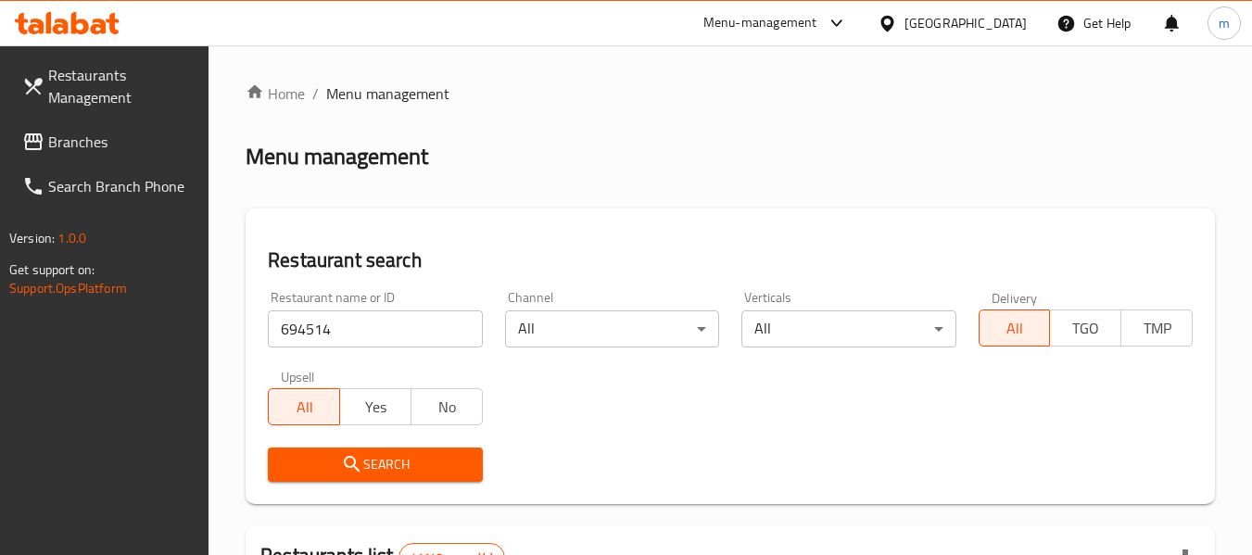
click at [371, 473] on span "Search" at bounding box center [375, 464] width 184 height 23
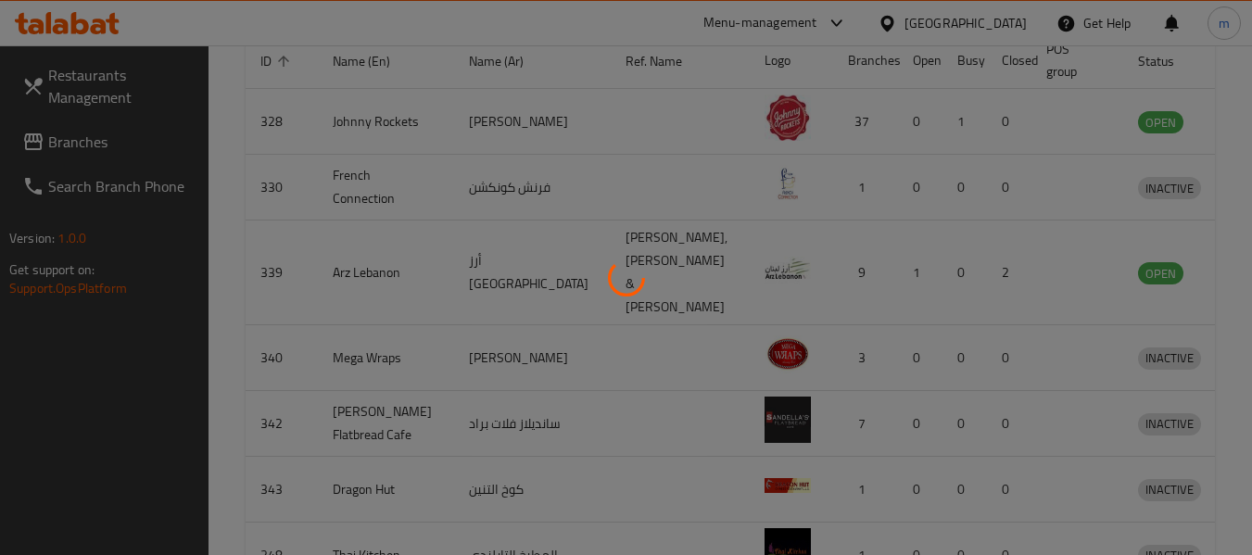
scroll to position [295, 0]
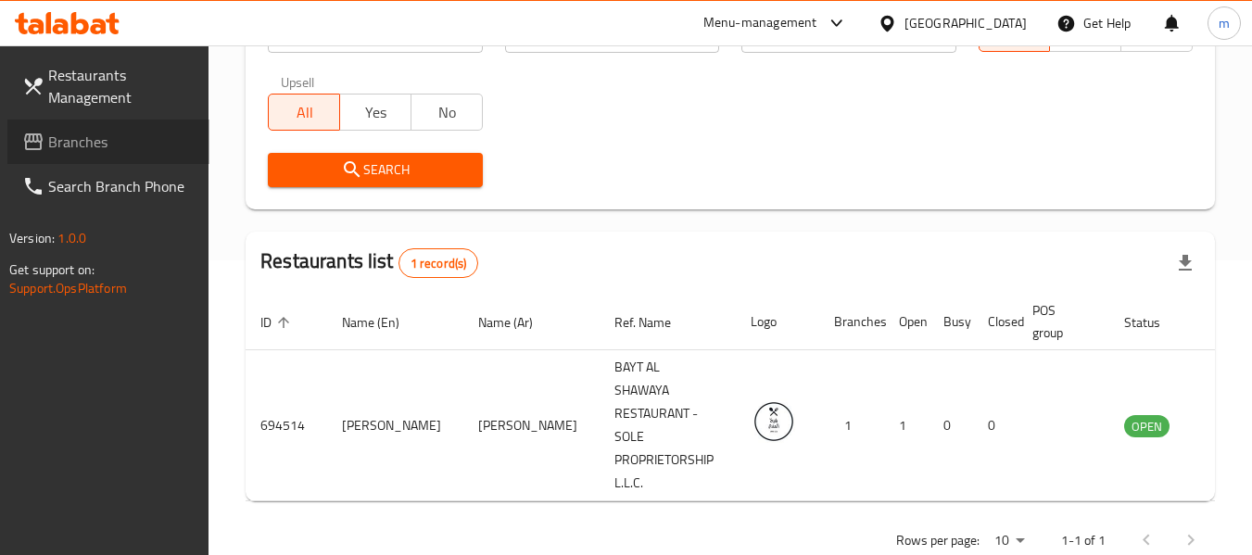
click at [82, 153] on span "Branches" at bounding box center [121, 142] width 146 height 22
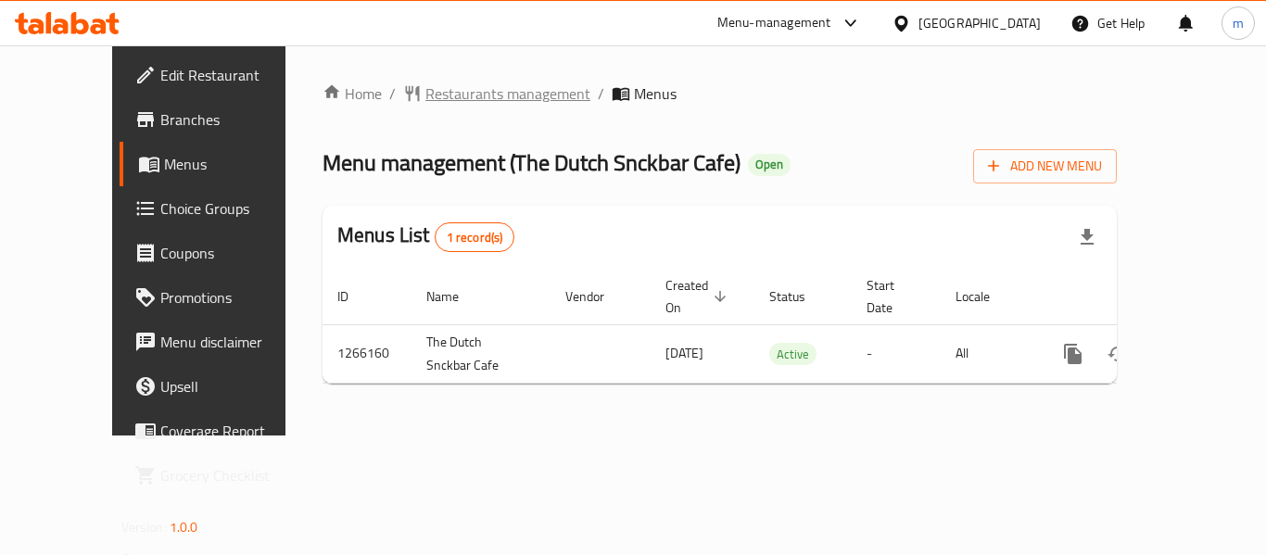
click at [454, 91] on span "Restaurants management" at bounding box center [507, 93] width 165 height 22
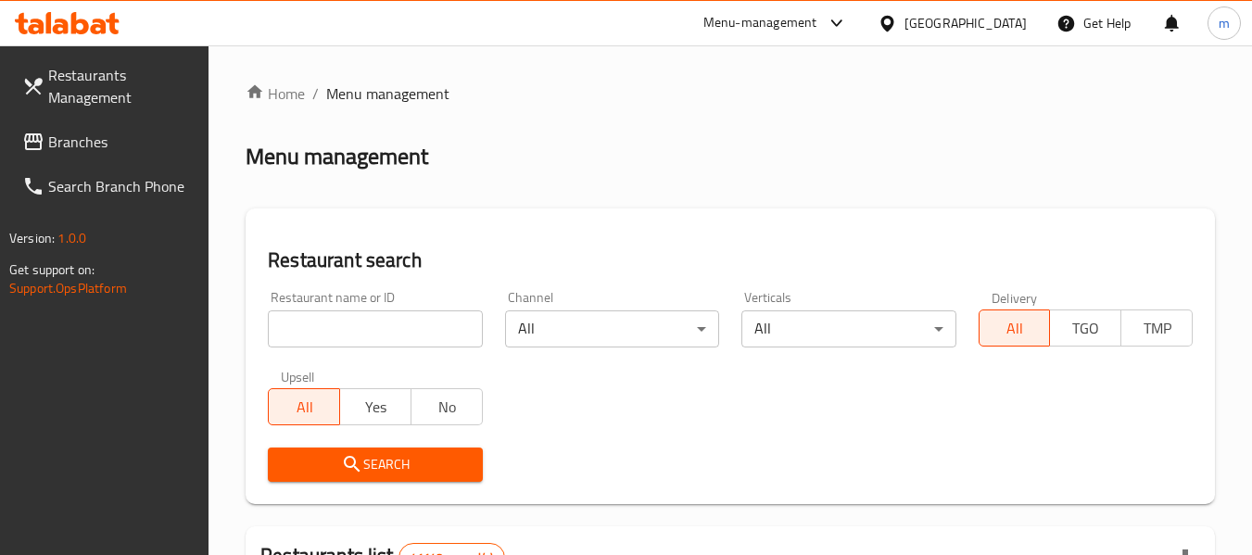
click at [384, 325] on input "search" at bounding box center [375, 329] width 214 height 37
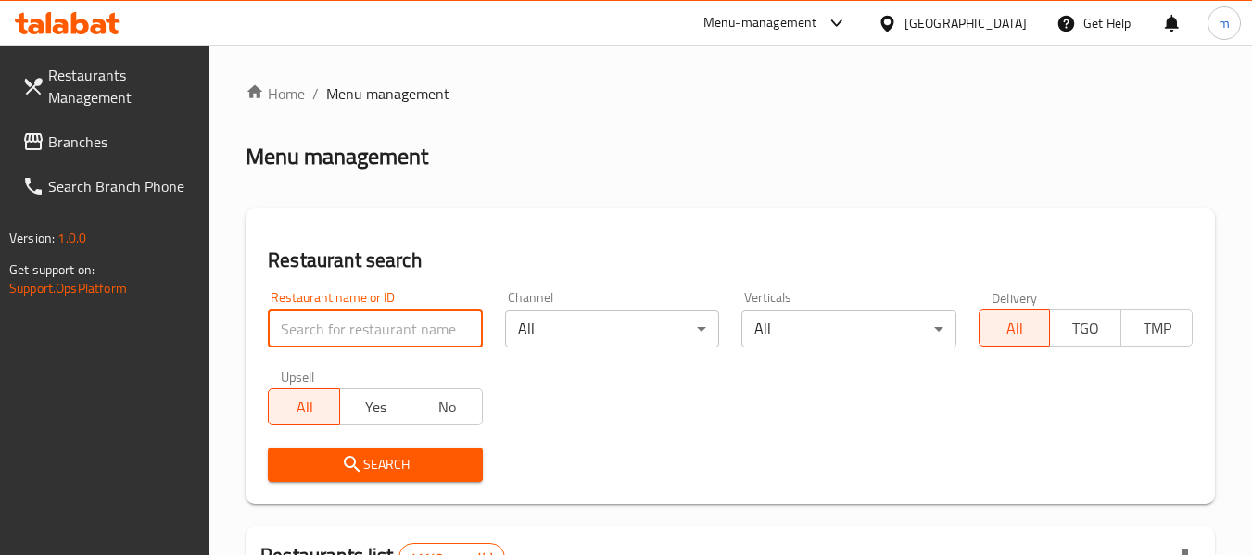
paste input "687149"
type input "687149"
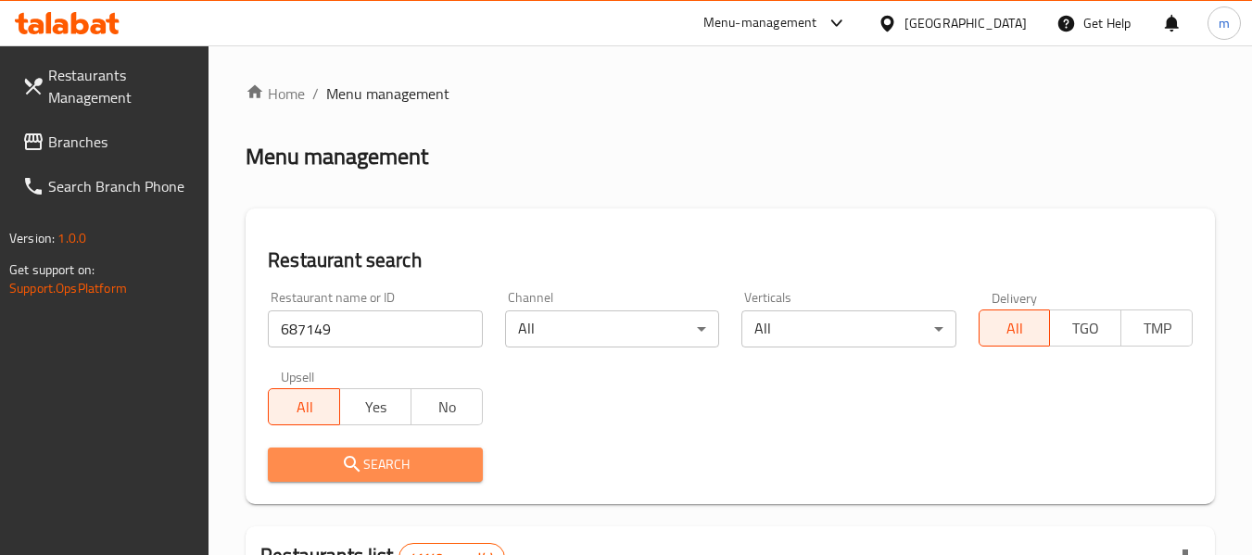
click at [373, 474] on span "Search" at bounding box center [375, 464] width 184 height 23
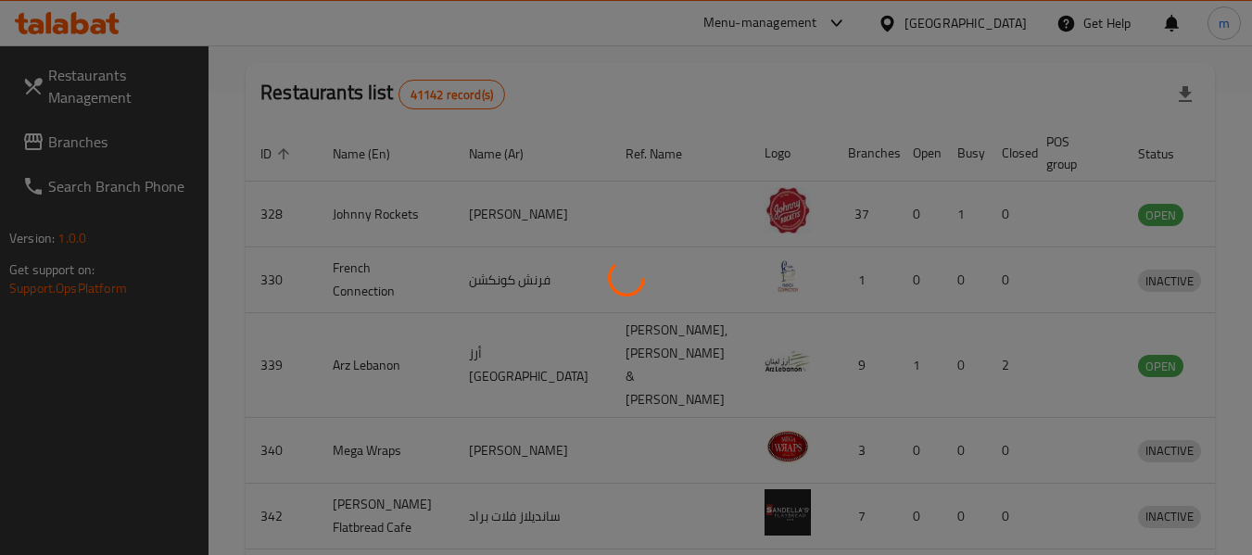
scroll to position [272, 0]
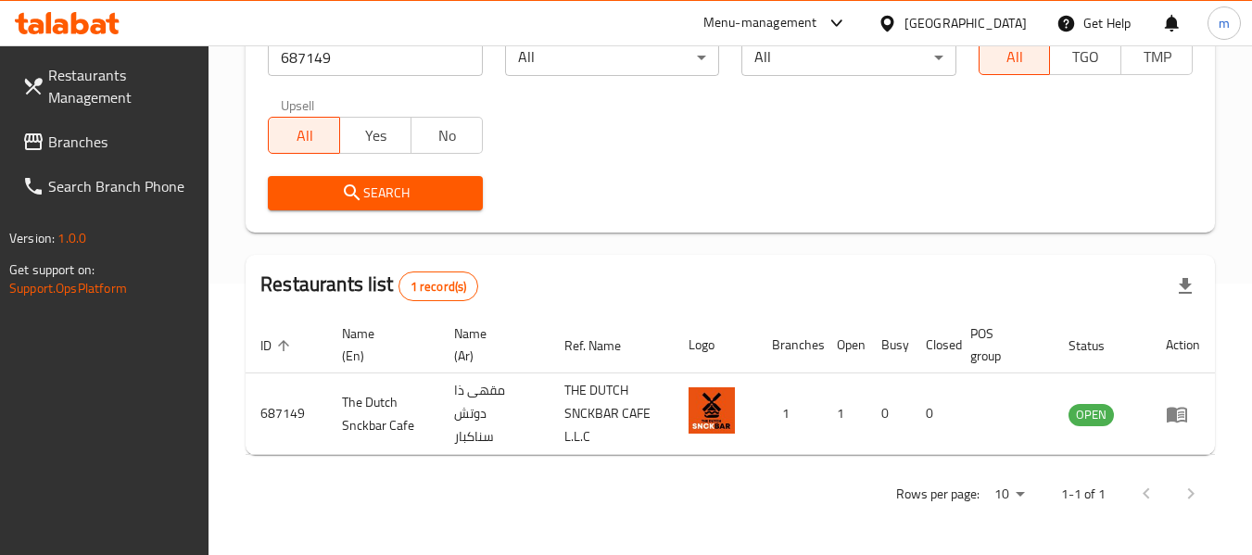
click at [936, 30] on div "[GEOGRAPHIC_DATA]" at bounding box center [966, 23] width 122 height 20
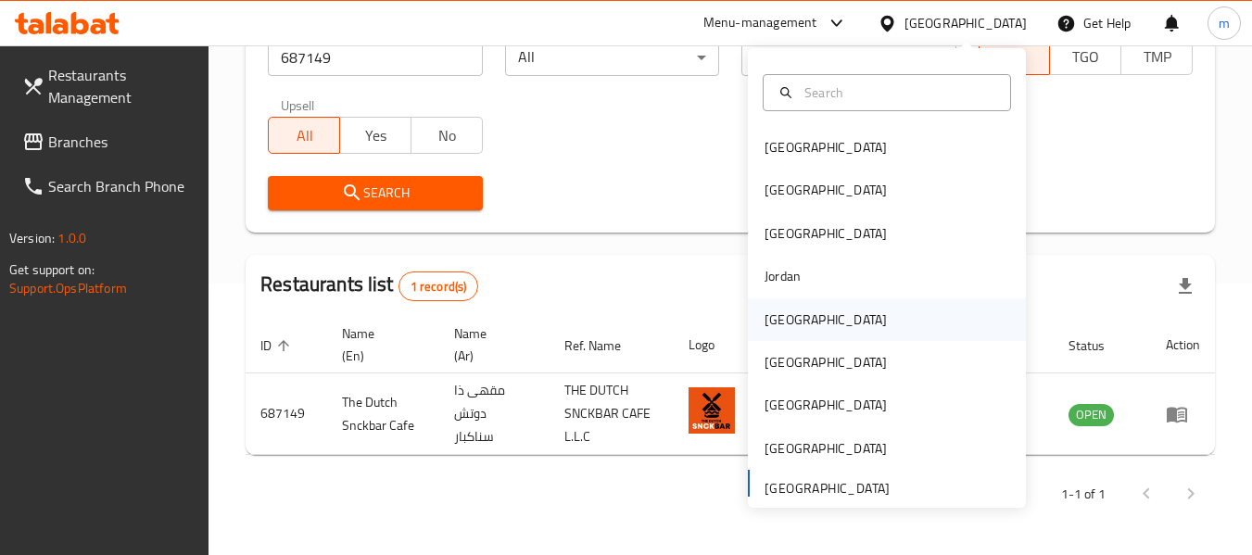
click at [790, 323] on div "[GEOGRAPHIC_DATA]" at bounding box center [826, 319] width 152 height 43
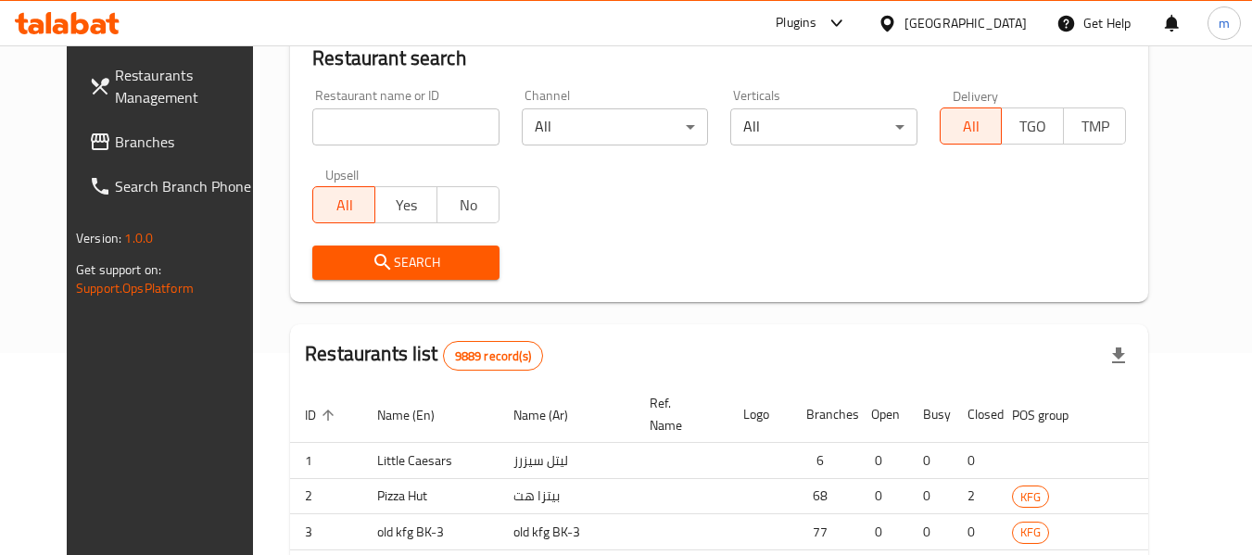
scroll to position [272, 0]
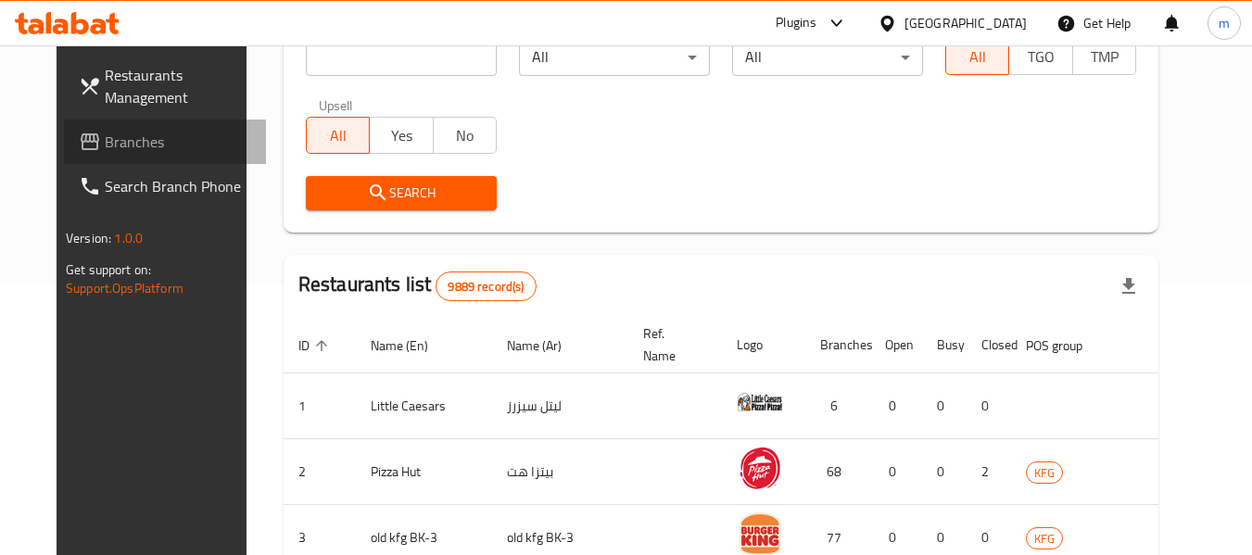
click at [107, 125] on link "Branches" at bounding box center [165, 142] width 202 height 44
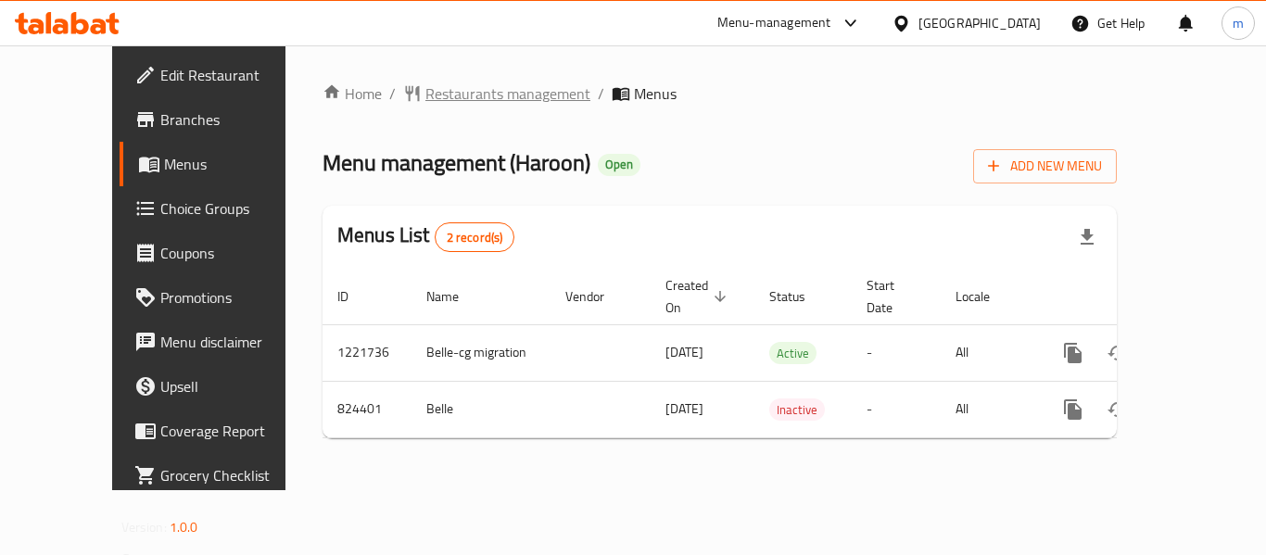
click at [450, 97] on span "Restaurants management" at bounding box center [507, 93] width 165 height 22
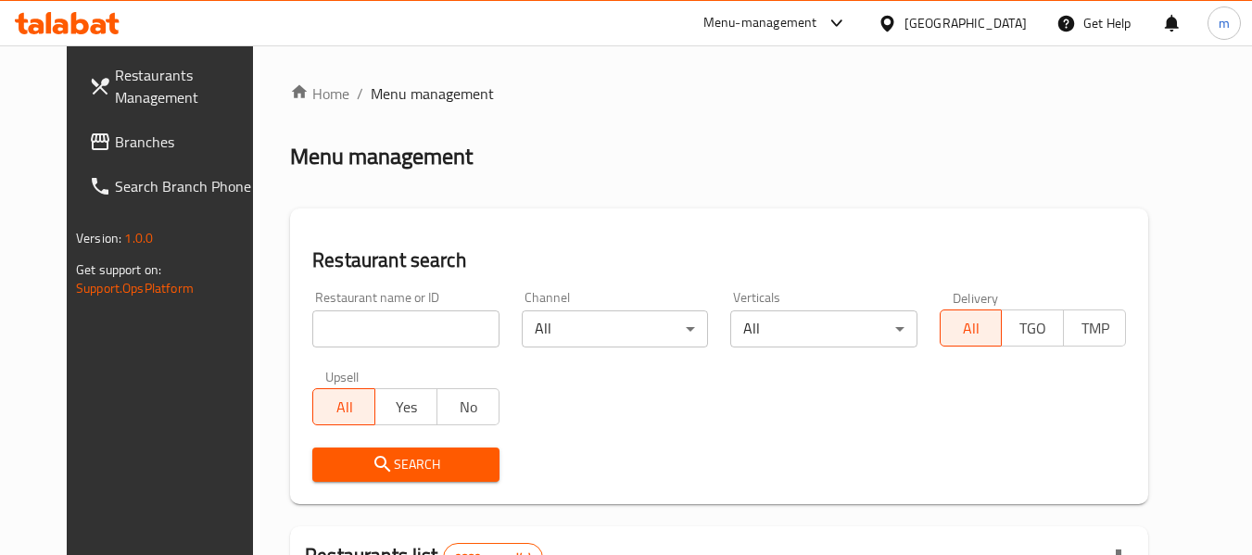
click at [386, 325] on input "search" at bounding box center [405, 329] width 186 height 37
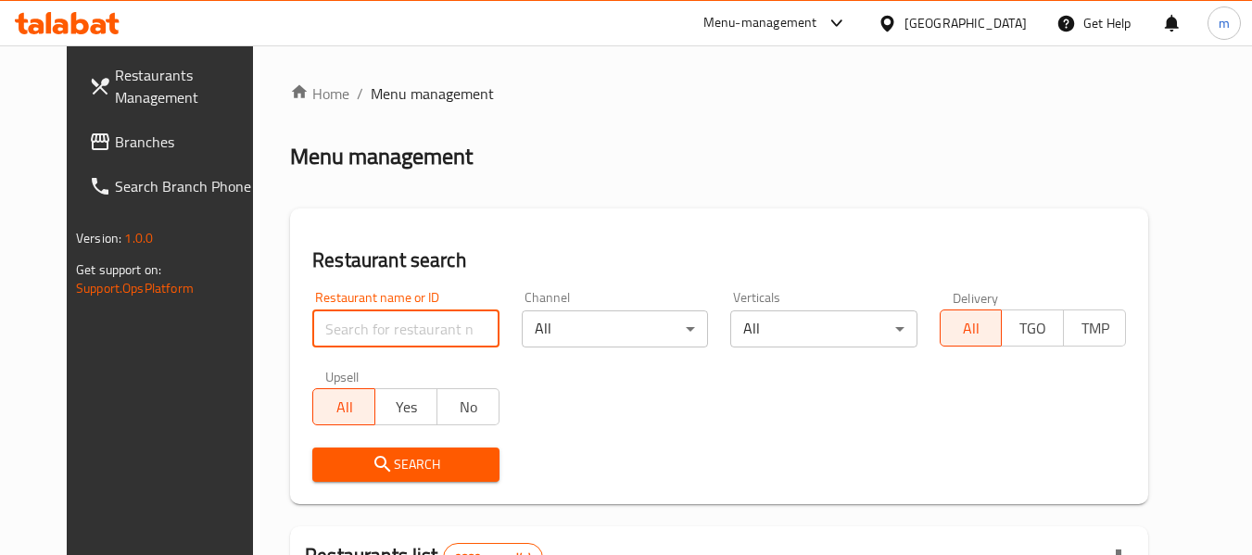
paste input "629053"
type input "629053"
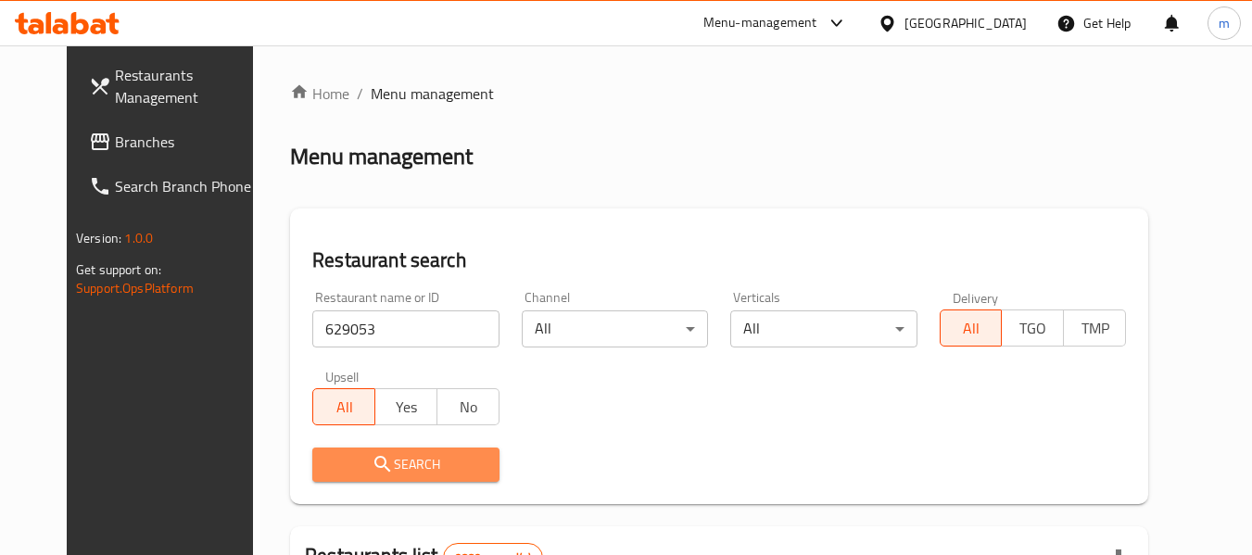
click at [372, 472] on icon "submit" at bounding box center [383, 464] width 22 height 22
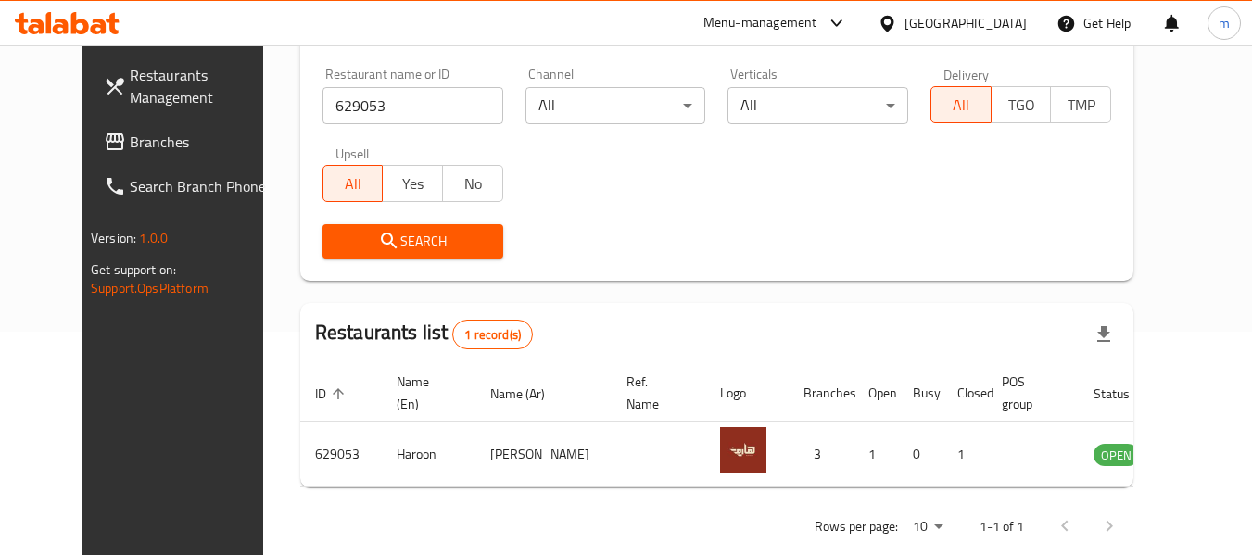
scroll to position [226, 0]
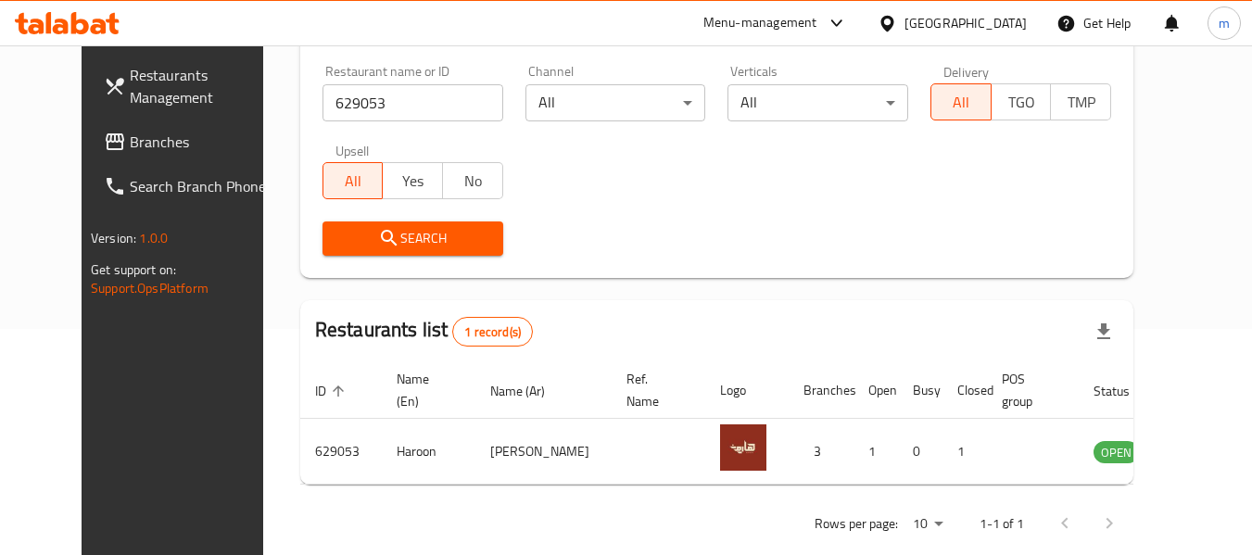
click at [893, 16] on icon at bounding box center [887, 23] width 13 height 16
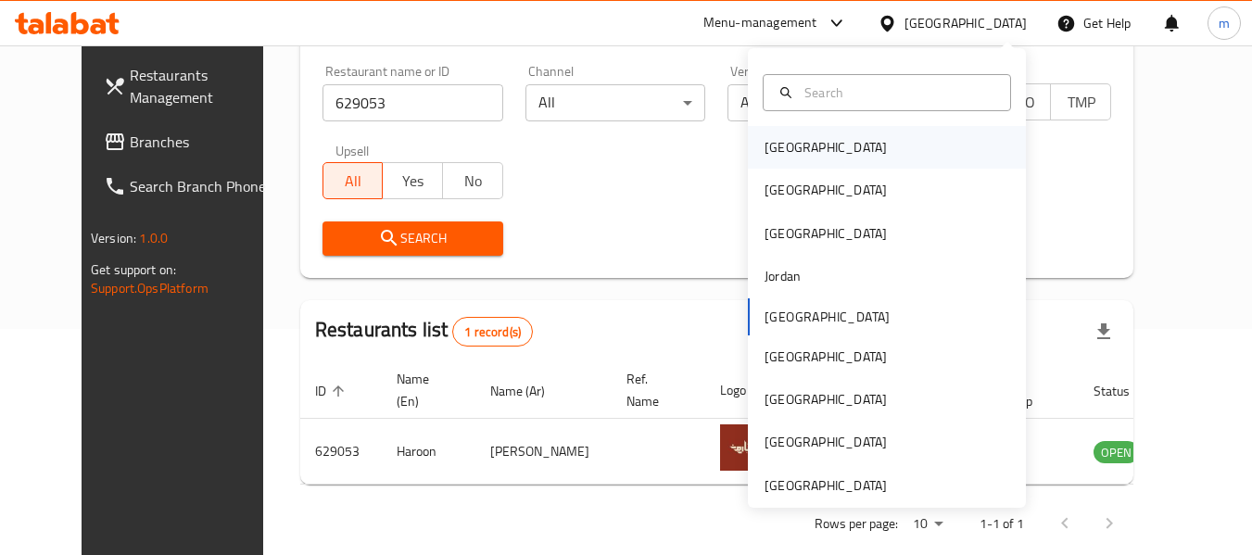
click at [797, 156] on div "[GEOGRAPHIC_DATA]" at bounding box center [826, 147] width 152 height 43
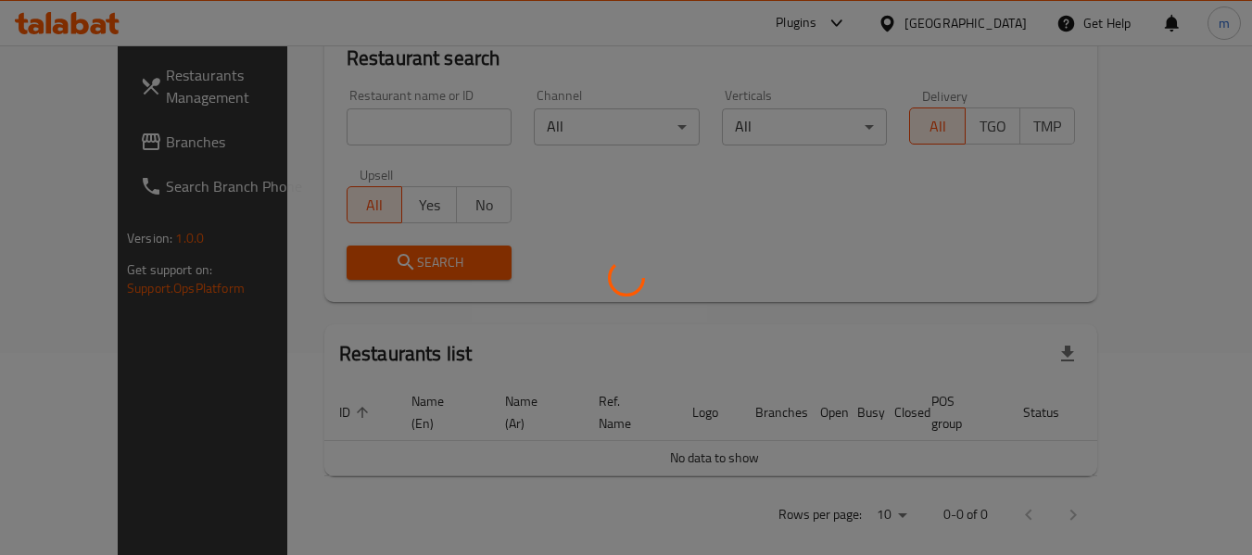
scroll to position [226, 0]
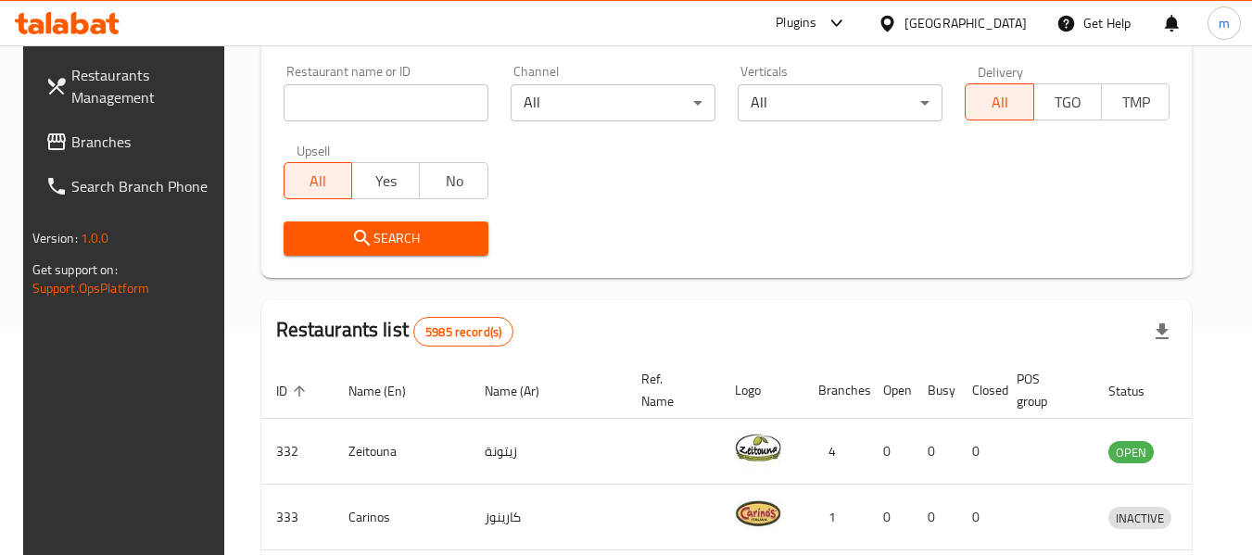
drag, startPoint x: 56, startPoint y: 140, endPoint x: 47, endPoint y: 145, distance: 9.5
click at [71, 140] on span "Branches" at bounding box center [144, 142] width 146 height 22
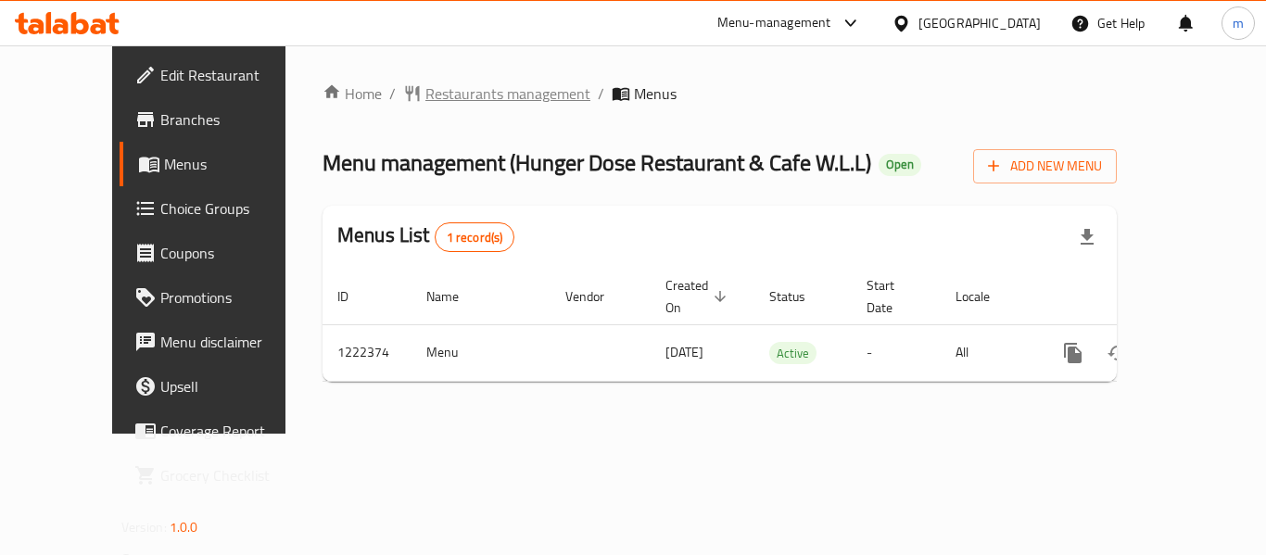
click at [425, 94] on span "Restaurants management" at bounding box center [507, 93] width 165 height 22
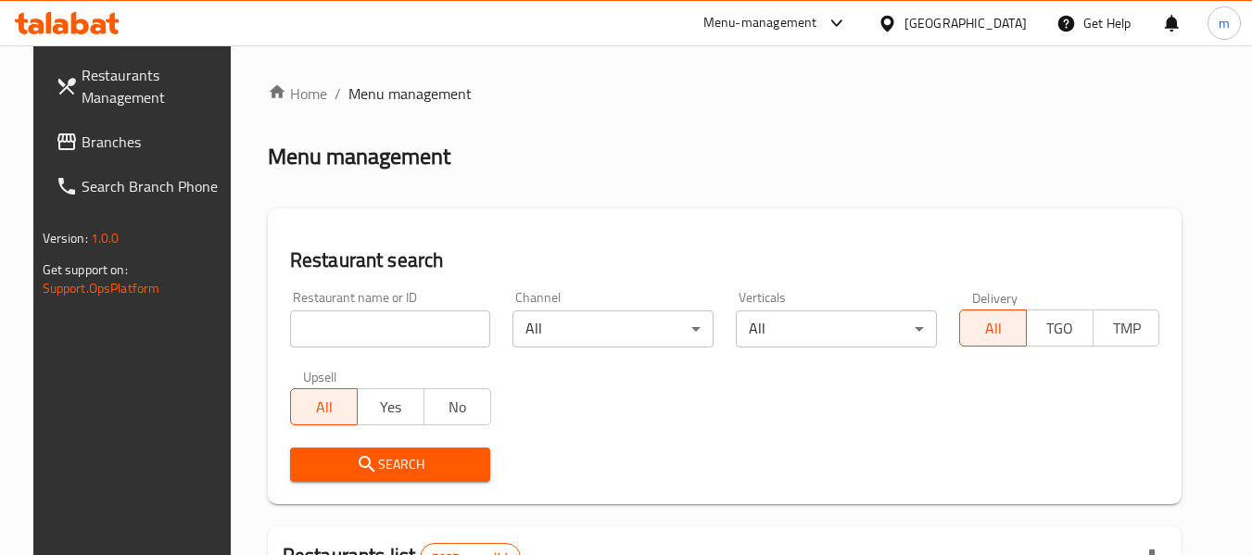
click at [393, 325] on input "search" at bounding box center [390, 329] width 201 height 37
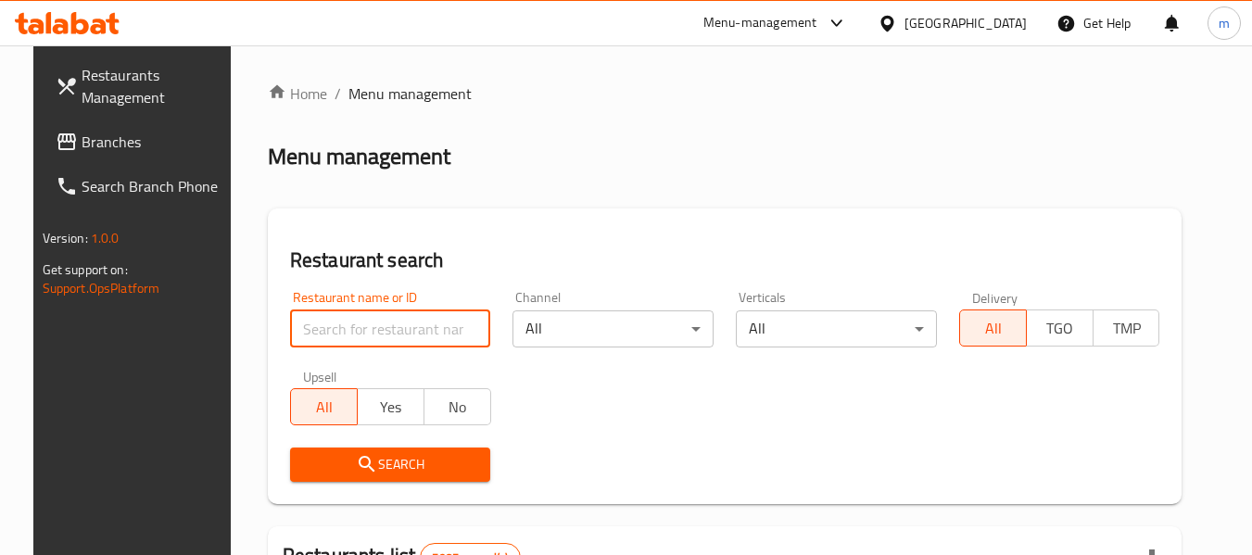
paste input "674047"
type input "674047"
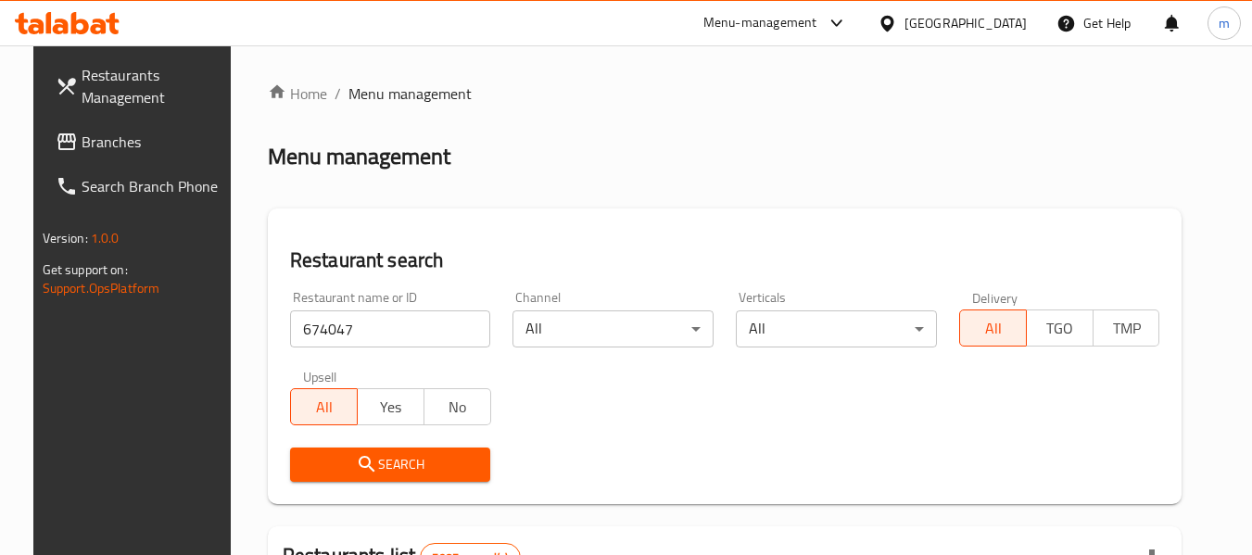
click at [376, 453] on span "Search" at bounding box center [390, 464] width 171 height 23
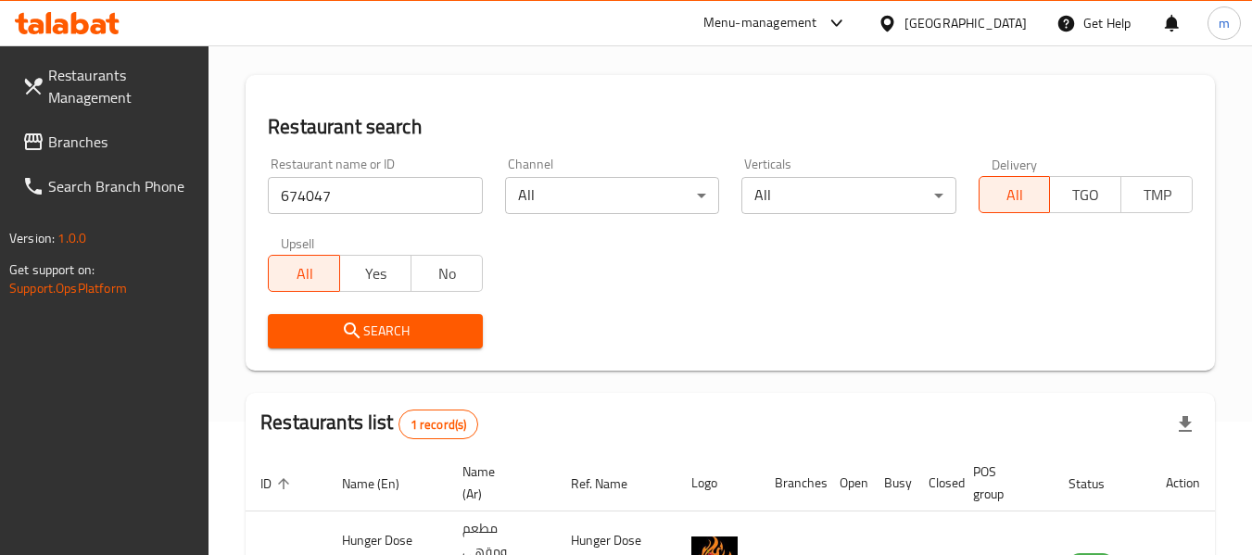
scroll to position [272, 0]
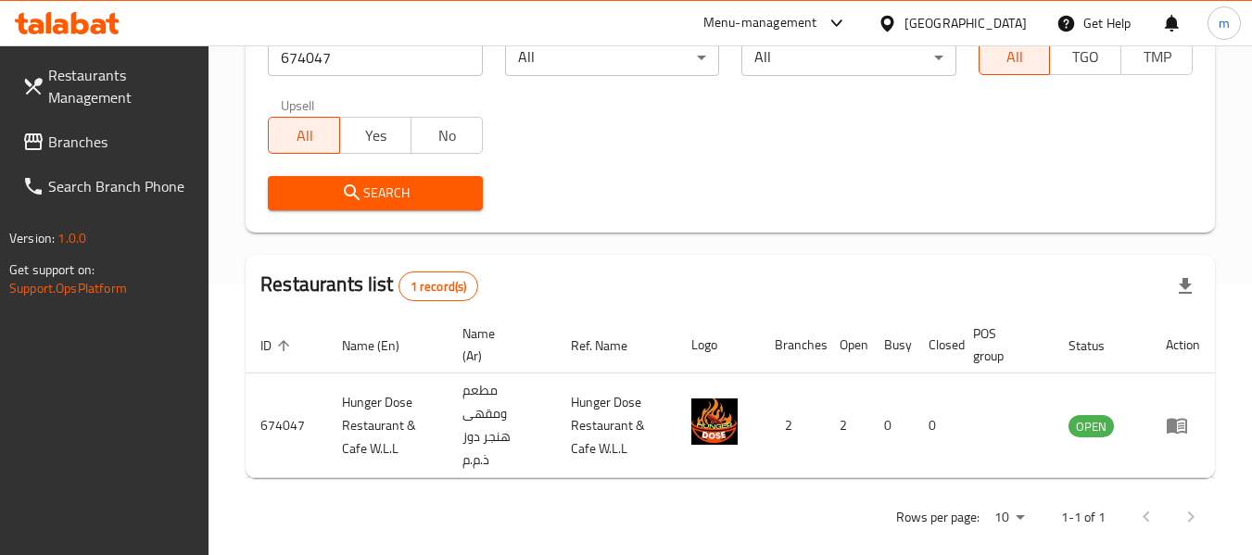
click at [1004, 32] on div "[GEOGRAPHIC_DATA]" at bounding box center [966, 23] width 122 height 20
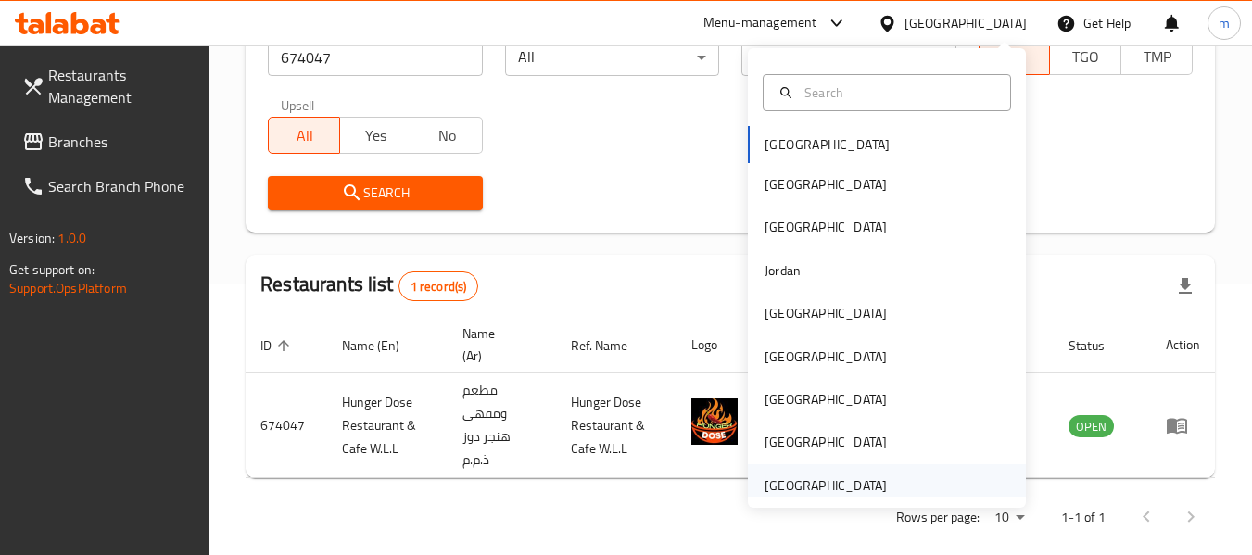
click at [838, 489] on div "[GEOGRAPHIC_DATA]" at bounding box center [826, 485] width 122 height 20
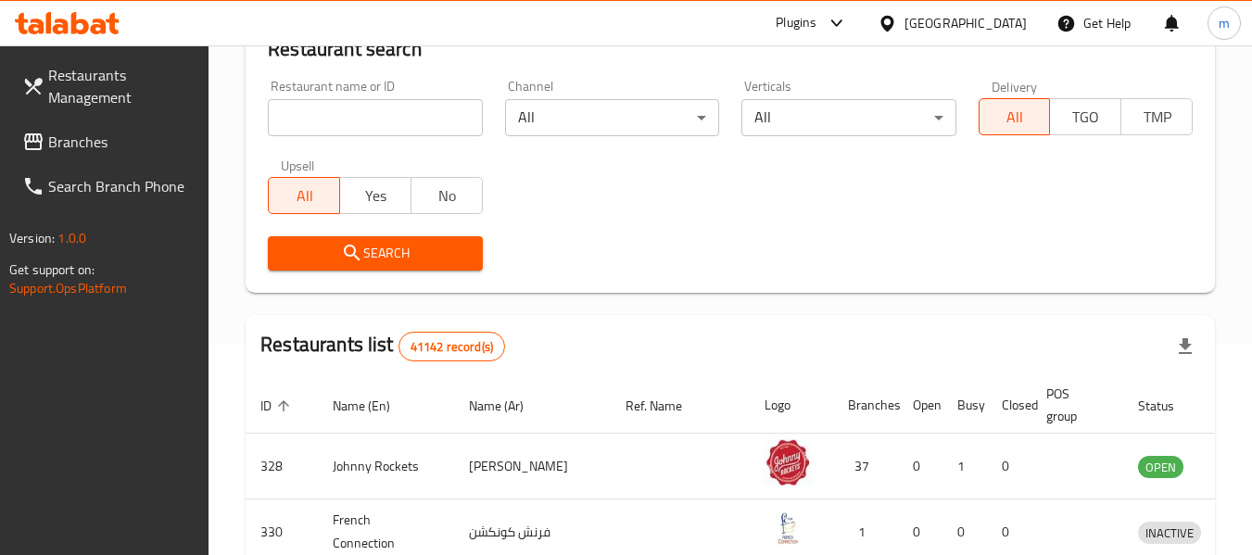
scroll to position [179, 0]
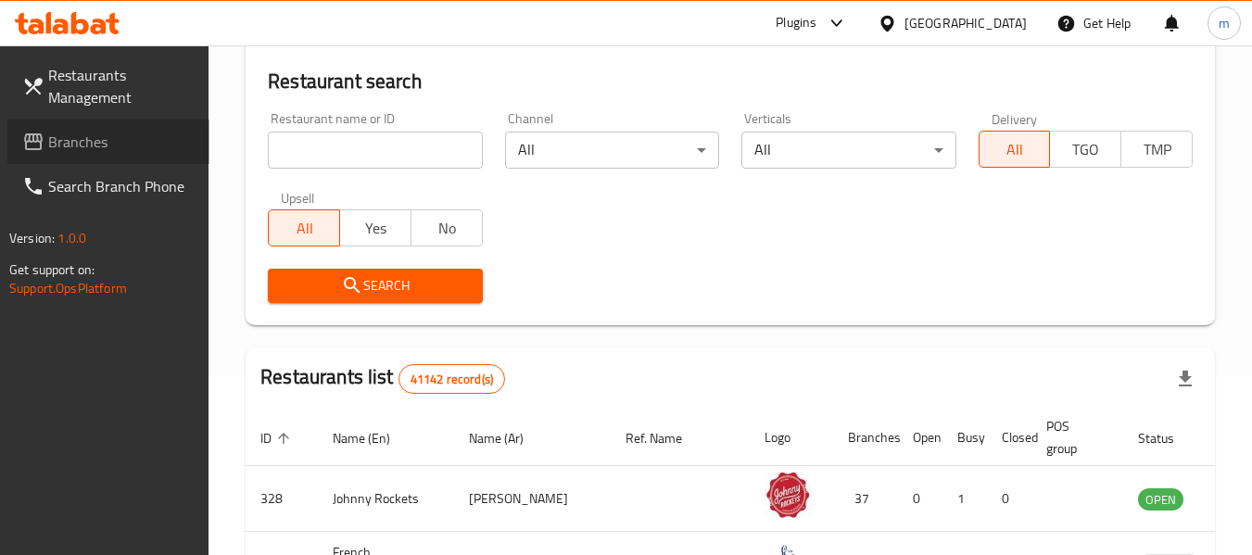
click at [104, 147] on span "Branches" at bounding box center [121, 142] width 146 height 22
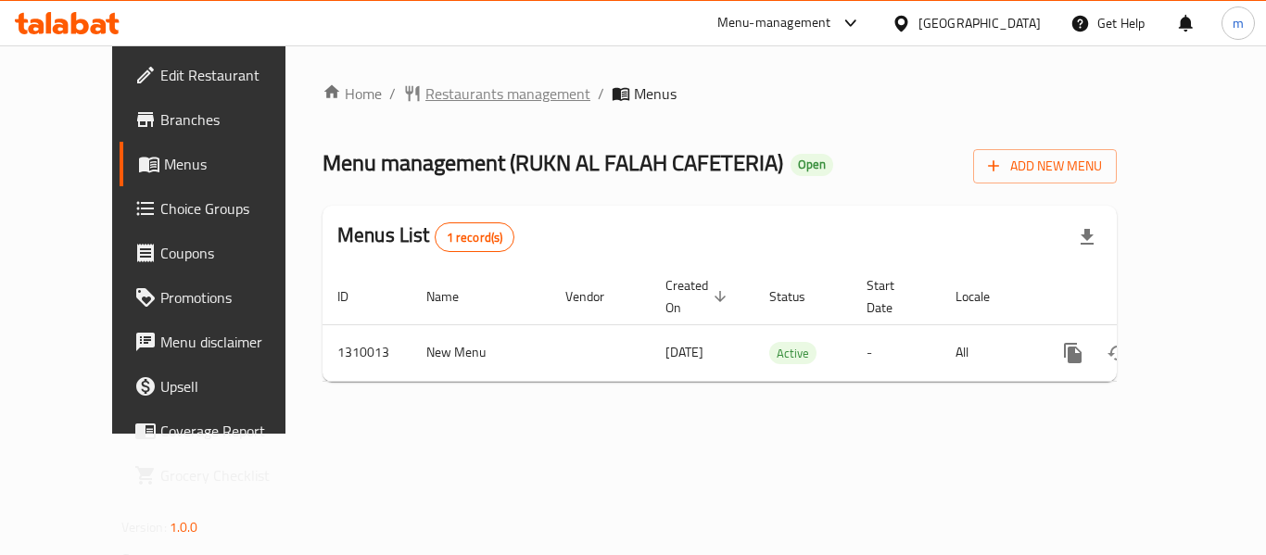
click at [428, 95] on span "Restaurants management" at bounding box center [507, 93] width 165 height 22
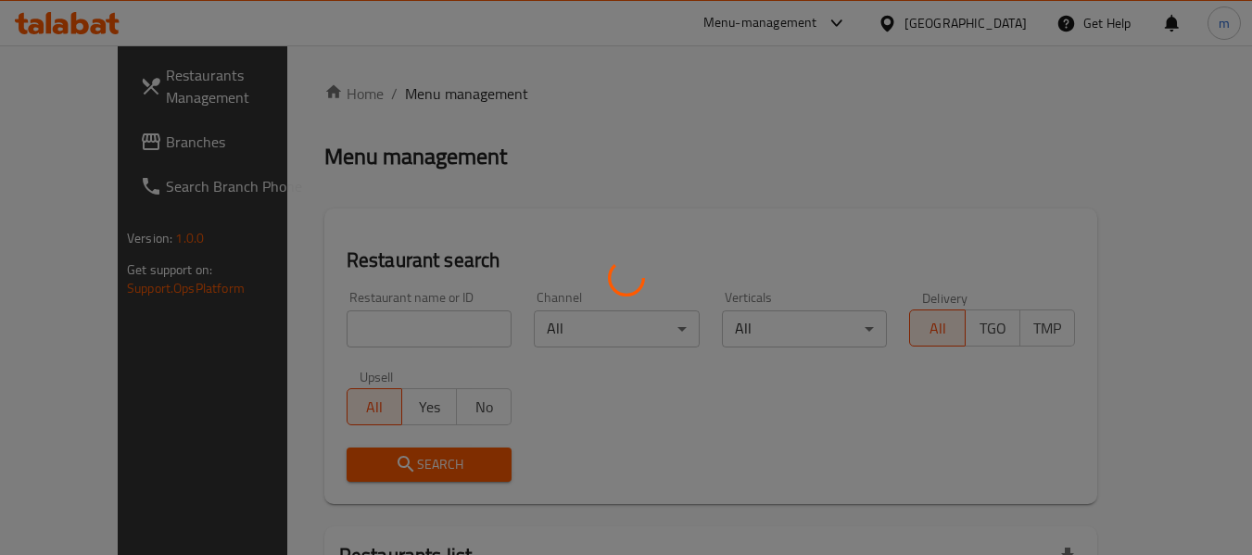
click at [359, 326] on div at bounding box center [626, 277] width 1252 height 555
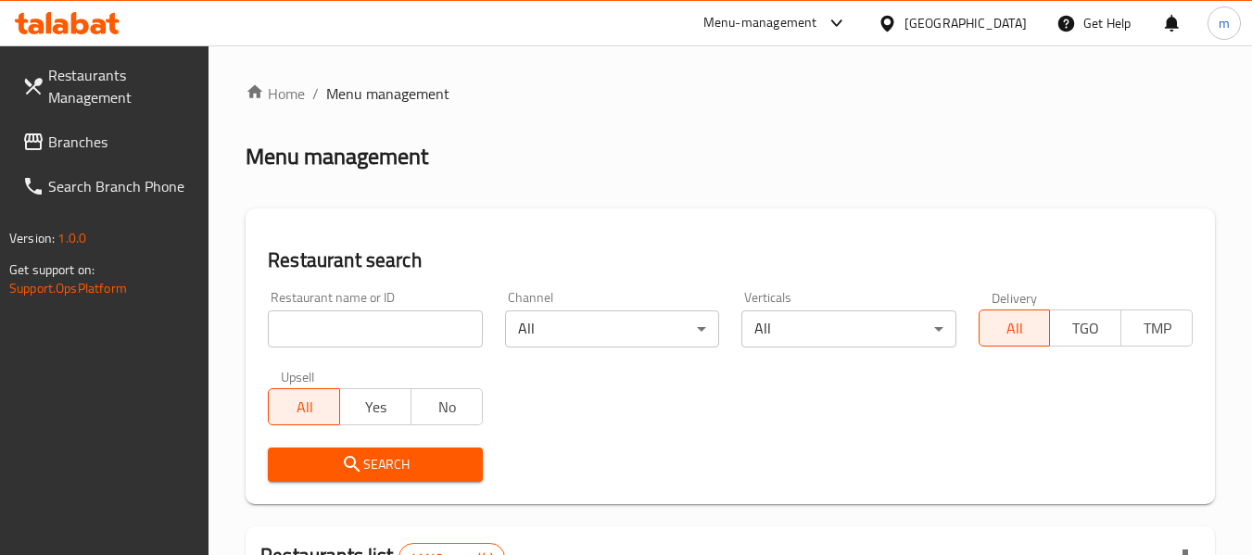
click at [359, 325] on input "search" at bounding box center [375, 329] width 214 height 37
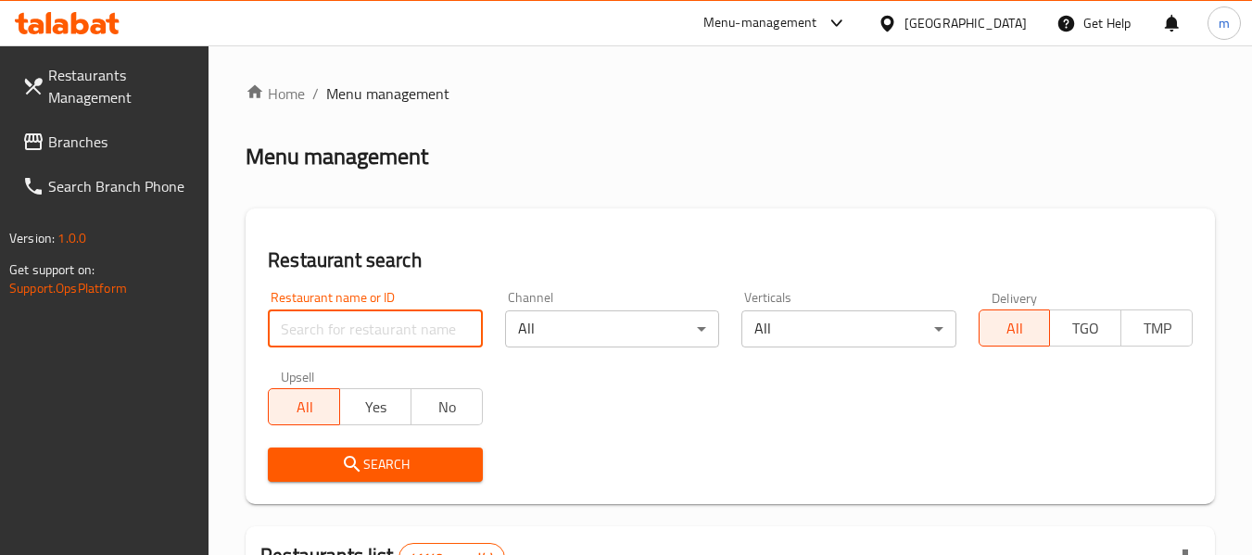
paste input "705232"
type input "705232"
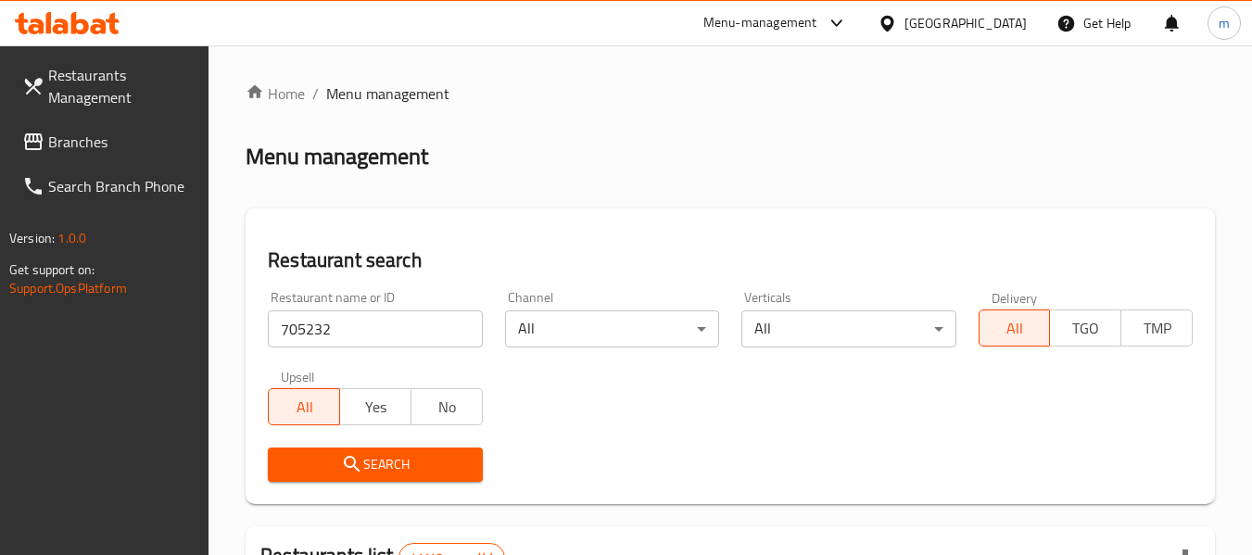
click at [366, 472] on span "Search" at bounding box center [375, 464] width 184 height 23
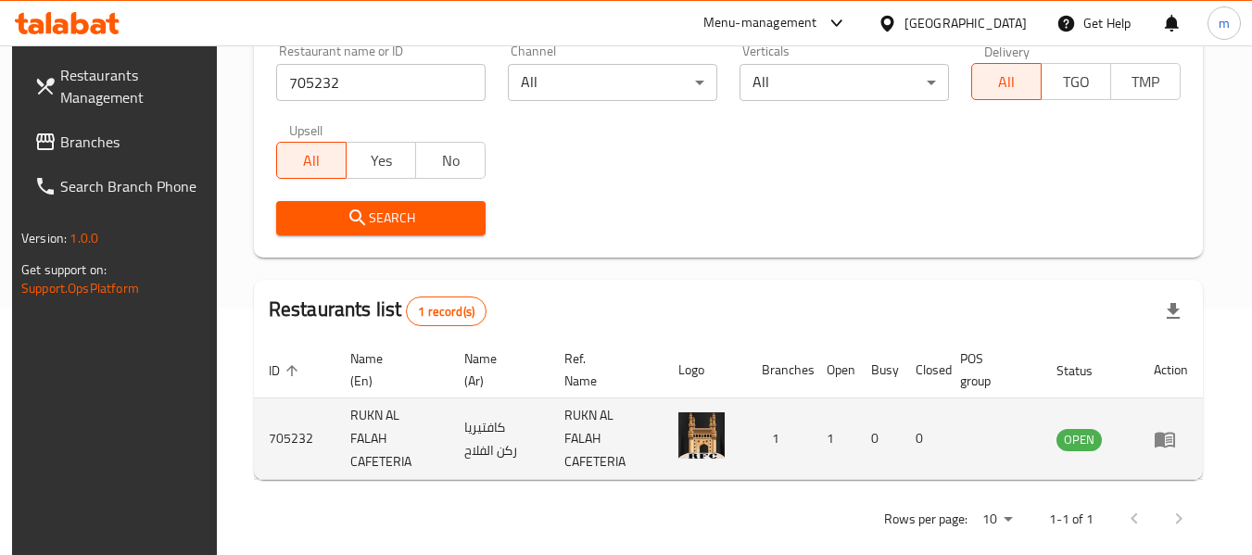
scroll to position [248, 0]
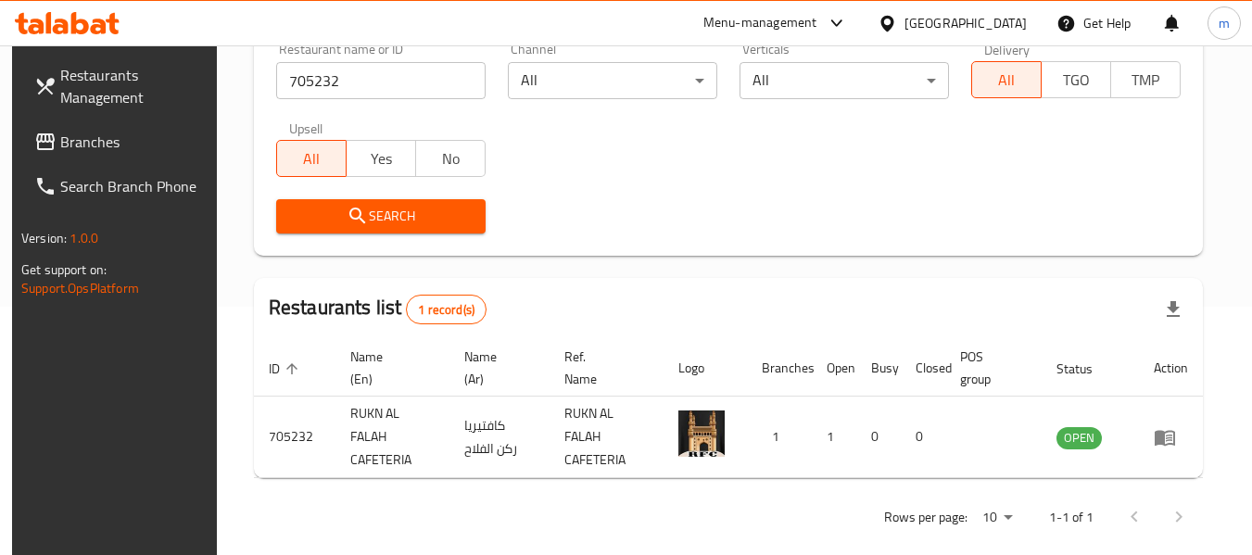
click at [918, 19] on div "[GEOGRAPHIC_DATA]" at bounding box center [966, 23] width 122 height 20
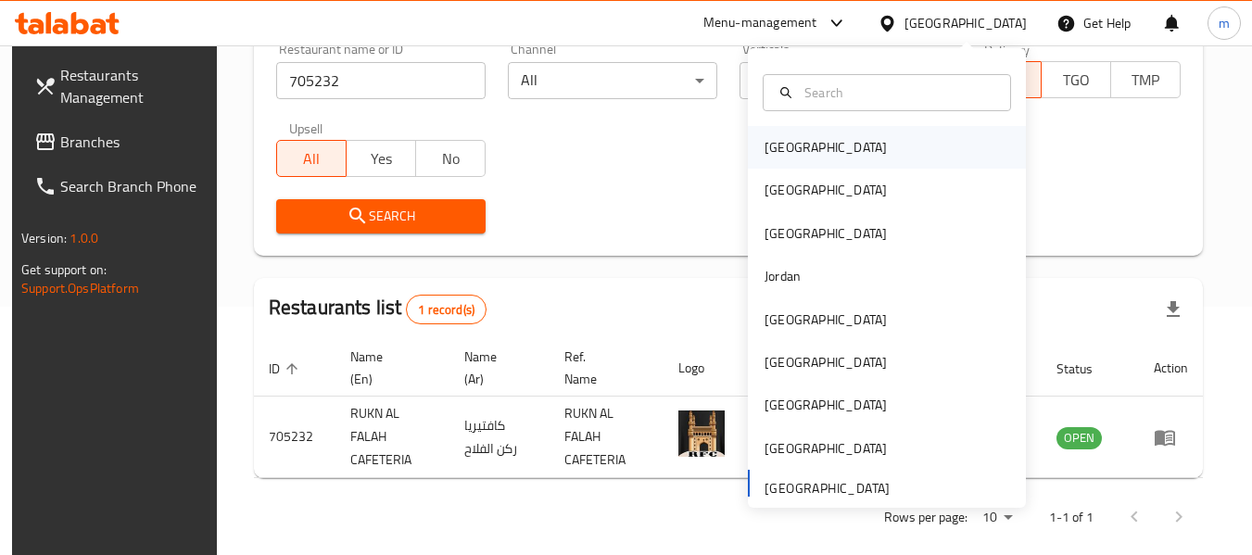
click at [798, 154] on div "[GEOGRAPHIC_DATA]" at bounding box center [826, 147] width 152 height 43
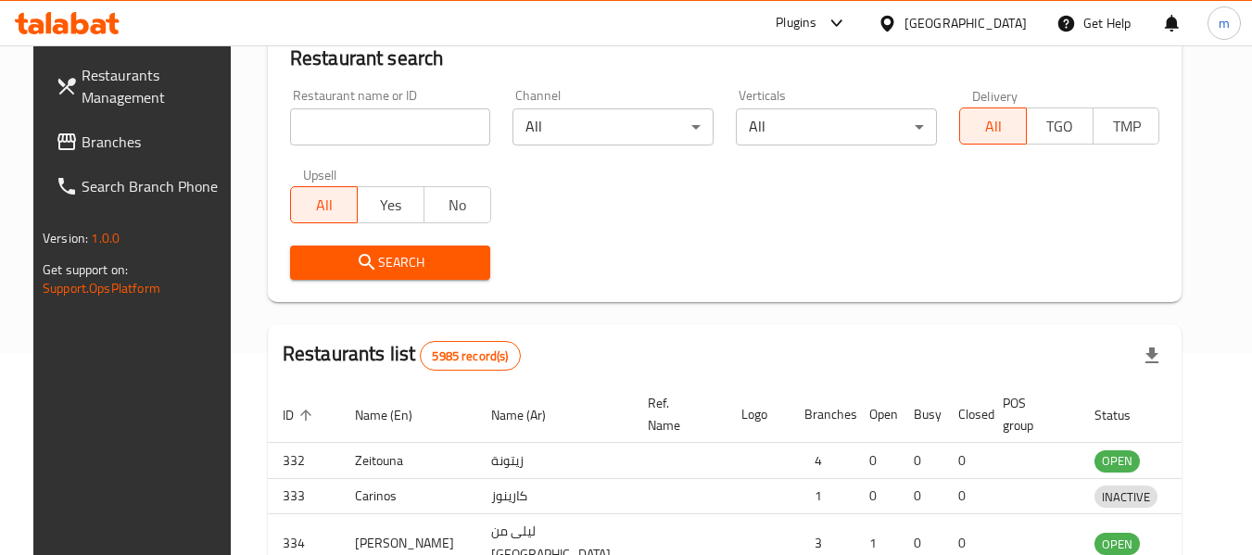
scroll to position [248, 0]
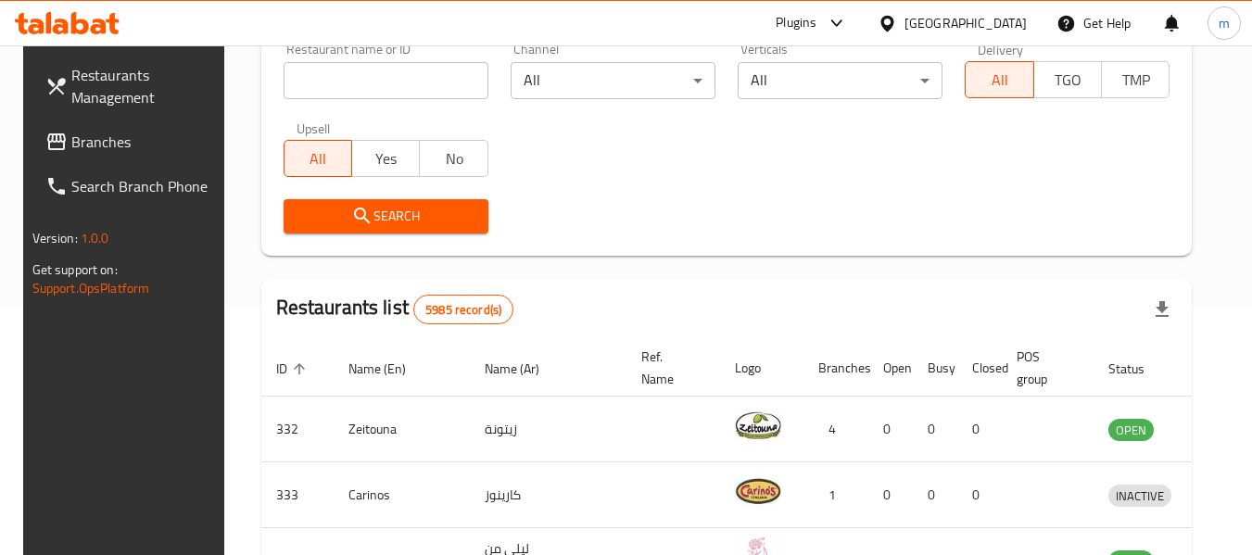
click at [103, 138] on span "Branches" at bounding box center [144, 142] width 146 height 22
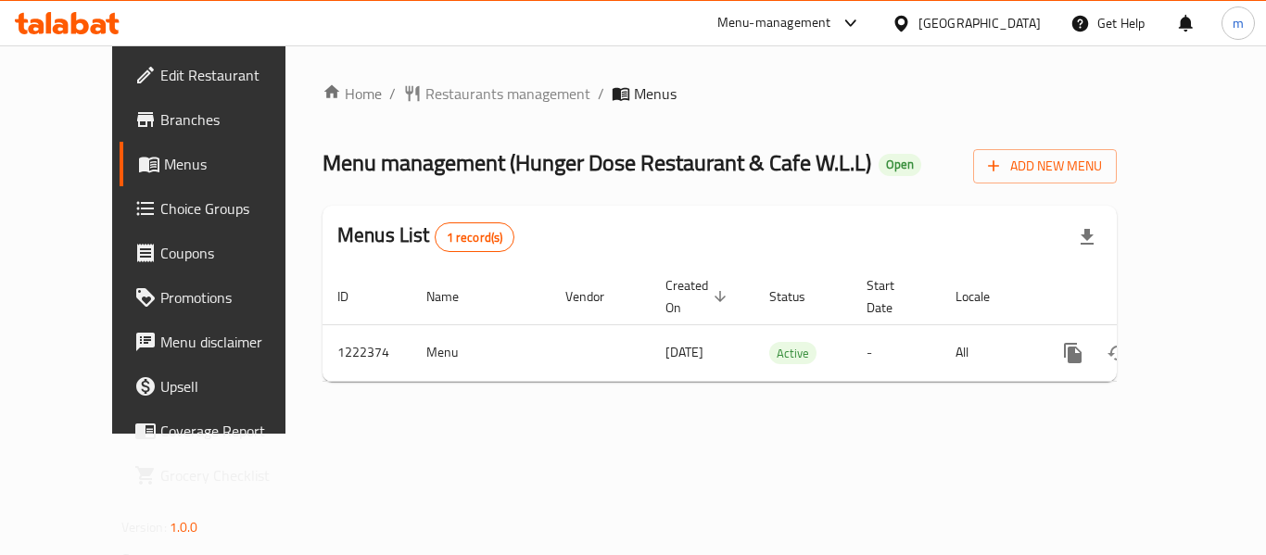
click at [461, 95] on span "Restaurants management" at bounding box center [507, 93] width 165 height 22
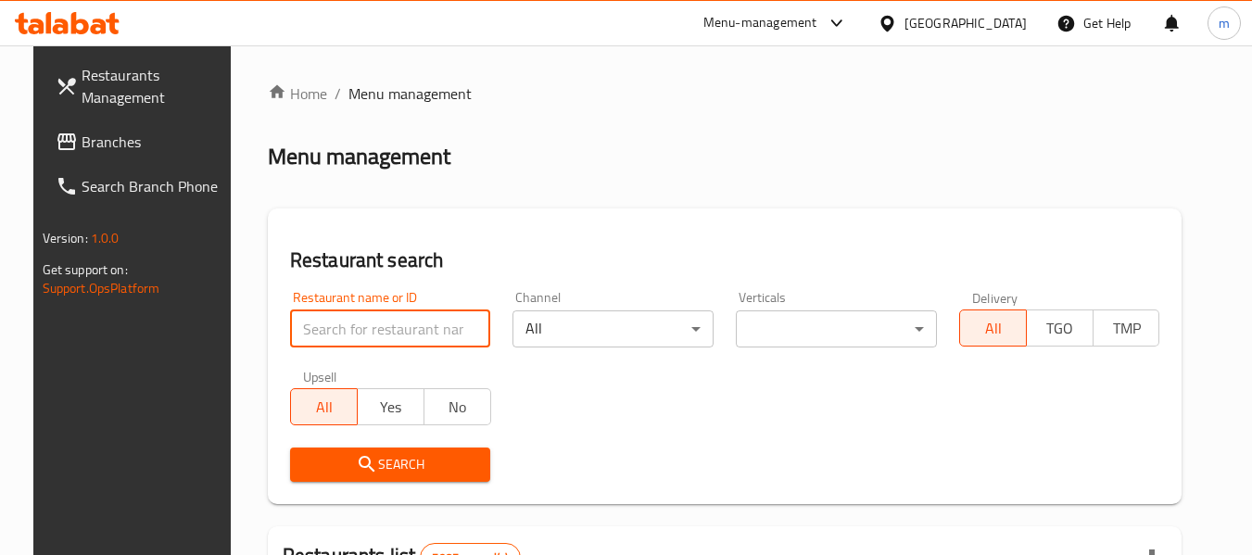
click at [401, 324] on input "search" at bounding box center [390, 329] width 201 height 37
paste input "674047"
type input "674047"
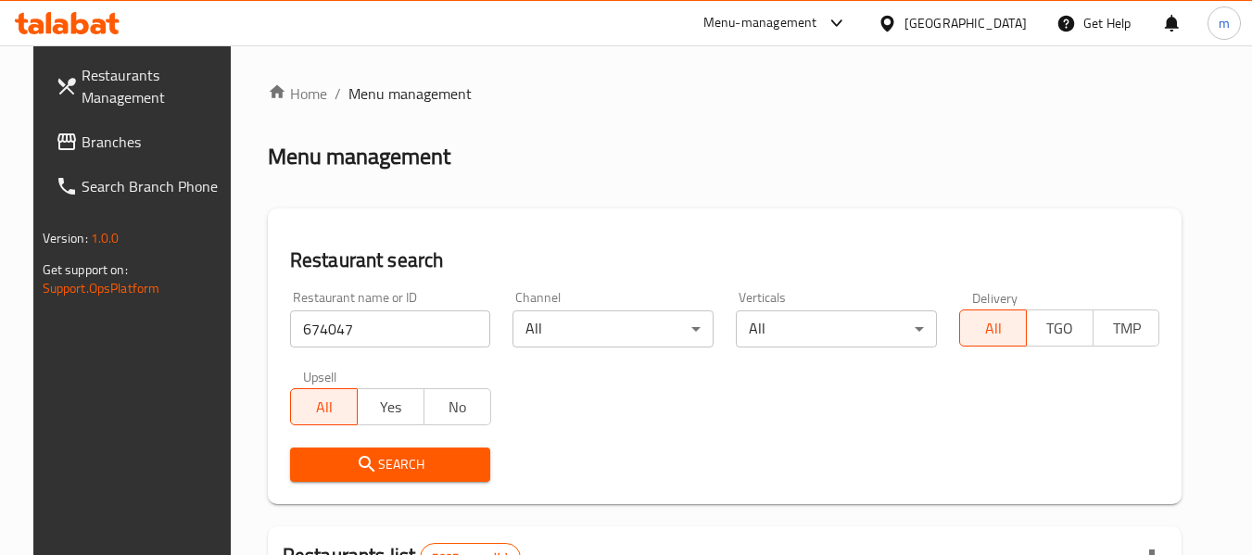
click at [390, 473] on span "Search" at bounding box center [390, 464] width 171 height 23
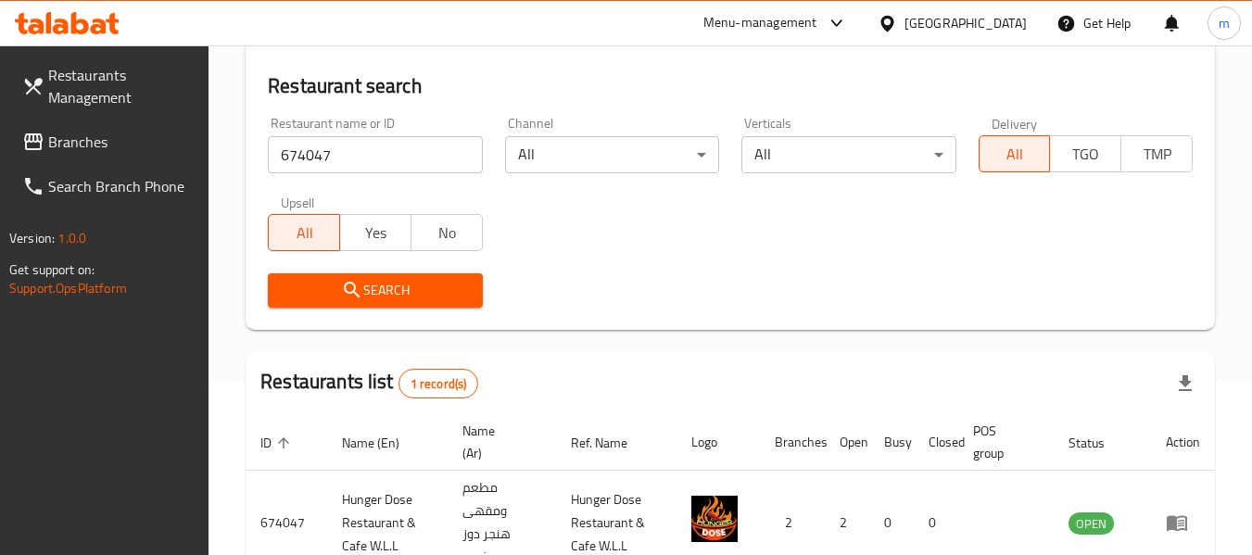
scroll to position [272, 0]
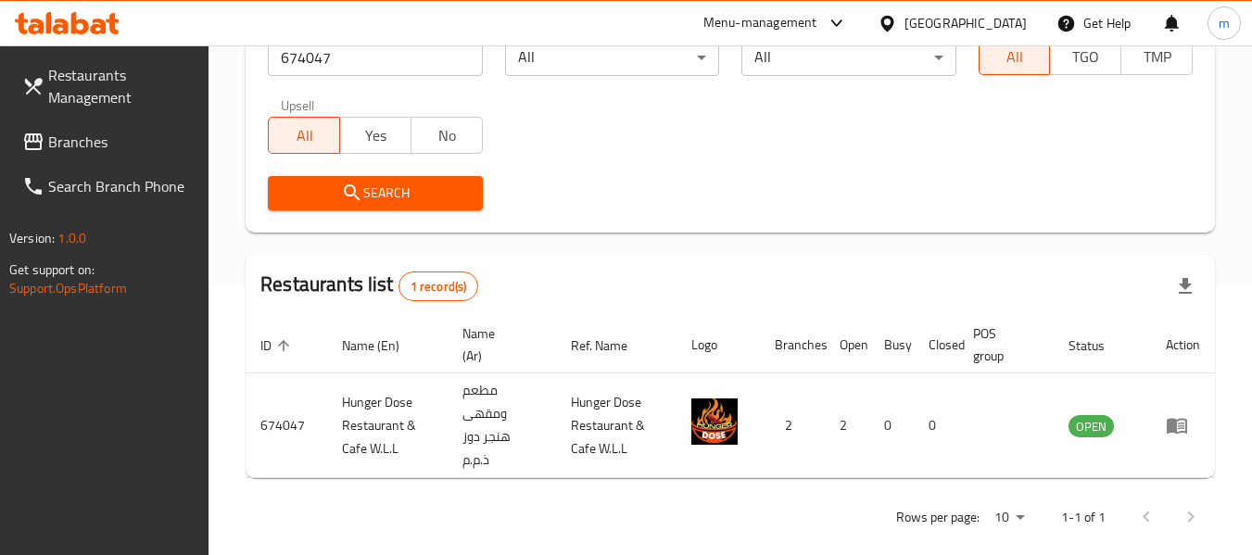
click at [1008, 7] on div "[GEOGRAPHIC_DATA]" at bounding box center [952, 23] width 179 height 44
click at [1014, 14] on div "[GEOGRAPHIC_DATA]" at bounding box center [966, 23] width 122 height 20
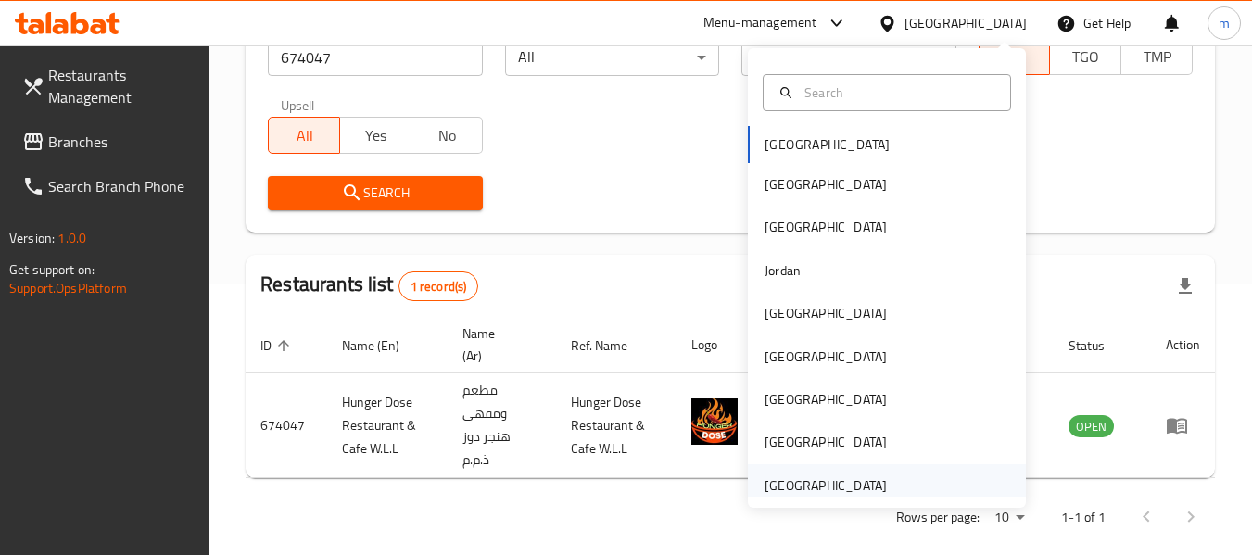
click at [848, 483] on div "United Arab Emirates" at bounding box center [826, 485] width 122 height 20
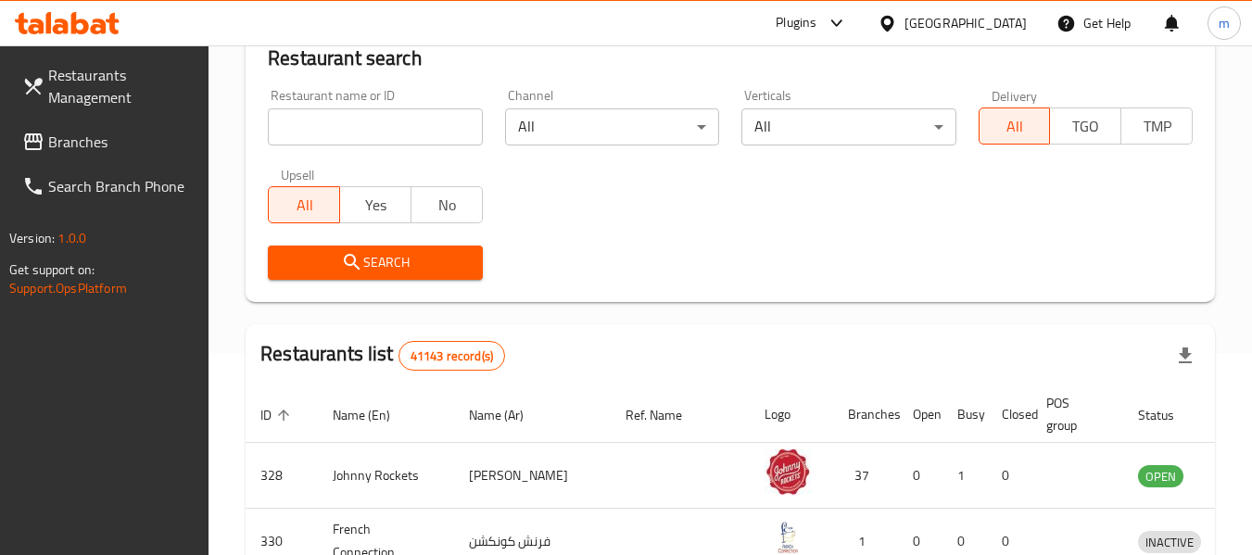
scroll to position [272, 0]
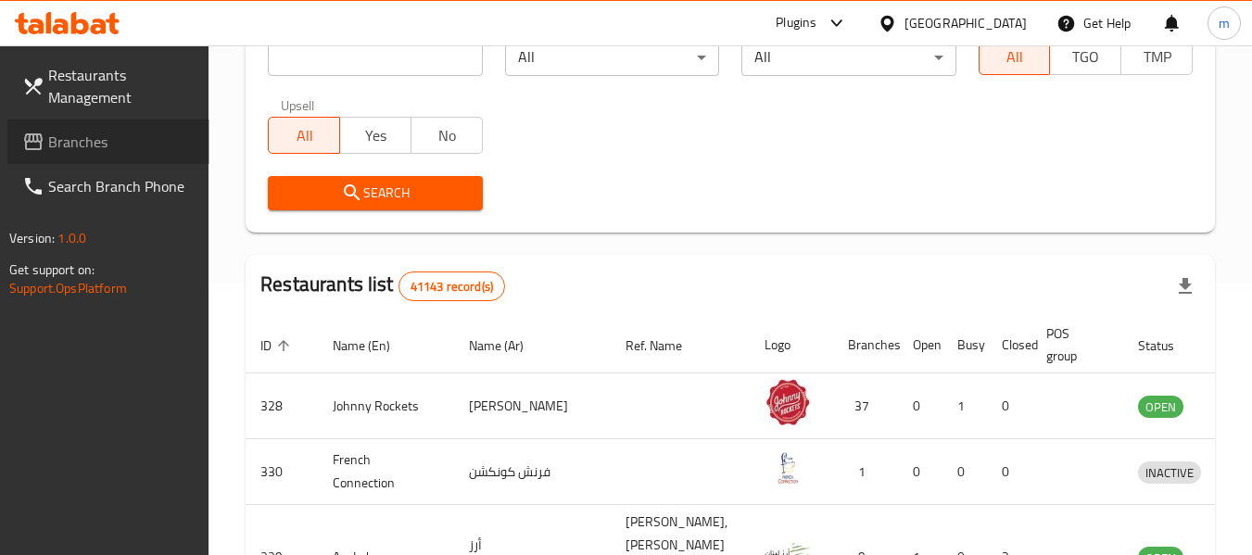
click at [106, 135] on span "Branches" at bounding box center [121, 142] width 146 height 22
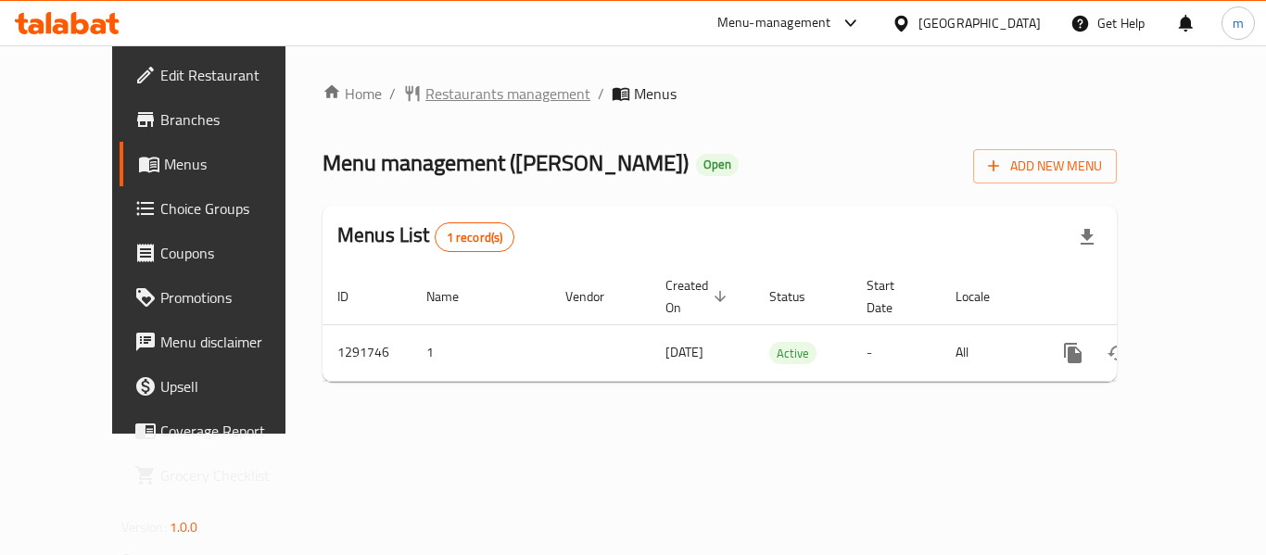
click at [444, 97] on span "Restaurants management" at bounding box center [507, 93] width 165 height 22
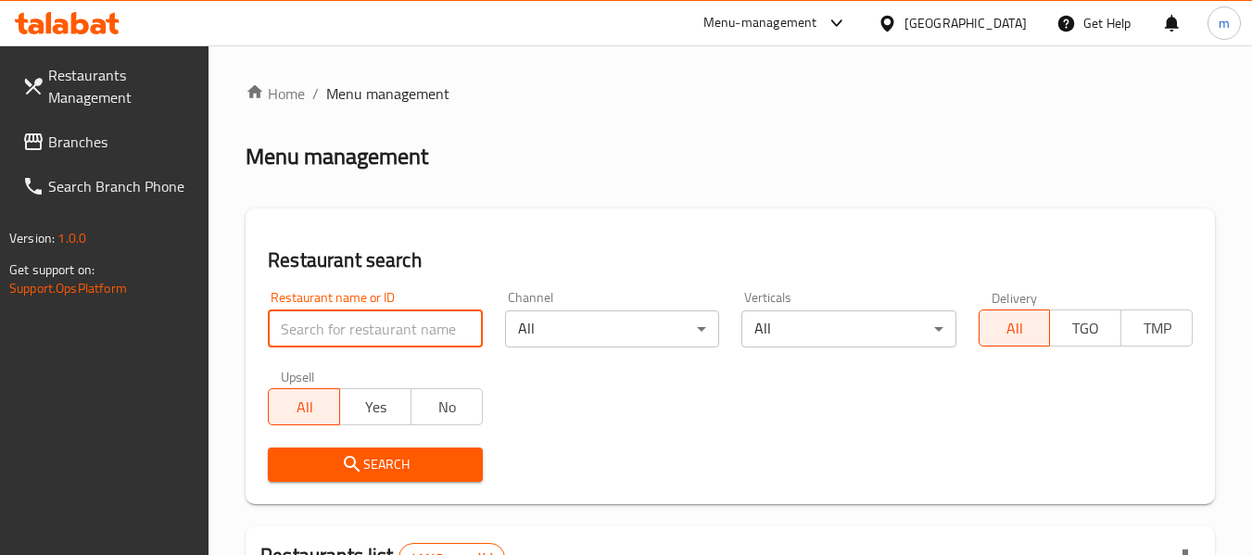
click at [373, 337] on input "search" at bounding box center [375, 329] width 214 height 37
paste input "698745"
type input "698745"
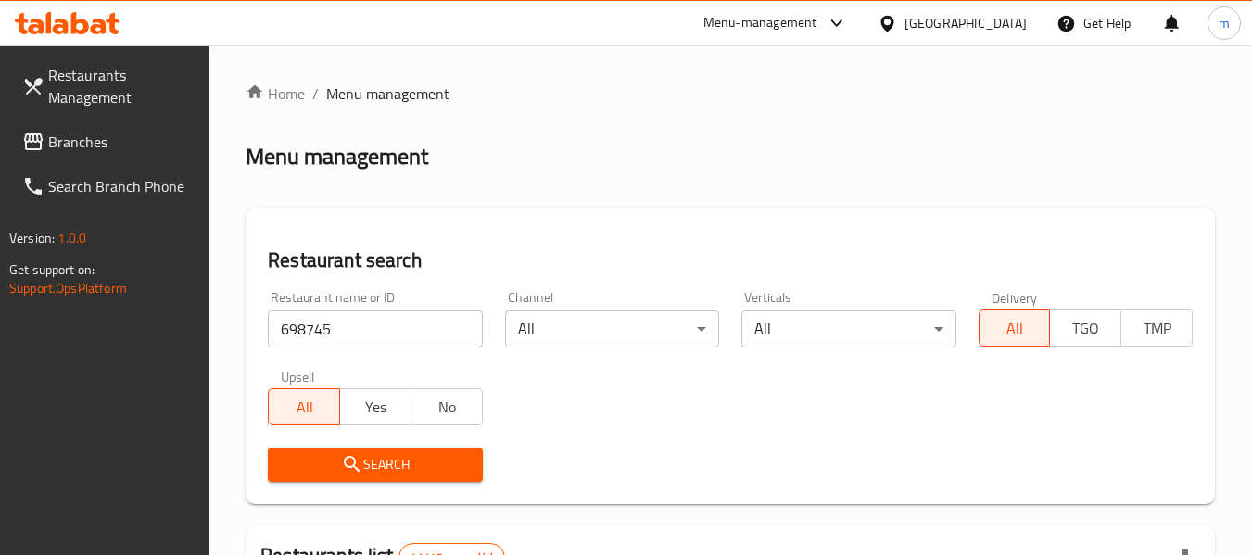
click at [386, 459] on span "Search" at bounding box center [375, 464] width 184 height 23
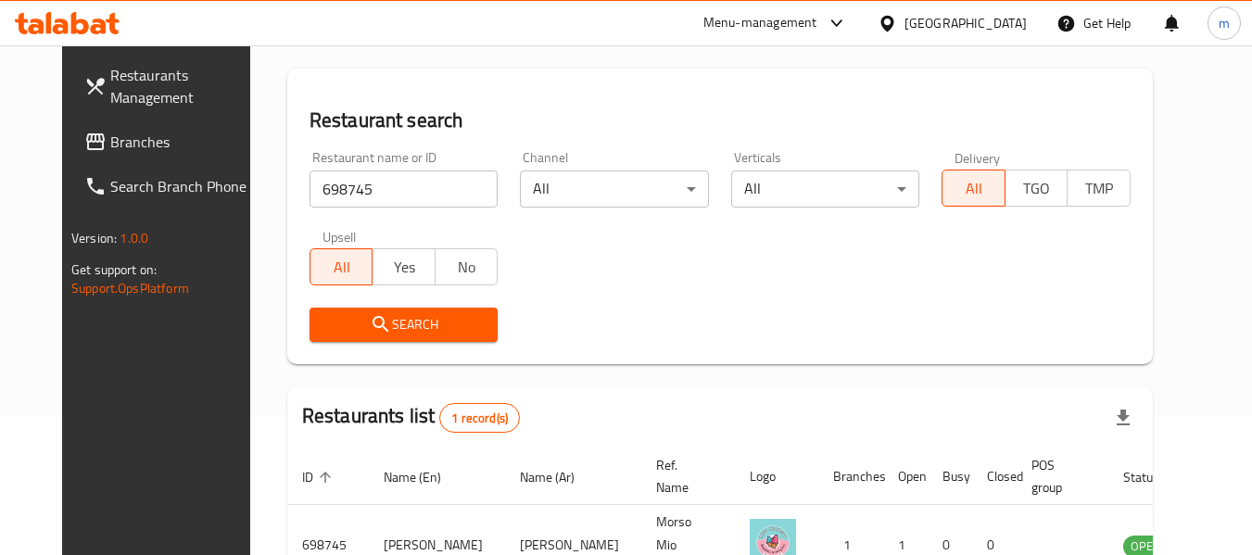
scroll to position [248, 0]
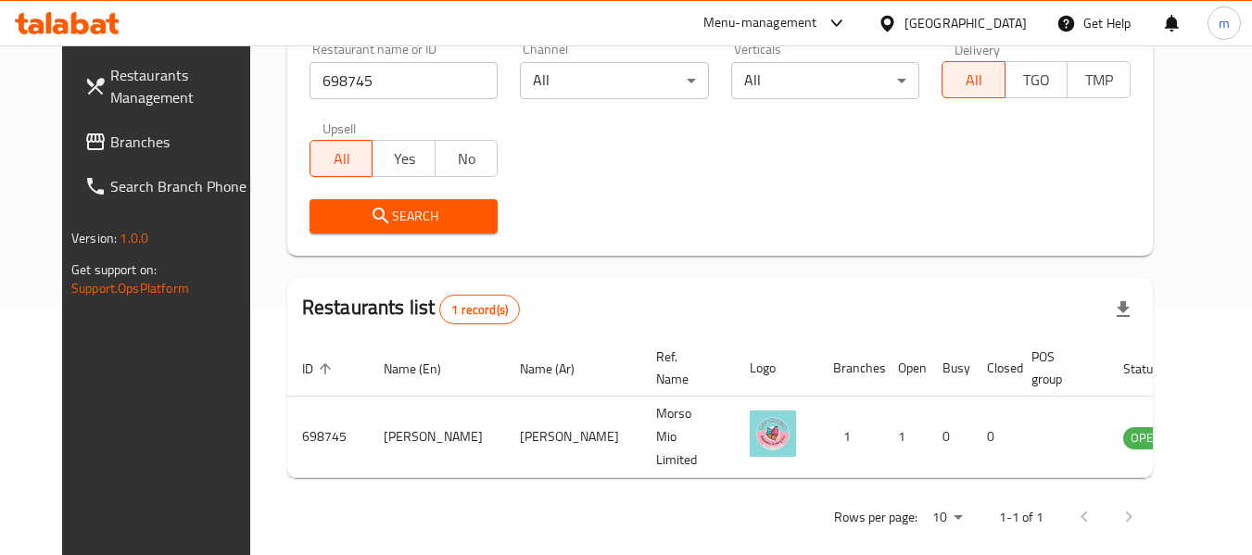
click at [934, 24] on div "[GEOGRAPHIC_DATA]" at bounding box center [966, 23] width 122 height 20
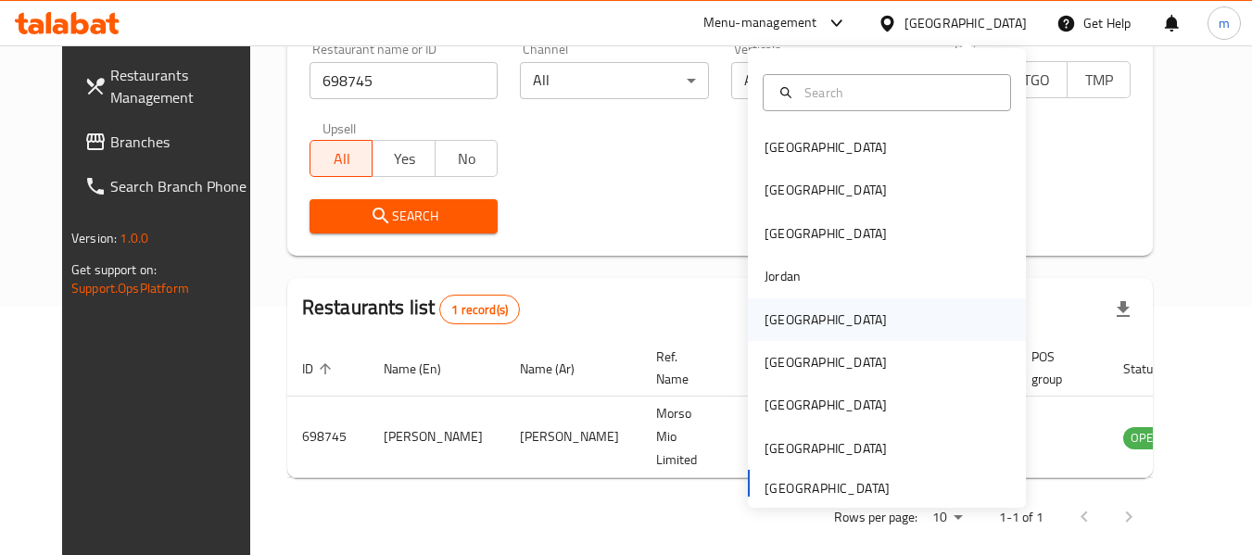
click at [809, 320] on div "[GEOGRAPHIC_DATA]" at bounding box center [887, 319] width 278 height 43
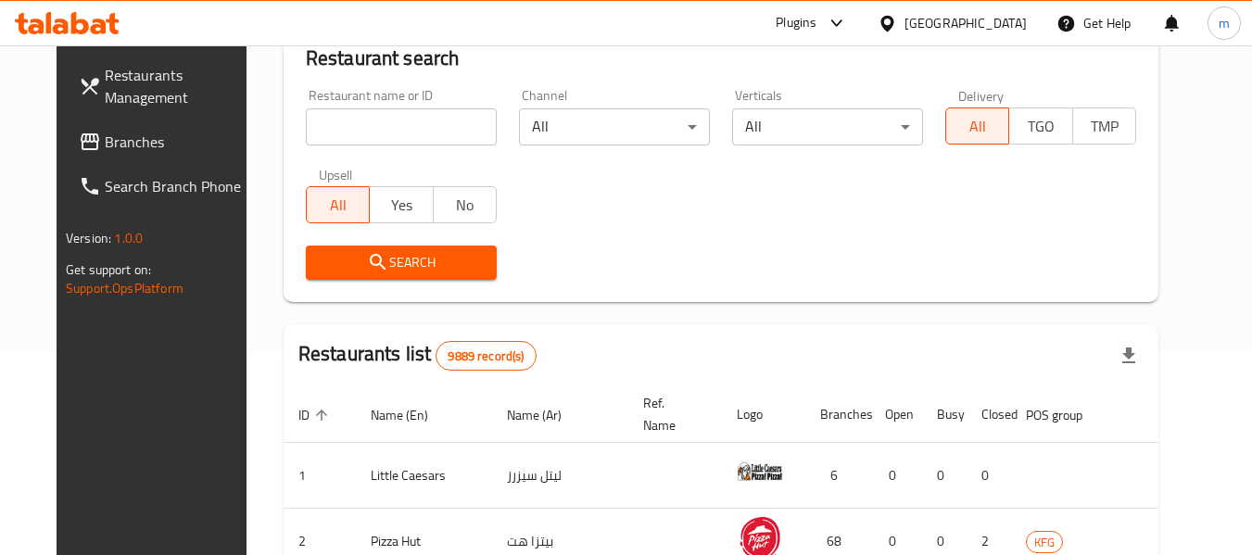
scroll to position [248, 0]
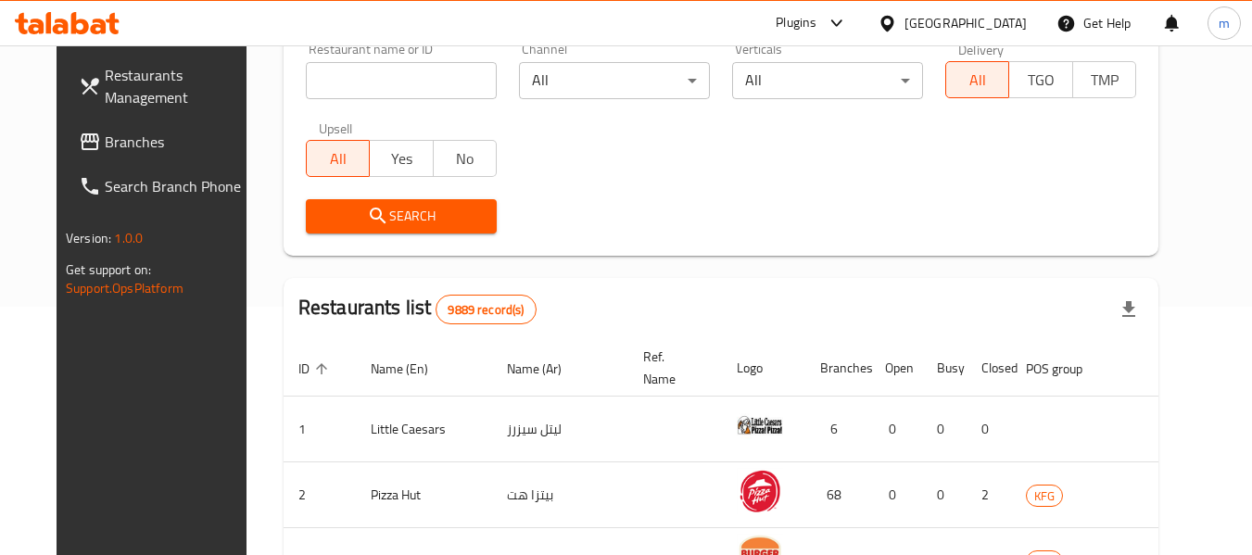
click at [105, 138] on span "Branches" at bounding box center [178, 142] width 146 height 22
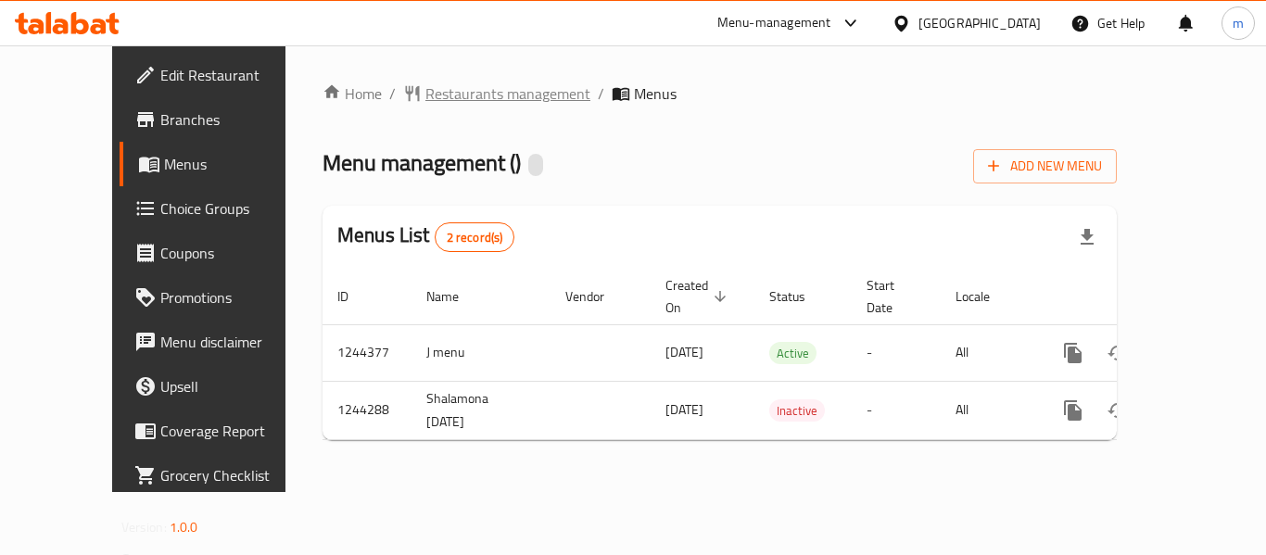
click at [448, 97] on span "Restaurants management" at bounding box center [507, 93] width 165 height 22
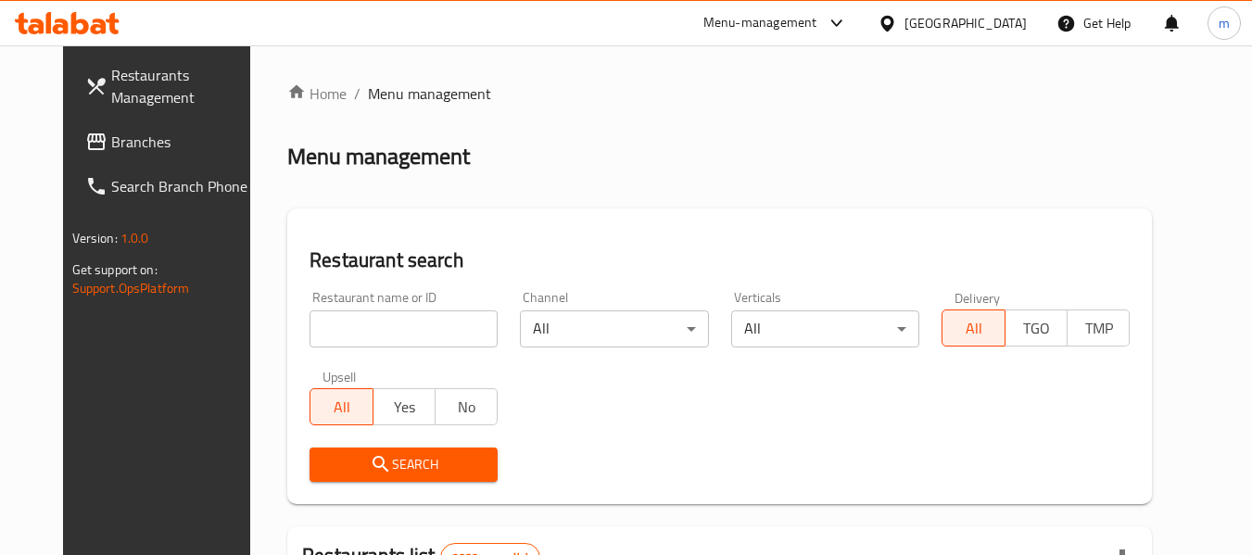
click at [367, 325] on input "search" at bounding box center [404, 329] width 188 height 37
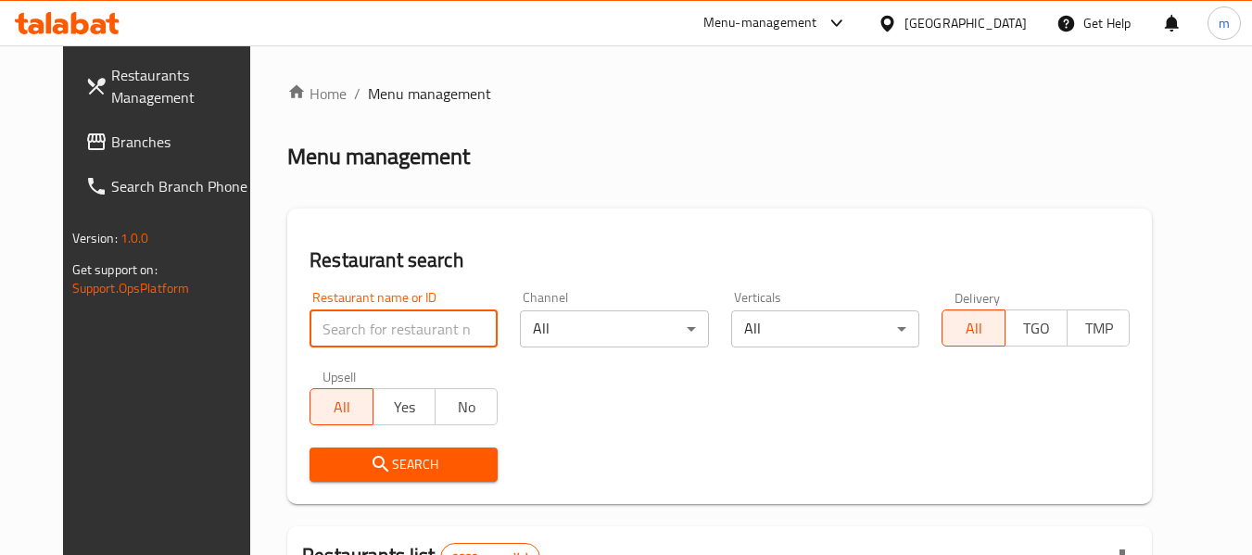
paste input "681966"
type input "681966"
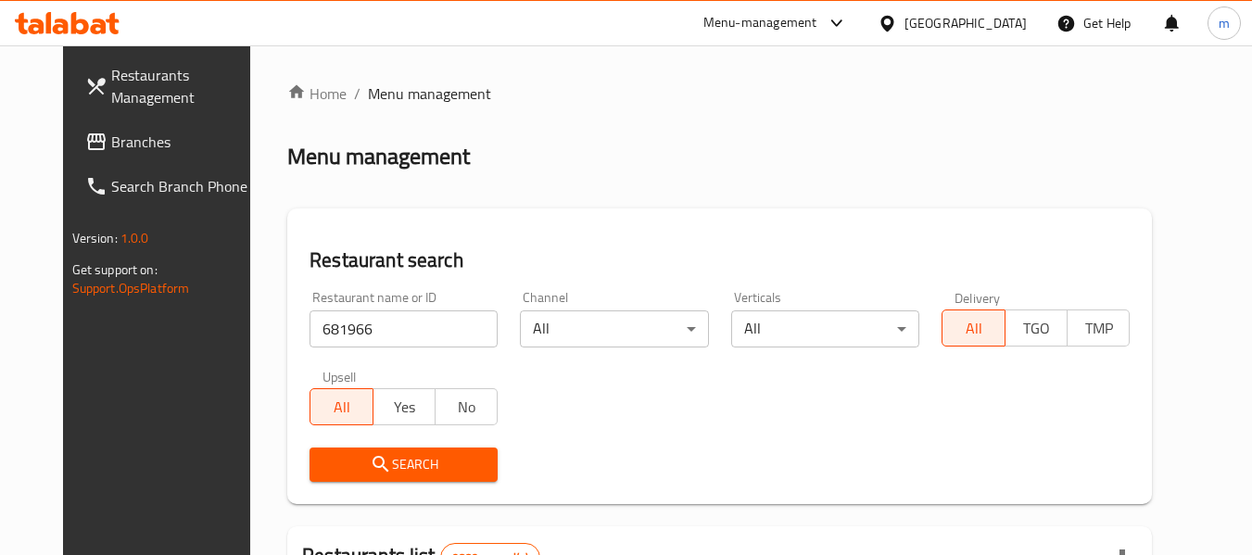
click at [401, 463] on span "Search" at bounding box center [403, 464] width 158 height 23
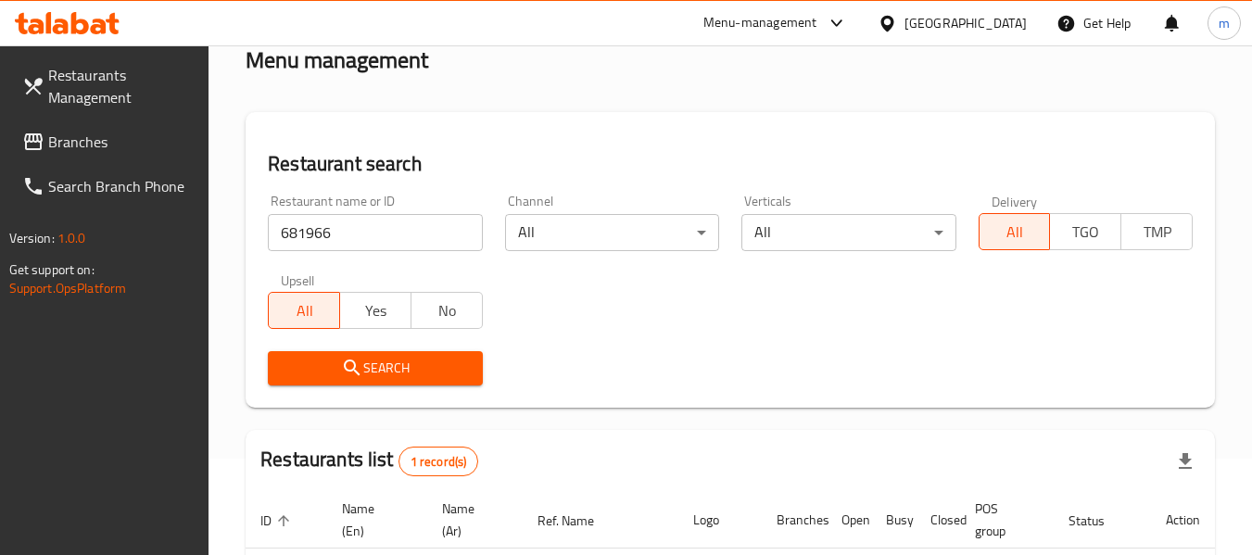
scroll to position [295, 0]
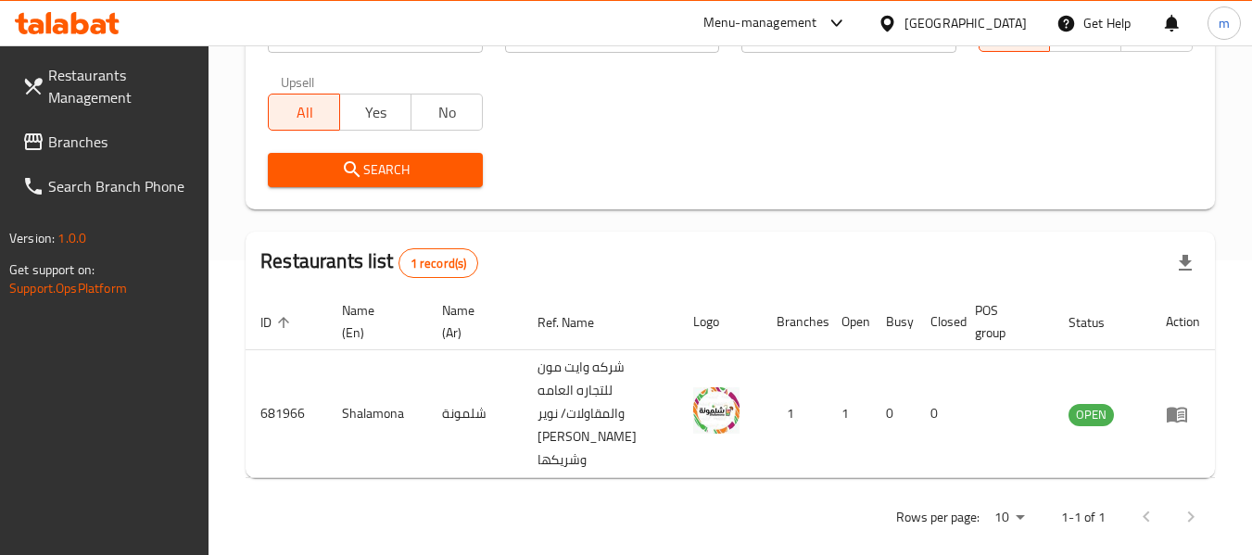
click at [996, 25] on div "[GEOGRAPHIC_DATA]" at bounding box center [966, 23] width 122 height 20
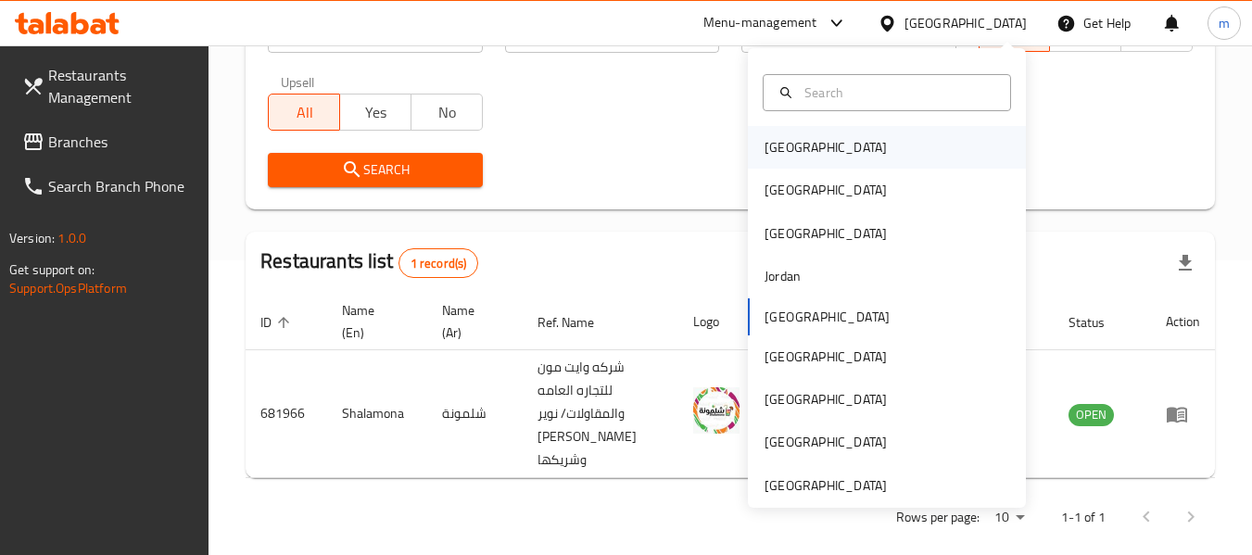
click at [796, 157] on div "[GEOGRAPHIC_DATA]" at bounding box center [826, 147] width 152 height 43
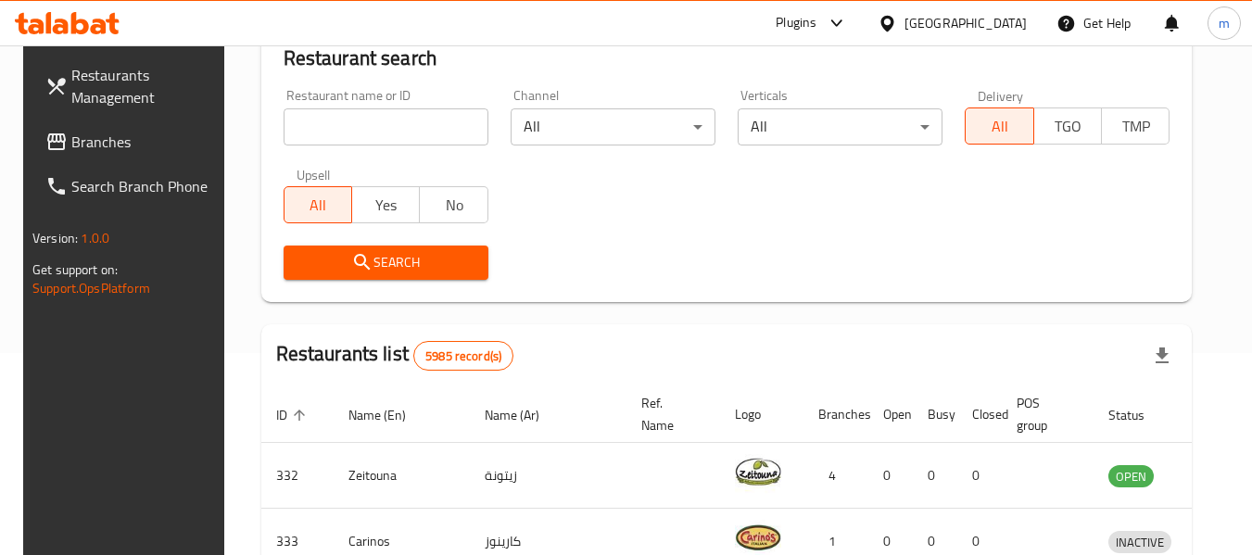
scroll to position [295, 0]
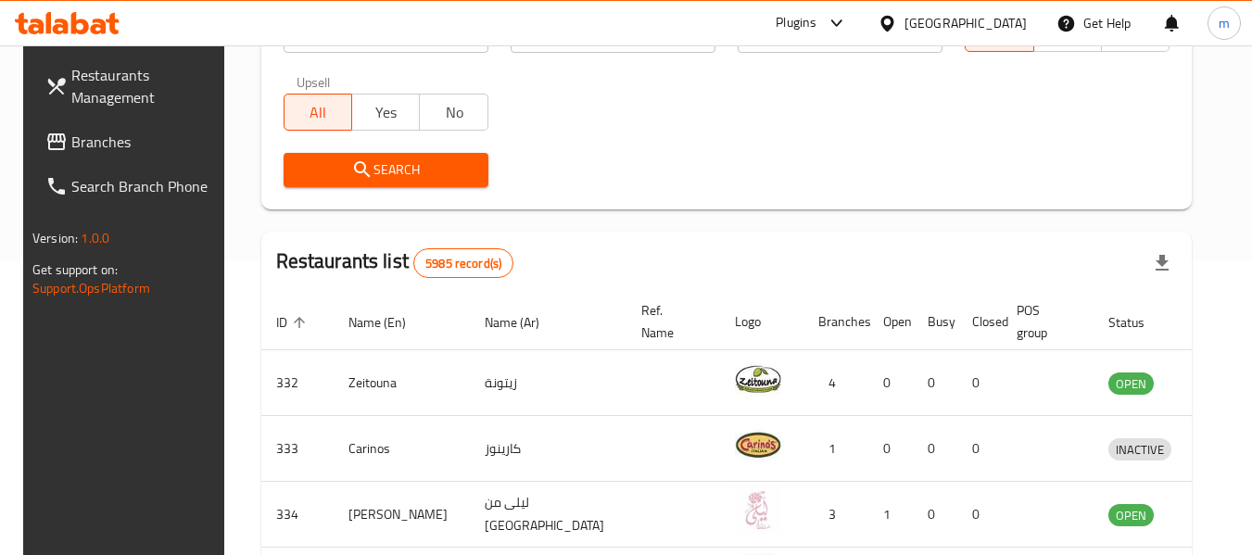
click at [78, 143] on span "Branches" at bounding box center [144, 142] width 146 height 22
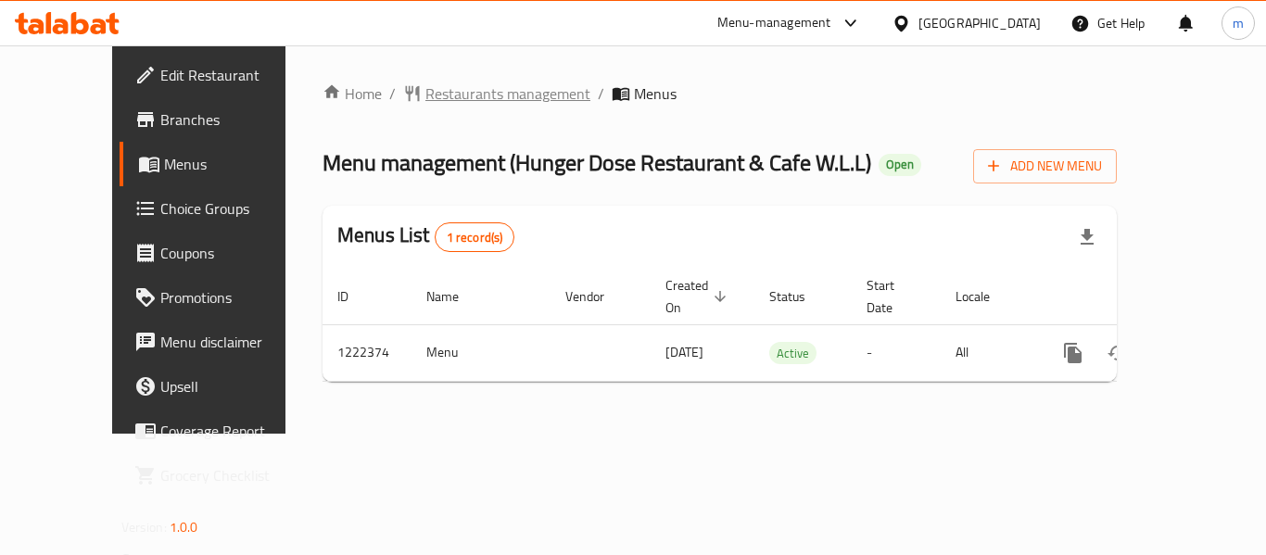
click at [425, 96] on span "Restaurants management" at bounding box center [507, 93] width 165 height 22
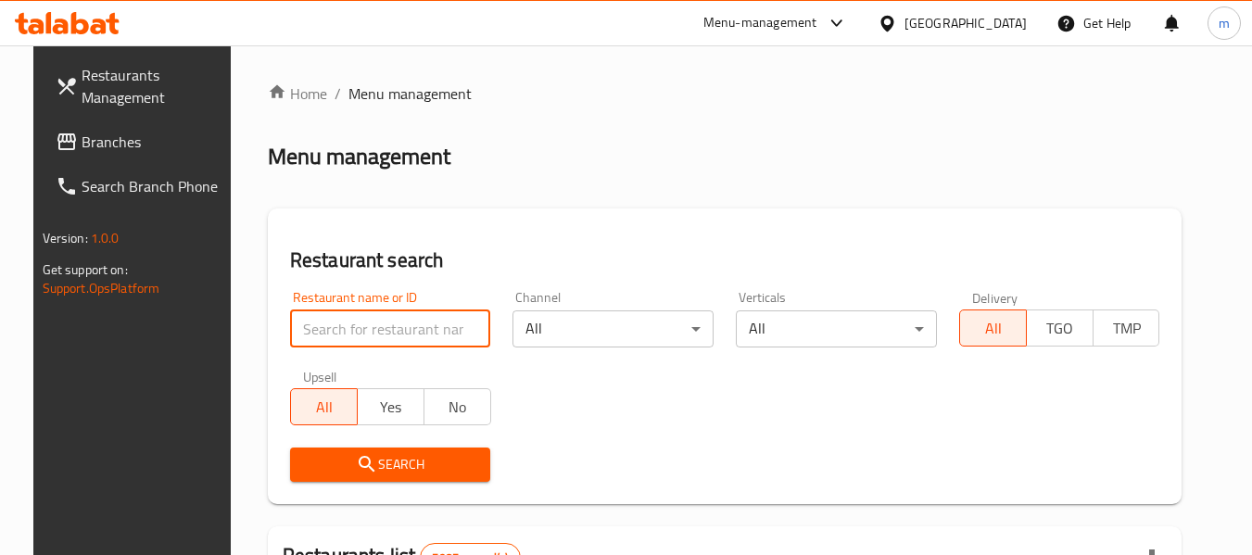
click at [389, 331] on input "search" at bounding box center [390, 329] width 201 height 37
paste input "674047"
type input "674047"
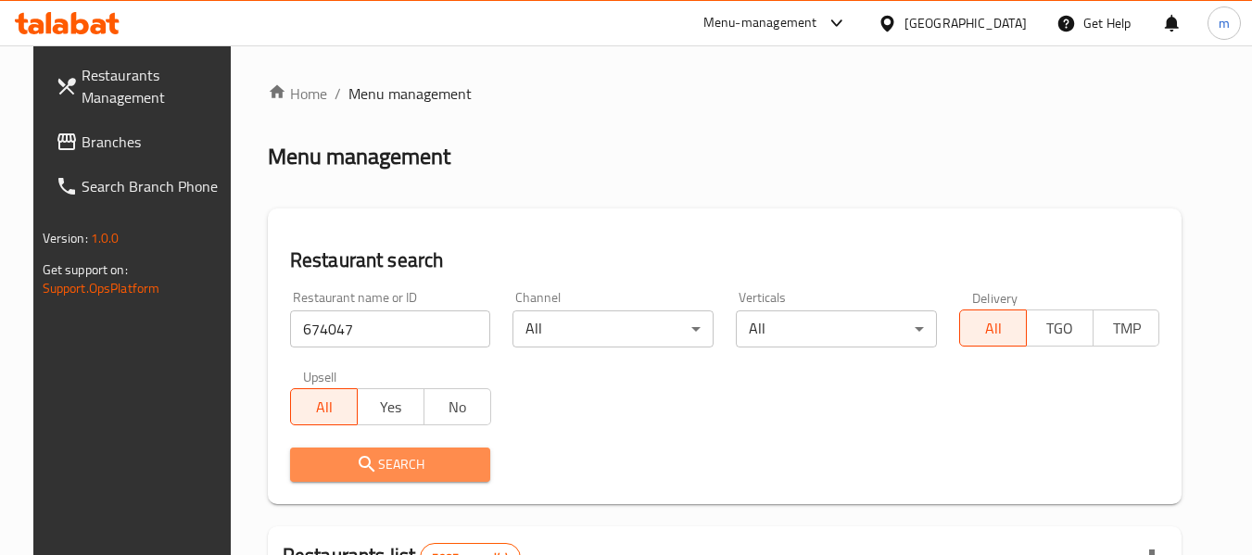
click at [373, 465] on span "Search" at bounding box center [390, 464] width 171 height 23
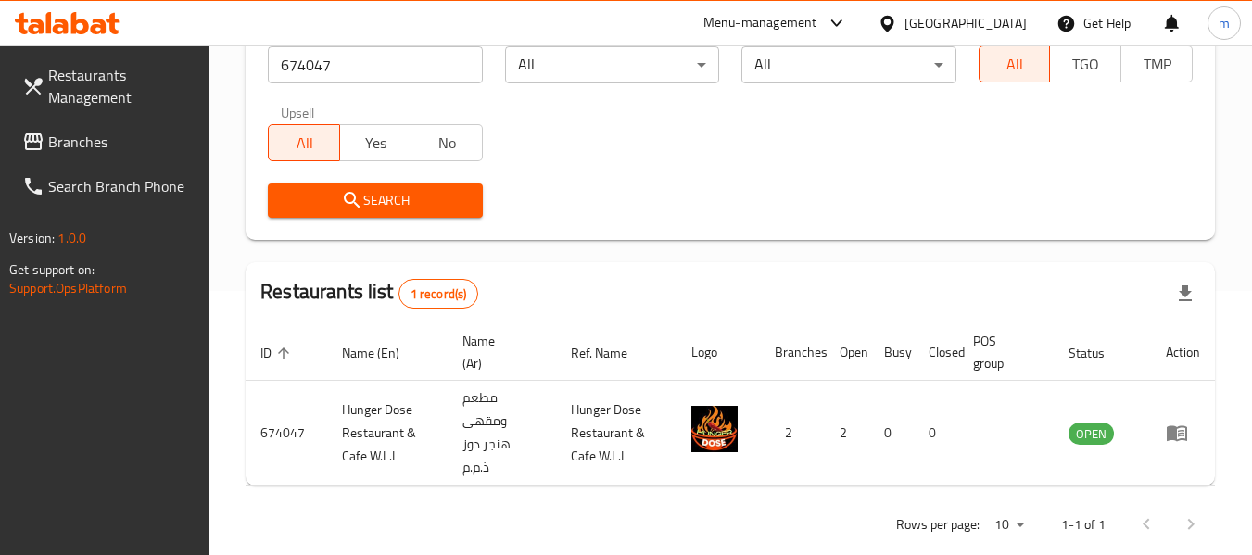
scroll to position [272, 0]
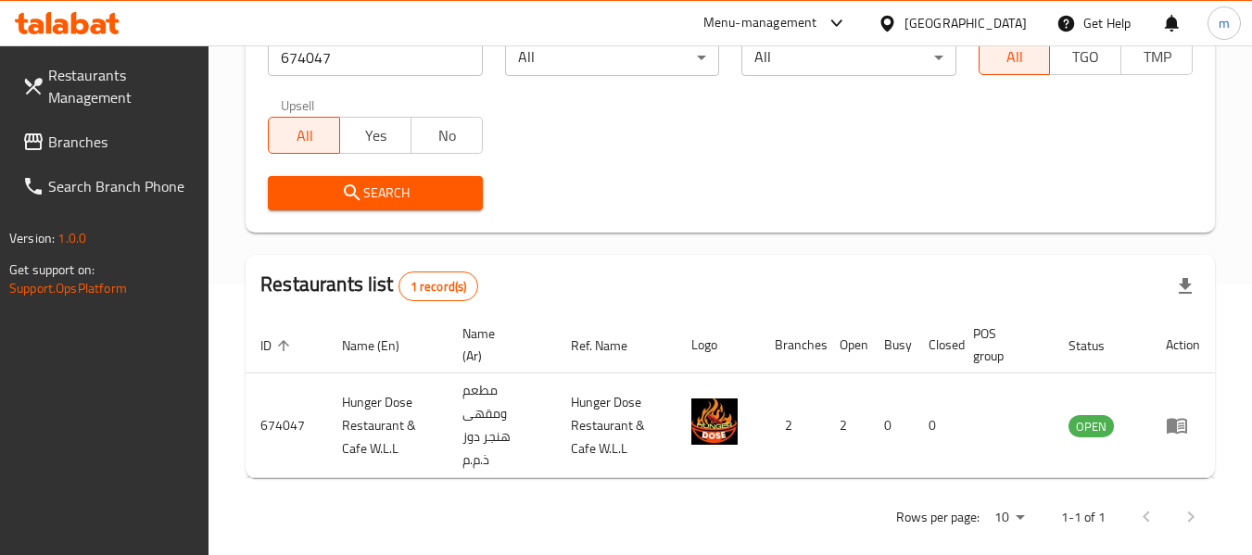
click at [893, 17] on icon at bounding box center [887, 23] width 13 height 16
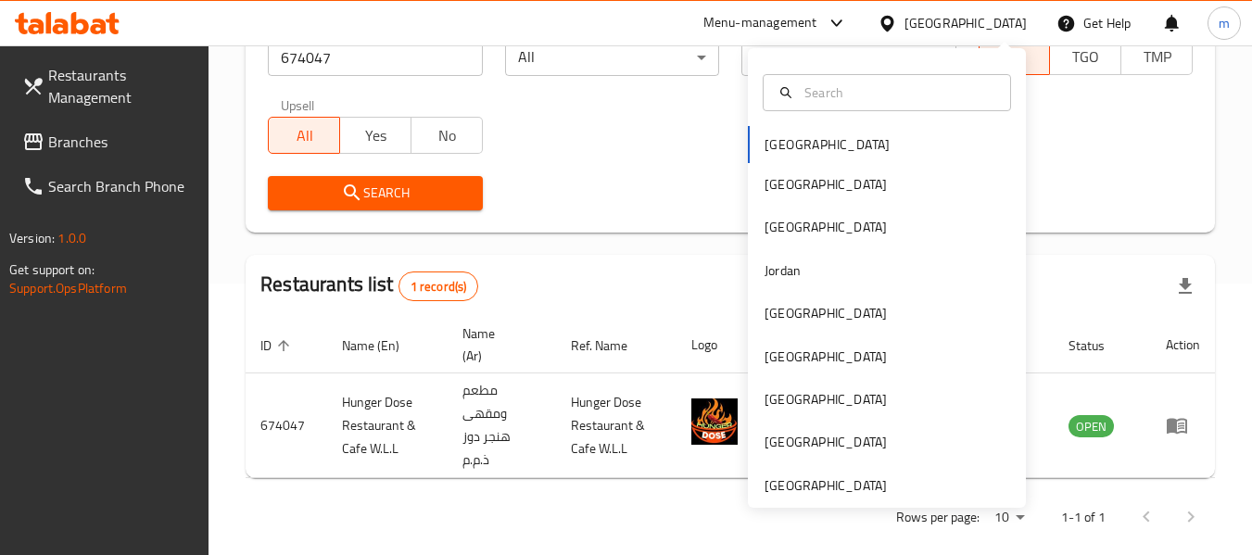
click at [791, 501] on div "[GEOGRAPHIC_DATA] [GEOGRAPHIC_DATA] [GEOGRAPHIC_DATA] [GEOGRAPHIC_DATA] [GEOGRA…" at bounding box center [887, 278] width 278 height 460
click at [792, 478] on div "[GEOGRAPHIC_DATA]" at bounding box center [826, 485] width 122 height 20
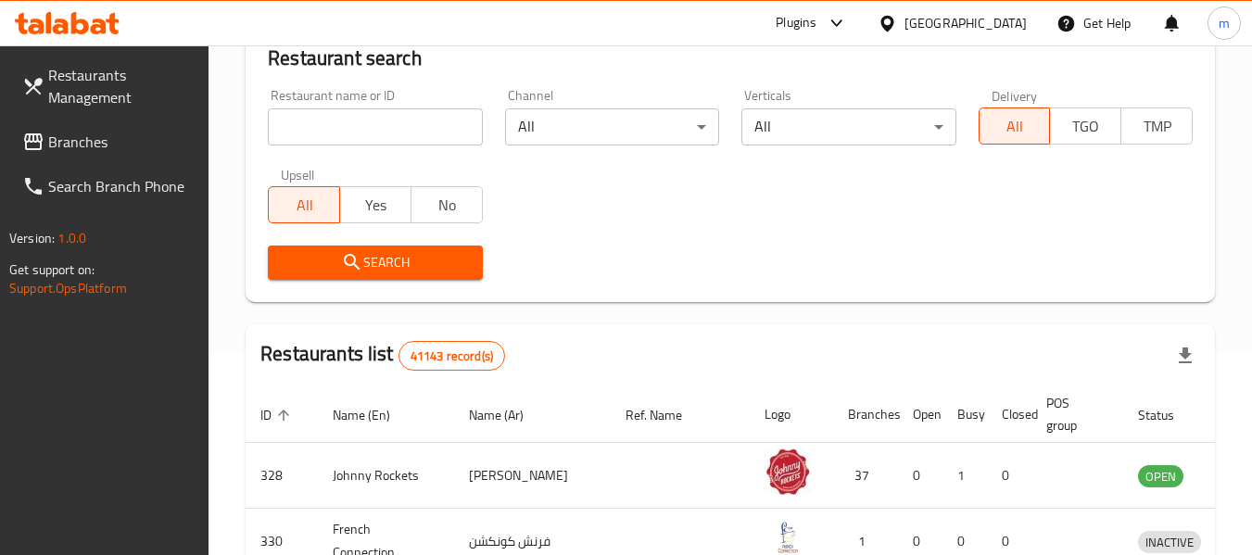
scroll to position [272, 0]
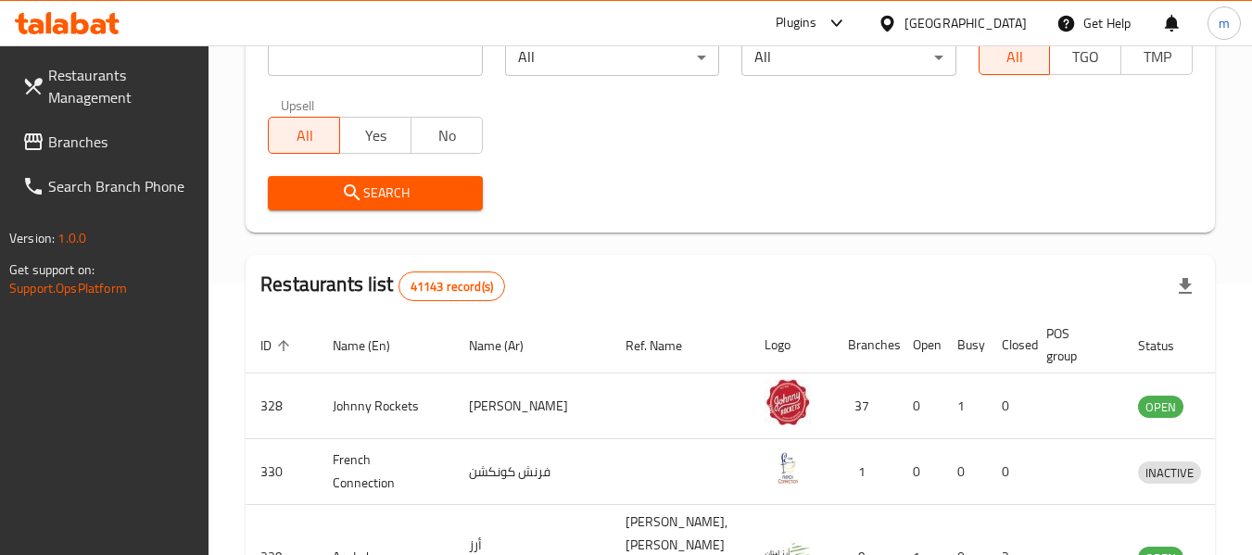
click at [69, 134] on span "Branches" at bounding box center [121, 142] width 146 height 22
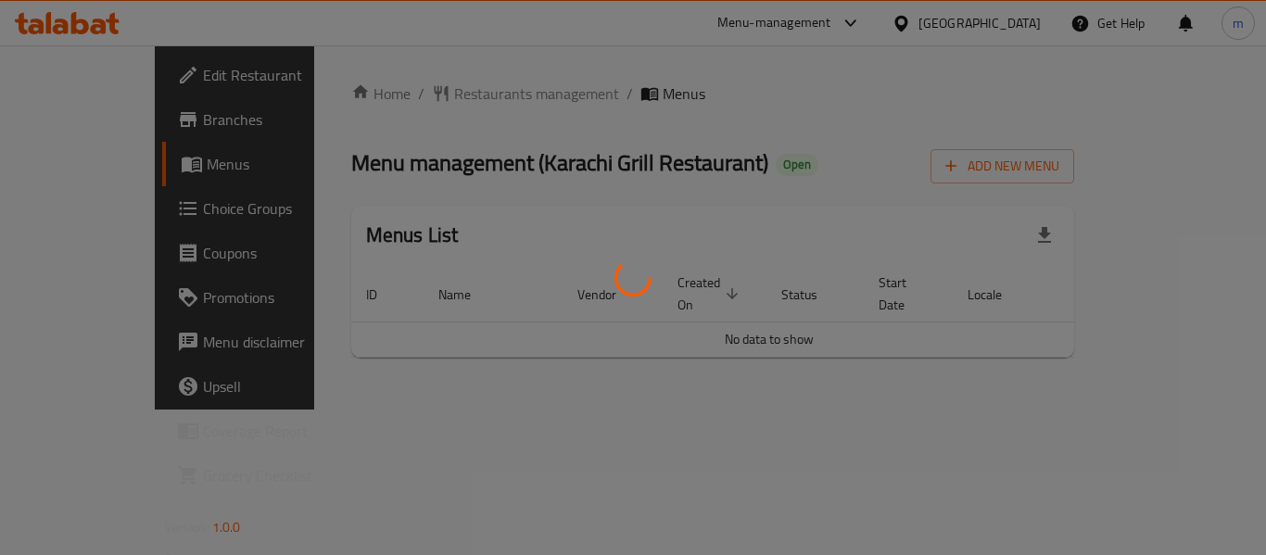
click at [435, 92] on div at bounding box center [633, 277] width 1266 height 555
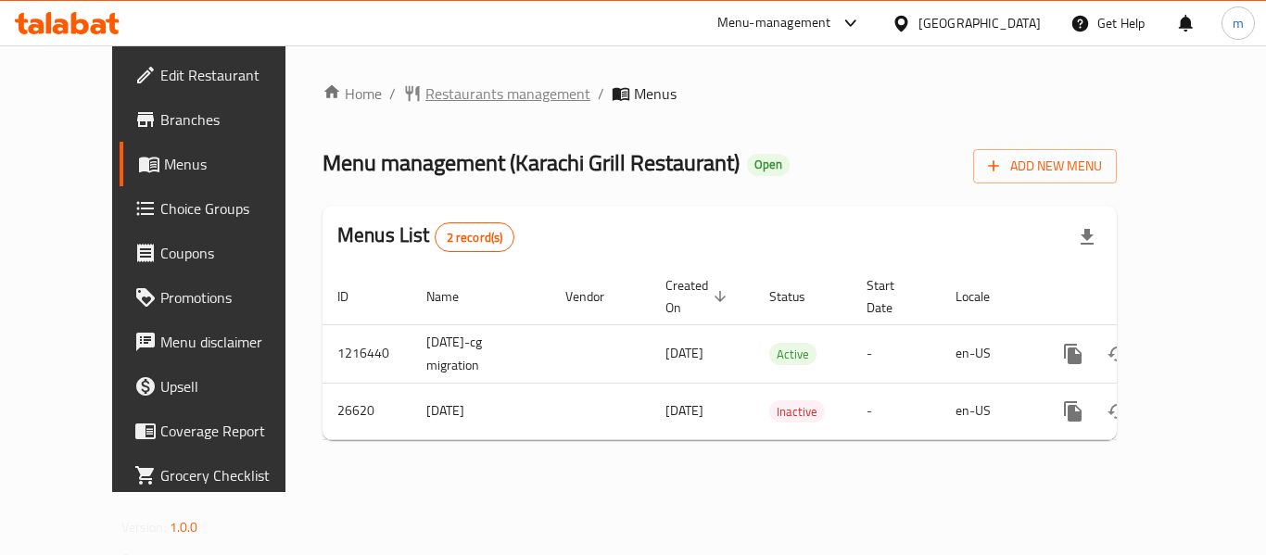
click at [425, 86] on span "Restaurants management" at bounding box center [507, 93] width 165 height 22
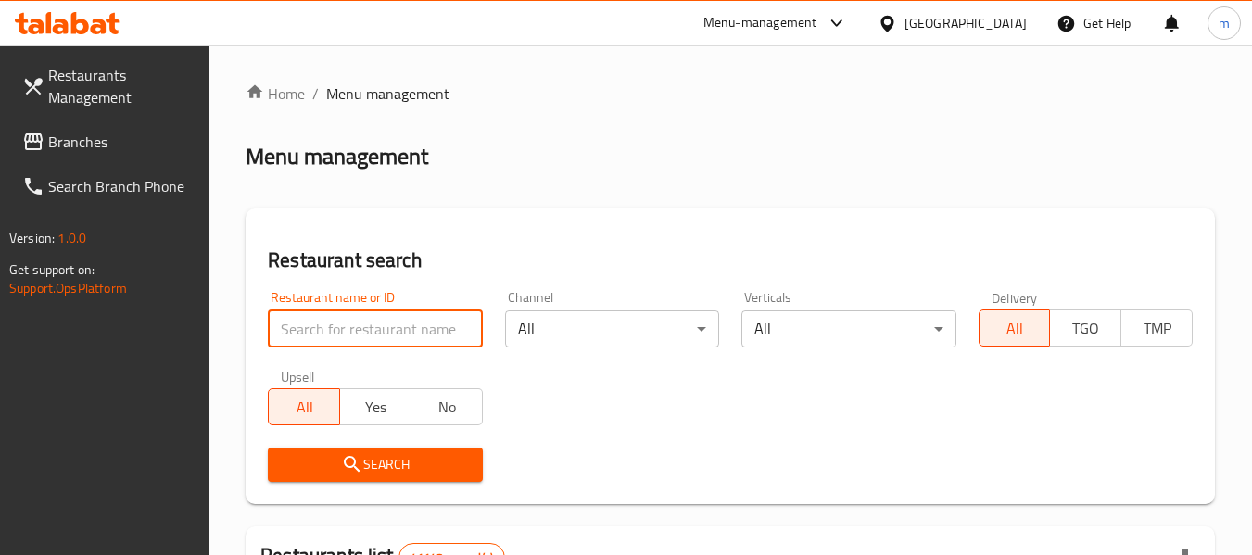
click at [359, 332] on input "search" at bounding box center [375, 329] width 214 height 37
paste input "13838"
type input "13838"
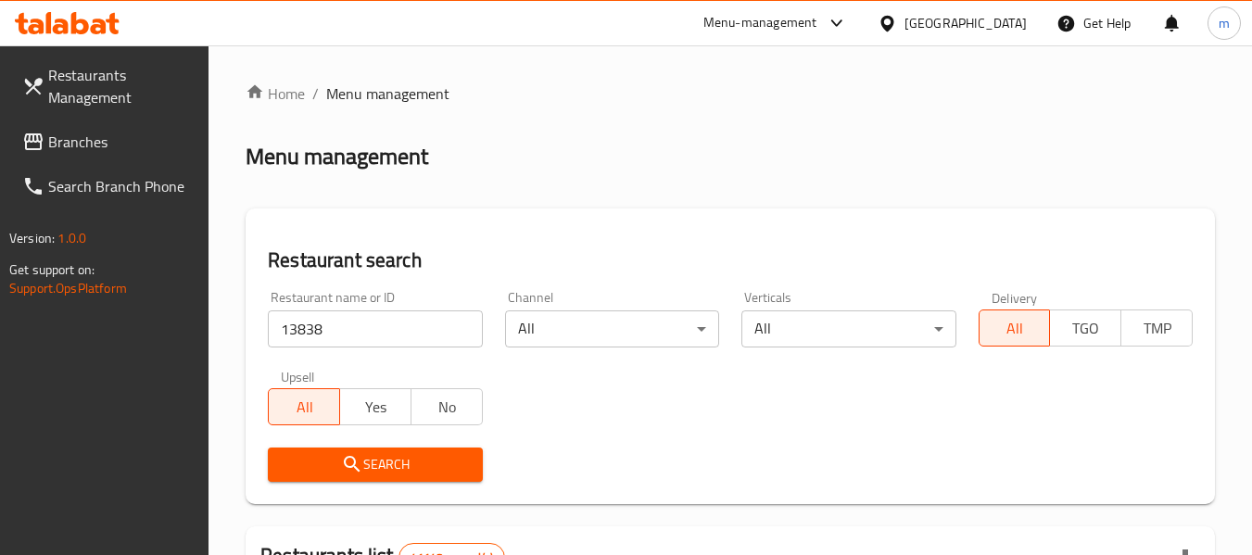
click at [363, 461] on span "Search" at bounding box center [375, 464] width 184 height 23
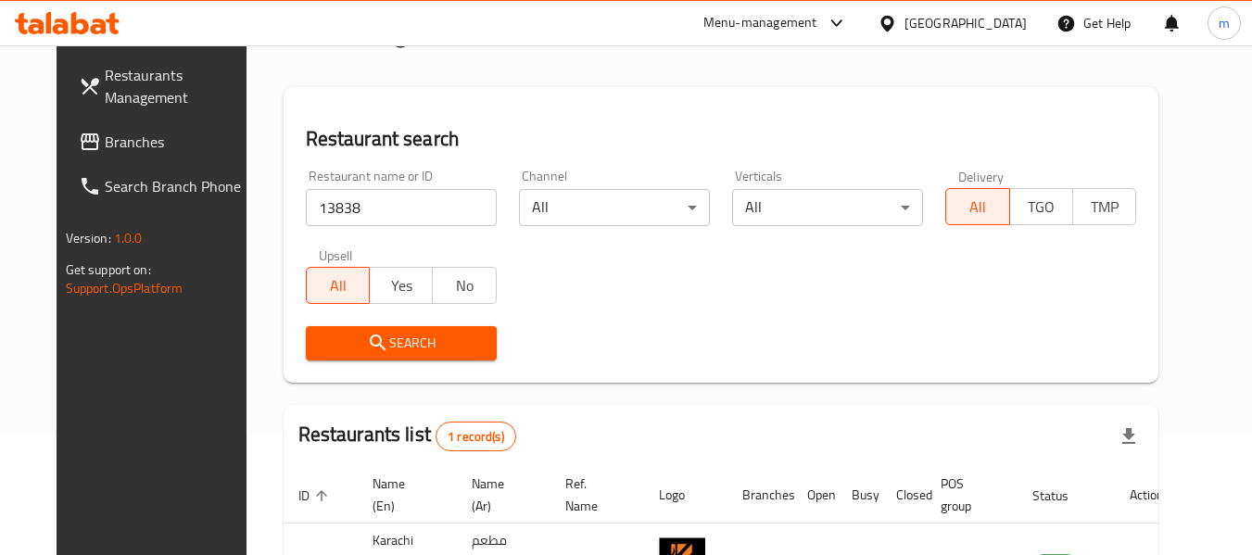
scroll to position [248, 0]
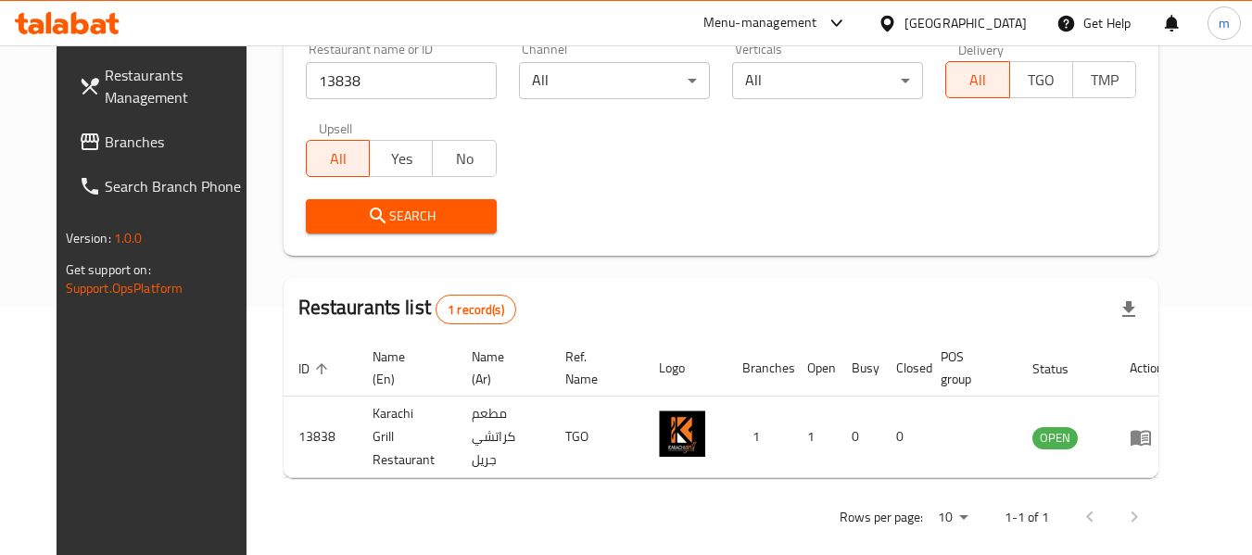
click at [946, 35] on div "[GEOGRAPHIC_DATA]" at bounding box center [952, 23] width 179 height 44
click at [929, 14] on div "[GEOGRAPHIC_DATA]" at bounding box center [966, 23] width 122 height 20
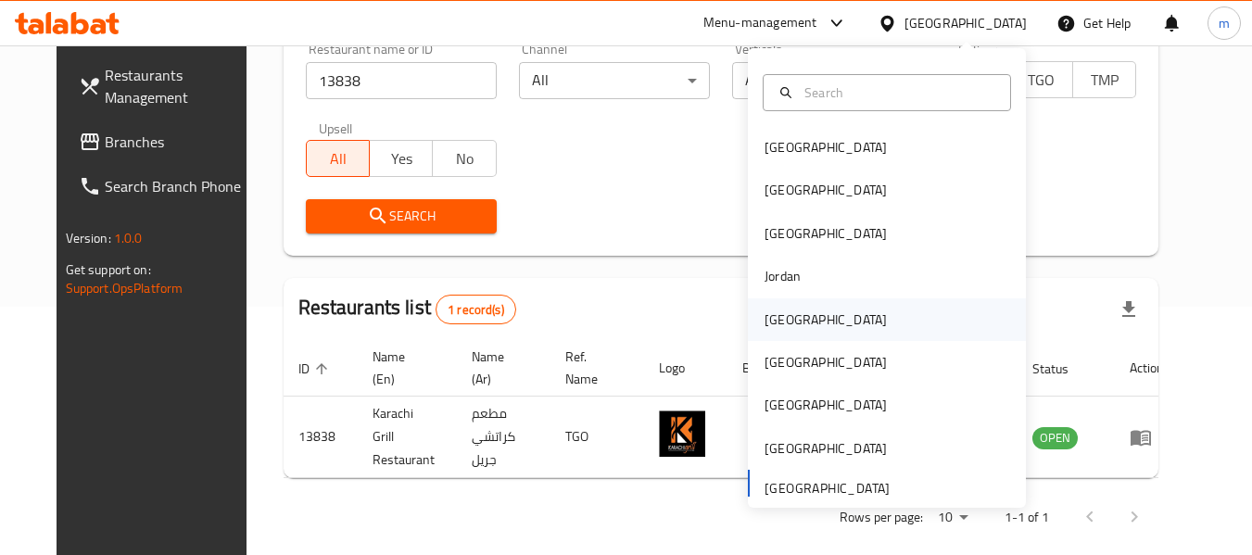
click at [783, 328] on div "[GEOGRAPHIC_DATA]" at bounding box center [826, 320] width 122 height 20
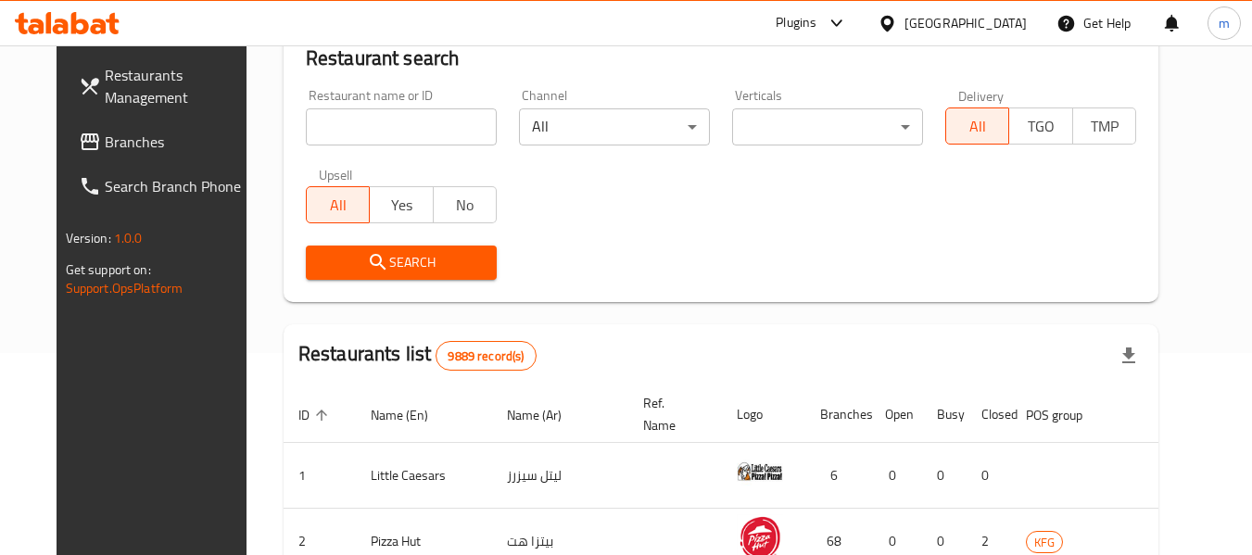
scroll to position [248, 0]
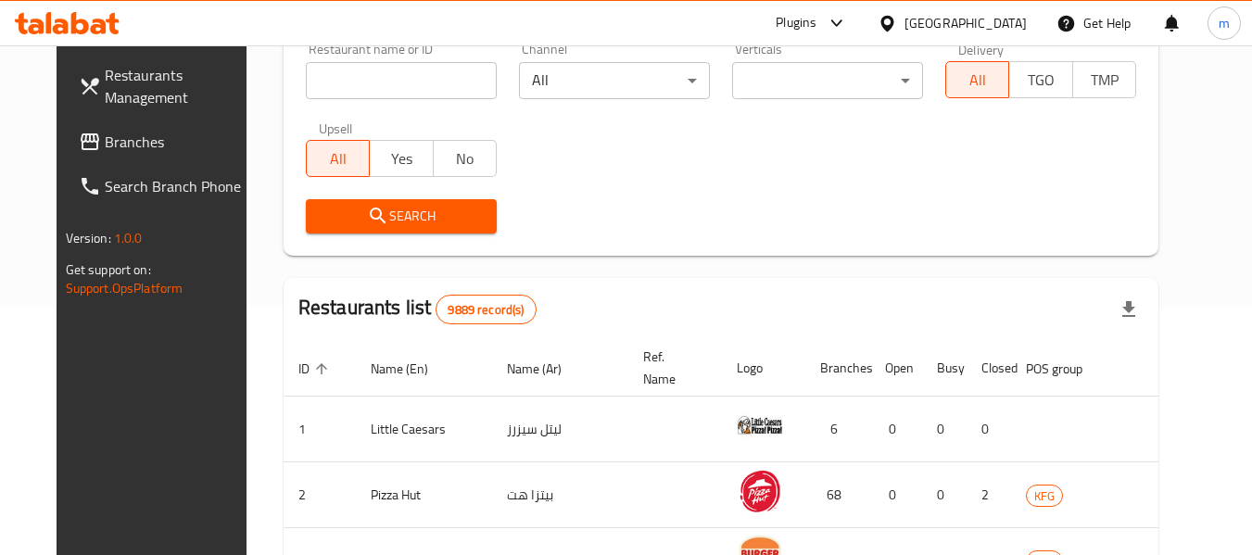
click at [108, 141] on span "Branches" at bounding box center [178, 142] width 146 height 22
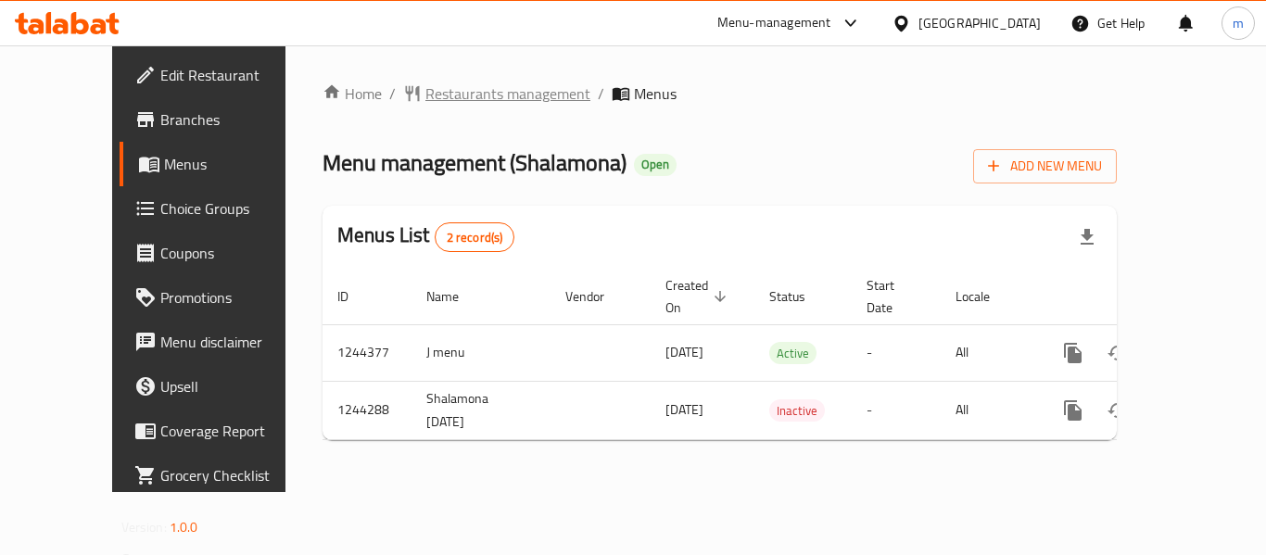
click at [437, 98] on span "Restaurants management" at bounding box center [507, 93] width 165 height 22
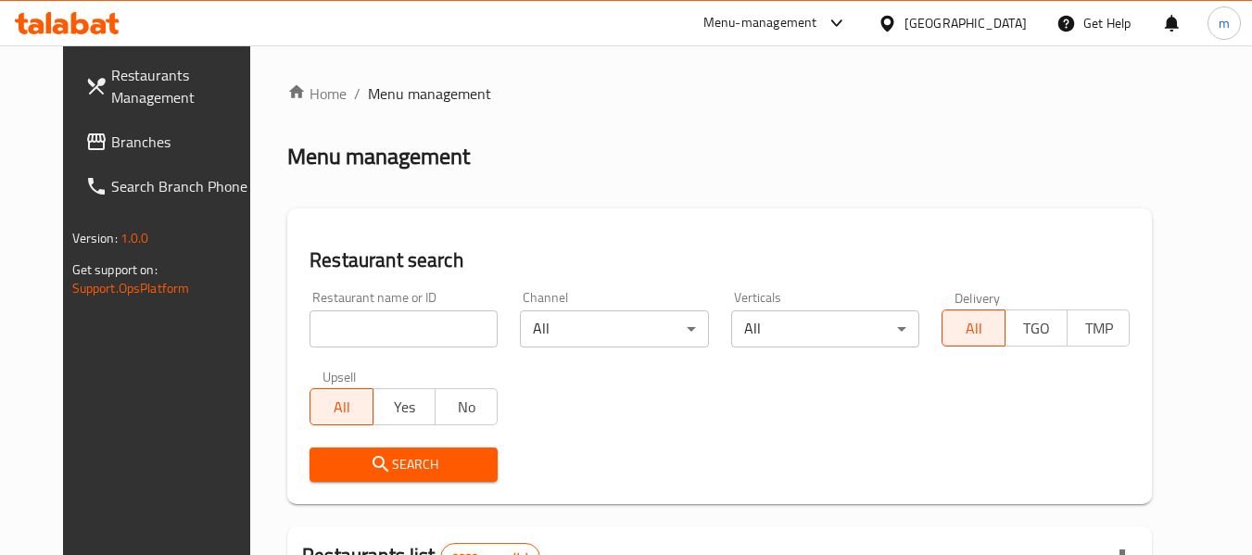
click at [387, 330] on input "search" at bounding box center [404, 329] width 188 height 37
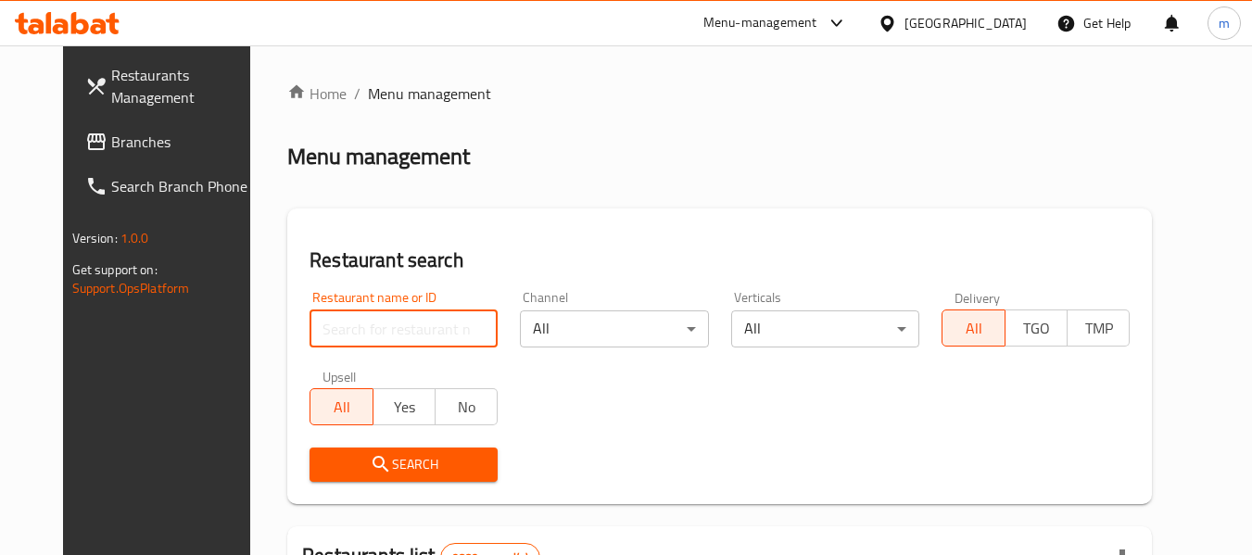
paste input "681966"
type input "681966"
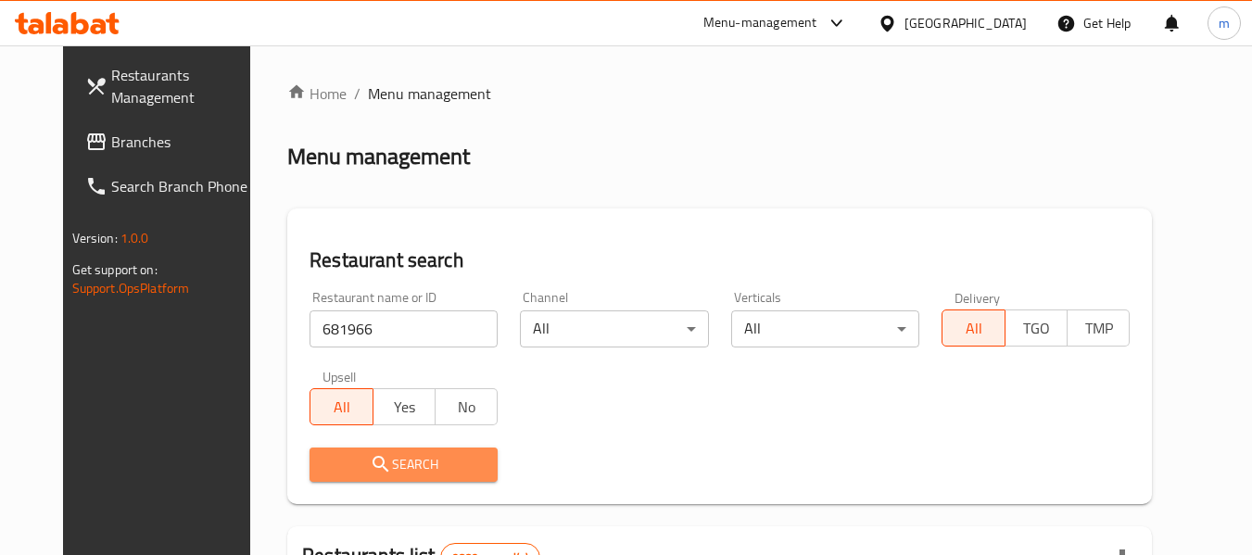
click at [373, 457] on span "Search" at bounding box center [403, 464] width 158 height 23
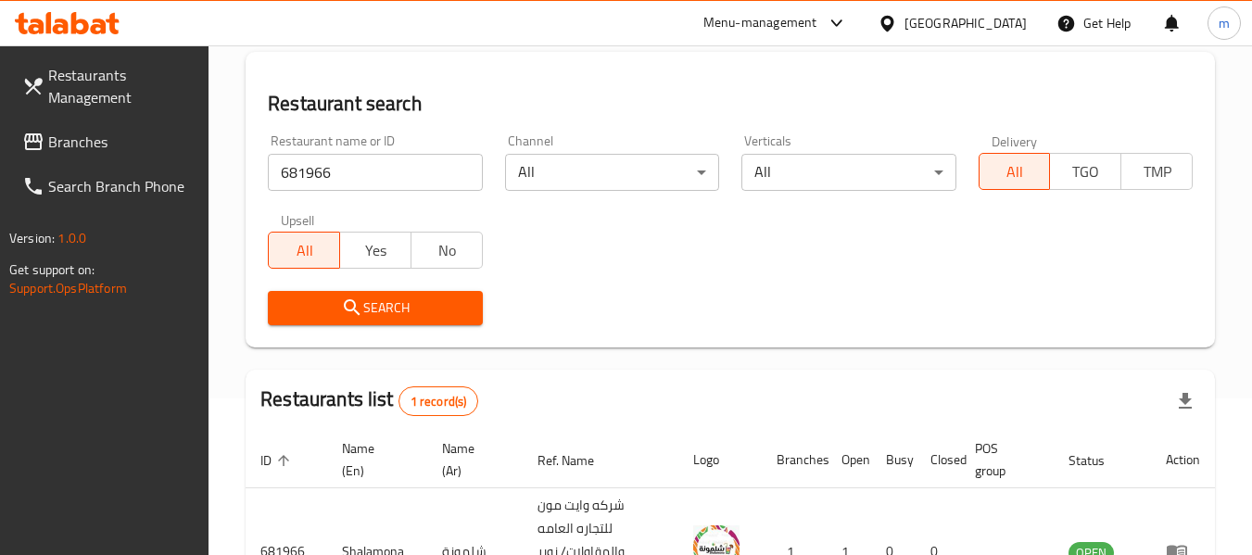
scroll to position [295, 0]
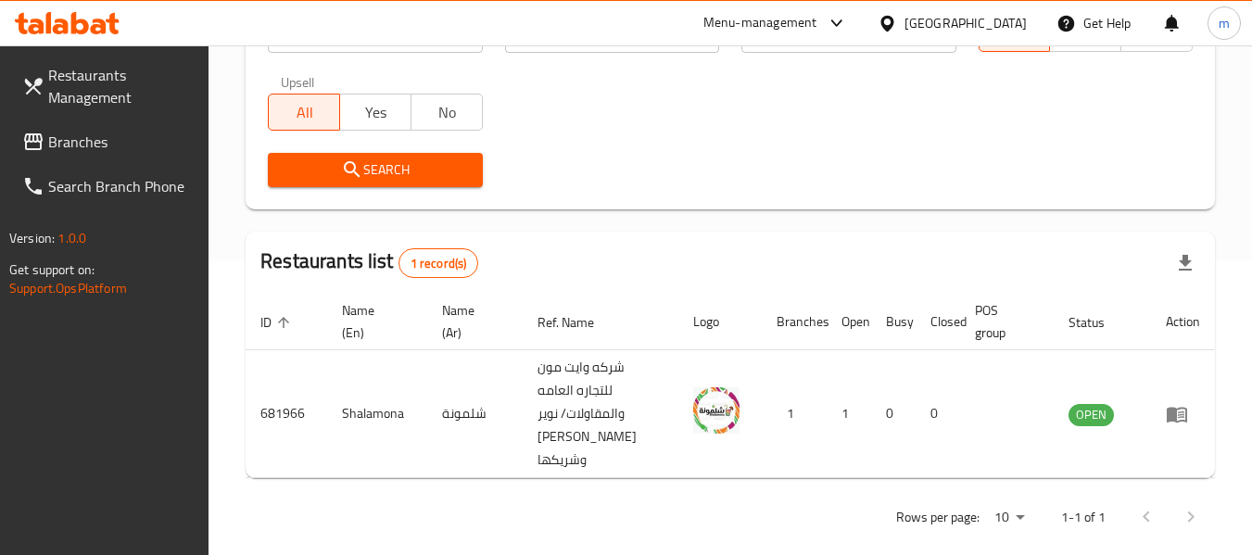
click at [111, 146] on span "Branches" at bounding box center [121, 142] width 146 height 22
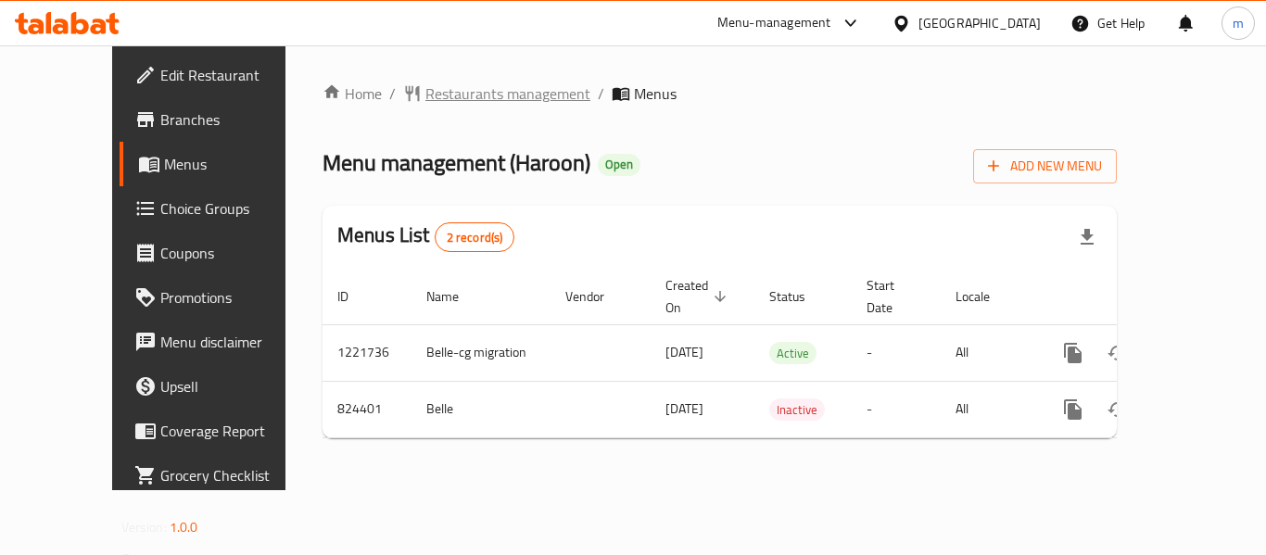
click at [426, 97] on span "Restaurants management" at bounding box center [507, 93] width 165 height 22
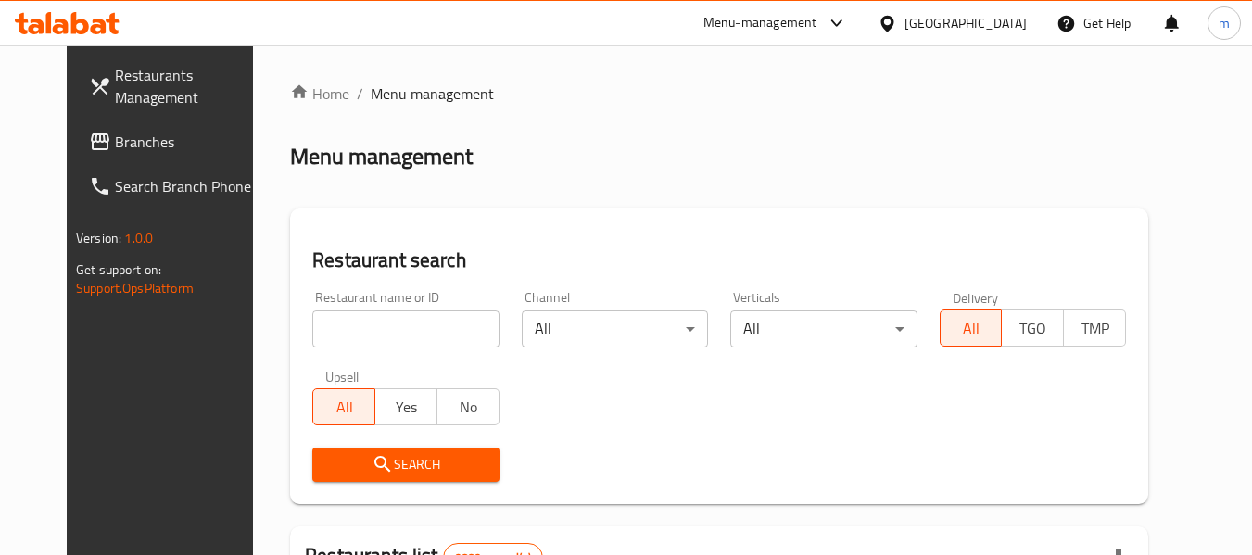
click at [375, 328] on input "search" at bounding box center [405, 329] width 186 height 37
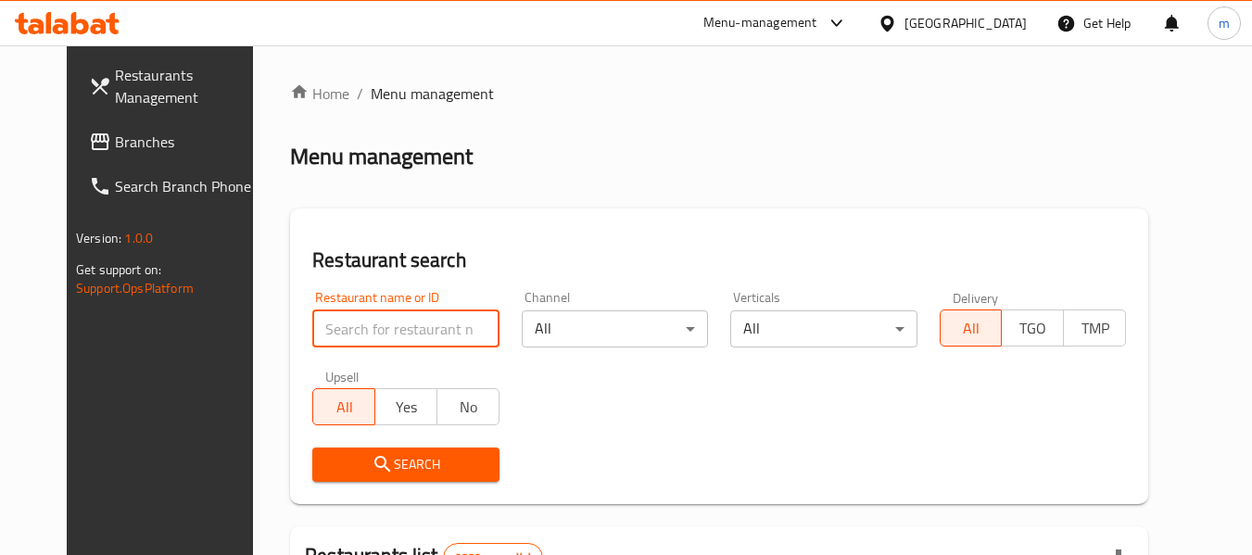
paste input "629053"
type input "629053"
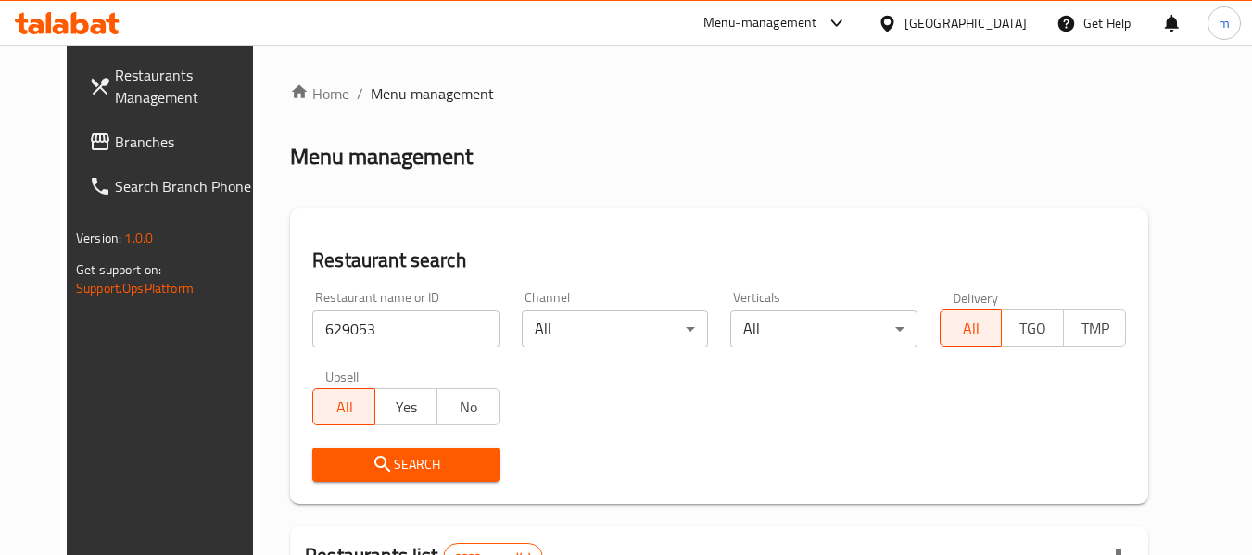
click at [374, 475] on span "Search" at bounding box center [405, 464] width 157 height 23
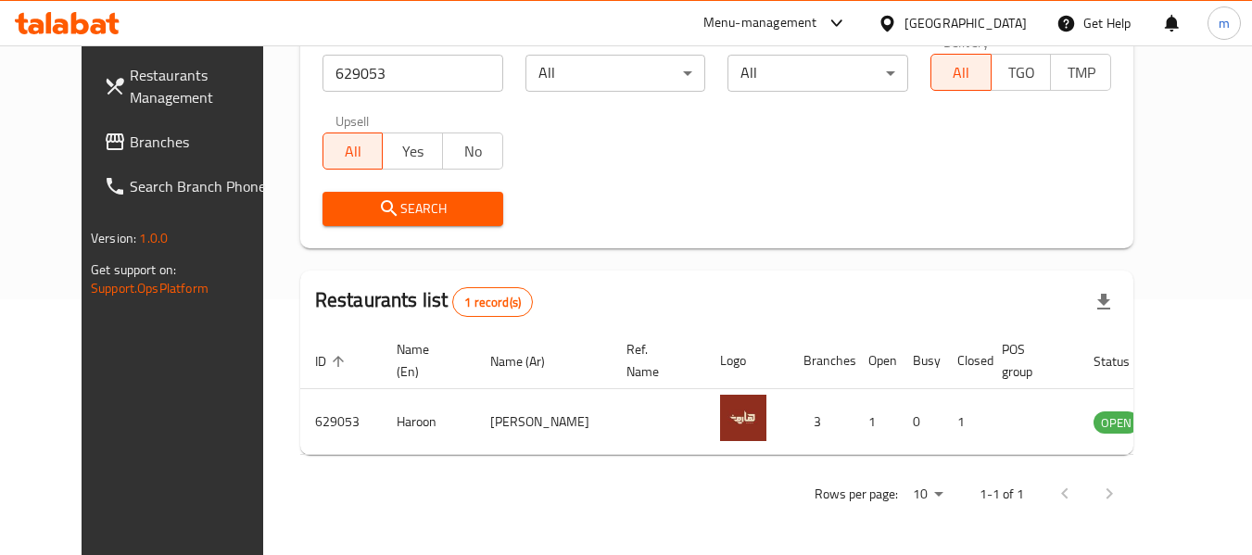
scroll to position [256, 0]
click at [992, 29] on div "Kuwait" at bounding box center [966, 23] width 122 height 20
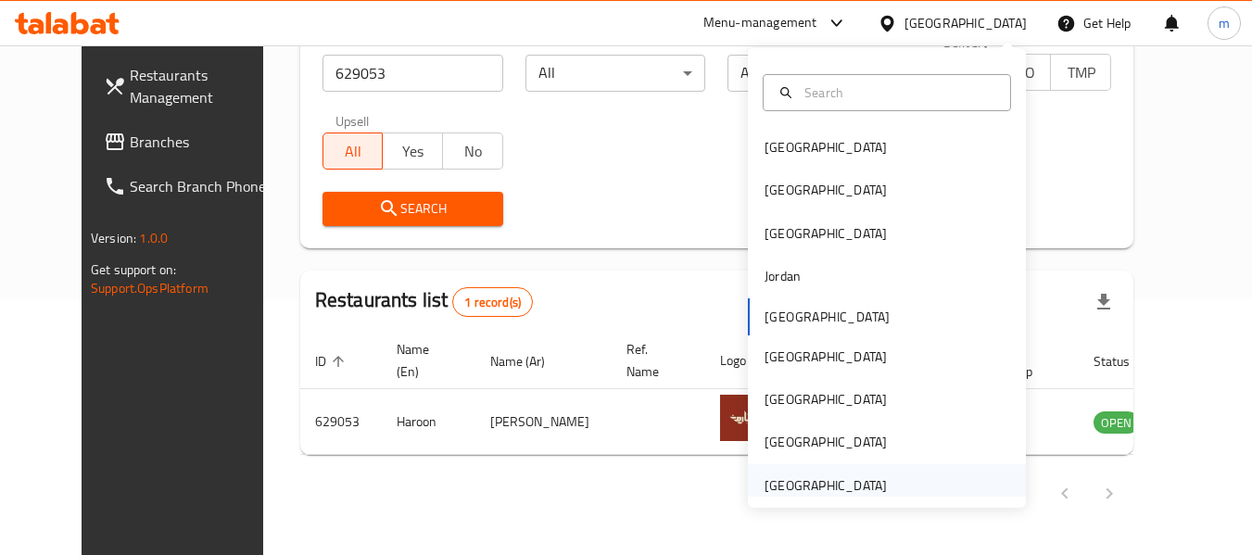
click at [830, 479] on div "[GEOGRAPHIC_DATA]" at bounding box center [826, 485] width 122 height 20
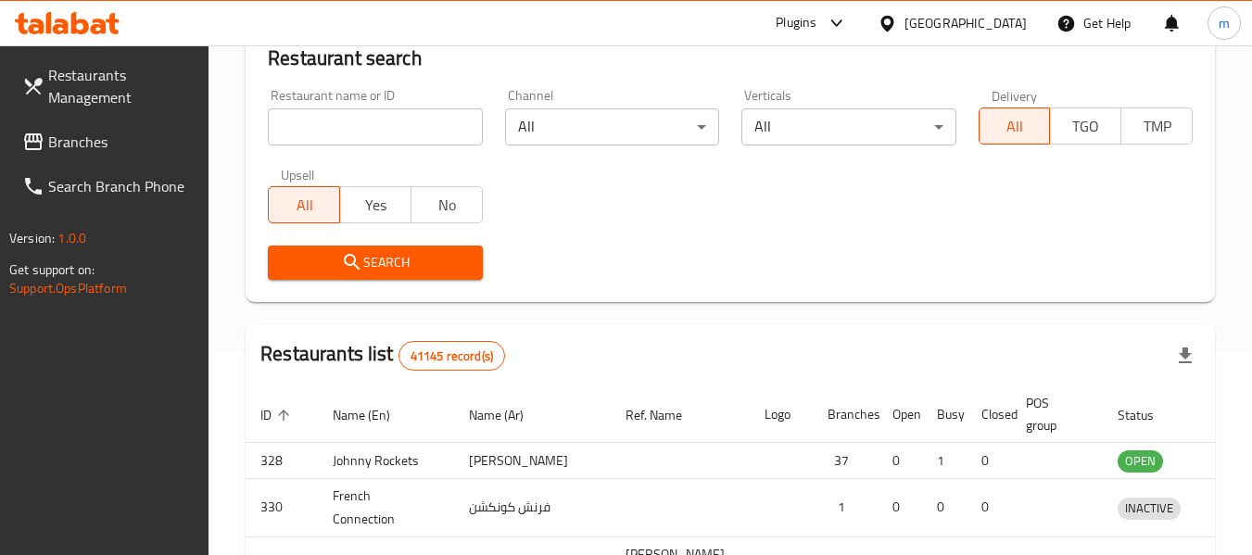
scroll to position [256, 0]
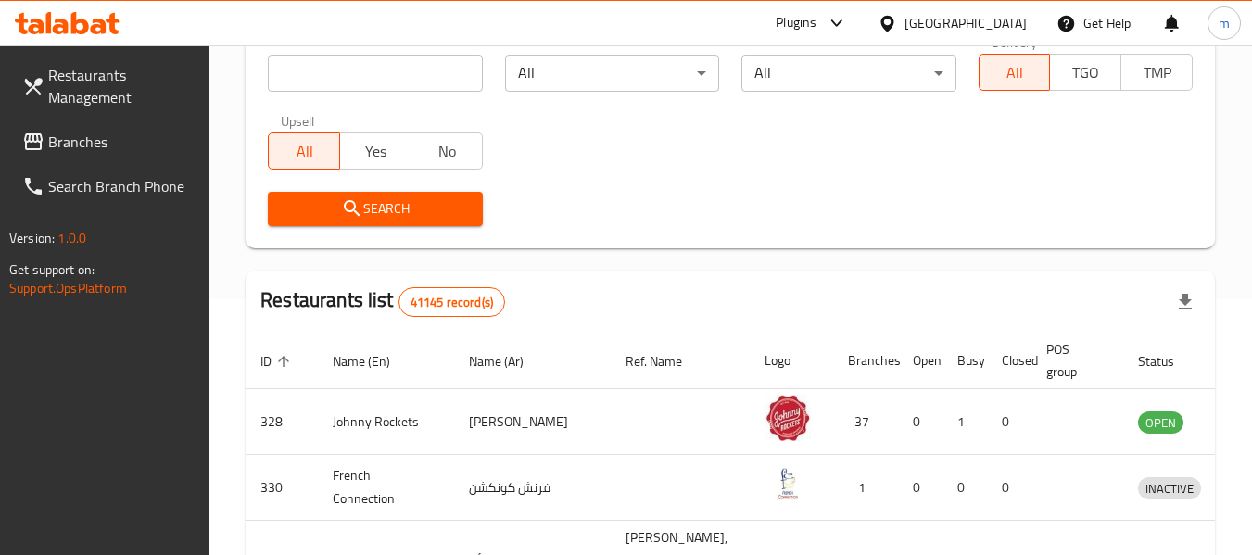
click at [83, 133] on span "Branches" at bounding box center [121, 142] width 146 height 22
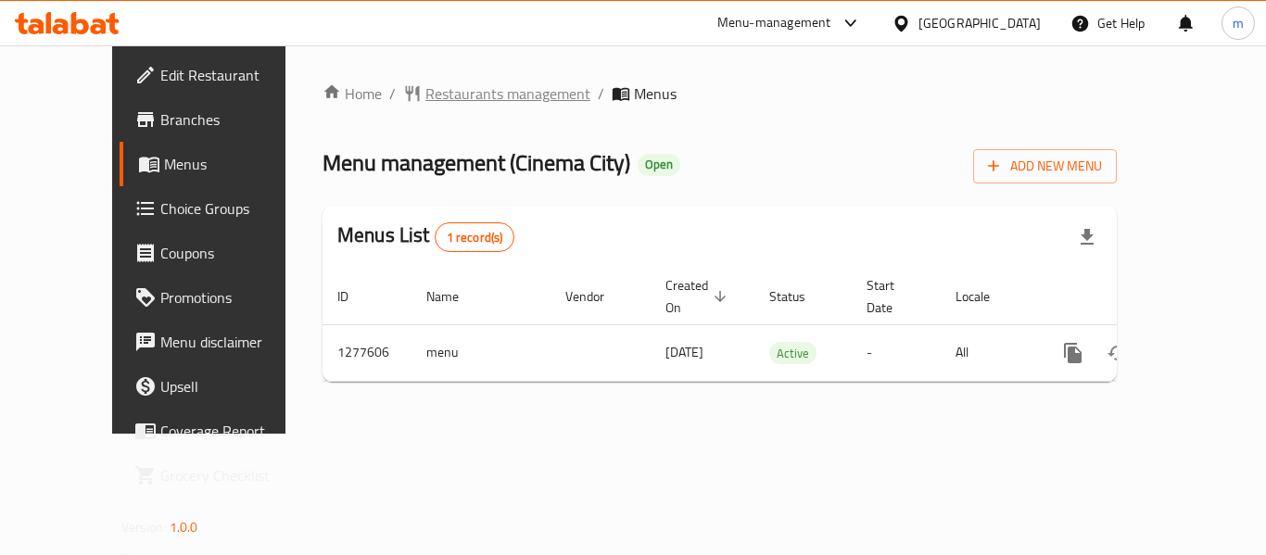
click at [441, 94] on span "Restaurants management" at bounding box center [507, 93] width 165 height 22
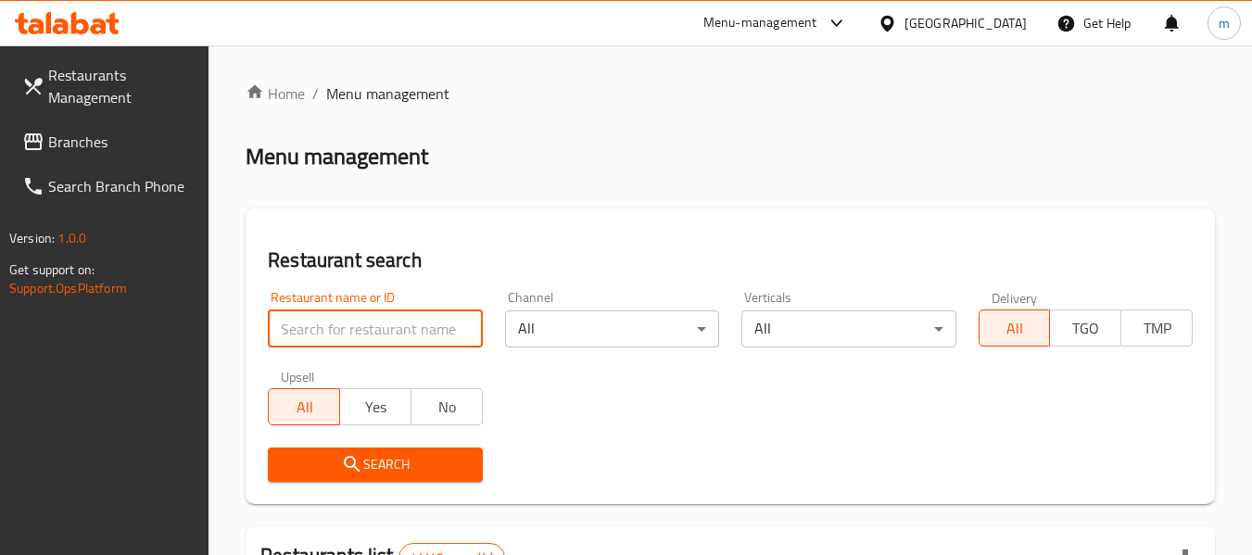
click at [378, 328] on input "search" at bounding box center [375, 329] width 214 height 37
paste input "692564"
type input "692564"
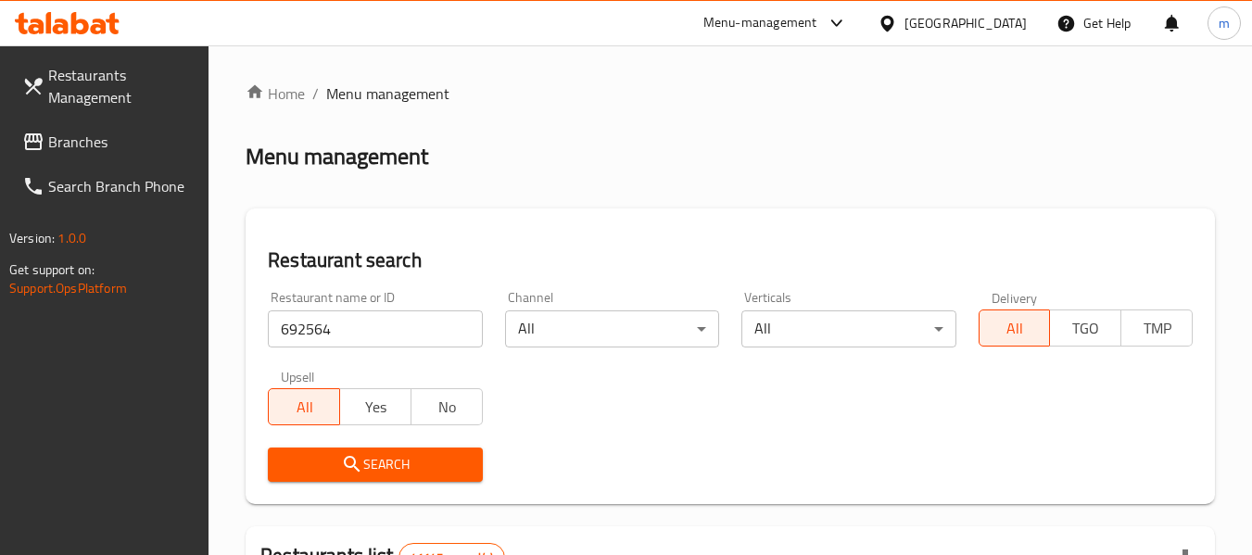
click at [383, 457] on span "Search" at bounding box center [375, 464] width 184 height 23
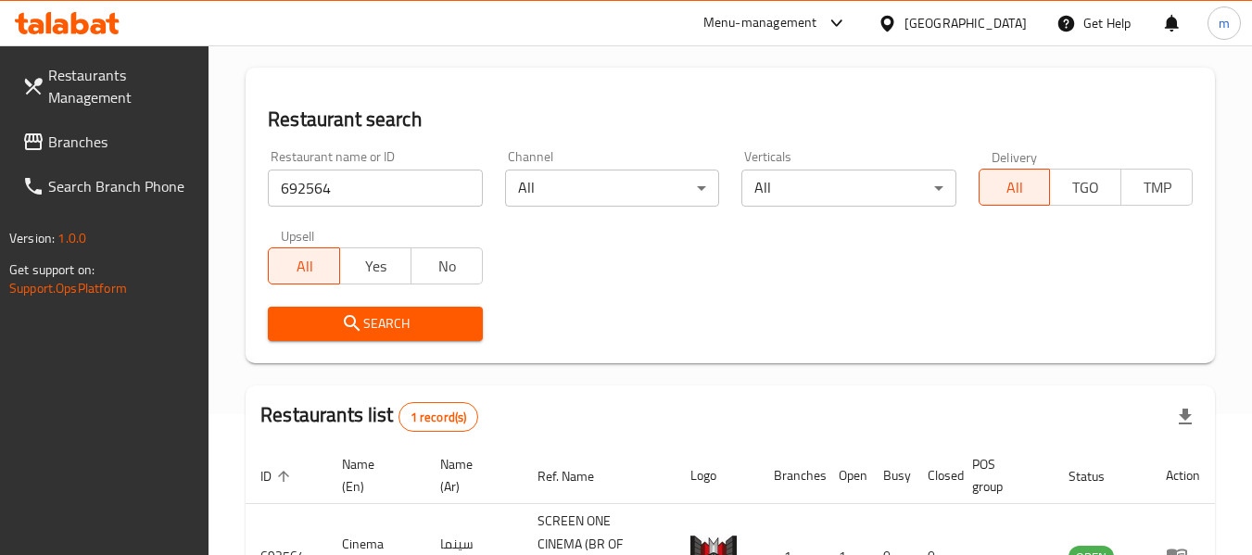
scroll to position [272, 0]
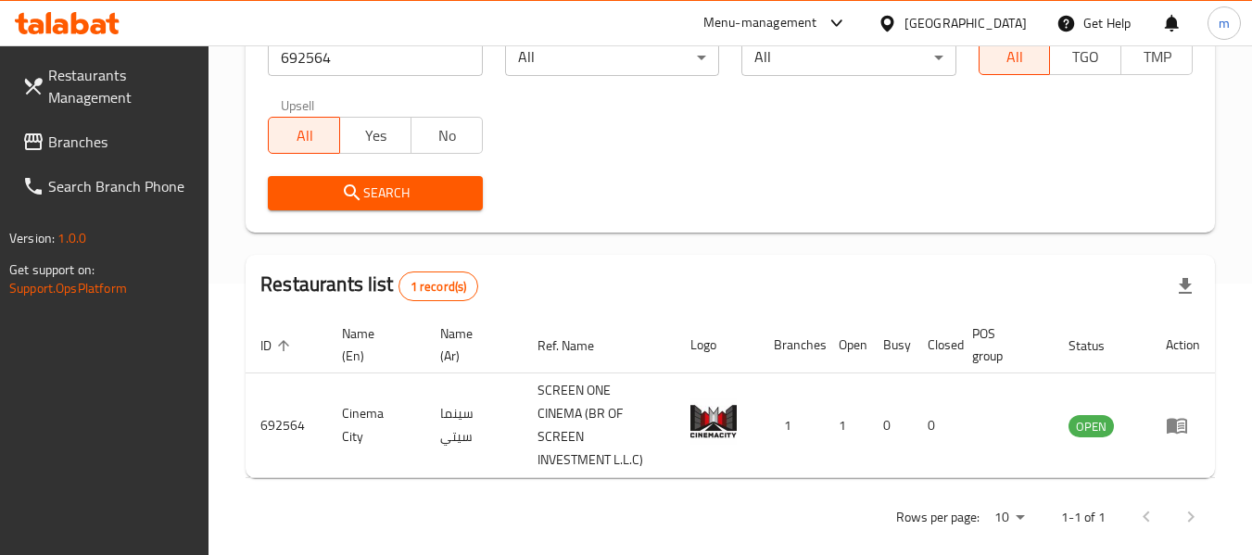
click at [91, 158] on link "Branches" at bounding box center [108, 142] width 202 height 44
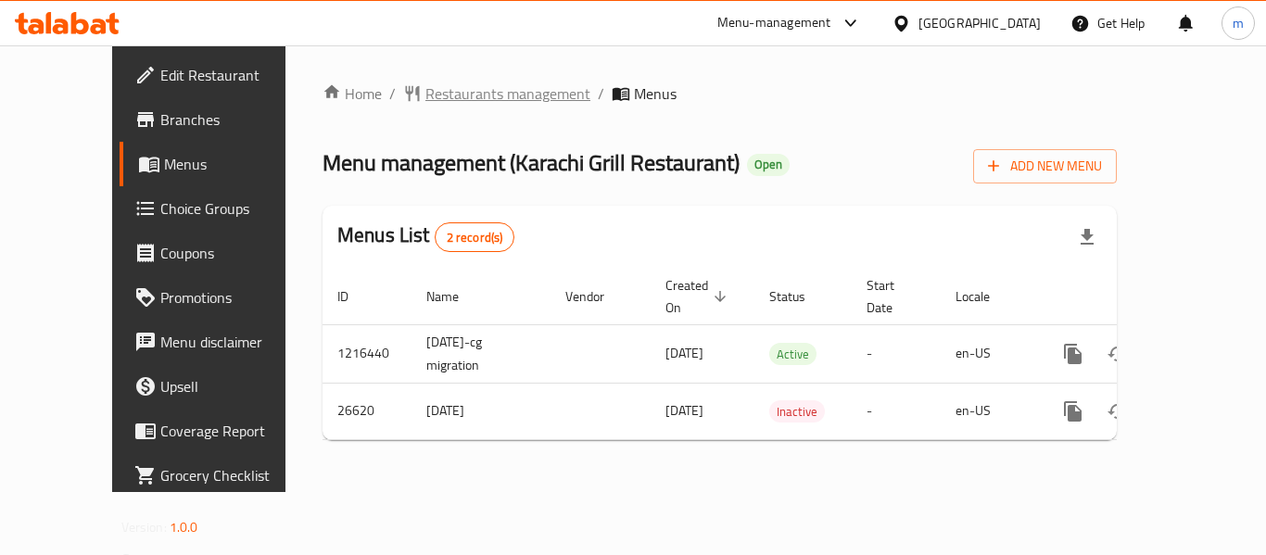
click at [429, 99] on span "Restaurants management" at bounding box center [507, 93] width 165 height 22
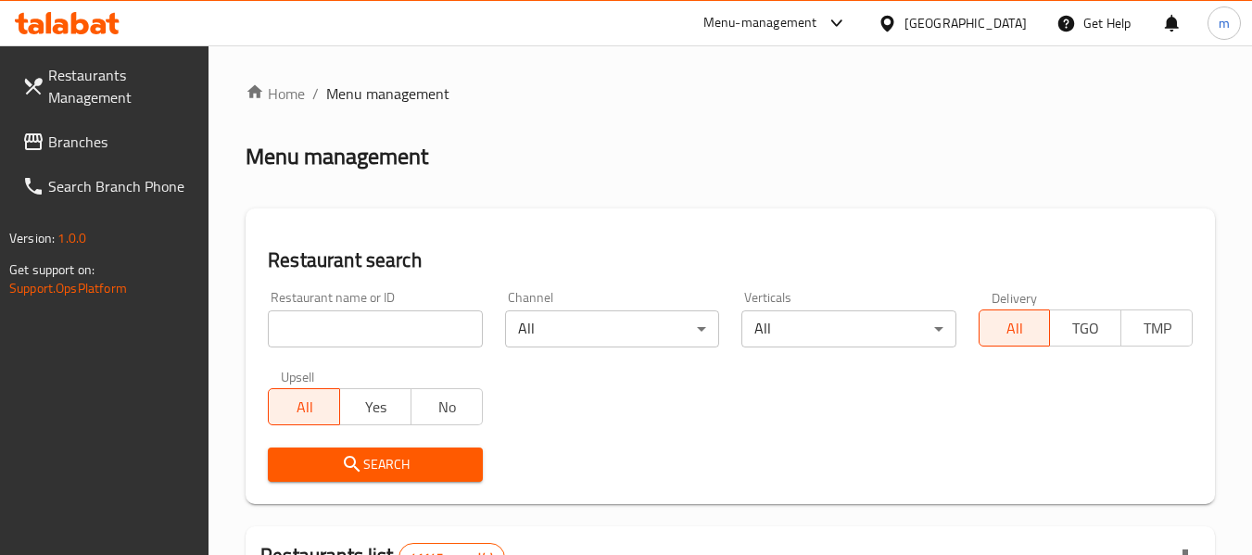
click at [382, 327] on input "search" at bounding box center [375, 329] width 214 height 37
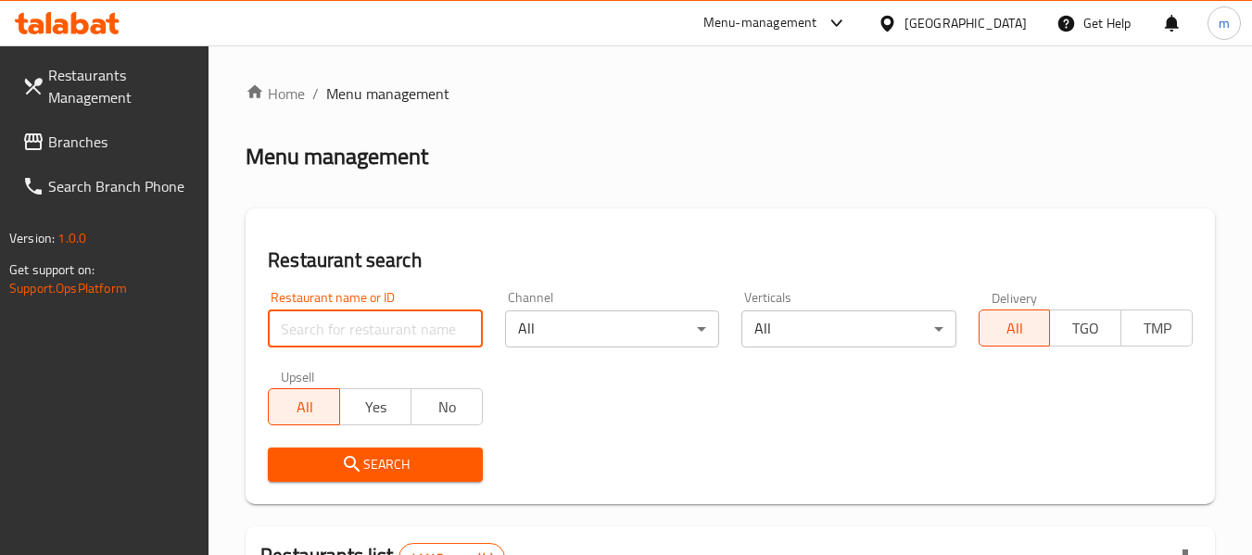
paste input "13838"
type input "13838"
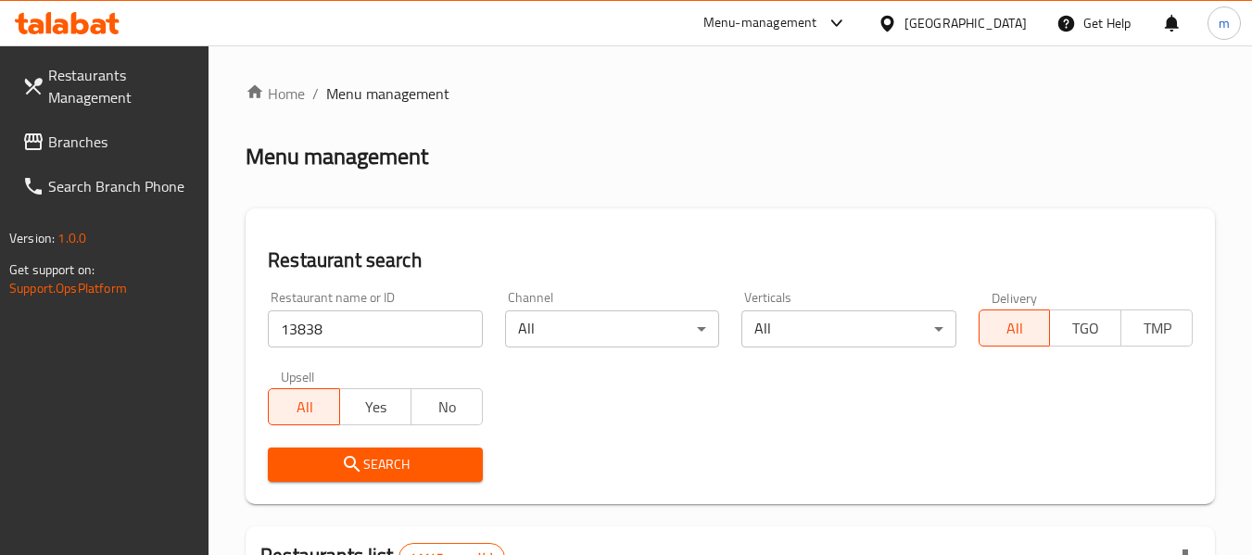
click at [387, 467] on span "Search" at bounding box center [375, 464] width 184 height 23
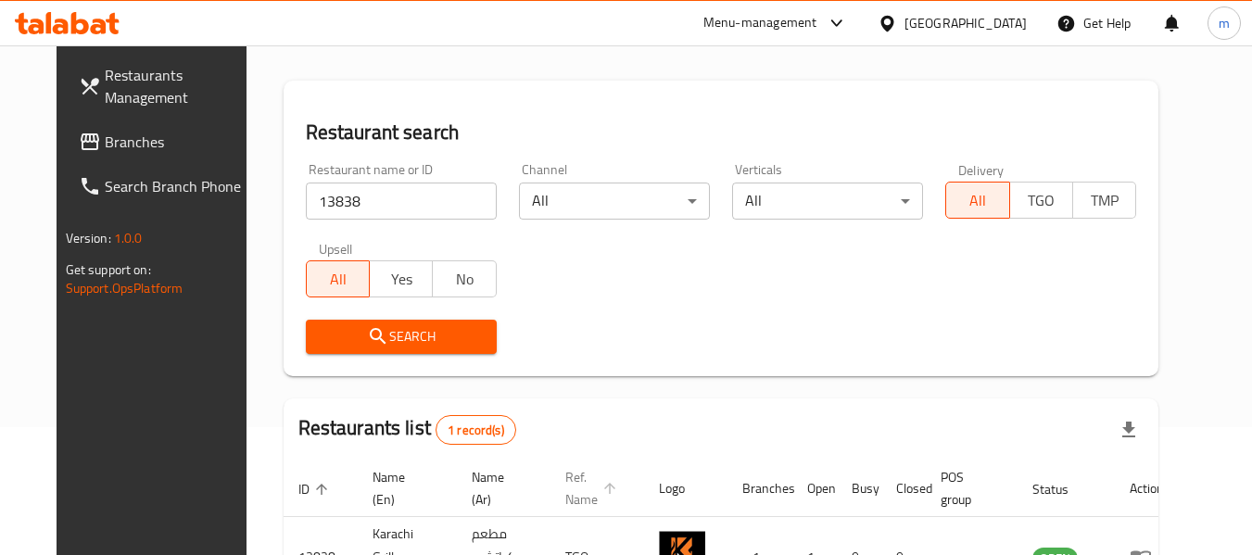
scroll to position [248, 0]
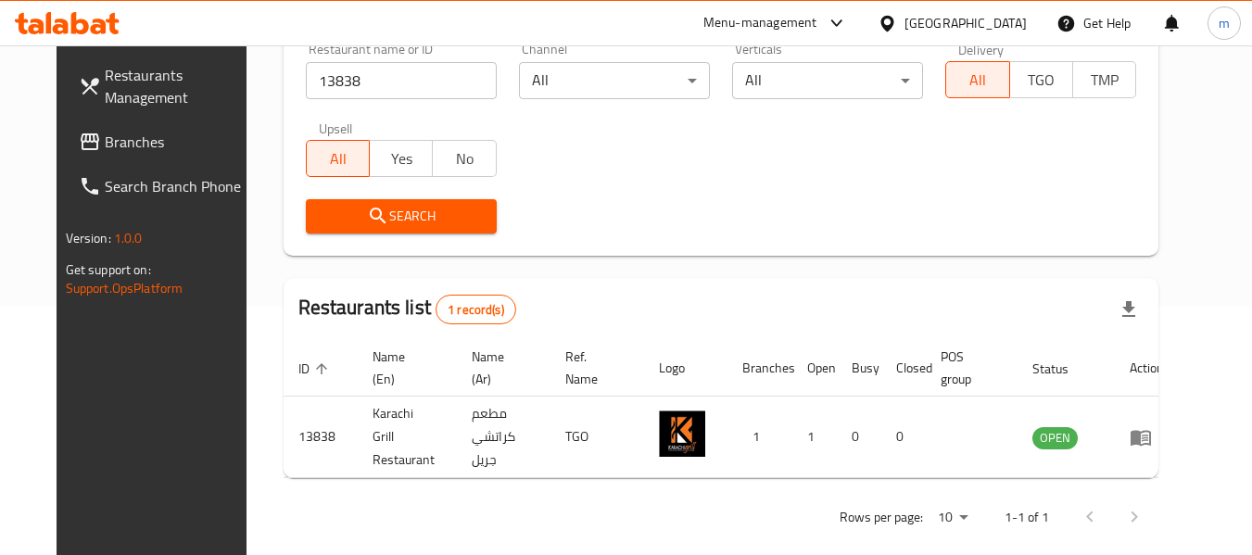
drag, startPoint x: 82, startPoint y: 138, endPoint x: 72, endPoint y: 166, distance: 29.3
click at [105, 138] on span "Branches" at bounding box center [178, 142] width 146 height 22
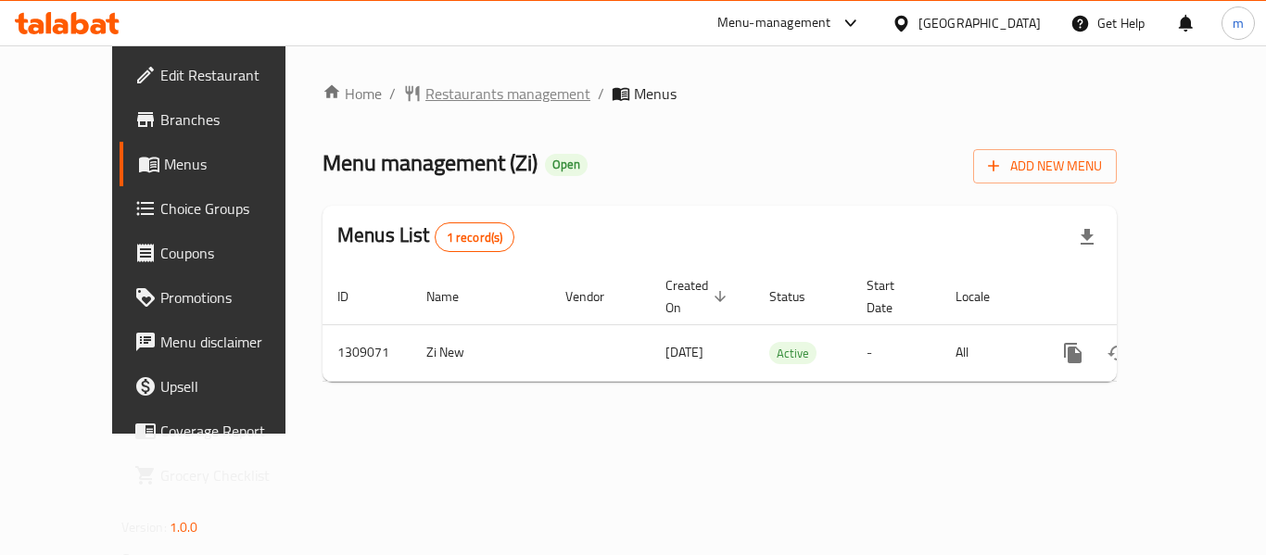
click at [439, 101] on span "Restaurants management" at bounding box center [507, 93] width 165 height 22
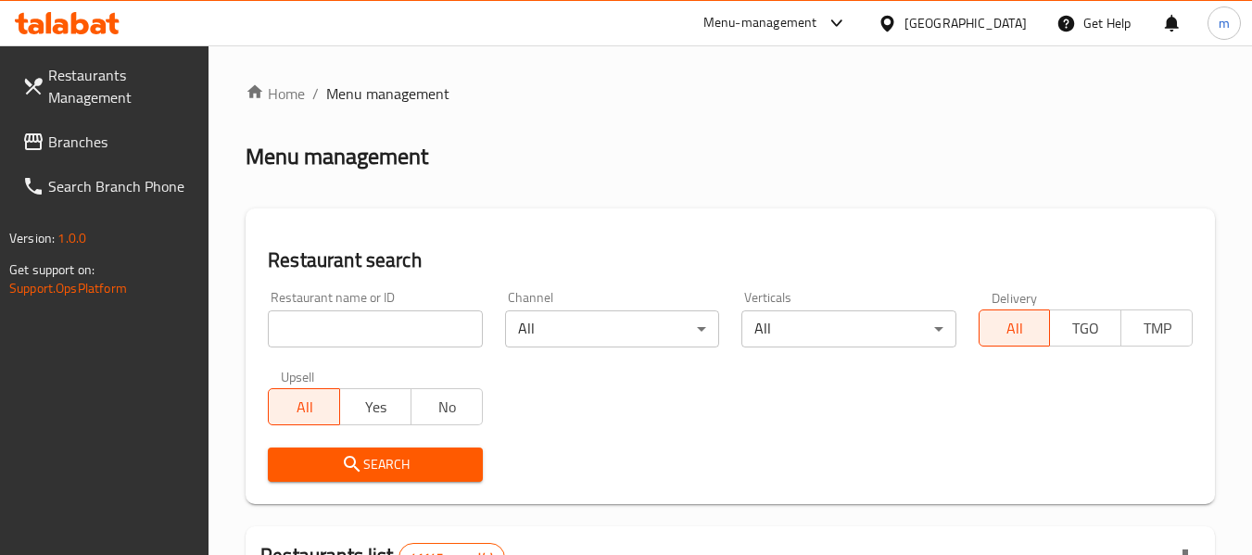
click at [386, 334] on input "search" at bounding box center [375, 329] width 214 height 37
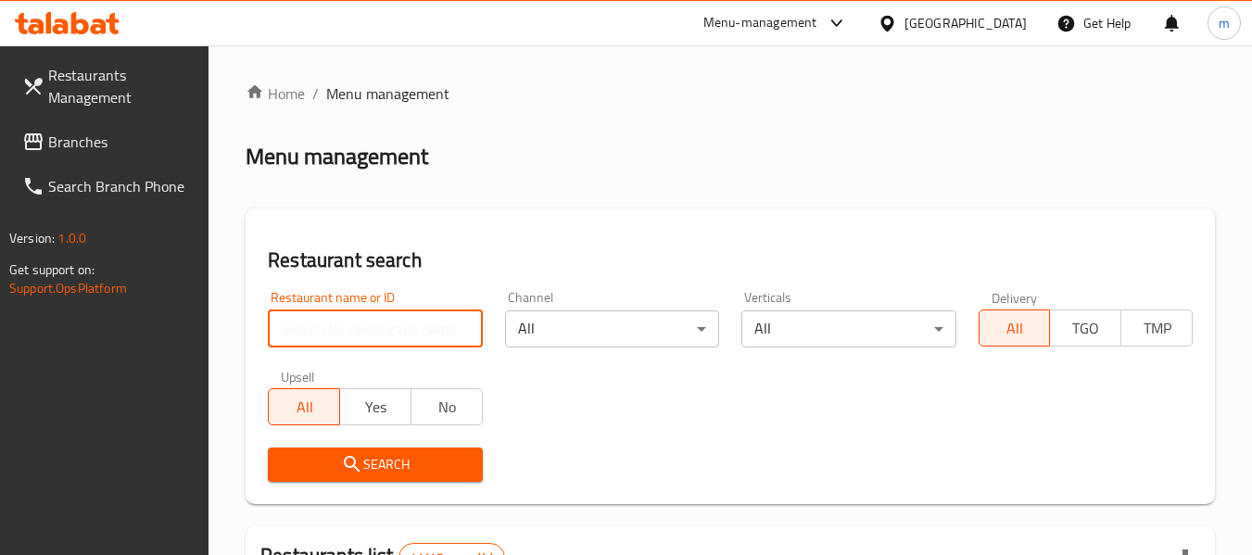
paste input "705143"
type input "705143"
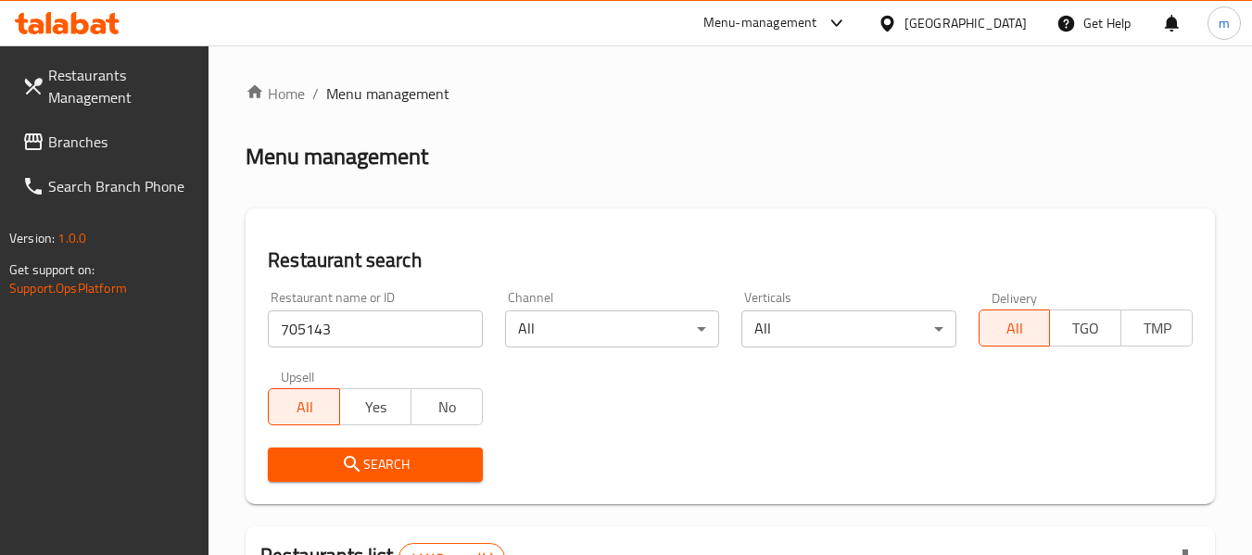
click at [386, 453] on span "Search" at bounding box center [375, 464] width 184 height 23
click at [386, 453] on div at bounding box center [626, 277] width 1252 height 555
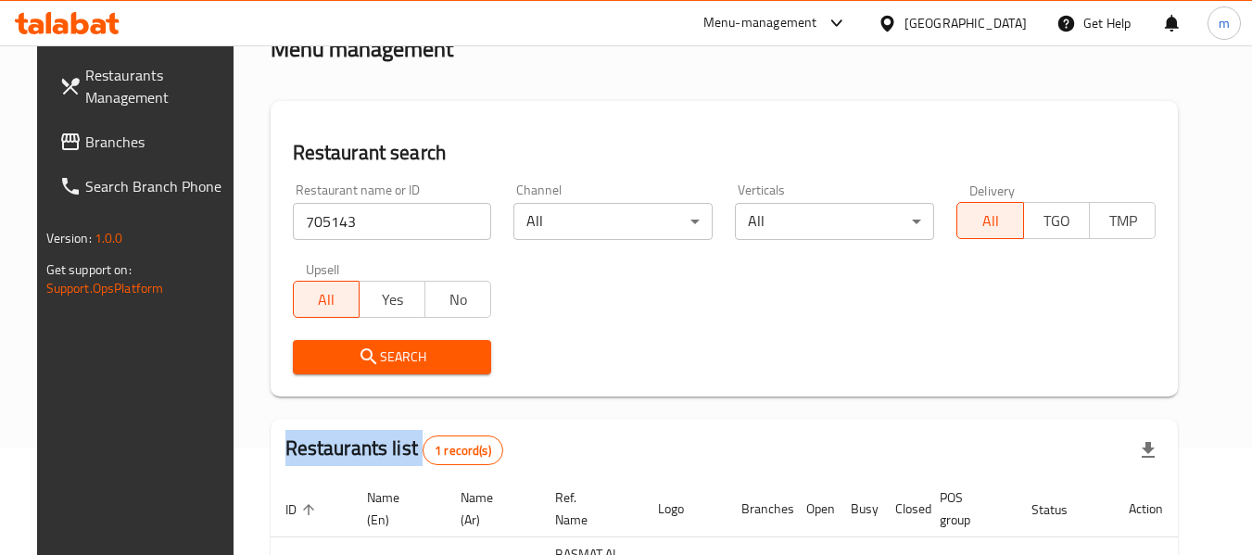
scroll to position [248, 0]
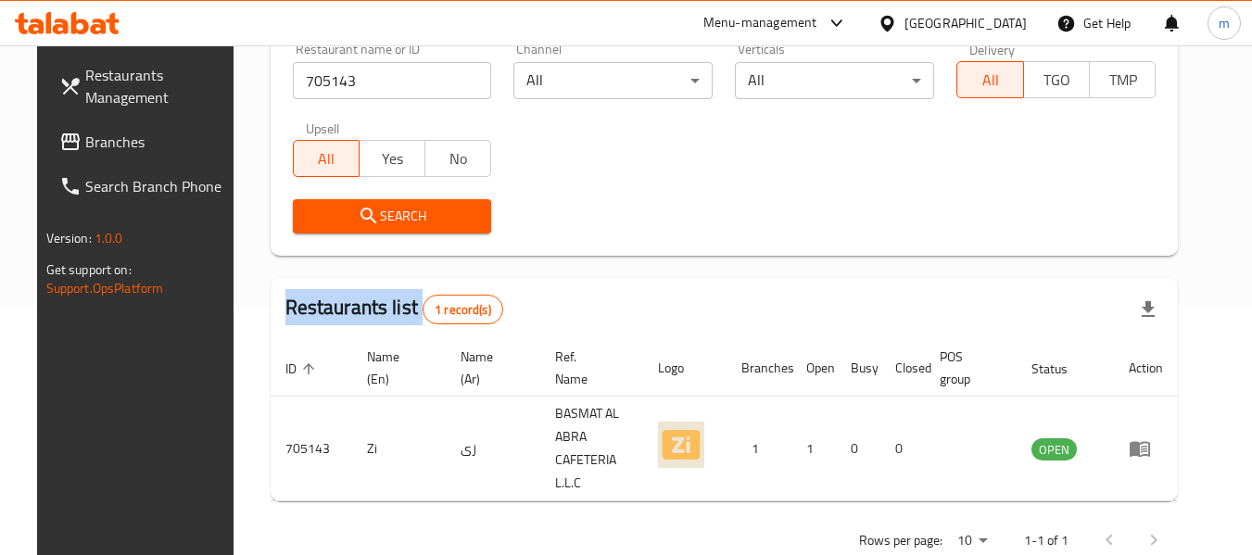
click at [94, 137] on span "Branches" at bounding box center [158, 142] width 146 height 22
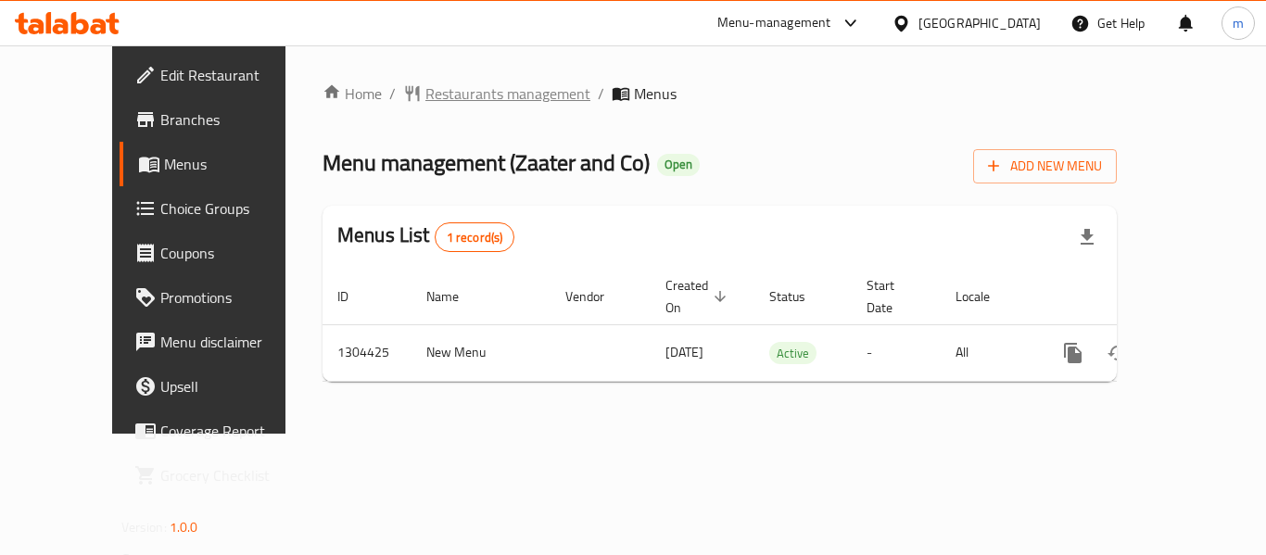
click at [448, 90] on span "Restaurants management" at bounding box center [507, 93] width 165 height 22
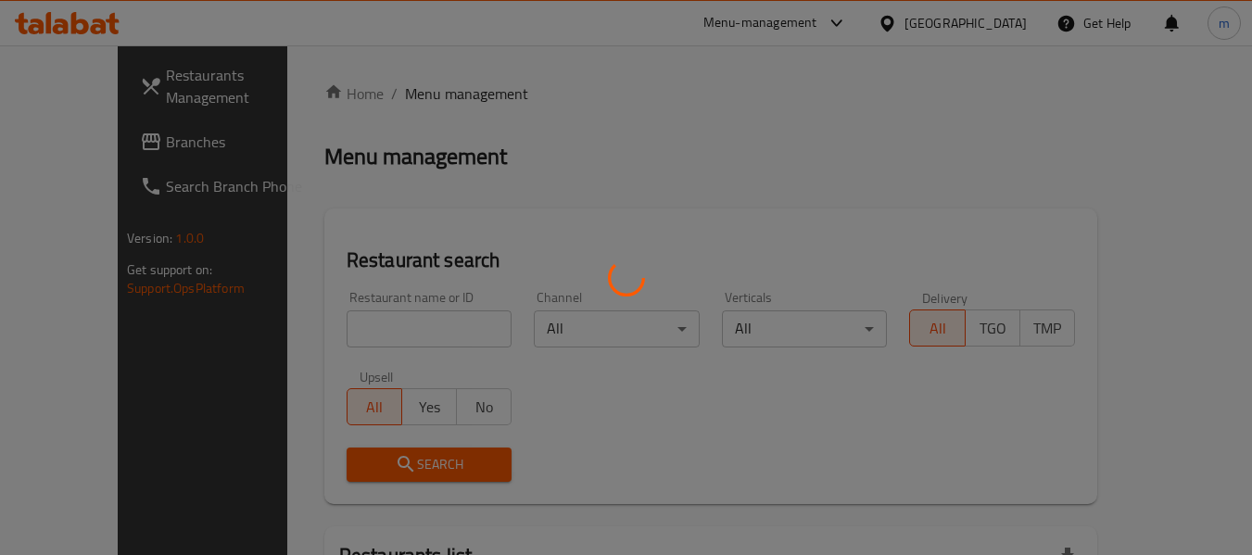
click at [399, 329] on div at bounding box center [626, 277] width 1252 height 555
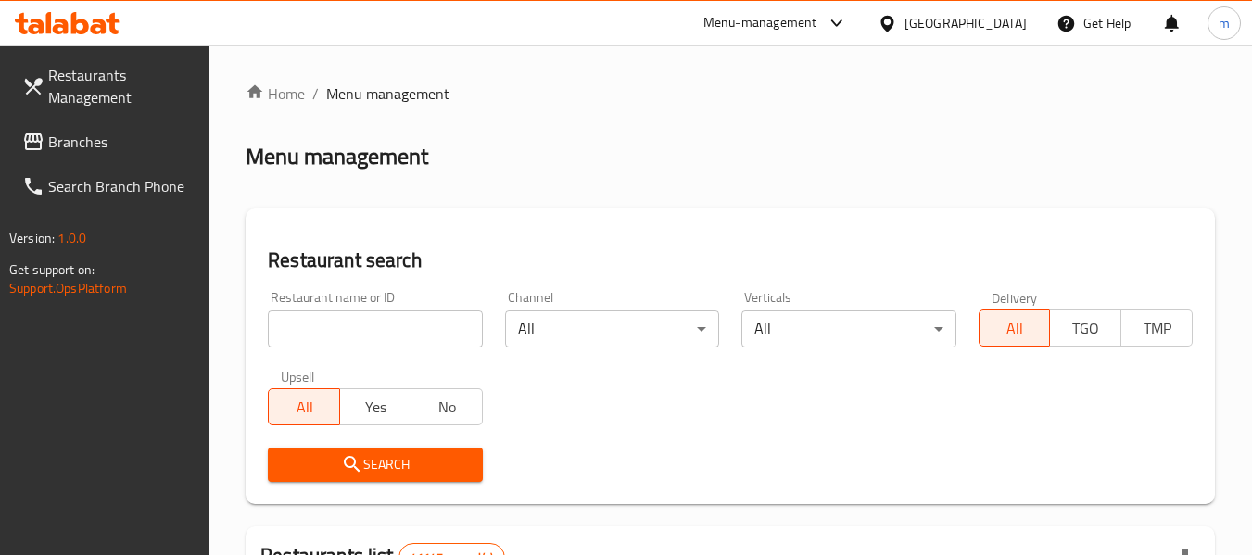
click at [399, 329] on input "search" at bounding box center [375, 329] width 214 height 37
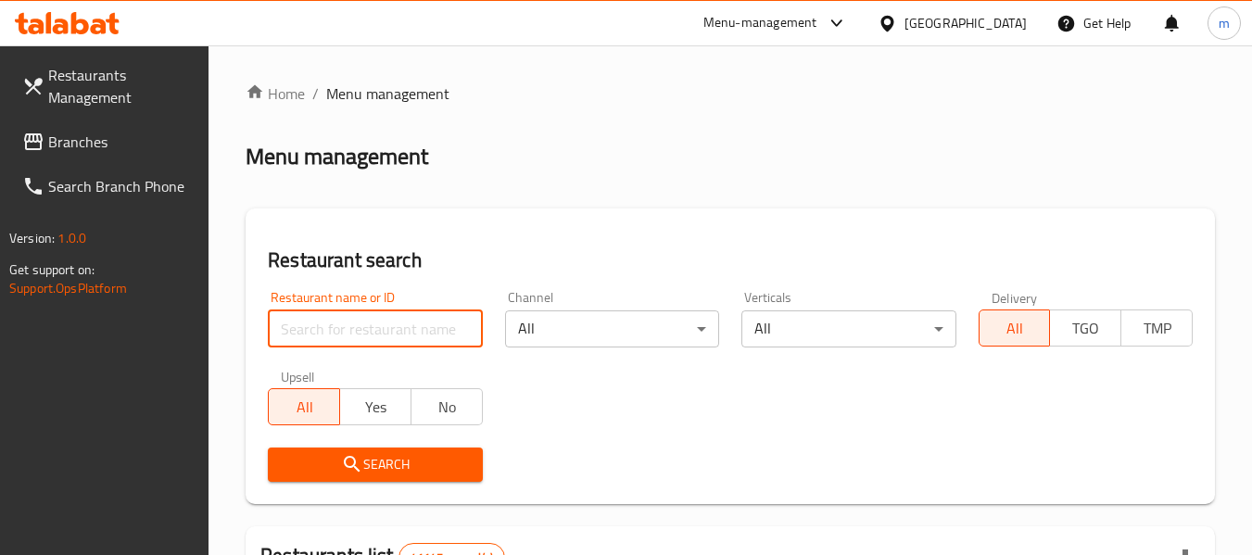
paste input "703229"
type input "703229"
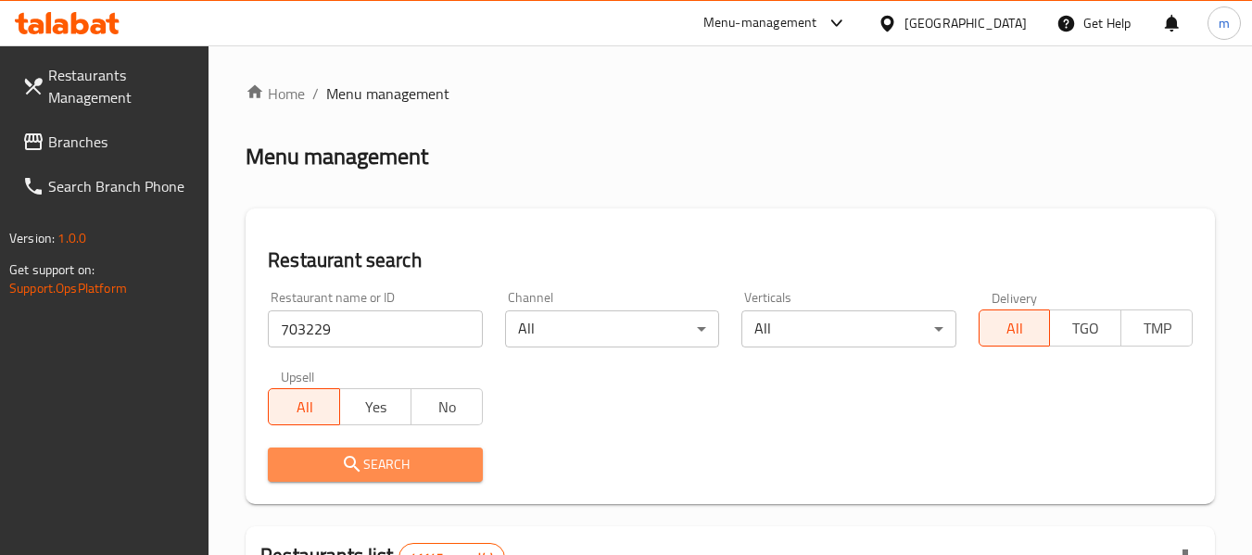
click at [390, 458] on span "Search" at bounding box center [375, 464] width 184 height 23
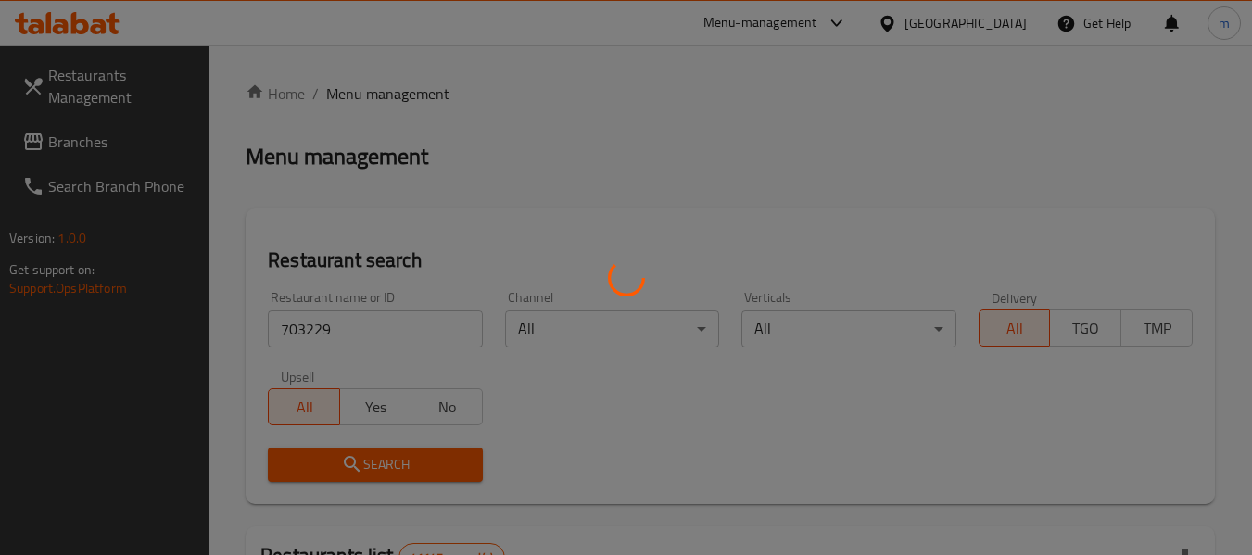
scroll to position [256, 0]
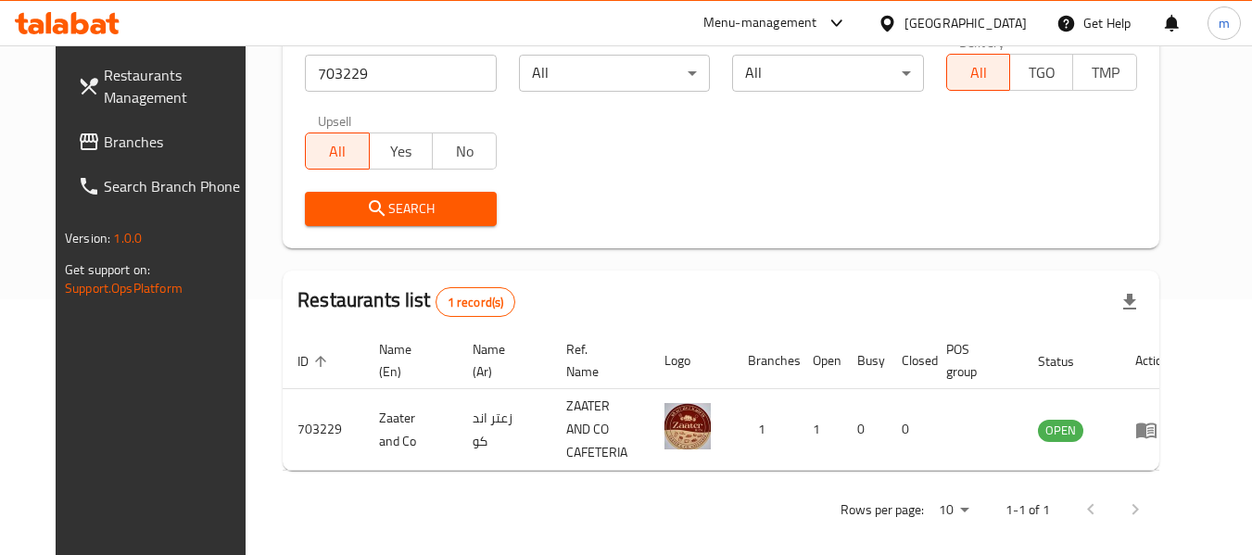
click at [105, 143] on span "Branches" at bounding box center [177, 142] width 146 height 22
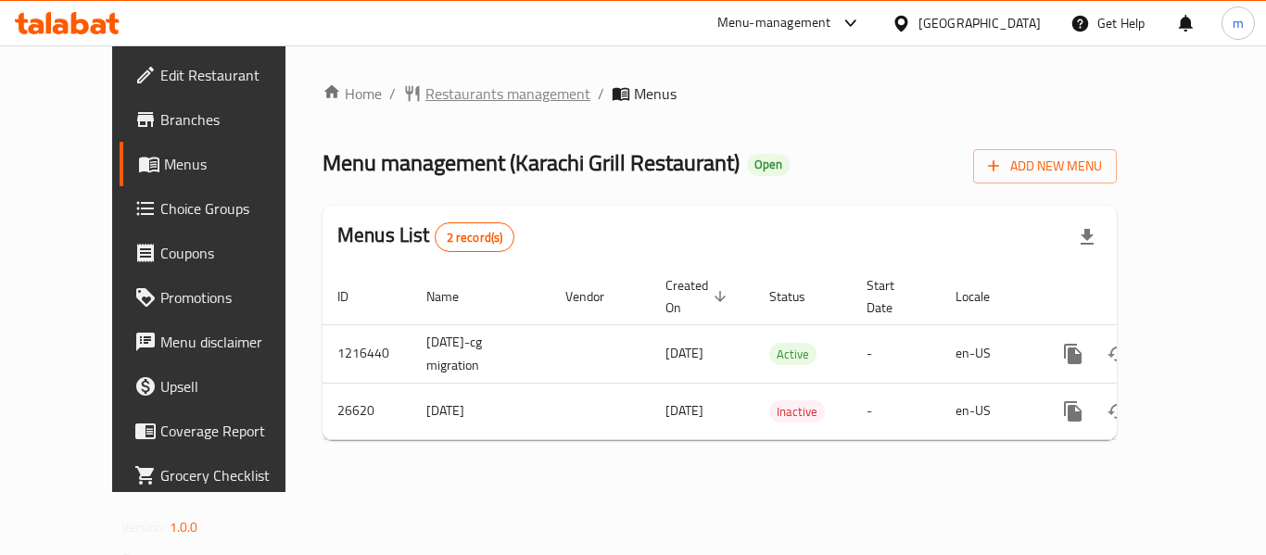
click at [425, 97] on span "Restaurants management" at bounding box center [507, 93] width 165 height 22
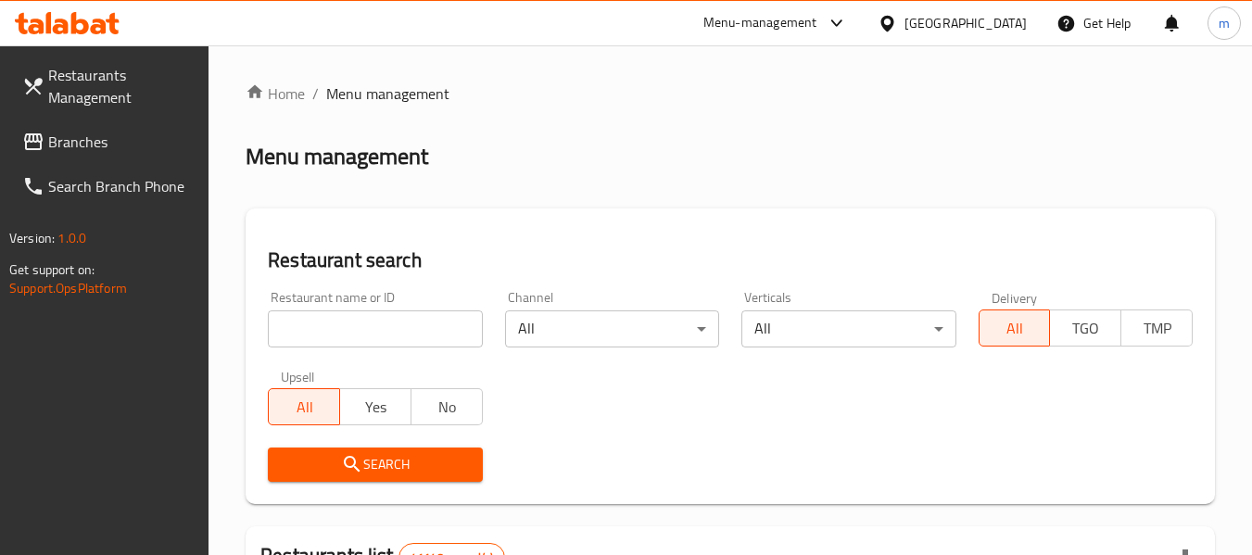
click at [346, 335] on input "search" at bounding box center [375, 329] width 214 height 37
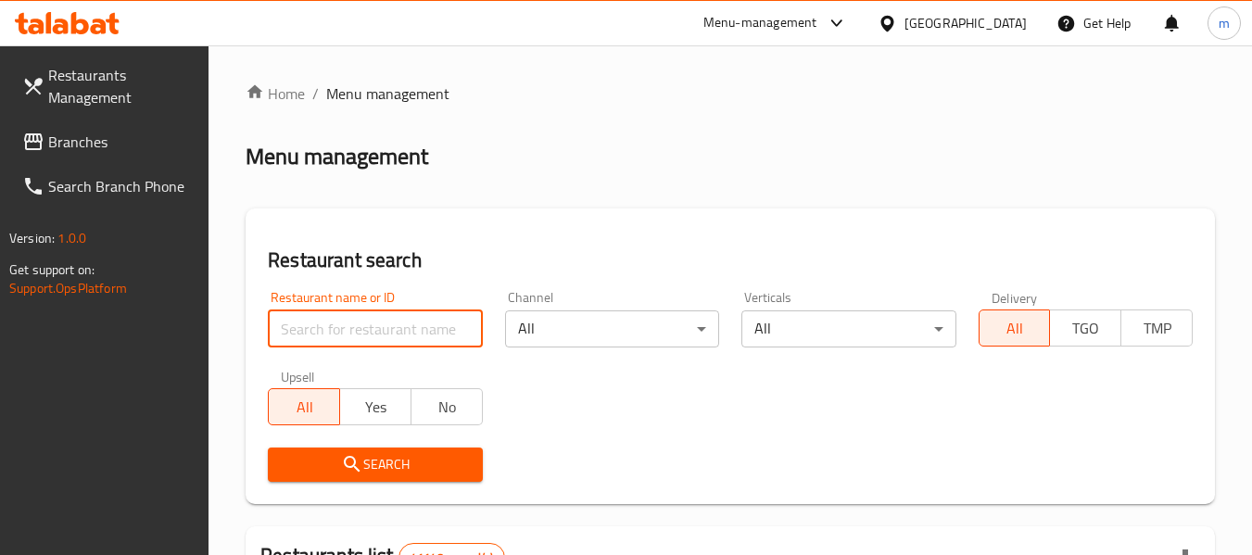
paste input "13838"
type input "13838"
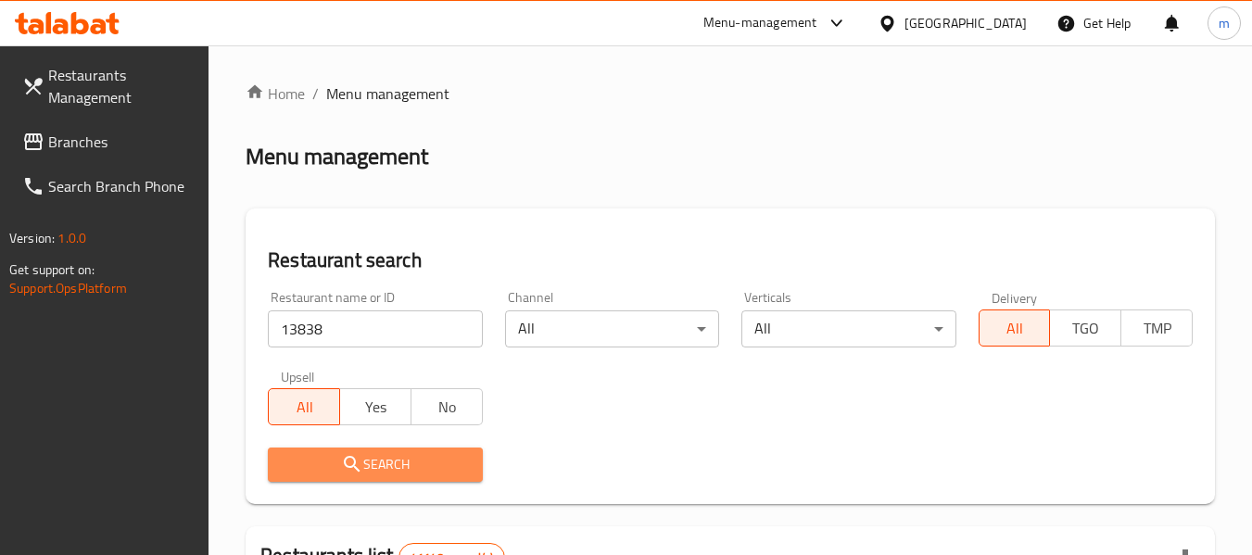
click at [386, 474] on span "Search" at bounding box center [375, 464] width 184 height 23
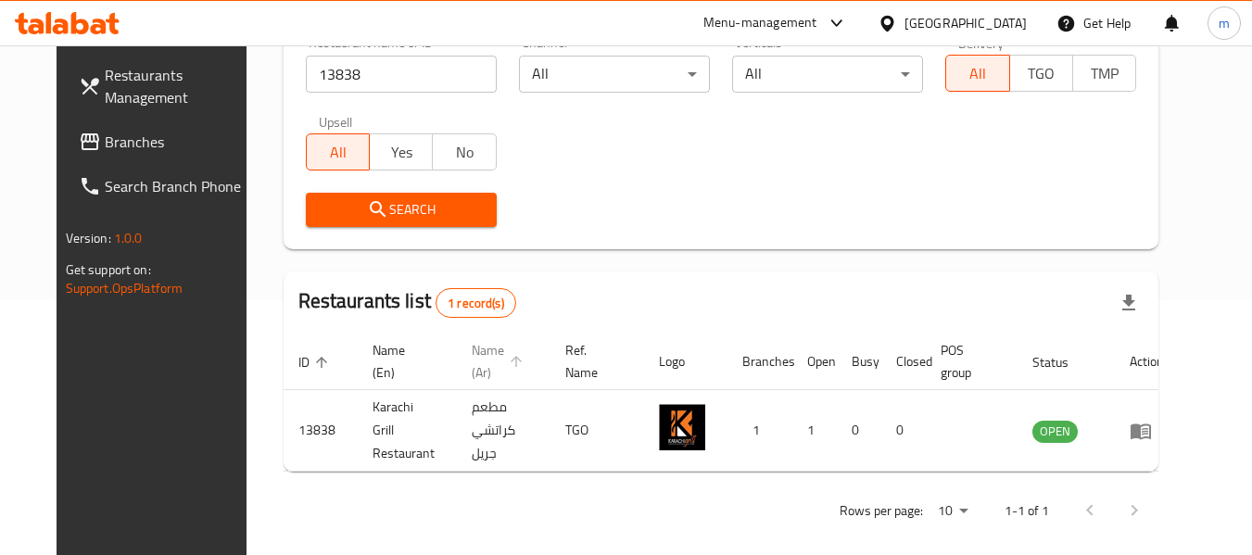
scroll to position [256, 0]
click at [1020, 16] on div "[GEOGRAPHIC_DATA]" at bounding box center [966, 23] width 122 height 20
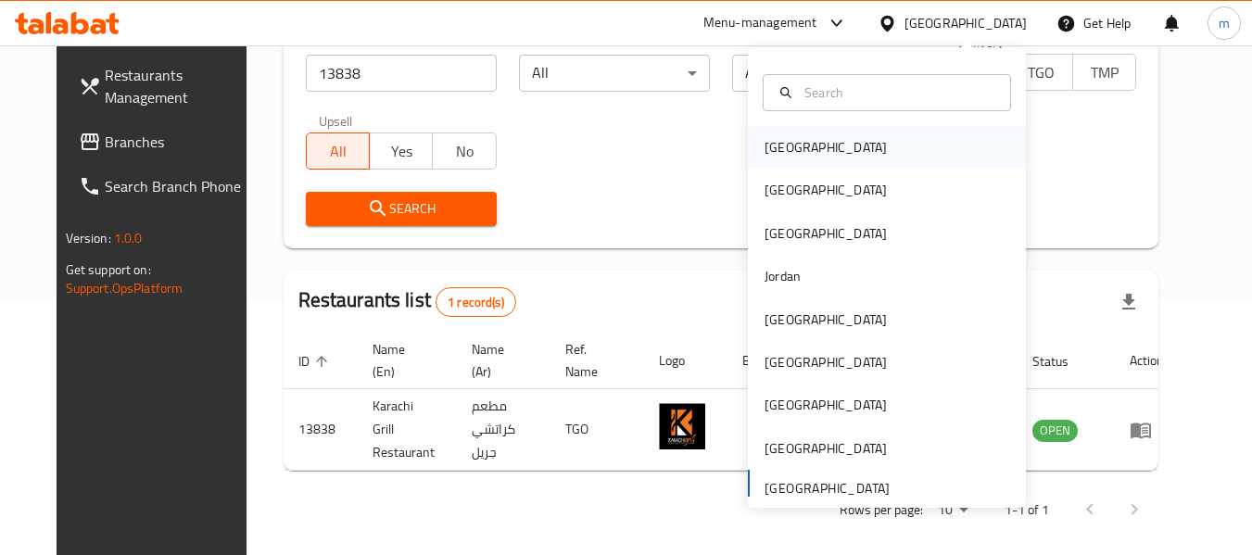
click at [780, 146] on div "[GEOGRAPHIC_DATA]" at bounding box center [826, 147] width 122 height 20
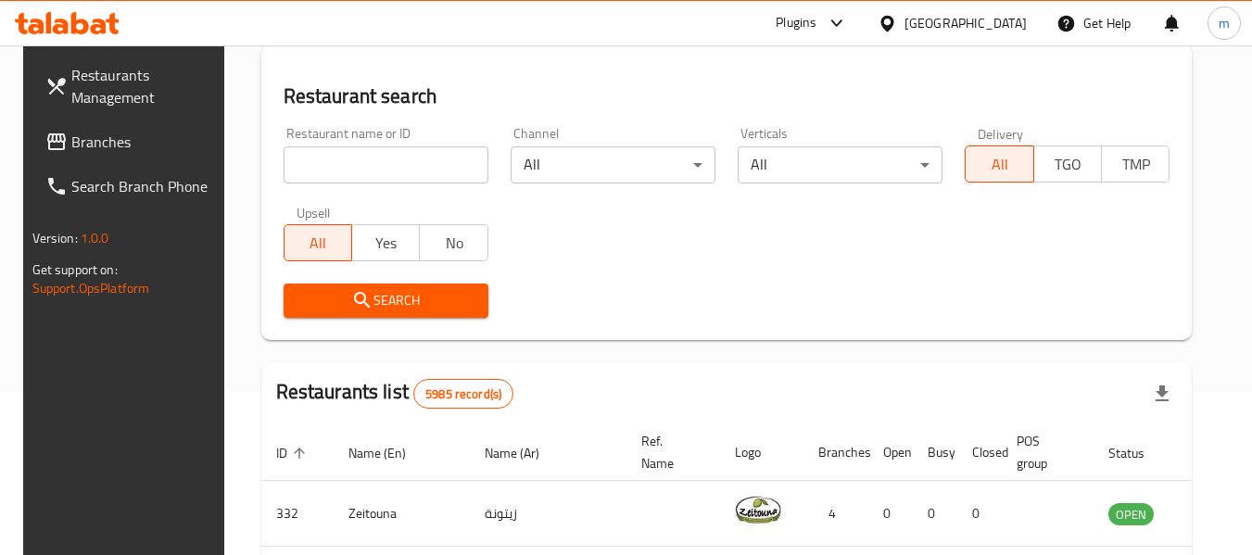
scroll to position [163, 0]
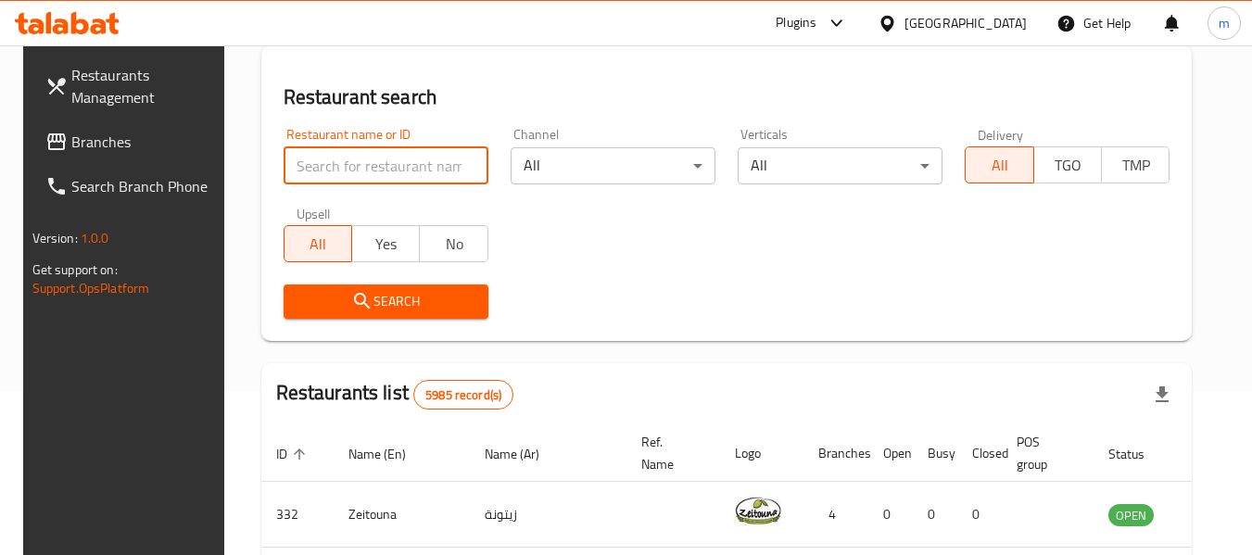
click at [363, 167] on input "search" at bounding box center [386, 165] width 205 height 37
paste input "753639"
type input "753639"
click at [122, 138] on span "Branches" at bounding box center [144, 142] width 146 height 22
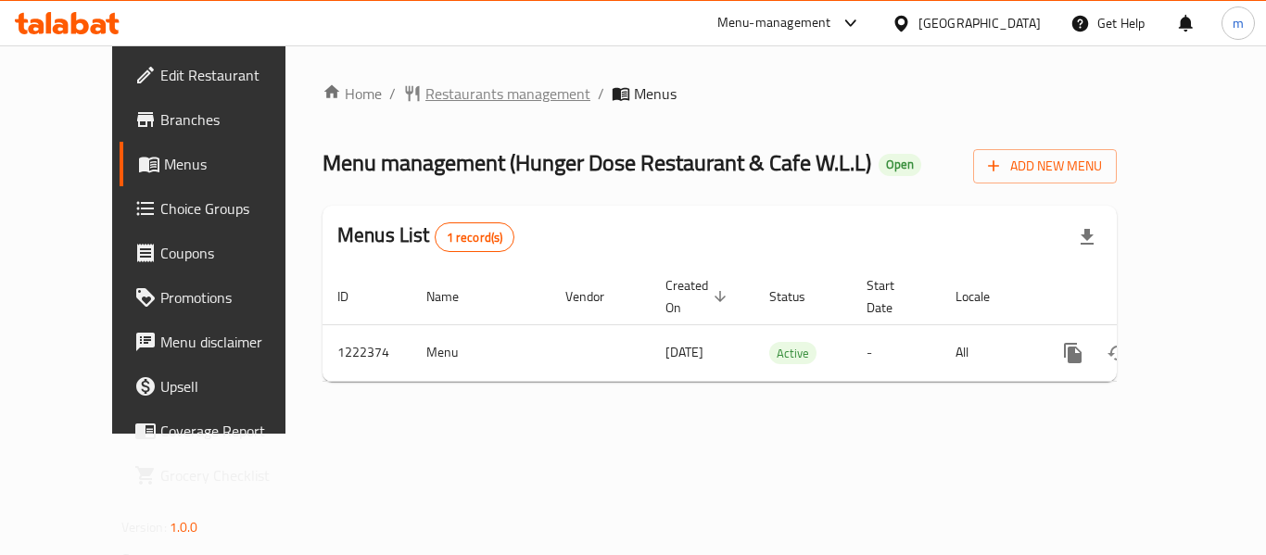
click at [436, 91] on span "Restaurants management" at bounding box center [507, 93] width 165 height 22
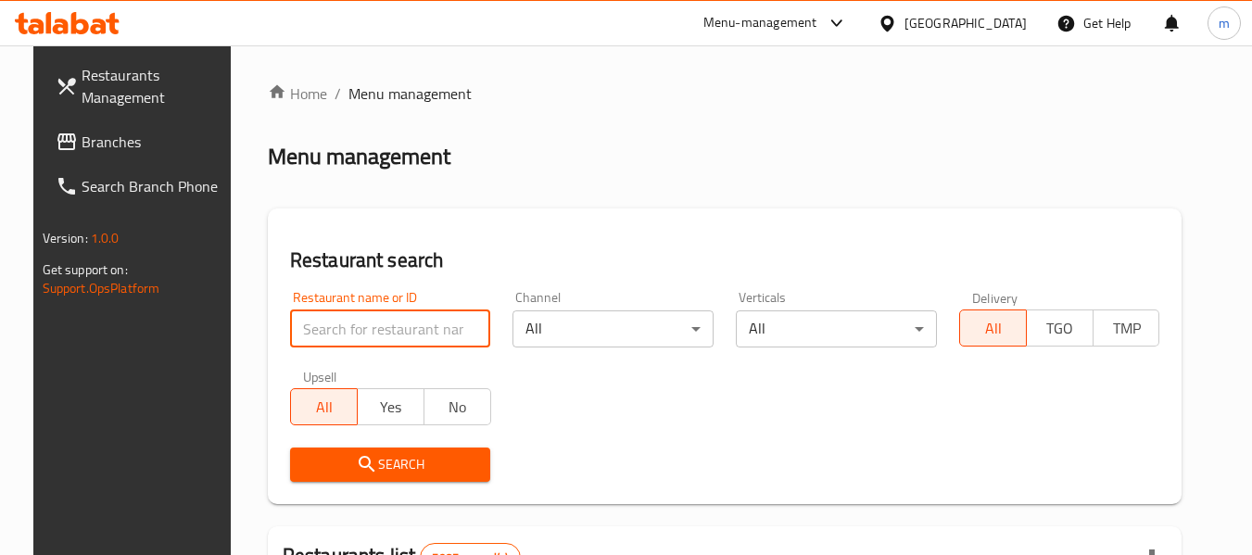
click at [415, 324] on input "search" at bounding box center [390, 329] width 201 height 37
paste input "674047"
type input "674047"
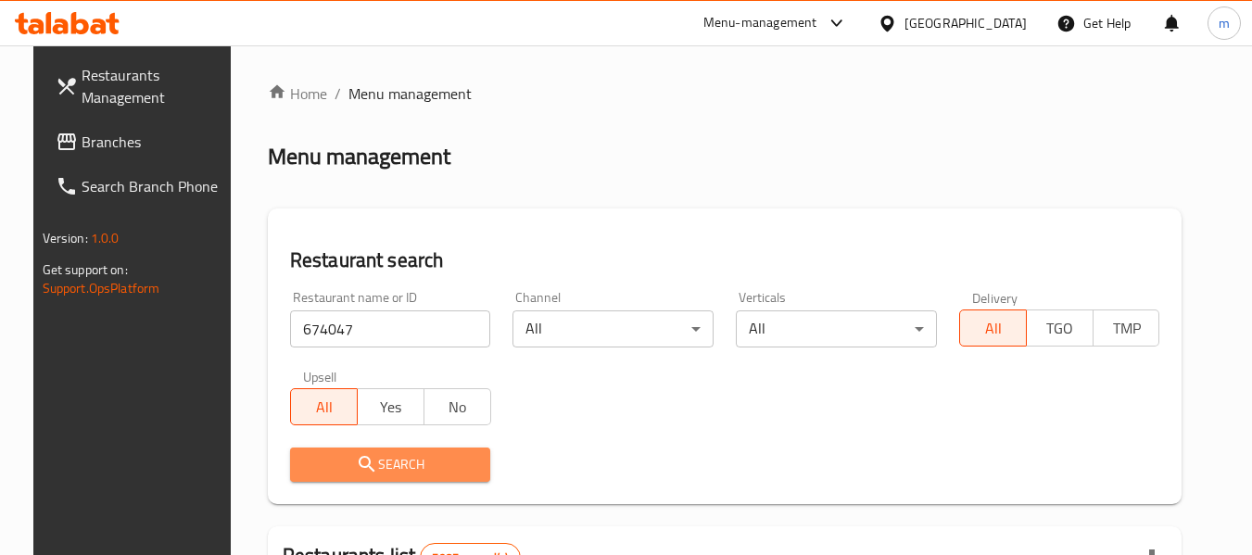
click at [413, 467] on span "Search" at bounding box center [390, 464] width 171 height 23
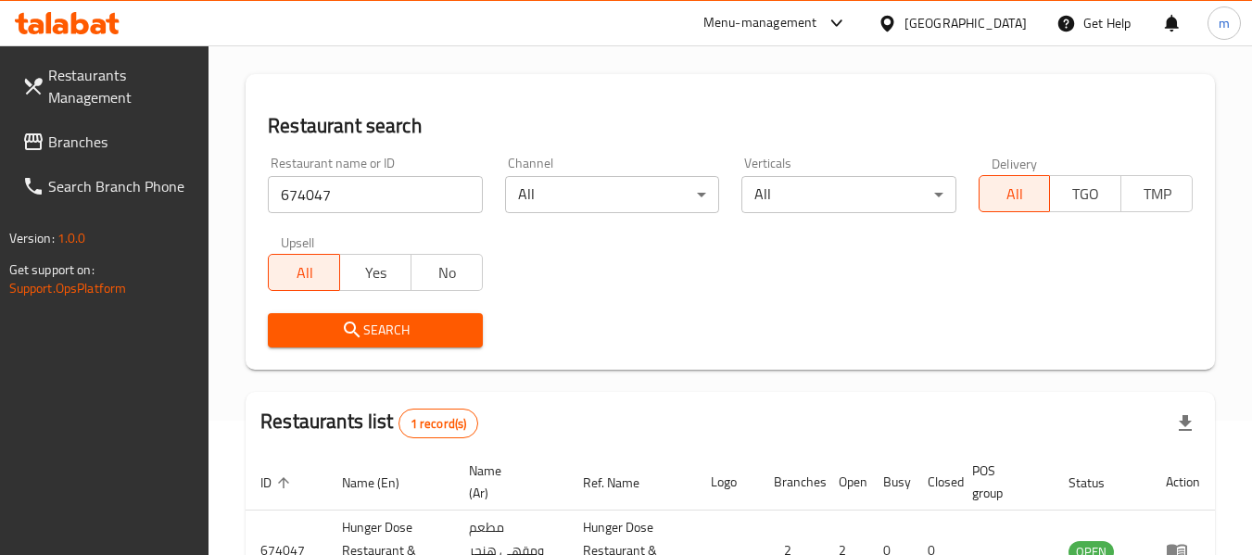
scroll to position [272, 0]
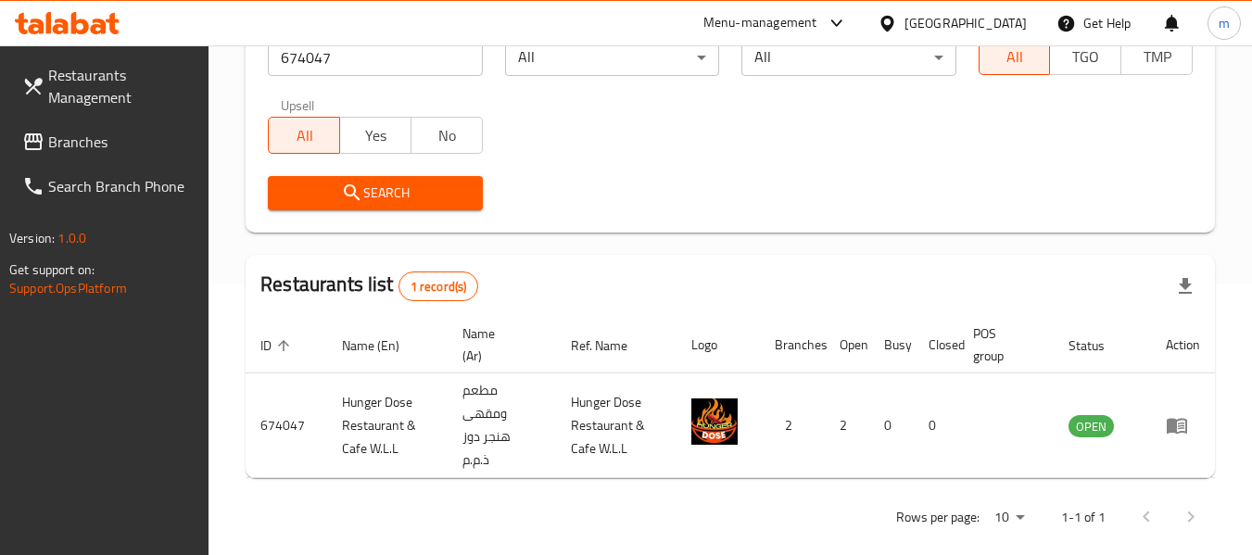
click at [991, 20] on div "[GEOGRAPHIC_DATA]" at bounding box center [966, 23] width 122 height 20
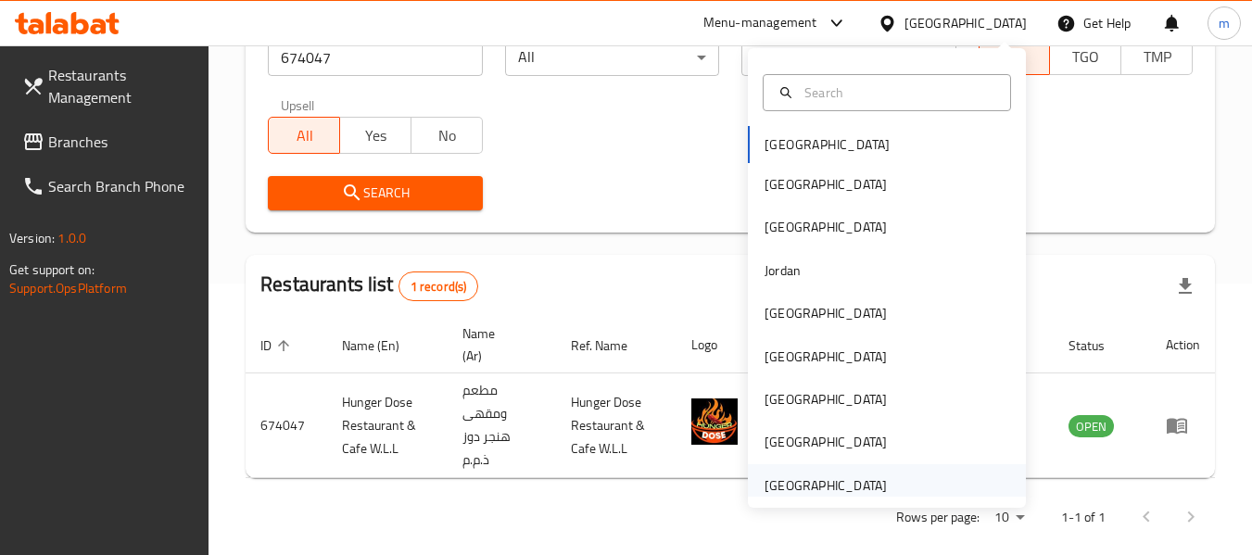
click at [813, 480] on div "[GEOGRAPHIC_DATA]" at bounding box center [826, 485] width 122 height 20
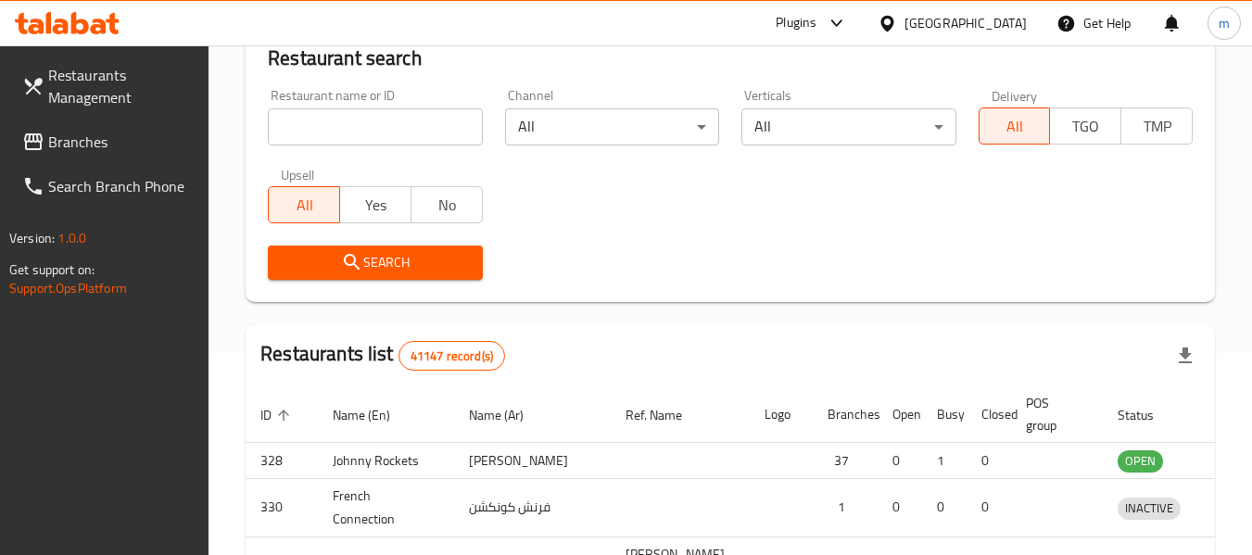
scroll to position [272, 0]
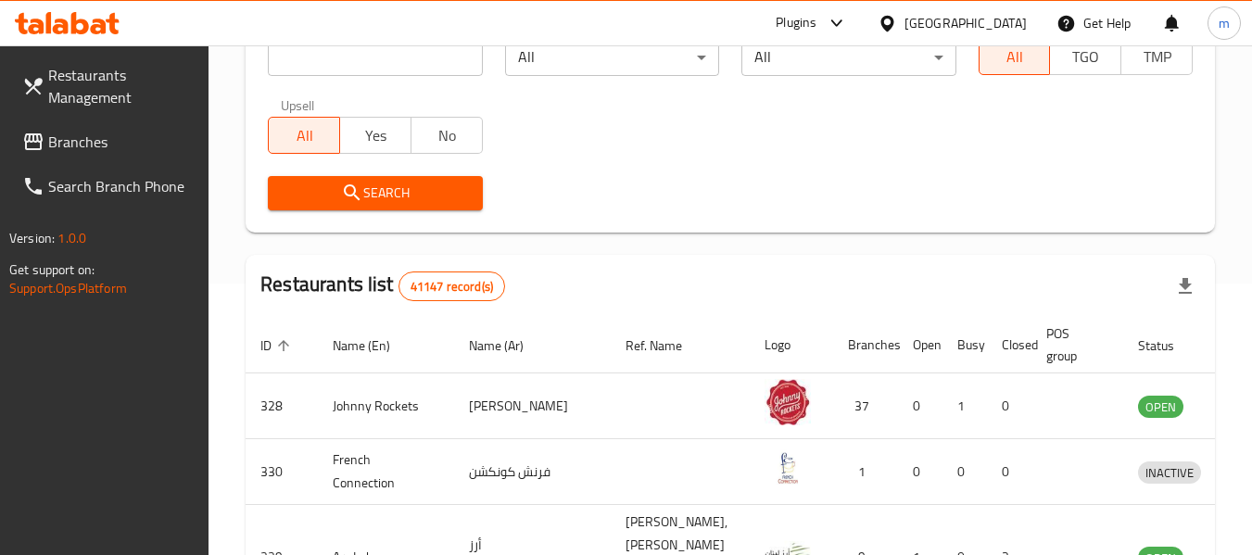
click at [96, 131] on span "Branches" at bounding box center [121, 142] width 146 height 22
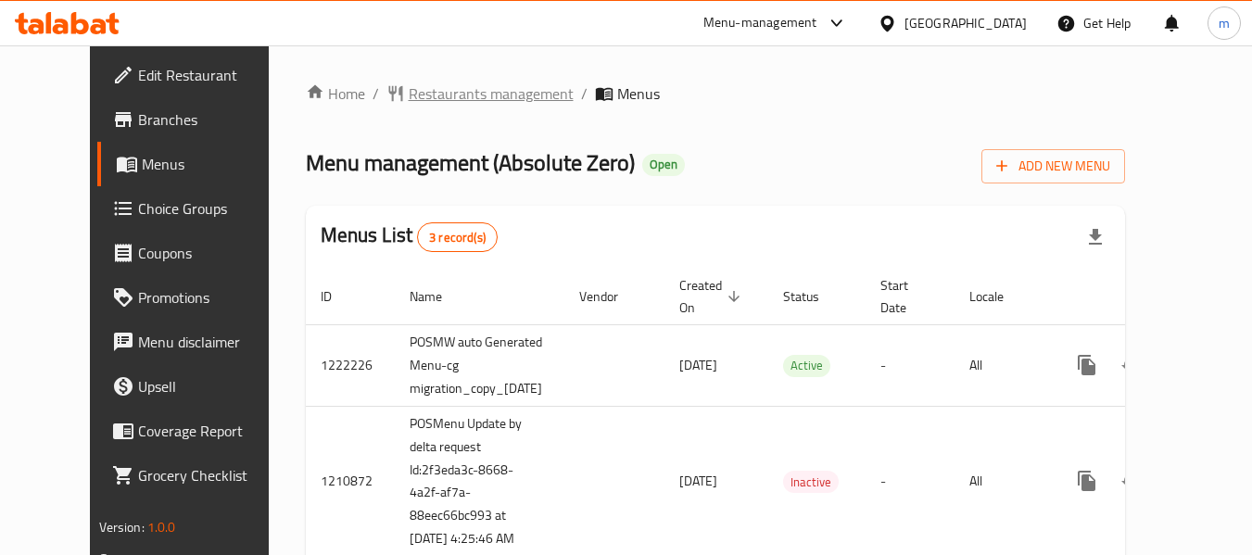
click at [440, 100] on span "Restaurants management" at bounding box center [491, 93] width 165 height 22
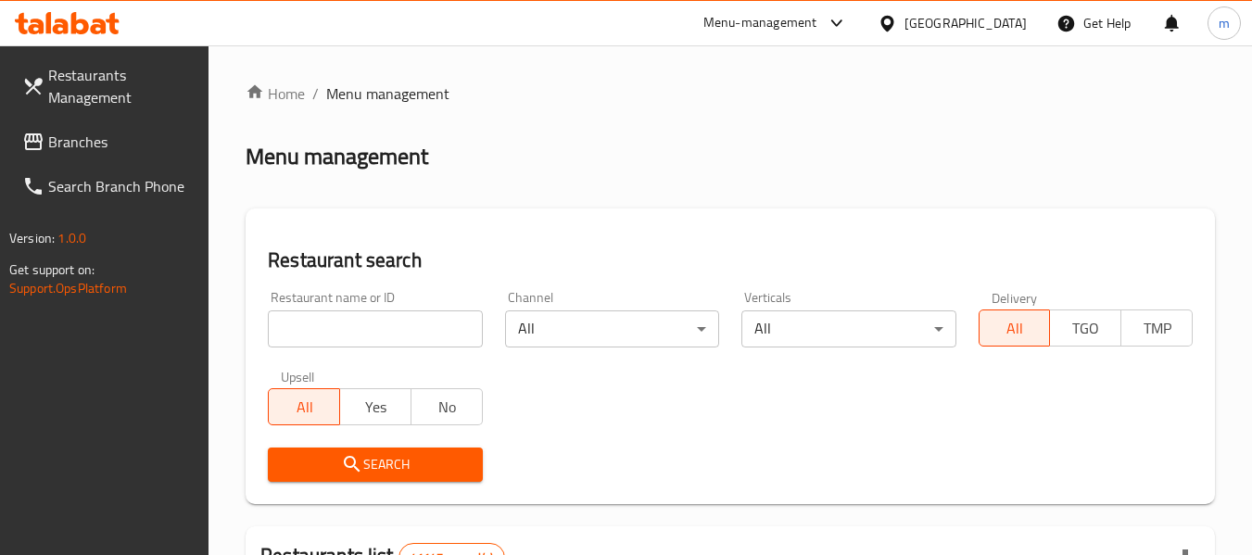
click at [354, 324] on input "search" at bounding box center [375, 329] width 214 height 37
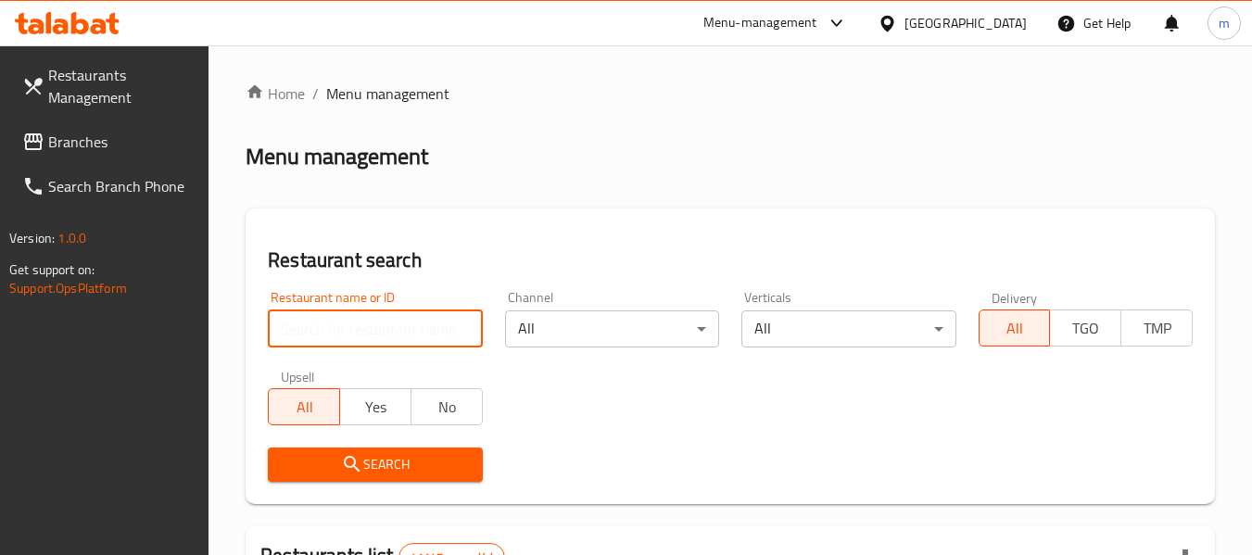
paste input "27306"
type input "27306"
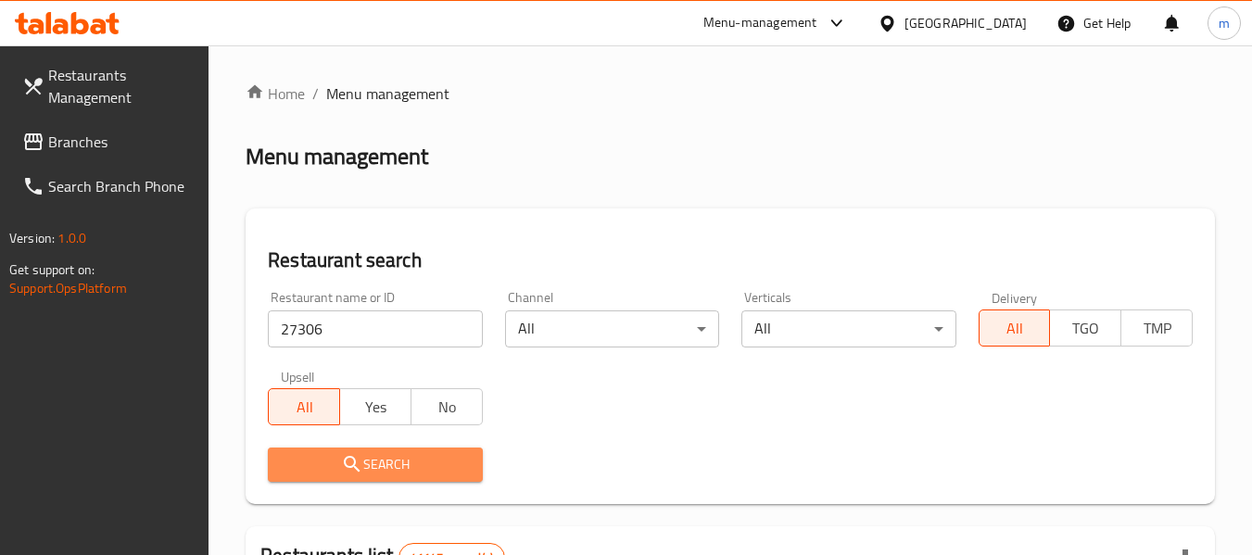
click at [344, 450] on button "Search" at bounding box center [375, 465] width 214 height 34
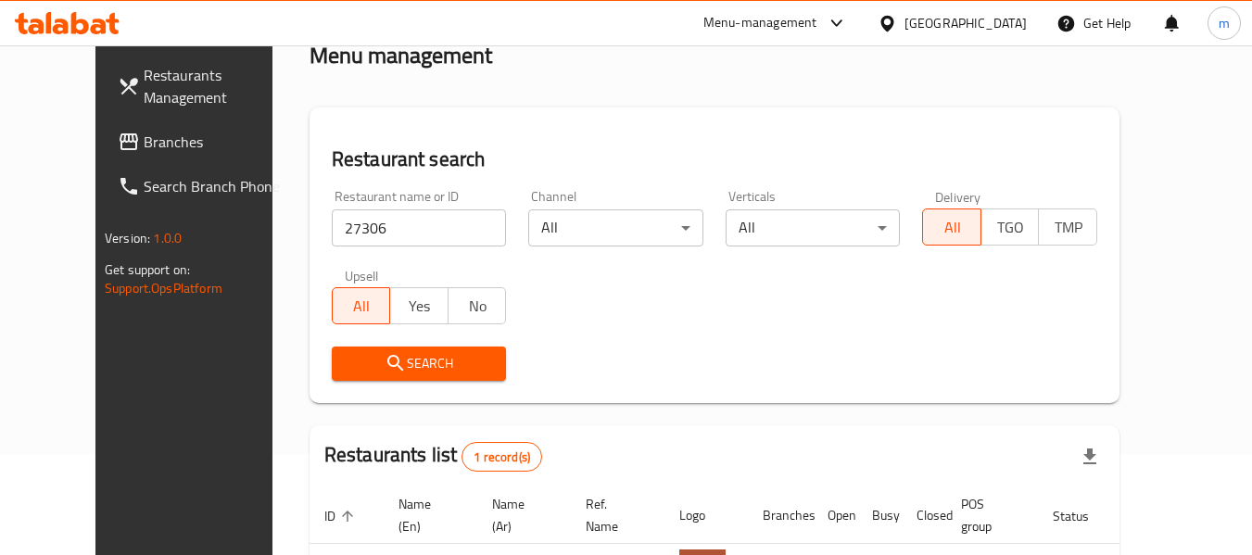
scroll to position [256, 0]
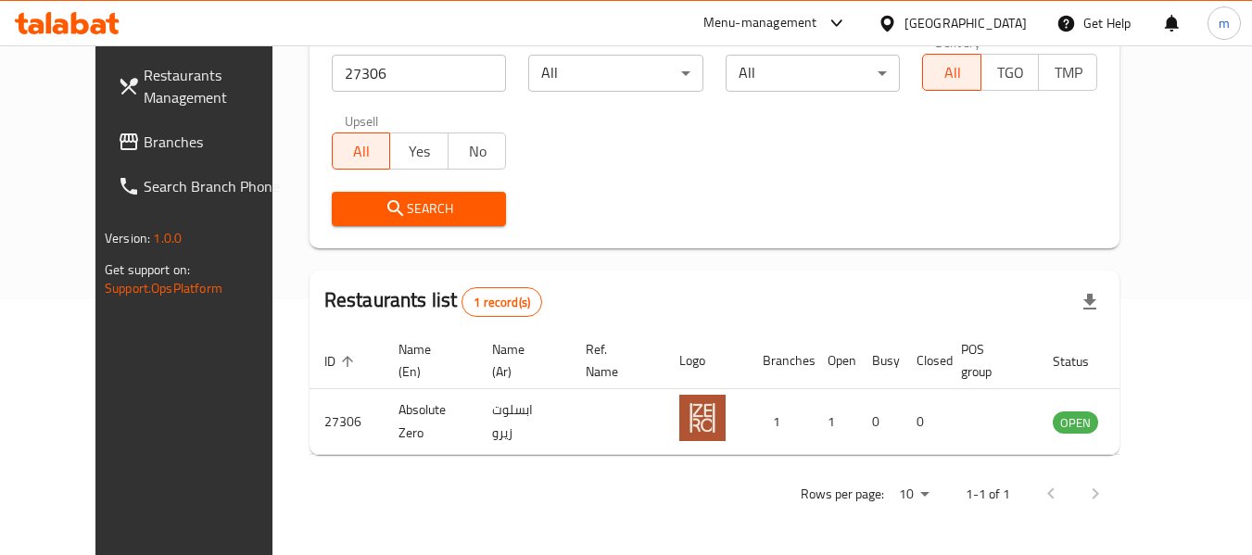
click at [944, 32] on div "[GEOGRAPHIC_DATA]" at bounding box center [966, 23] width 122 height 20
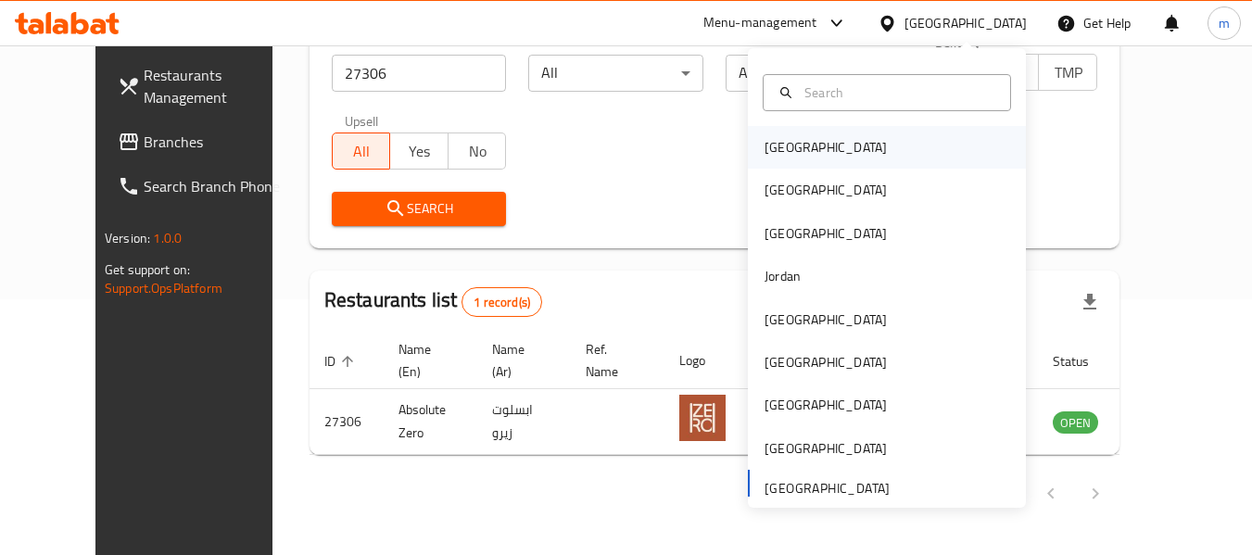
click at [771, 138] on div "[GEOGRAPHIC_DATA]" at bounding box center [826, 147] width 122 height 20
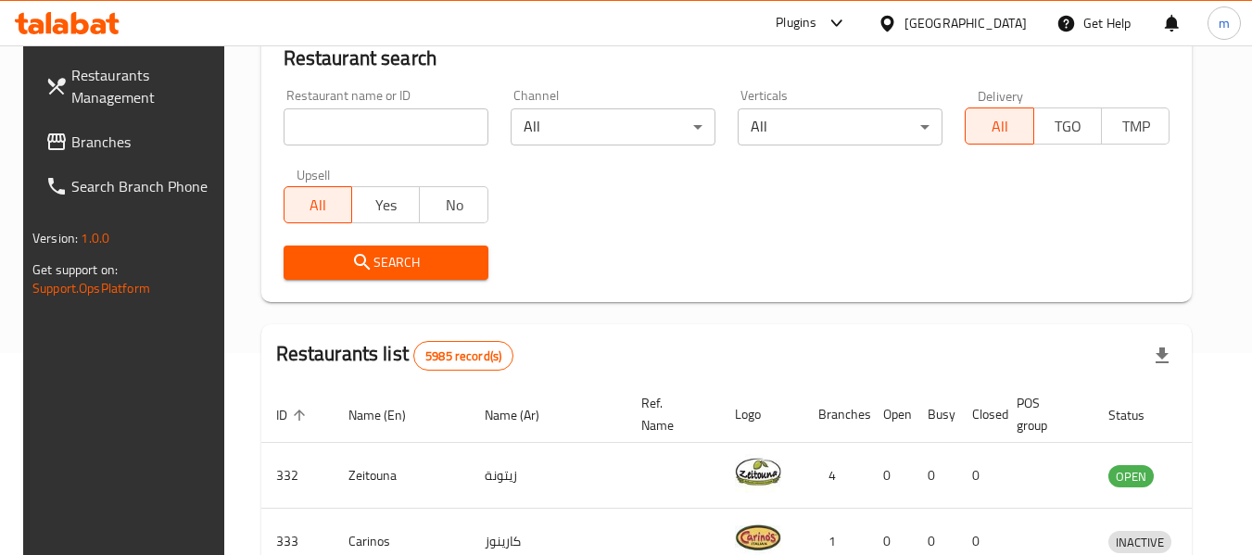
scroll to position [256, 0]
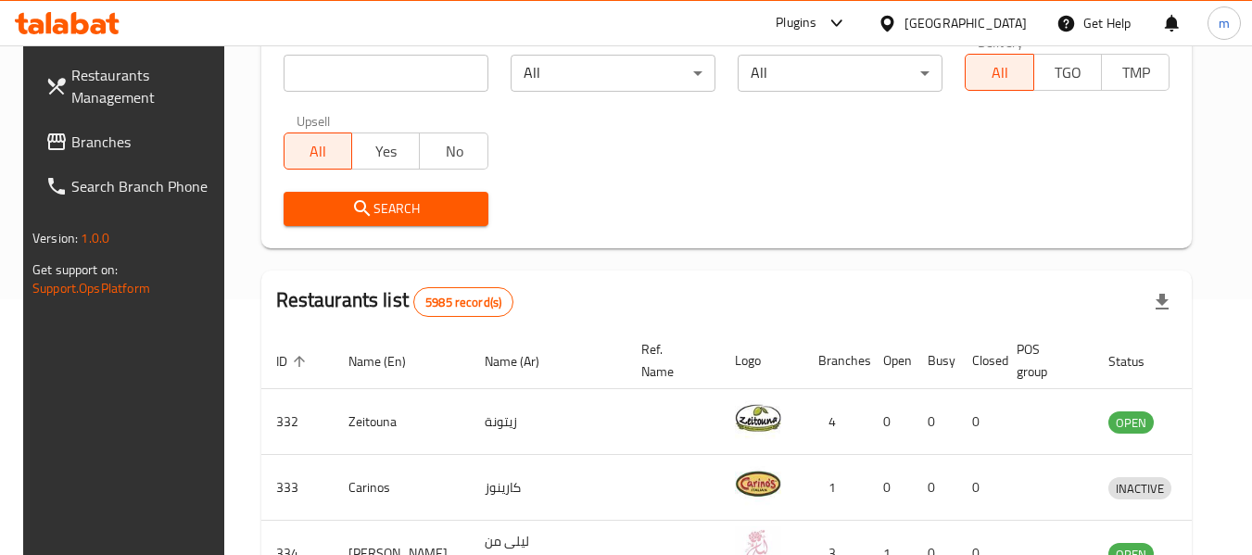
click at [82, 134] on span "Branches" at bounding box center [144, 142] width 146 height 22
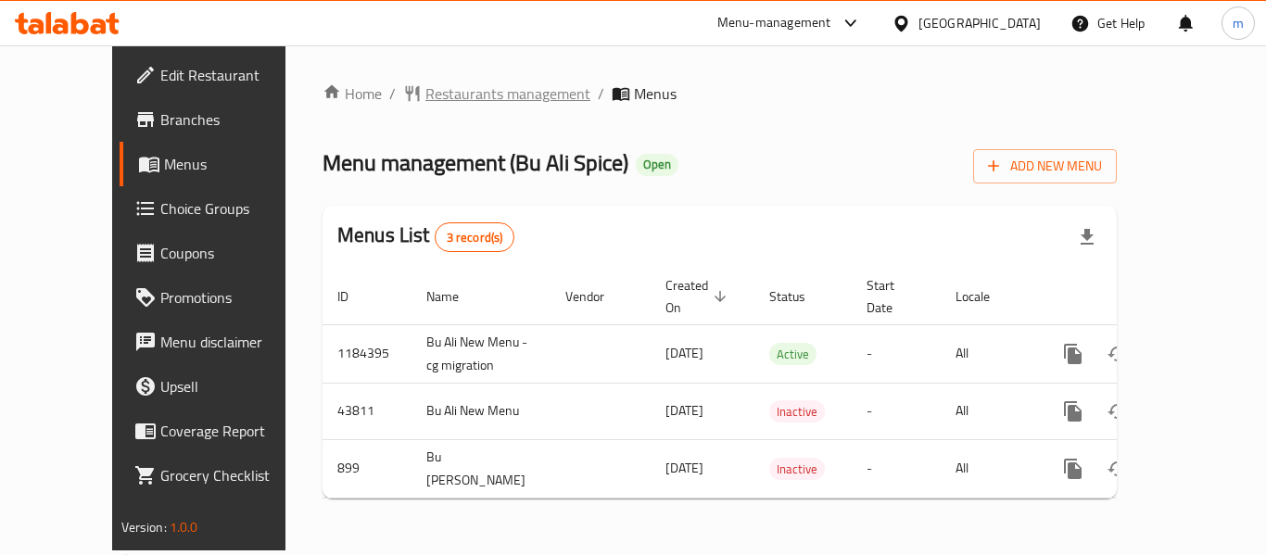
click at [425, 95] on span "Restaurants management" at bounding box center [507, 93] width 165 height 22
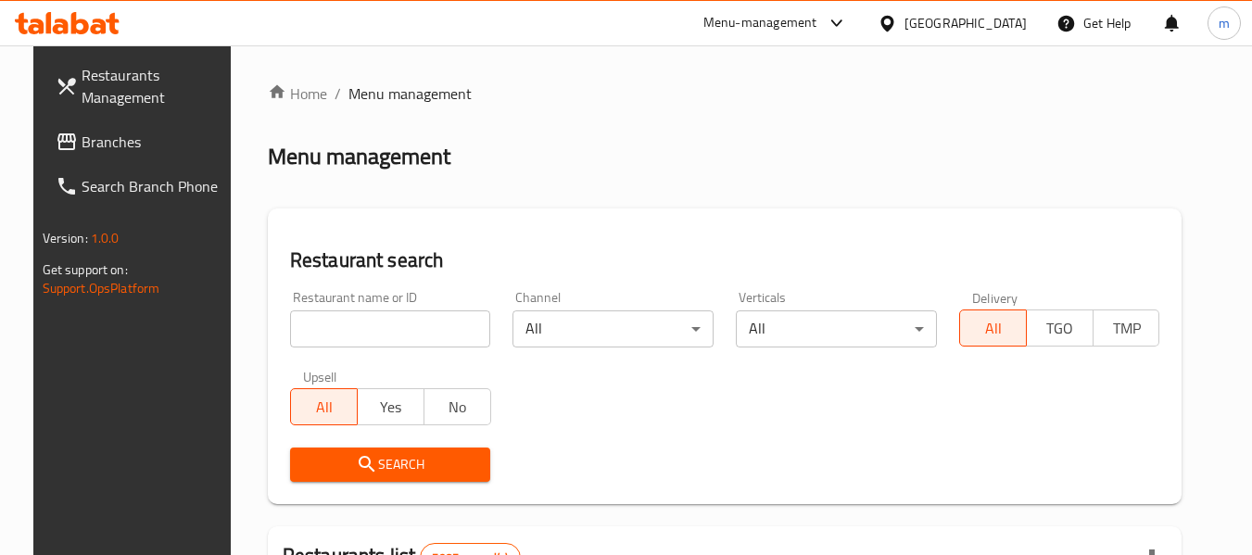
click at [377, 349] on div "Restaurant name or ID Restaurant name or ID" at bounding box center [390, 319] width 223 height 79
click at [375, 322] on input "search" at bounding box center [390, 329] width 201 height 37
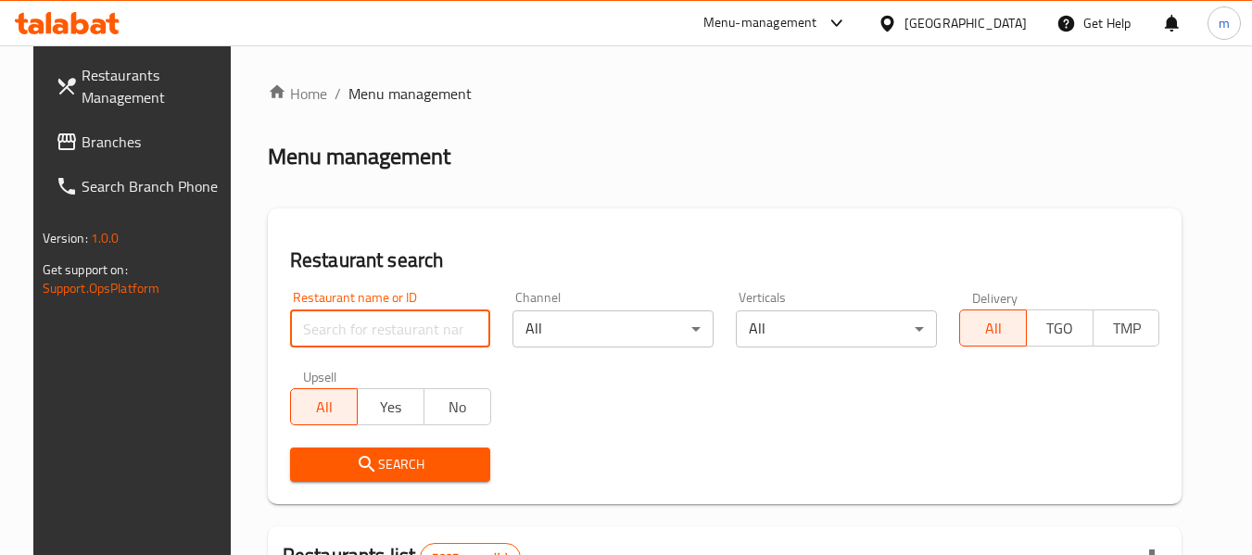
paste input "610"
type input "610"
click button "Search" at bounding box center [390, 465] width 201 height 34
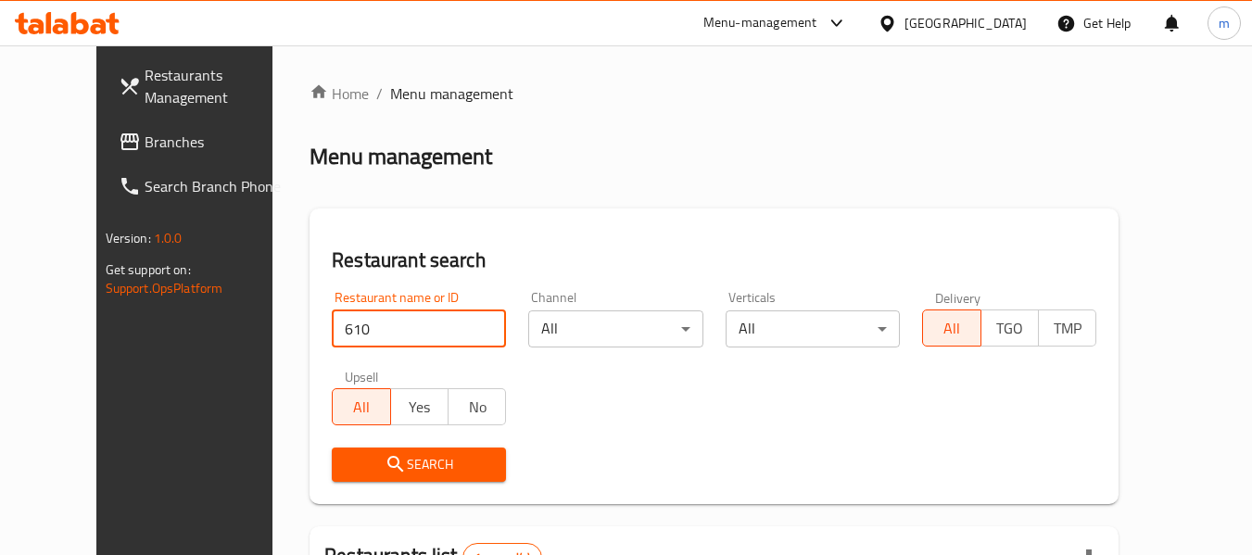
click at [443, 462] on span "Search" at bounding box center [419, 464] width 145 height 23
click at [444, 463] on span "Search" at bounding box center [419, 464] width 145 height 23
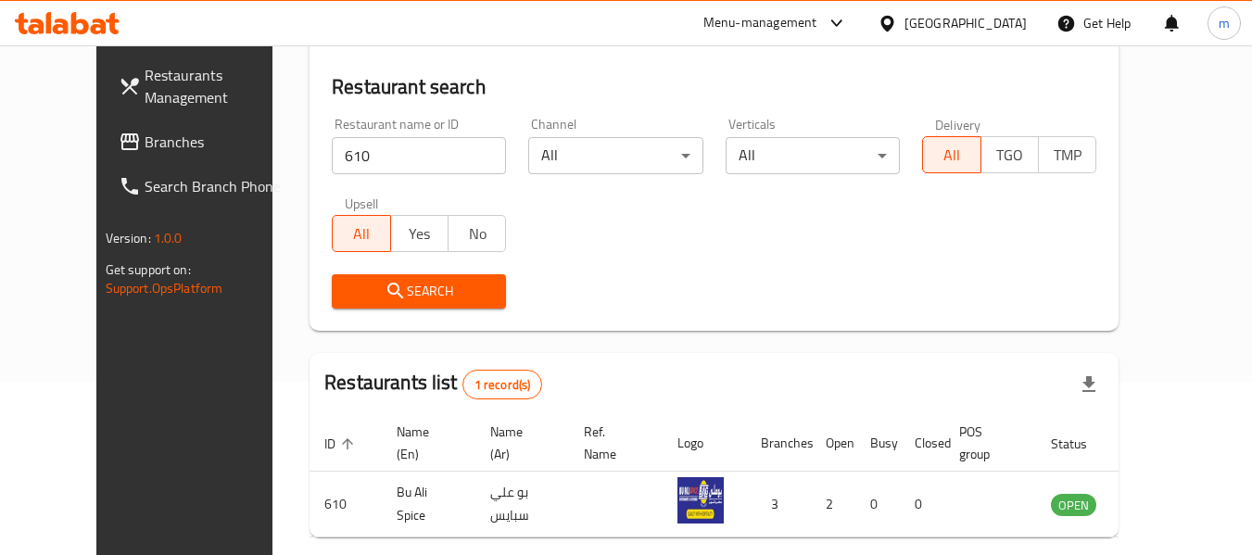
scroll to position [256, 0]
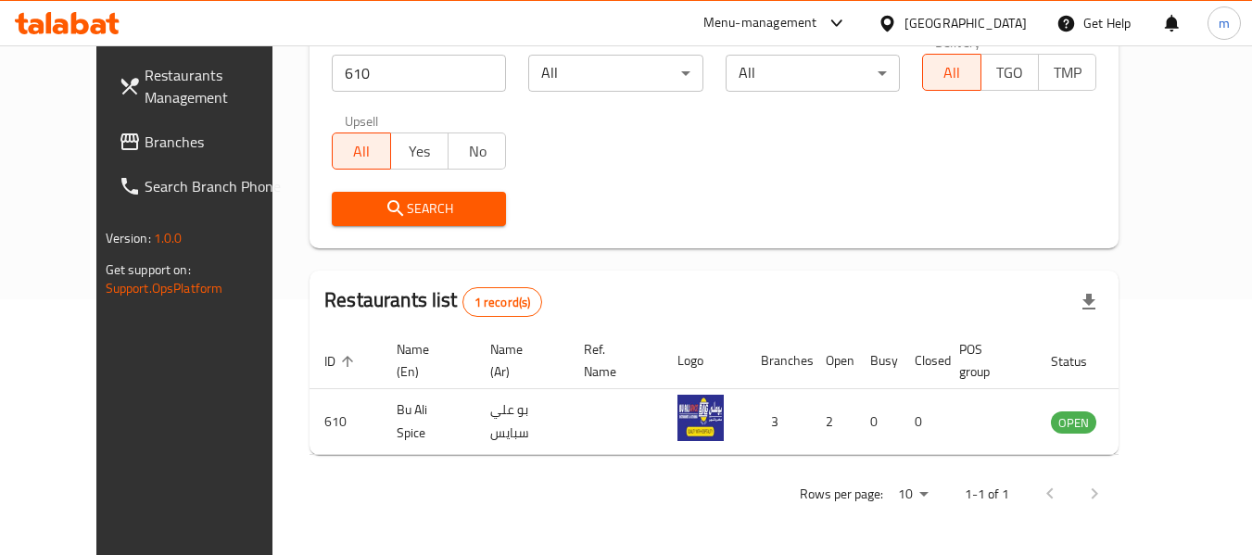
click at [1017, 25] on div "Bahrain" at bounding box center [966, 23] width 122 height 20
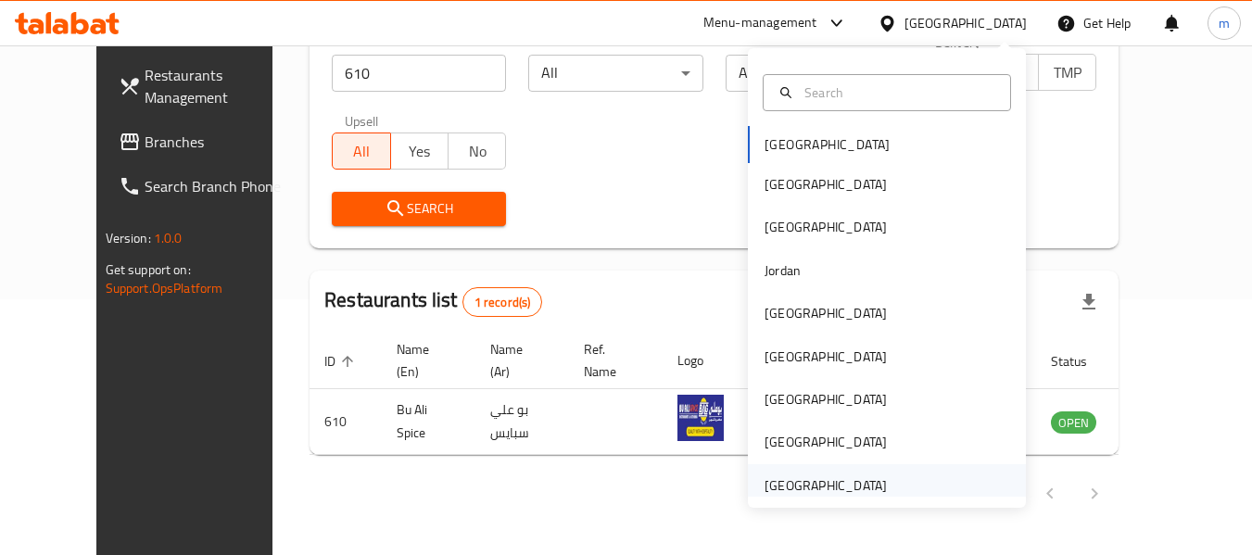
click at [822, 482] on div "[GEOGRAPHIC_DATA]" at bounding box center [826, 485] width 122 height 20
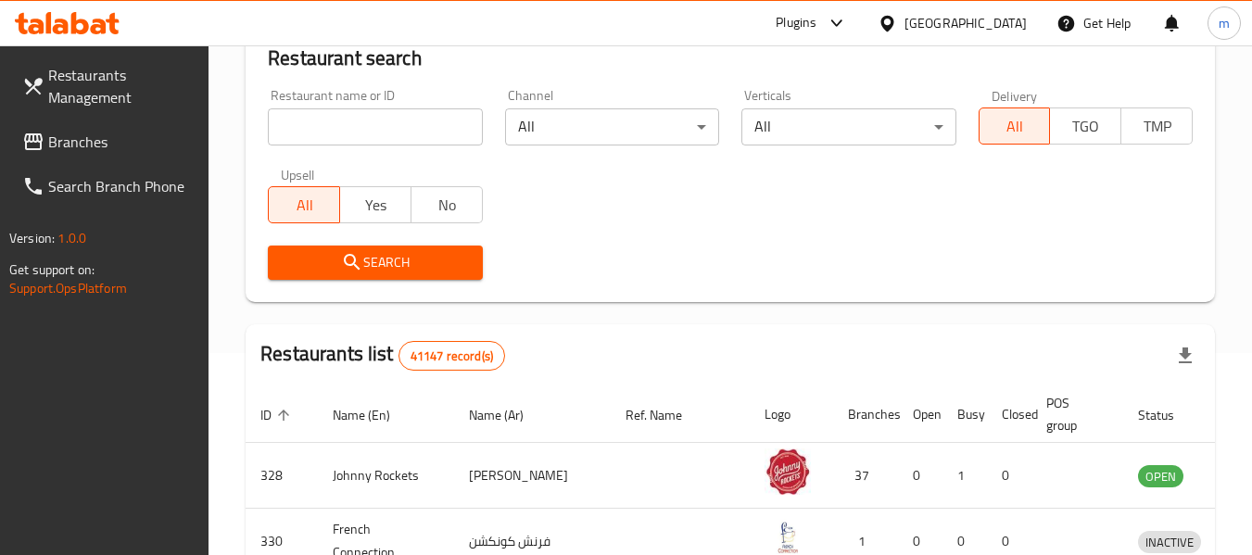
scroll to position [256, 0]
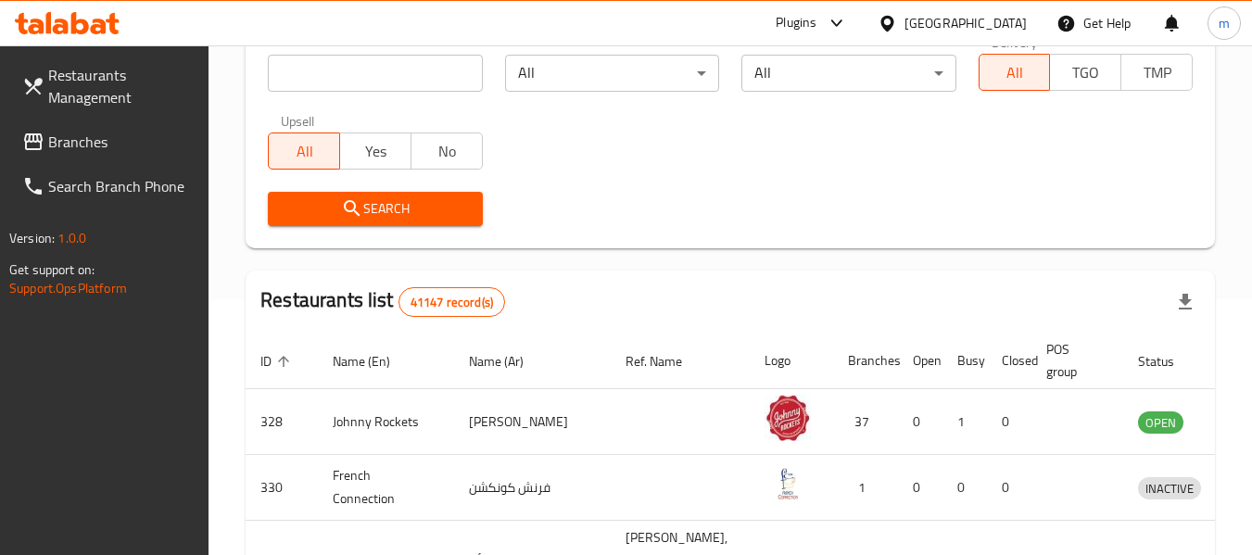
click at [71, 143] on span "Branches" at bounding box center [121, 142] width 146 height 22
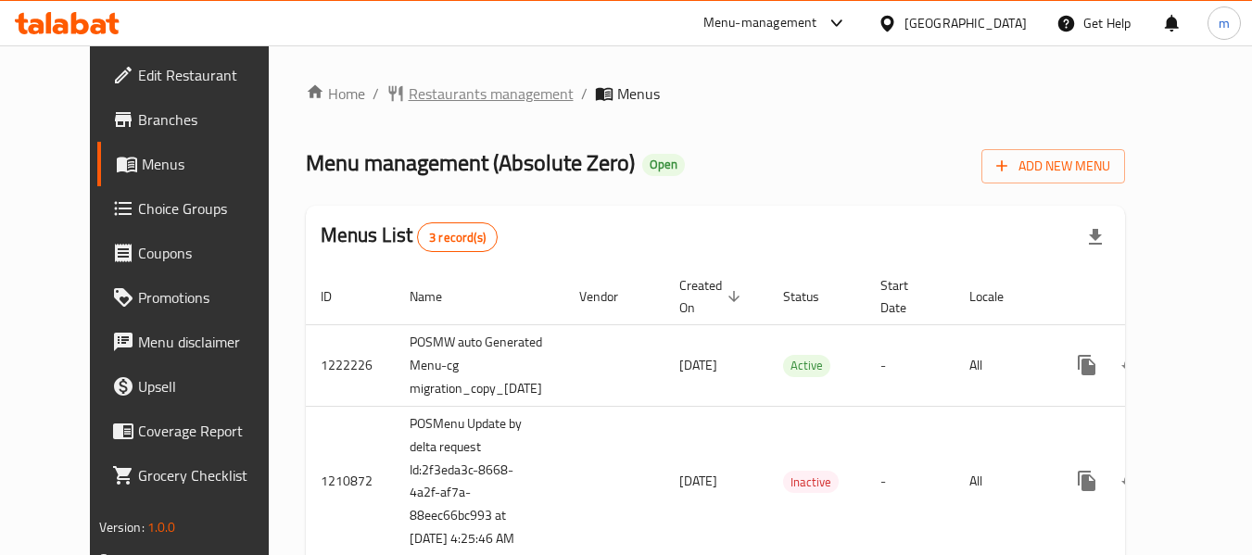
click at [429, 98] on span "Restaurants management" at bounding box center [491, 93] width 165 height 22
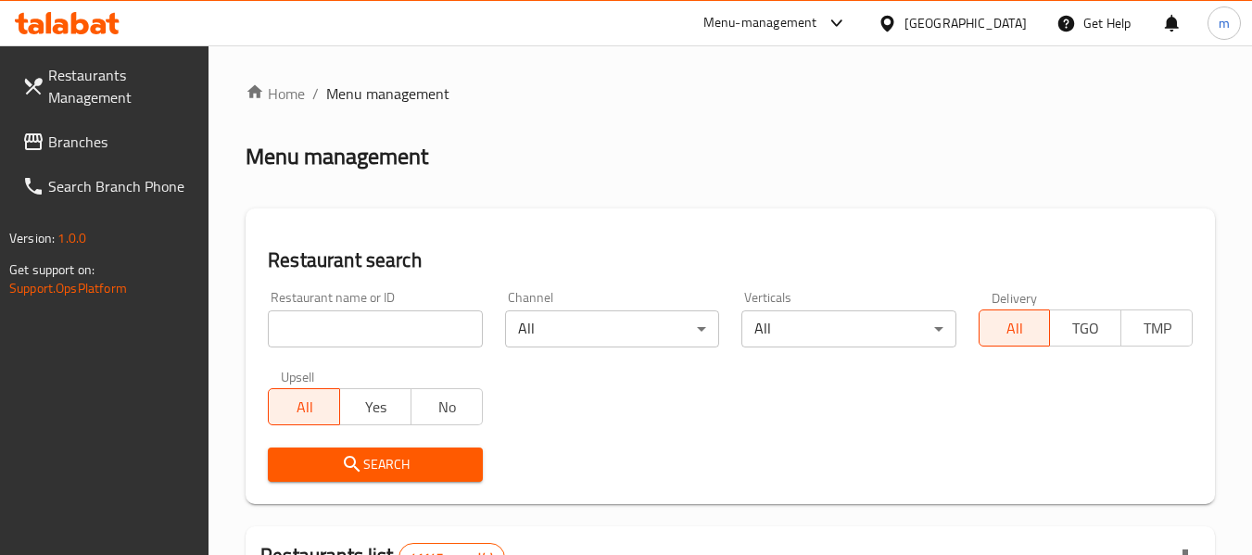
click at [387, 336] on input "search" at bounding box center [375, 329] width 214 height 37
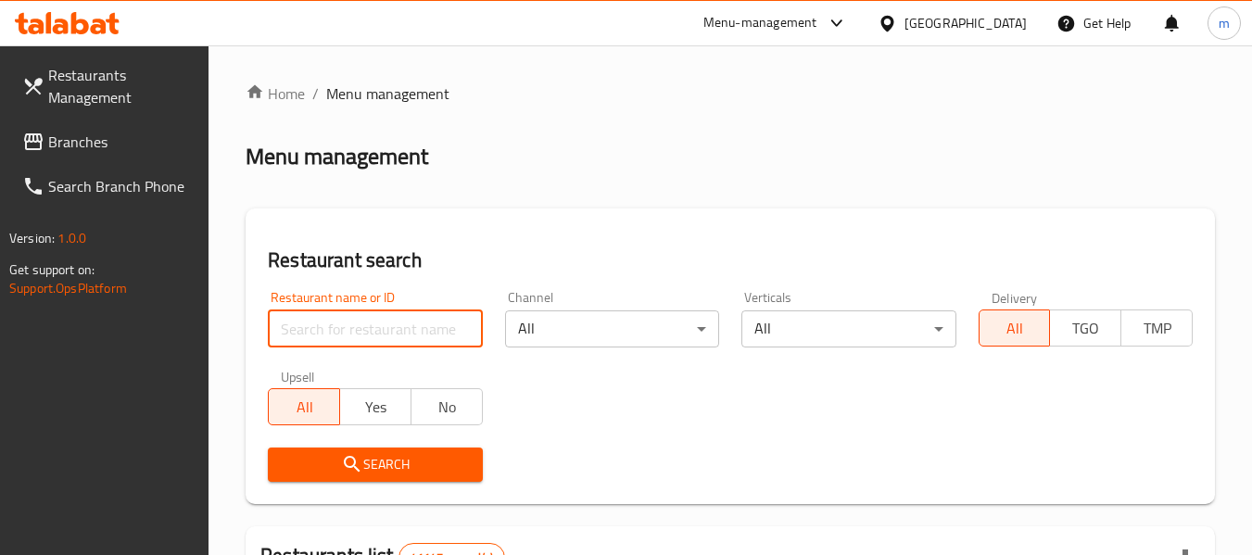
paste input "27306"
type input "27306"
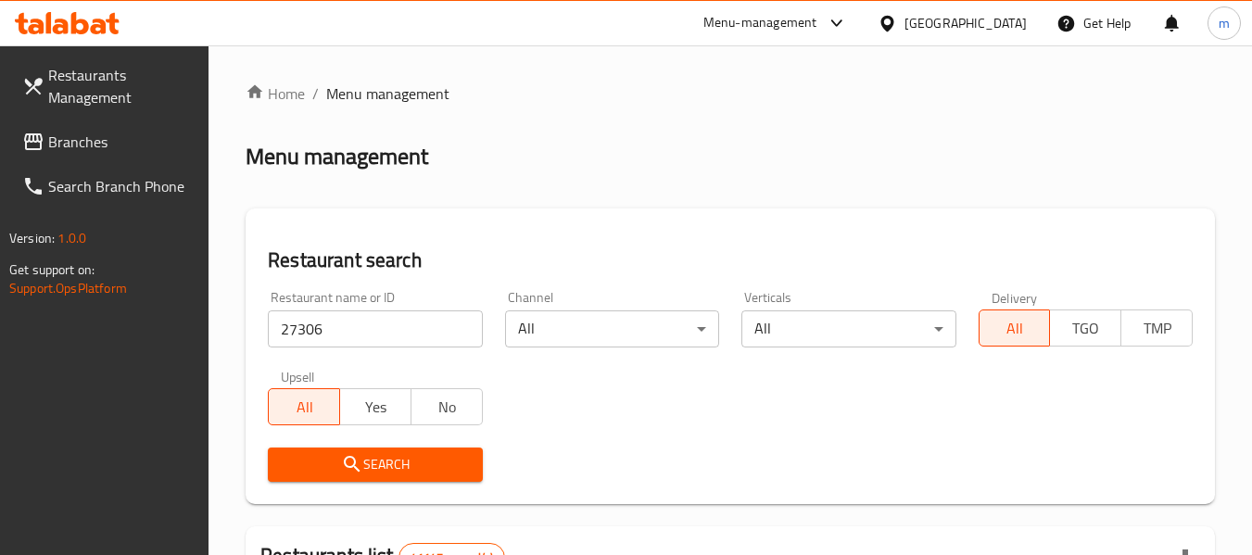
click at [387, 468] on span "Search" at bounding box center [375, 464] width 184 height 23
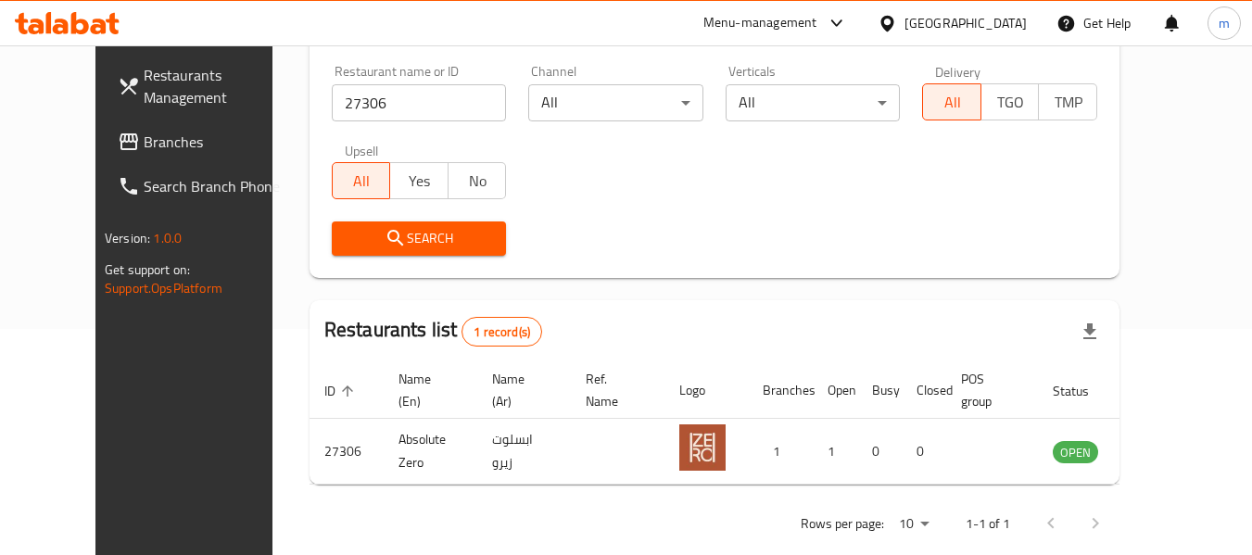
scroll to position [256, 0]
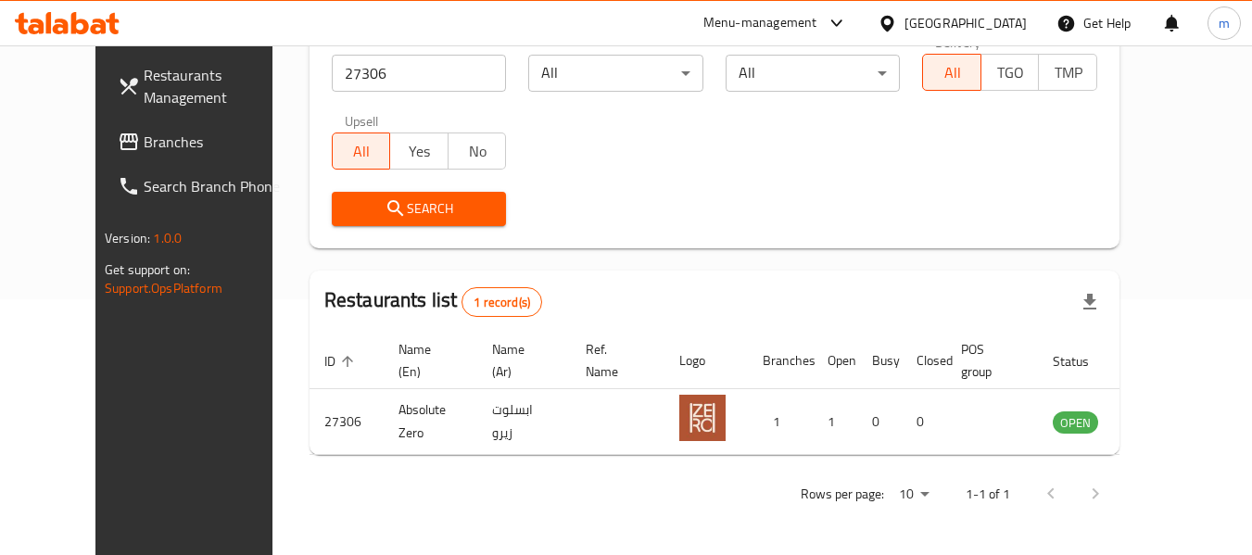
click at [944, 19] on div "[GEOGRAPHIC_DATA]" at bounding box center [966, 23] width 122 height 20
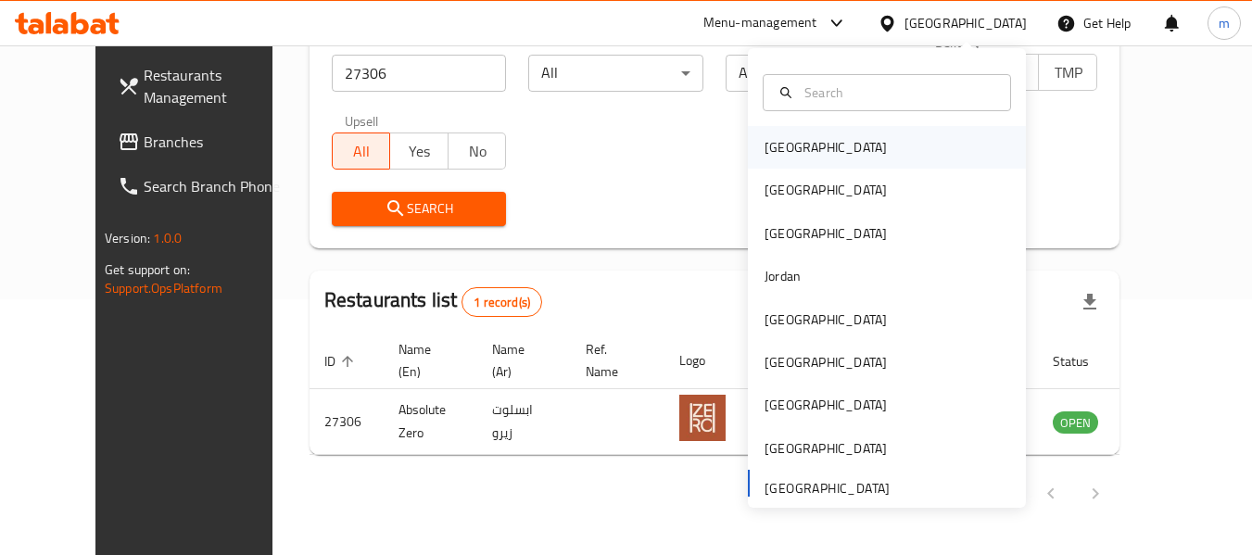
click at [818, 159] on div "Bahrain" at bounding box center [887, 147] width 278 height 43
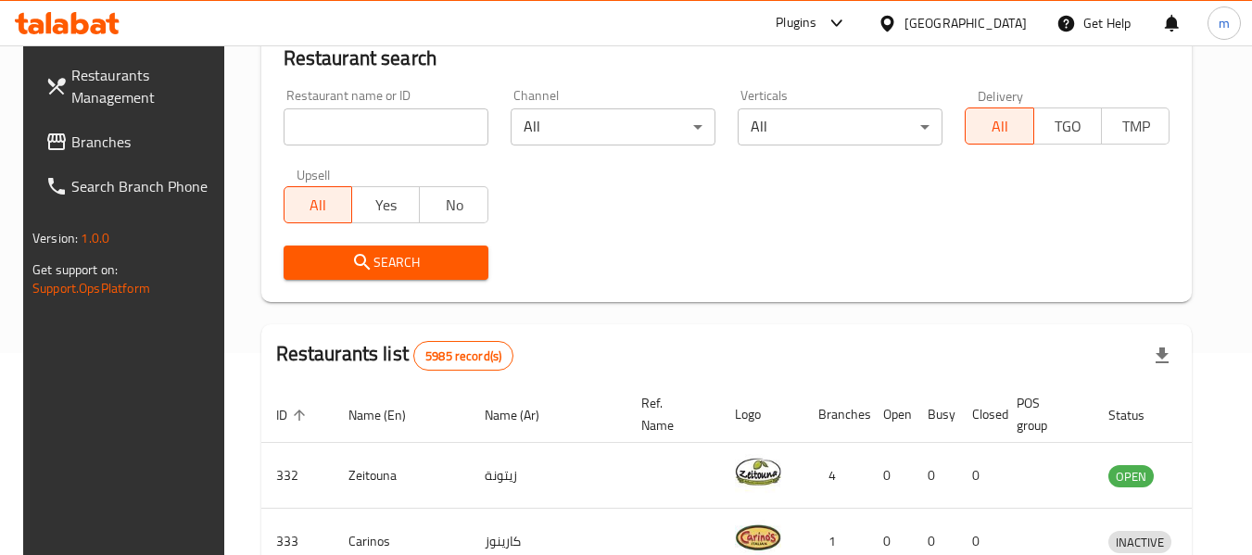
scroll to position [256, 0]
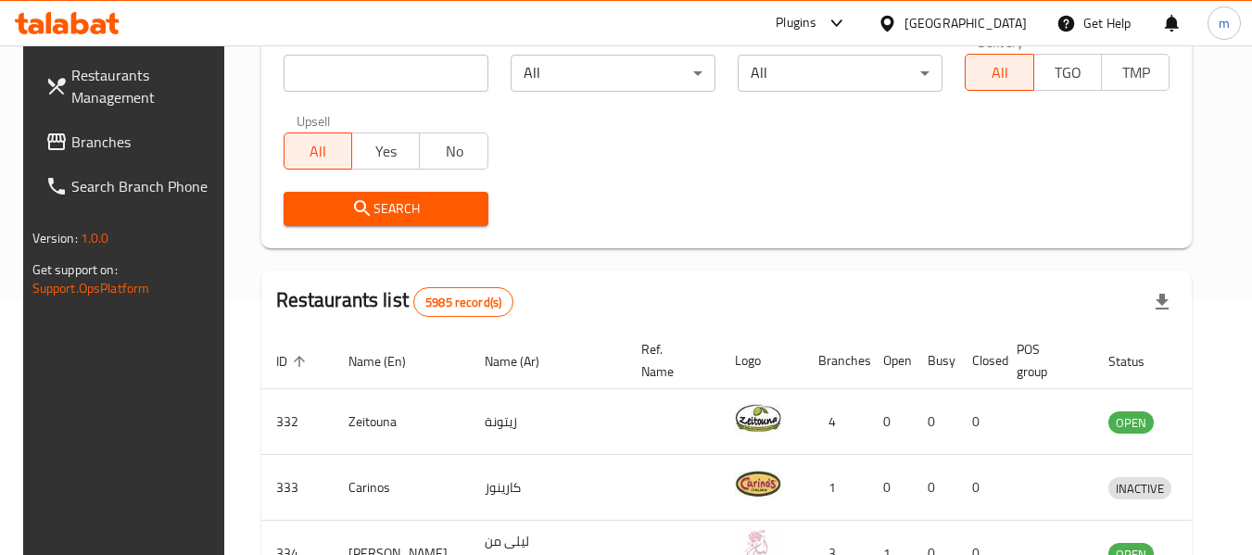
click at [89, 150] on span "Branches" at bounding box center [144, 142] width 146 height 22
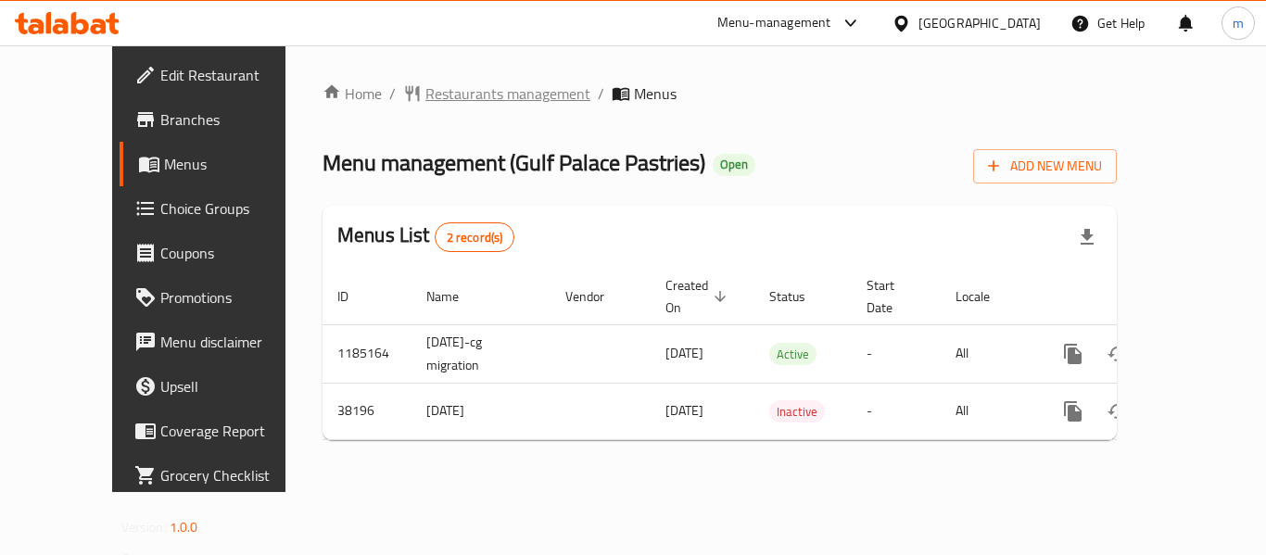
click at [425, 96] on span "Restaurants management" at bounding box center [507, 93] width 165 height 22
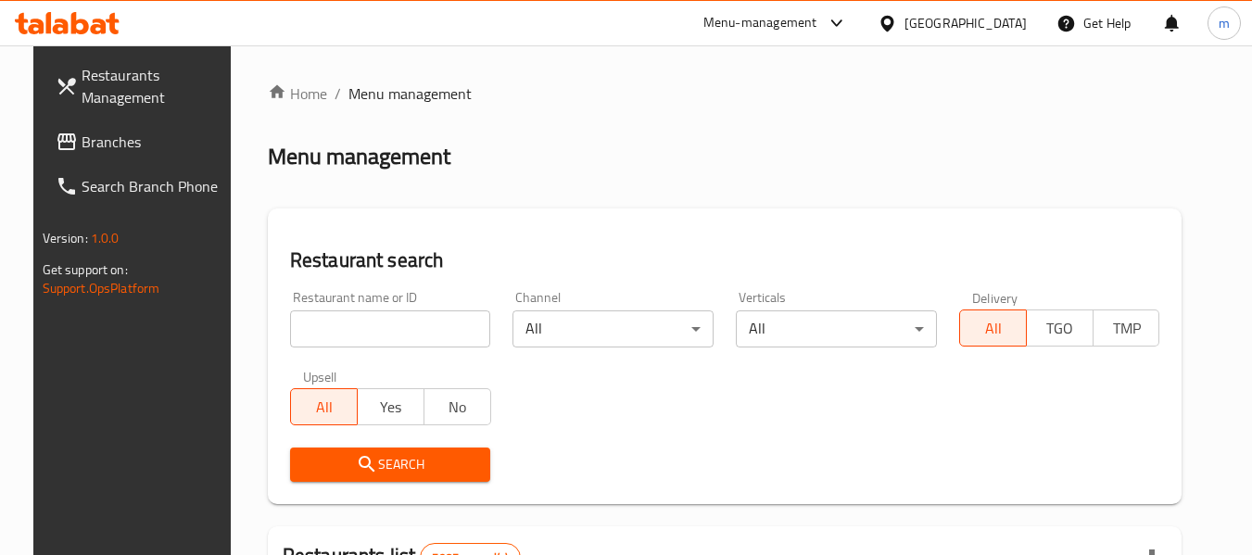
click at [358, 331] on input "search" at bounding box center [390, 329] width 201 height 37
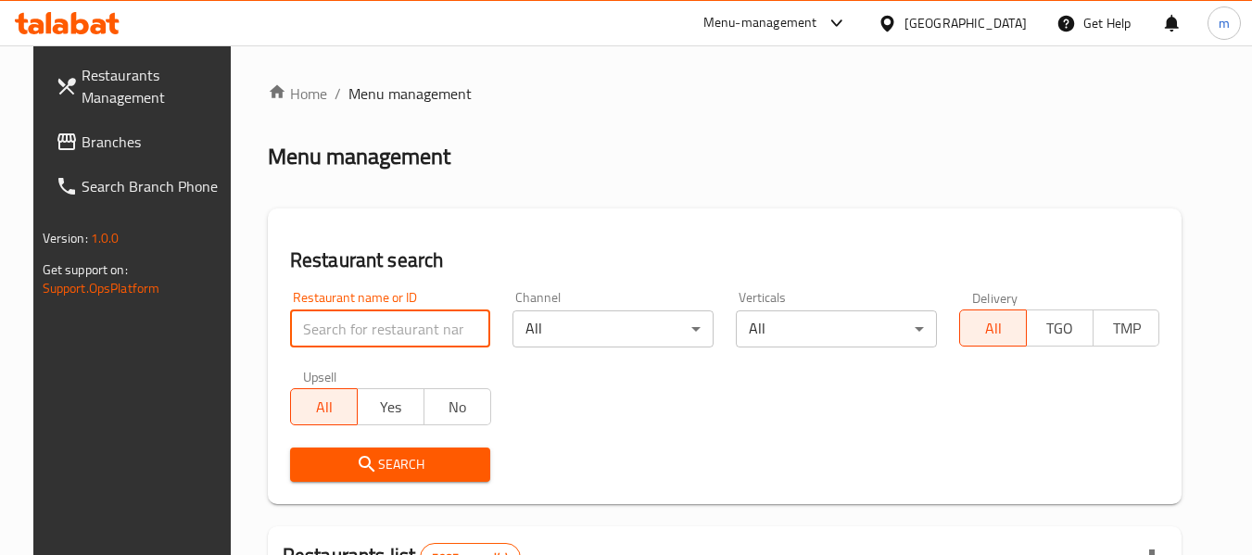
paste input "19894"
type input "19894"
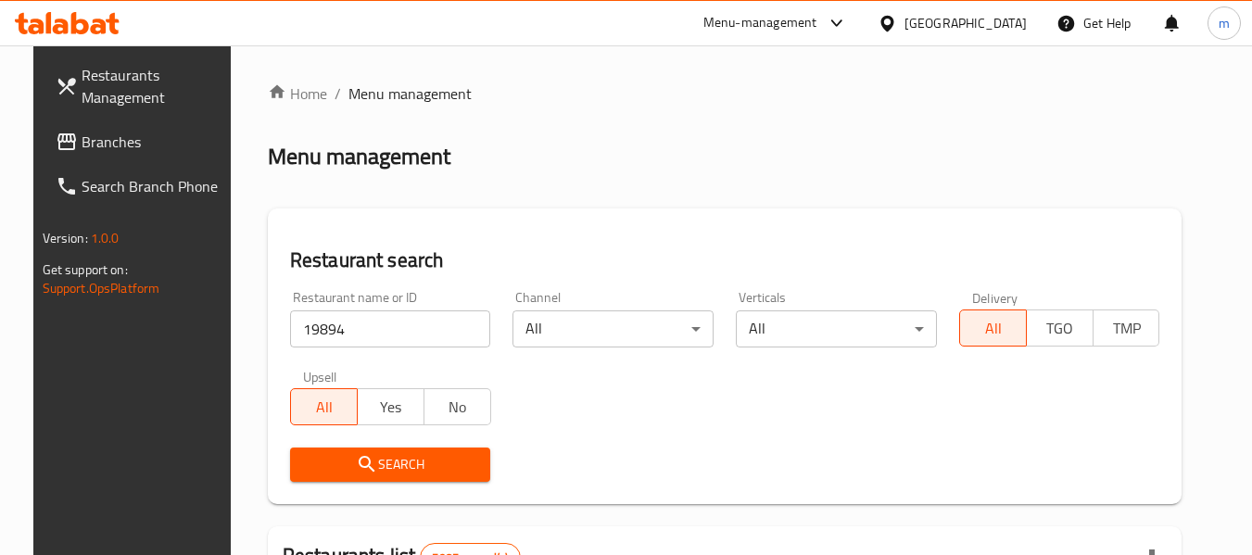
click at [375, 474] on span "Search" at bounding box center [390, 464] width 171 height 23
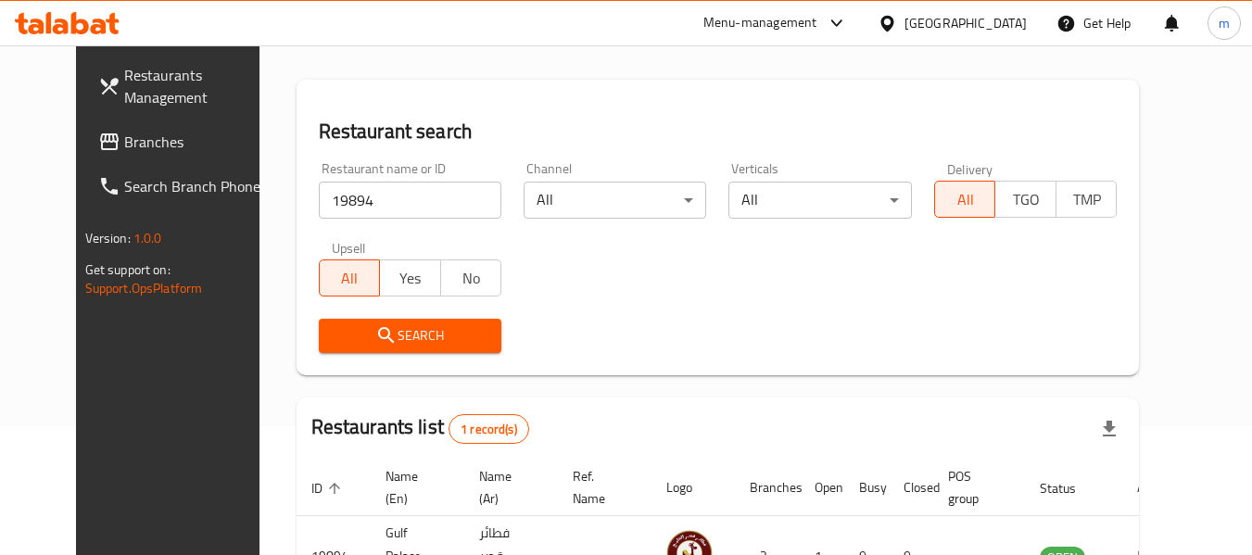
scroll to position [248, 0]
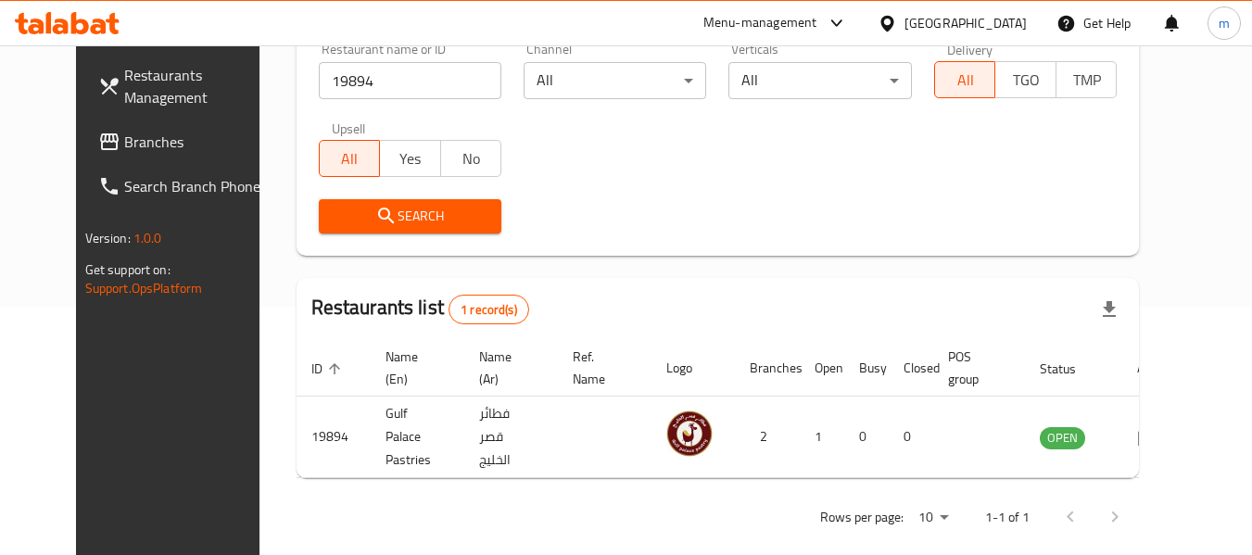
click at [983, 24] on div "Bahrain" at bounding box center [966, 23] width 122 height 20
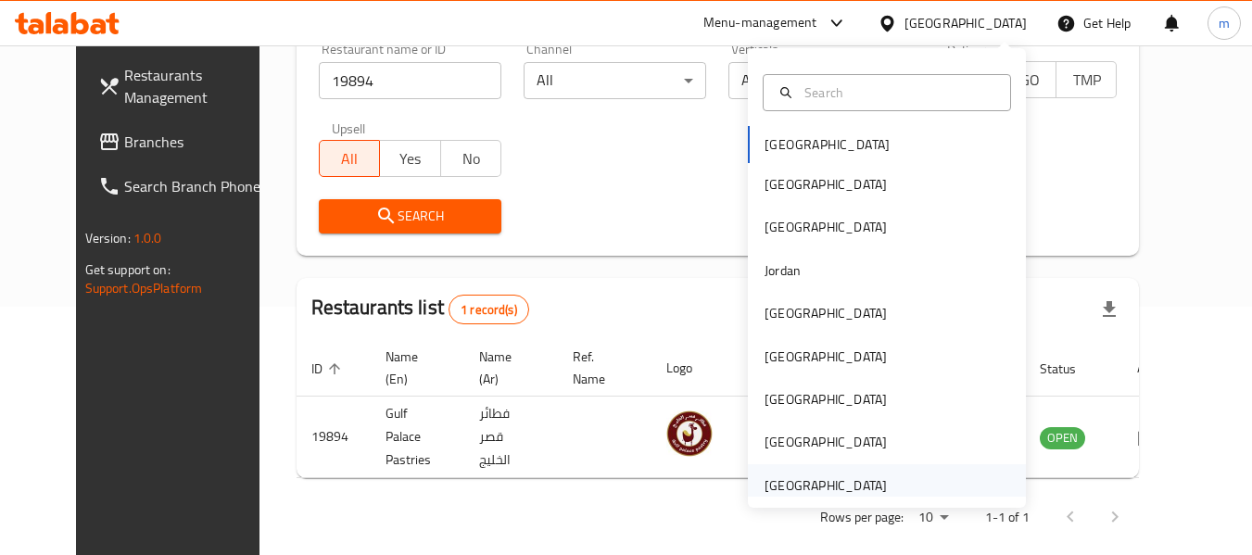
click at [878, 481] on div "[GEOGRAPHIC_DATA]" at bounding box center [826, 485] width 152 height 43
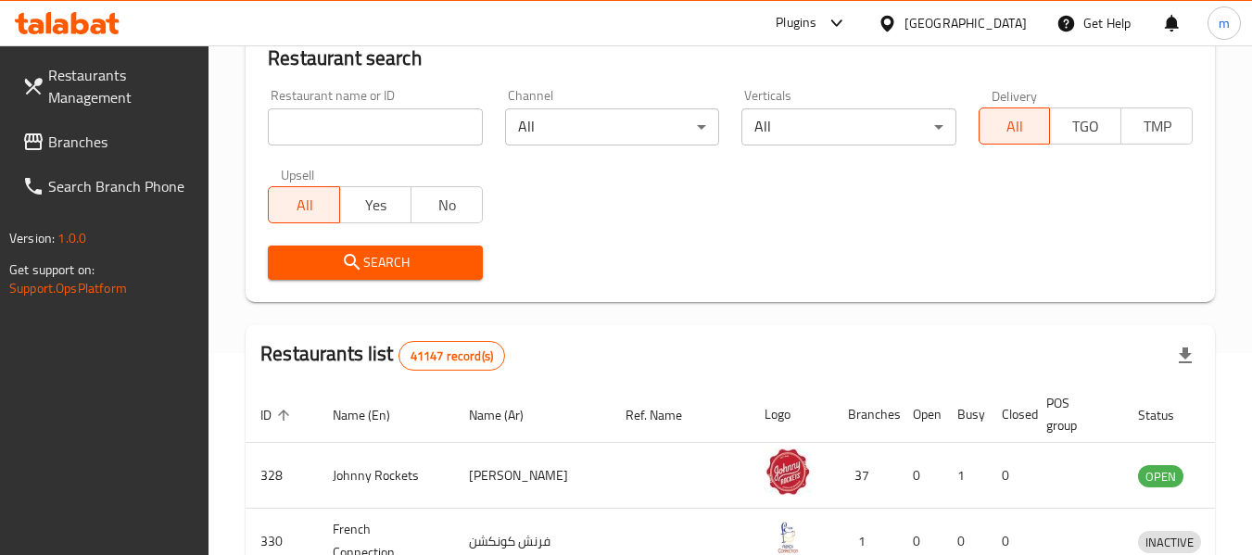
scroll to position [248, 0]
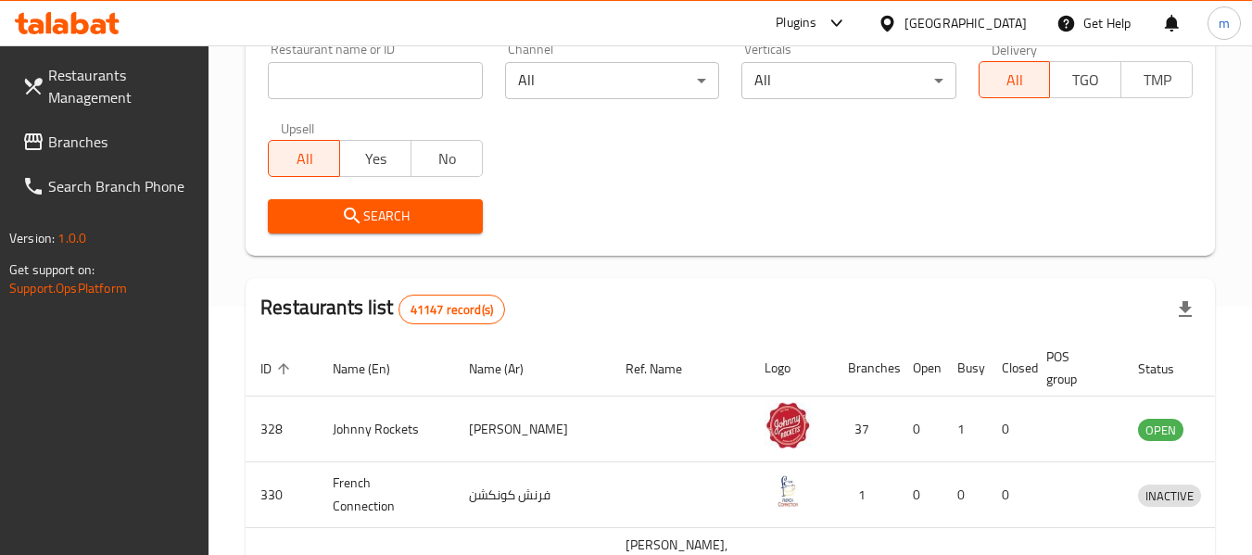
click at [62, 135] on span "Branches" at bounding box center [121, 142] width 146 height 22
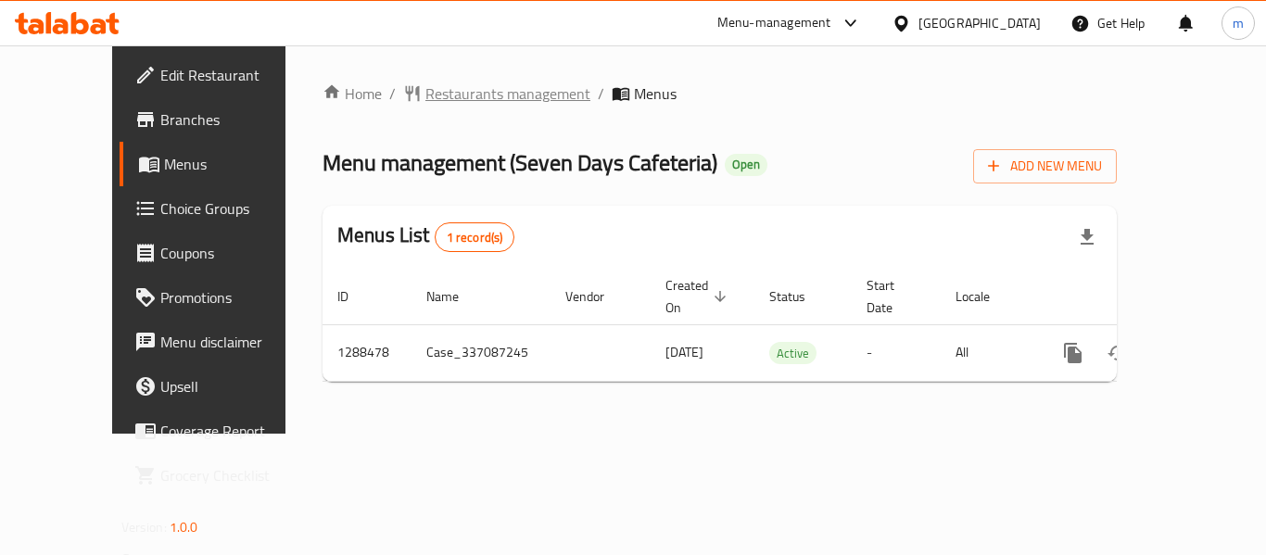
click at [434, 96] on span "Restaurants management" at bounding box center [507, 93] width 165 height 22
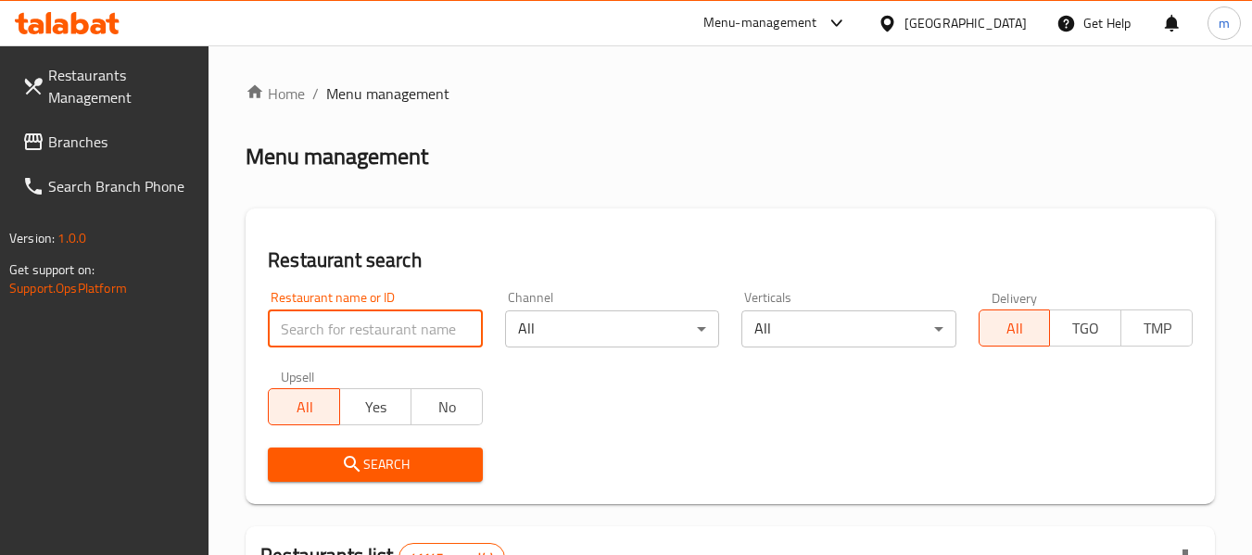
click at [384, 329] on input "search" at bounding box center [375, 329] width 214 height 37
paste input "697181"
type input "697181"
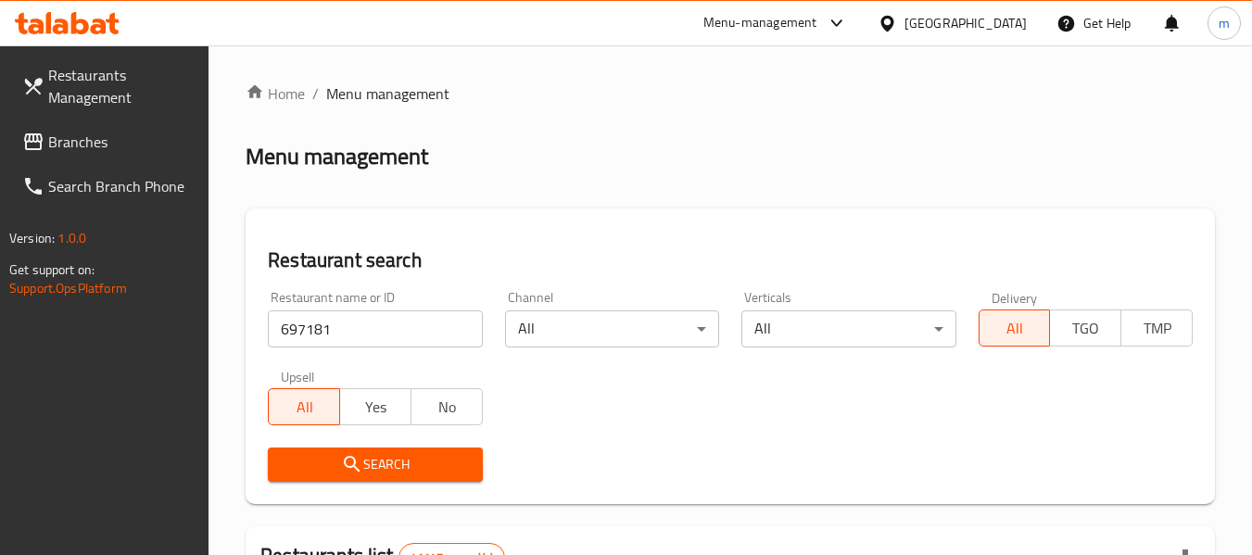
click at [376, 463] on span "Search" at bounding box center [375, 464] width 184 height 23
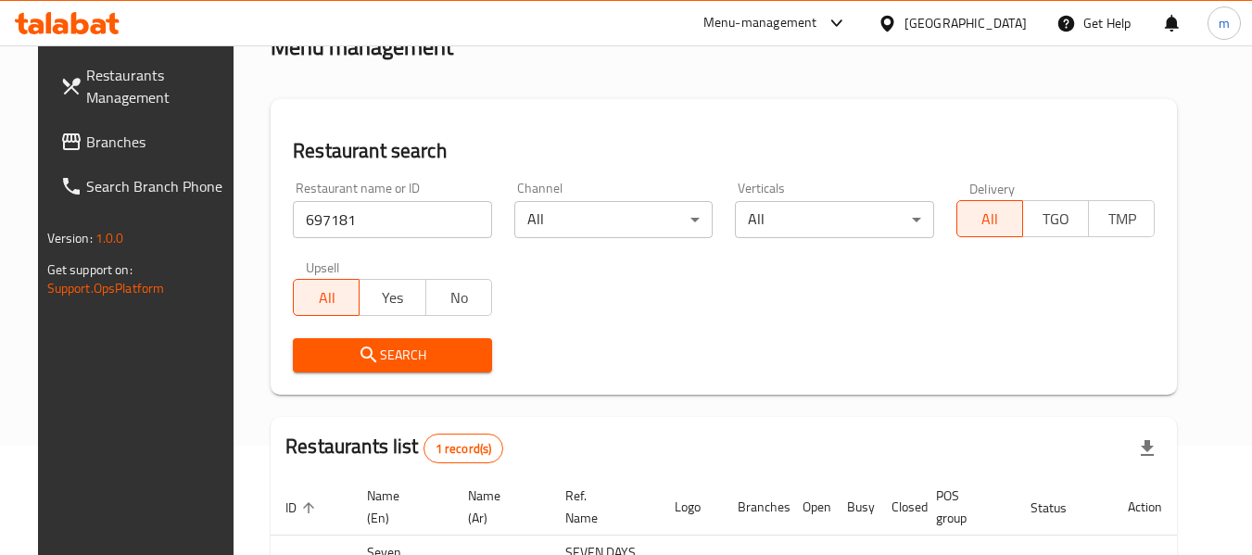
scroll to position [248, 0]
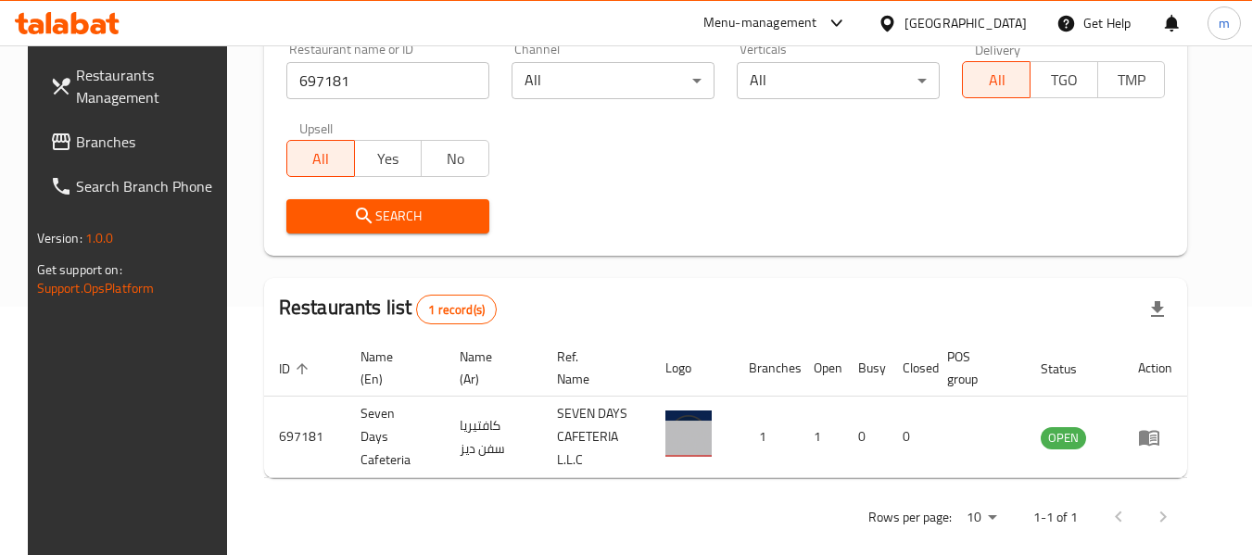
click at [77, 146] on span "Branches" at bounding box center [149, 142] width 146 height 22
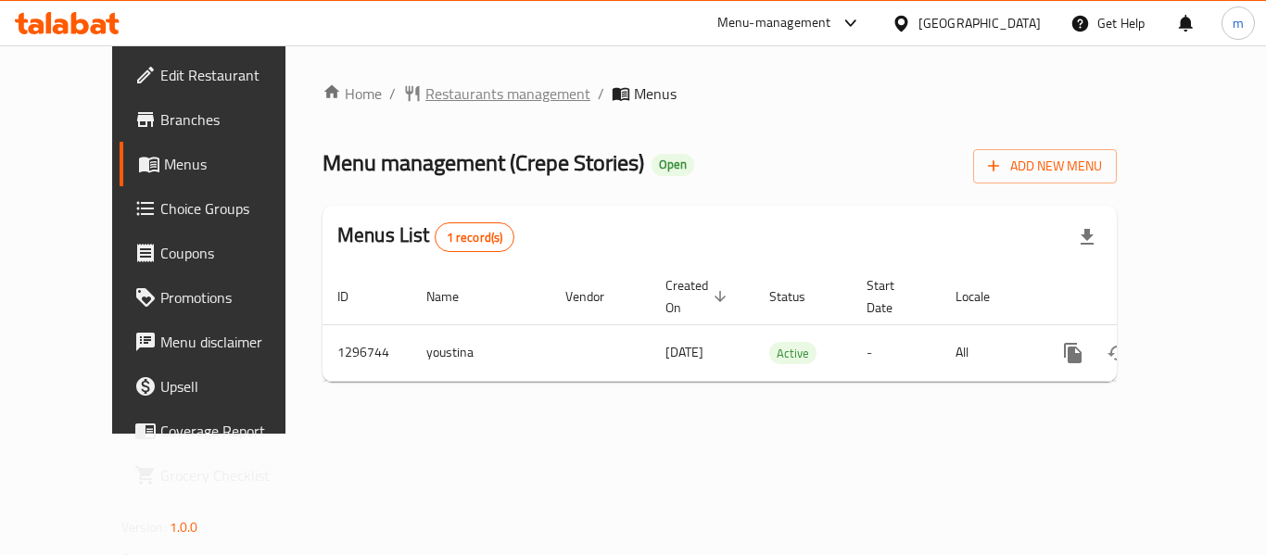
click at [450, 96] on span "Restaurants management" at bounding box center [507, 93] width 165 height 22
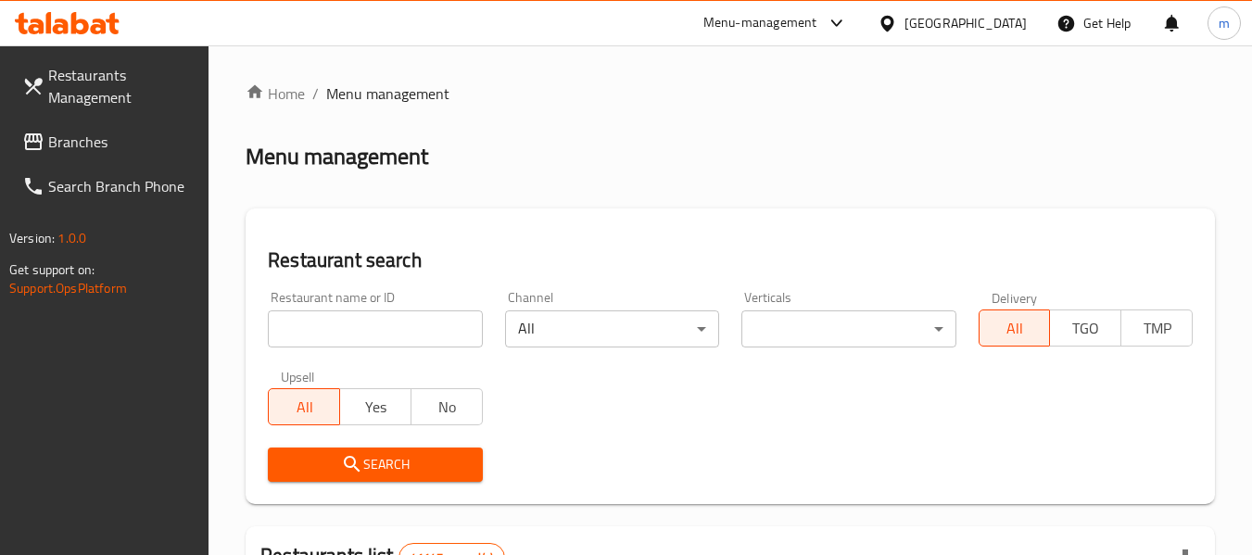
click at [401, 337] on input "search" at bounding box center [375, 329] width 214 height 37
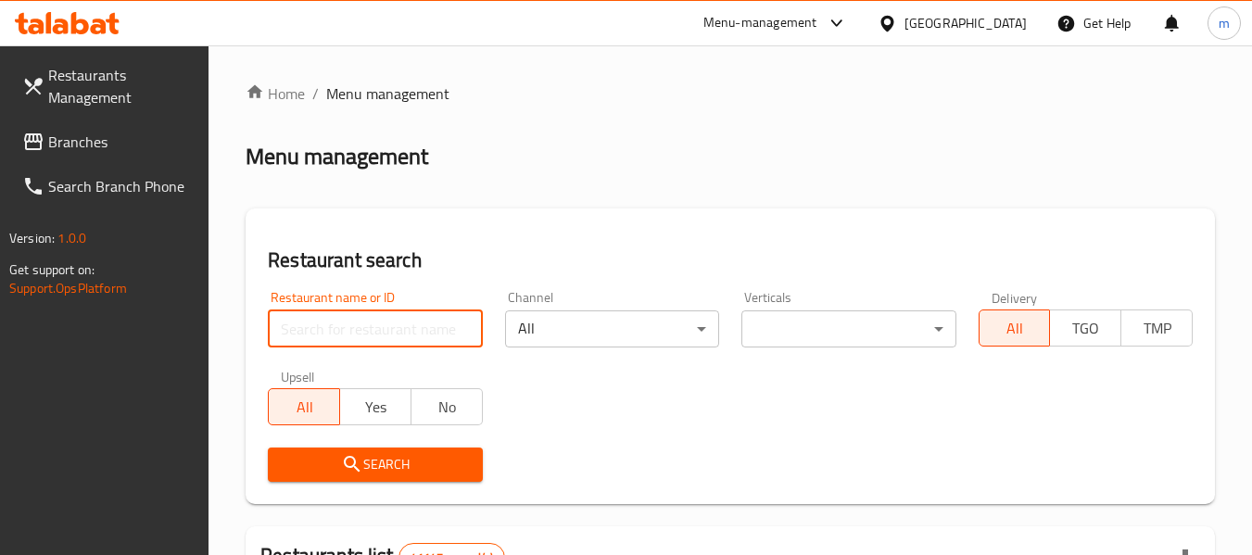
paste input "699899"
type input "699899"
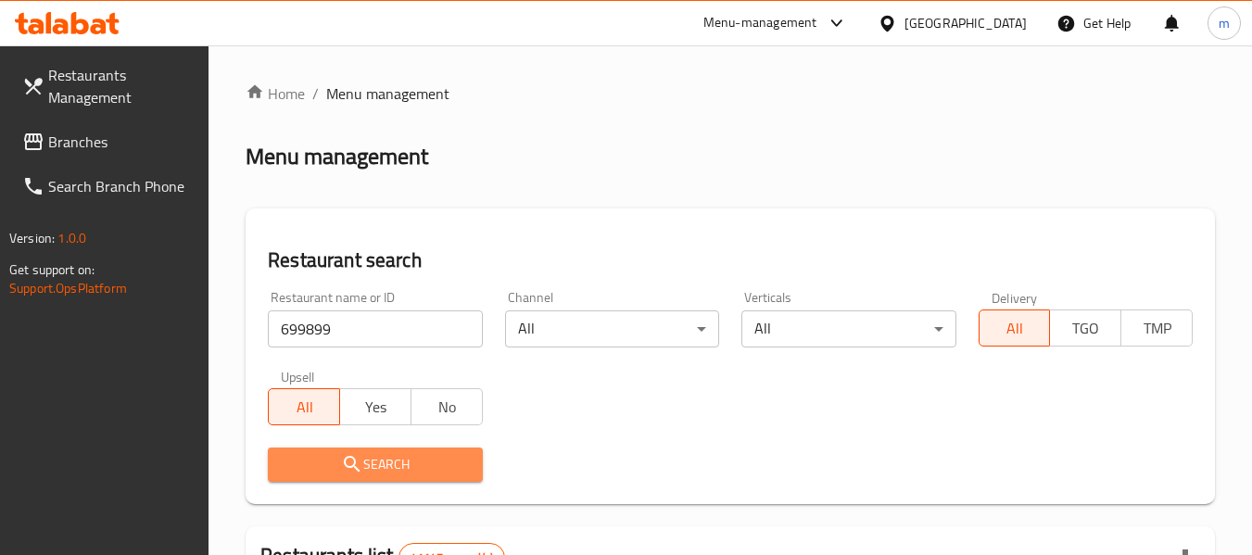
click at [430, 472] on span "Search" at bounding box center [375, 464] width 184 height 23
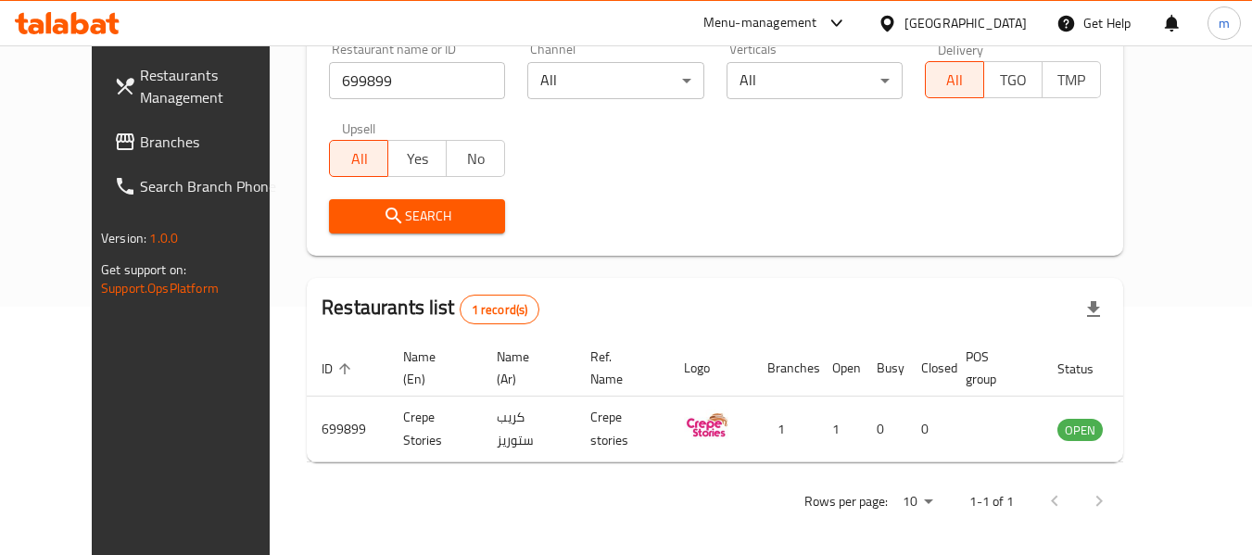
scroll to position [256, 0]
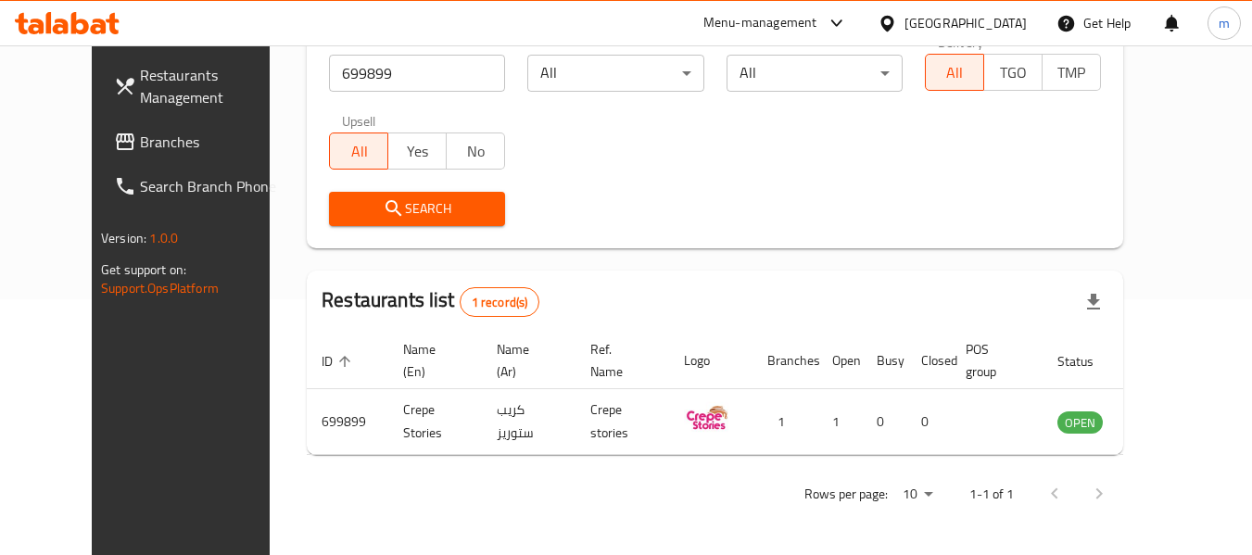
click at [140, 133] on span "Branches" at bounding box center [213, 142] width 146 height 22
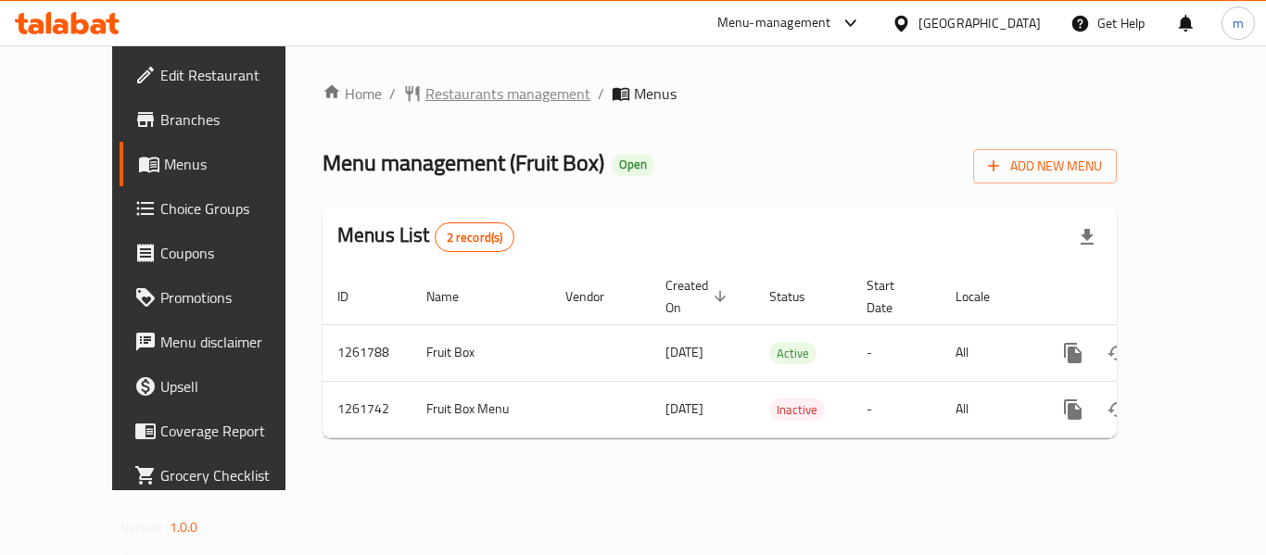
click at [450, 89] on span "Restaurants management" at bounding box center [507, 93] width 165 height 22
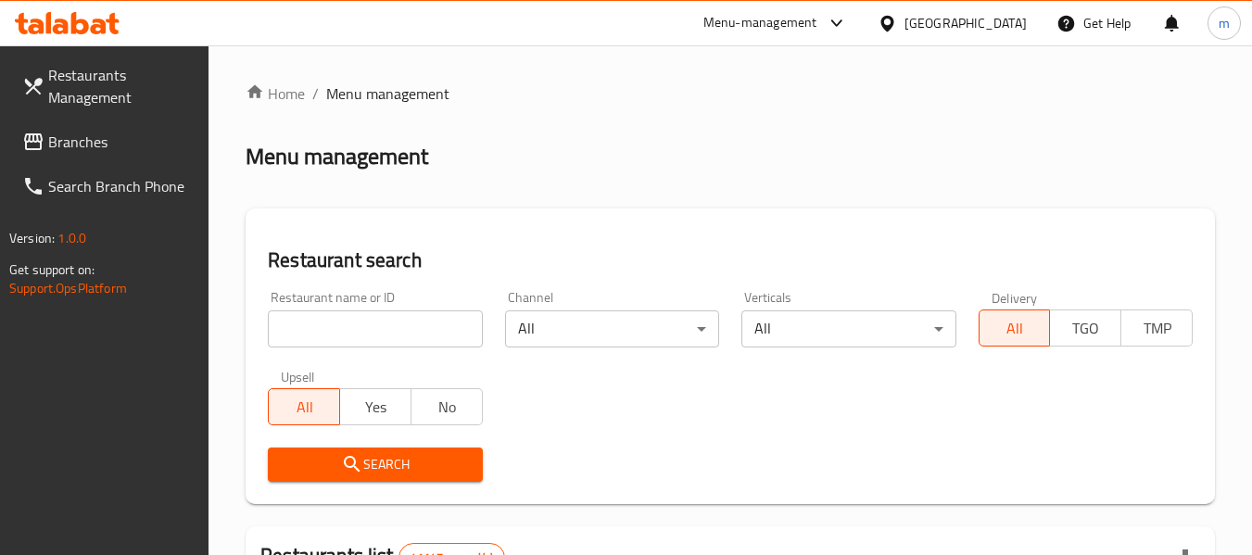
click at [387, 330] on input "search" at bounding box center [375, 329] width 214 height 37
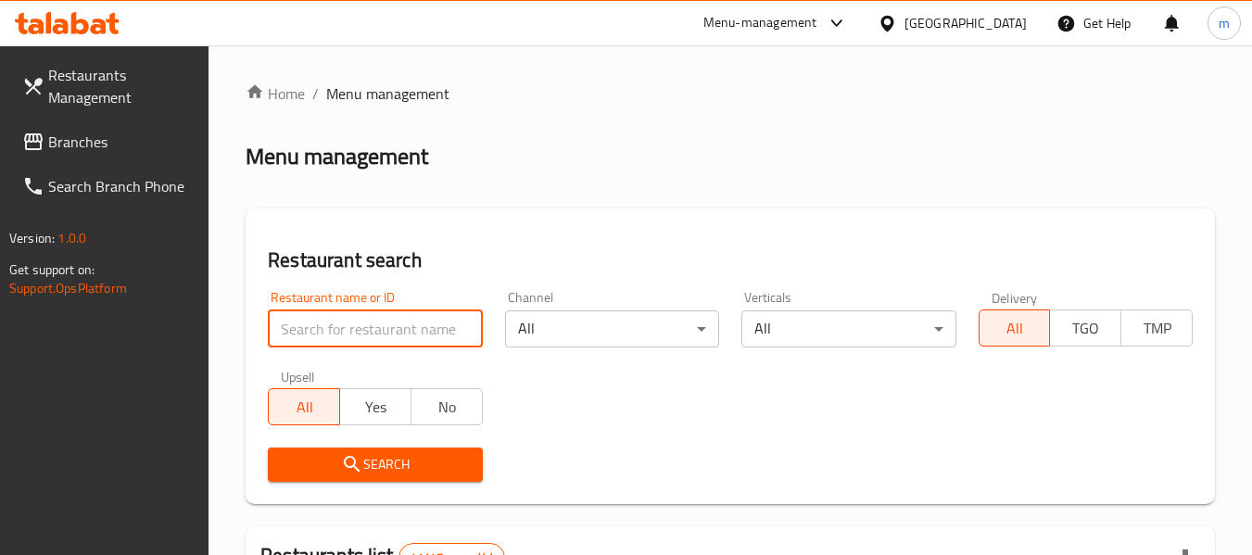
paste input "685304"
type input "685304"
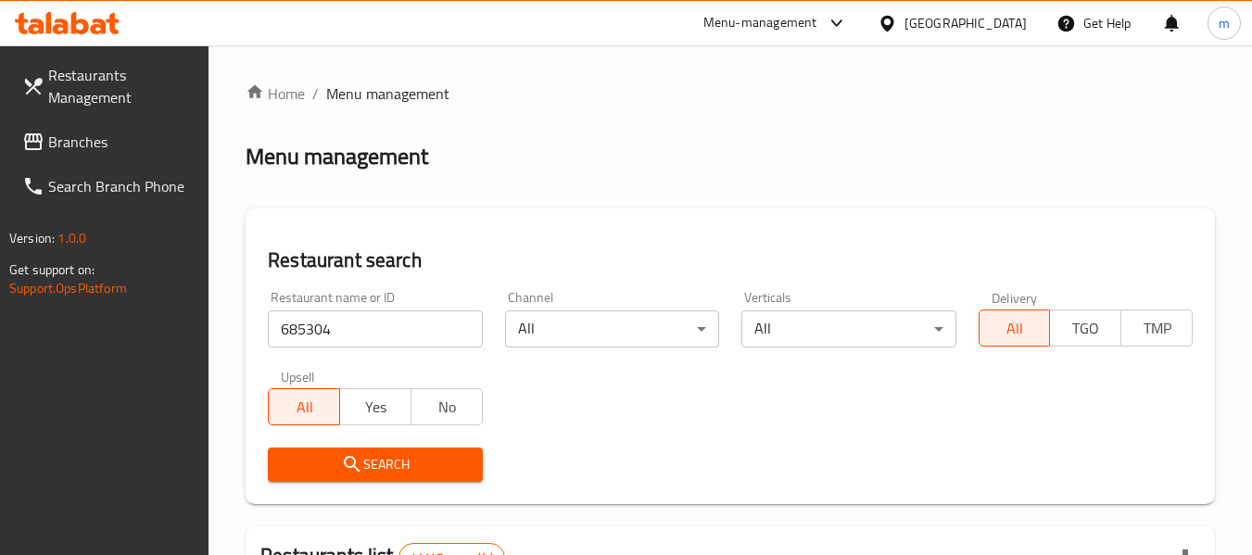
click at [374, 463] on span "Search" at bounding box center [375, 464] width 184 height 23
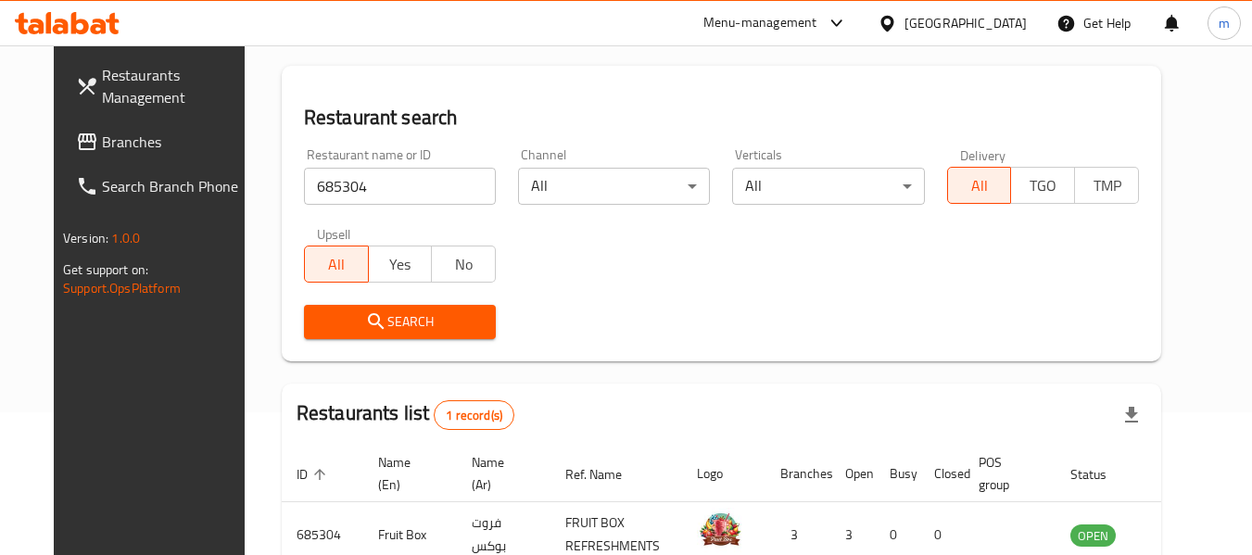
scroll to position [248, 0]
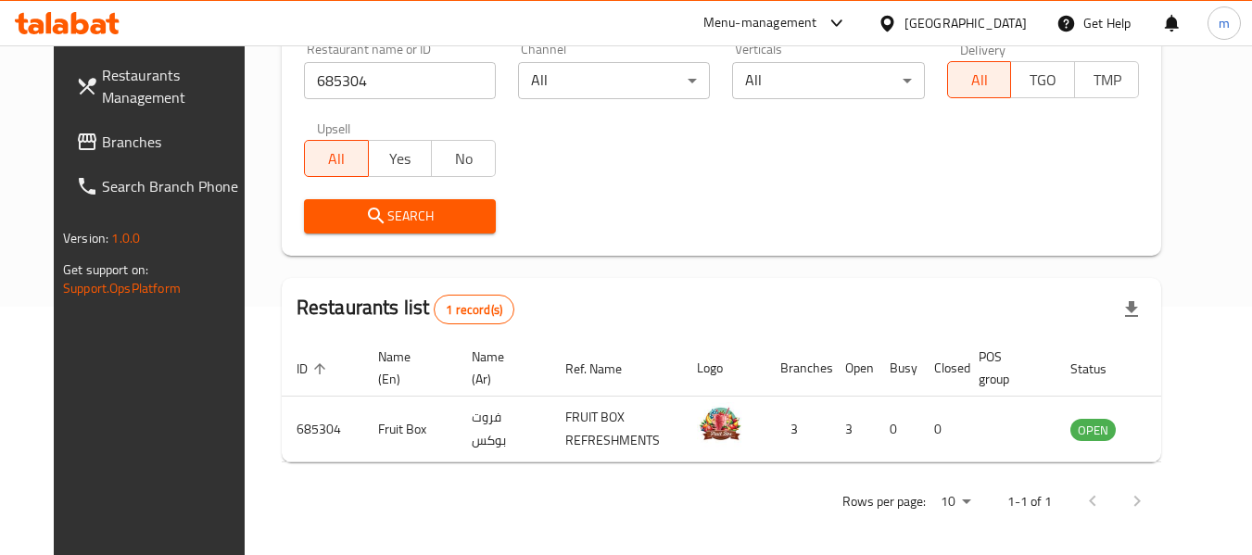
click at [102, 153] on span "Branches" at bounding box center [175, 142] width 146 height 22
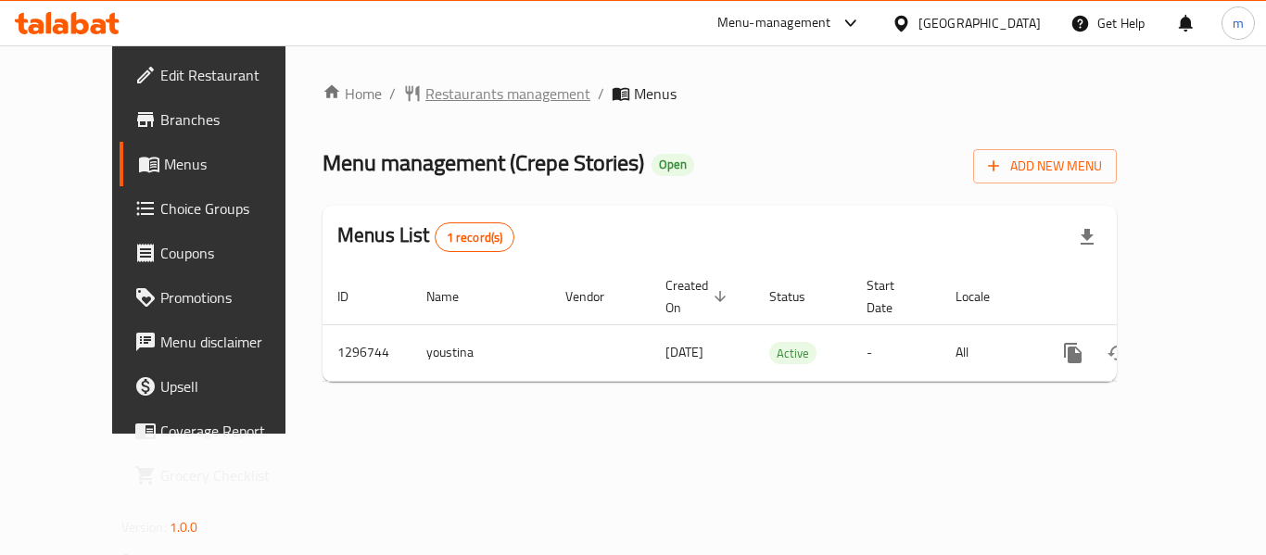
click at [425, 91] on span "Restaurants management" at bounding box center [507, 93] width 165 height 22
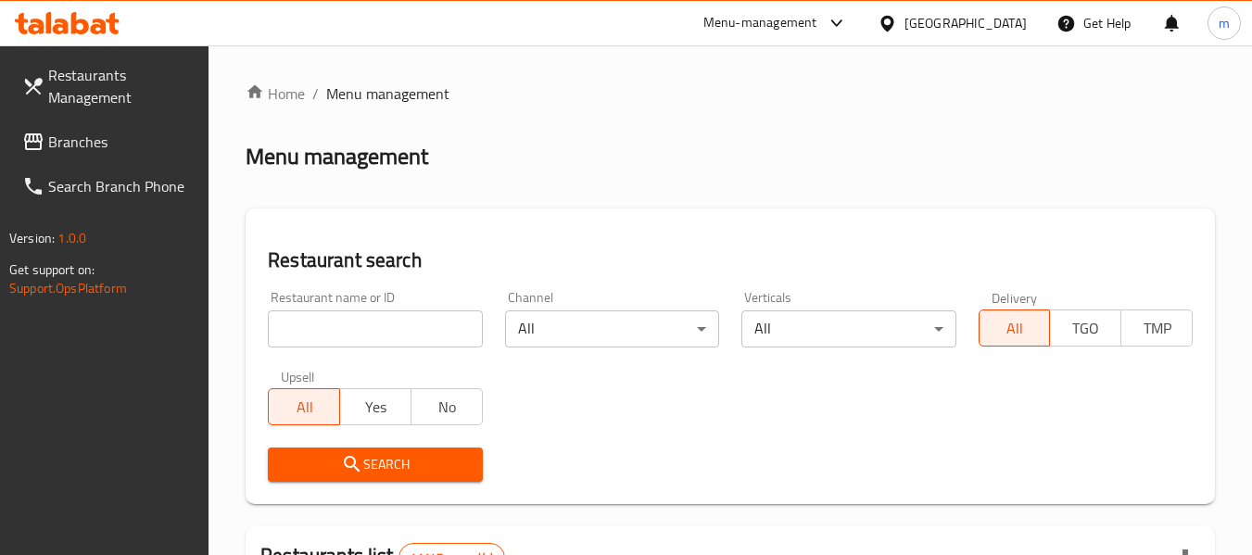
click at [379, 326] on input "search" at bounding box center [375, 329] width 214 height 37
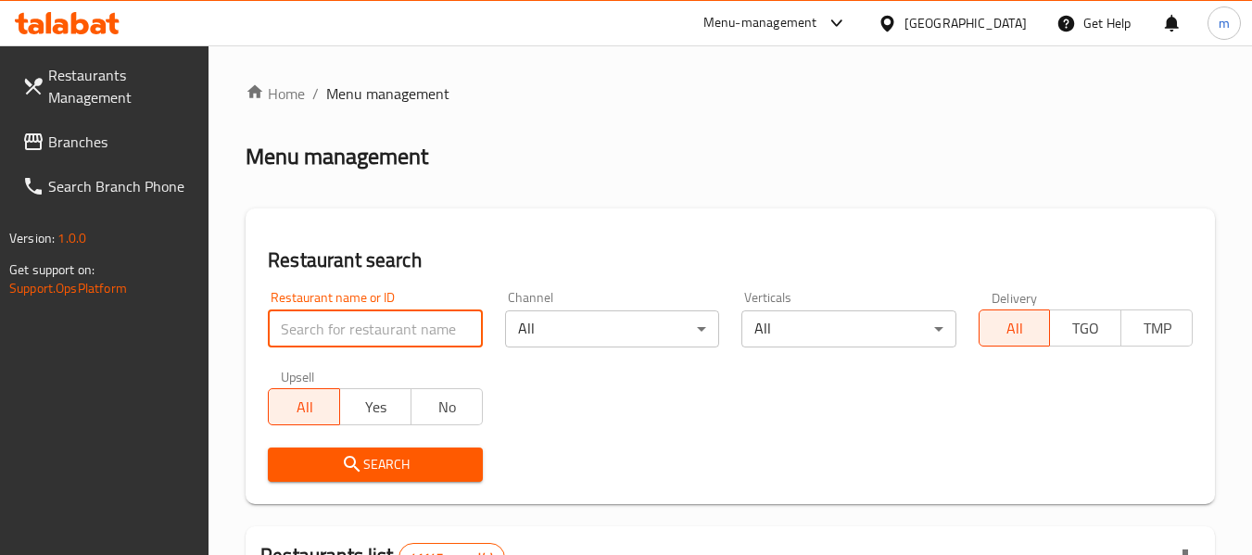
paste input "699899"
type input "699899"
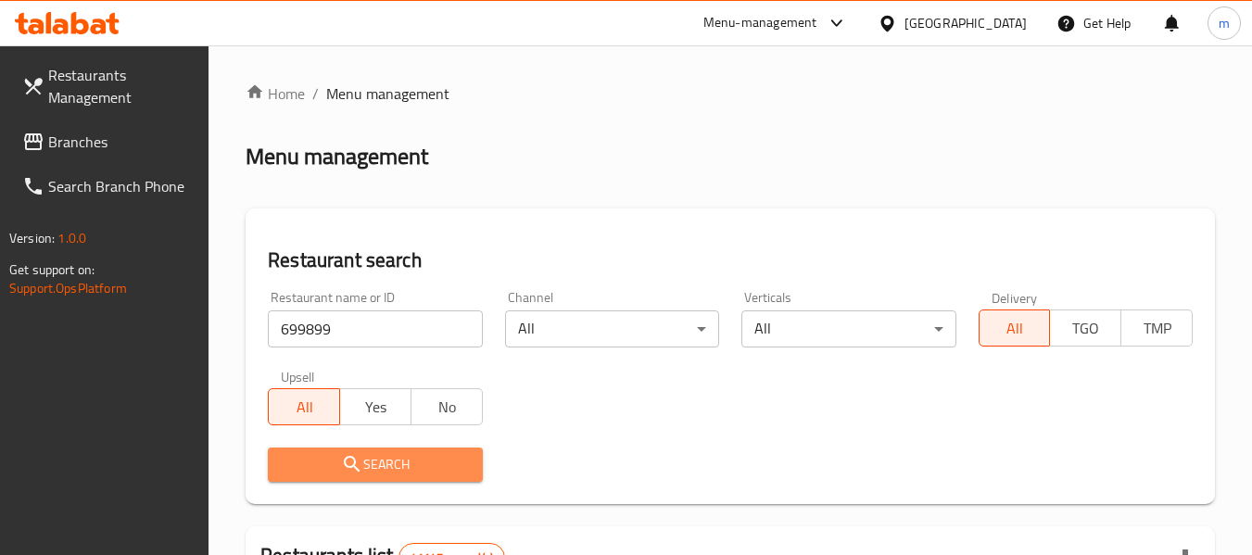
click at [387, 471] on span "Search" at bounding box center [375, 464] width 184 height 23
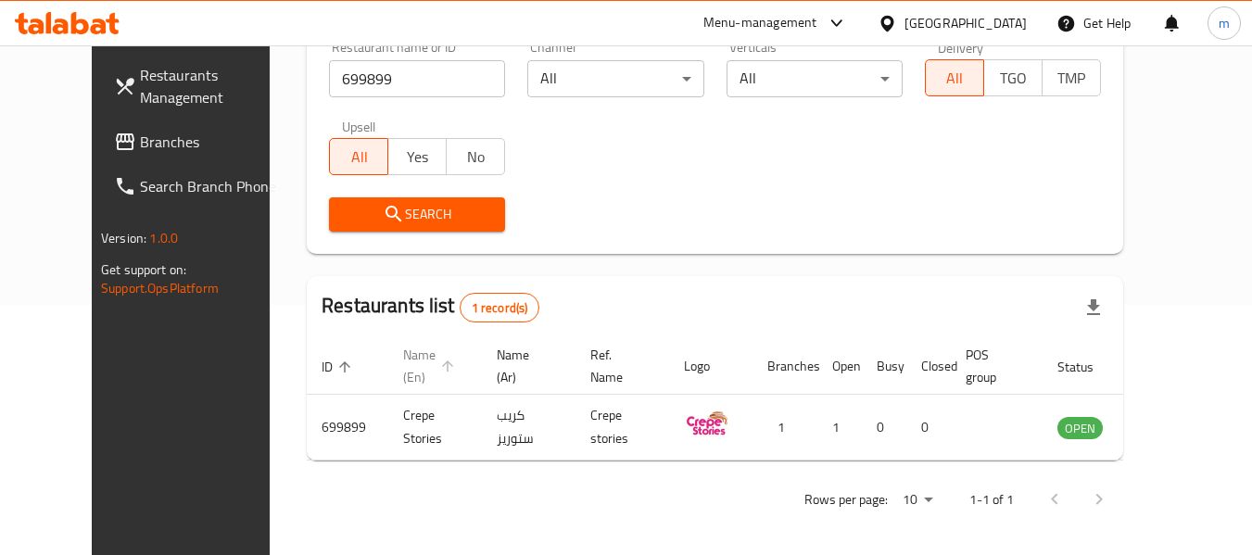
scroll to position [256, 0]
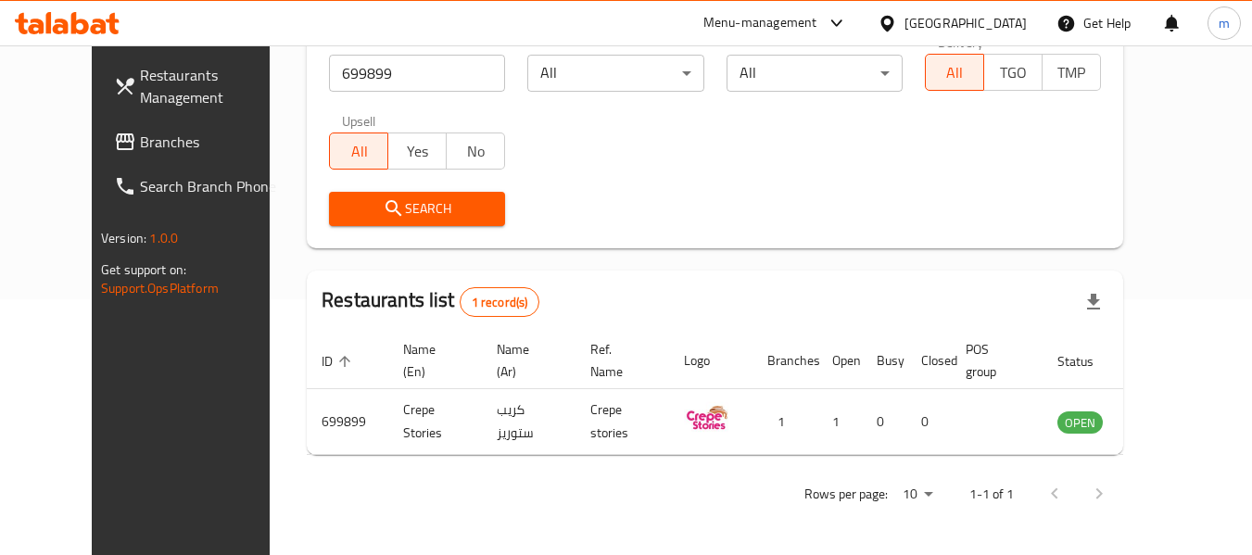
drag, startPoint x: 89, startPoint y: 129, endPoint x: 66, endPoint y: 158, distance: 36.9
click at [140, 131] on span "Branches" at bounding box center [213, 142] width 146 height 22
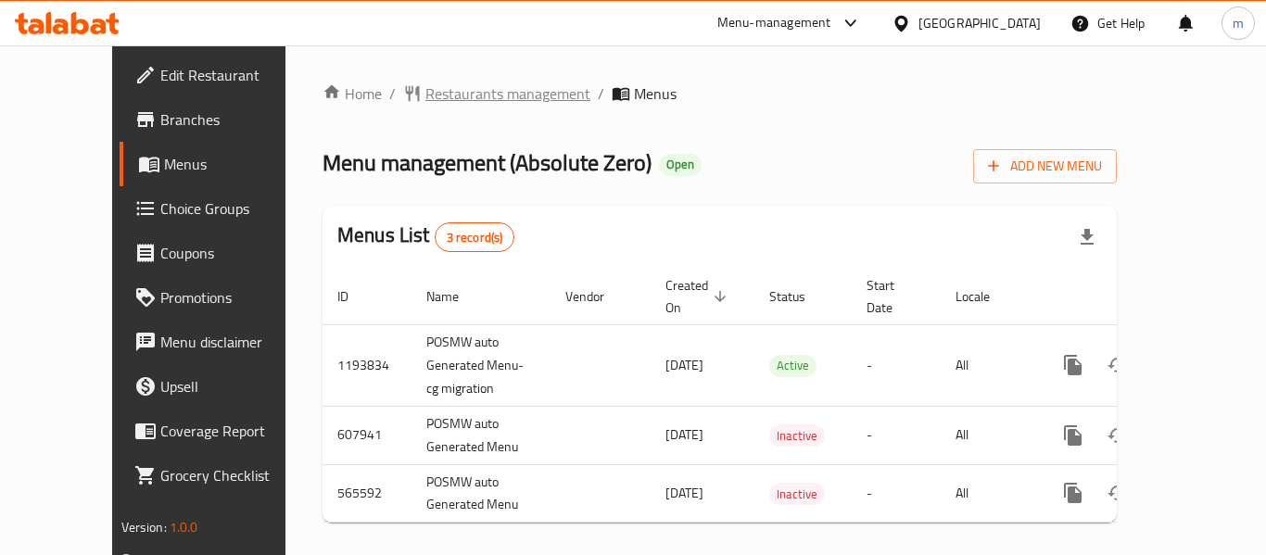
click at [460, 97] on span "Restaurants management" at bounding box center [507, 93] width 165 height 22
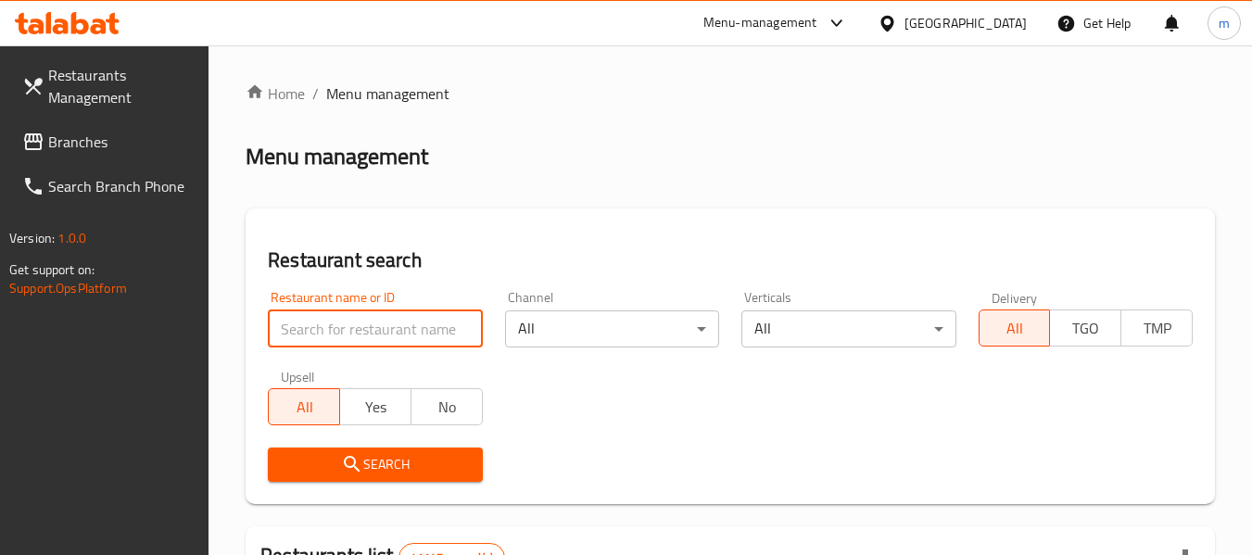
click at [388, 332] on input "search" at bounding box center [375, 329] width 214 height 37
paste input "13865"
type input "13865"
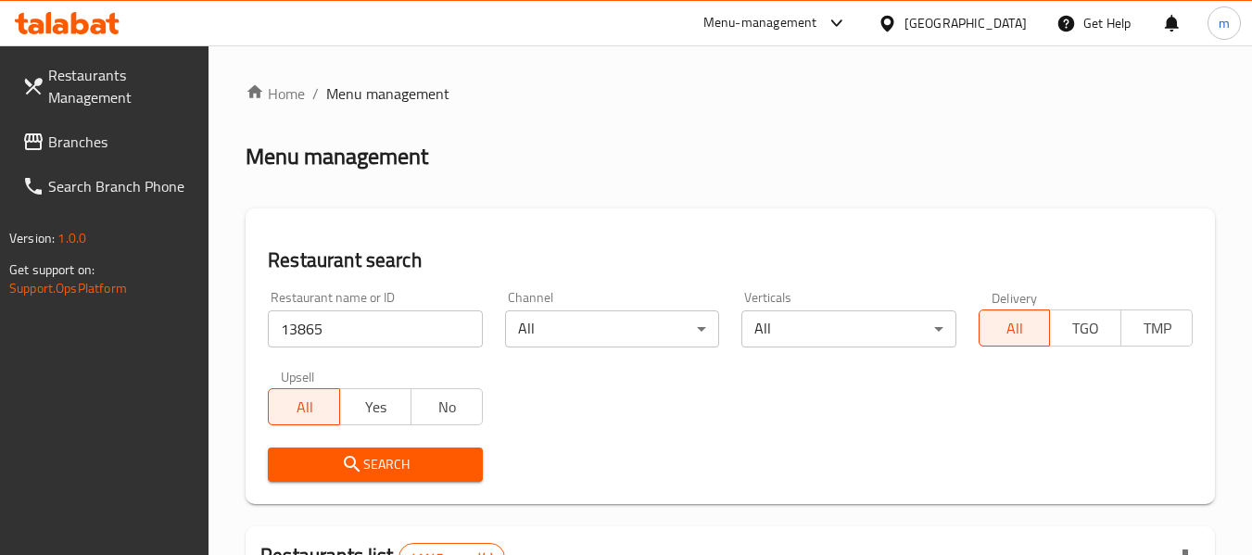
click at [388, 449] on button "Search" at bounding box center [375, 465] width 214 height 34
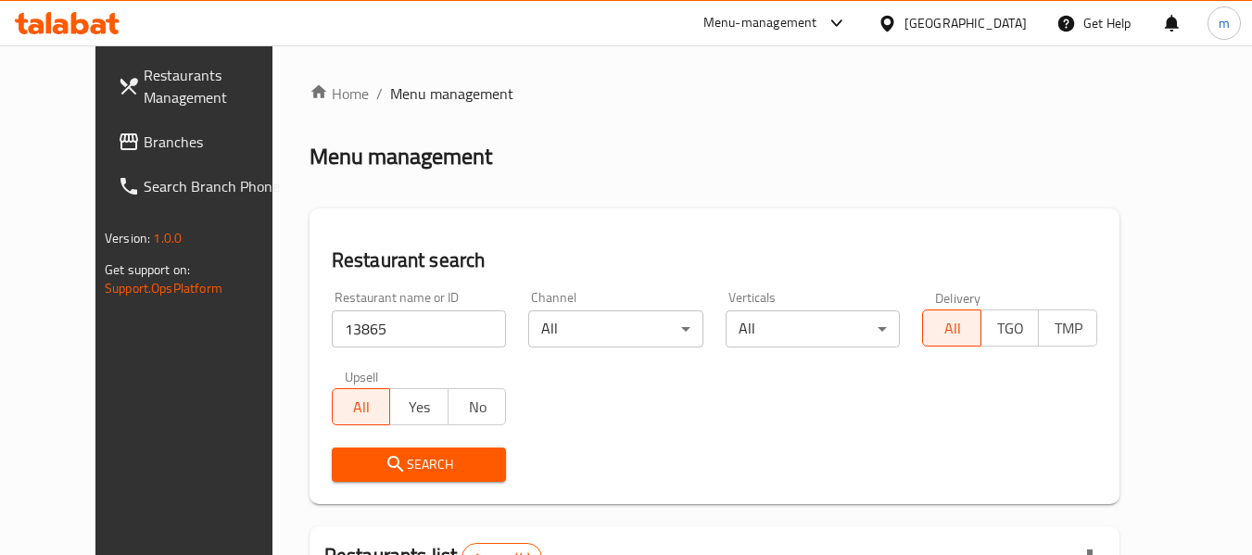
scroll to position [256, 0]
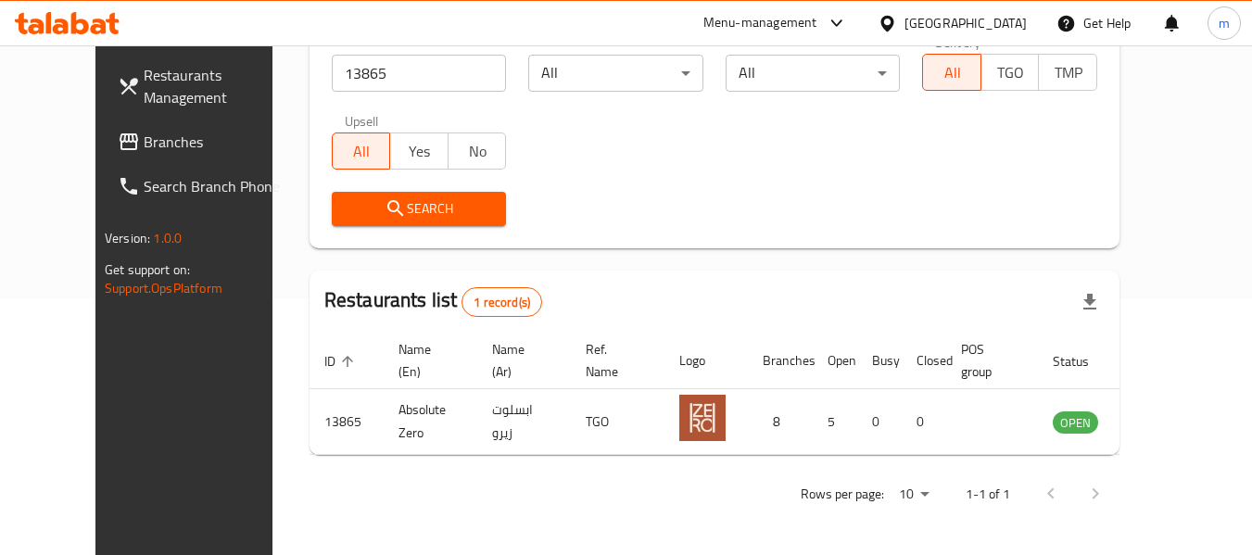
click at [144, 150] on span "Branches" at bounding box center [217, 142] width 146 height 22
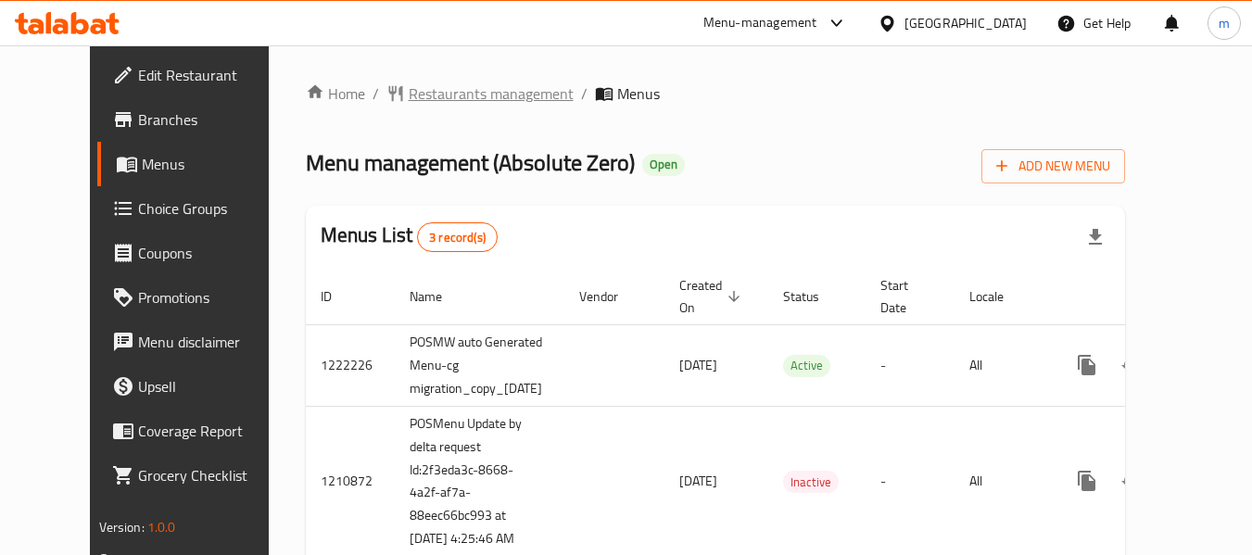
click at [461, 95] on span "Restaurants management" at bounding box center [491, 93] width 165 height 22
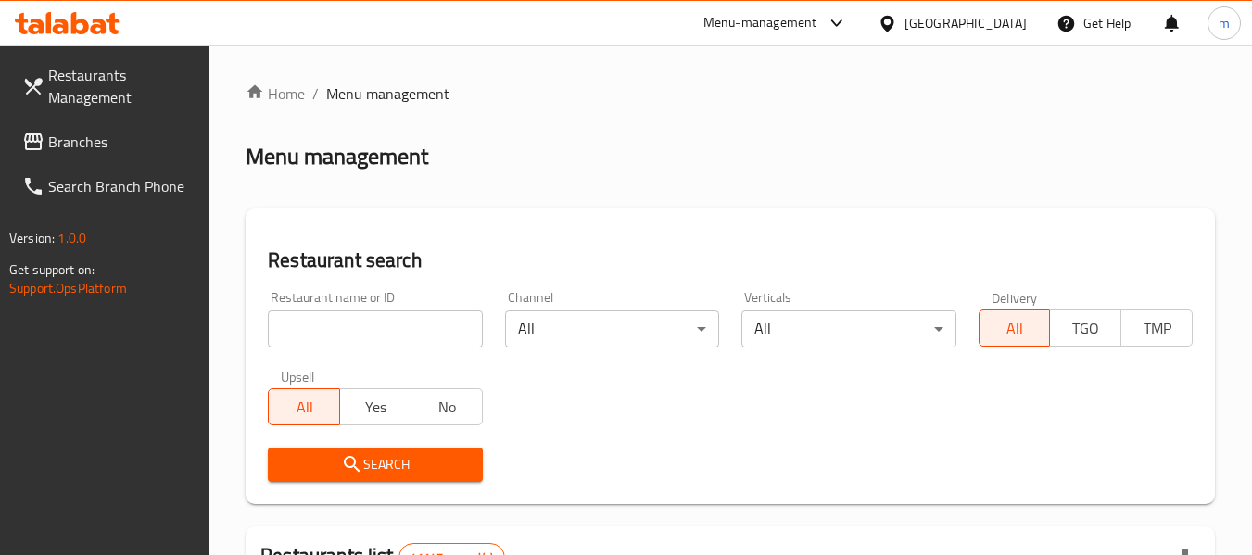
click at [372, 333] on input "search" at bounding box center [375, 329] width 214 height 37
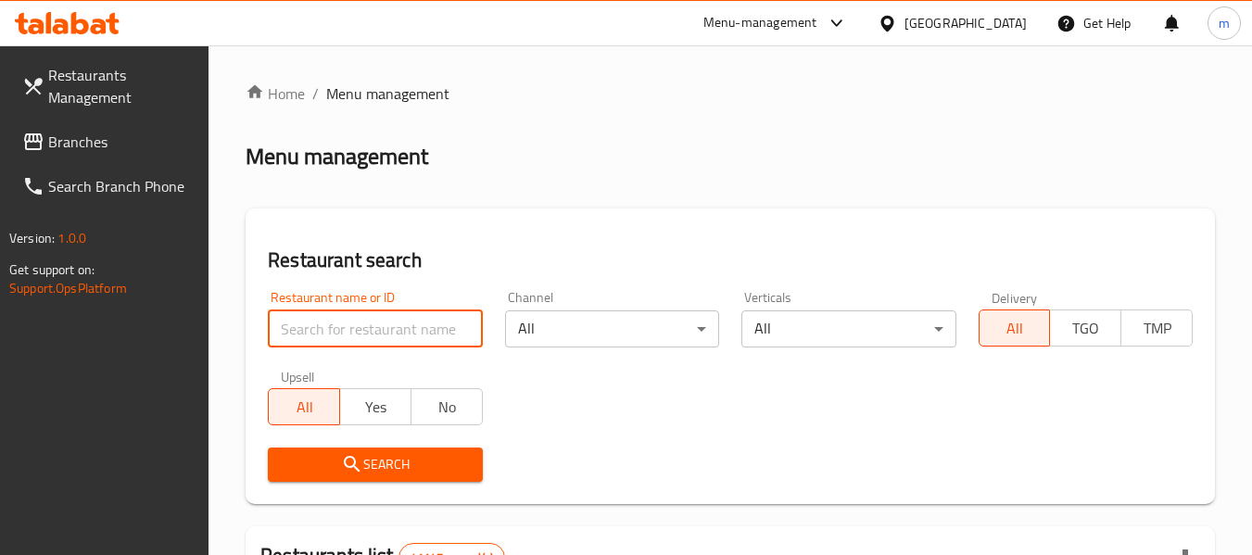
paste input "27306"
type input "27306"
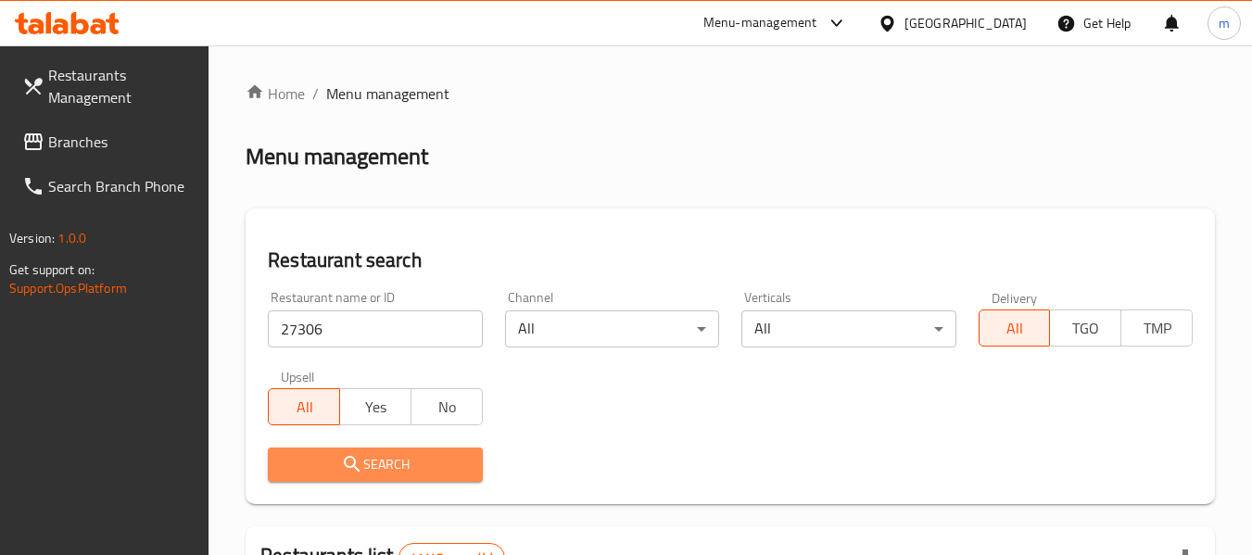
click at [393, 476] on button "Search" at bounding box center [375, 465] width 214 height 34
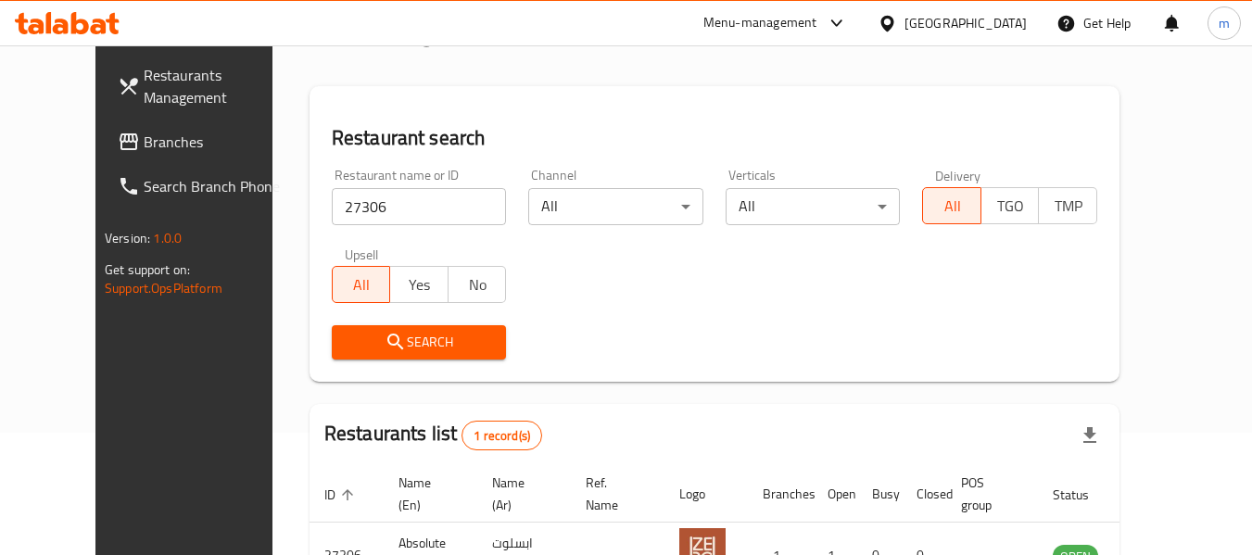
scroll to position [256, 0]
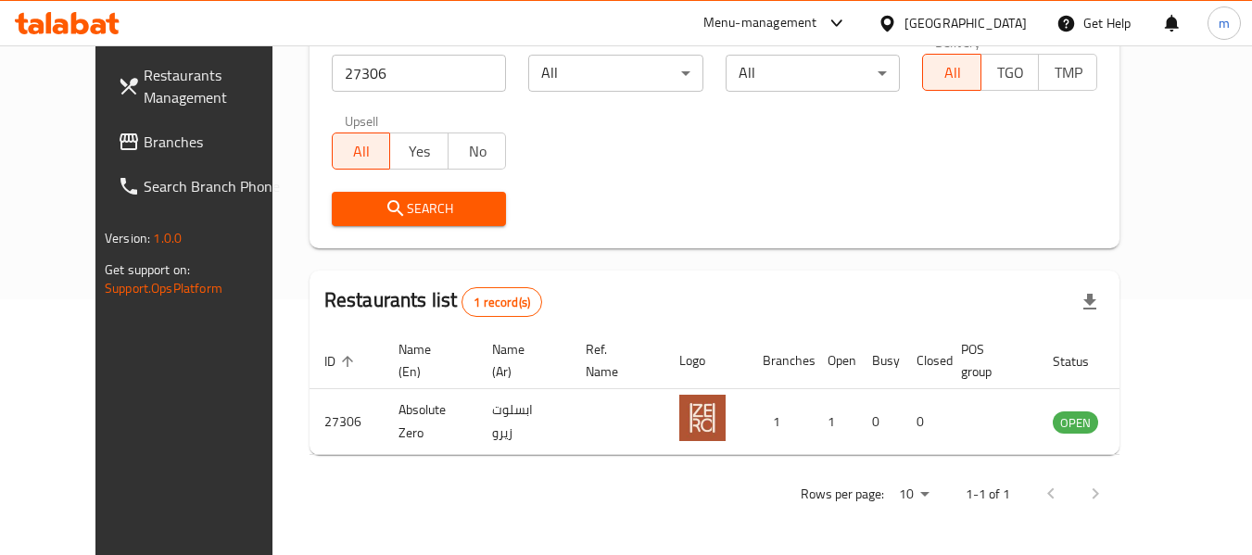
click at [144, 152] on span "Branches" at bounding box center [217, 142] width 146 height 22
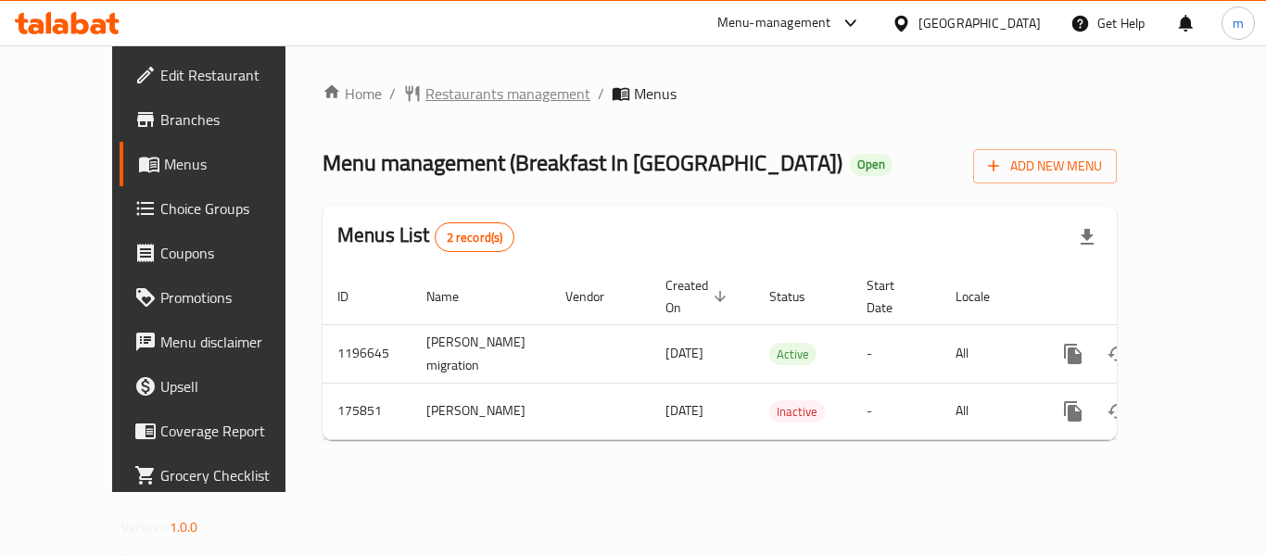
click at [425, 87] on span "Restaurants management" at bounding box center [507, 93] width 165 height 22
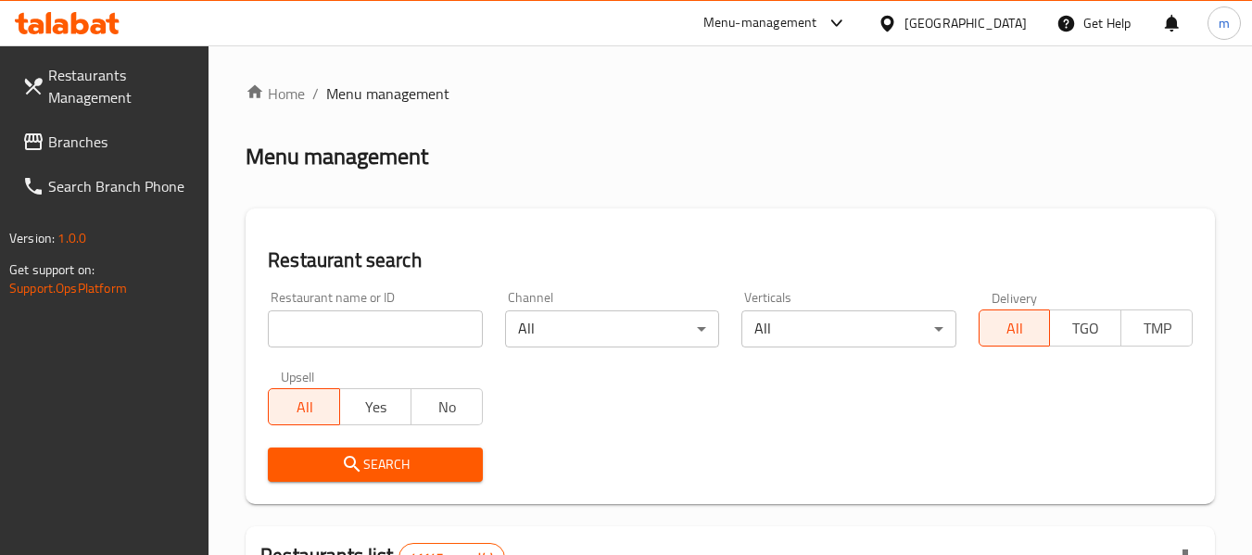
click at [392, 326] on input "search" at bounding box center [375, 329] width 214 height 37
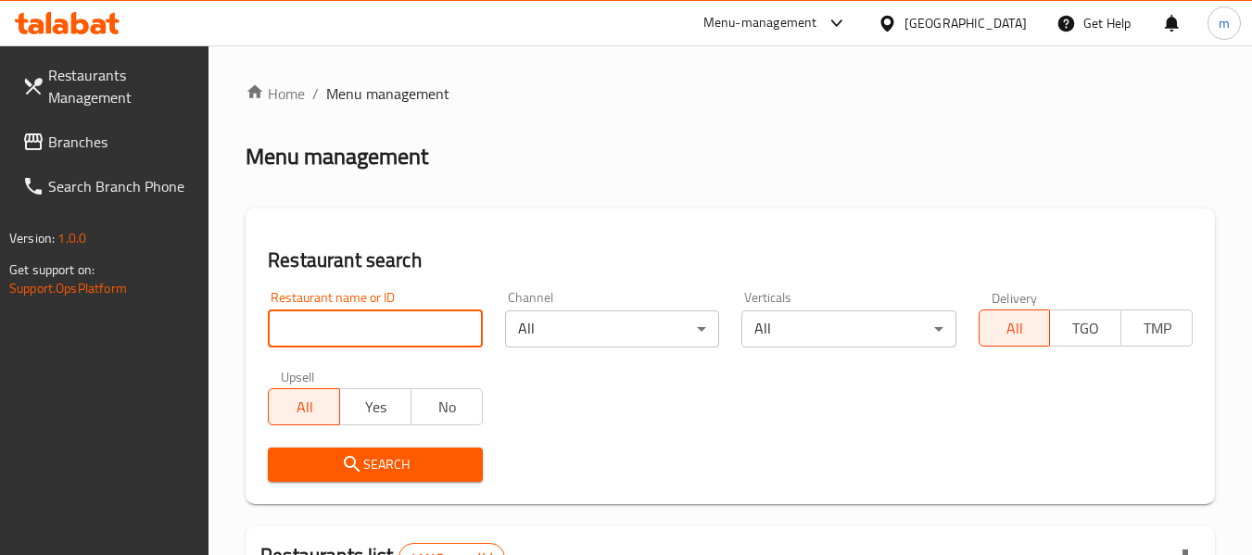
paste input "617786"
type input "617786"
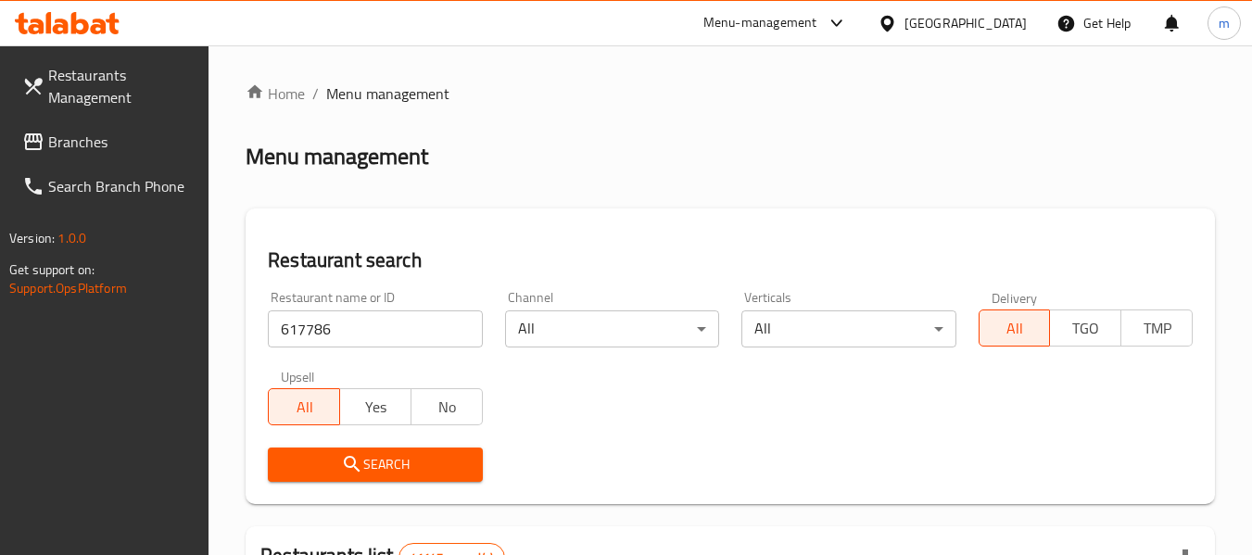
click at [396, 453] on span "Search" at bounding box center [375, 464] width 184 height 23
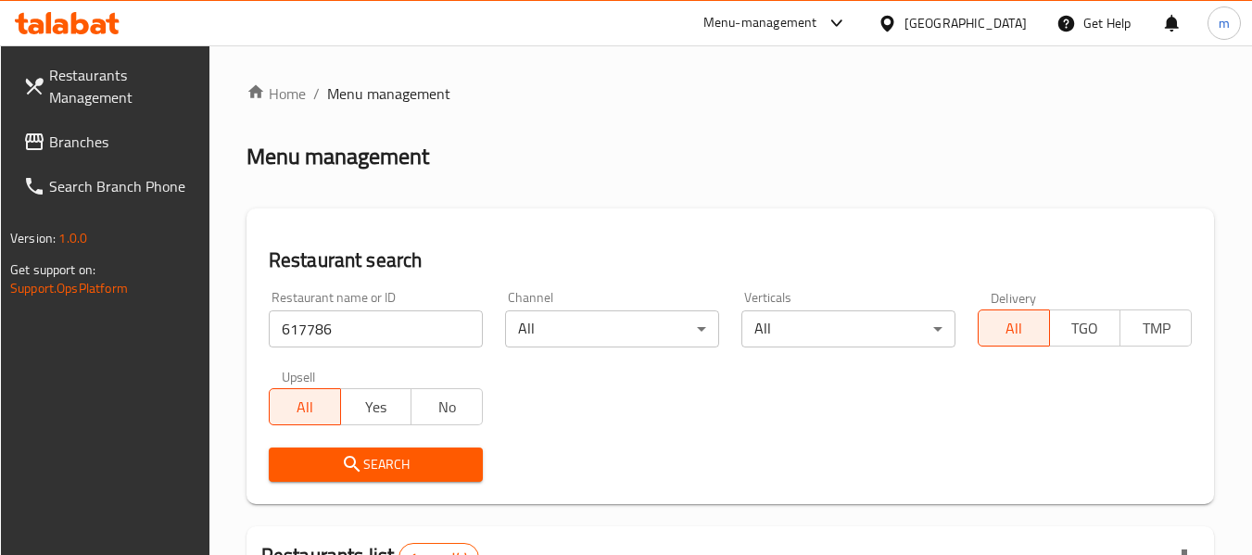
drag, startPoint x: 109, startPoint y: 141, endPoint x: 103, endPoint y: 133, distance: 9.9
click at [109, 141] on span "Branches" at bounding box center [122, 142] width 146 height 22
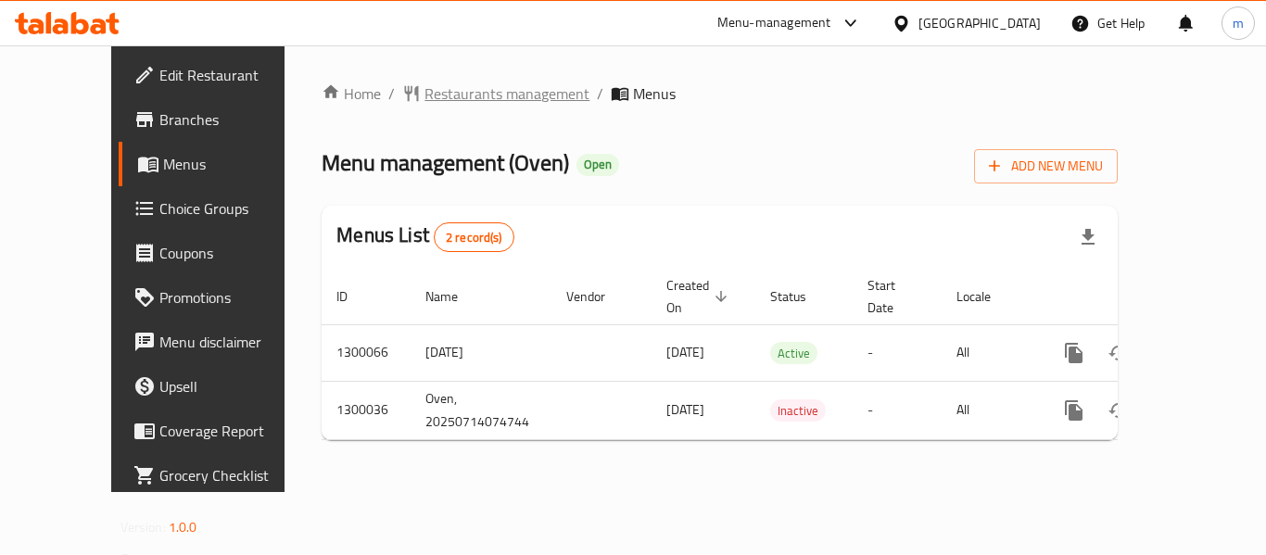
click at [425, 105] on span "Restaurants management" at bounding box center [507, 93] width 165 height 22
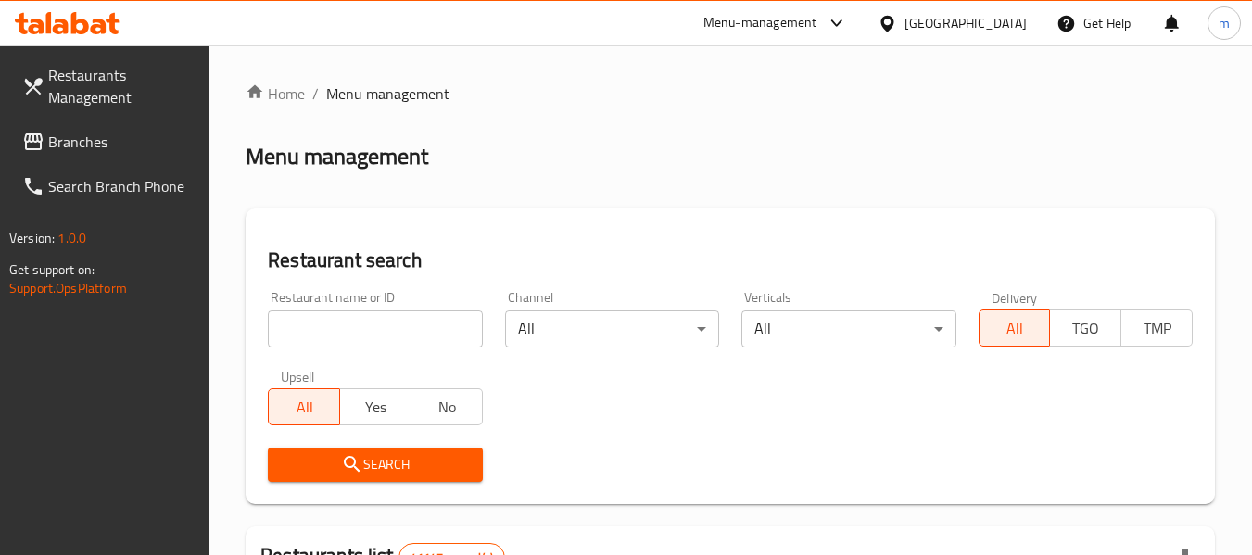
click at [376, 331] on input "search" at bounding box center [375, 329] width 214 height 37
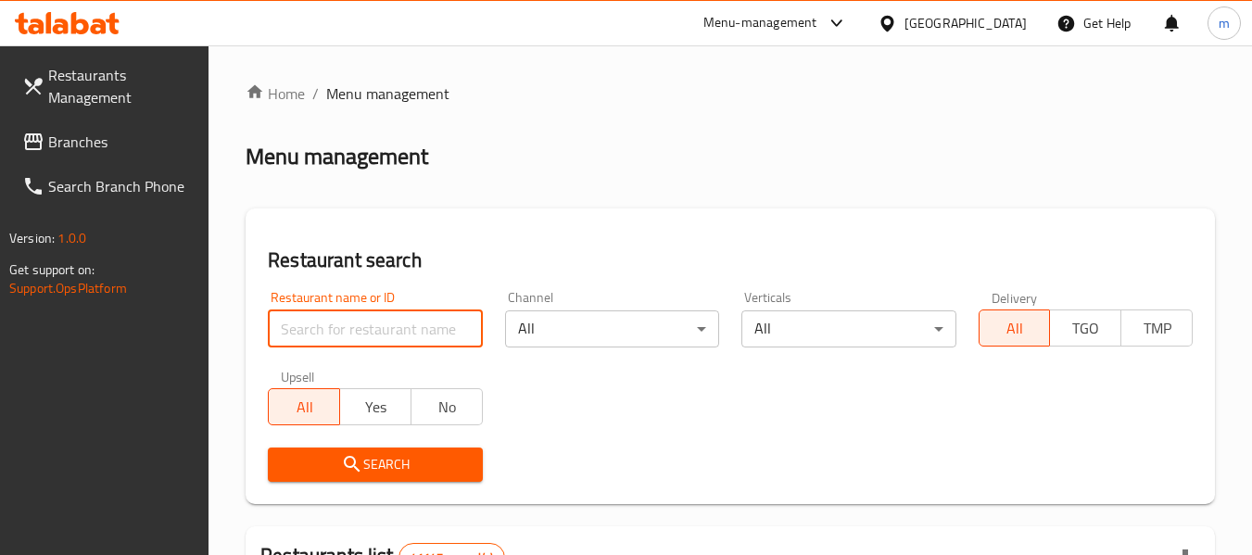
paste input "701614"
type input "701614"
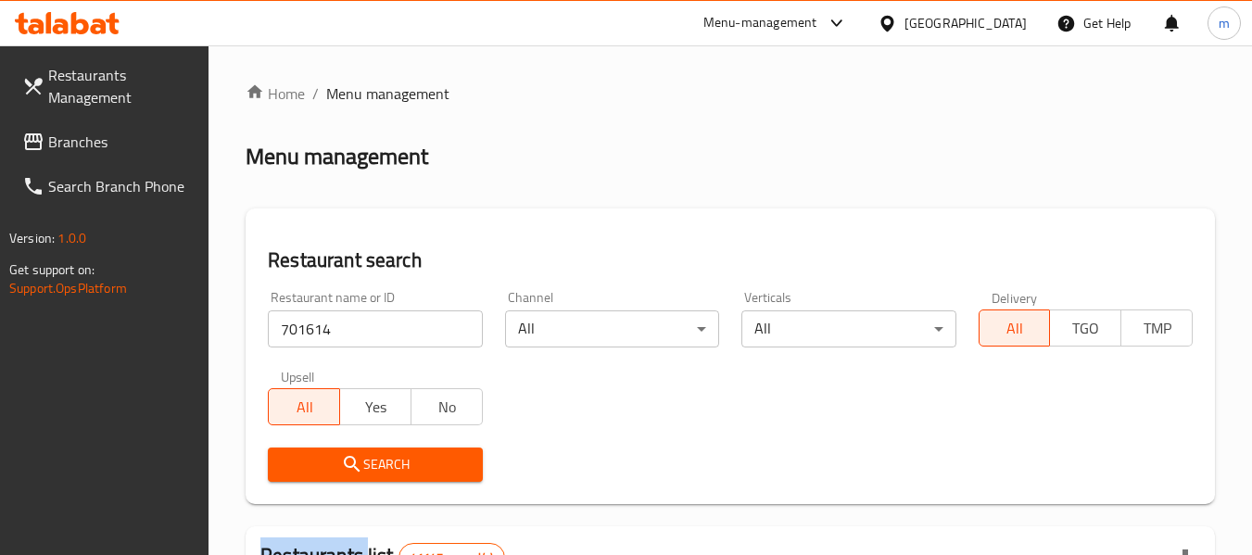
click at [374, 482] on div "Search" at bounding box center [375, 465] width 236 height 57
click at [384, 464] on span "Search" at bounding box center [375, 464] width 184 height 23
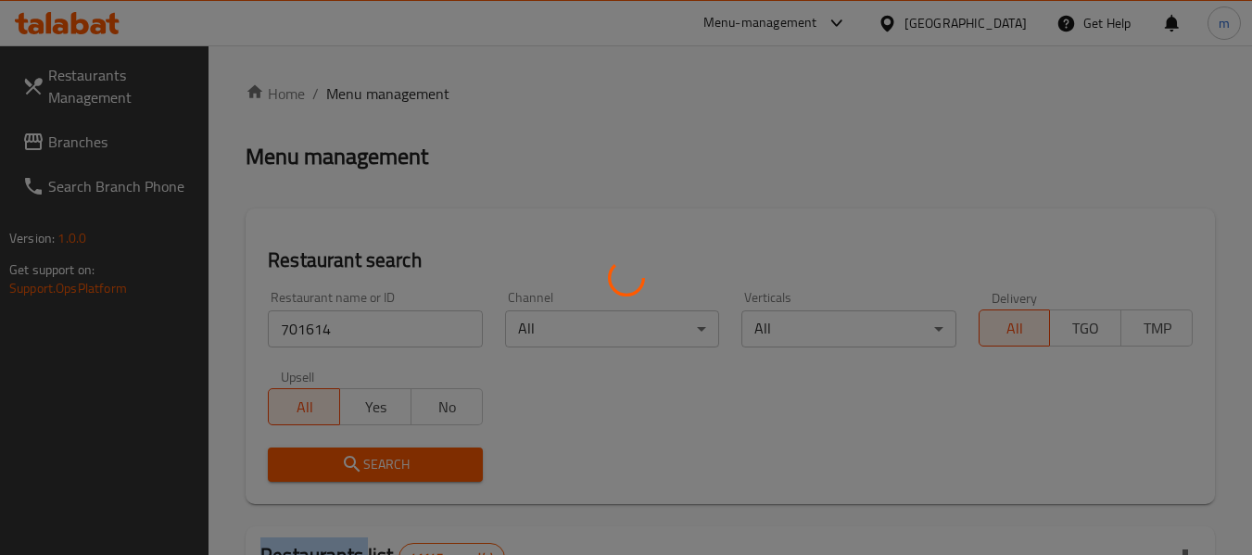
click at [384, 464] on div at bounding box center [626, 277] width 1252 height 555
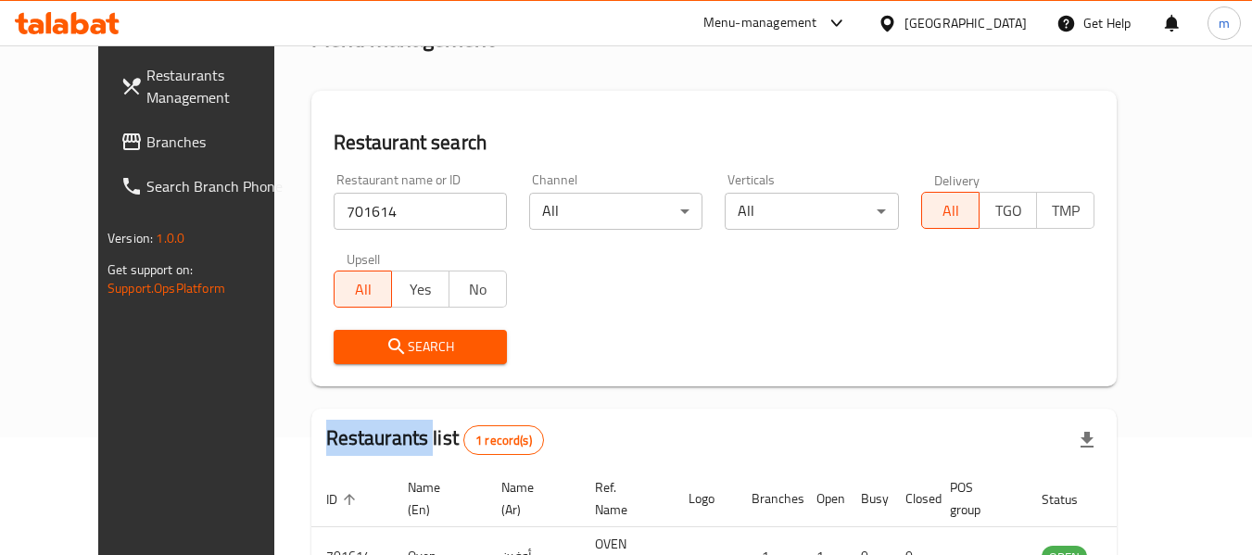
scroll to position [248, 0]
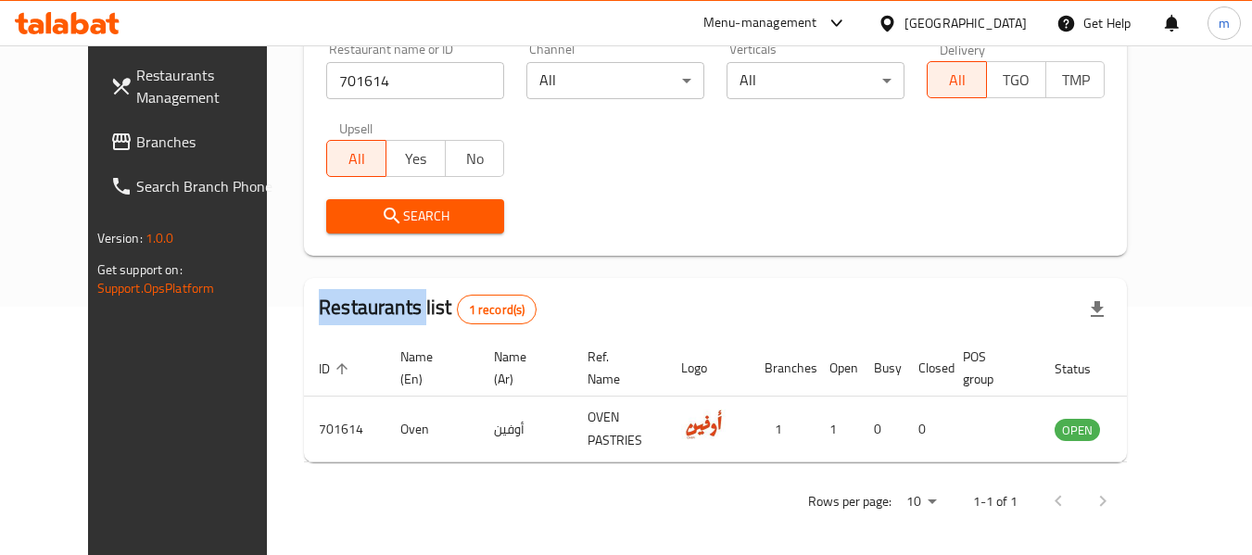
click at [136, 131] on span "Branches" at bounding box center [209, 142] width 146 height 22
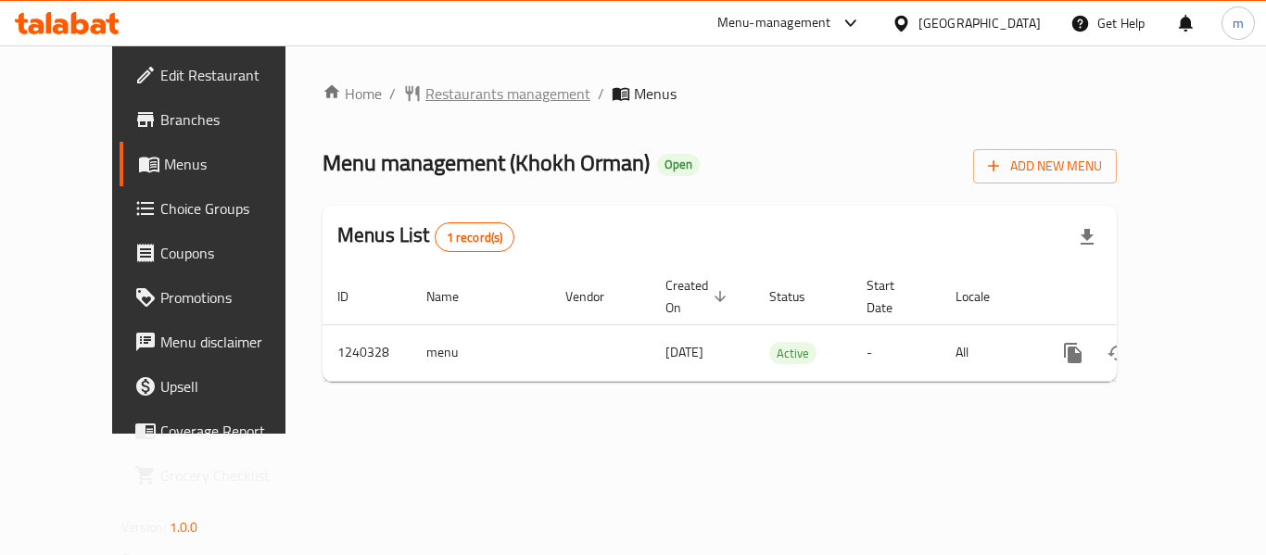
click at [471, 87] on span "Restaurants management" at bounding box center [507, 93] width 165 height 22
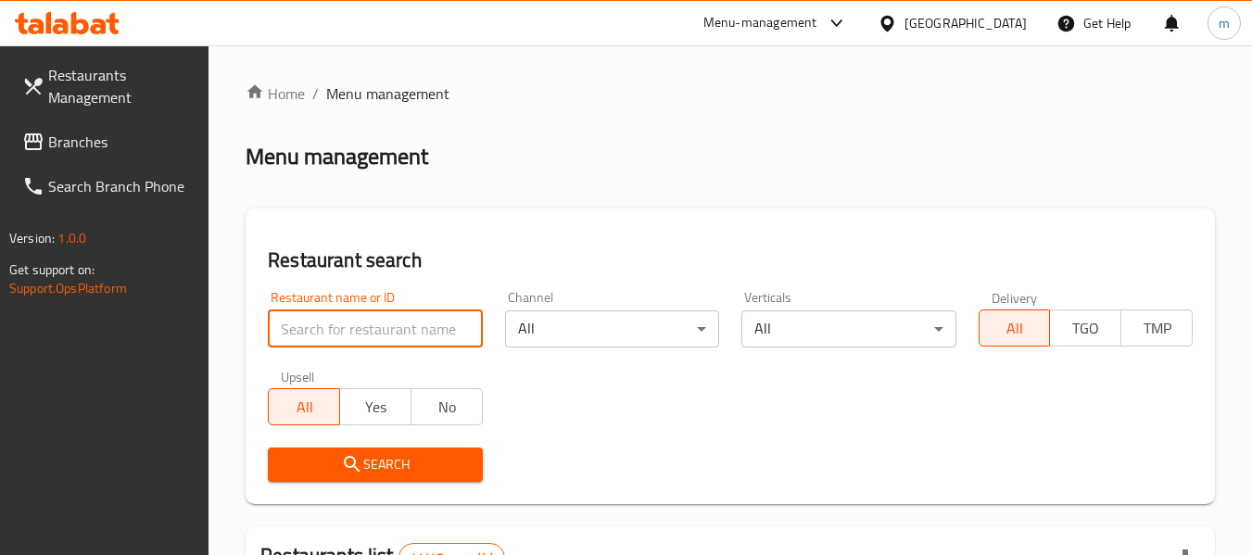
click at [379, 331] on input "search" at bounding box center [375, 329] width 214 height 37
paste input "680308"
type input "680308"
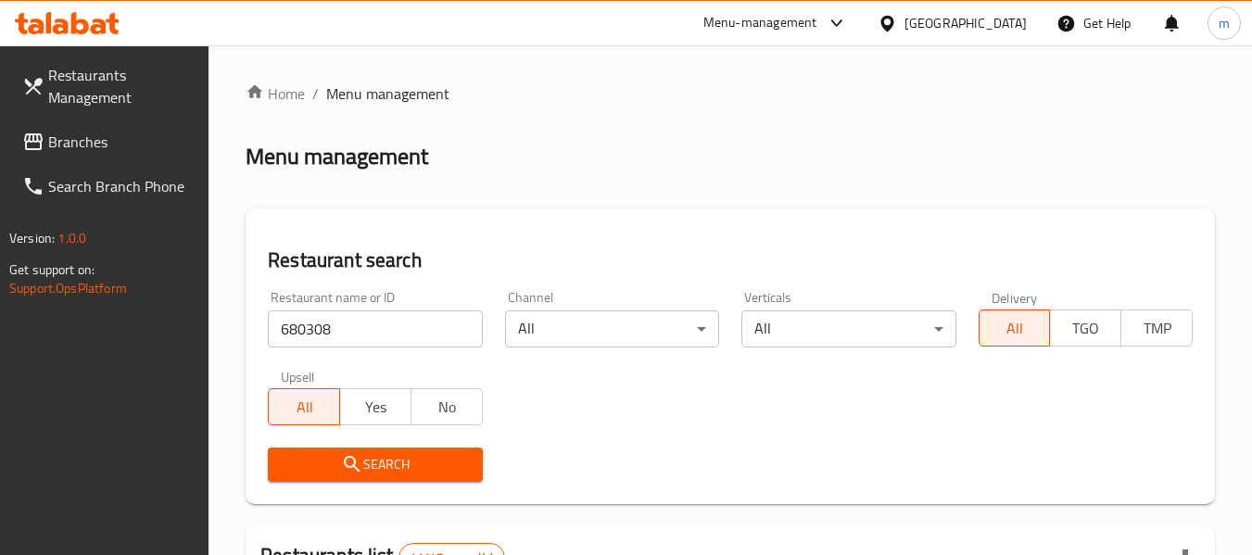
click at [368, 476] on button "Search" at bounding box center [375, 465] width 214 height 34
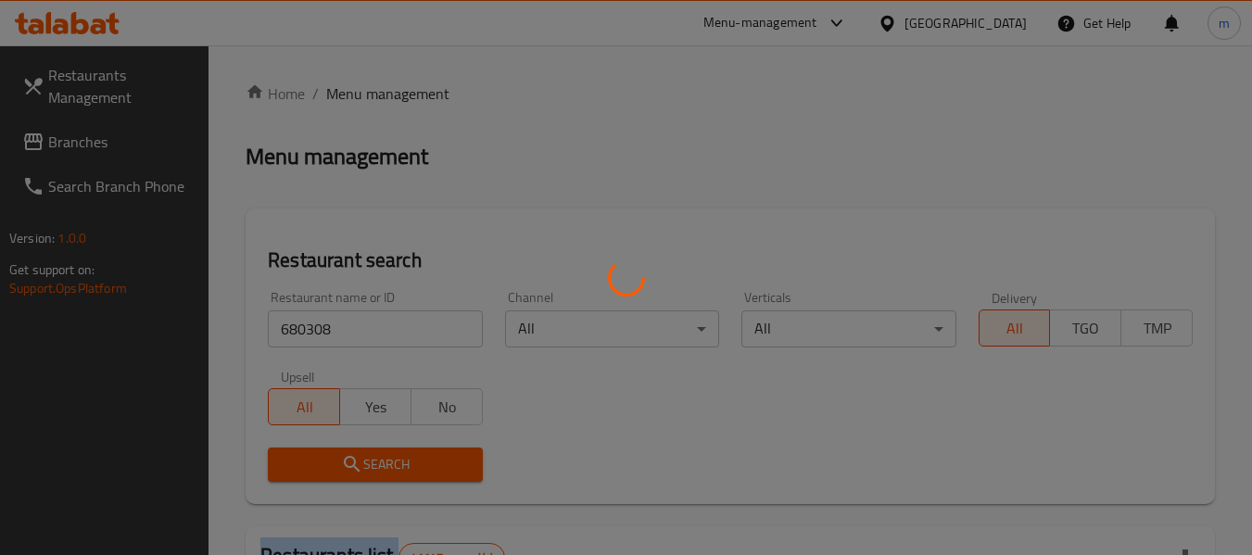
click at [370, 475] on div at bounding box center [626, 277] width 1252 height 555
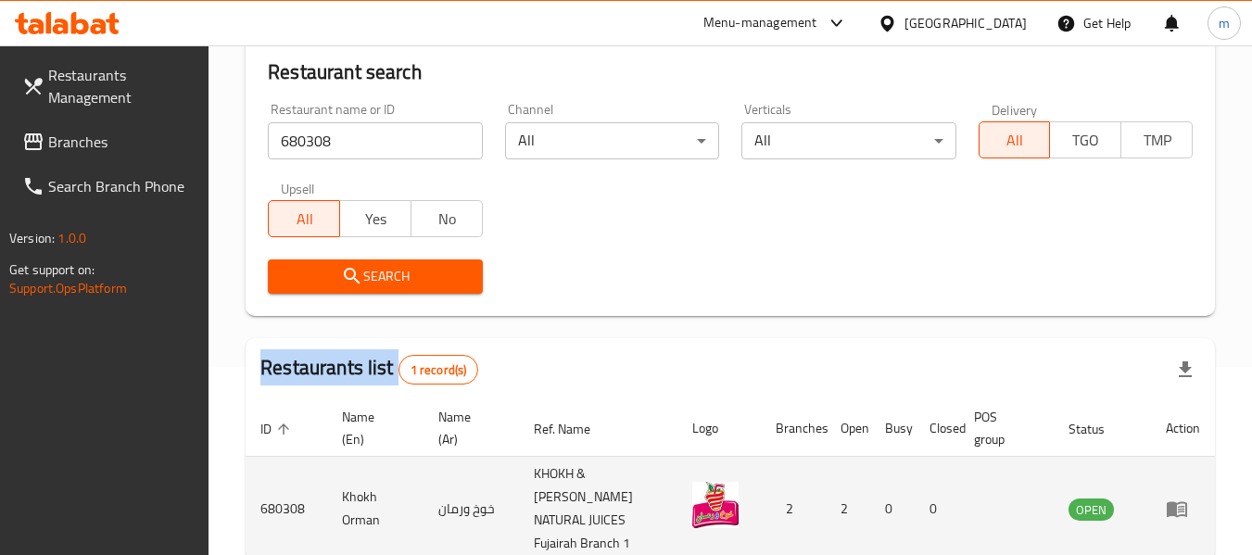
scroll to position [272, 0]
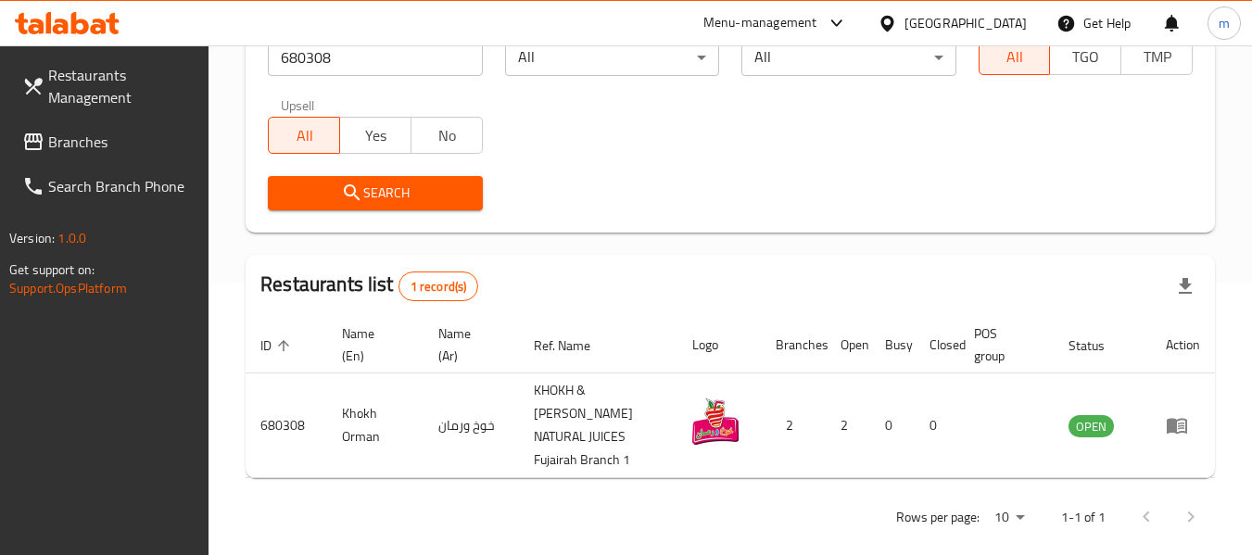
click at [927, 29] on div "[GEOGRAPHIC_DATA]" at bounding box center [966, 23] width 122 height 20
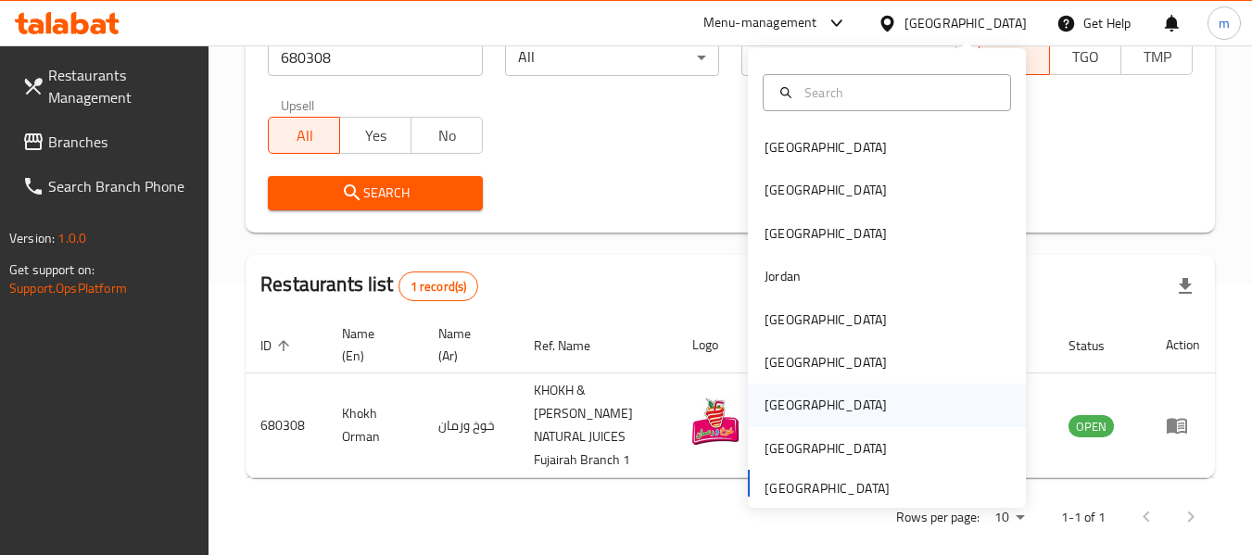
click at [765, 415] on div "[GEOGRAPHIC_DATA]" at bounding box center [826, 405] width 122 height 20
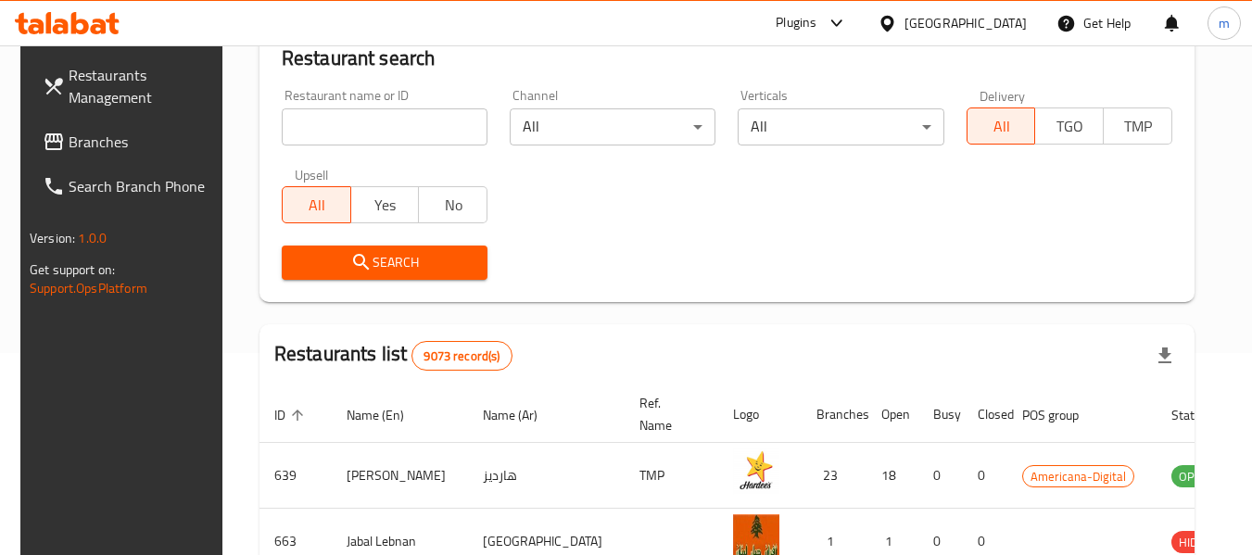
scroll to position [272, 0]
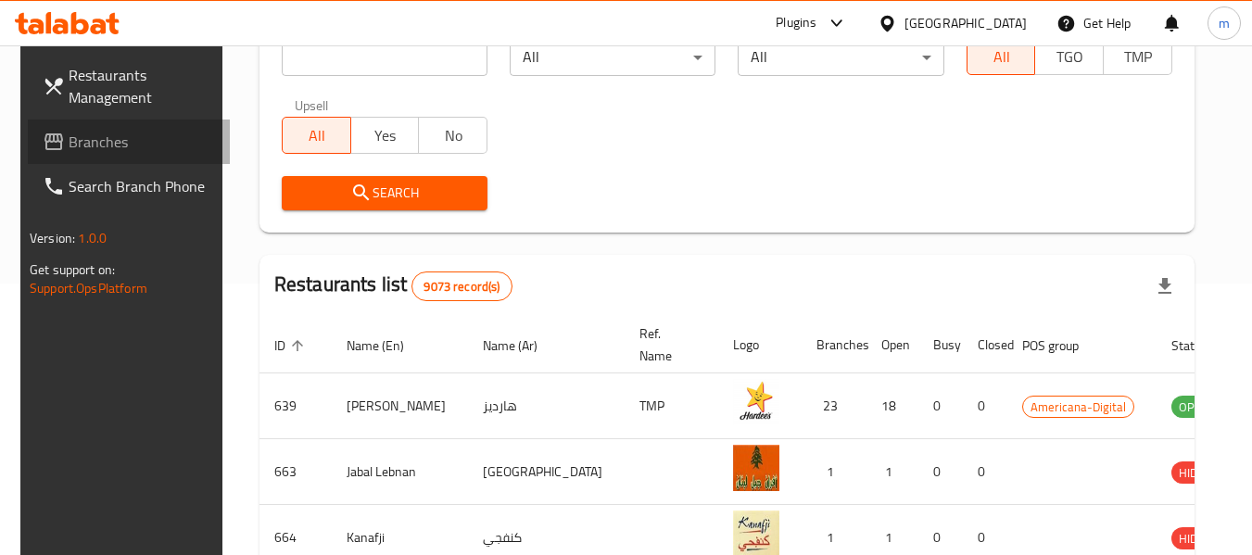
click at [130, 148] on span "Branches" at bounding box center [142, 142] width 146 height 22
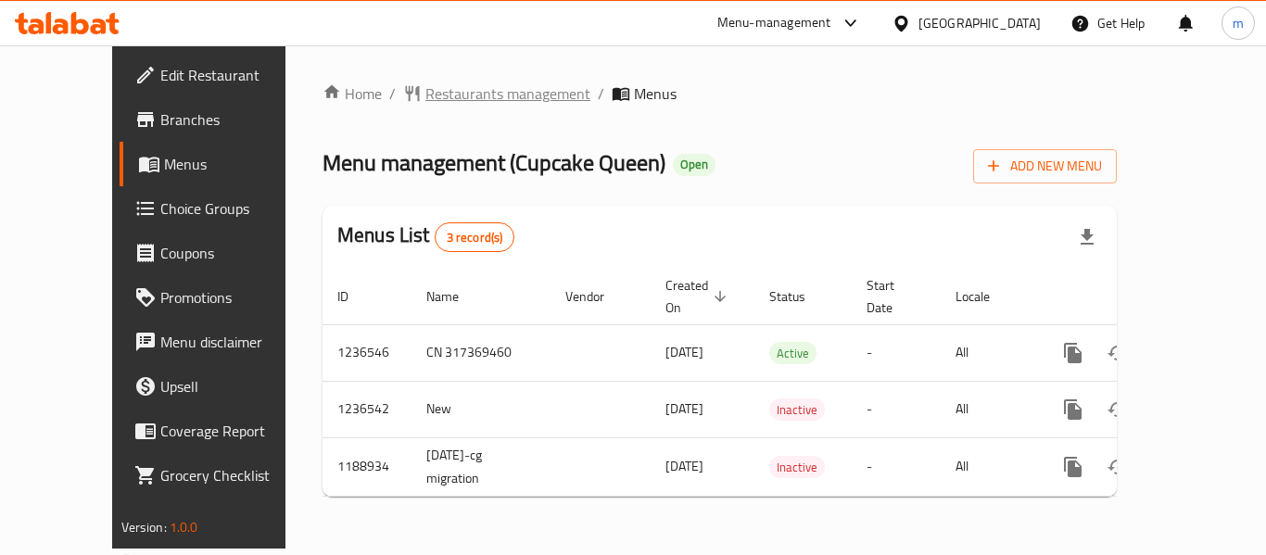
click at [463, 104] on span "Restaurants management" at bounding box center [507, 93] width 165 height 22
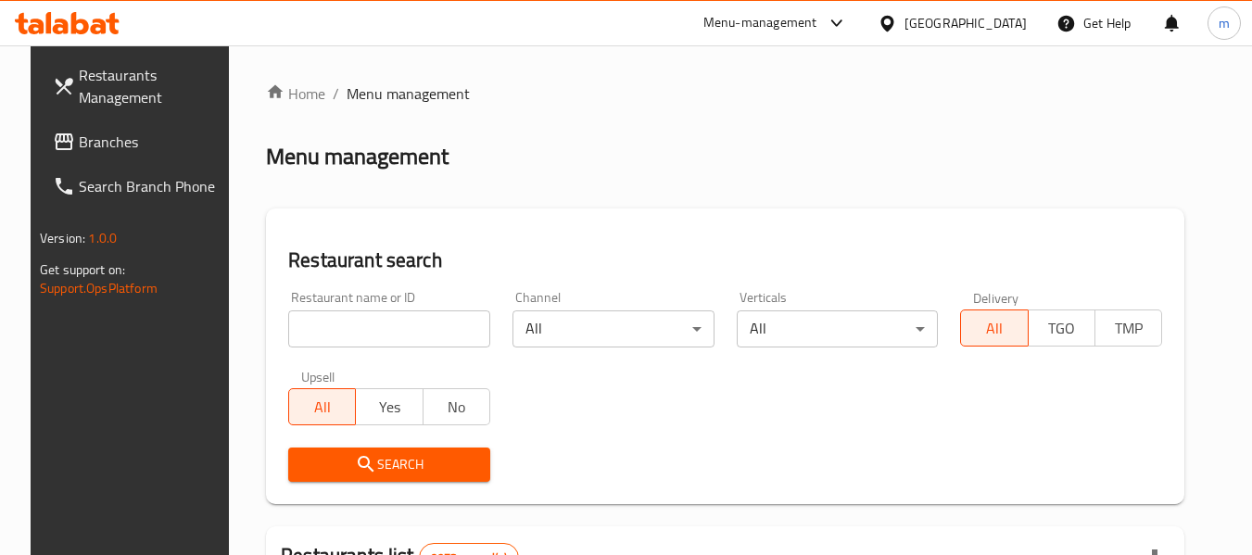
click at [355, 346] on input "search" at bounding box center [389, 329] width 202 height 37
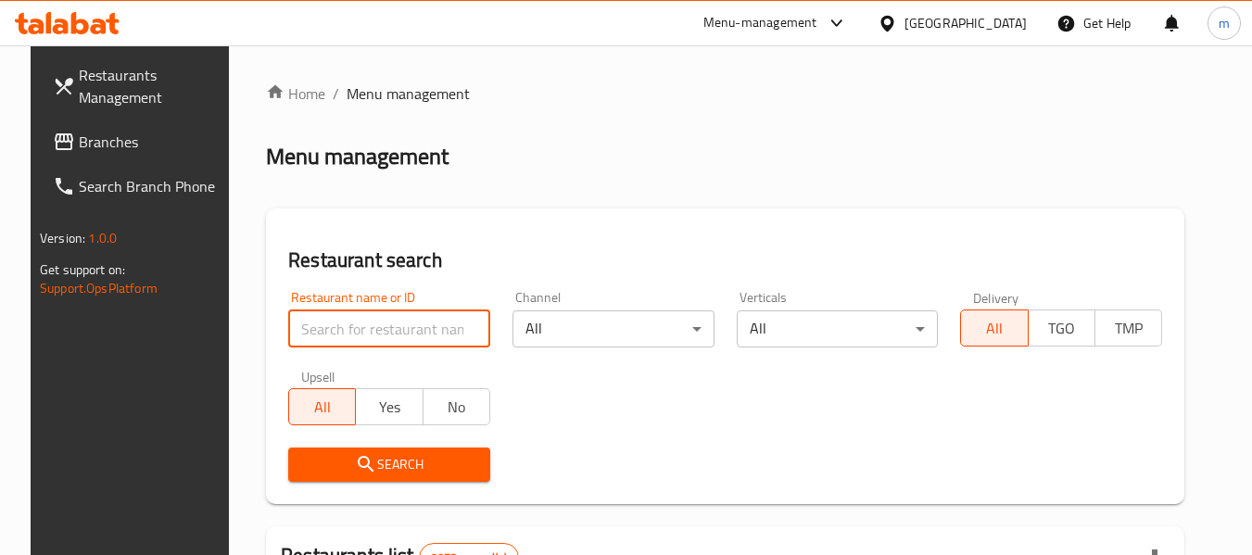
paste input "609244"
type input "609244"
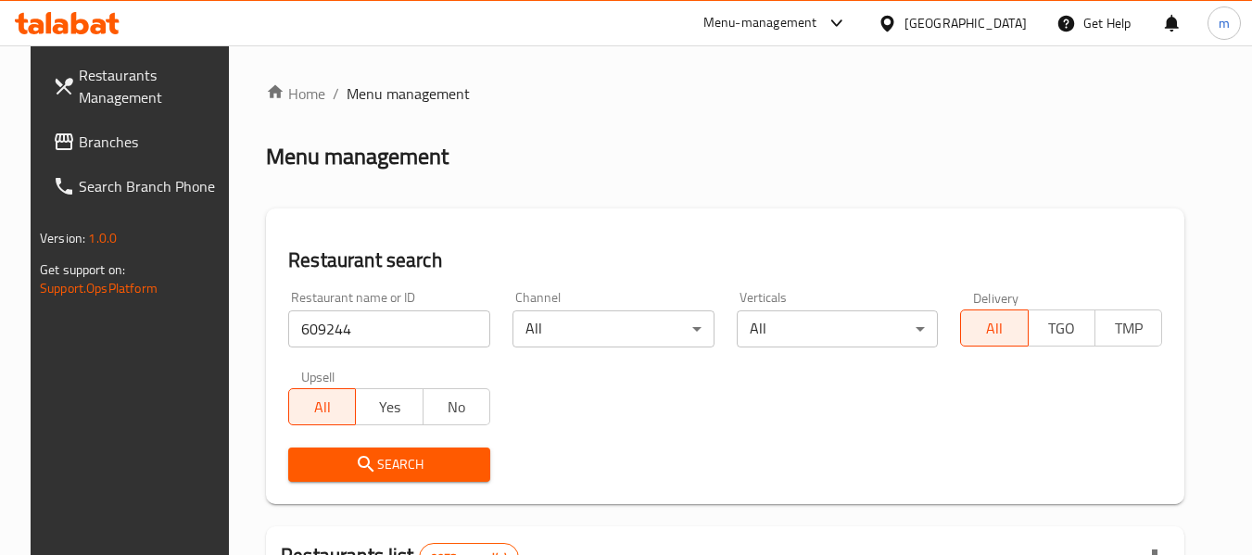
click at [392, 463] on span "Search" at bounding box center [389, 464] width 172 height 23
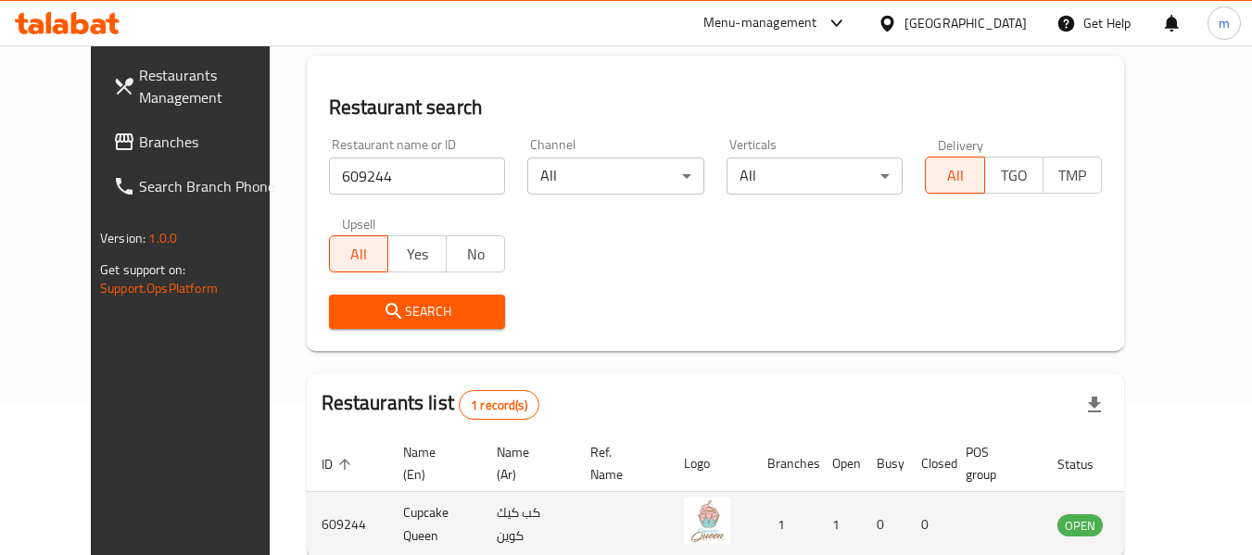
scroll to position [248, 0]
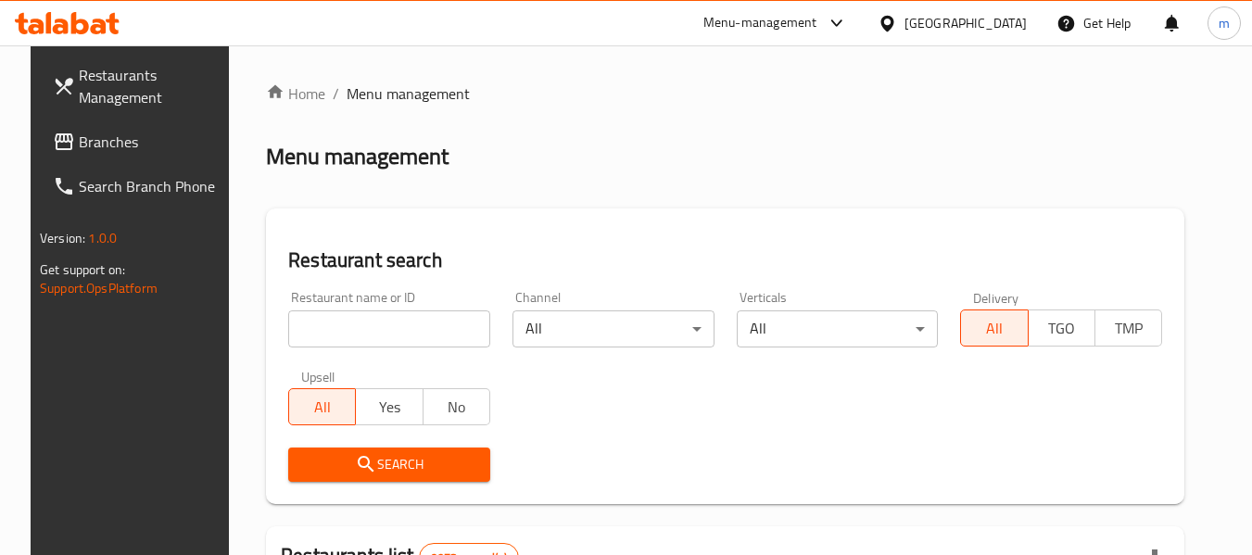
click at [897, 23] on icon at bounding box center [887, 23] width 19 height 19
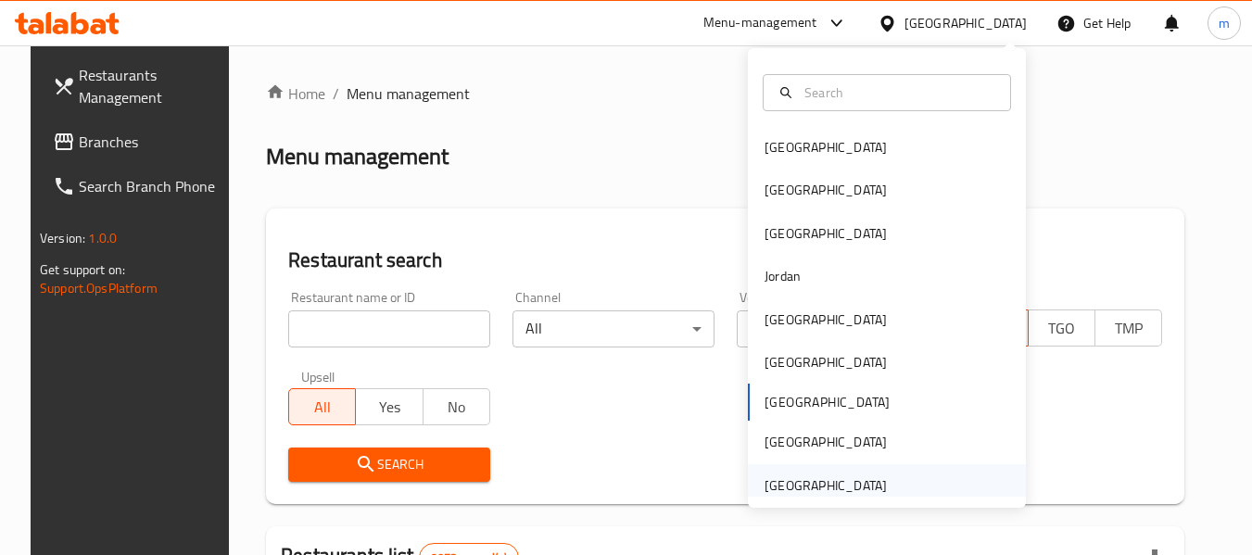
click at [796, 481] on div "[GEOGRAPHIC_DATA]" at bounding box center [826, 485] width 122 height 20
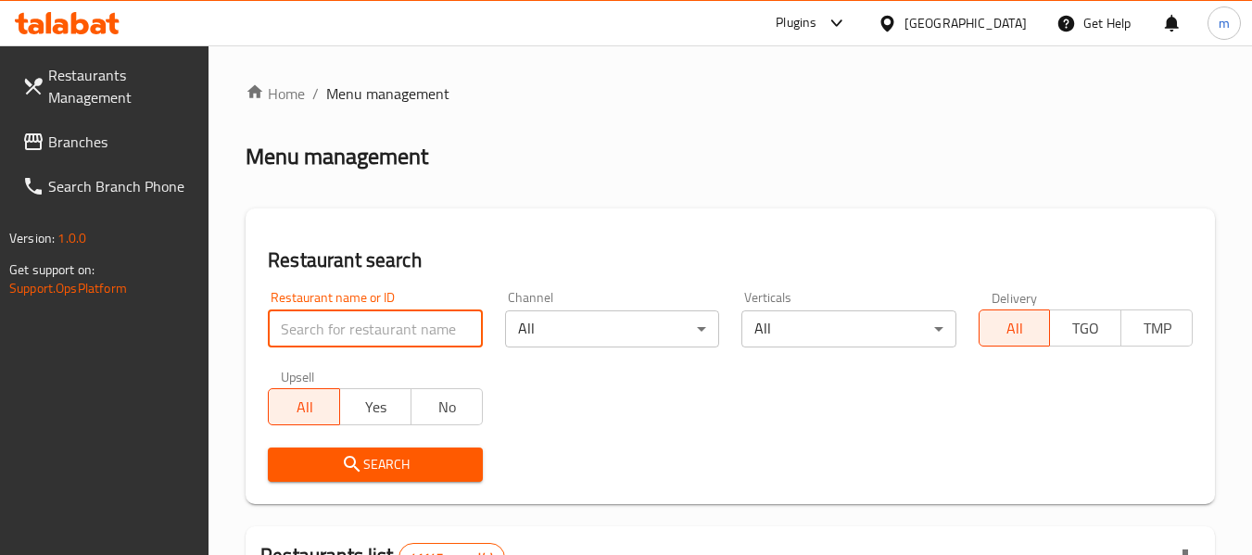
click at [360, 334] on input "search" at bounding box center [375, 329] width 214 height 37
paste input "734825"
type input "734825"
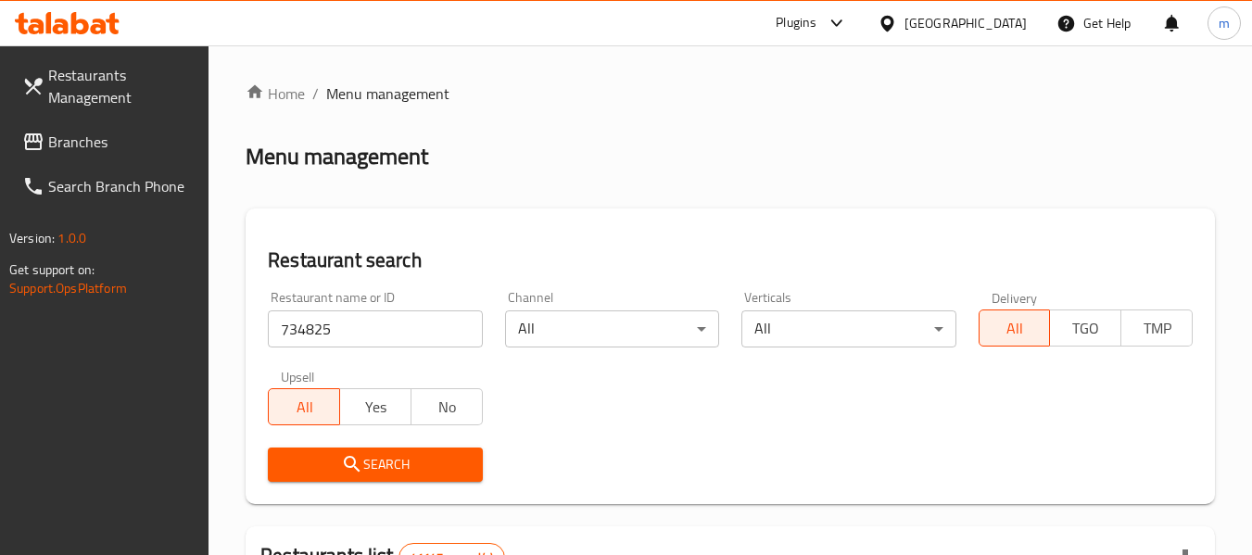
click at [429, 469] on span "Search" at bounding box center [375, 464] width 184 height 23
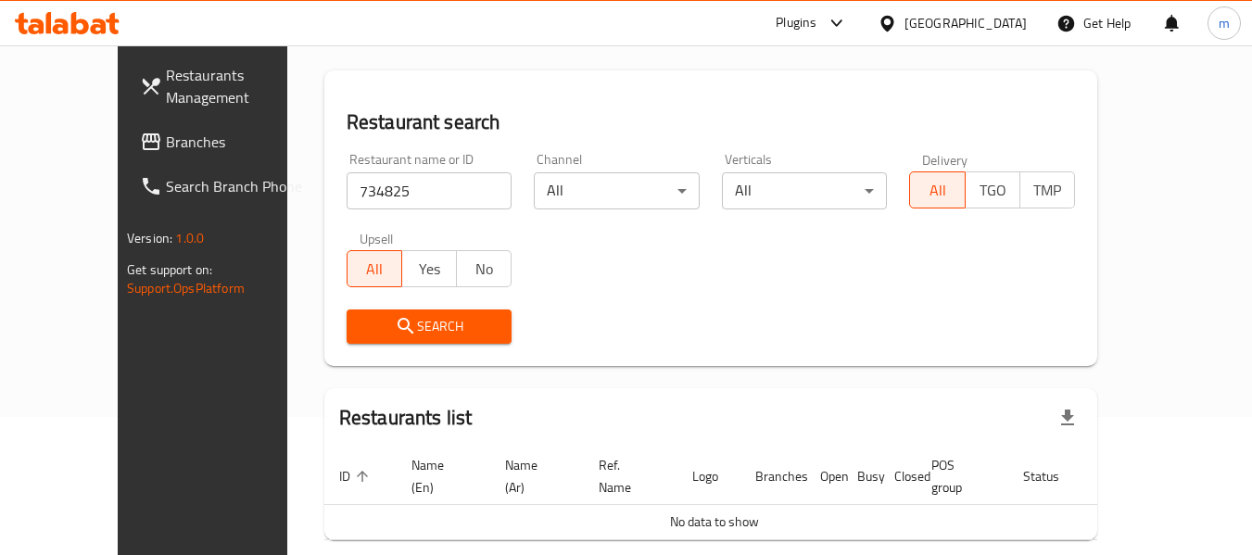
scroll to position [109, 0]
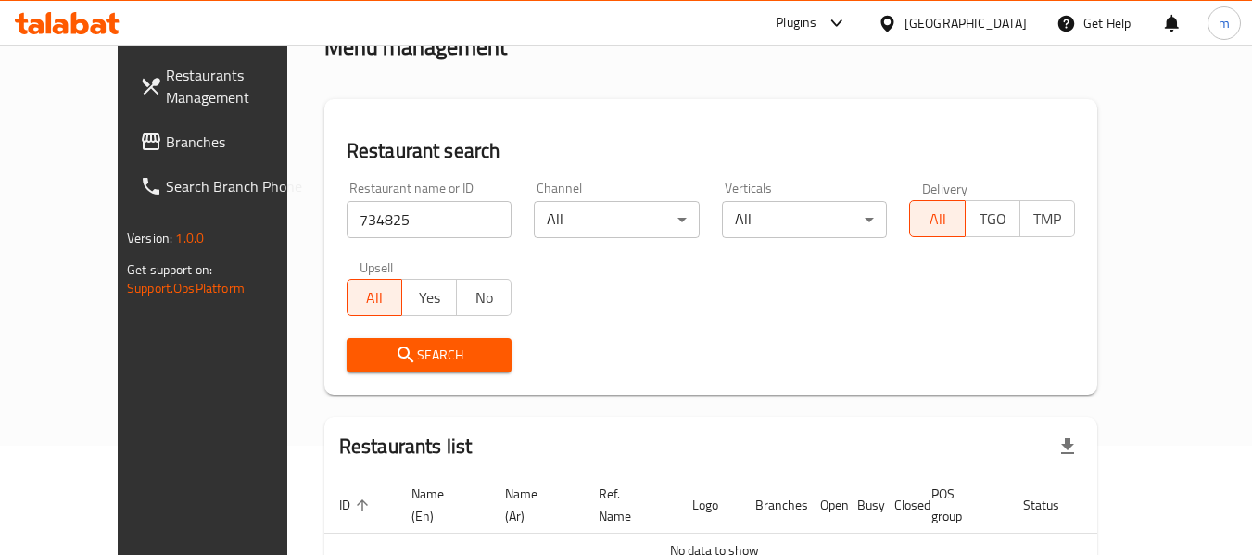
click at [166, 135] on span "Branches" at bounding box center [239, 142] width 146 height 22
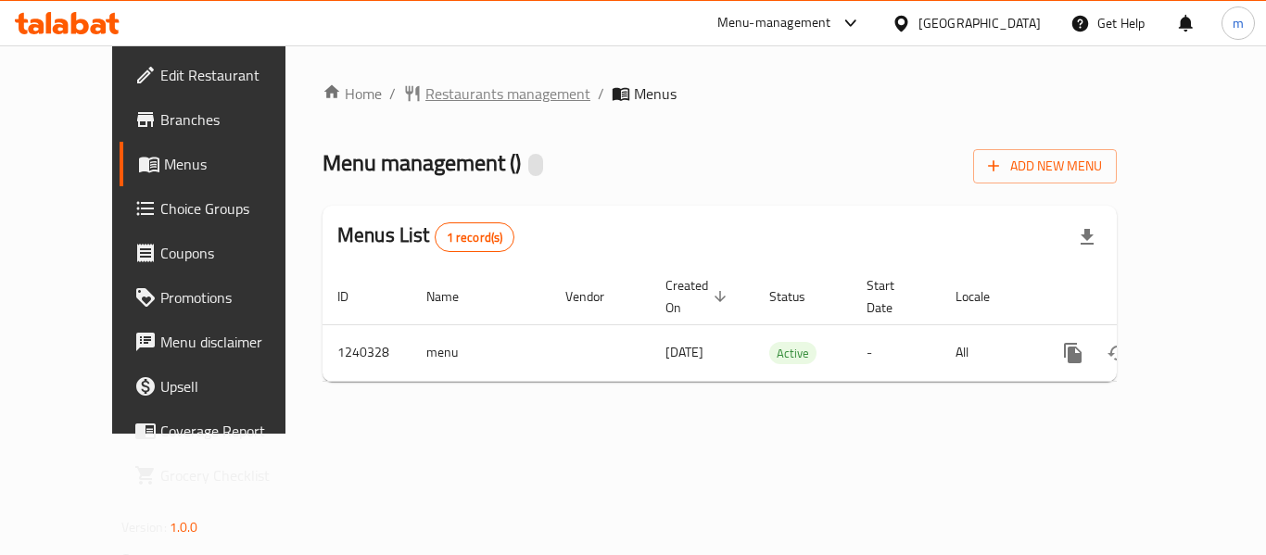
click at [442, 92] on span "Restaurants management" at bounding box center [507, 93] width 165 height 22
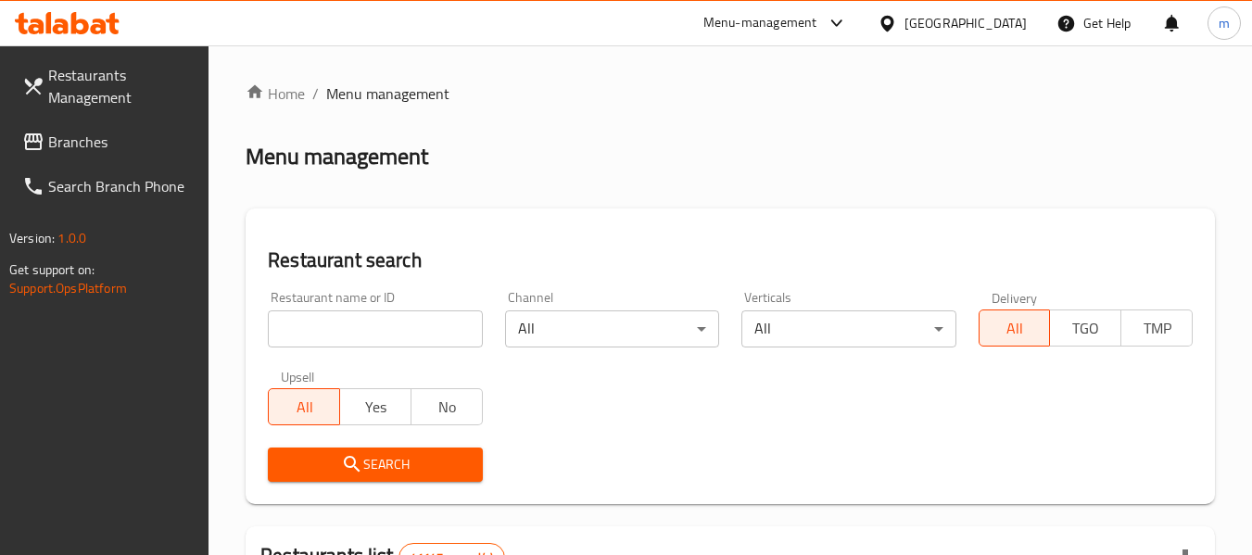
click at [381, 331] on input "search" at bounding box center [375, 329] width 214 height 37
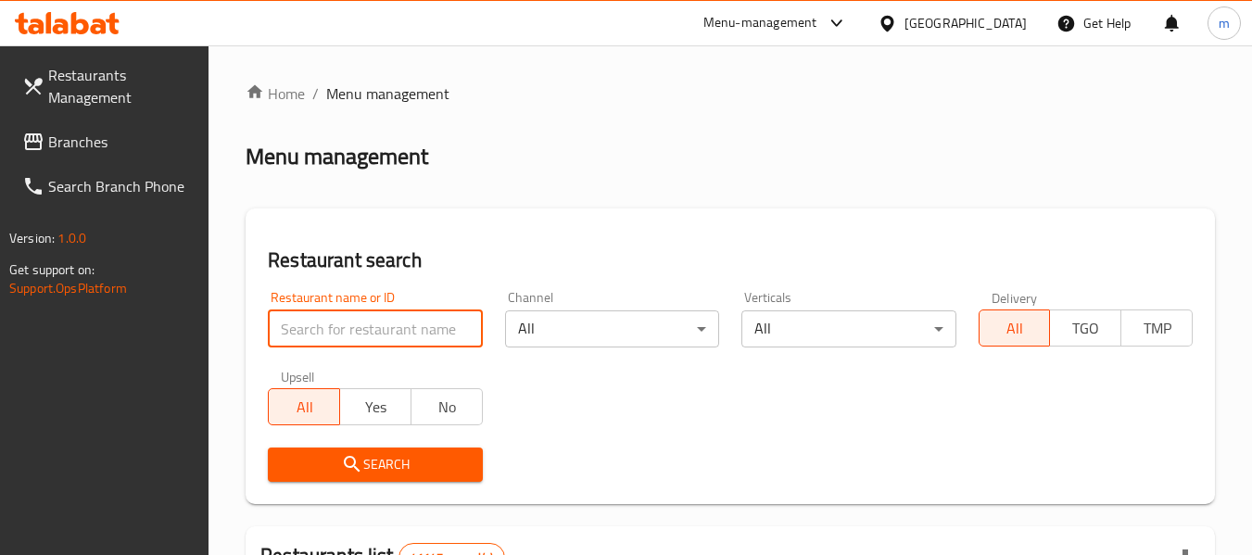
paste input "680308"
type input "680308"
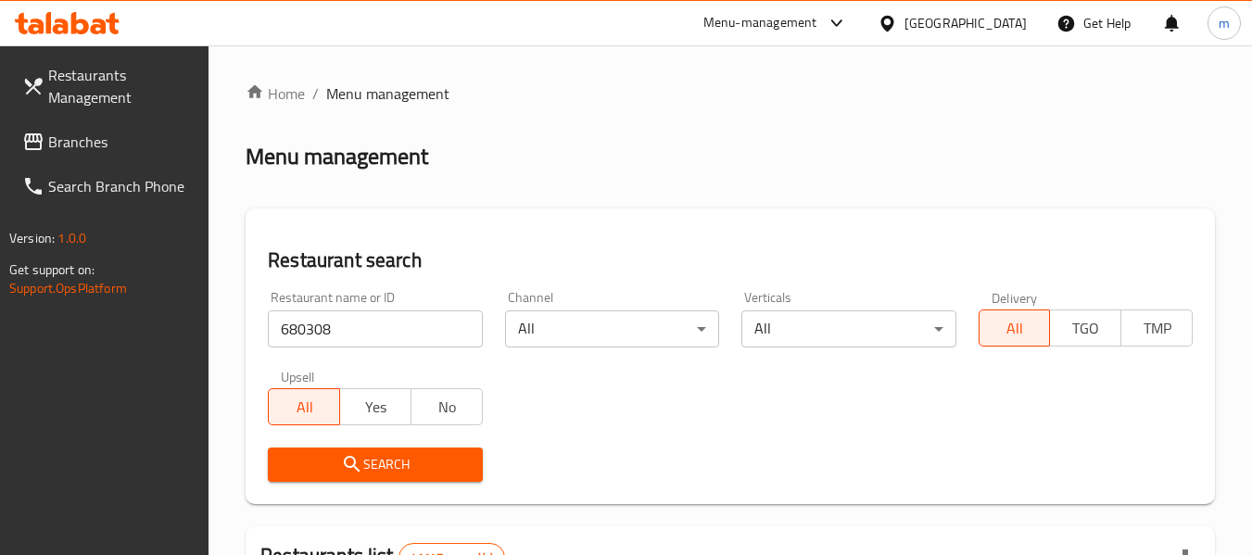
click at [405, 459] on span "Search" at bounding box center [375, 464] width 184 height 23
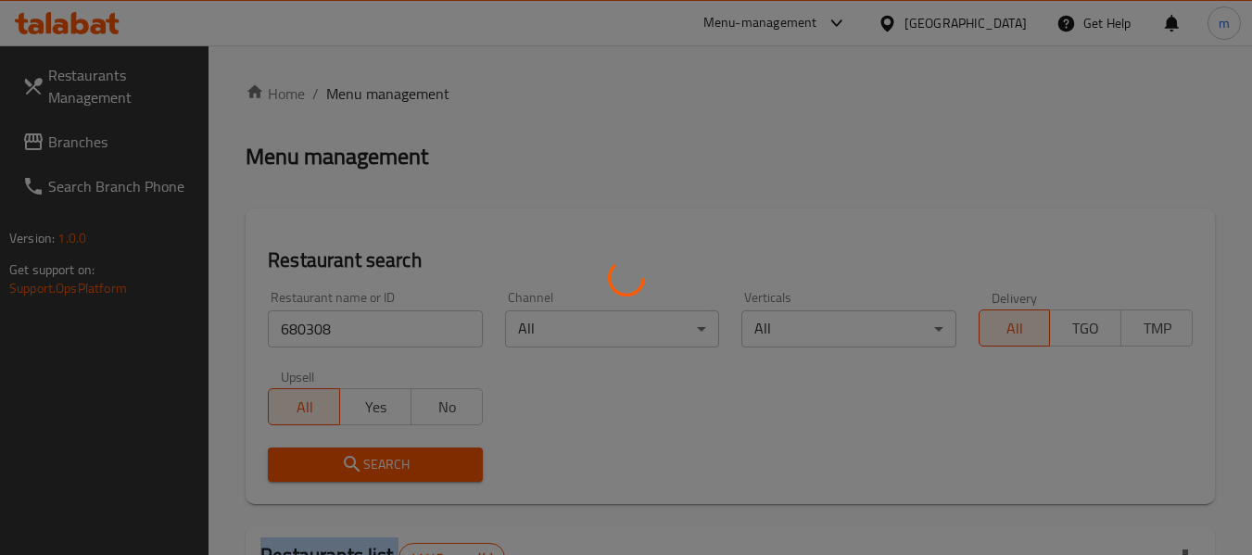
click at [405, 459] on div at bounding box center [626, 277] width 1252 height 555
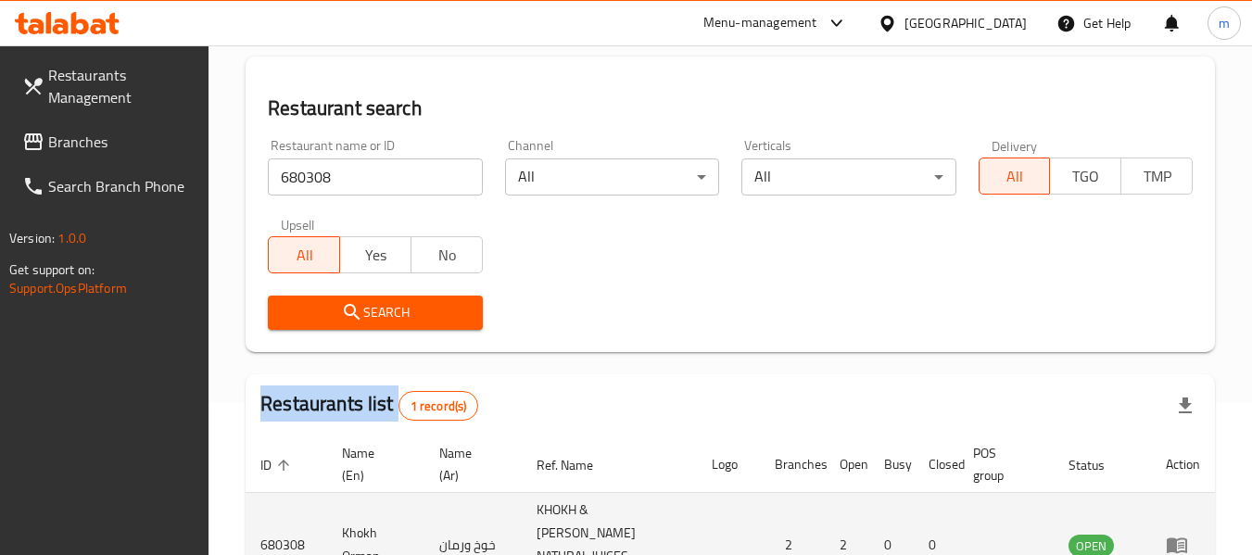
scroll to position [272, 0]
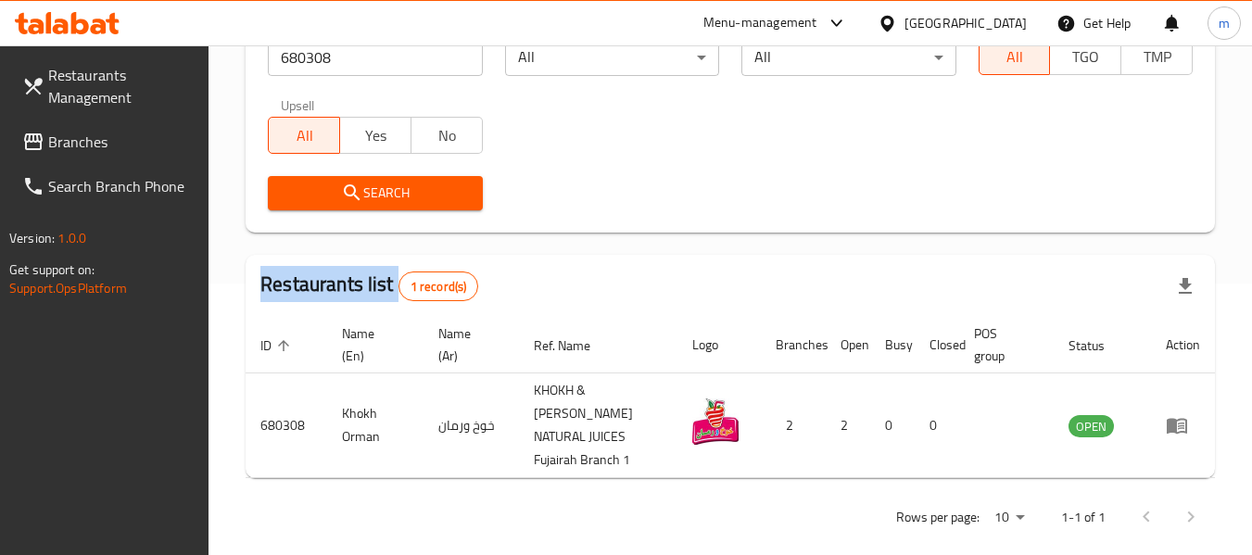
click at [82, 137] on span "Branches" at bounding box center [121, 142] width 146 height 22
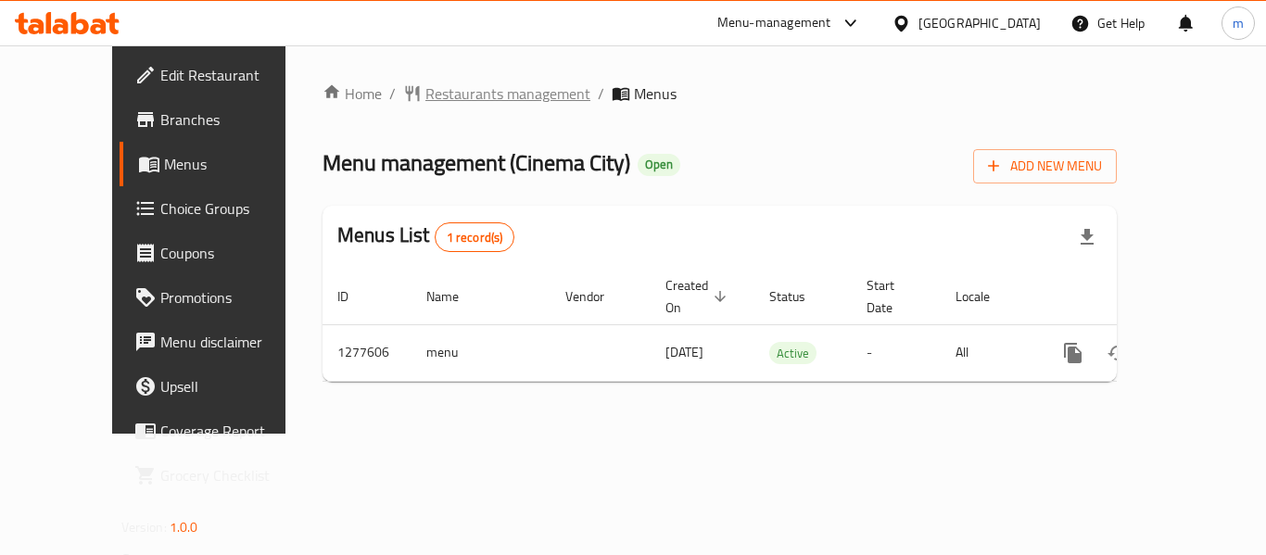
click at [443, 91] on span "Restaurants management" at bounding box center [507, 93] width 165 height 22
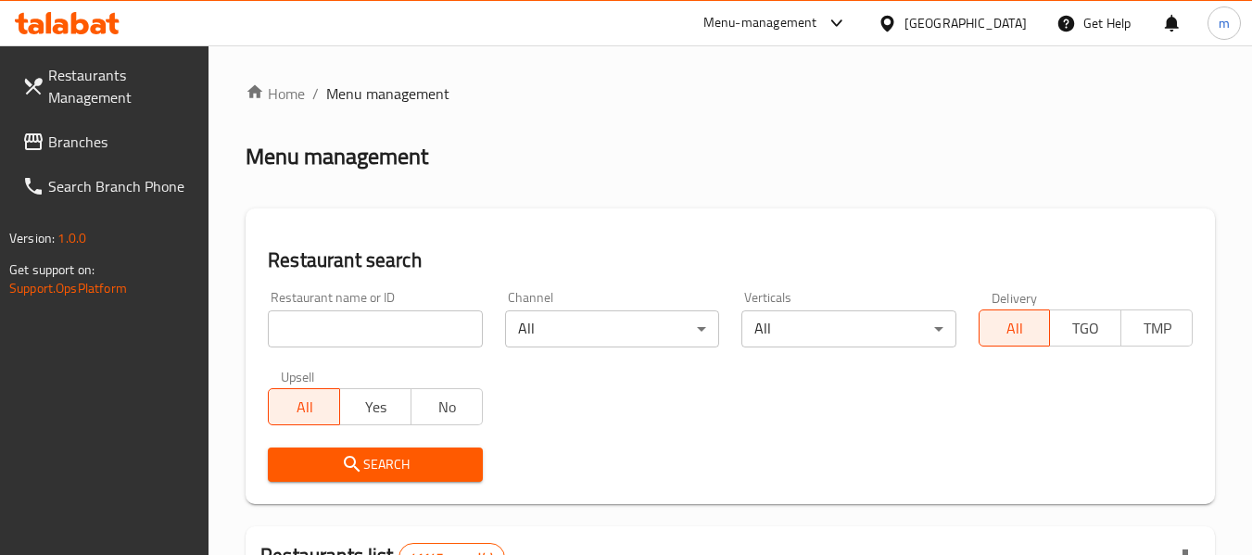
click at [393, 323] on input "search" at bounding box center [375, 329] width 214 height 37
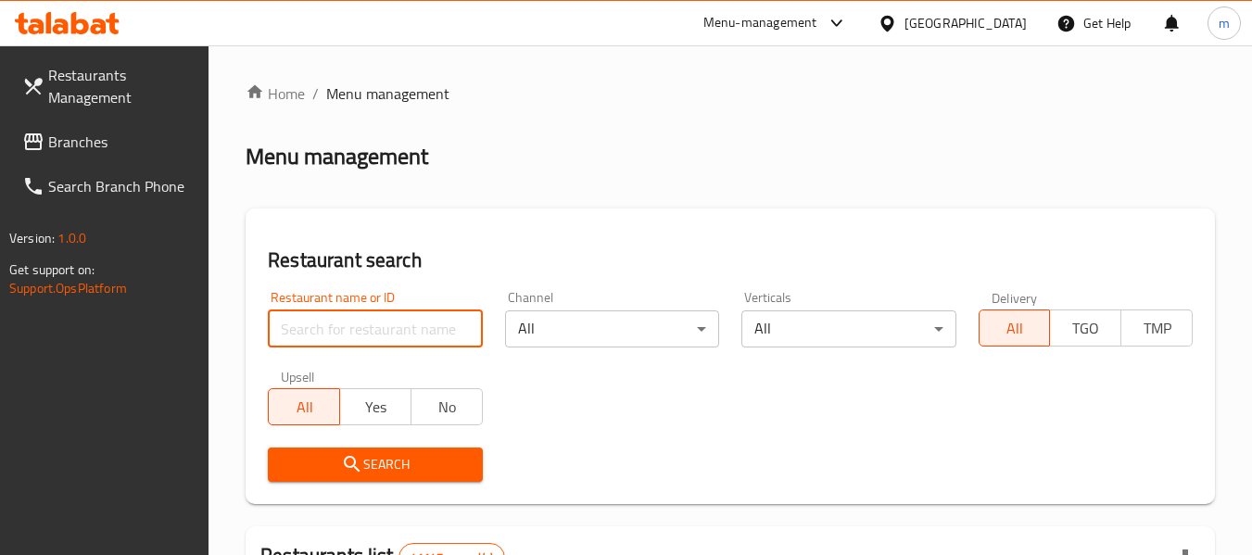
paste input "692564"
type input "692564"
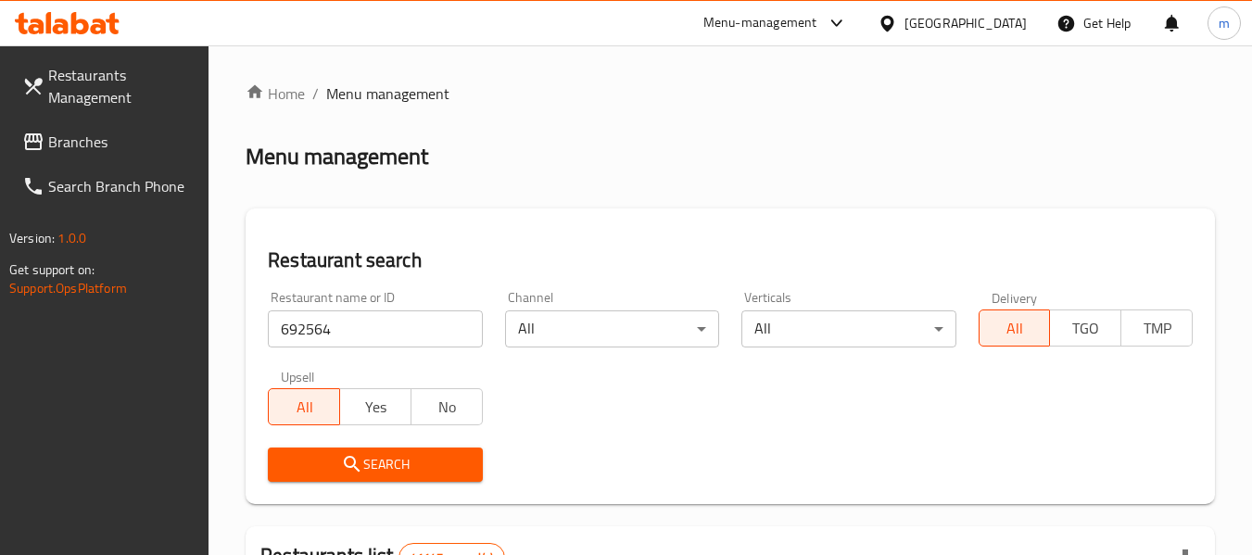
click at [381, 458] on span "Search" at bounding box center [375, 464] width 184 height 23
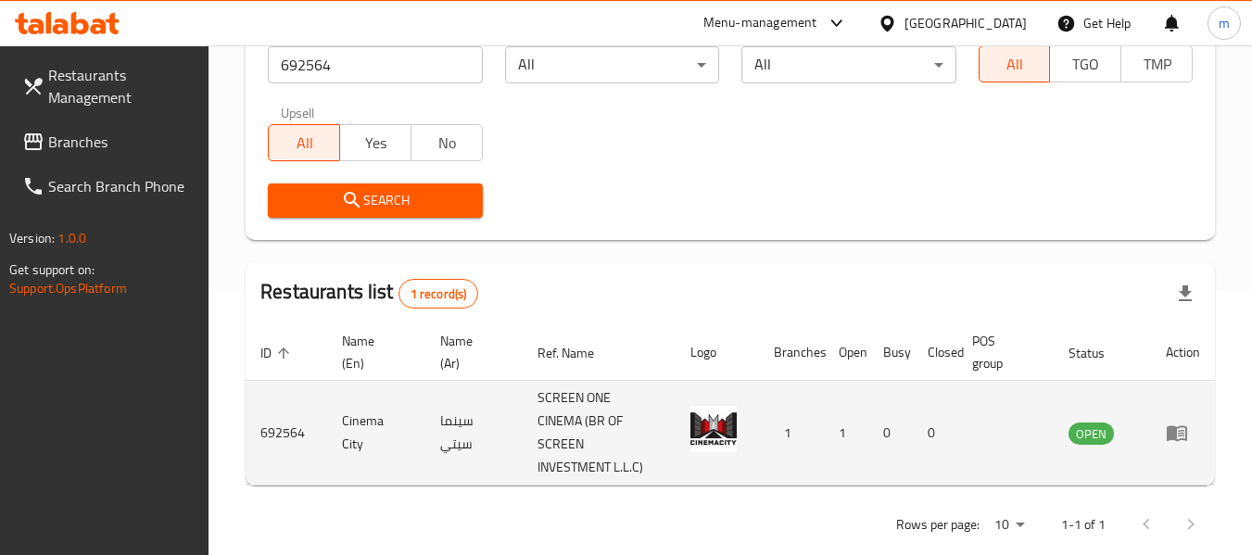
scroll to position [272, 0]
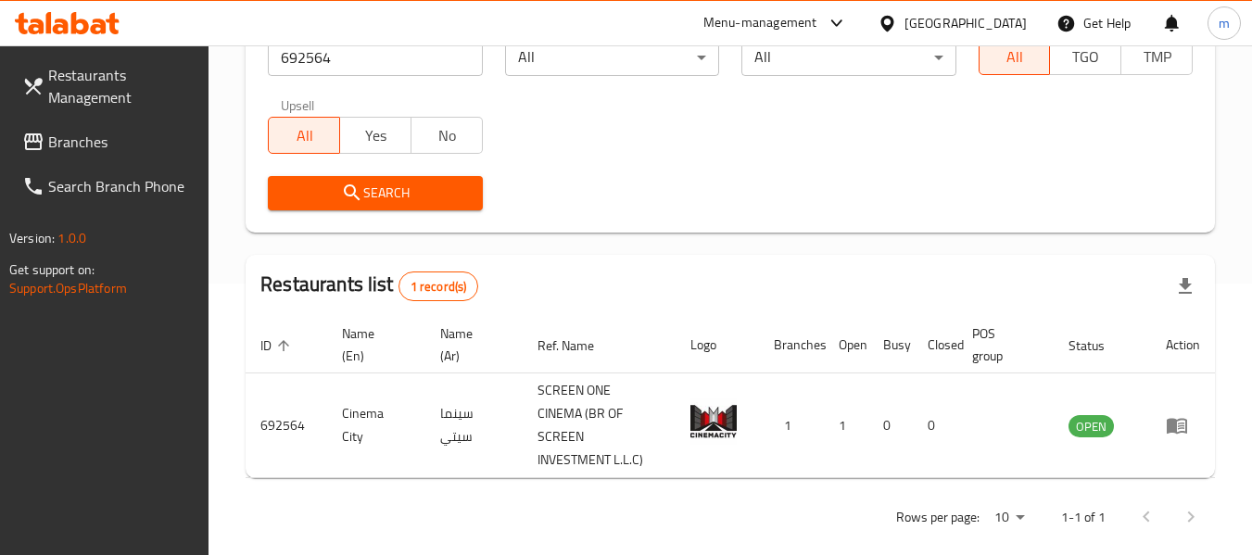
click at [992, 28] on div "United Arab Emirates" at bounding box center [966, 23] width 122 height 20
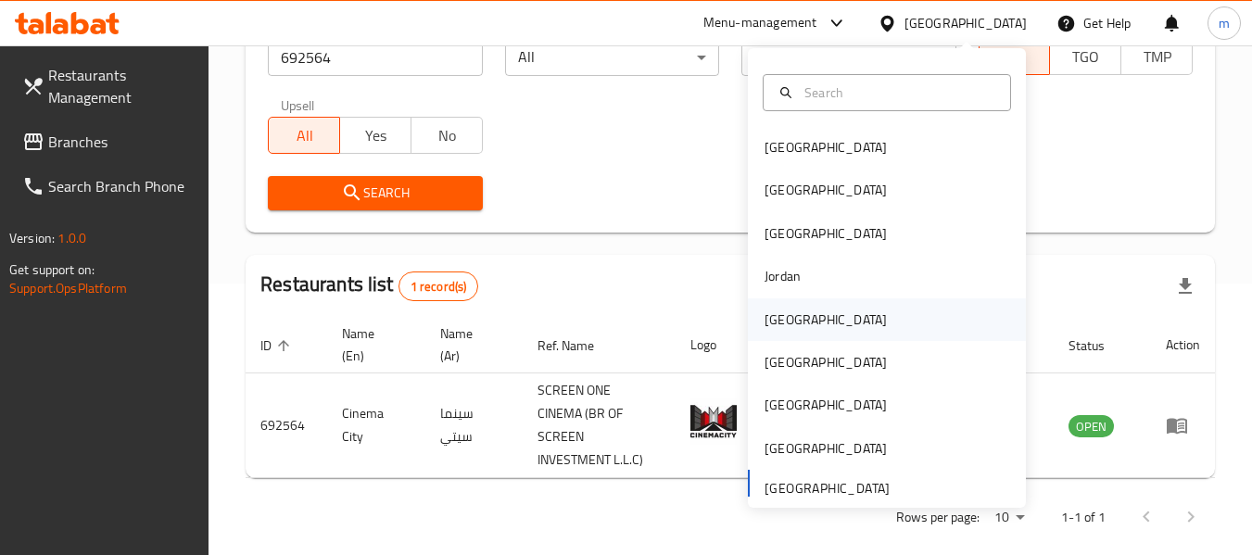
click at [781, 326] on div "[GEOGRAPHIC_DATA]" at bounding box center [826, 320] width 122 height 20
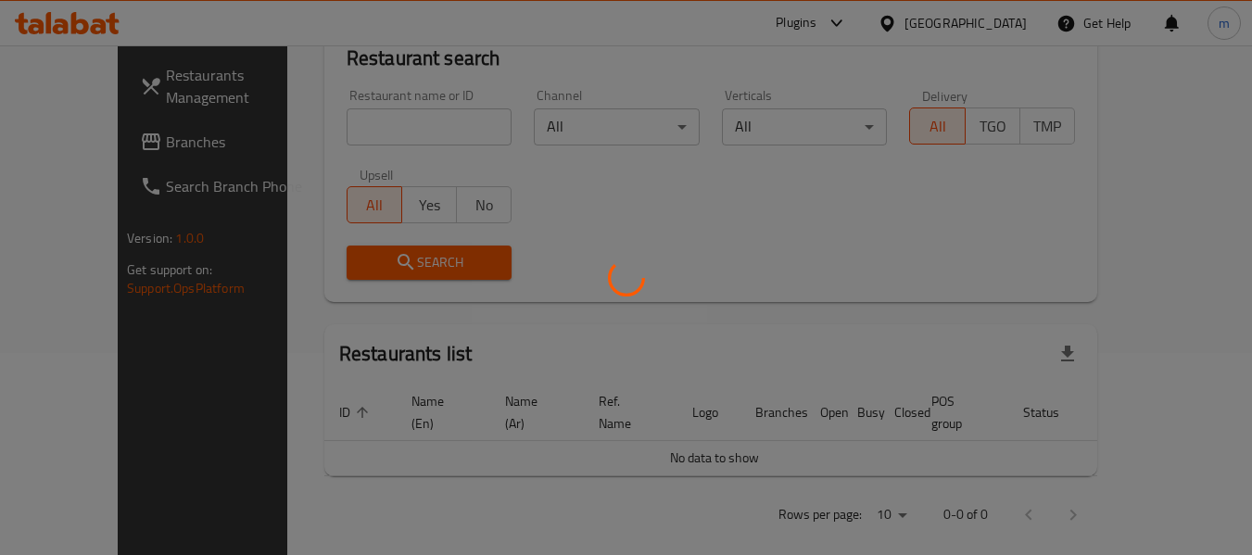
scroll to position [272, 0]
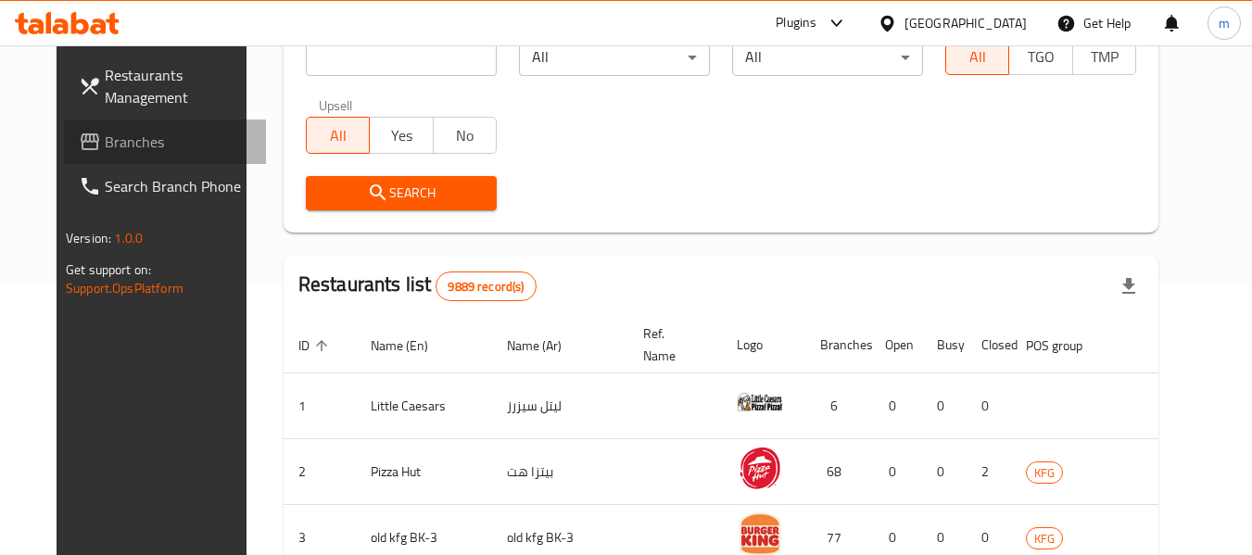
click at [105, 133] on span "Branches" at bounding box center [178, 142] width 146 height 22
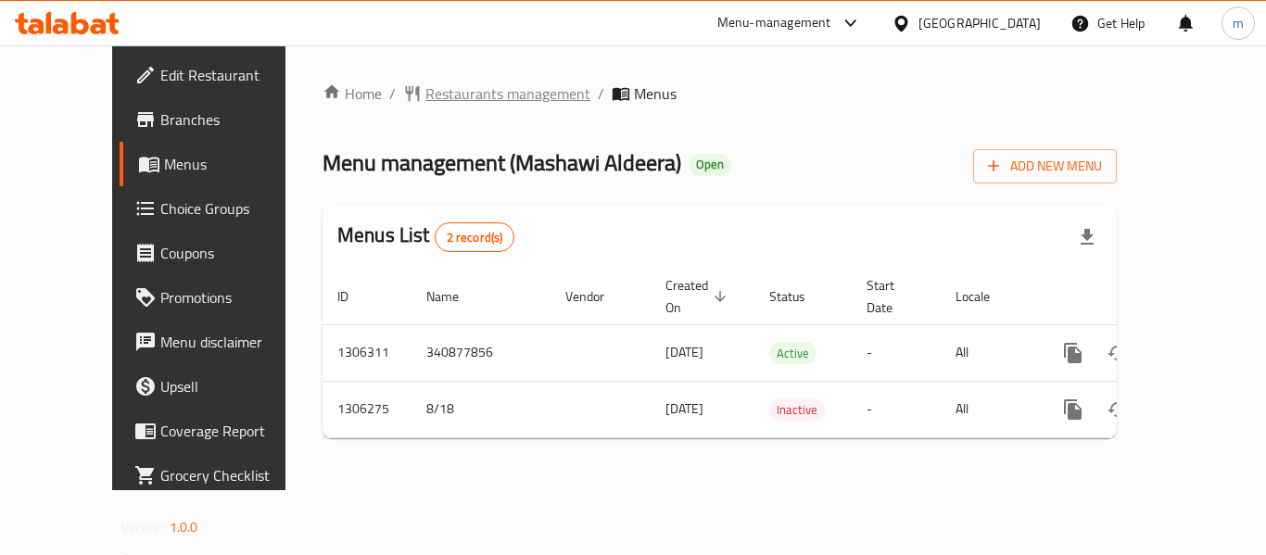
click at [452, 96] on span "Restaurants management" at bounding box center [507, 93] width 165 height 22
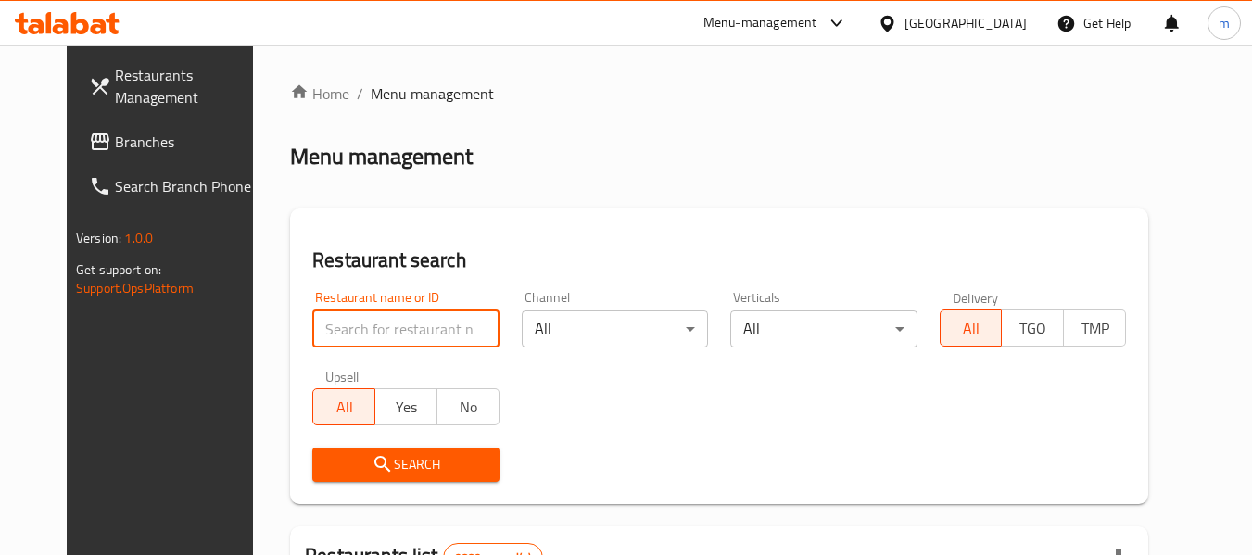
click at [392, 319] on input "search" at bounding box center [405, 329] width 186 height 37
paste input "704031"
type input "704031"
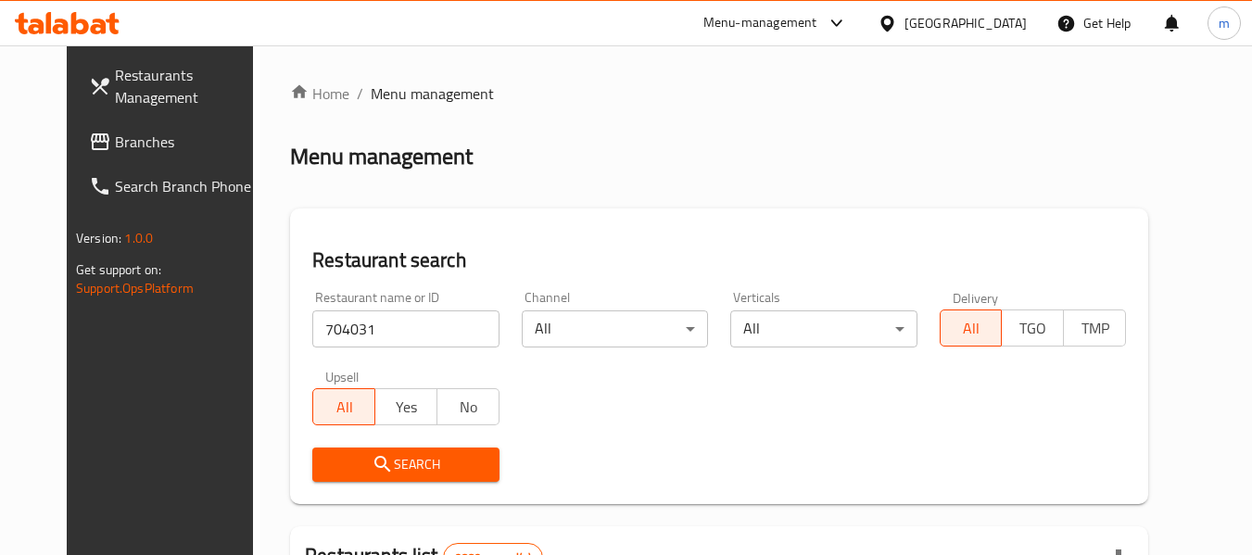
click at [385, 476] on button "Search" at bounding box center [405, 465] width 186 height 34
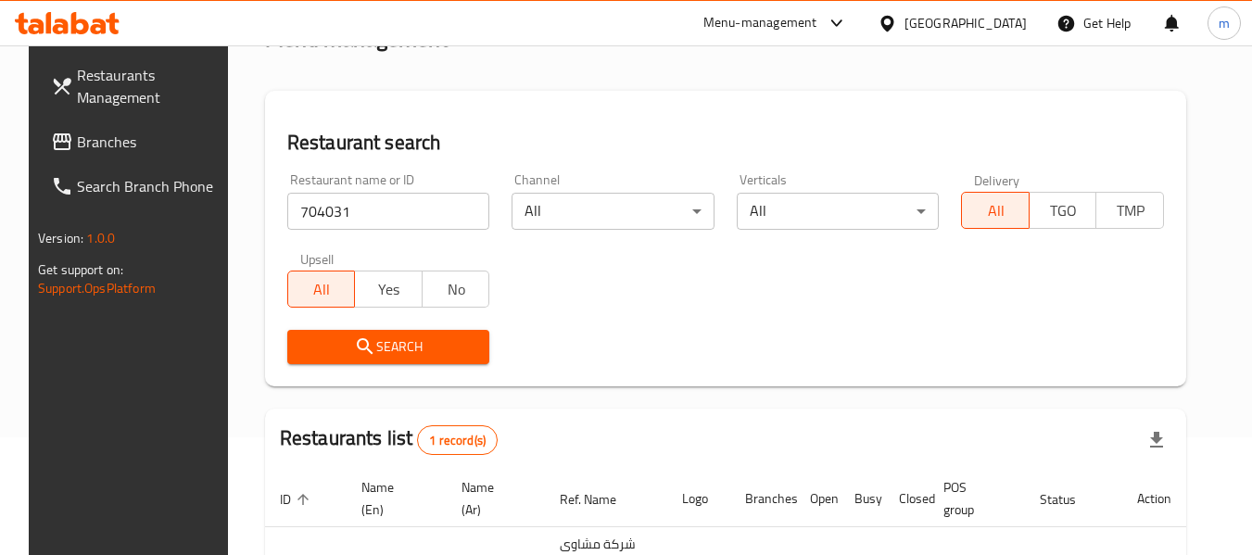
scroll to position [248, 0]
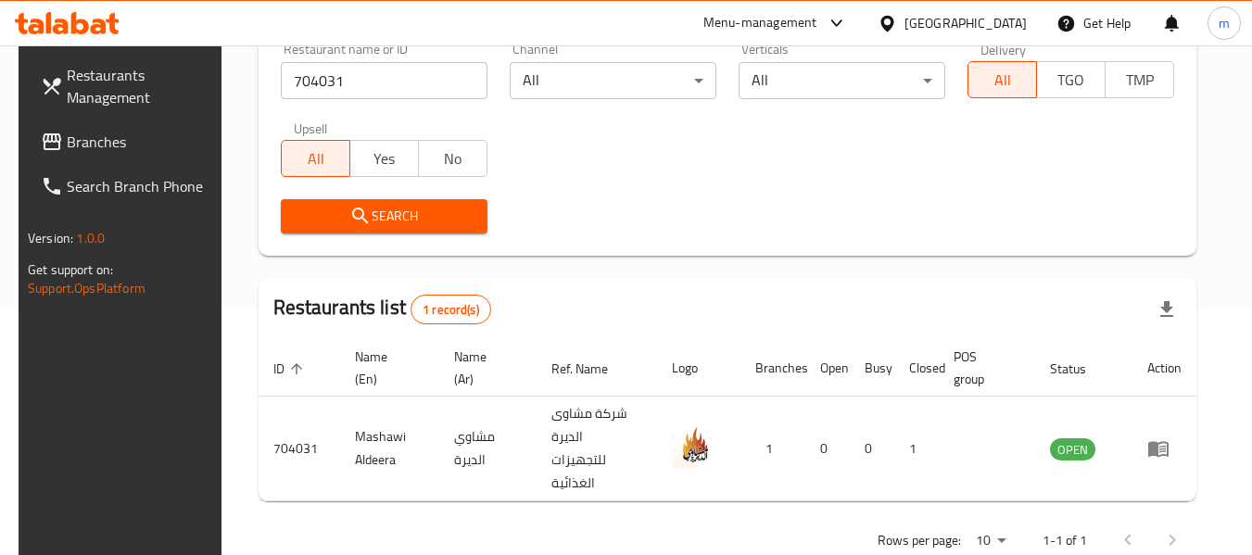
click at [86, 152] on span "Branches" at bounding box center [140, 142] width 146 height 22
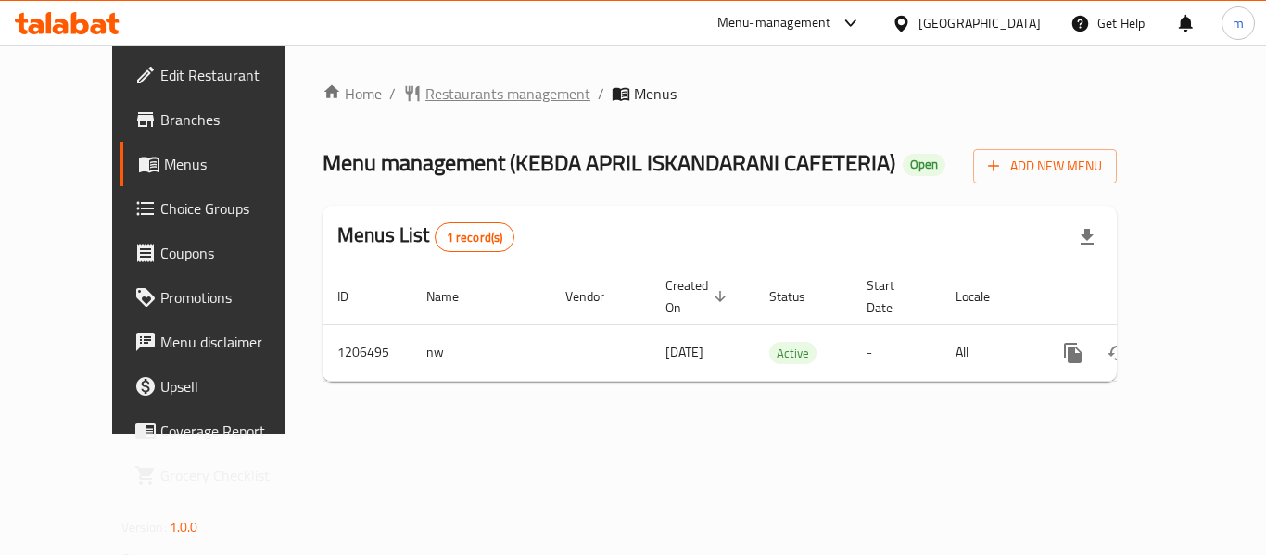
click at [425, 100] on span "Restaurants management" at bounding box center [507, 93] width 165 height 22
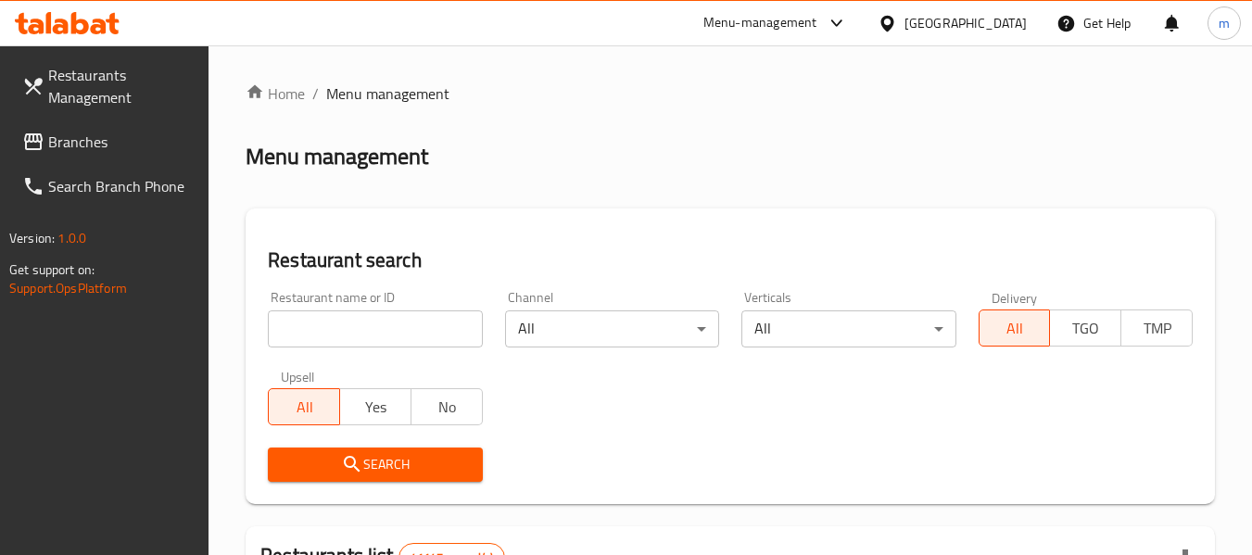
click at [384, 336] on input "search" at bounding box center [375, 329] width 214 height 37
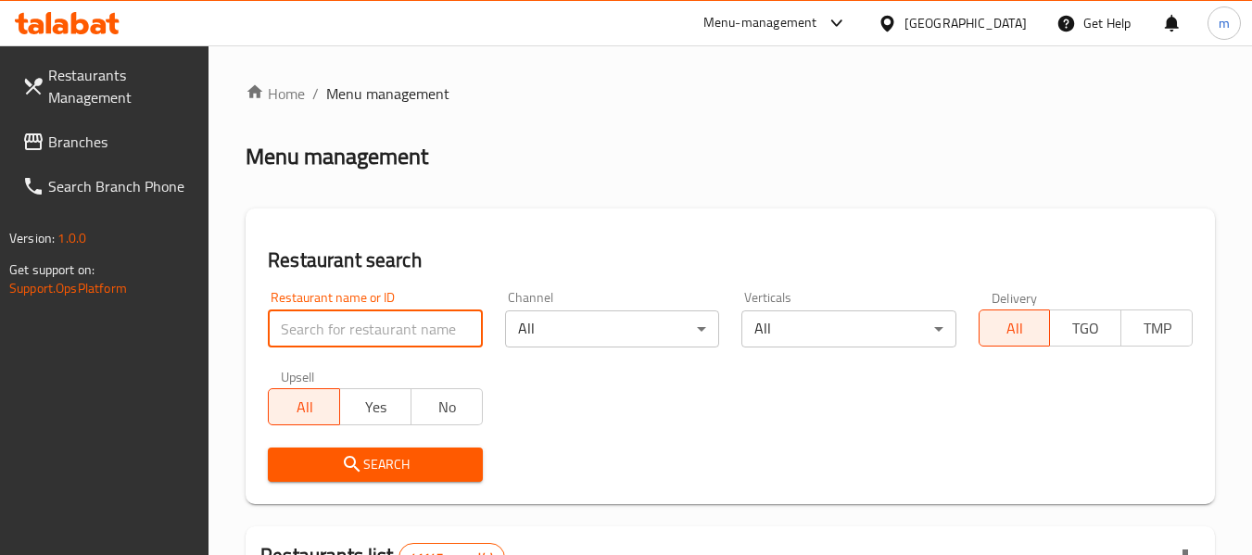
paste input "670412"
type input "670412"
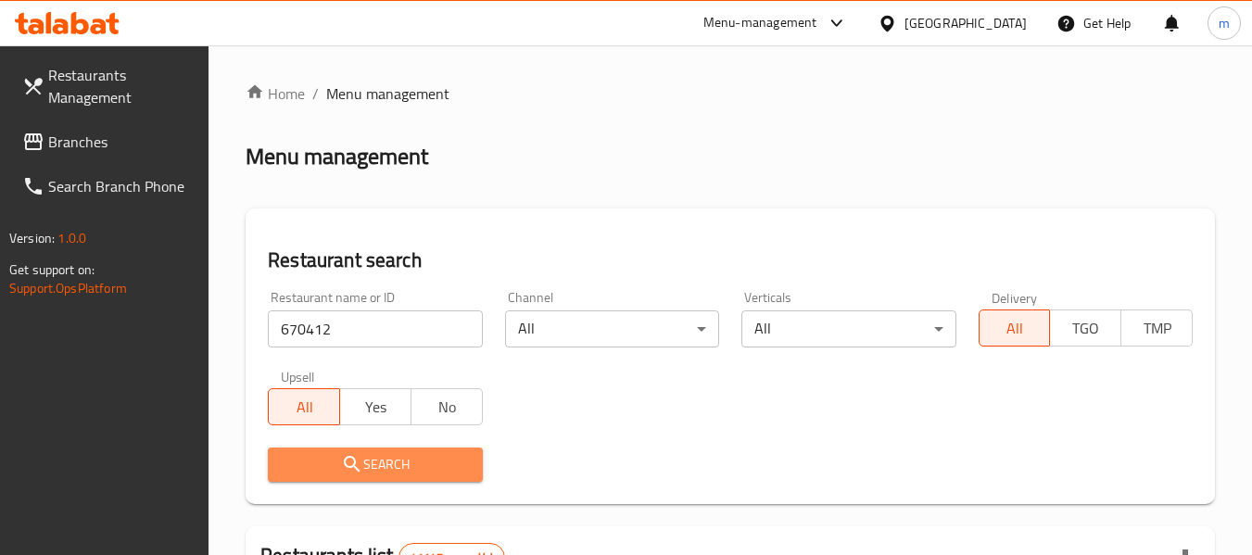
click at [387, 450] on button "Search" at bounding box center [375, 465] width 214 height 34
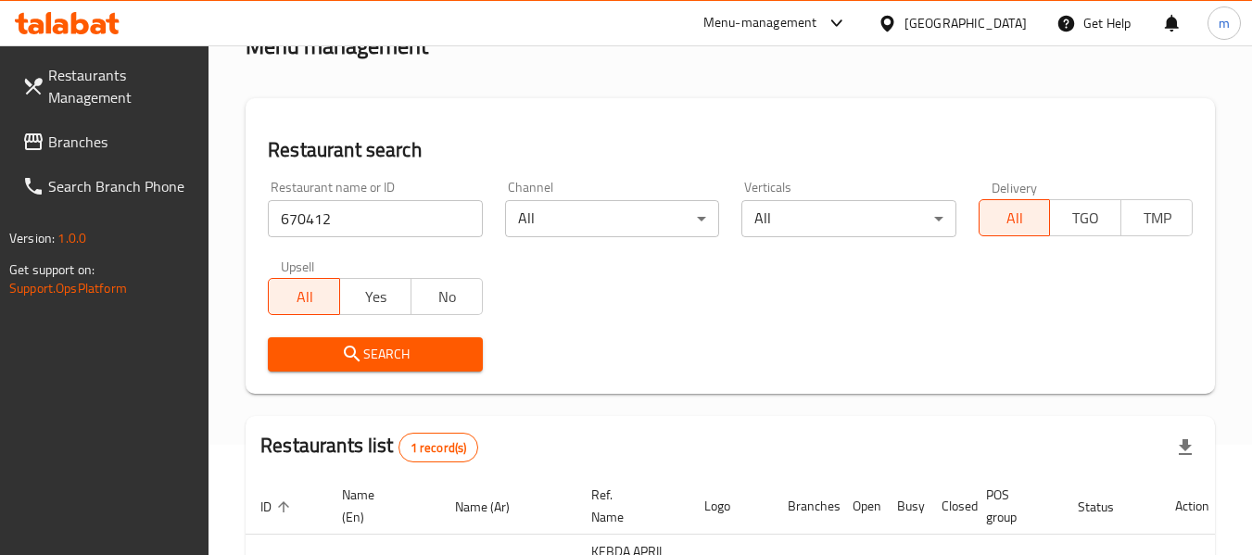
scroll to position [295, 0]
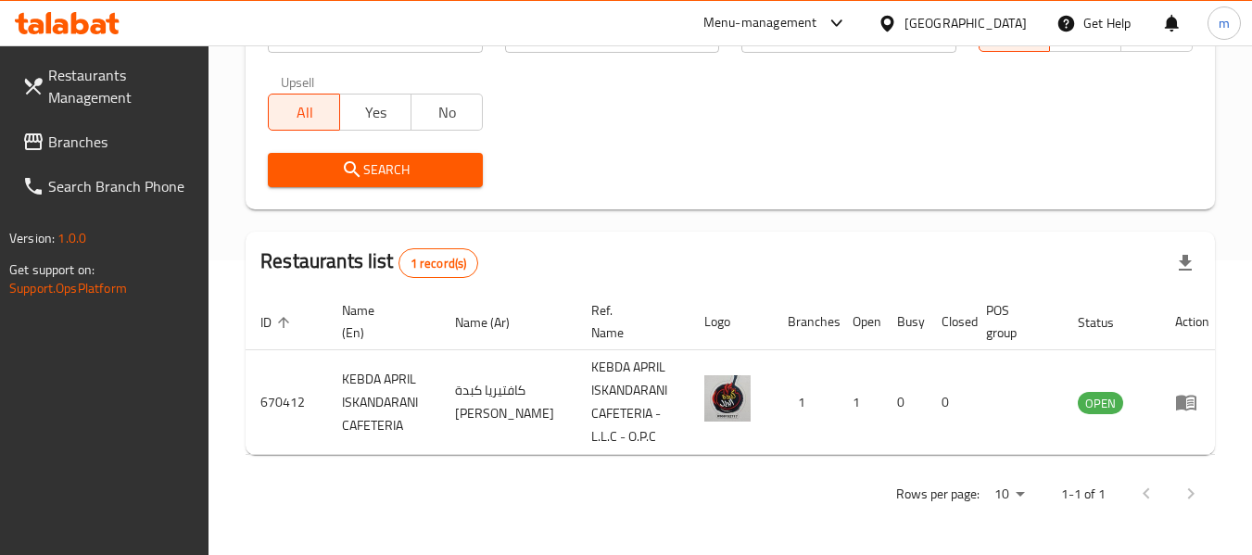
click at [916, 19] on div "[GEOGRAPHIC_DATA]" at bounding box center [966, 23] width 122 height 20
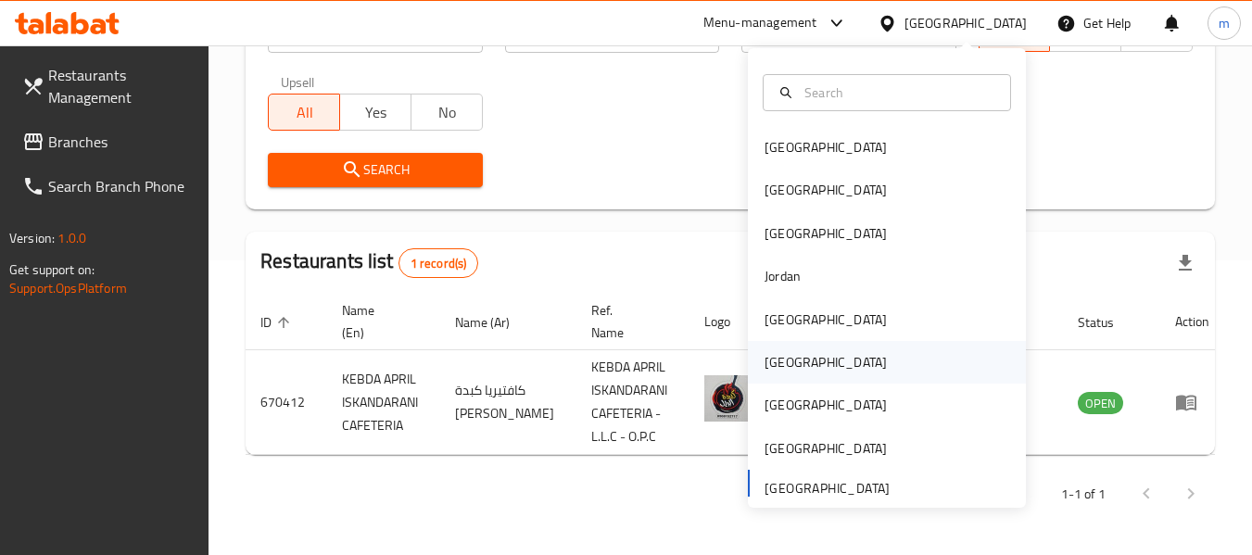
click at [795, 359] on div "[GEOGRAPHIC_DATA]" at bounding box center [826, 362] width 152 height 43
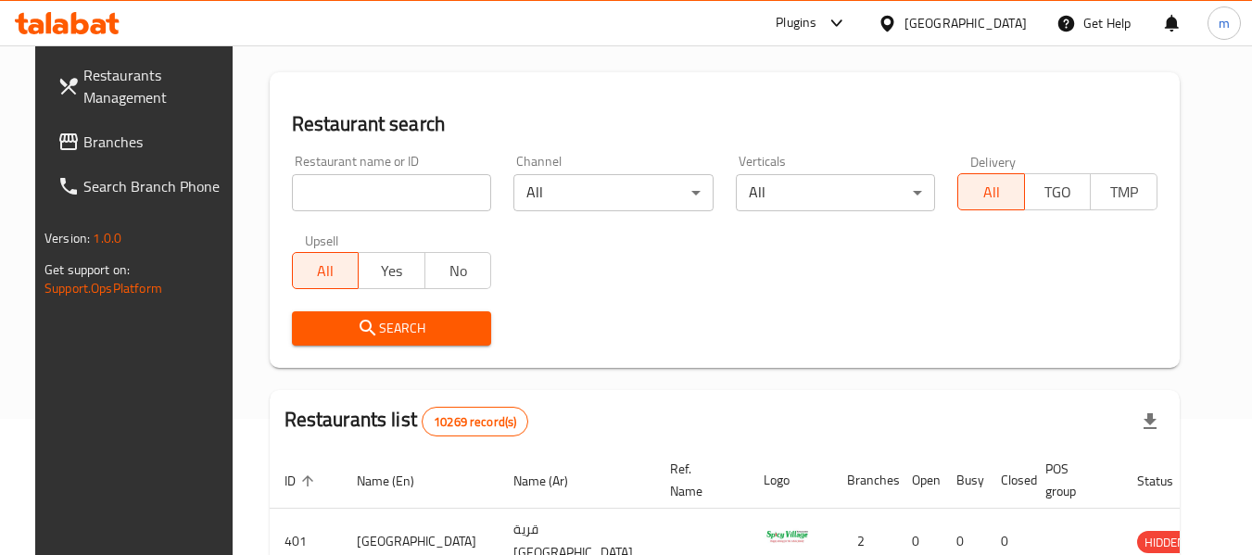
scroll to position [109, 0]
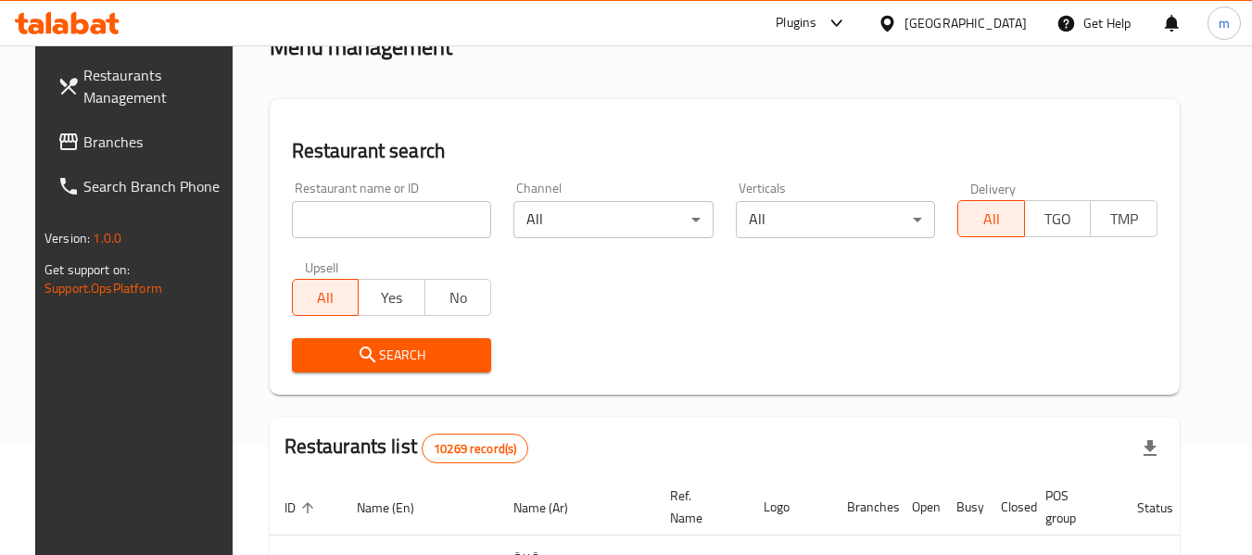
click at [83, 153] on span "Branches" at bounding box center [156, 142] width 146 height 22
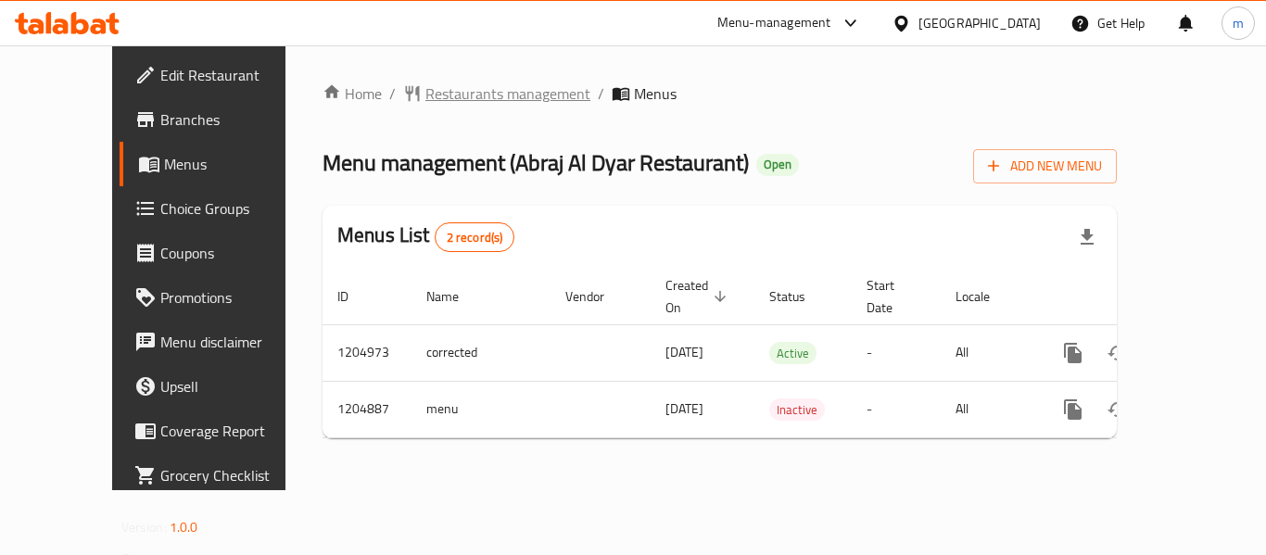
click at [425, 98] on span "Restaurants management" at bounding box center [507, 93] width 165 height 22
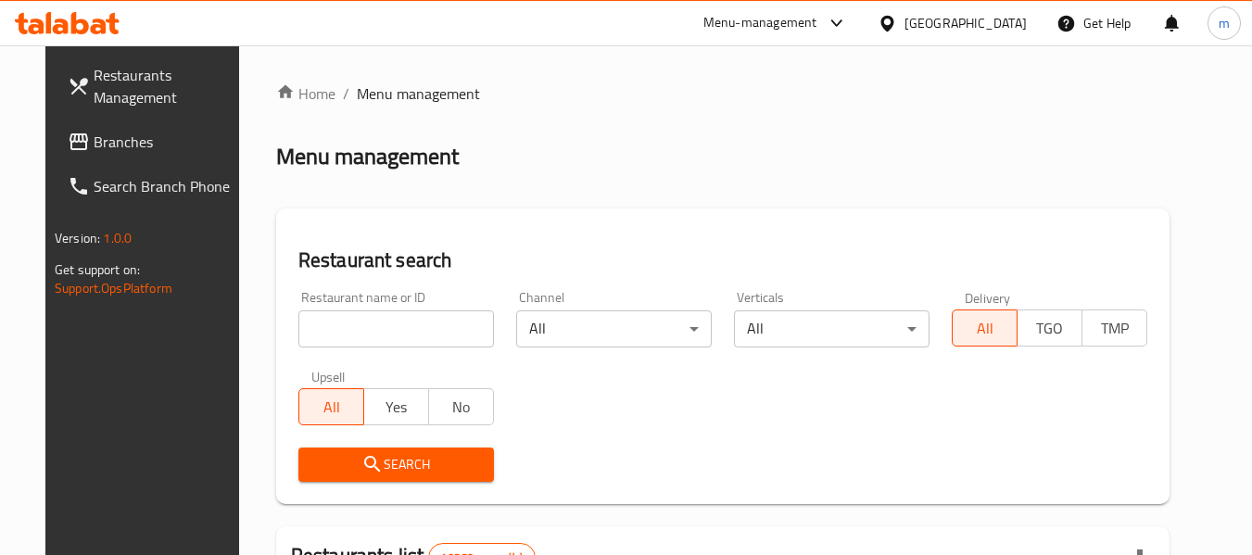
click at [386, 327] on input "search" at bounding box center [396, 329] width 196 height 37
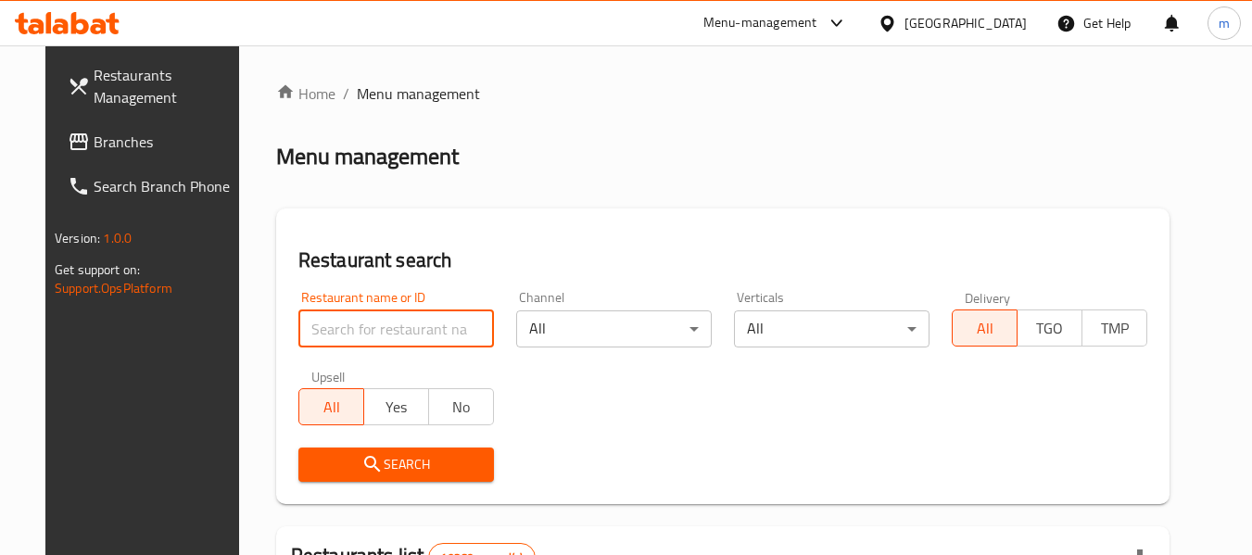
paste input "669979"
type input "669979"
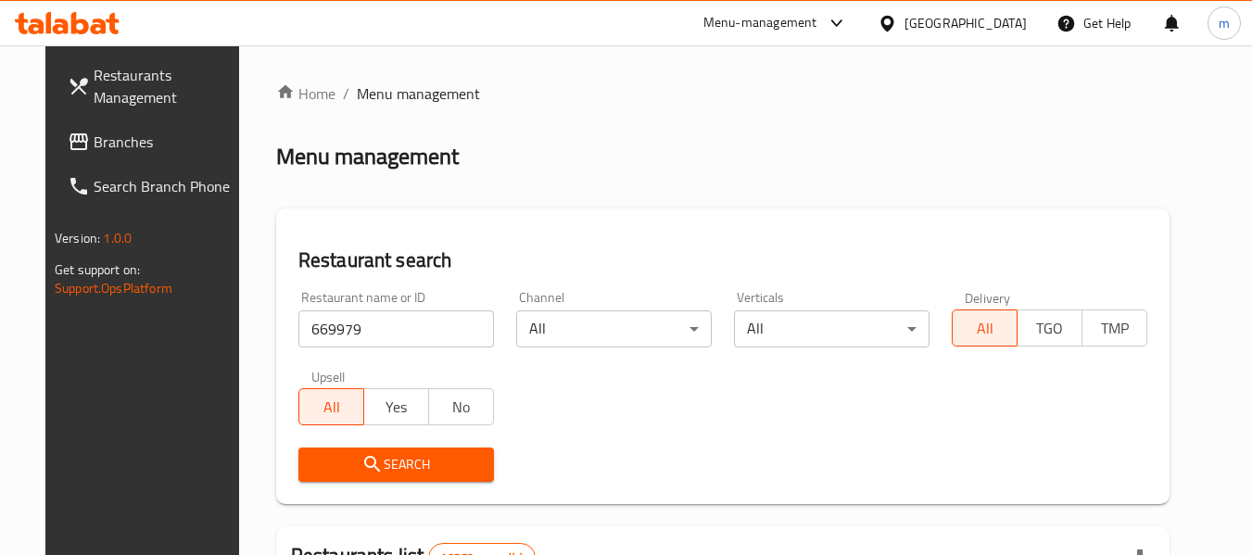
click at [389, 466] on span "Search" at bounding box center [396, 464] width 166 height 23
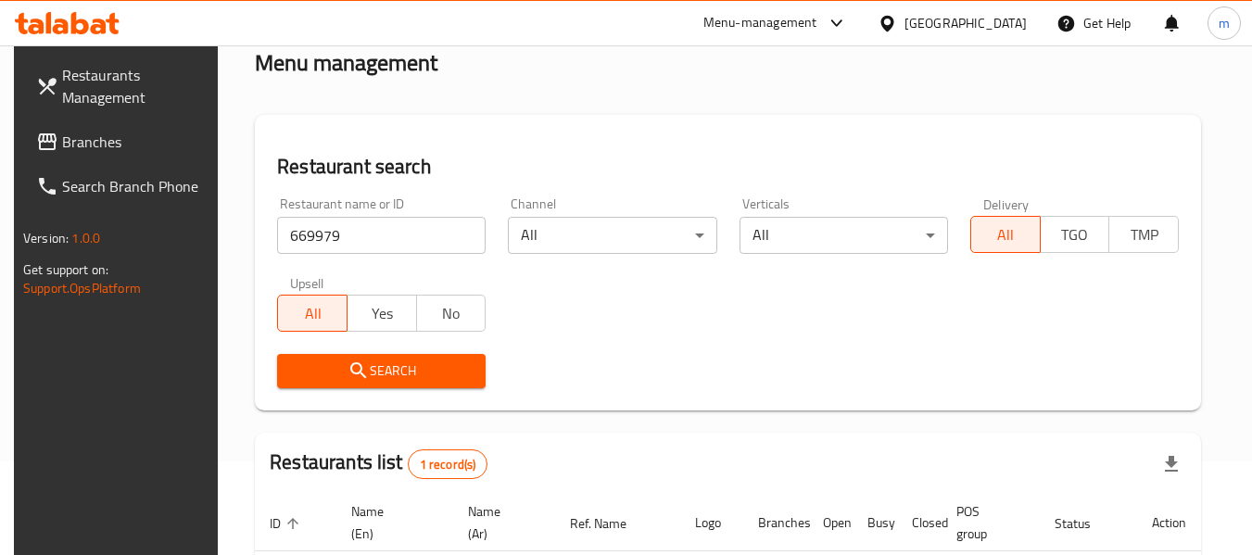
scroll to position [248, 0]
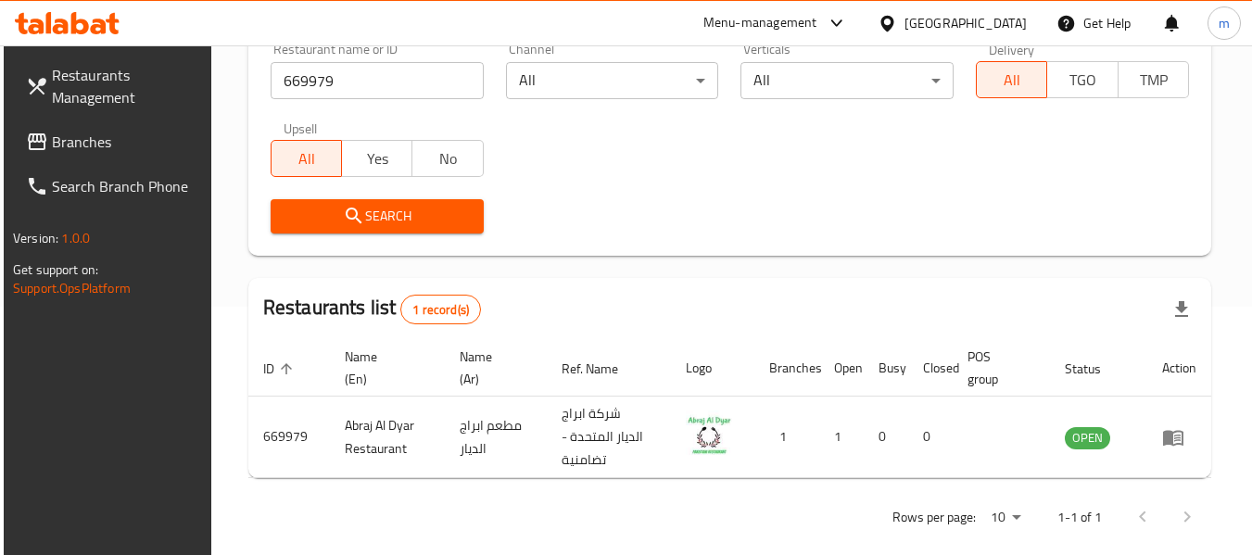
click at [1021, 28] on div "[GEOGRAPHIC_DATA]" at bounding box center [966, 23] width 122 height 20
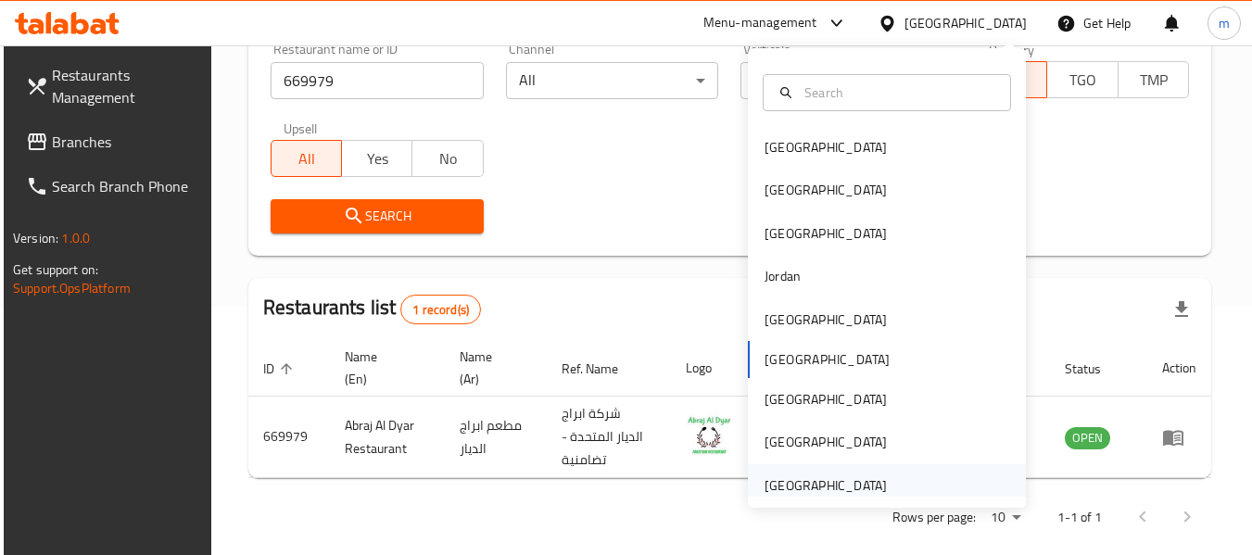
click at [804, 486] on div "[GEOGRAPHIC_DATA]" at bounding box center [826, 485] width 122 height 20
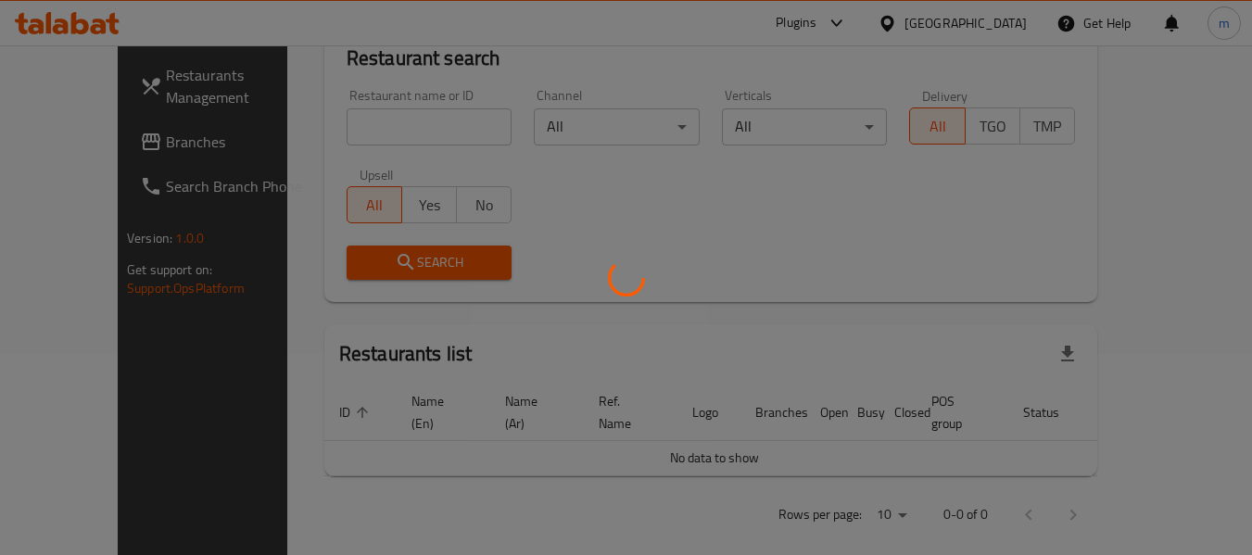
scroll to position [248, 0]
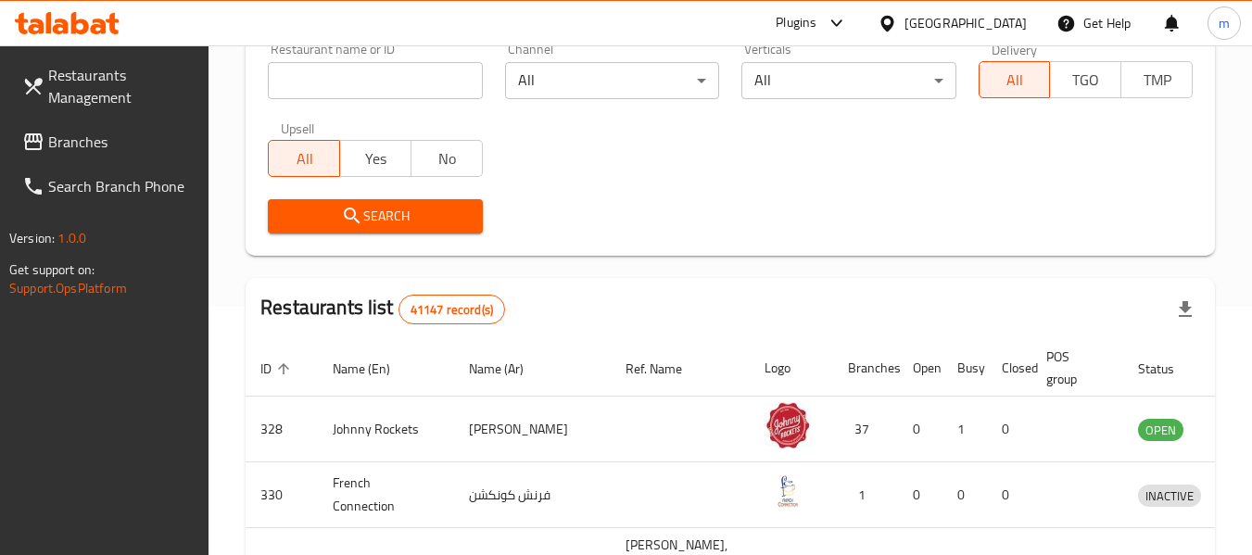
click at [85, 147] on span "Branches" at bounding box center [121, 142] width 146 height 22
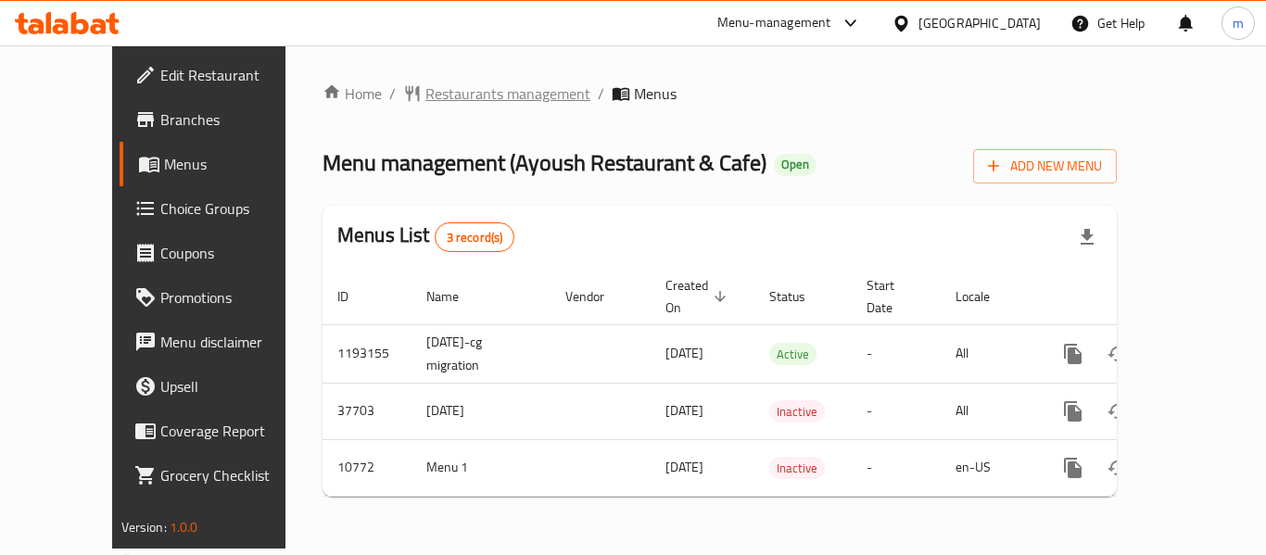
click at [425, 95] on span "Restaurants management" at bounding box center [507, 93] width 165 height 22
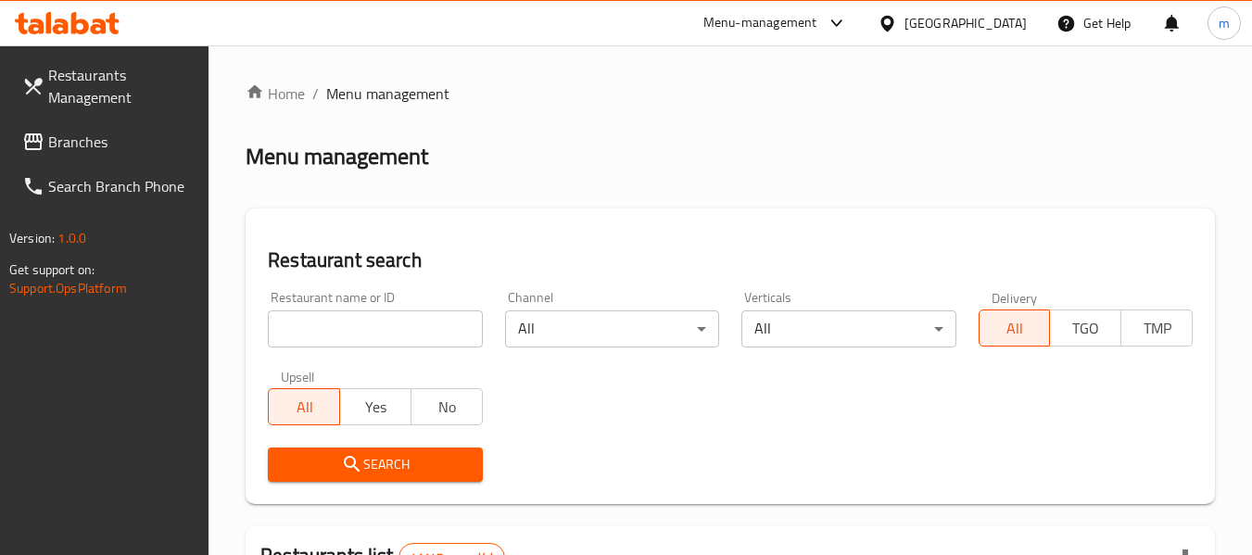
click at [372, 323] on input "search" at bounding box center [375, 329] width 214 height 37
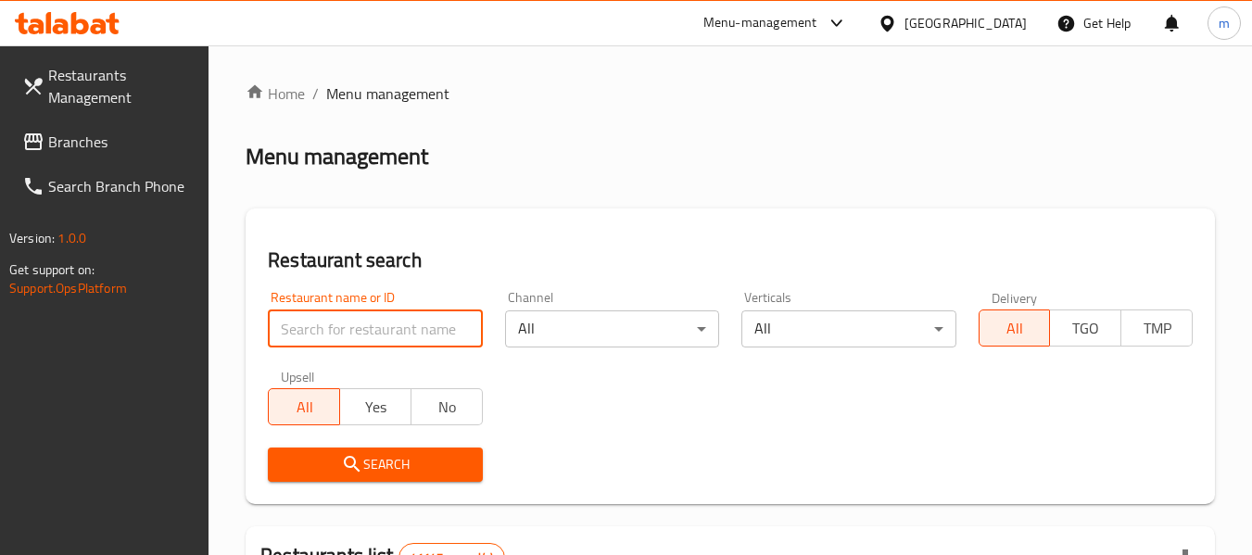
paste input "6659"
type input "6659"
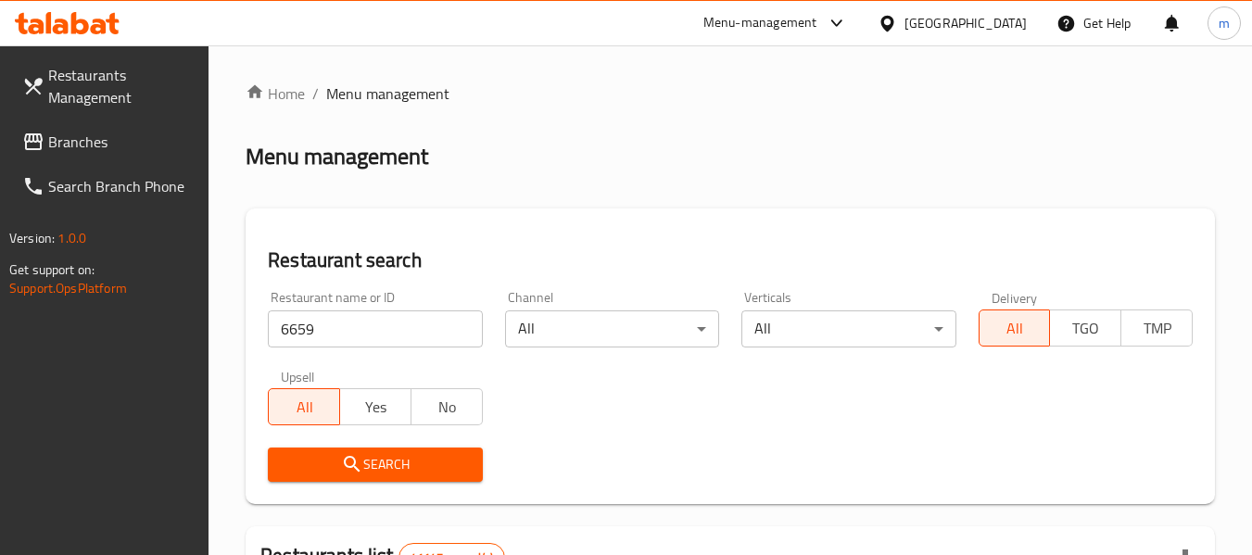
click at [346, 466] on icon "submit" at bounding box center [352, 464] width 16 height 16
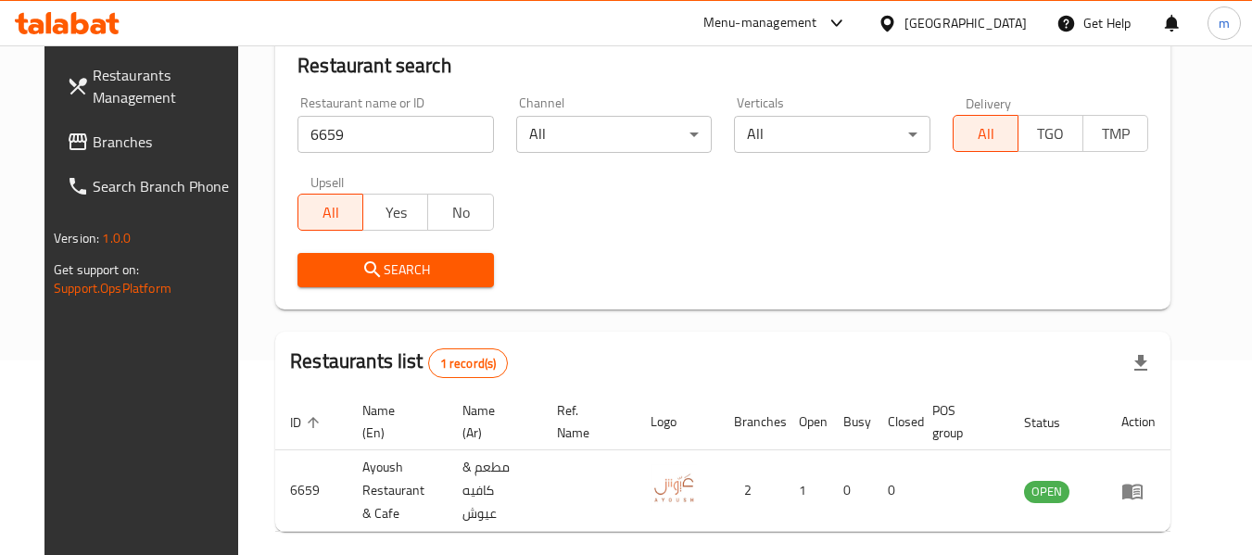
scroll to position [86, 0]
